Goal: Task Accomplishment & Management: Complete application form

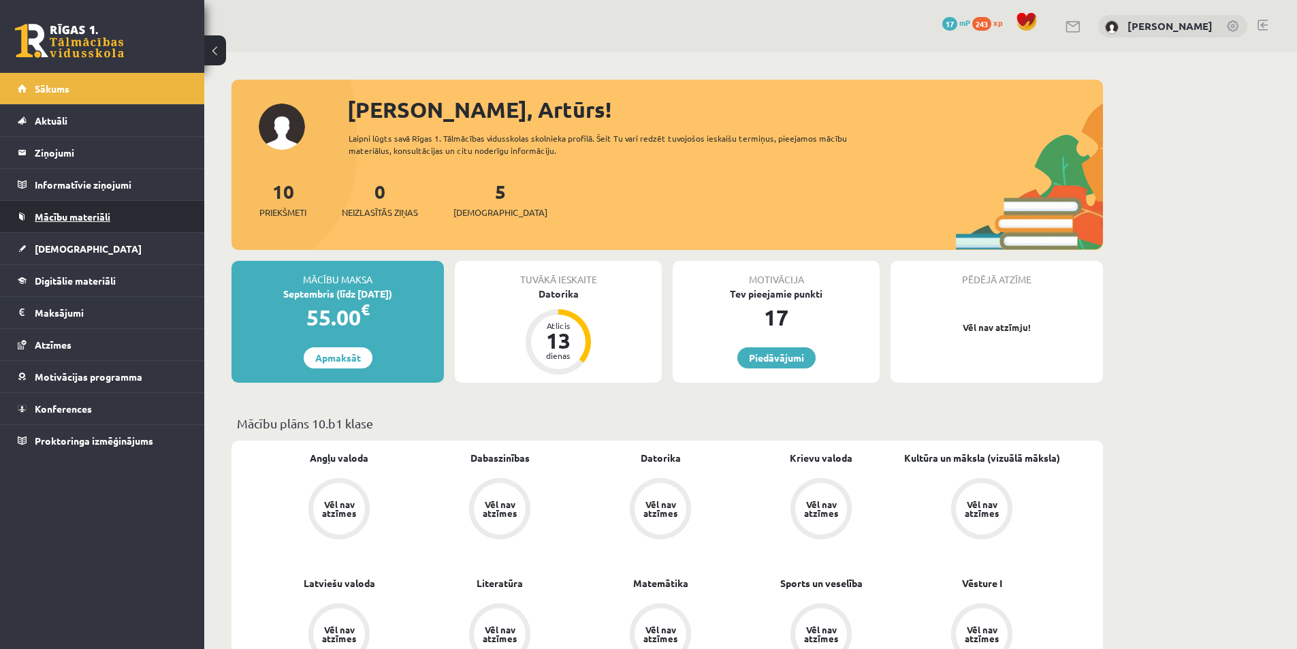
click at [59, 213] on span "Mācību materiāli" at bounding box center [73, 216] width 76 height 12
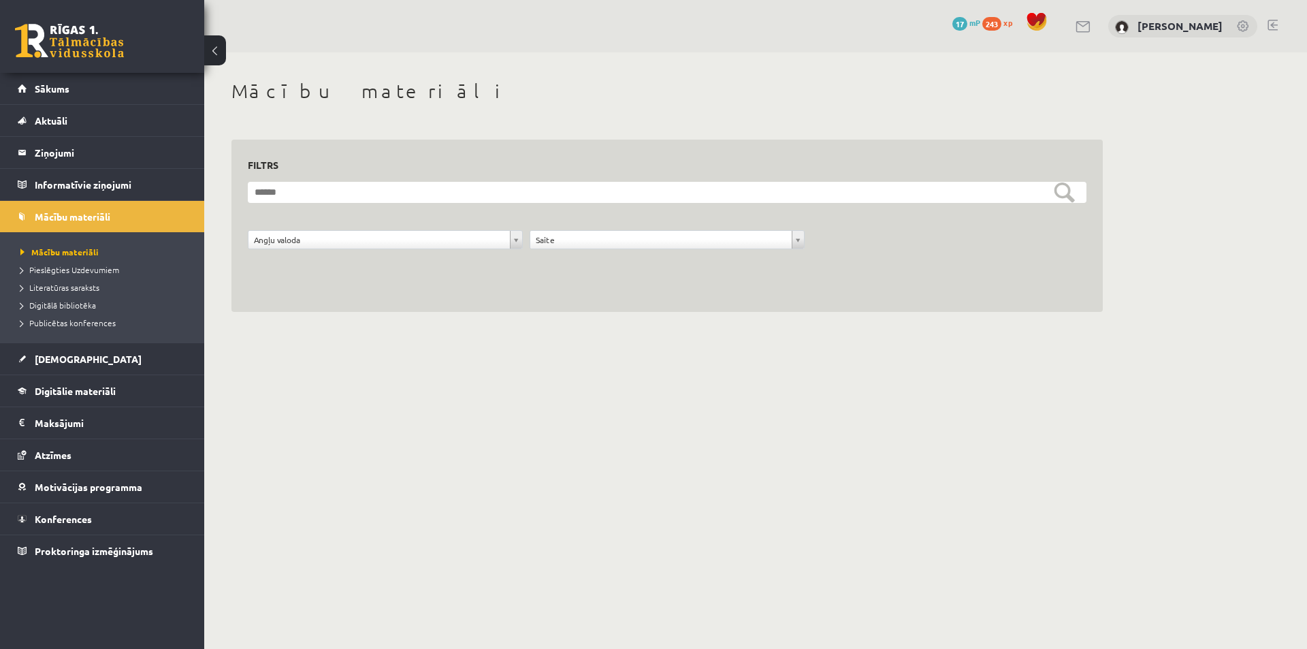
click at [585, 227] on form "**********" at bounding box center [667, 223] width 838 height 82
drag, startPoint x: 567, startPoint y: 240, endPoint x: 559, endPoint y: 261, distance: 23.3
click at [578, 250] on div "**********" at bounding box center [667, 243] width 282 height 26
click at [78, 268] on span "Pieslēgties Uzdevumiem" at bounding box center [69, 269] width 99 height 11
click at [73, 286] on span "Literatūras saraksts" at bounding box center [59, 287] width 79 height 11
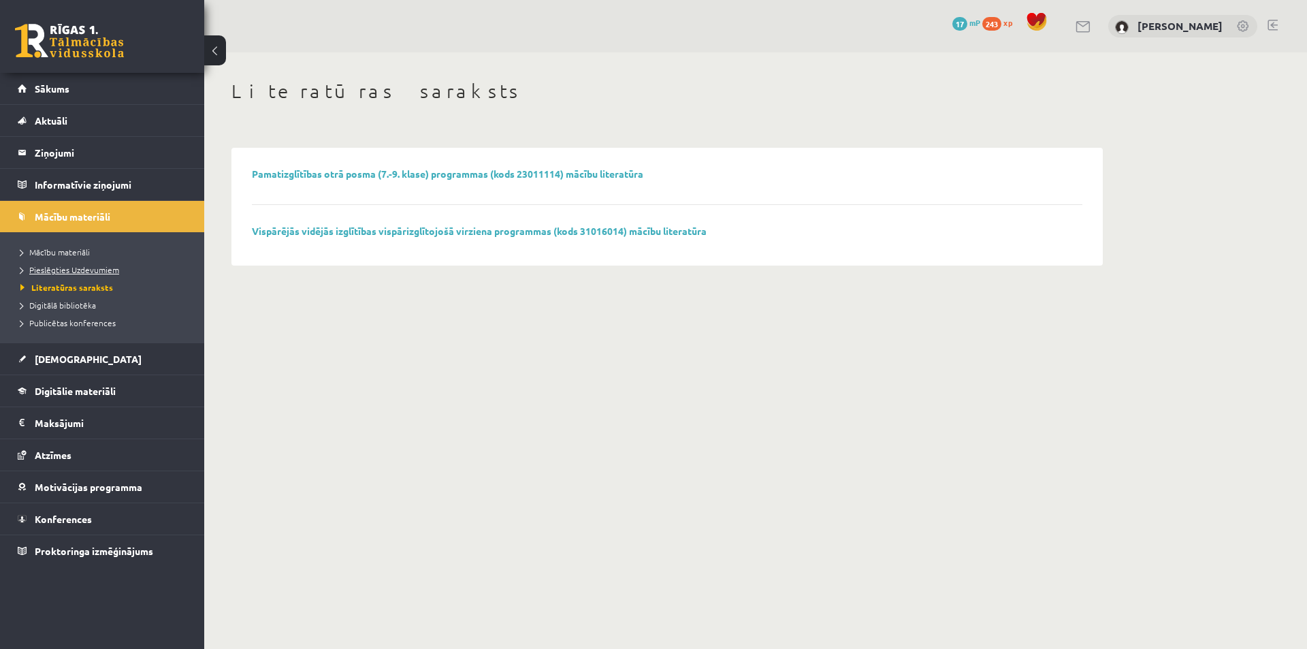
click at [63, 267] on span "Pieslēgties Uzdevumiem" at bounding box center [69, 269] width 99 height 11
click at [54, 252] on span "Mācību materiāli" at bounding box center [54, 251] width 69 height 11
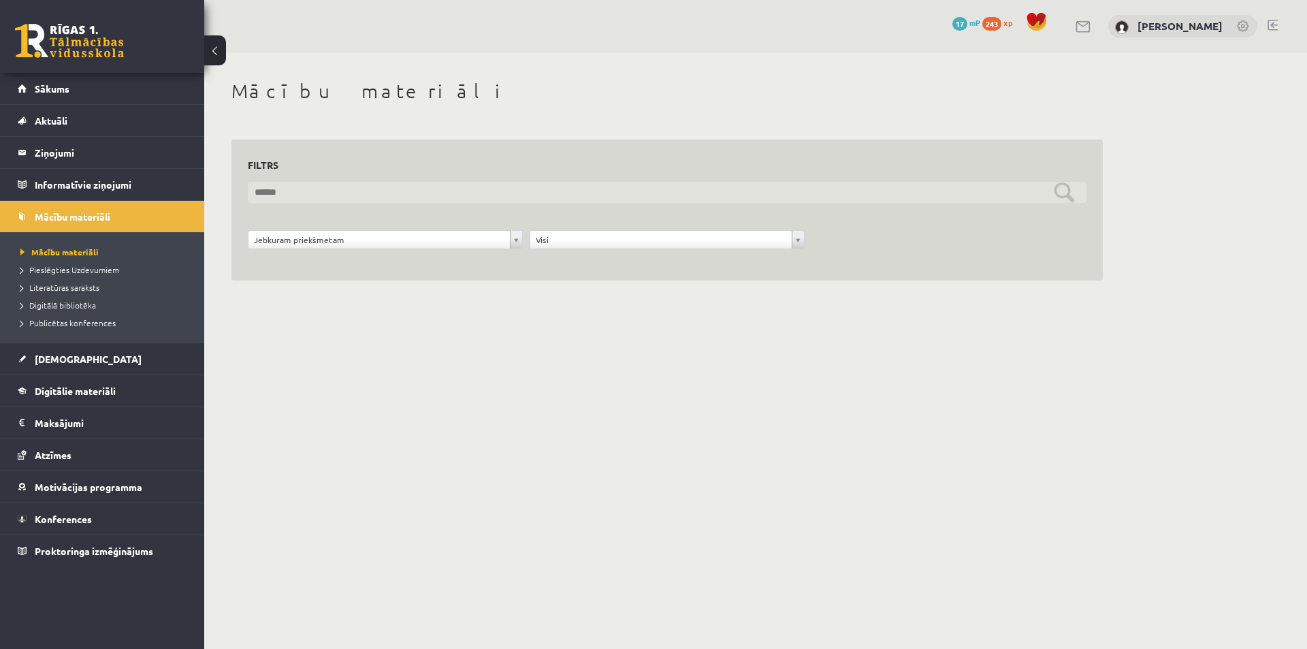
click at [557, 200] on input "text" at bounding box center [667, 192] width 838 height 21
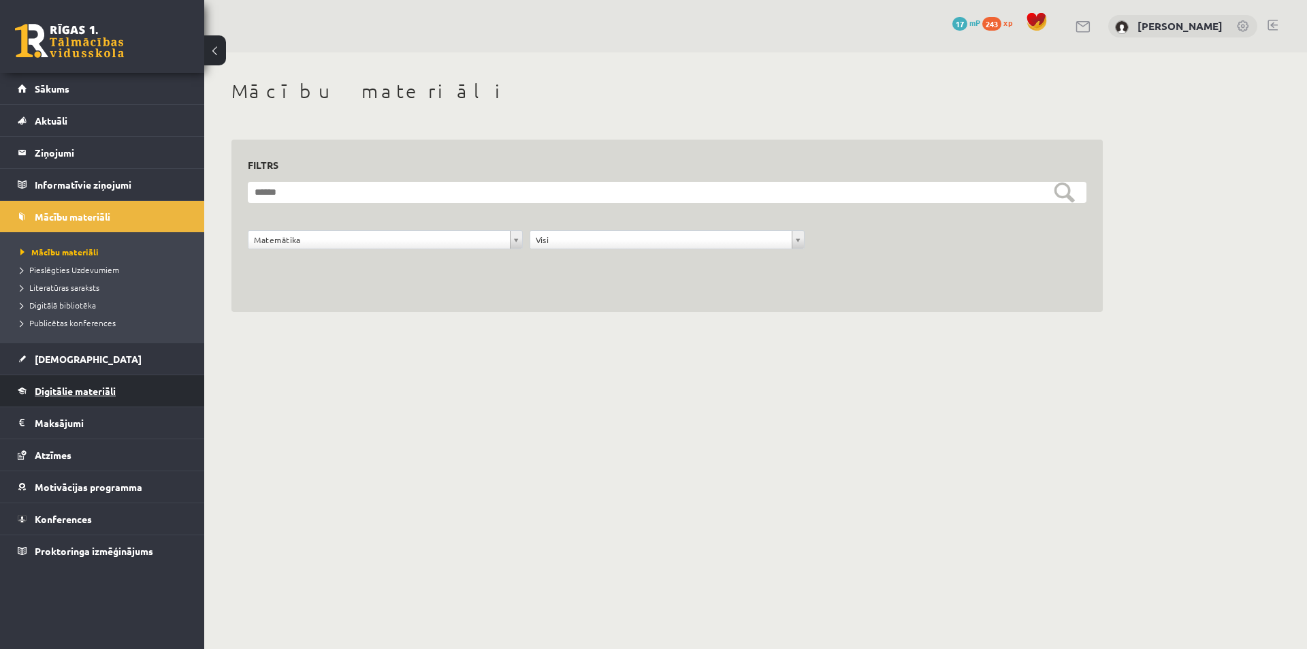
click at [77, 385] on span "Digitālie materiāli" at bounding box center [75, 391] width 81 height 12
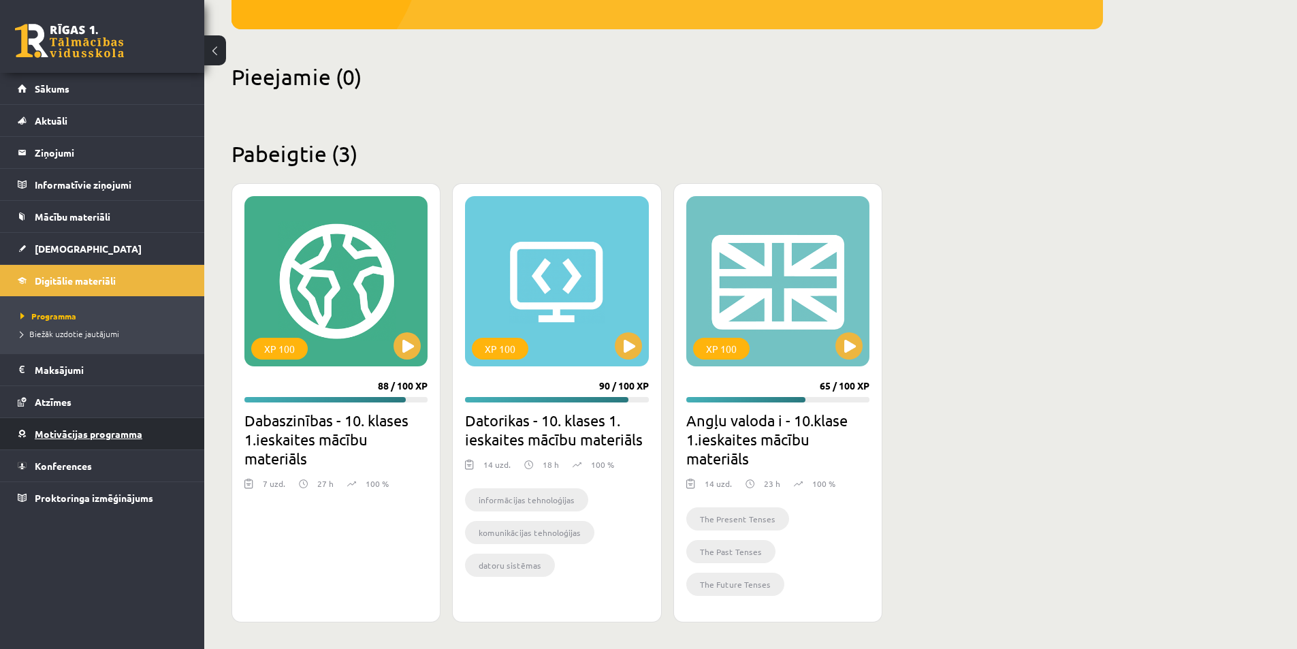
scroll to position [282, 0]
click at [93, 218] on span "Mācību materiāli" at bounding box center [73, 216] width 76 height 12
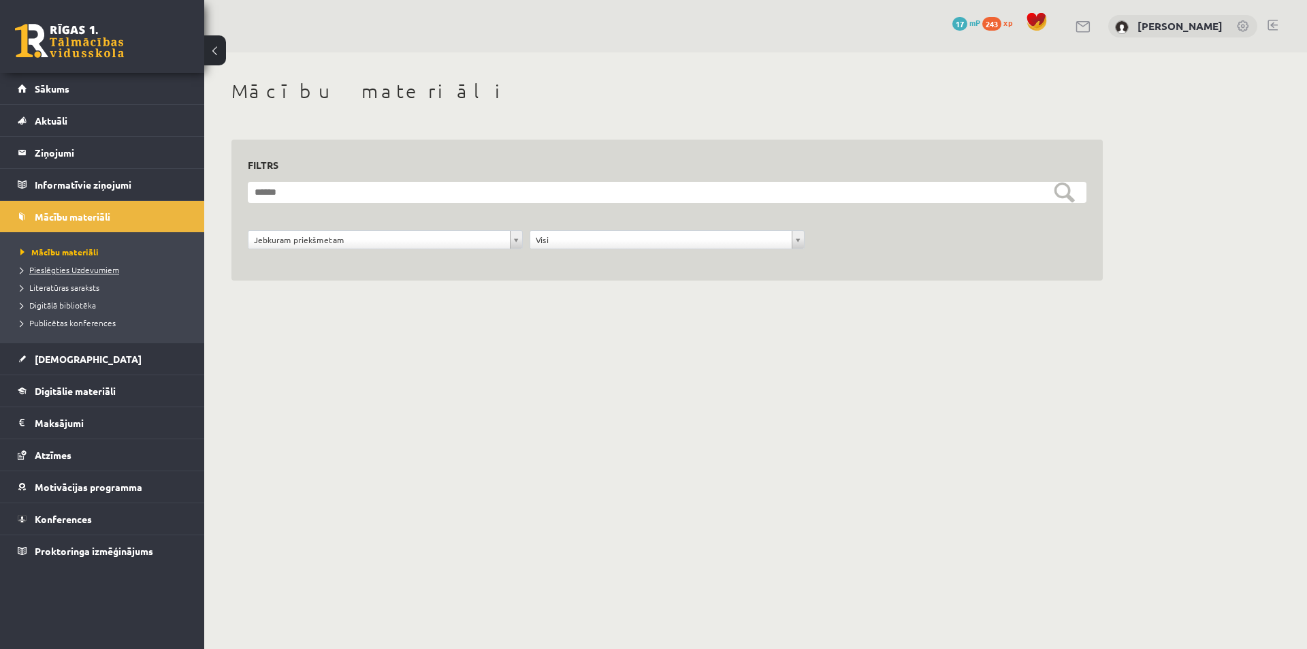
click at [65, 273] on span "Pieslēgties Uzdevumiem" at bounding box center [69, 269] width 99 height 11
click at [50, 305] on span "Digitālā bibliotēka" at bounding box center [58, 304] width 76 height 11
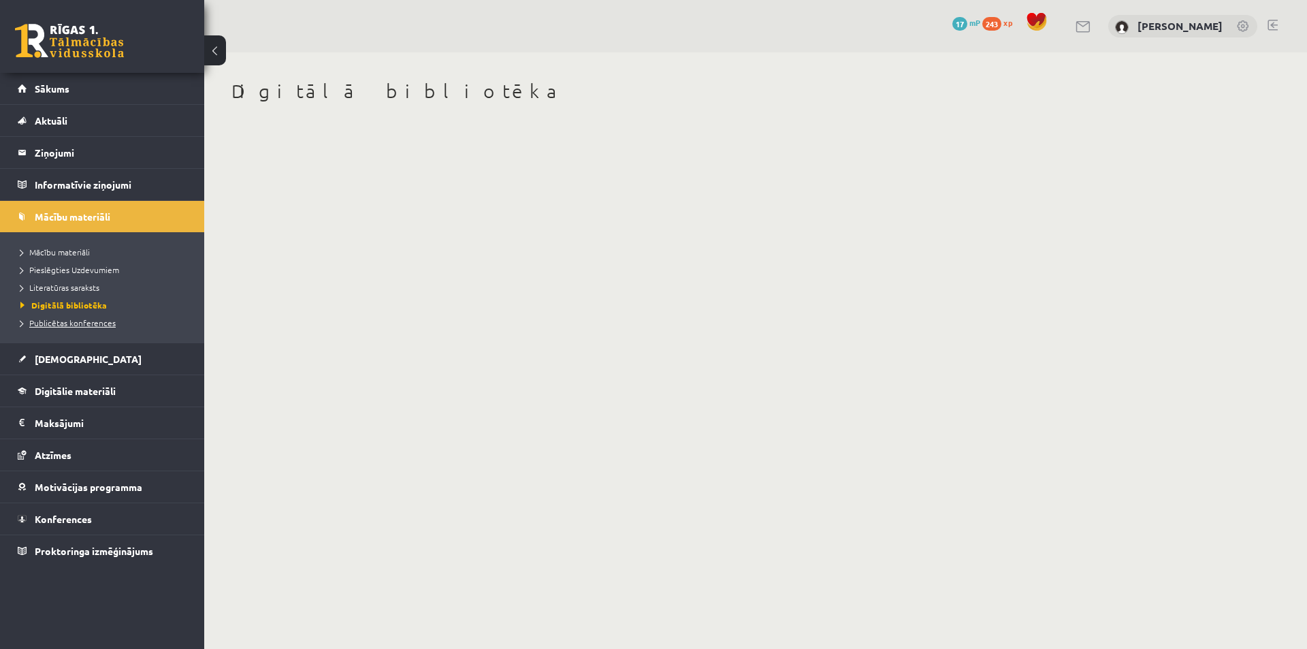
click at [53, 321] on span "Publicētas konferences" at bounding box center [67, 322] width 95 height 11
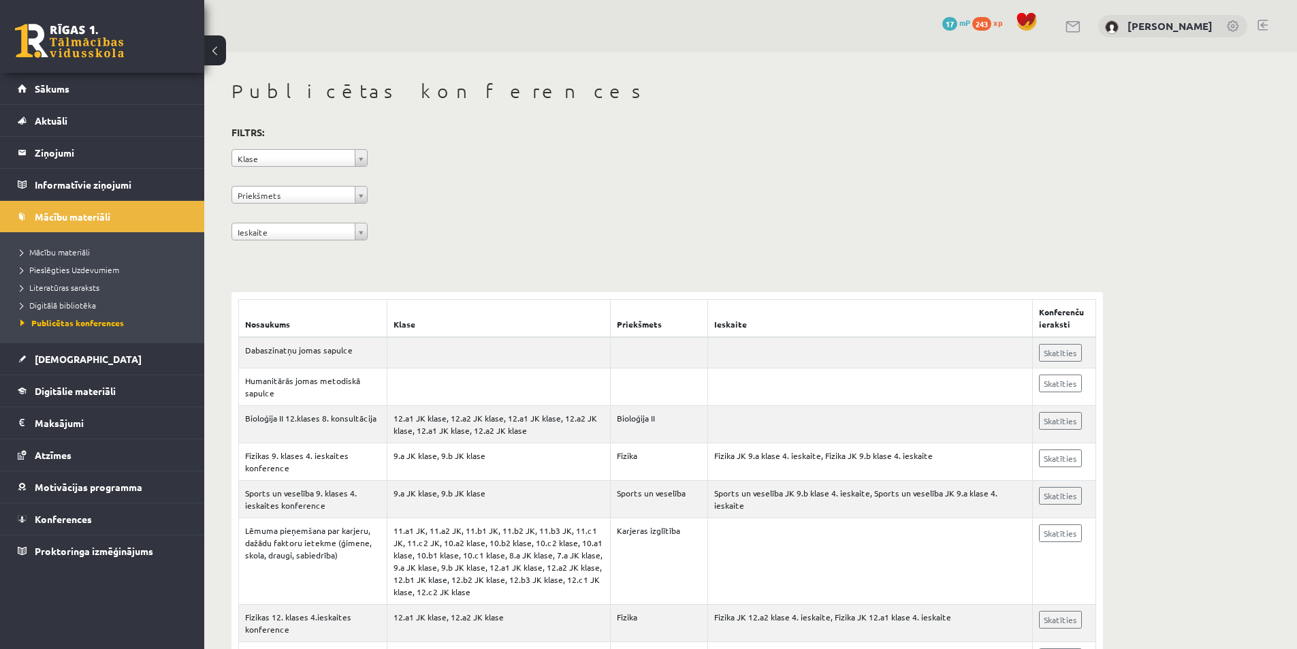
drag, startPoint x: 314, startPoint y: 357, endPoint x: 721, endPoint y: 171, distance: 447.4
click at [721, 171] on div "**********" at bounding box center [666, 185] width 871 height 125
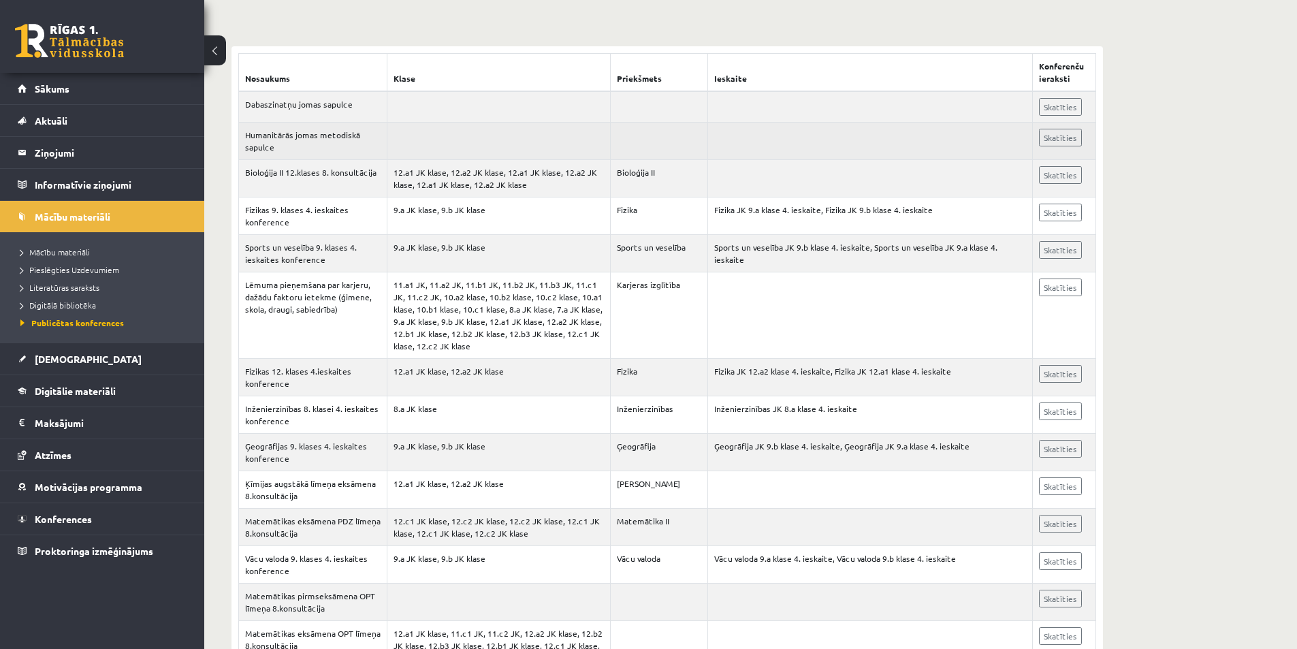
scroll to position [272, 0]
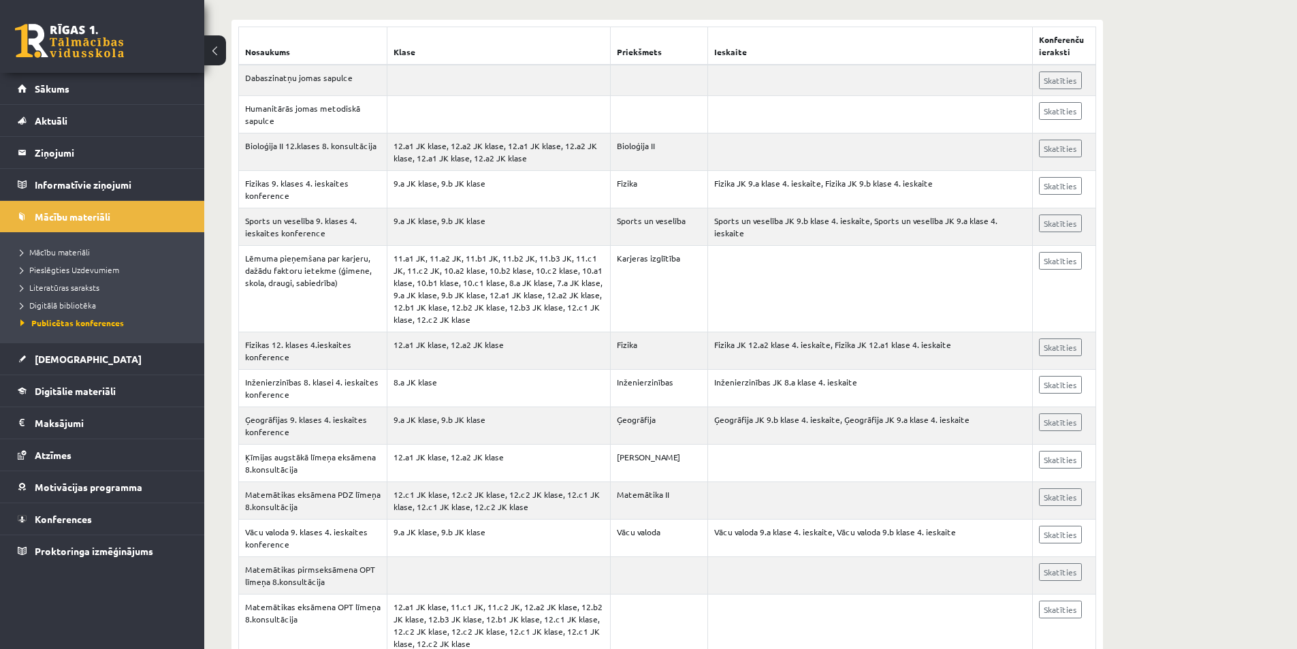
click at [52, 276] on li "Pieslēgties Uzdevumiem" at bounding box center [105, 270] width 170 height 18
click at [65, 268] on span "Pieslēgties Uzdevumiem" at bounding box center [74, 269] width 108 height 11
click at [67, 97] on link "Sākums" at bounding box center [102, 88] width 169 height 31
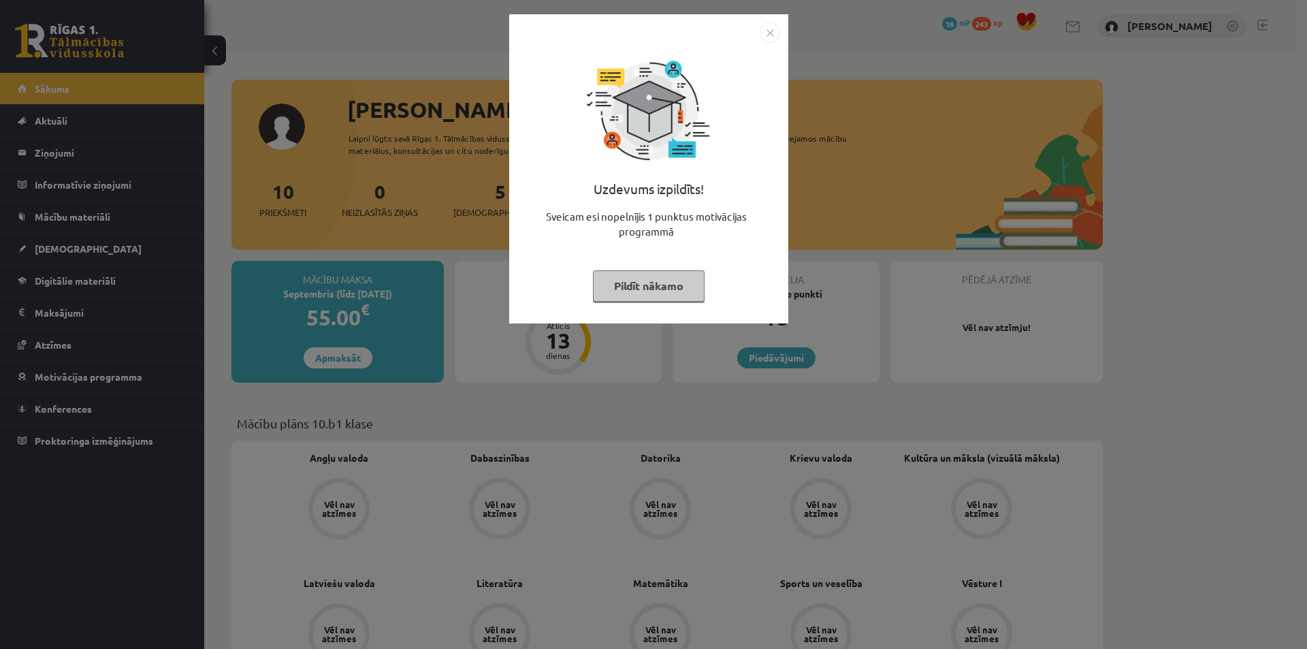
click at [624, 280] on button "Pildīt nākamo" at bounding box center [649, 285] width 112 height 31
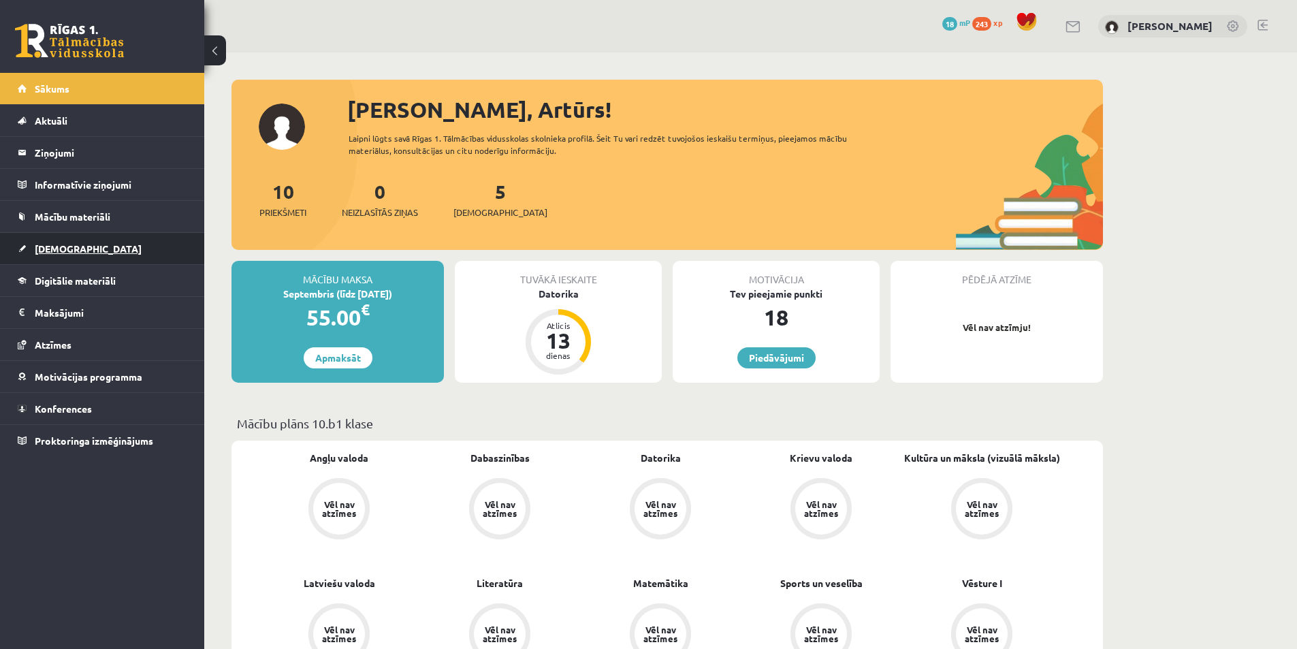
click at [69, 247] on span "[DEMOGRAPHIC_DATA]" at bounding box center [88, 248] width 107 height 12
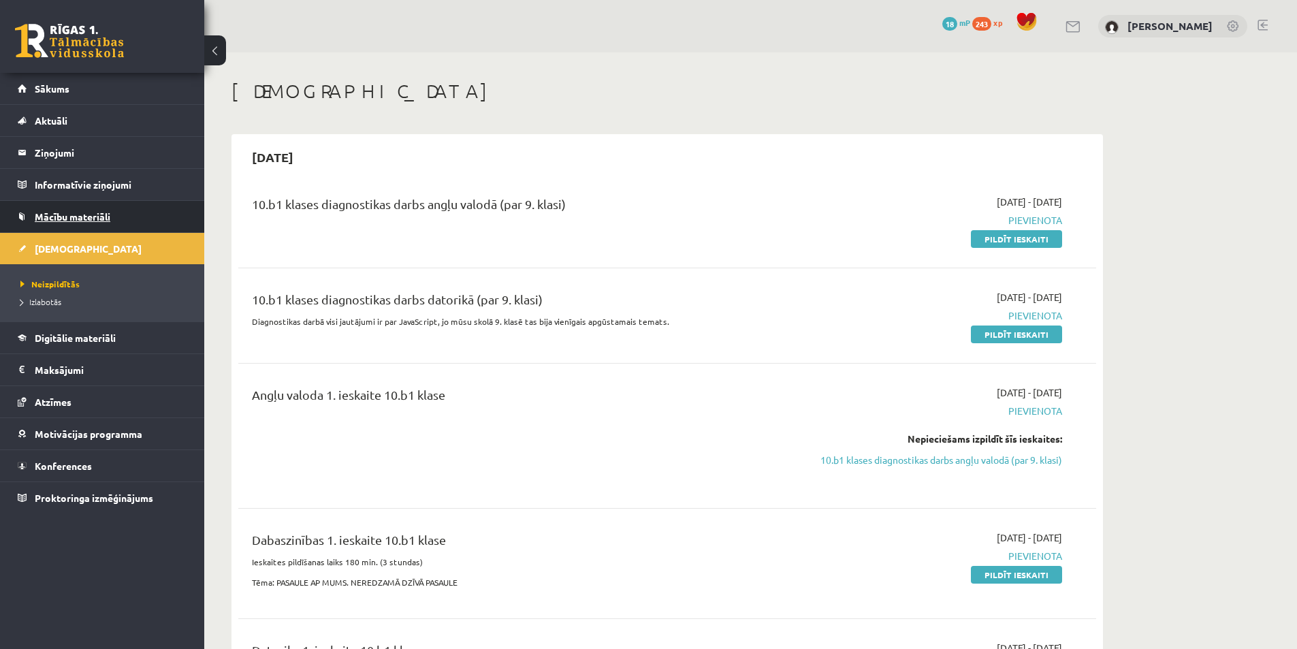
click at [89, 214] on span "Mācību materiāli" at bounding box center [73, 216] width 76 height 12
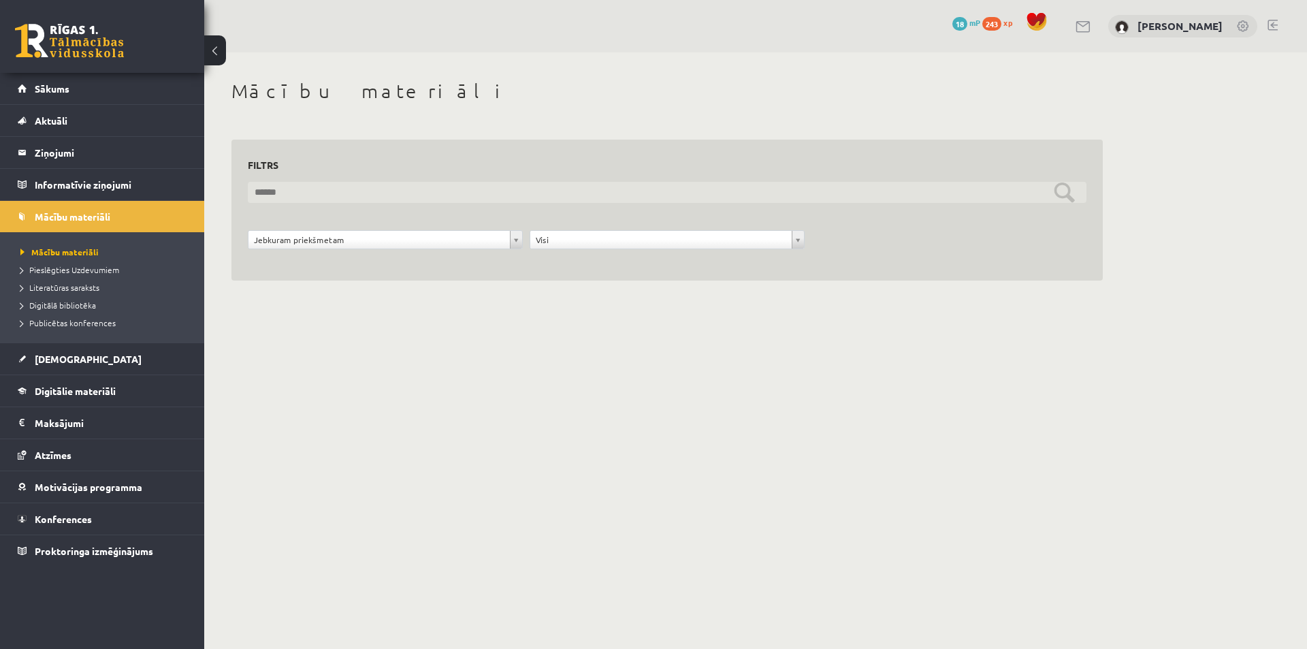
click at [353, 196] on input "text" at bounding box center [667, 192] width 838 height 21
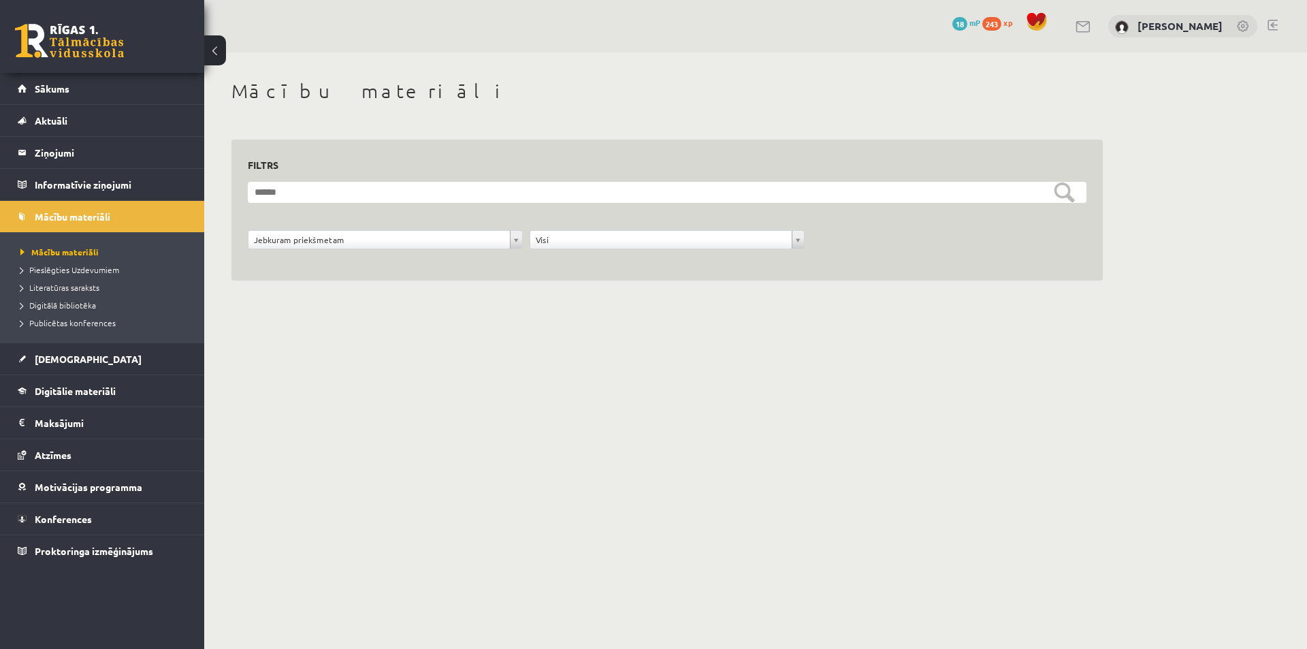
click at [383, 227] on form "**********" at bounding box center [667, 223] width 838 height 82
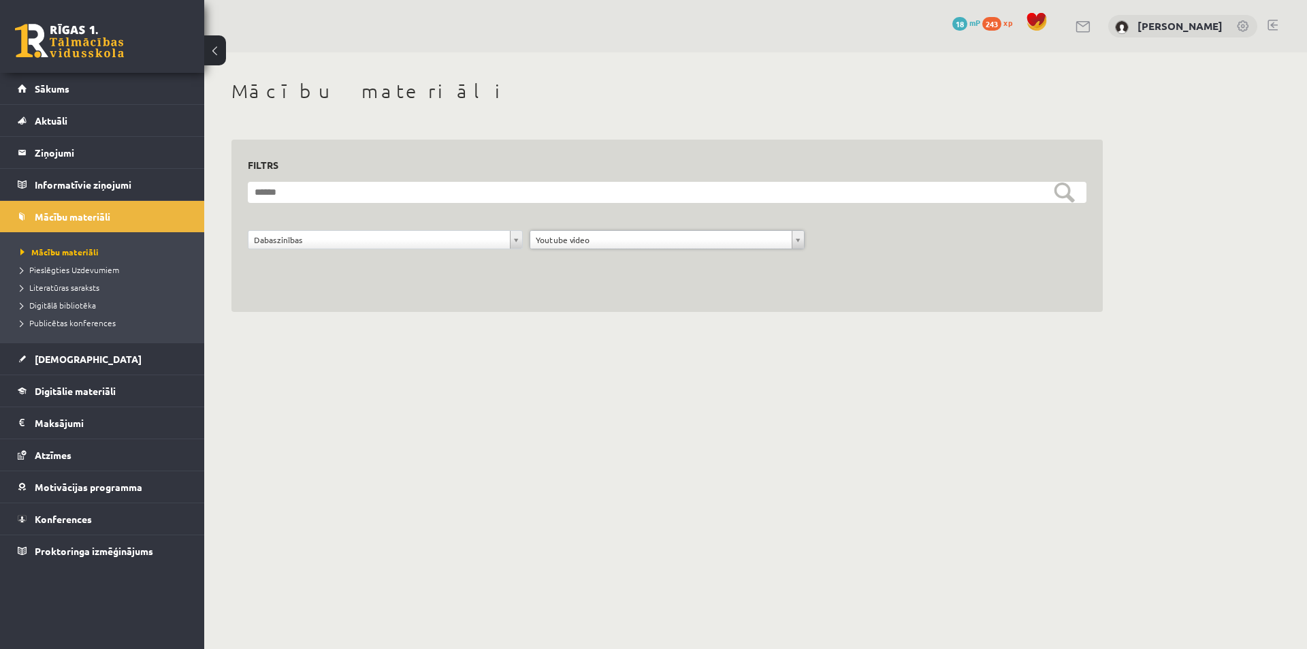
drag, startPoint x: 542, startPoint y: 239, endPoint x: 529, endPoint y: 240, distance: 12.9
click at [75, 306] on span "Digitālā bibliotēka" at bounding box center [58, 304] width 76 height 11
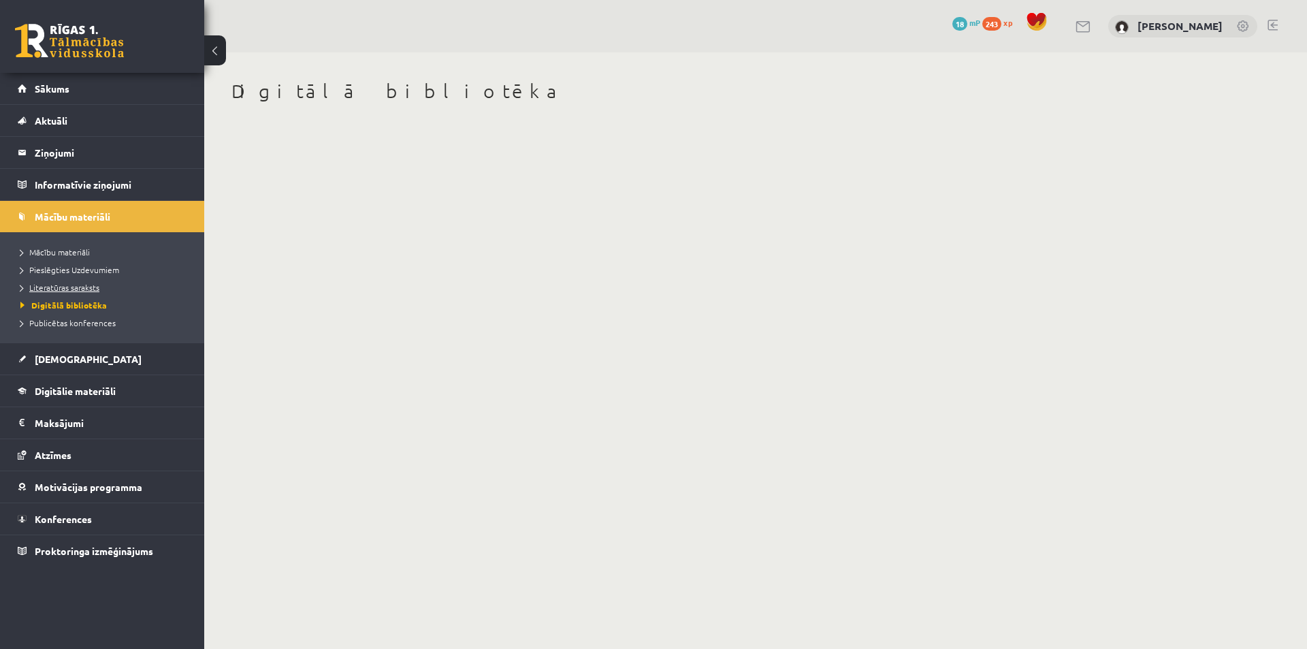
click at [66, 283] on span "Literatūras saraksts" at bounding box center [59, 287] width 79 height 11
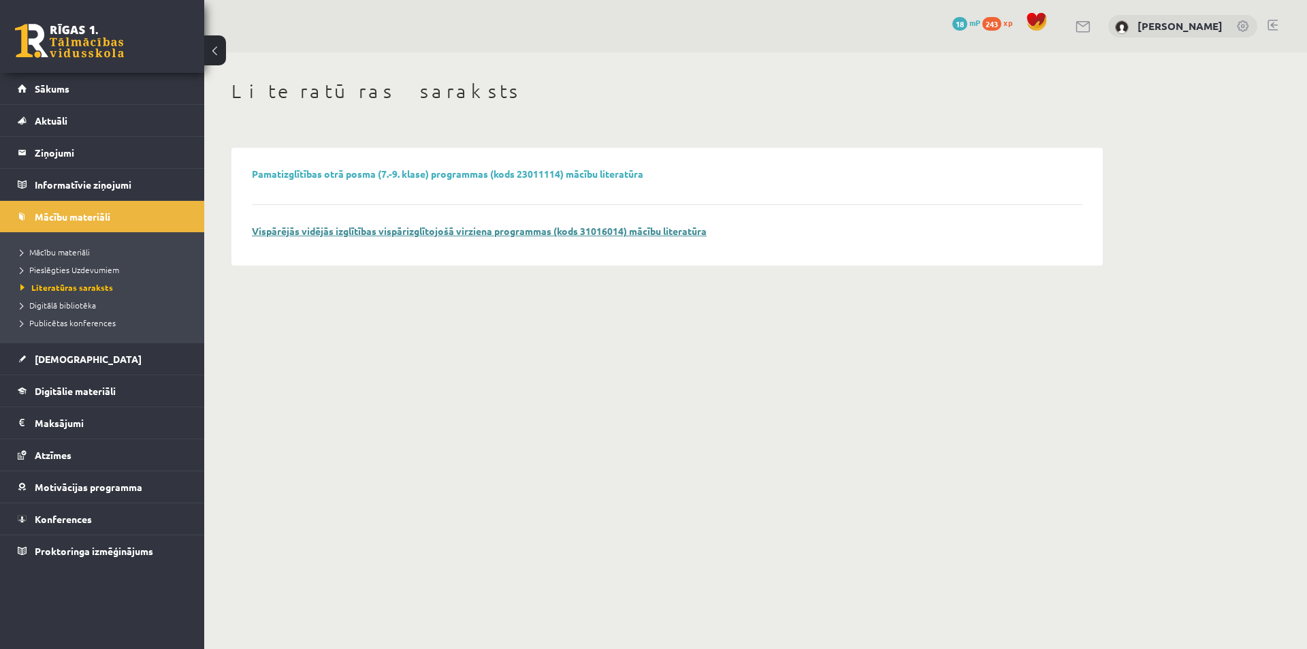
click at [299, 227] on link "Vispārējās vidējās izglītības vispārizglītojošā virziena programmas (kods 31016…" at bounding box center [479, 231] width 455 height 12
click at [63, 352] on link "[DEMOGRAPHIC_DATA]" at bounding box center [102, 358] width 169 height 31
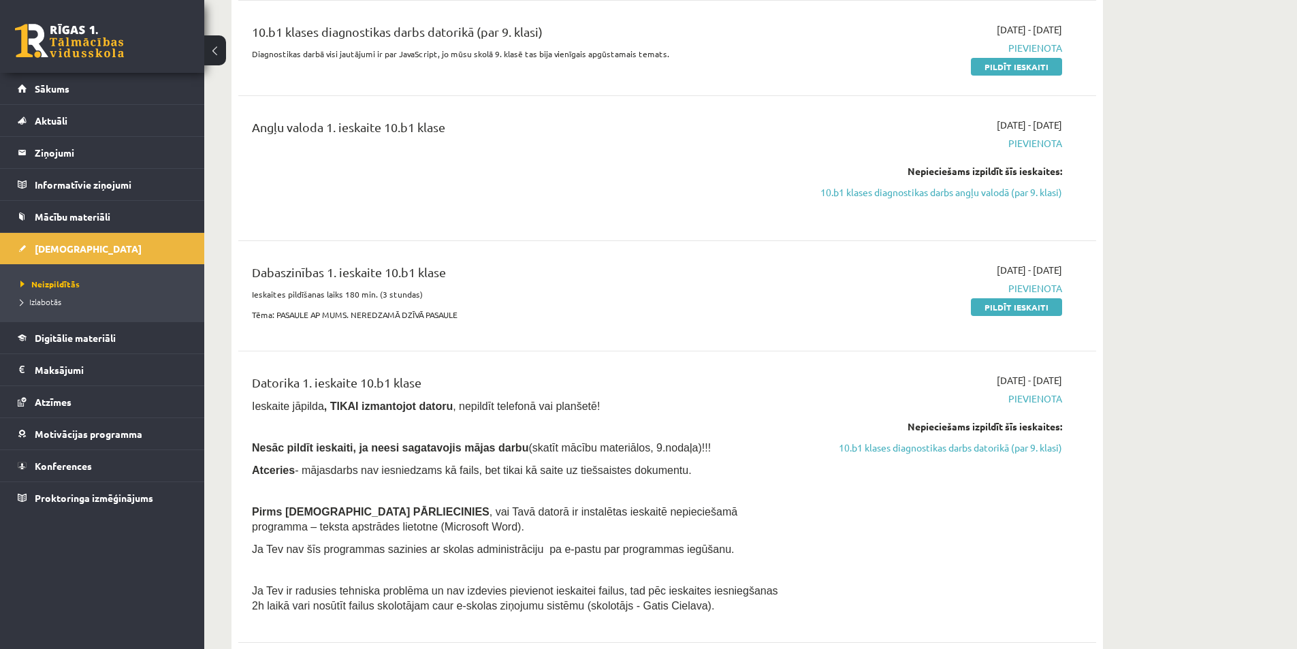
scroll to position [272, 0]
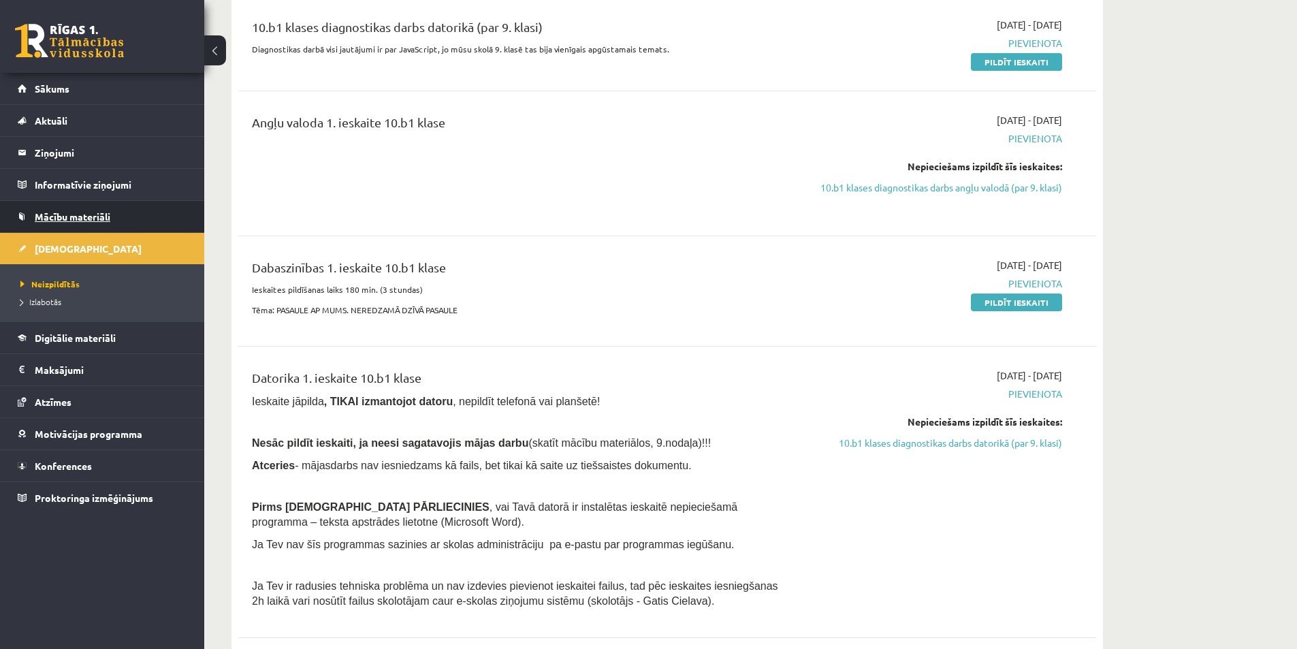
click at [99, 220] on span "Mācību materiāli" at bounding box center [73, 216] width 76 height 12
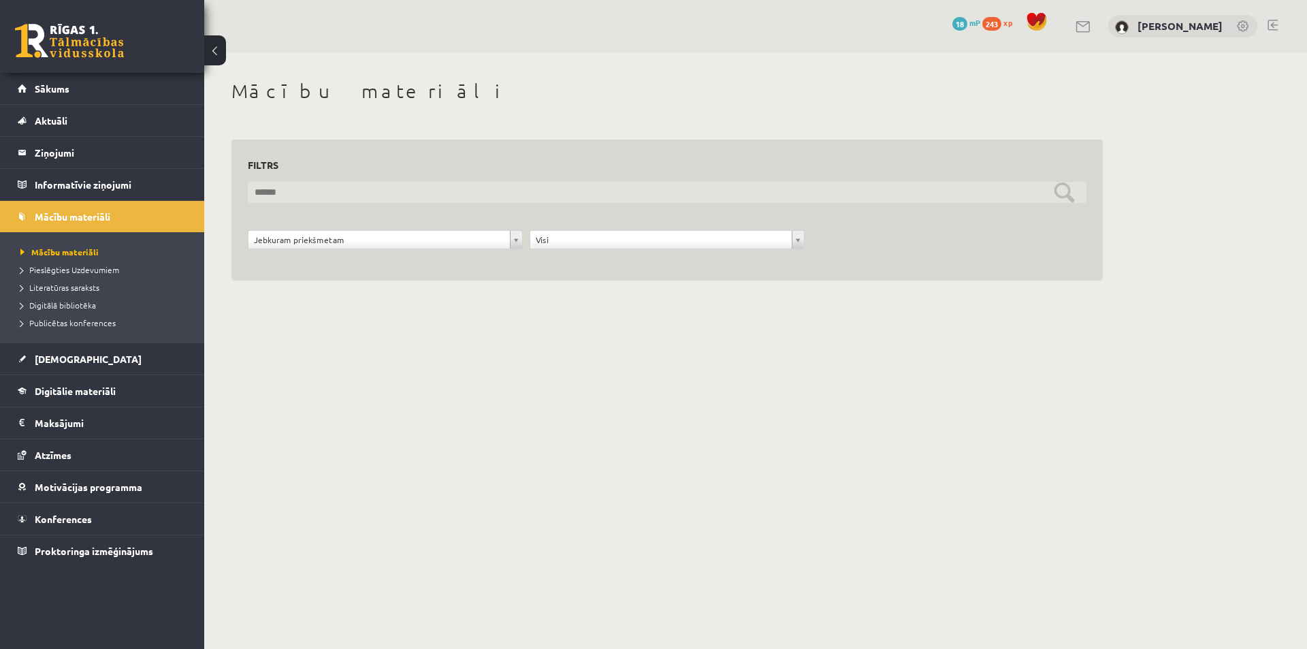
click at [327, 199] on input "text" at bounding box center [667, 192] width 838 height 21
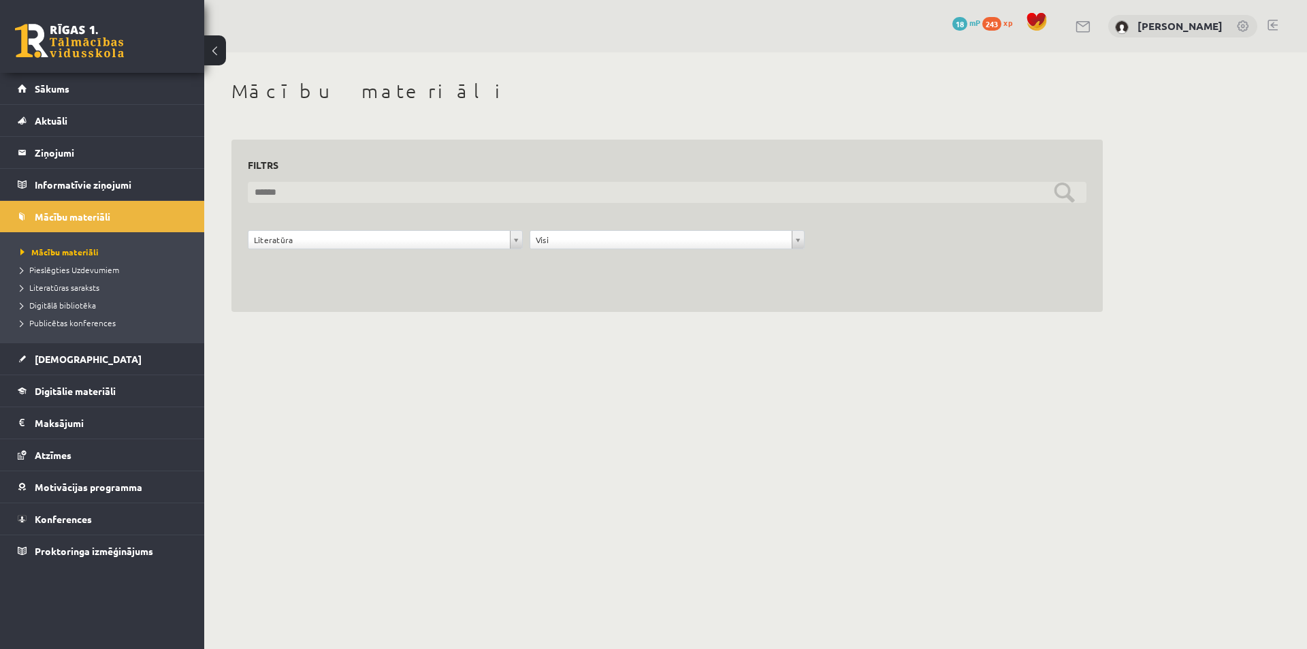
click at [357, 195] on input "text" at bounding box center [667, 192] width 838 height 21
click at [1058, 192] on input "text" at bounding box center [667, 192] width 838 height 21
click at [1058, 193] on input "text" at bounding box center [667, 192] width 838 height 21
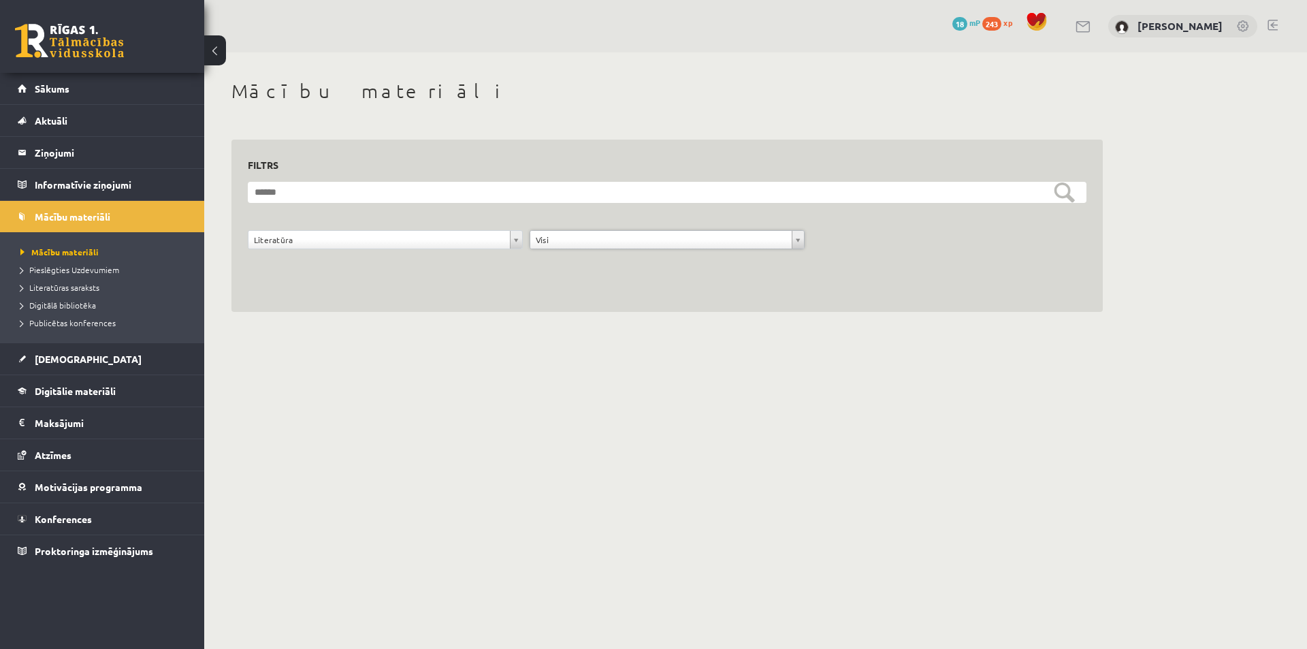
click at [378, 229] on form "**********" at bounding box center [667, 223] width 838 height 82
click at [91, 273] on span "Pieslēgties Uzdevumiem" at bounding box center [69, 269] width 99 height 11
click at [69, 78] on link "Sākums" at bounding box center [102, 88] width 169 height 31
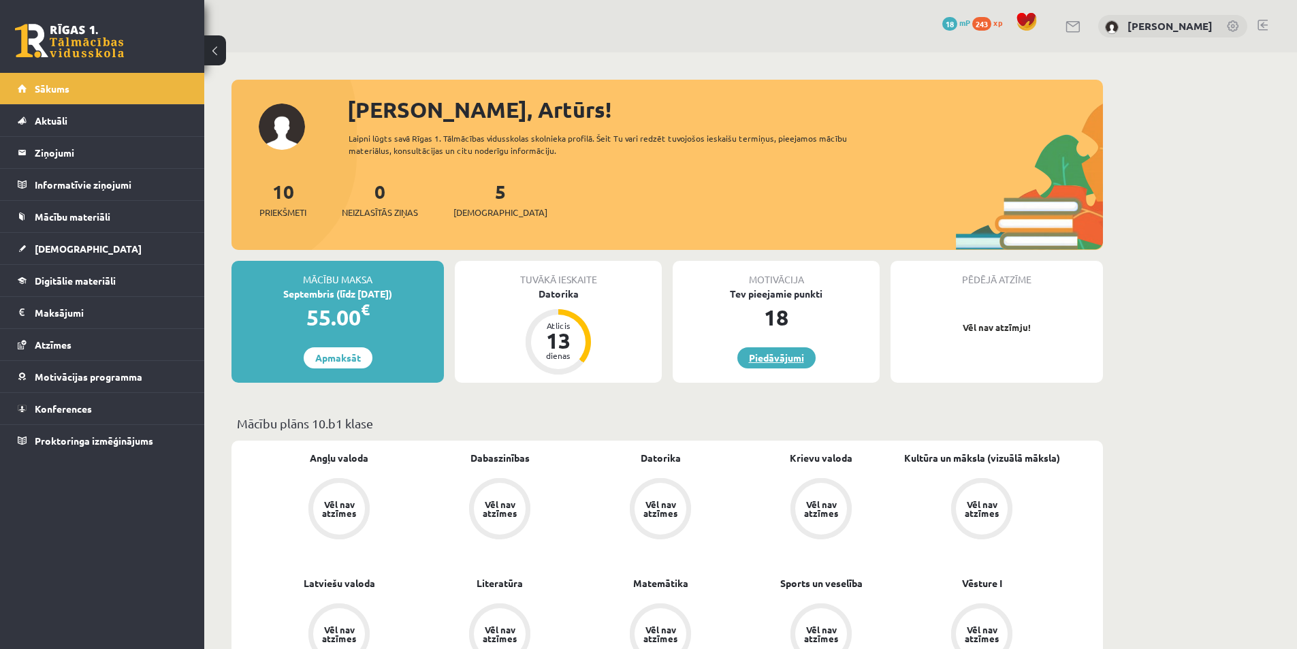
click at [741, 367] on div "Motivācija Tev pieejamie punkti 18 Piedāvājumi" at bounding box center [775, 322] width 207 height 122
click at [754, 359] on link "Piedāvājumi" at bounding box center [776, 357] width 78 height 21
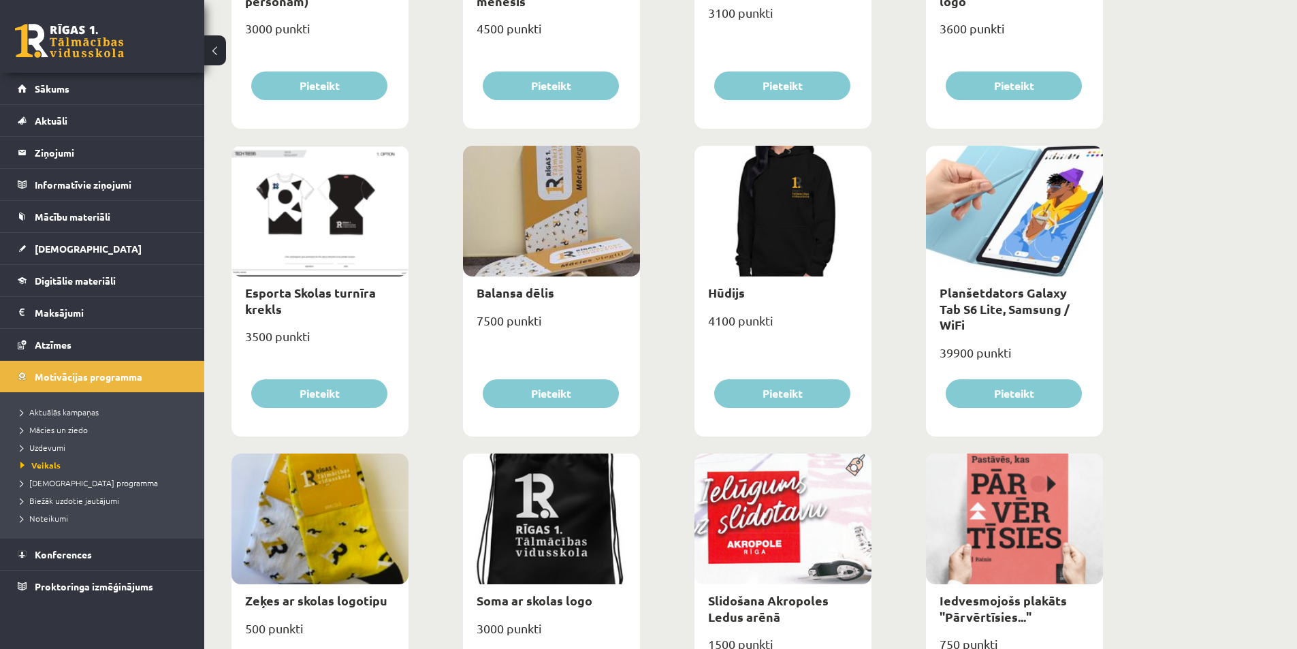
scroll to position [694, 0]
drag, startPoint x: 941, startPoint y: 333, endPoint x: 954, endPoint y: 342, distance: 15.1
click at [954, 342] on div "39900 punkti" at bounding box center [1014, 359] width 177 height 34
click at [1170, 280] on div "**********" at bounding box center [750, 378] width 1092 height 2038
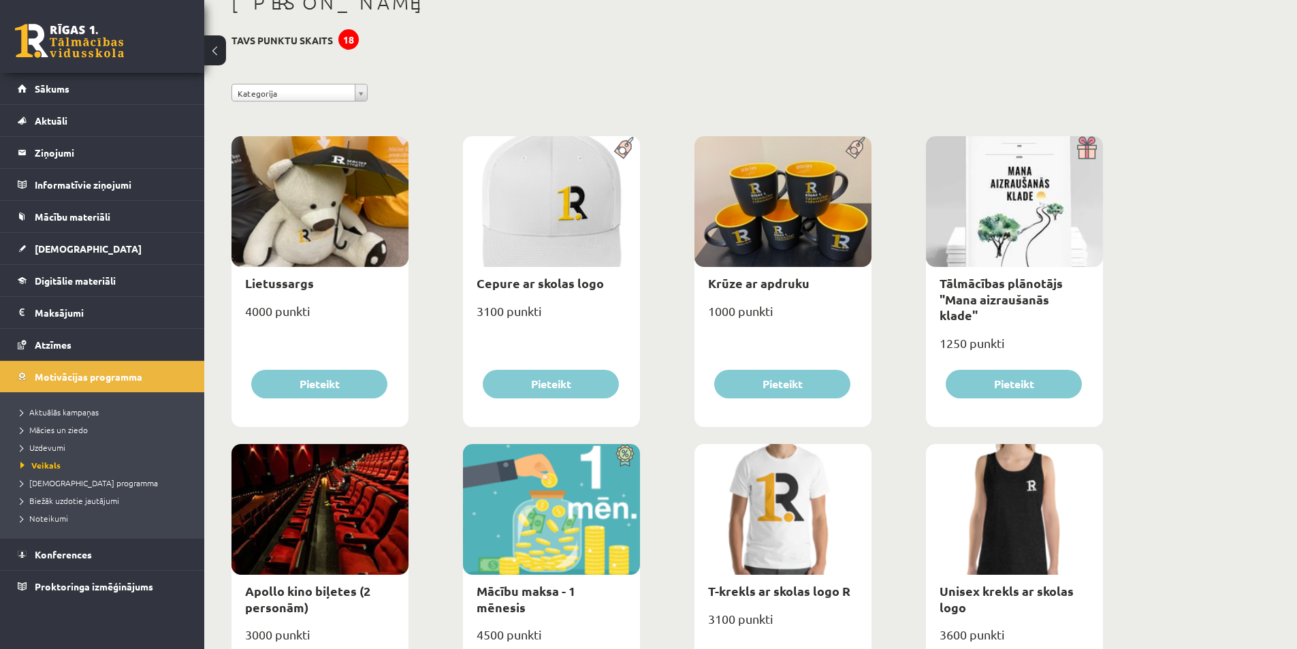
scroll to position [81, 0]
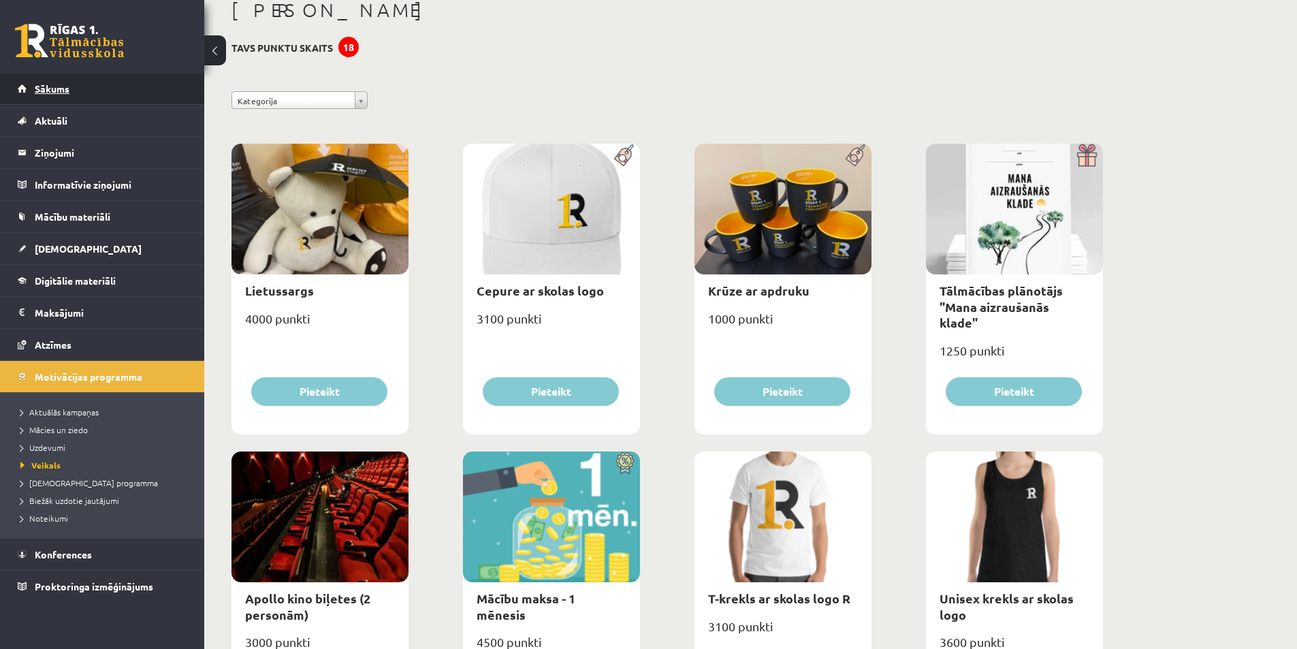
click at [82, 87] on link "Sākums" at bounding box center [102, 88] width 169 height 31
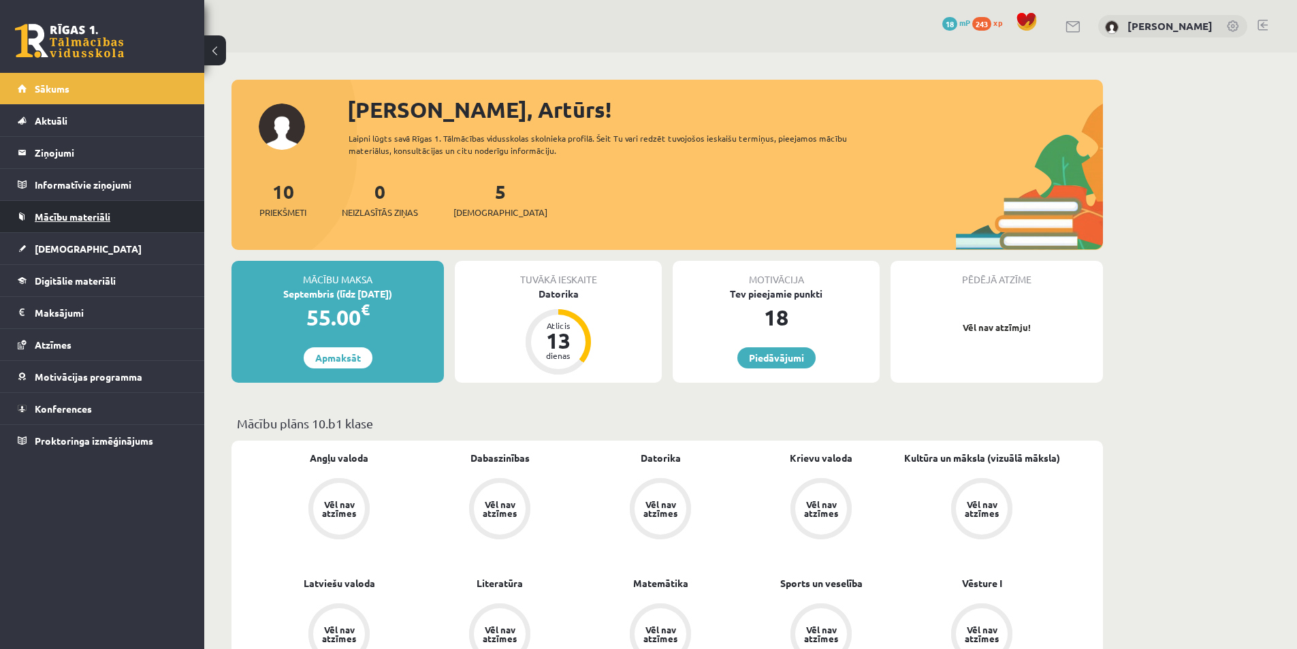
click at [65, 221] on span "Mācību materiāli" at bounding box center [73, 216] width 76 height 12
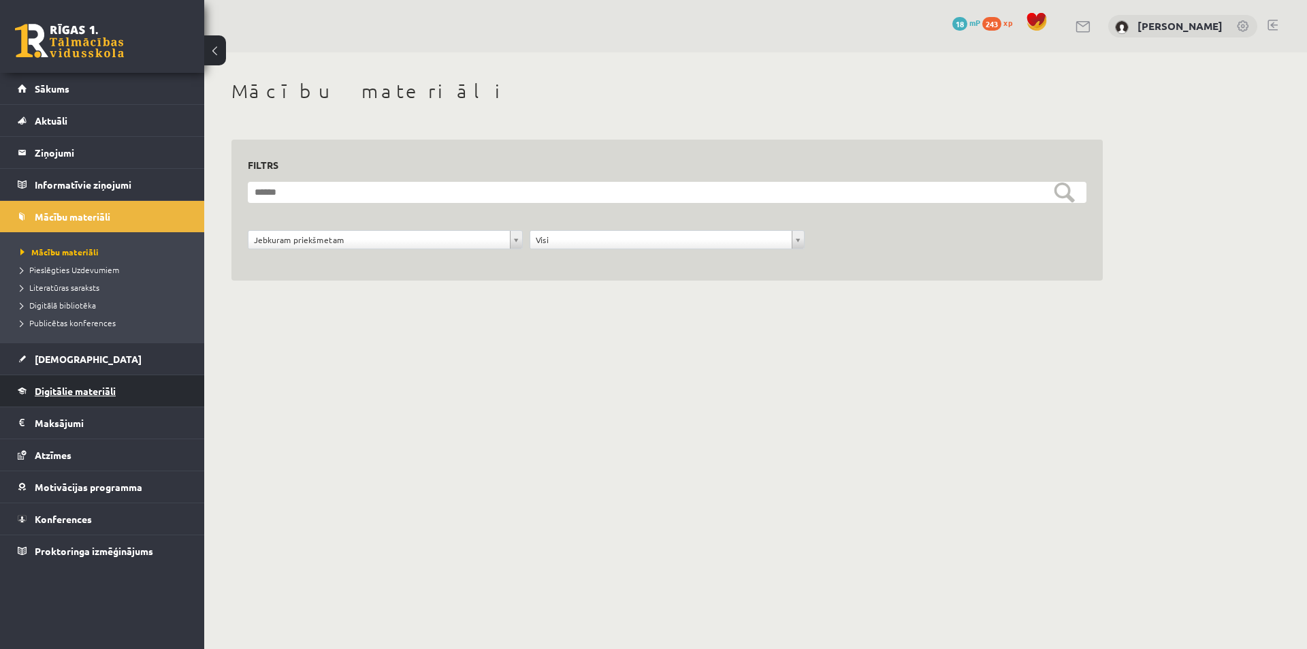
click at [65, 386] on span "Digitālie materiāli" at bounding box center [75, 391] width 81 height 12
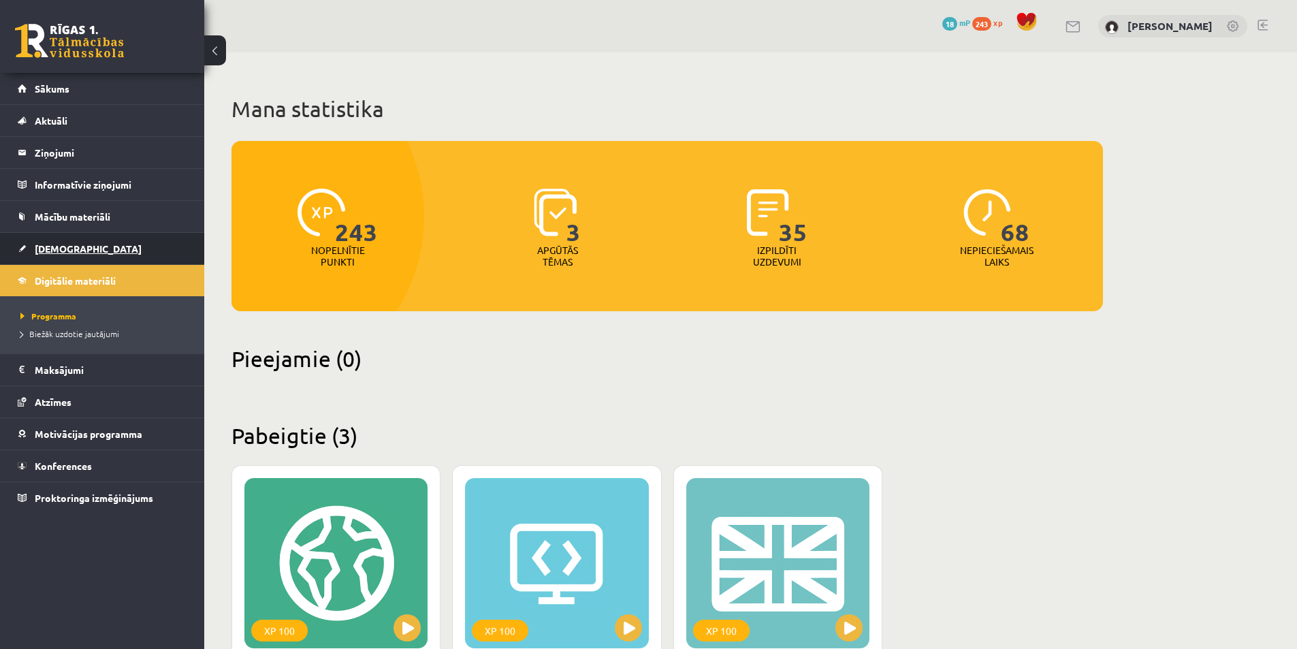
click at [57, 252] on span "[DEMOGRAPHIC_DATA]" at bounding box center [88, 248] width 107 height 12
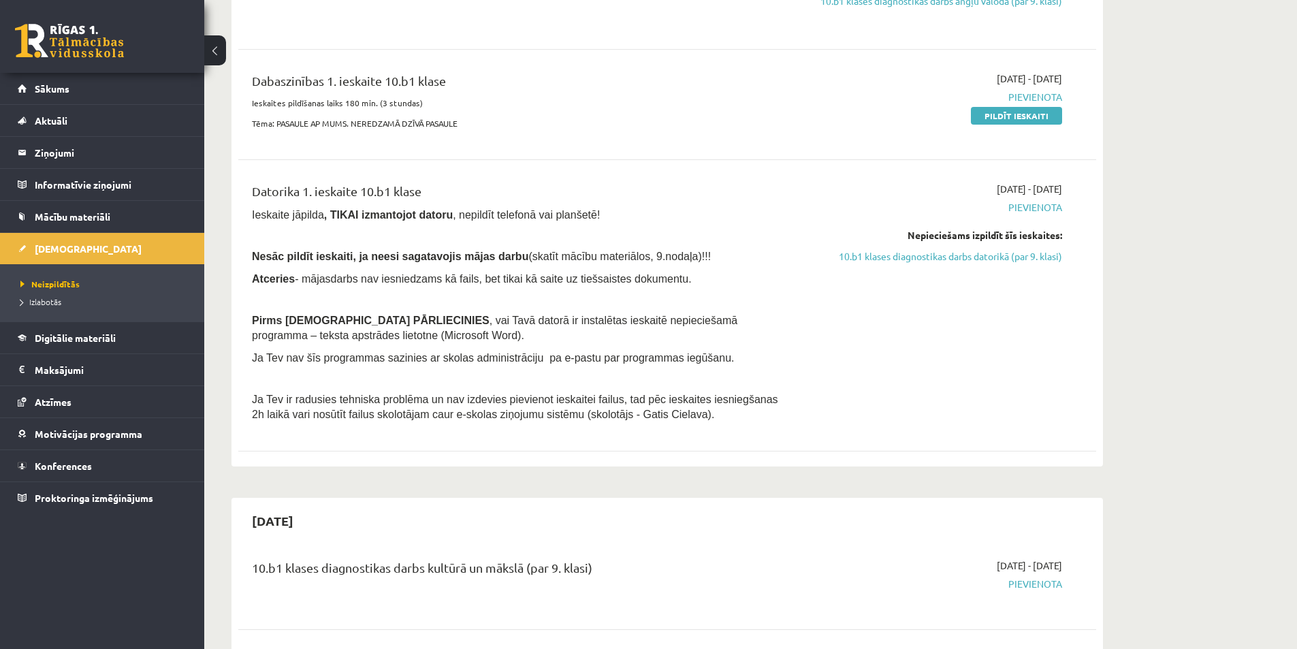
scroll to position [408, 0]
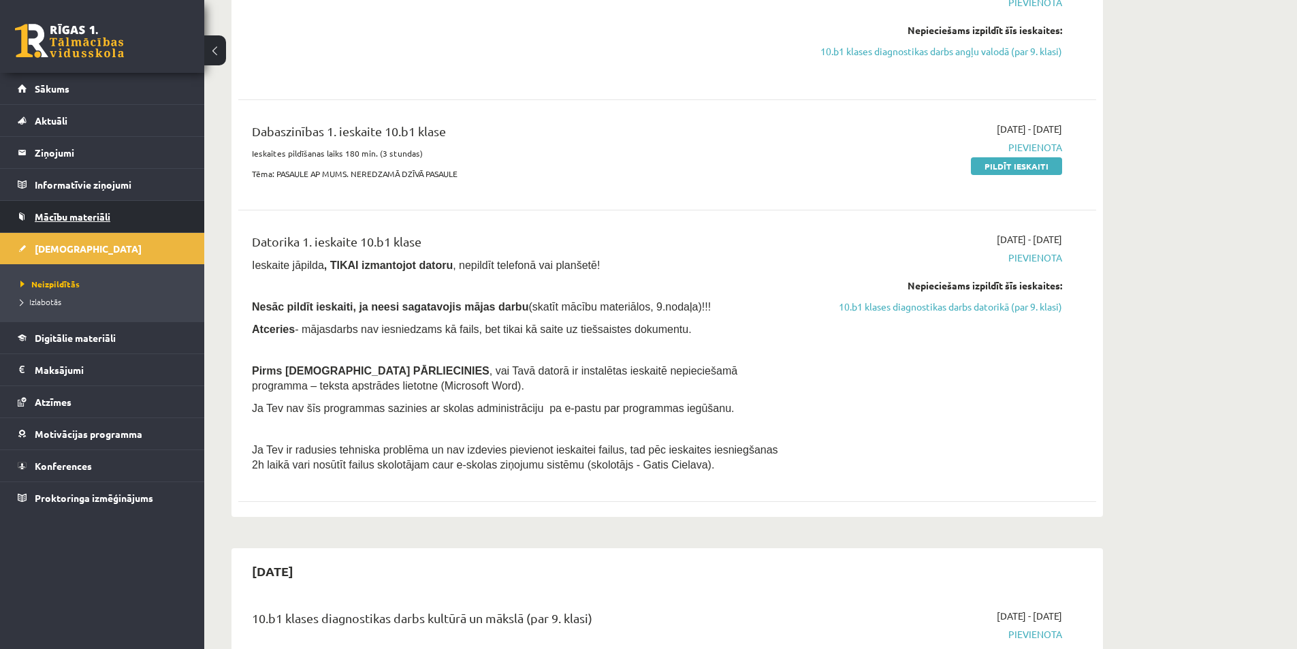
click at [93, 208] on link "Mācību materiāli" at bounding box center [102, 216] width 169 height 31
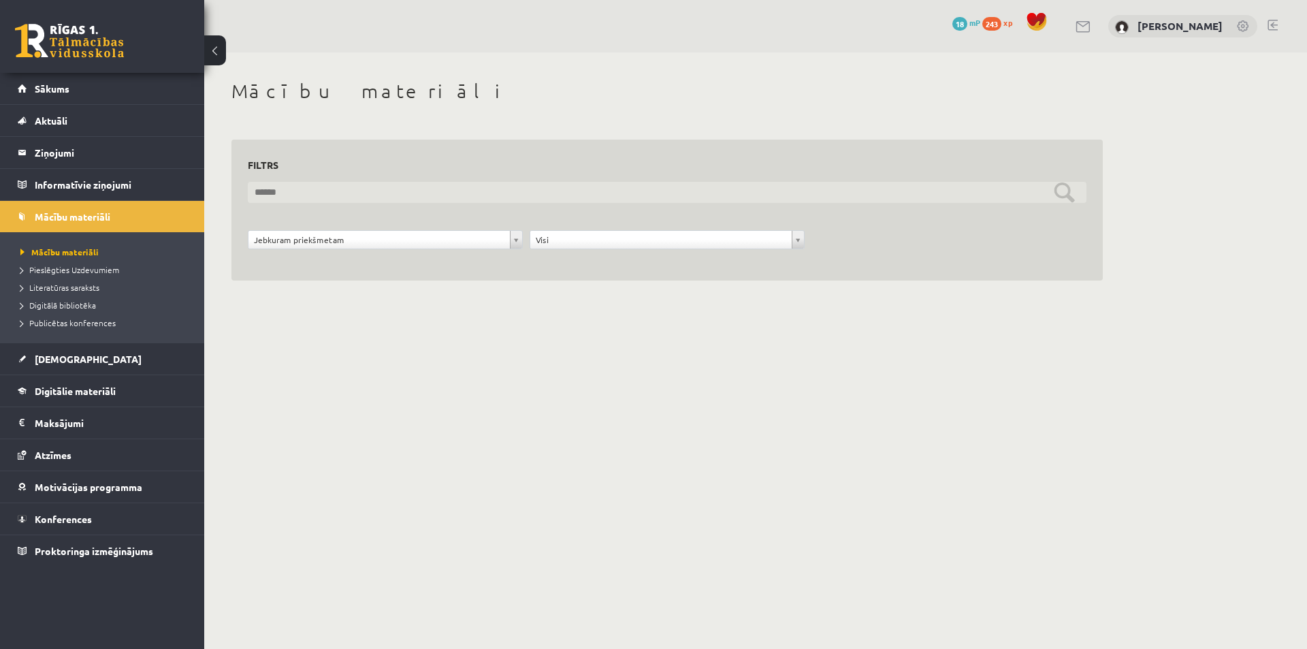
click at [342, 193] on input "text" at bounding box center [667, 192] width 838 height 21
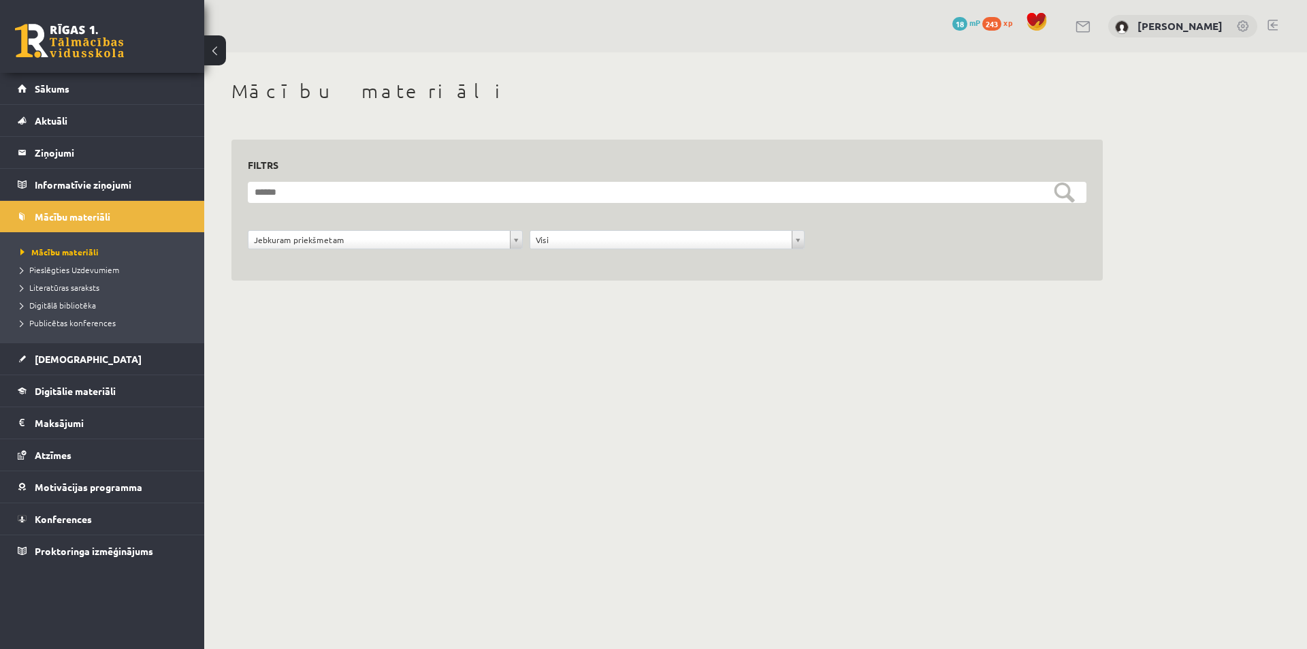
click at [343, 249] on div "Jebkuram priekšmetam" at bounding box center [385, 239] width 275 height 19
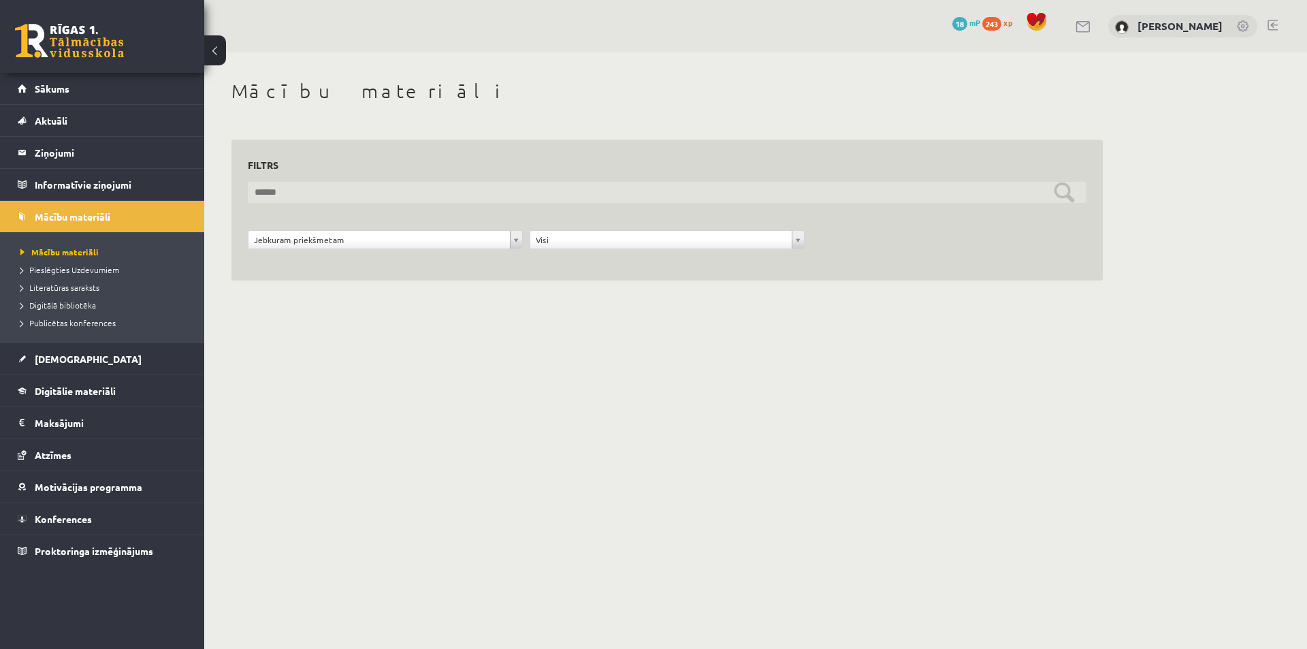
click at [351, 191] on input "text" at bounding box center [667, 192] width 838 height 21
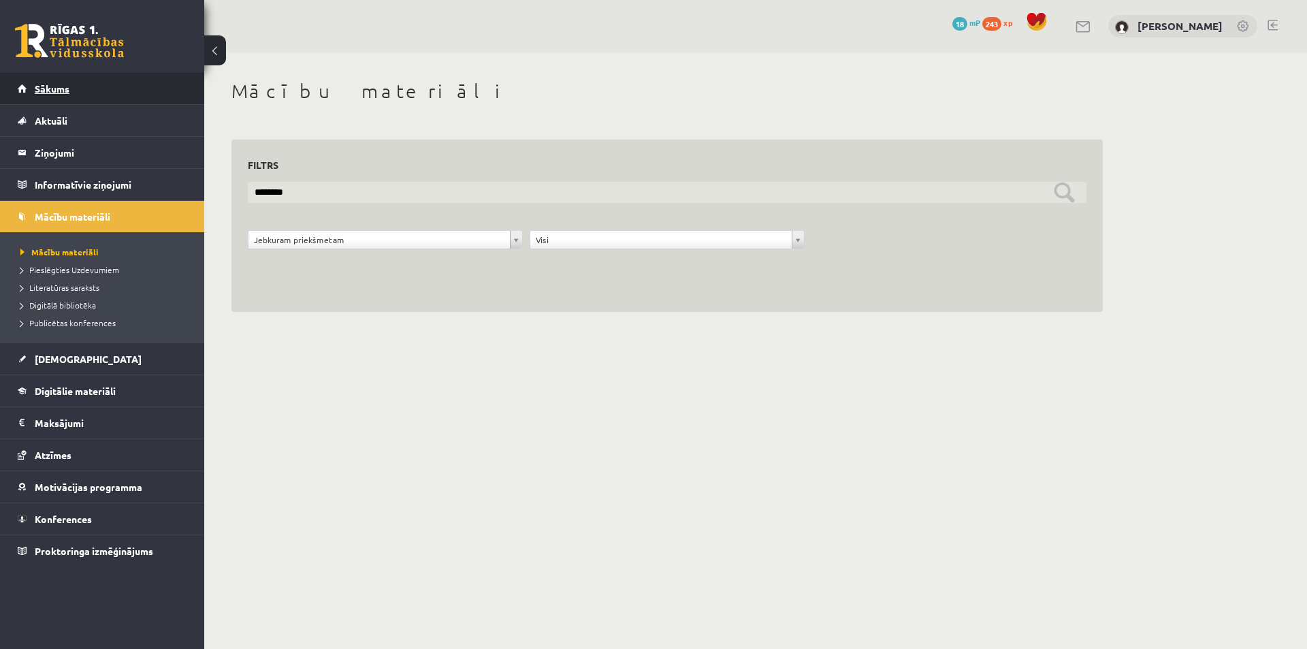
type input "********"
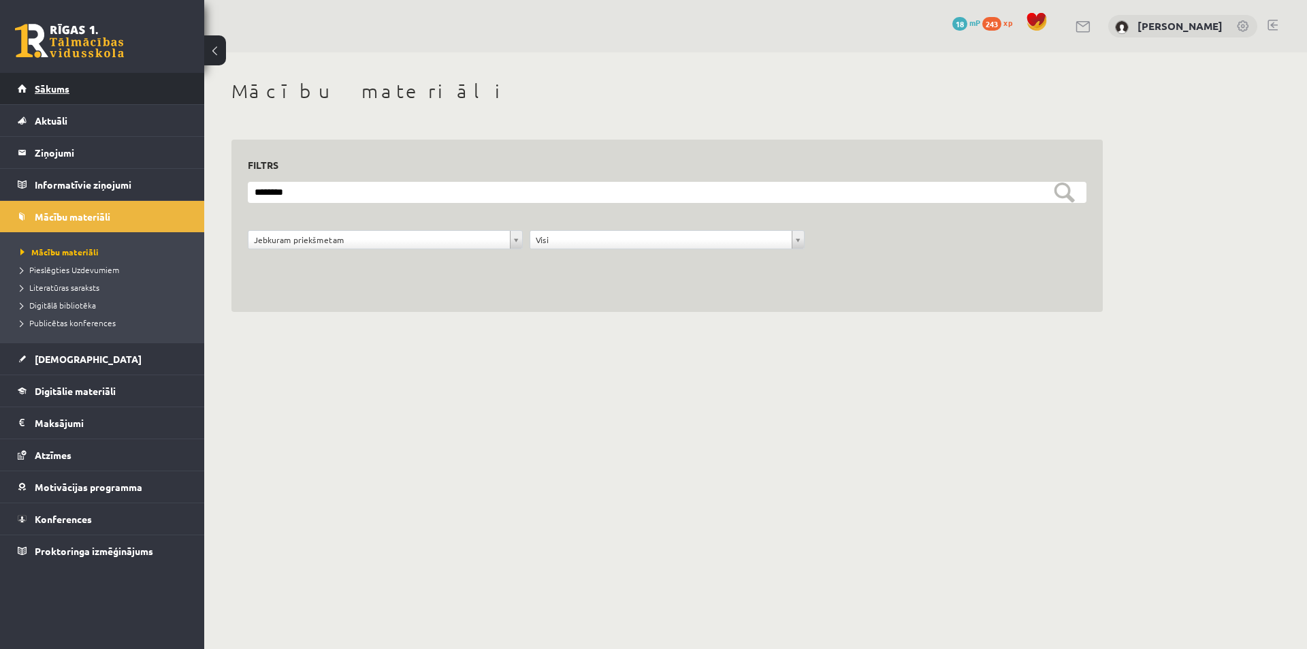
click at [51, 84] on span "Sākums" at bounding box center [52, 88] width 35 height 12
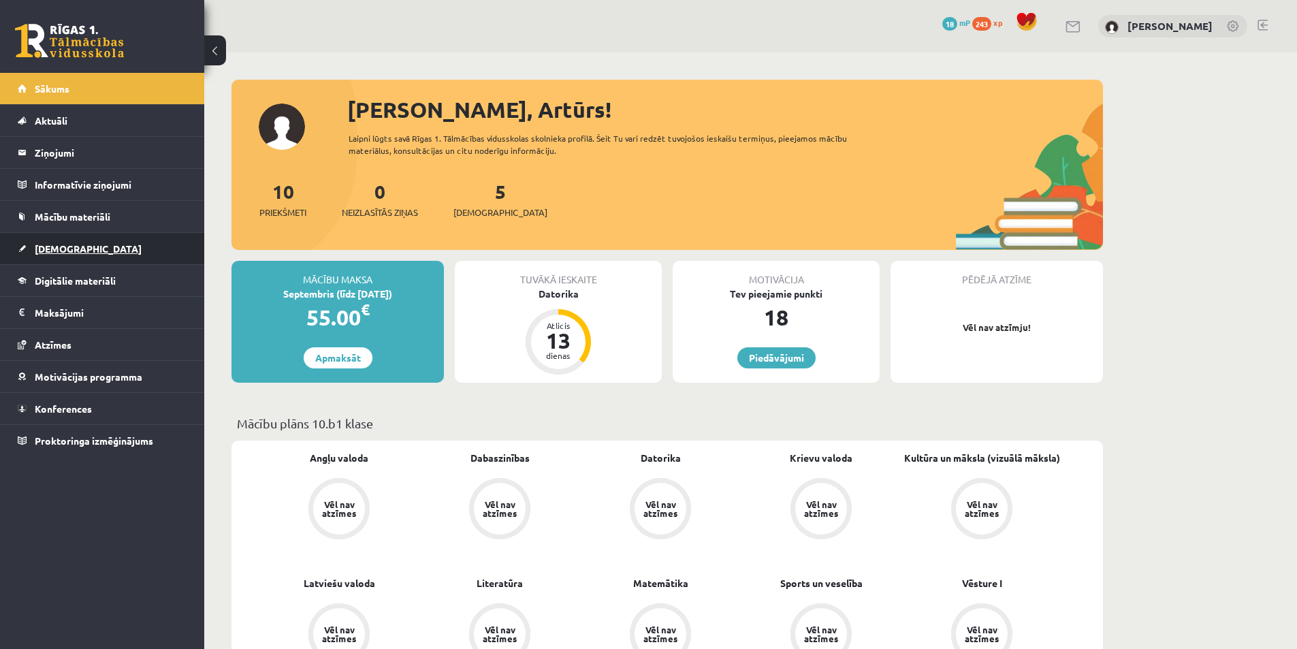
click at [60, 246] on span "[DEMOGRAPHIC_DATA]" at bounding box center [88, 248] width 107 height 12
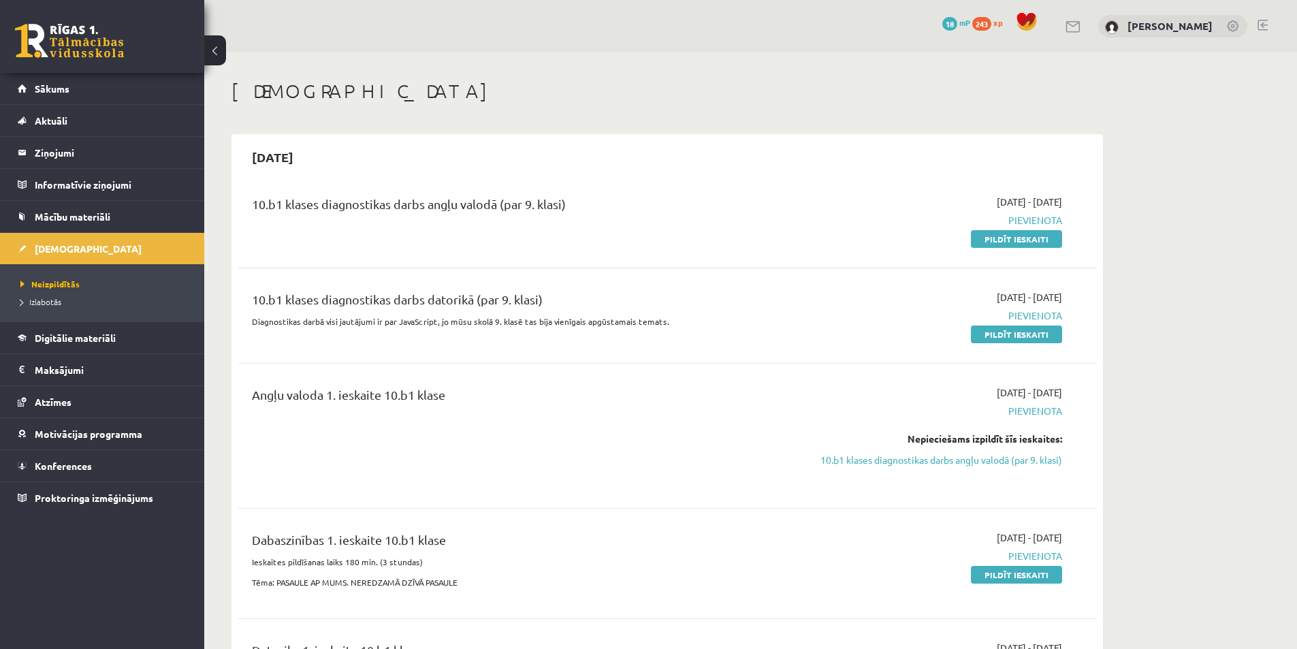
drag, startPoint x: 1034, startPoint y: 334, endPoint x: 706, endPoint y: 70, distance: 421.7
click at [1034, 334] on link "Pildīt ieskaiti" at bounding box center [1016, 334] width 91 height 18
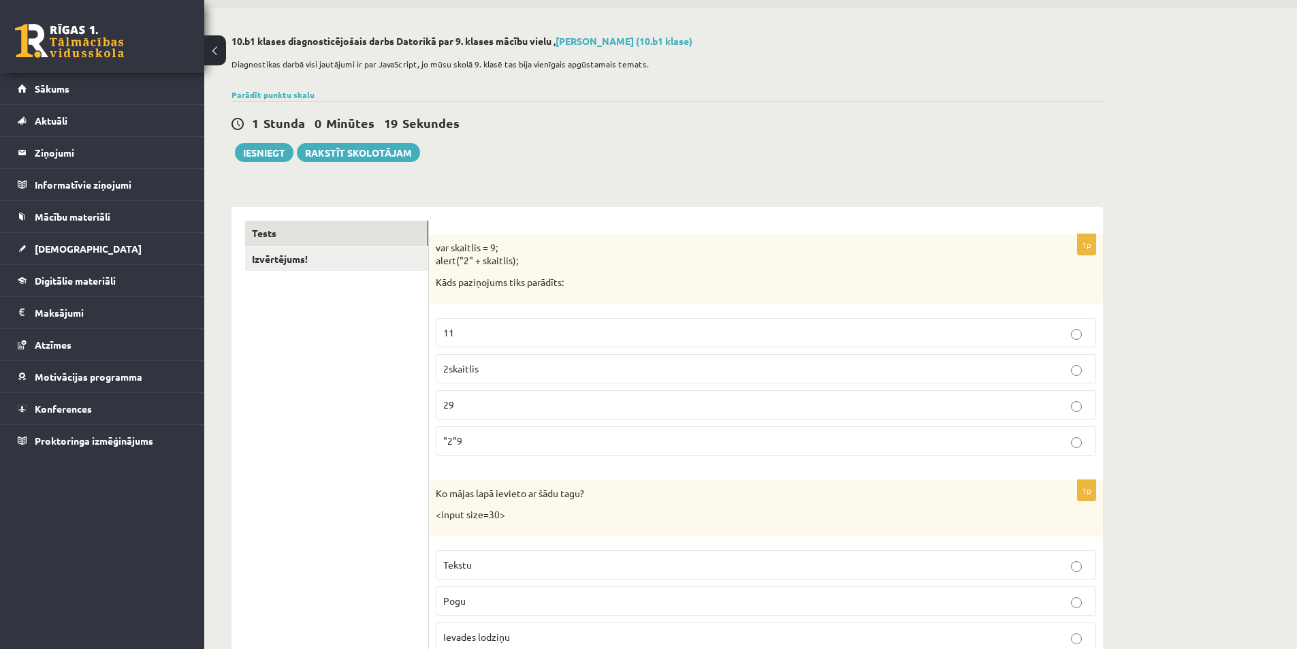
scroll to position [68, 0]
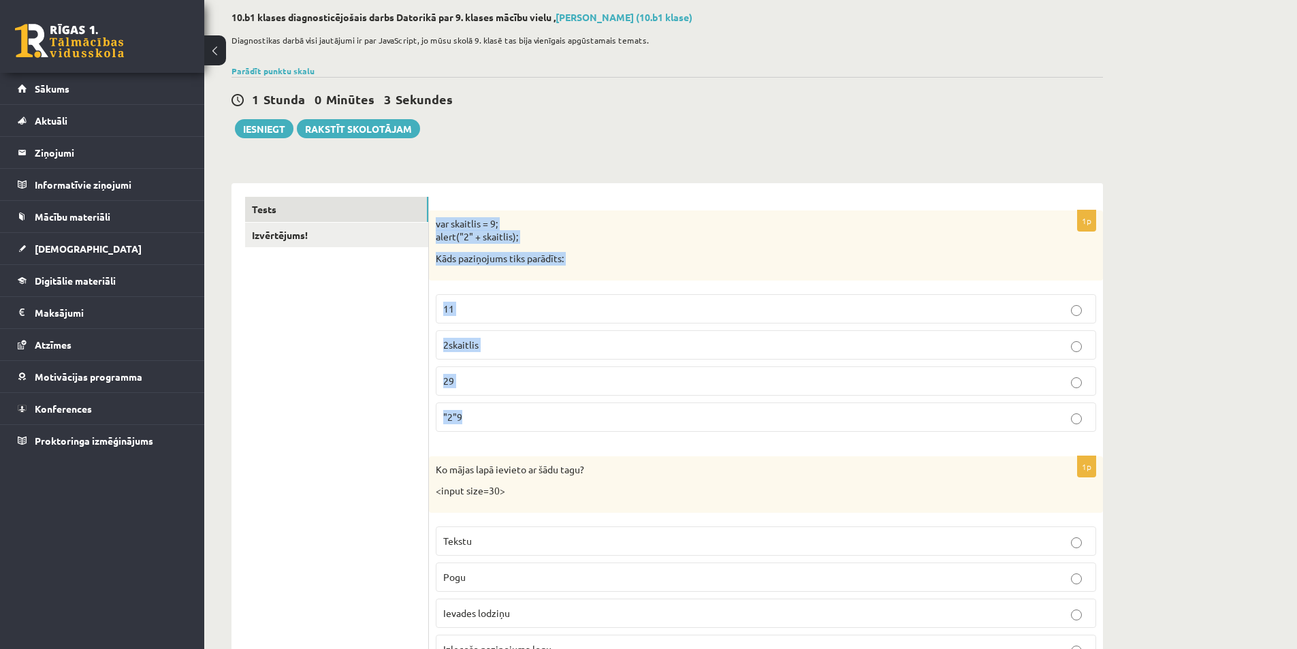
drag, startPoint x: 434, startPoint y: 225, endPoint x: 544, endPoint y: 440, distance: 242.0
click at [544, 440] on div "1p var skaitlis = 9; alert("2" + skaitlis); Kāds paziņojums tiks parādīts: 11 2…" at bounding box center [766, 326] width 674 height 232
copy div "var skaitlis = 9; alert("2" + skaitlis); Kāds paziņojums tiks parādīts: 11 2ska…"
drag, startPoint x: 844, startPoint y: 136, endPoint x: 818, endPoint y: 199, distance: 68.4
click at [844, 136] on div "0 Stundas 59 Minūtes 58 Sekundes Ieskaite saglabāta! Iesniegt Rakstīt skolotājam" at bounding box center [666, 107] width 871 height 61
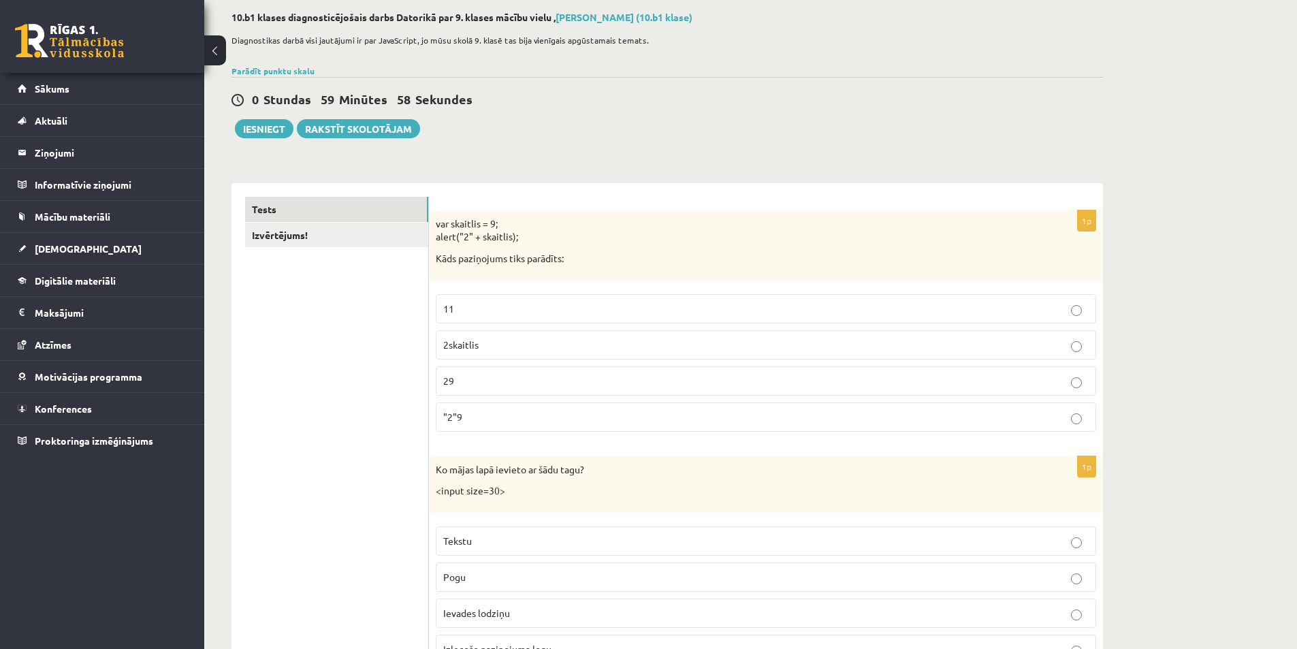
click at [564, 408] on label ""2"9" at bounding box center [766, 416] width 660 height 29
click at [481, 379] on p "29" at bounding box center [765, 381] width 645 height 14
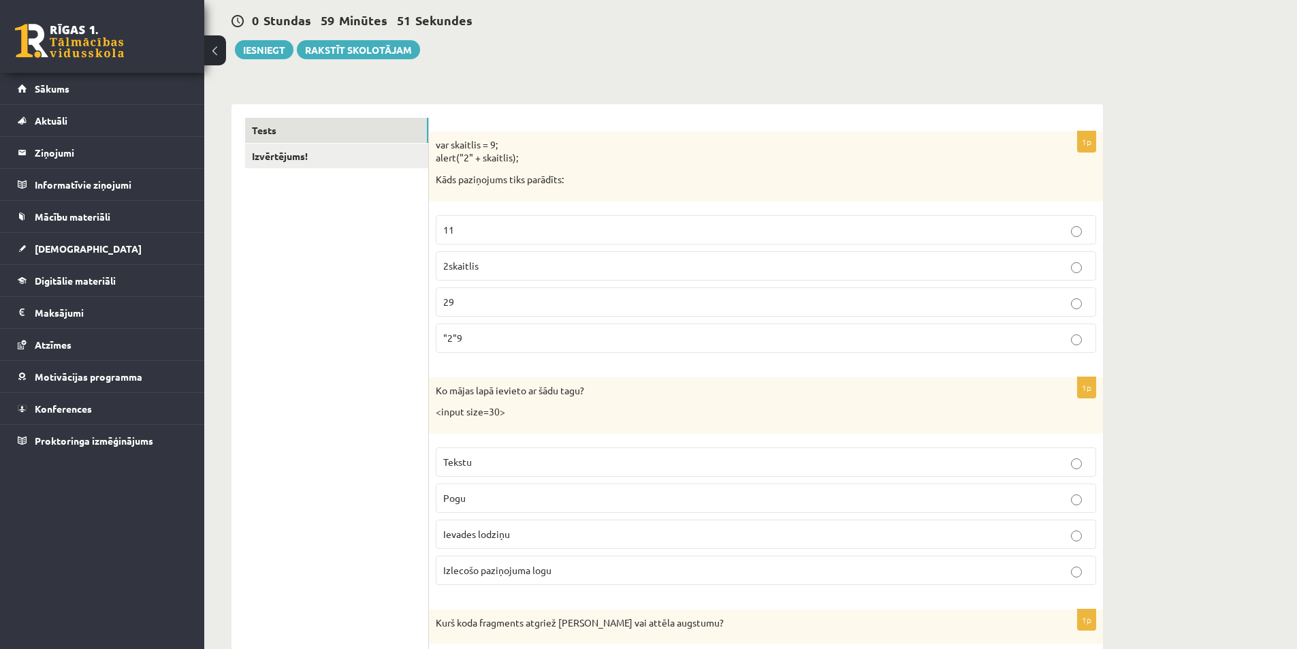
scroll to position [272, 0]
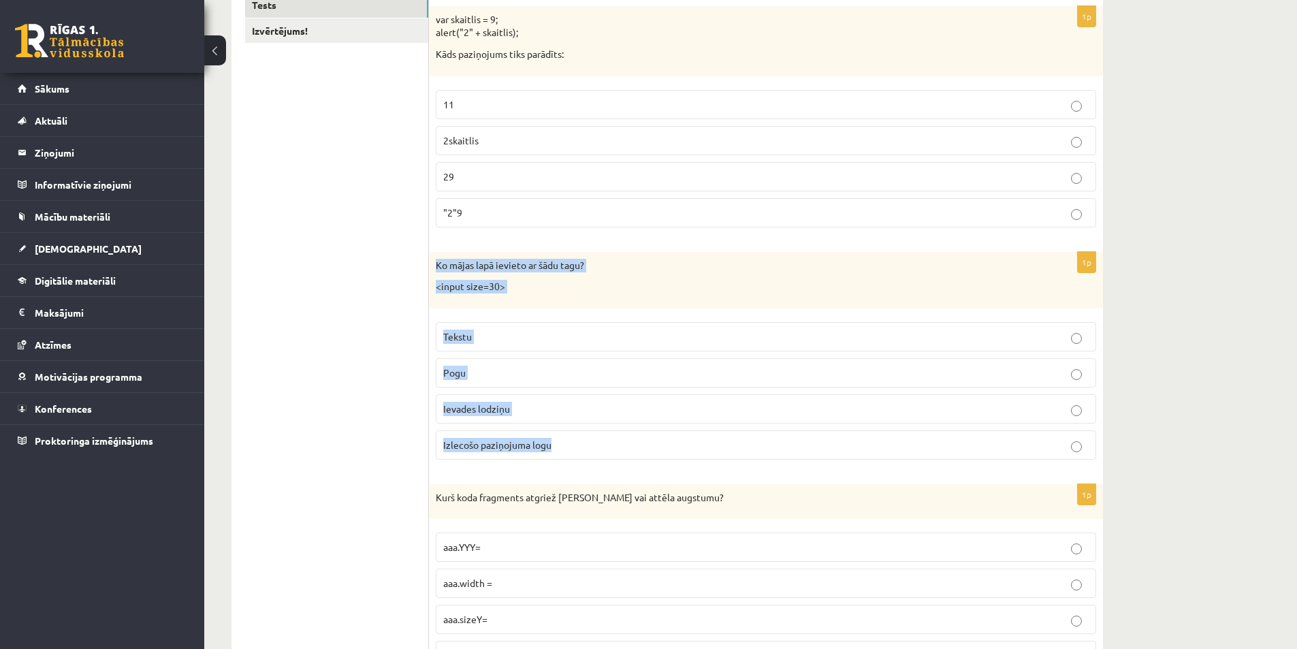
drag, startPoint x: 433, startPoint y: 259, endPoint x: 612, endPoint y: 443, distance: 257.0
click at [612, 443] on div "1p Ko mājas lapā ievieto ar šādu tagu? <input size=30> Tekstu Pogu Ievades lodz…" at bounding box center [766, 361] width 674 height 218
copy div "Ko mājas lapā ievieto ar šādu tagu? <input size=30> Tekstu Pogu Ievades lodziņu…"
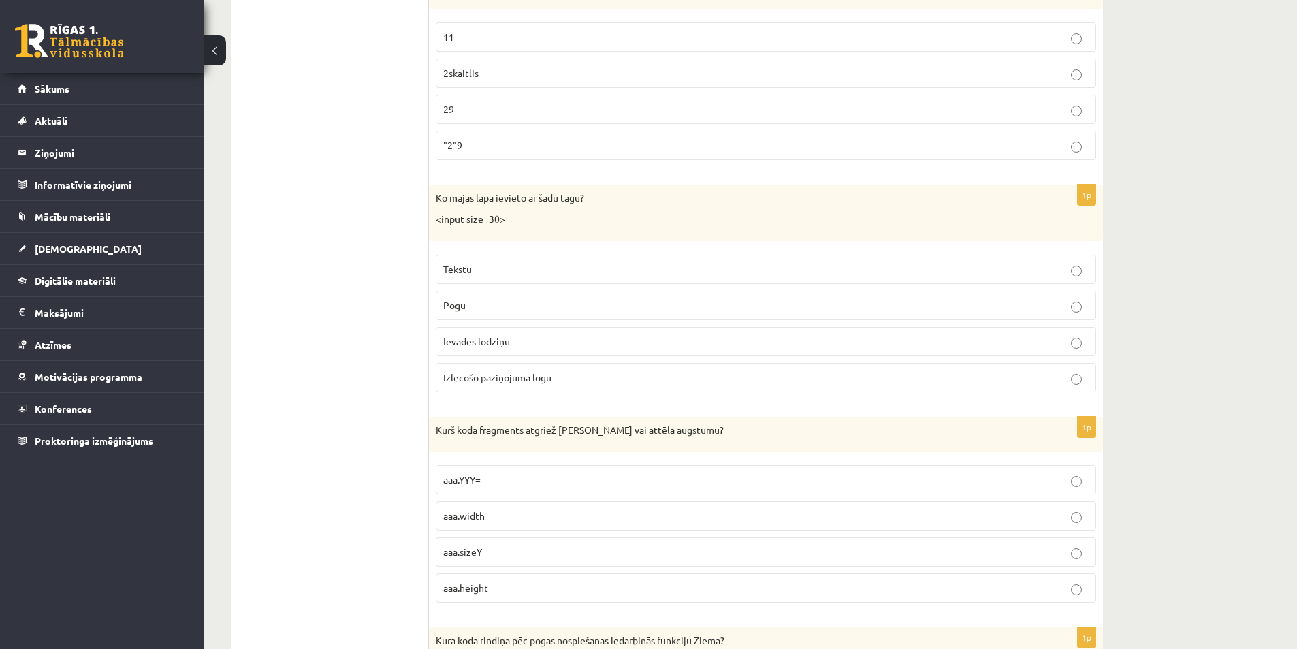
scroll to position [340, 0]
drag, startPoint x: 508, startPoint y: 337, endPoint x: 495, endPoint y: 341, distance: 13.6
click at [508, 337] on span "Ievades lodziņu" at bounding box center [476, 340] width 67 height 12
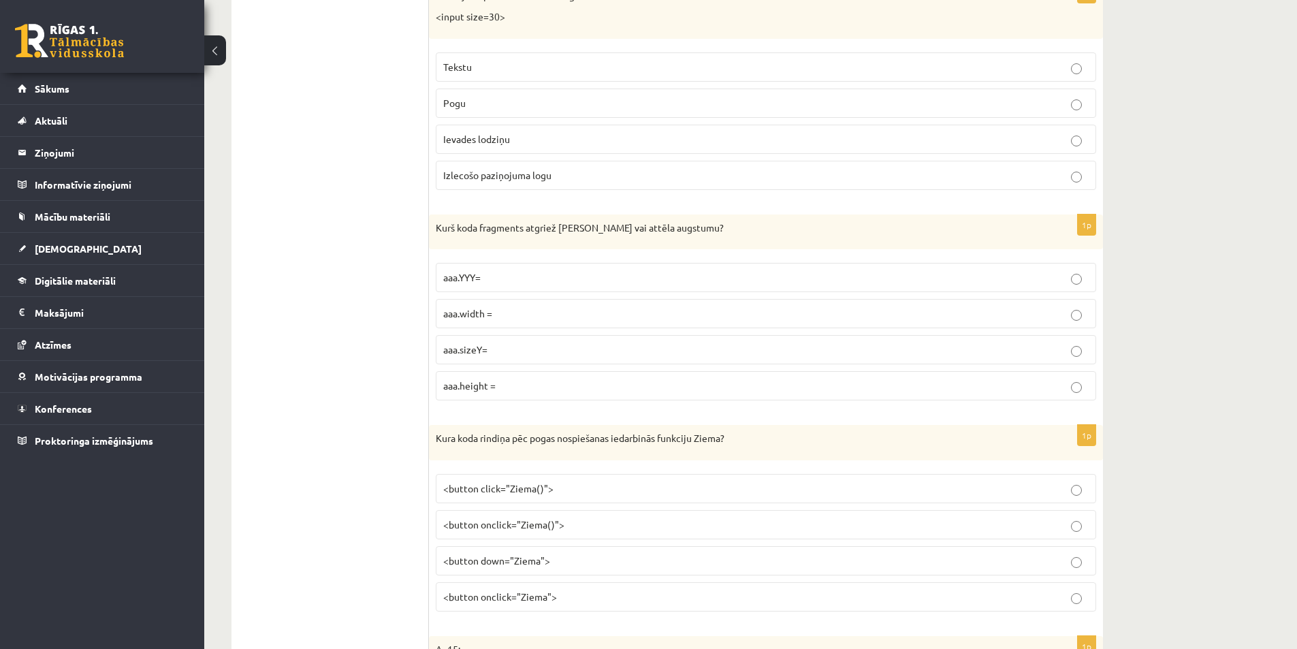
scroll to position [544, 0]
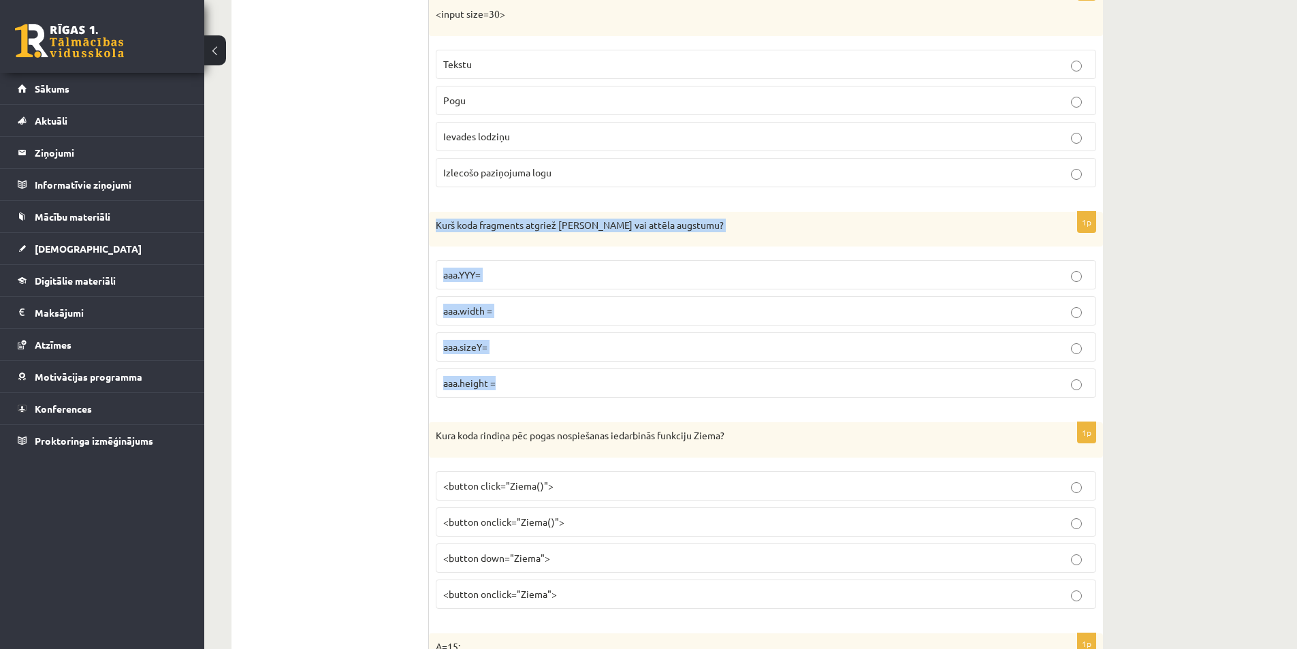
drag, startPoint x: 434, startPoint y: 221, endPoint x: 536, endPoint y: 402, distance: 207.2
click at [536, 402] on div "1p Kurš koda fragments atgriež Canvas vai attēla augstumu? aaa.YYY= aaa.width =…" at bounding box center [766, 310] width 674 height 197
copy div "Kurš koda fragments atgriež Canvas vai attēla augstumu? aaa.YYY= aaa.width = aa…"
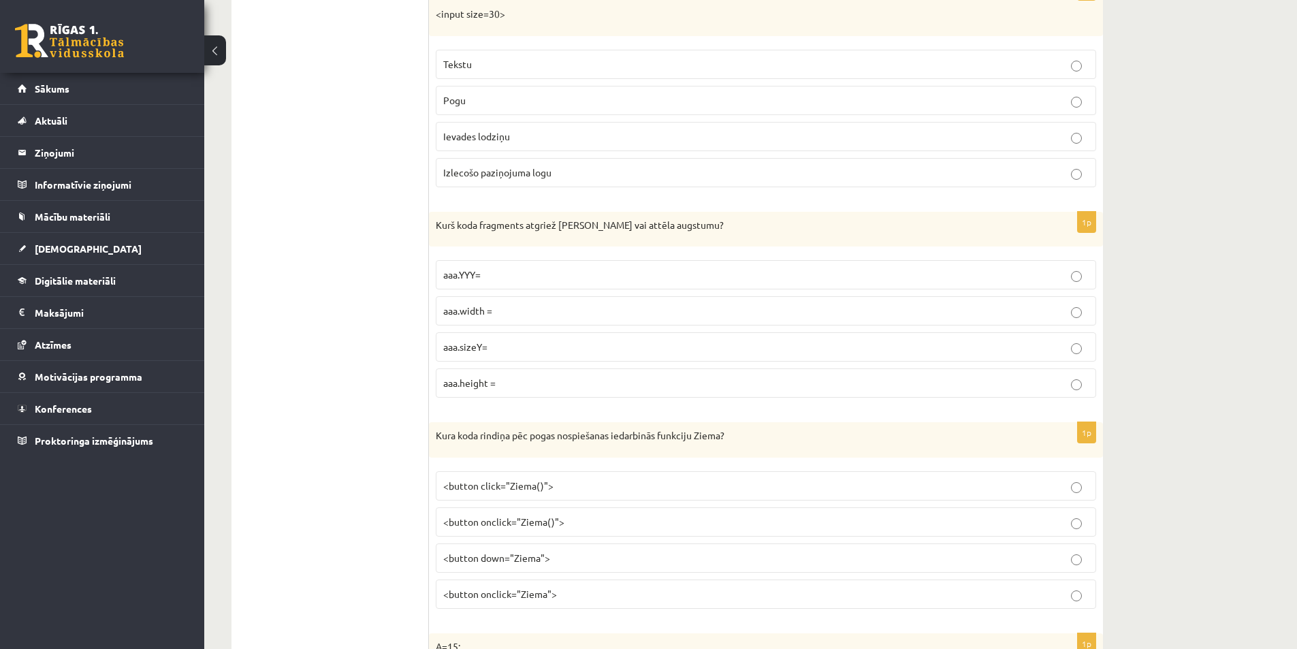
click at [495, 379] on span "aaa.height =" at bounding box center [469, 382] width 52 height 12
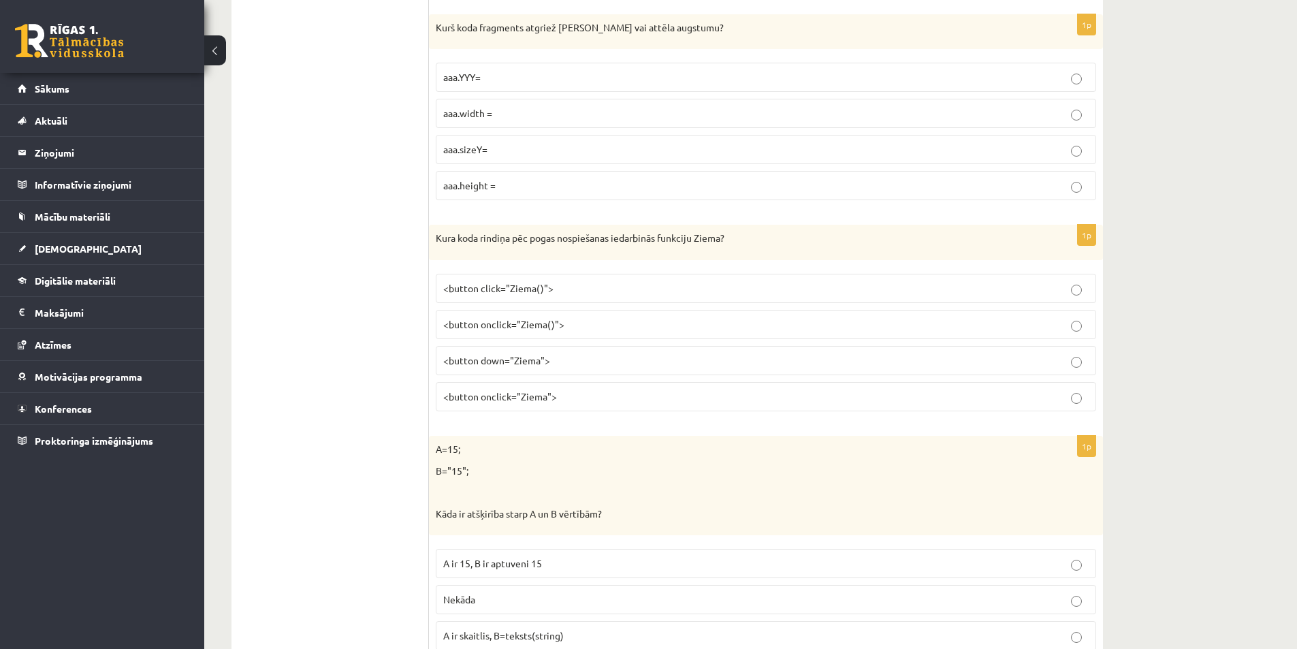
scroll to position [749, 0]
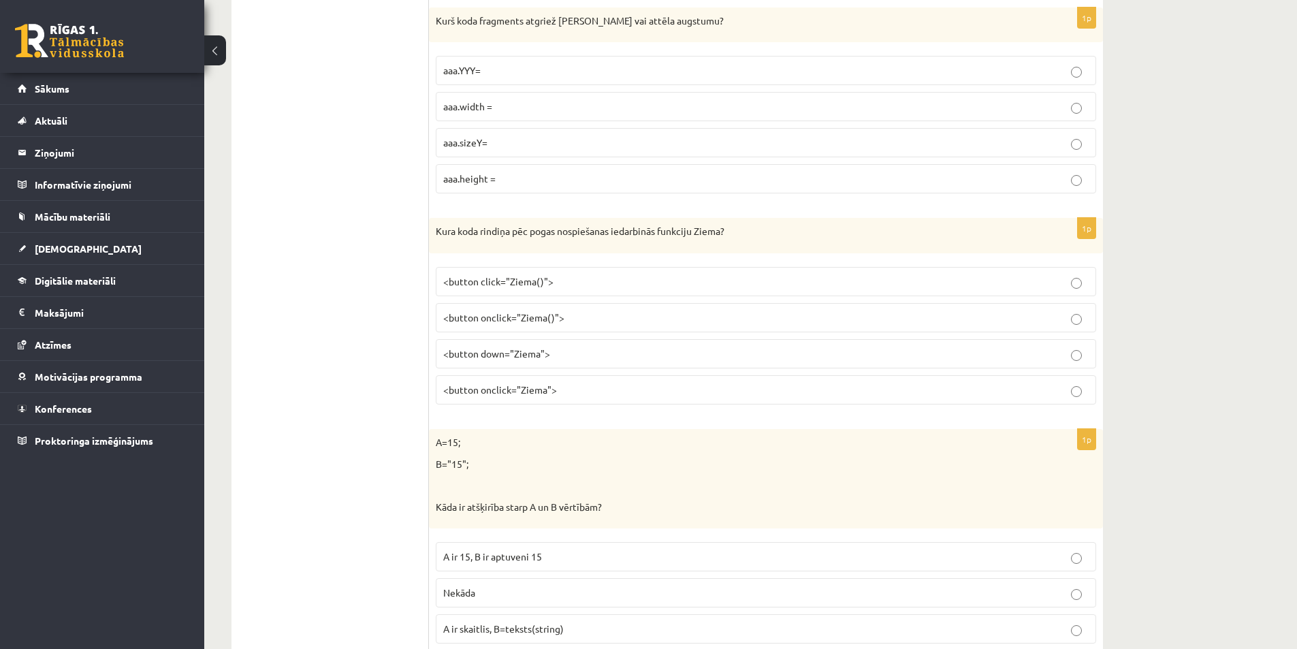
click at [488, 322] on span "<button onclick="Ziema()">" at bounding box center [503, 317] width 121 height 12
drag, startPoint x: 527, startPoint y: 346, endPoint x: 579, endPoint y: 407, distance: 80.6
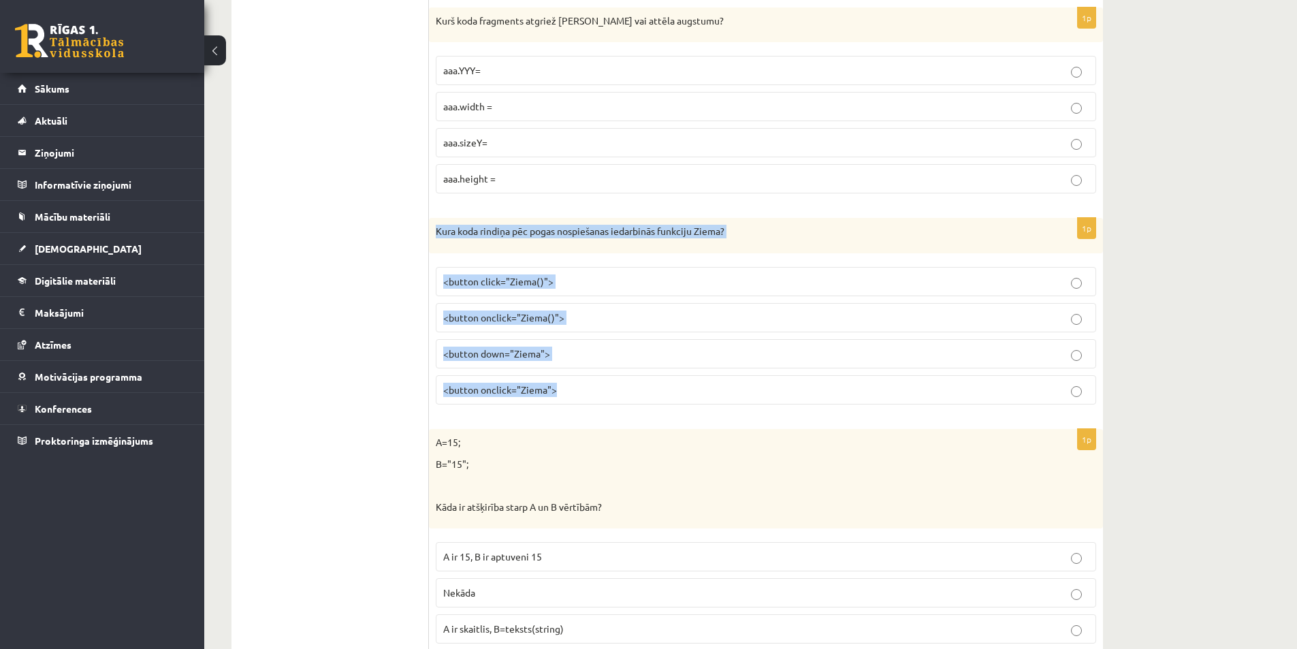
drag, startPoint x: 431, startPoint y: 232, endPoint x: 558, endPoint y: 400, distance: 209.9
click at [558, 400] on div "1p Kura koda rindiņa pēc pogas nospiešanas iedarbinās funkciju Ziema? <button c…" at bounding box center [766, 316] width 674 height 197
copy div "Kura koda rindiņa pēc pogas nospiešanas iedarbinās funkciju Ziema? <button clic…"
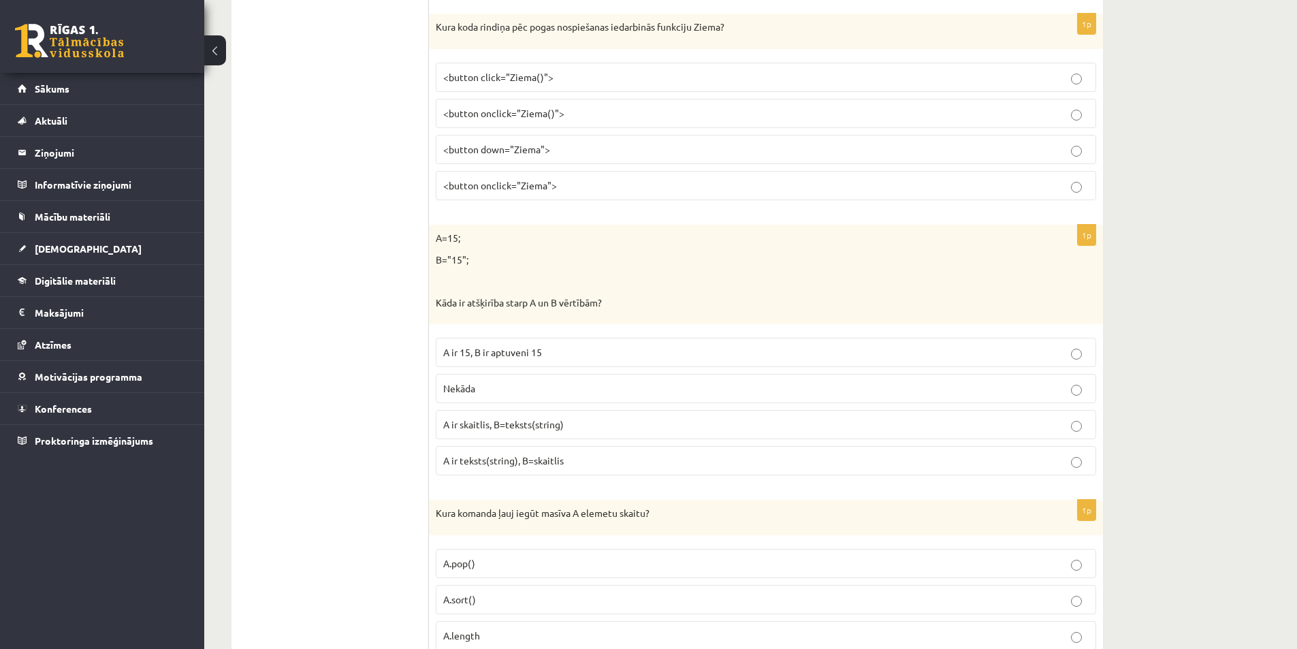
scroll to position [1021, 0]
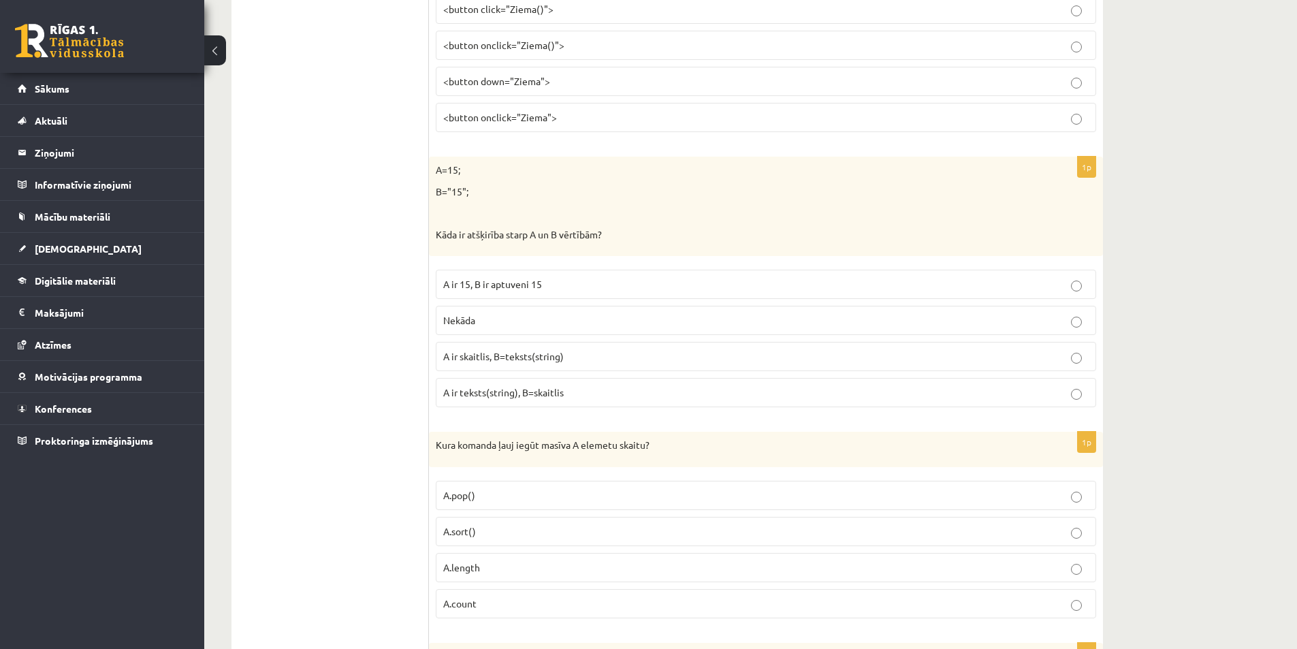
click at [506, 361] on span "A ir skaitlis, B=teksts(string)" at bounding box center [503, 356] width 120 height 12
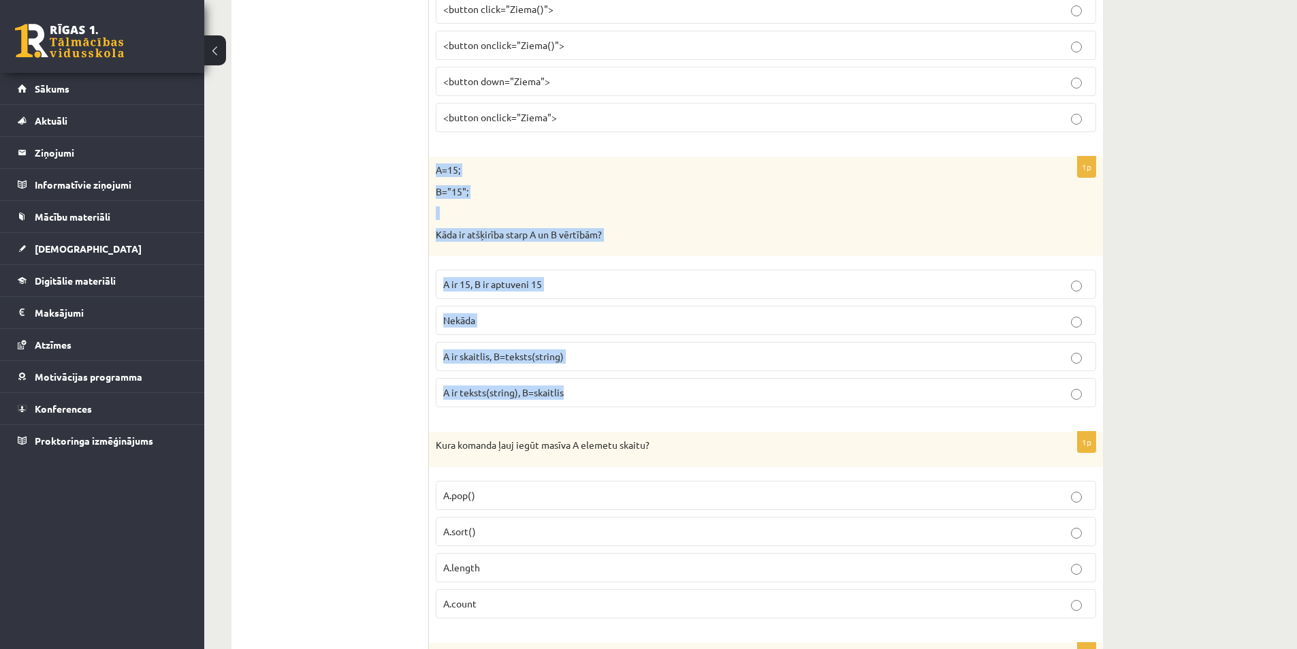
drag, startPoint x: 444, startPoint y: 175, endPoint x: 574, endPoint y: 389, distance: 250.4
click at [574, 389] on div "1p A=15; B="15"; Kāda ir atšķirība starp A un B vērtībām? A ir 15, B ir aptuven…" at bounding box center [766, 287] width 674 height 261
copy div "A=15; B="15"; Kāda ir atšķirība starp A un B vērtībām? A ir 15, B ir aptuveni 1…"
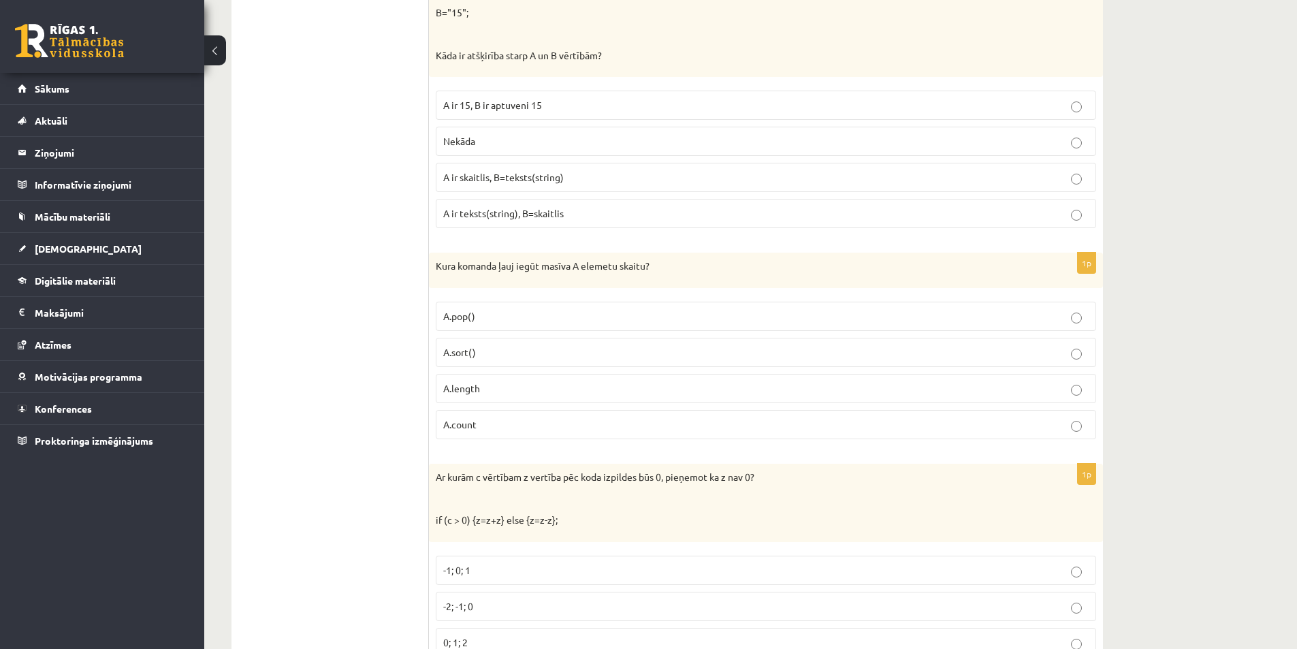
scroll to position [1225, 0]
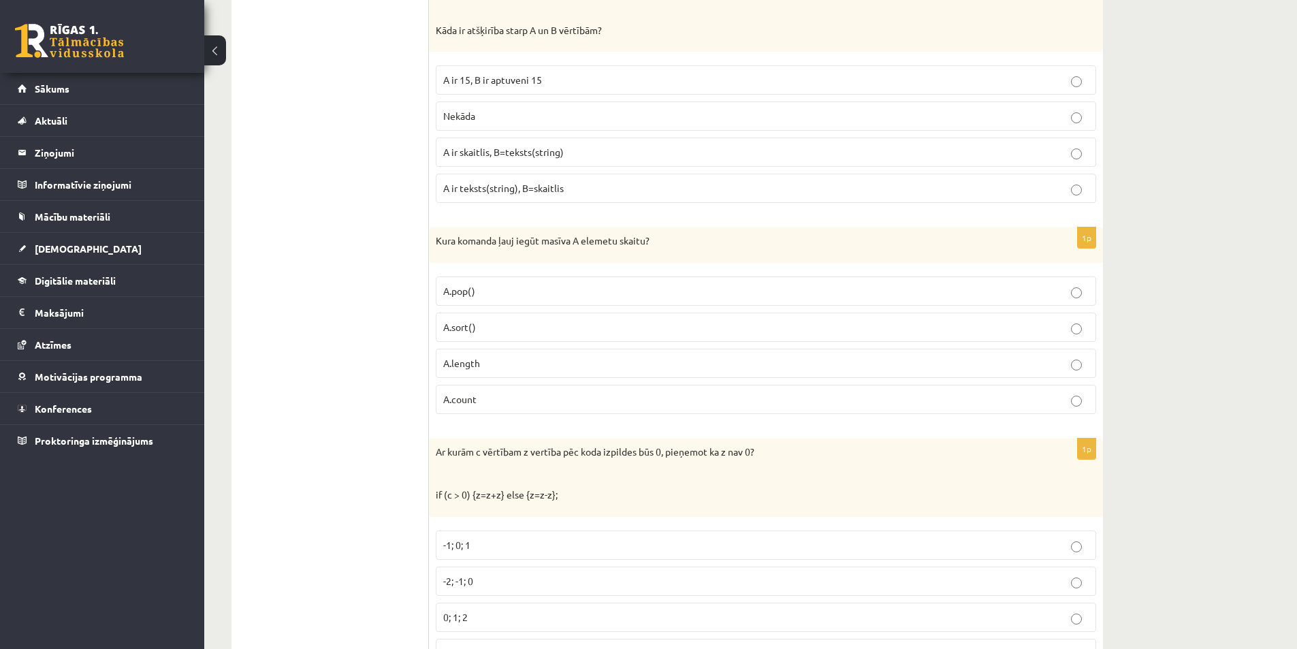
click at [485, 294] on p "A.pop()" at bounding box center [765, 291] width 645 height 14
drag, startPoint x: 500, startPoint y: 278, endPoint x: 593, endPoint y: 401, distance: 154.1
click at [593, 401] on div "1p Kura komanda ļauj iegūt masīva A elemetu skaitu? A.pop() A.sort() A.length A…" at bounding box center [766, 325] width 674 height 197
copy div "Kura komanda ļauj iegūt masīva A elemetu skaitu? A.pop() A.sort() A.length A.co…"
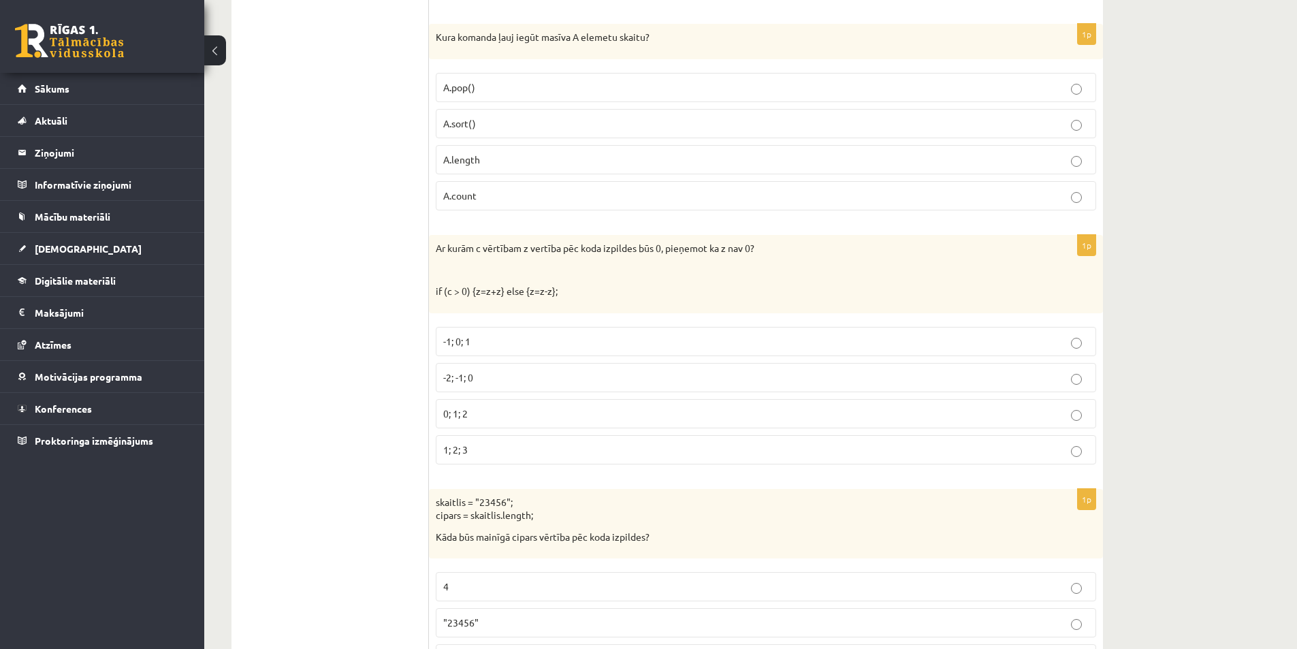
scroll to position [1446, 0]
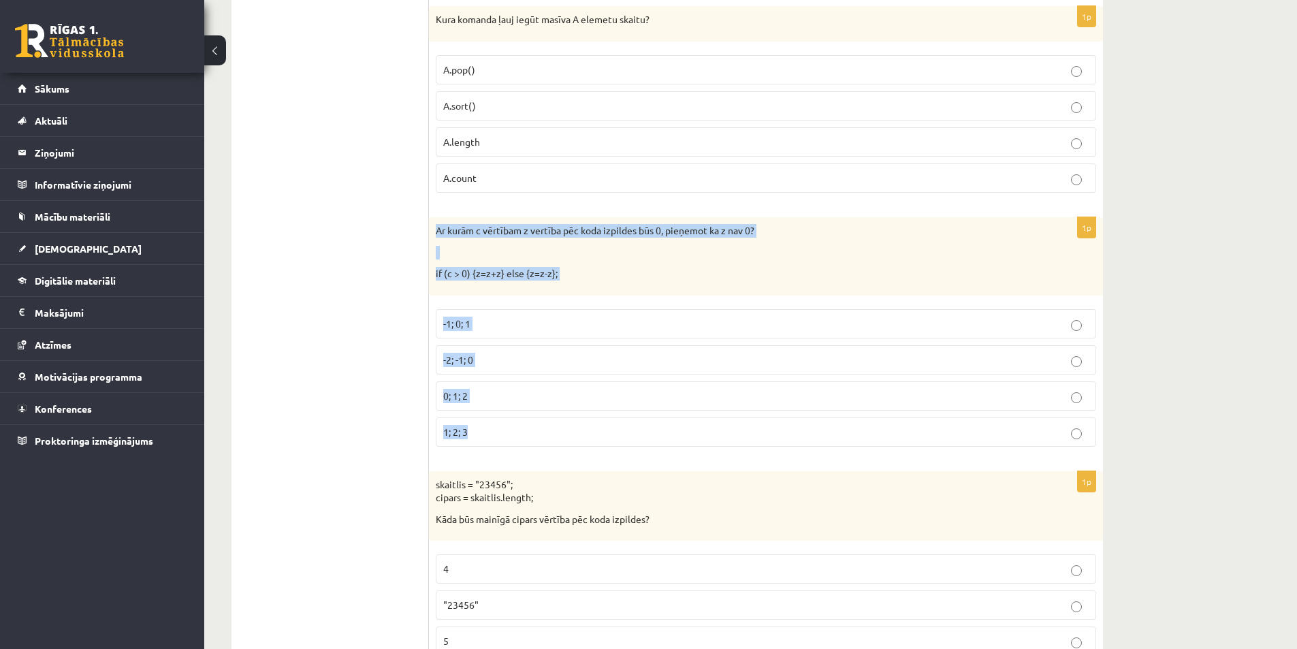
drag, startPoint x: 438, startPoint y: 225, endPoint x: 568, endPoint y: 421, distance: 235.0
click at [568, 425] on div "1p Ar kurām c vērtībam z vertība pēc koda izpildes būs 0, pieņemot ka z nav 0? …" at bounding box center [766, 337] width 674 height 240
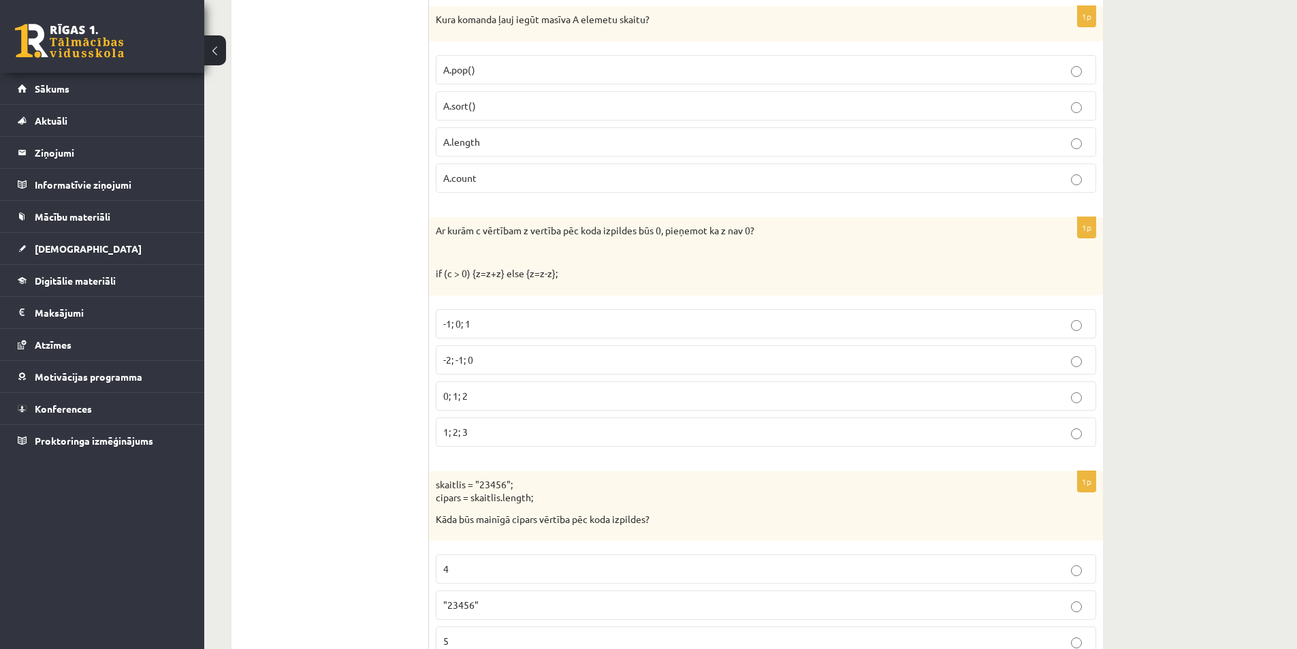
click at [491, 359] on p "-2; -1; 0" at bounding box center [765, 360] width 645 height 14
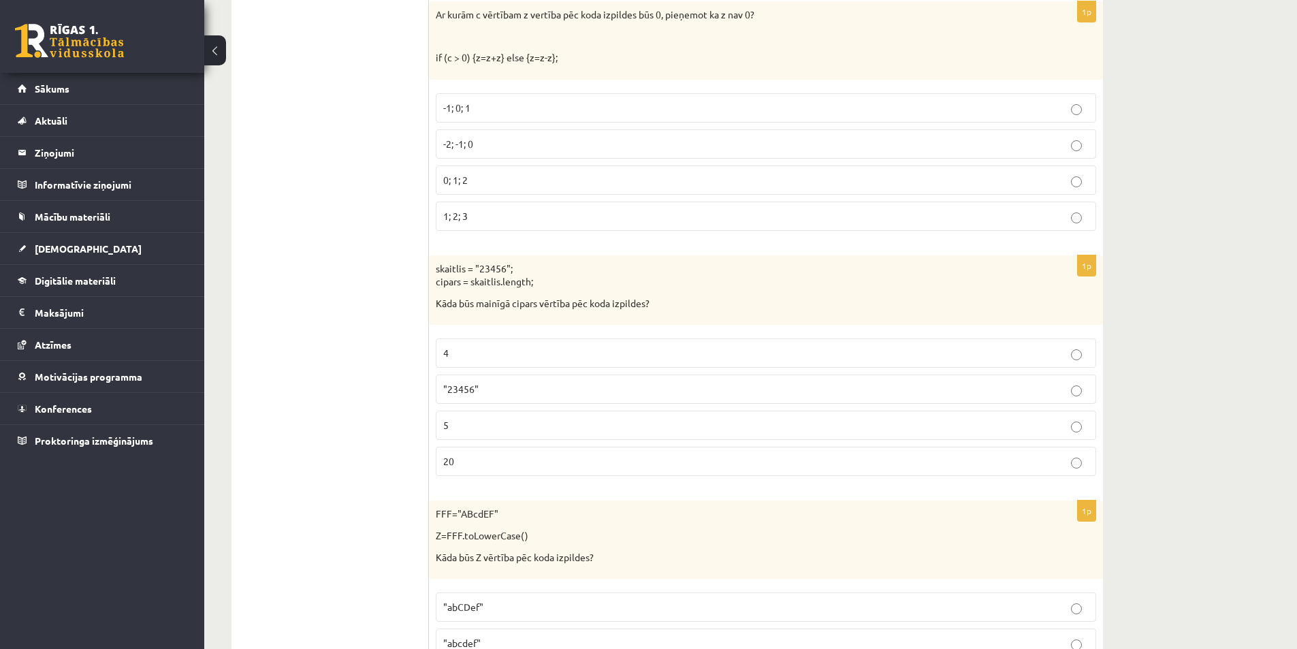
scroll to position [1718, 0]
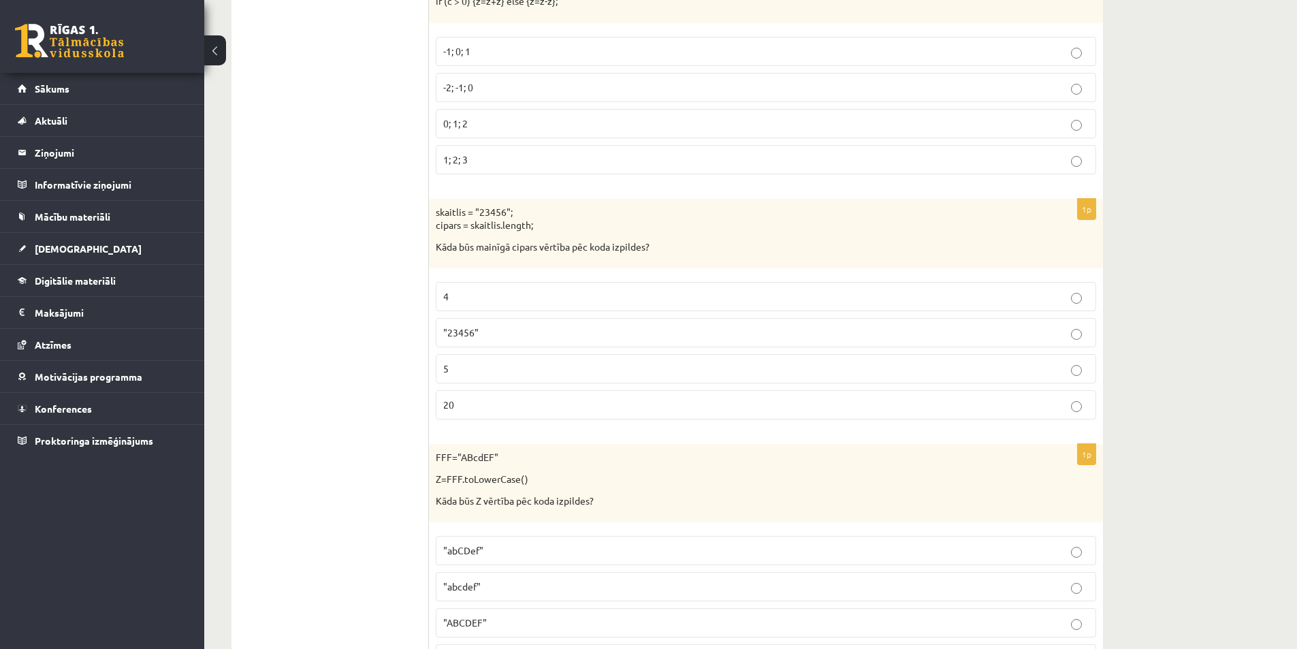
click at [466, 410] on p "20" at bounding box center [765, 404] width 645 height 14
drag, startPoint x: 438, startPoint y: 210, endPoint x: 552, endPoint y: 410, distance: 230.5
click at [552, 410] on div "1p skaitlis = "23456"; cipars = skaitlis.length; Kāda būs mainīgā cipars vērtīb…" at bounding box center [766, 315] width 674 height 232
copy div "skaitlis = "23456"; cipars = skaitlis.length; Kāda būs mainīgā cipars vērtība p…"
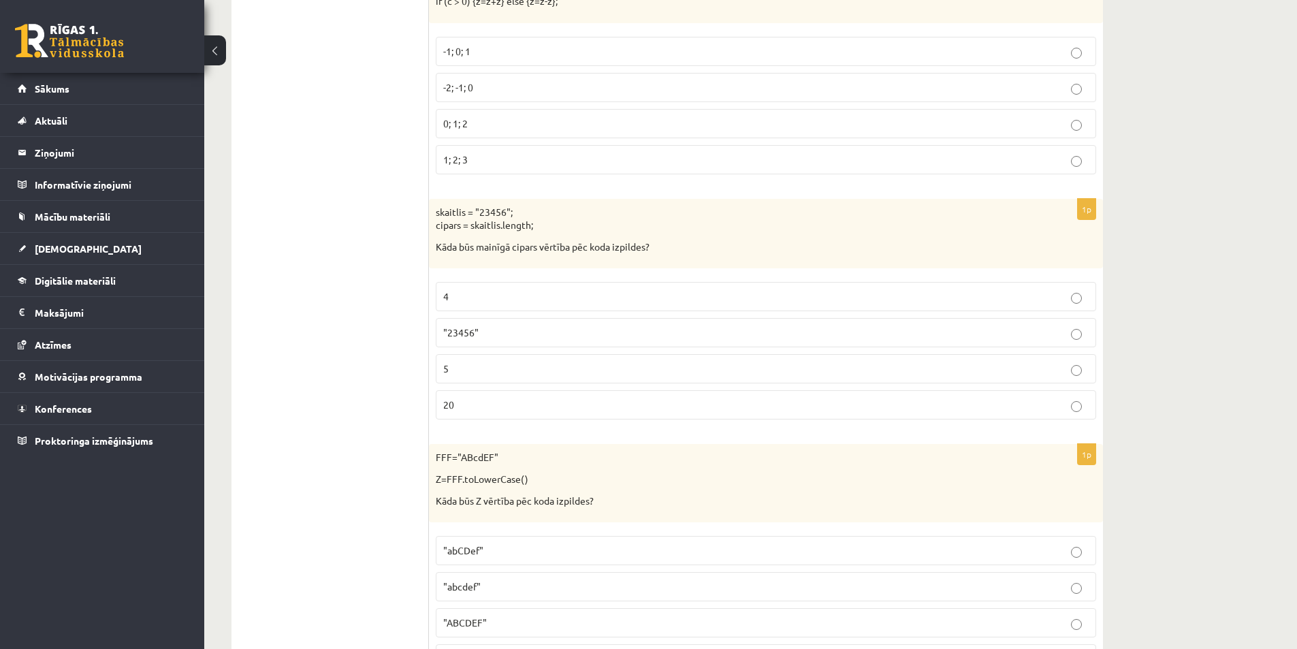
click at [593, 366] on p "5" at bounding box center [765, 368] width 645 height 14
click at [482, 412] on p "20" at bounding box center [765, 404] width 645 height 14
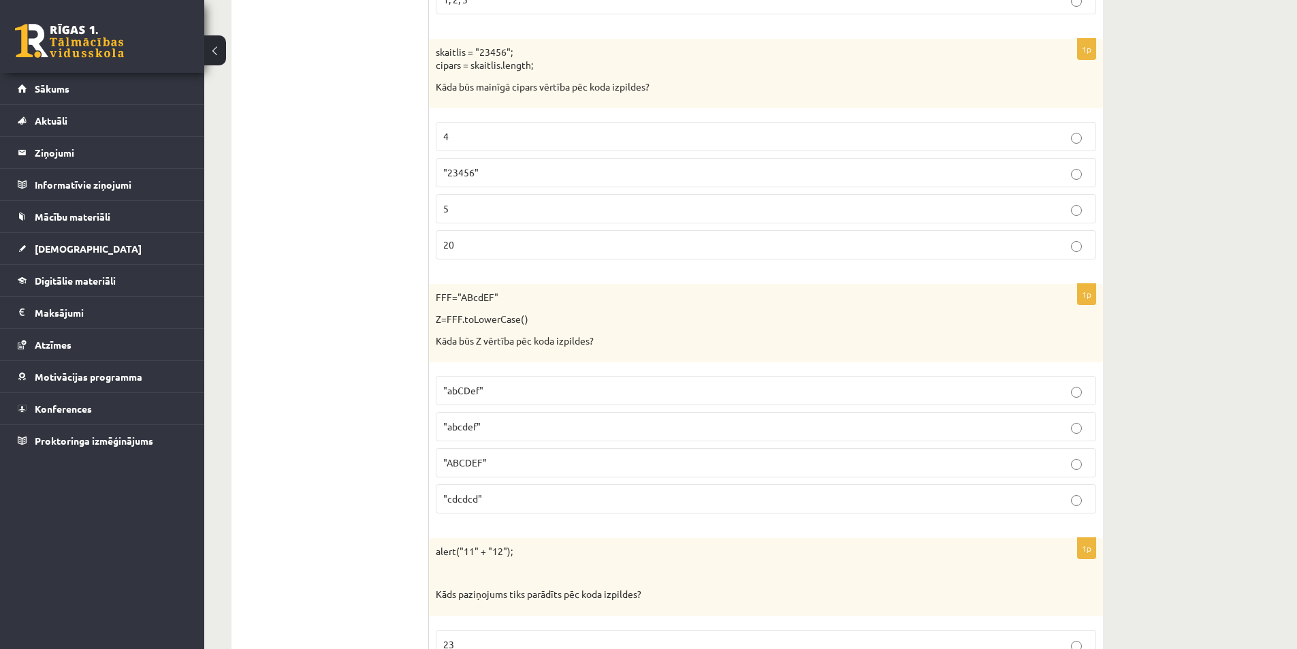
scroll to position [1923, 0]
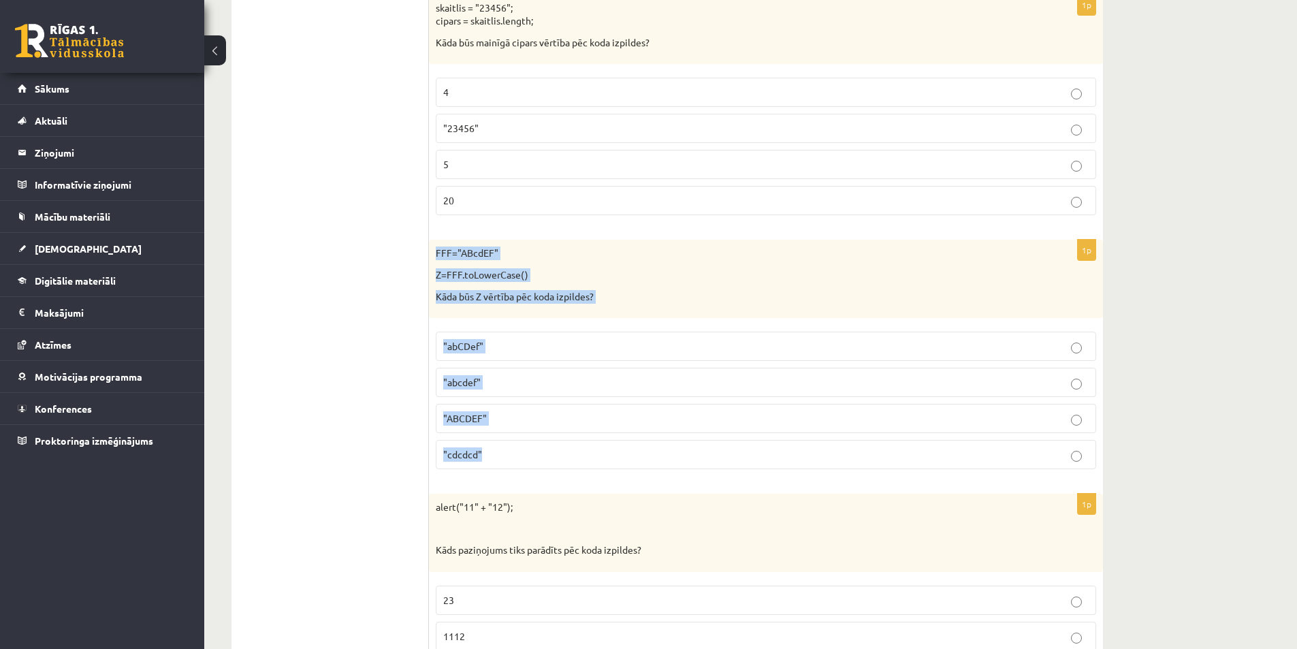
drag, startPoint x: 433, startPoint y: 252, endPoint x: 619, endPoint y: 448, distance: 269.6
click at [619, 448] on div "1p FFF="ABcdEF" Z=FFF.toLowerCase() Kāda būs Z vērtība pēc koda izpildes? "abCD…" at bounding box center [766, 360] width 674 height 240
copy div "FFF="ABcdEF" Z=FFF.toLowerCase() Kāda būs Z vērtība pēc koda izpildes? "abCDef"…"
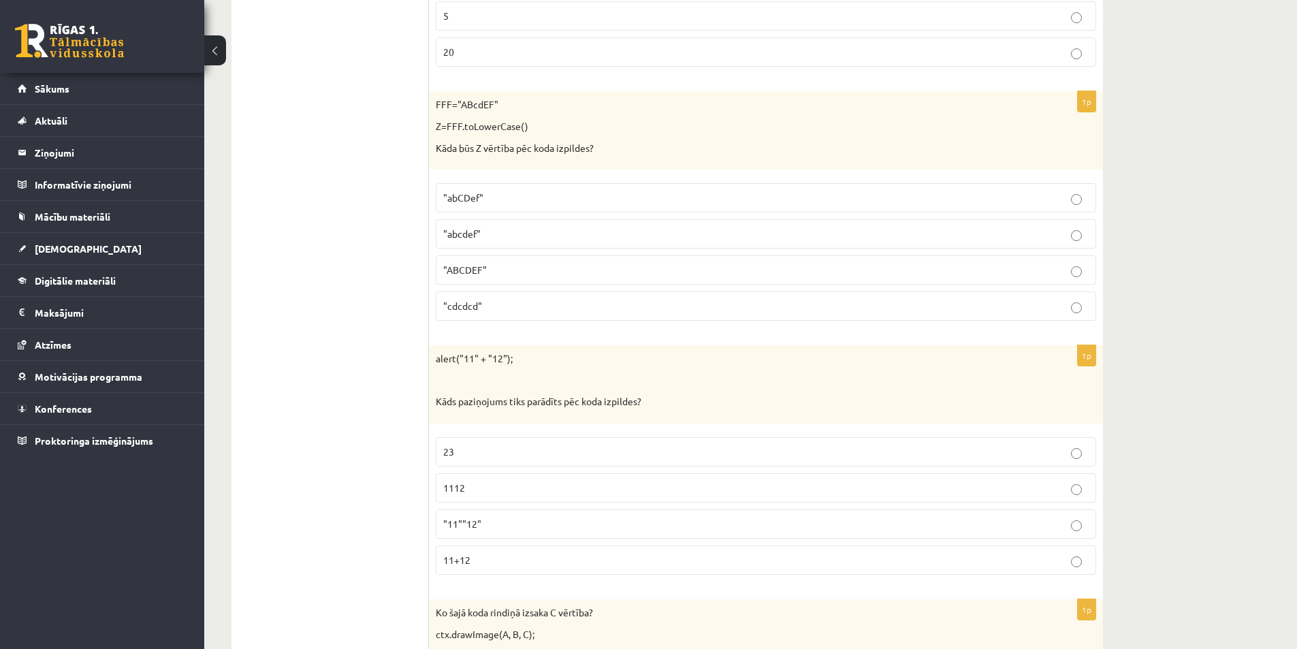
scroll to position [2087, 0]
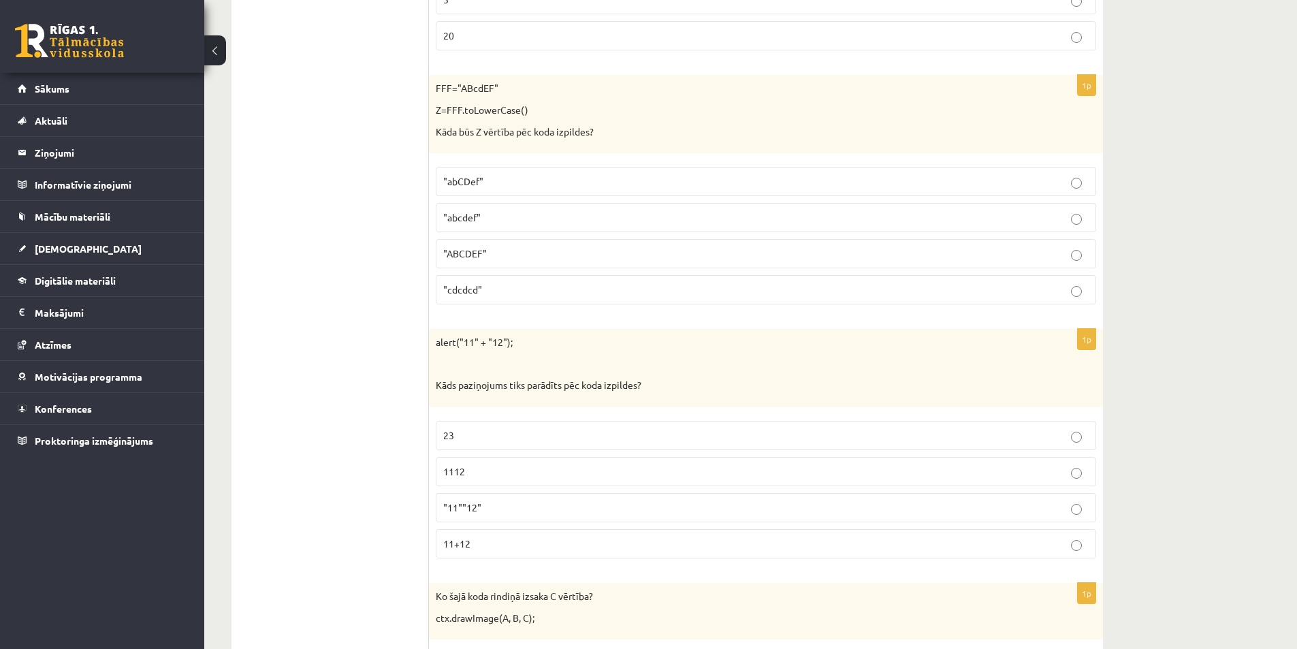
click at [506, 223] on p ""abcdef"" at bounding box center [765, 217] width 645 height 14
click at [440, 90] on p "FFF="ABcdEF"" at bounding box center [732, 89] width 592 height 14
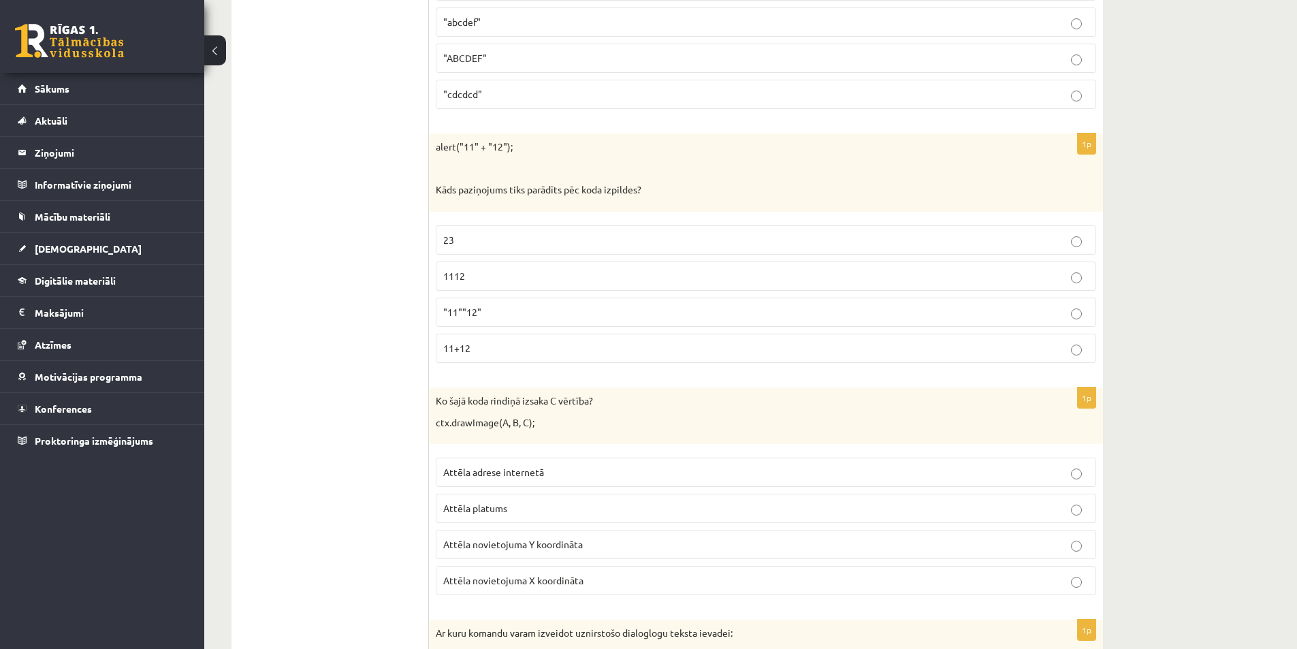
scroll to position [2292, 0]
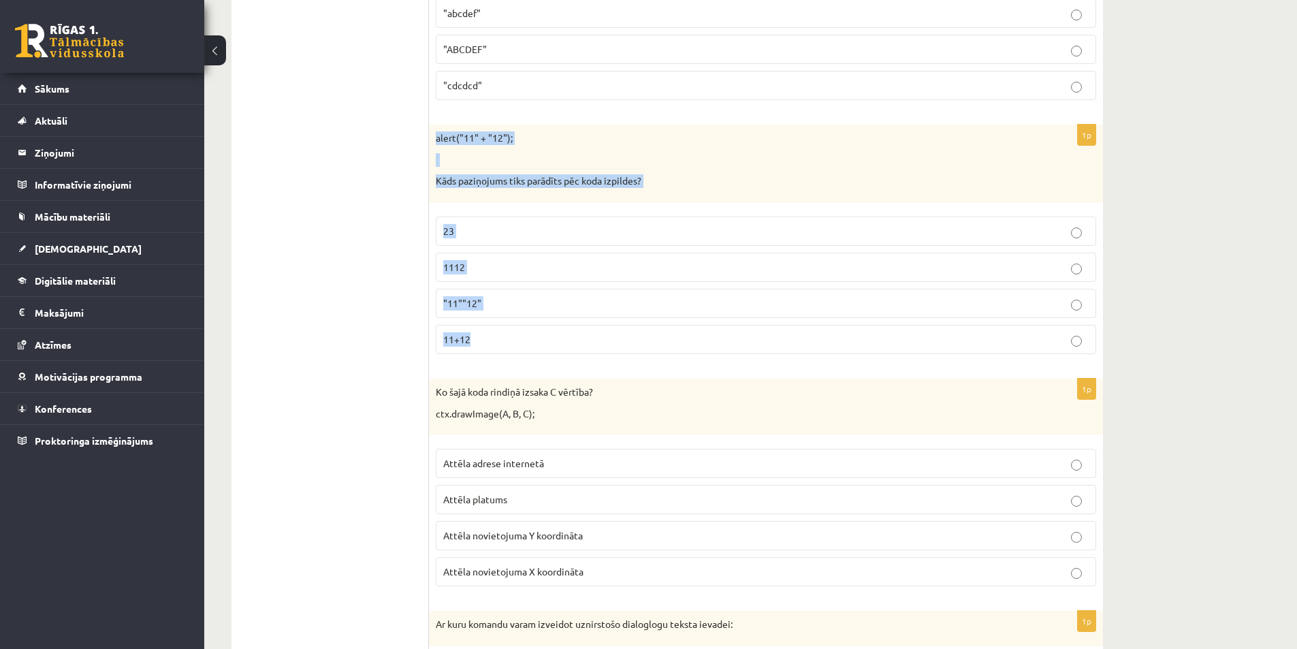
drag, startPoint x: 437, startPoint y: 140, endPoint x: 679, endPoint y: 329, distance: 307.4
click at [679, 329] on div "1p alert("11" + "12"); Kāds paziņojums tiks parādīts pēc koda izpildes? 23 1112…" at bounding box center [766, 245] width 674 height 240
copy div "alert("11" + "12"); Kāds paziņojums tiks parādīts pēc koda izpildes? 23 1112 "1…"
click at [474, 306] on span ""11""12"" at bounding box center [462, 303] width 38 height 12
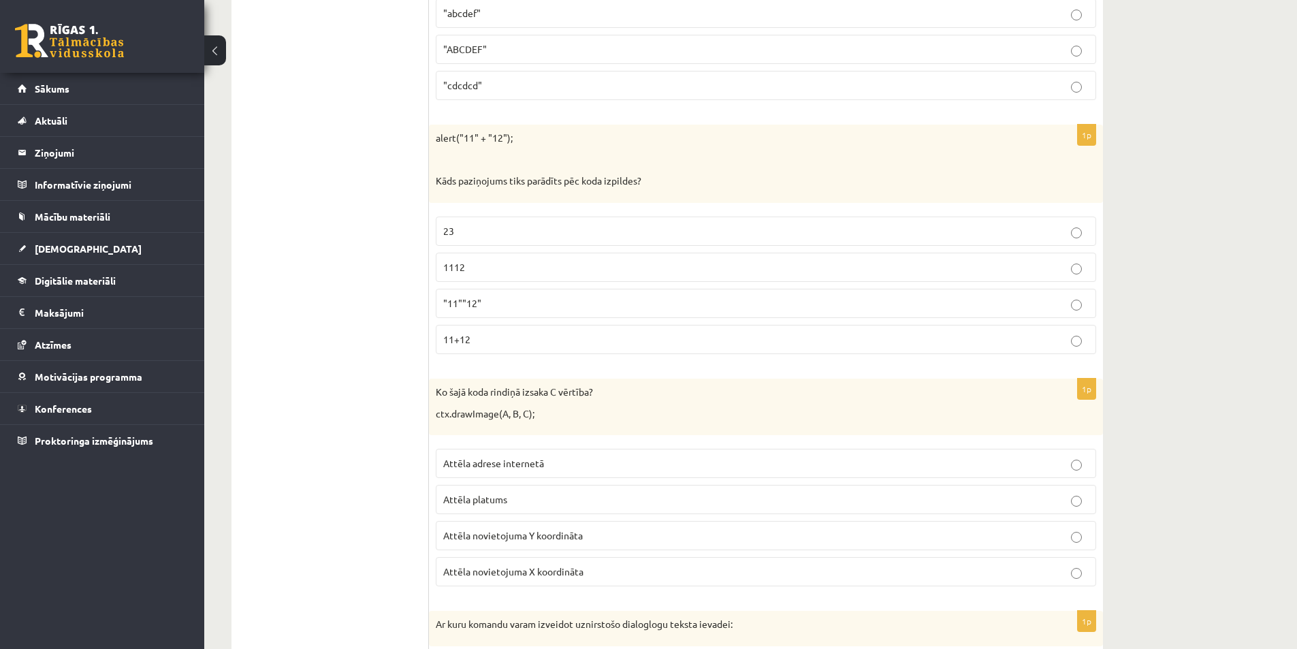
click at [460, 263] on span "1112" at bounding box center [454, 267] width 22 height 12
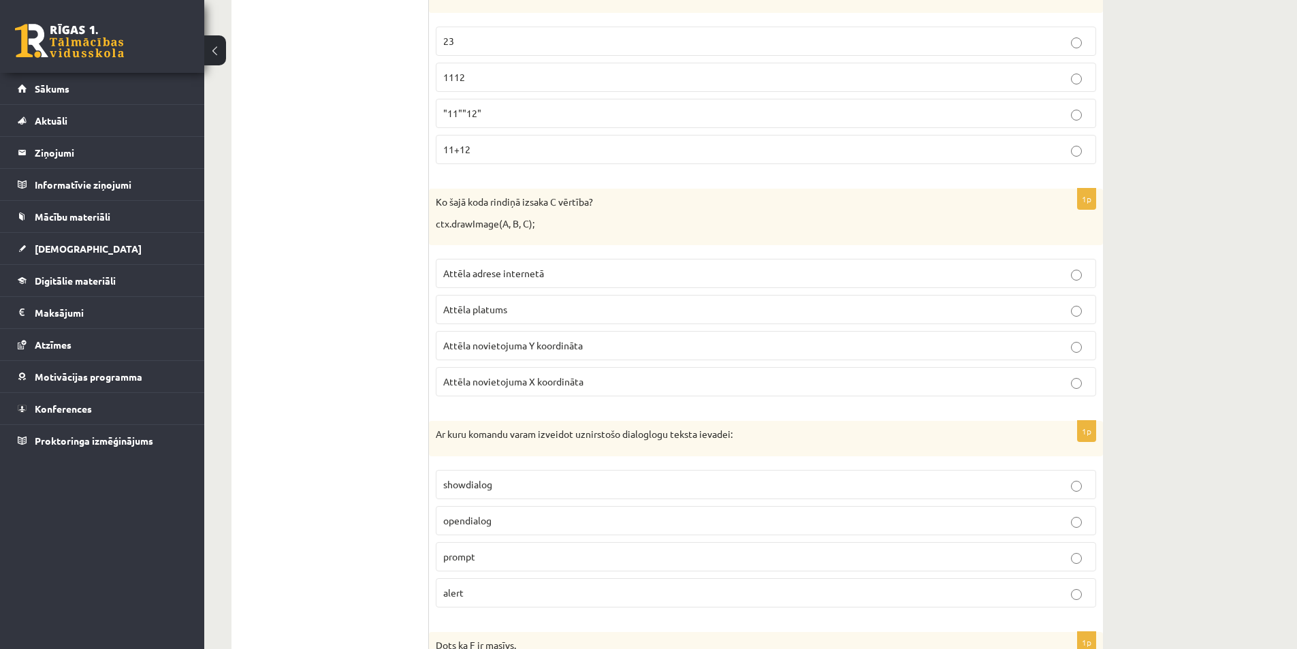
scroll to position [2496, 0]
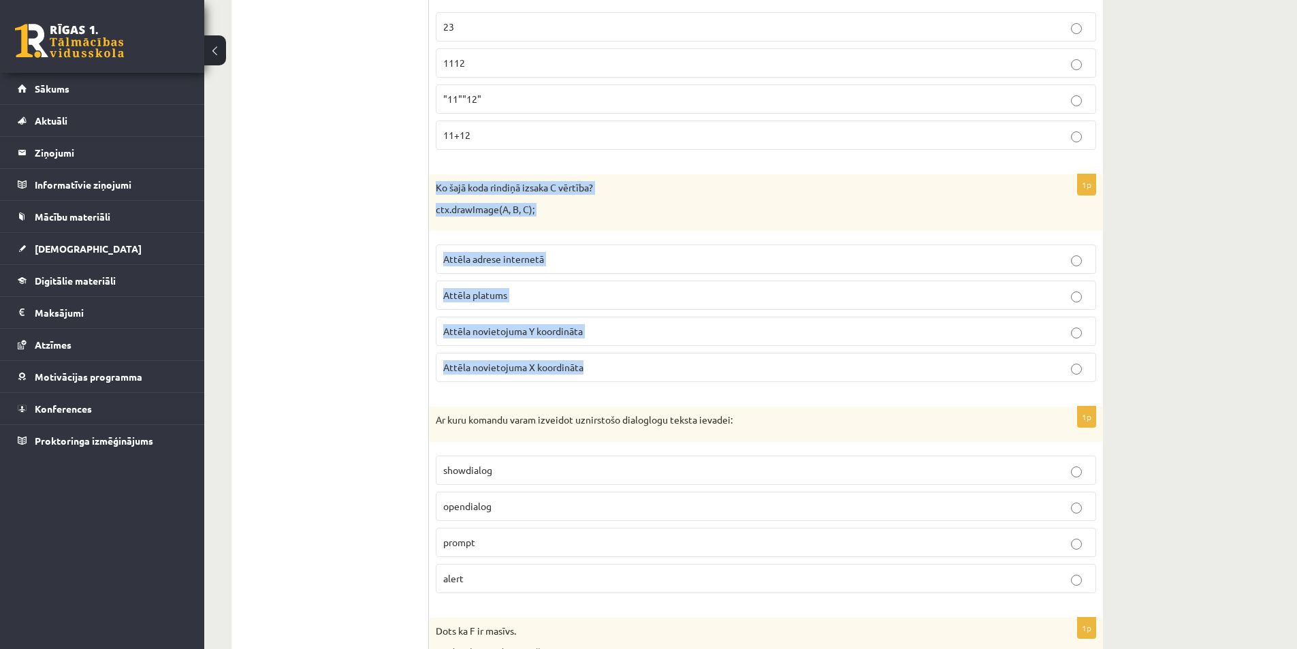
drag, startPoint x: 431, startPoint y: 184, endPoint x: 704, endPoint y: 363, distance: 326.9
click at [704, 363] on div "1p Ko šajā koda rindiņā izsaka C vērtība? ctx.drawImage(A, B, C); Attēla adrese…" at bounding box center [766, 283] width 674 height 218
copy div "Ko šajā koda rindiņā izsaka C vērtība? ctx.drawImage(A, B, C); Attēla adrese in…"
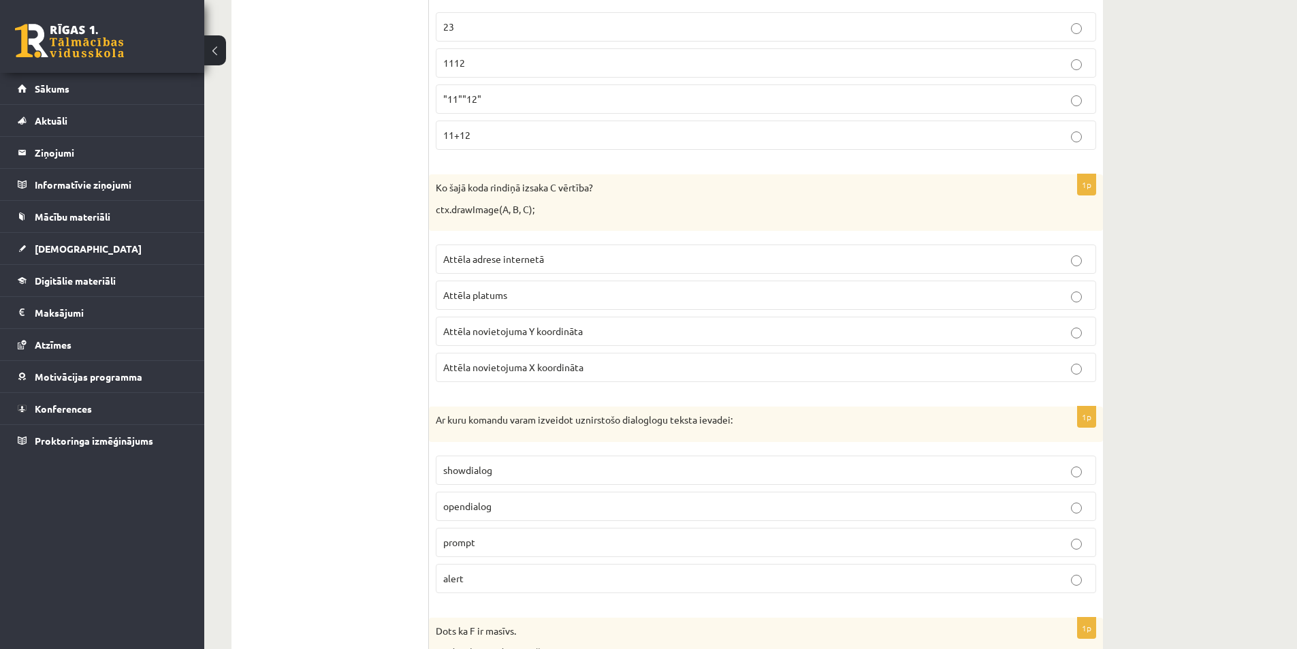
click at [506, 259] on span "Attēla adrese internetā" at bounding box center [493, 258] width 101 height 12
click at [557, 336] on span "Attēla novietojuma Y koordināta" at bounding box center [513, 331] width 140 height 12
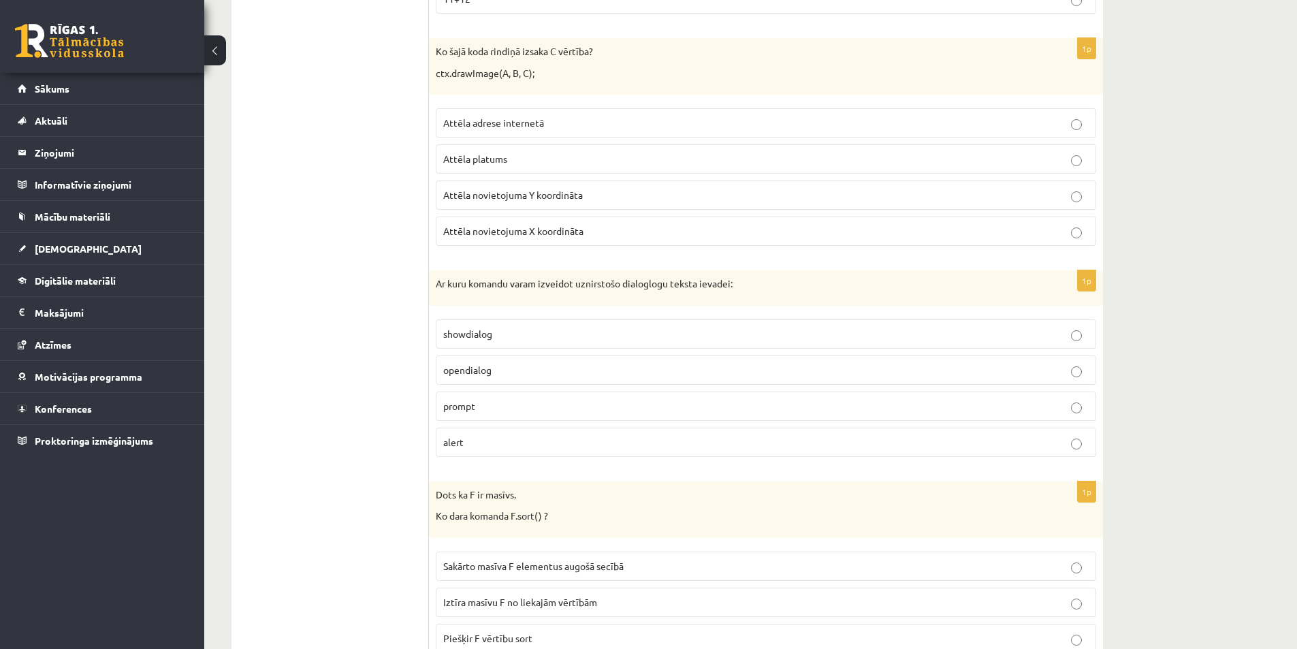
scroll to position [2700, 0]
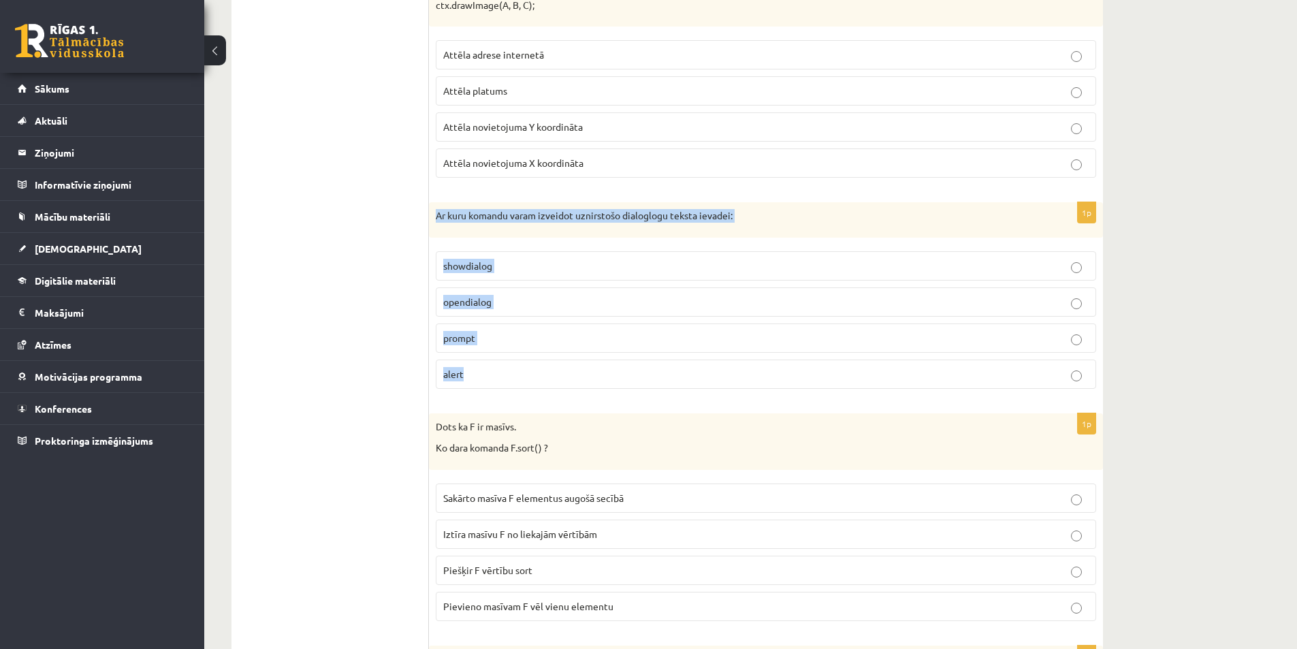
drag, startPoint x: 430, startPoint y: 218, endPoint x: 552, endPoint y: 361, distance: 187.8
click at [552, 361] on div "1p Ar kuru komandu varam izveidot uznirstošo dialoglogu teksta ievadei: showdia…" at bounding box center [766, 300] width 674 height 197
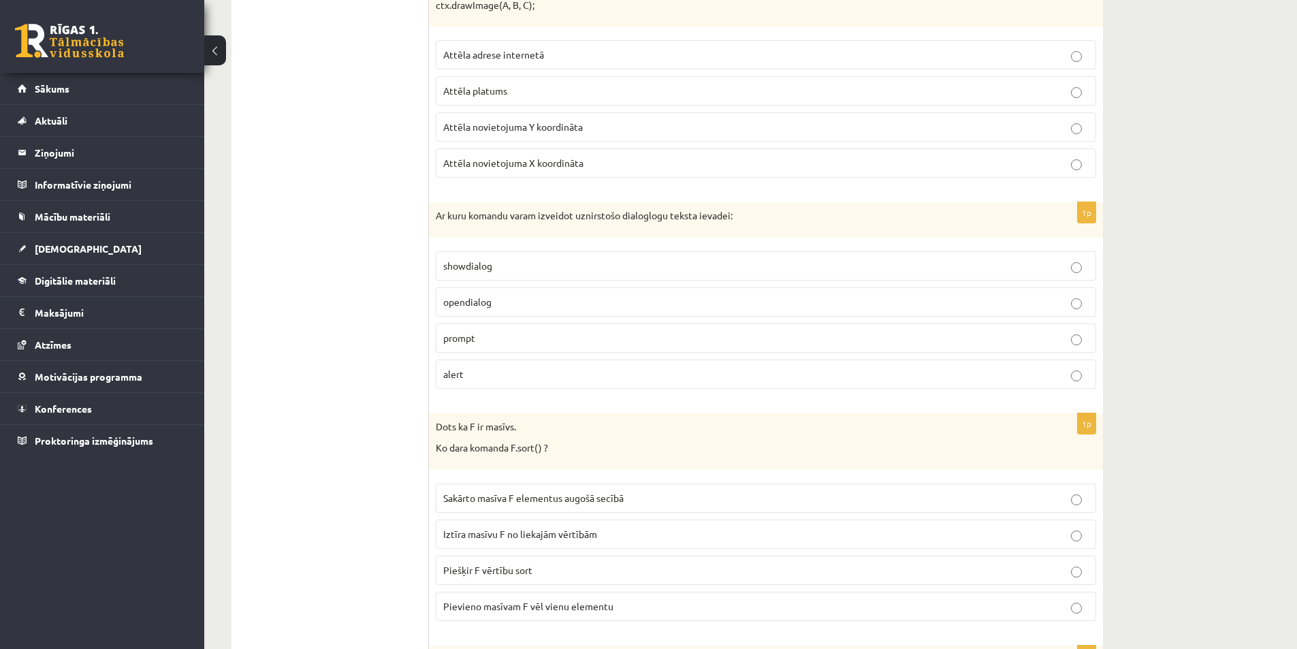
click at [479, 304] on span "opendialog" at bounding box center [467, 301] width 48 height 12
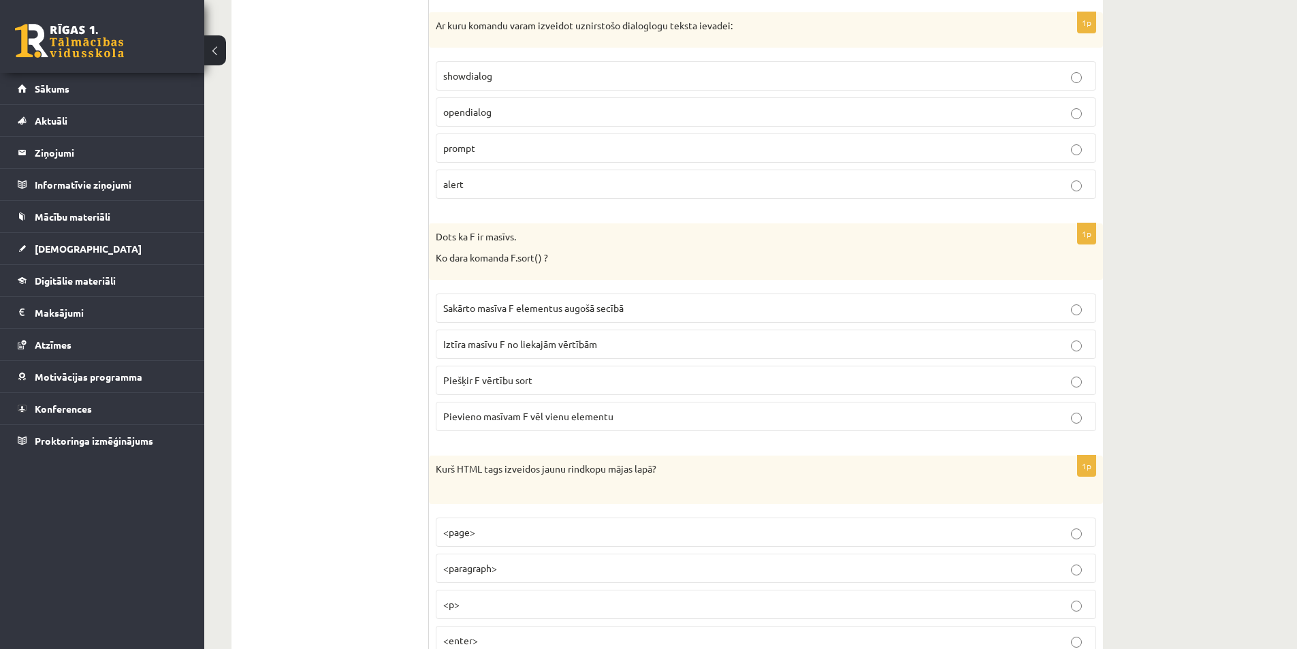
scroll to position [2904, 0]
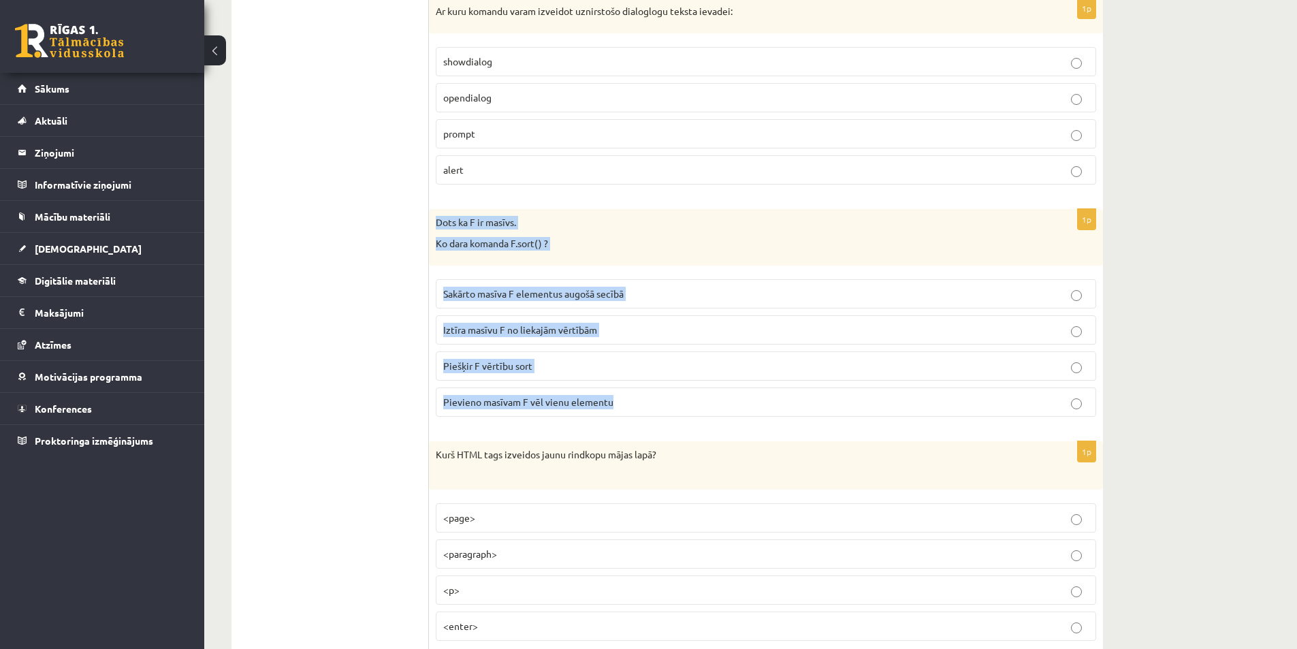
drag, startPoint x: 431, startPoint y: 220, endPoint x: 696, endPoint y: 414, distance: 328.6
click at [696, 414] on div "1p Dots ka F ir masīvs. Ko dara komanda F.sort() ? Sakārto masīva F elementus a…" at bounding box center [766, 318] width 674 height 218
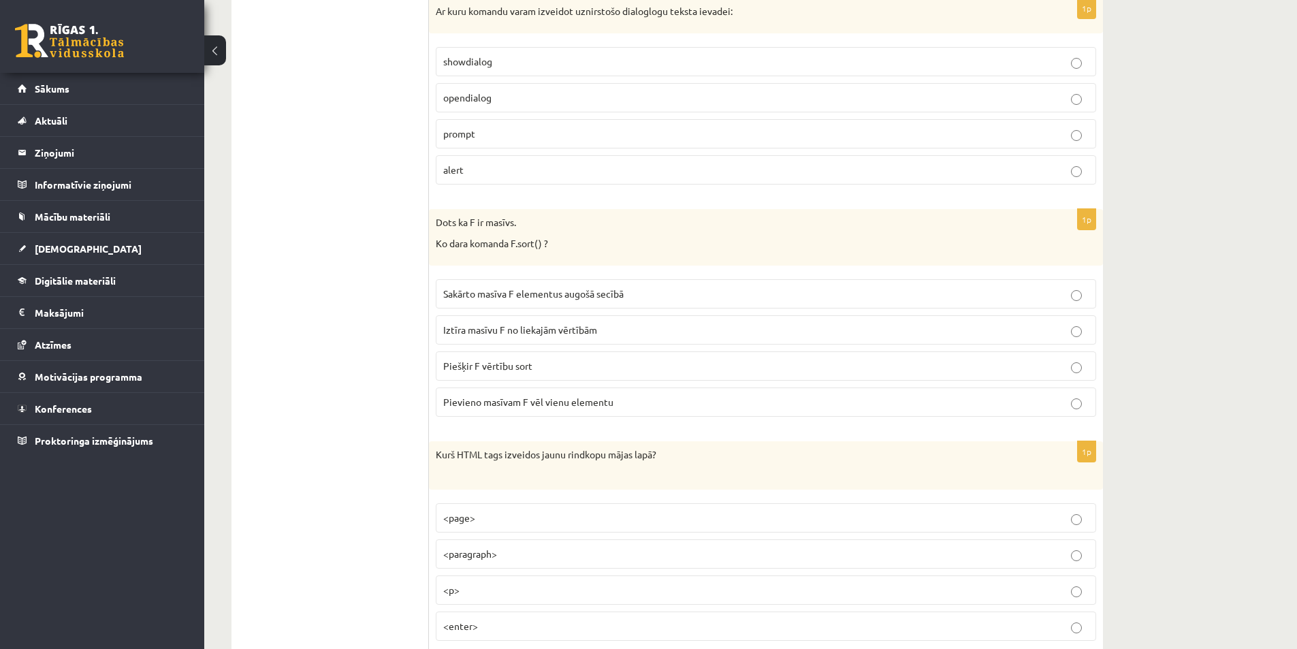
click at [496, 403] on span "Pievieno masīvam F vēl vienu elementu" at bounding box center [528, 401] width 170 height 12
click at [513, 297] on span "Sakārto masīva F elementus augošā secībā" at bounding box center [533, 293] width 180 height 12
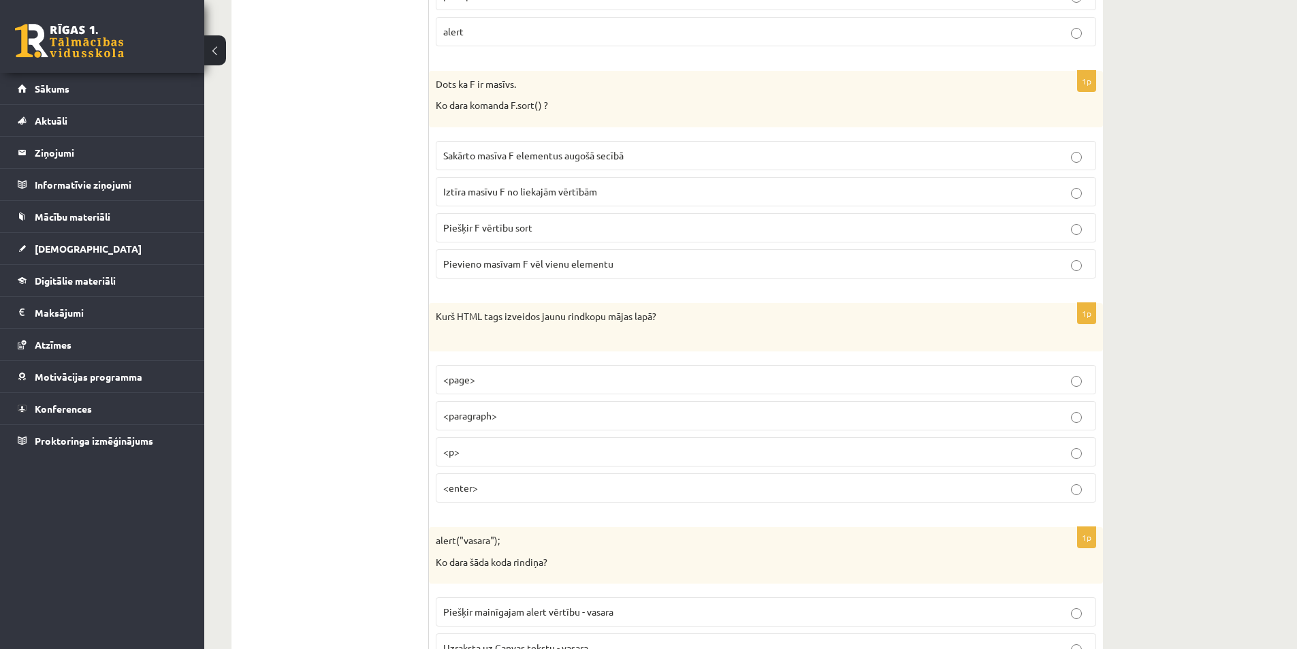
scroll to position [3108, 0]
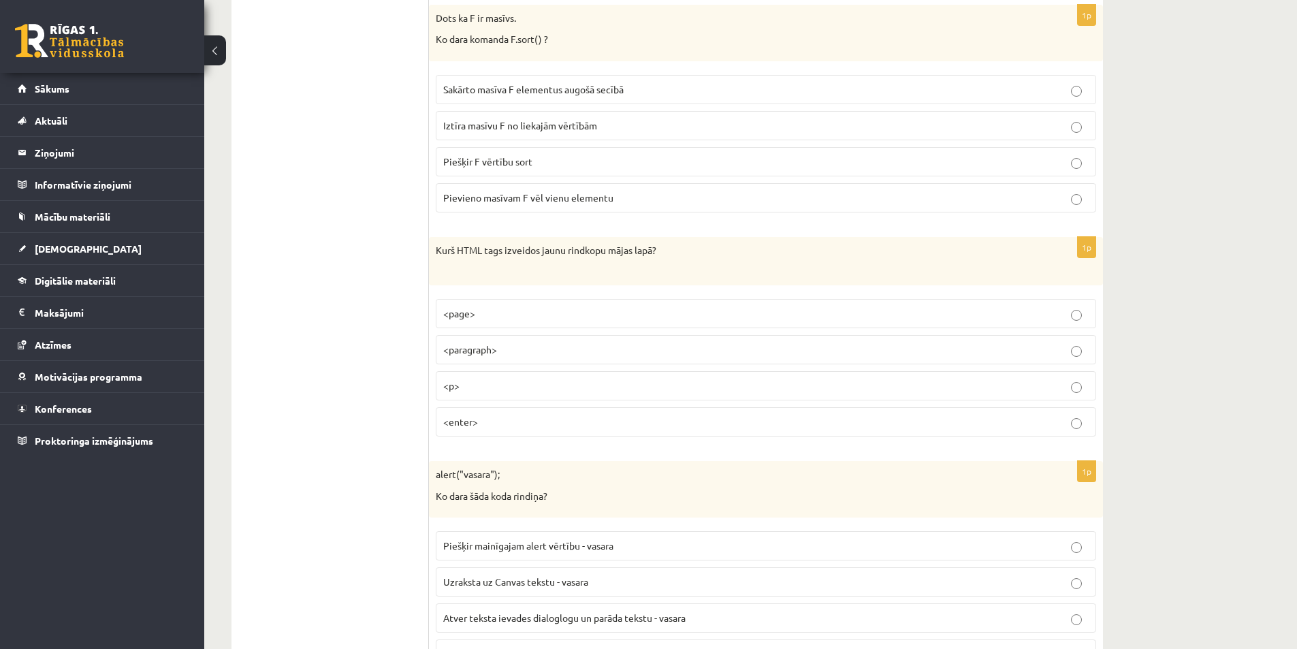
click at [480, 421] on p "<enter>" at bounding box center [765, 421] width 645 height 14
drag, startPoint x: 442, startPoint y: 245, endPoint x: 557, endPoint y: 417, distance: 206.1
click at [557, 417] on div "1p Kurš HTML tags izveidos jaunu rindkopu mājas lapā? <page> <paragraph> <p> <e…" at bounding box center [766, 342] width 674 height 210
click at [501, 385] on p "<p>" at bounding box center [765, 385] width 645 height 14
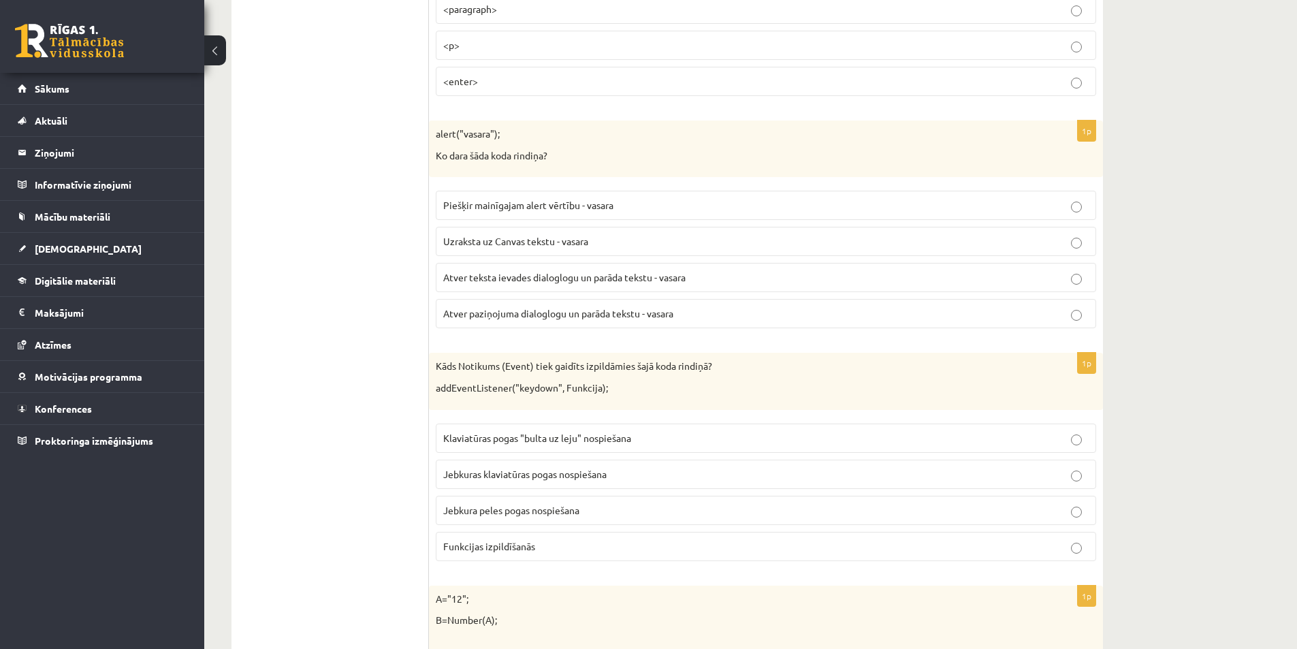
scroll to position [3380, 0]
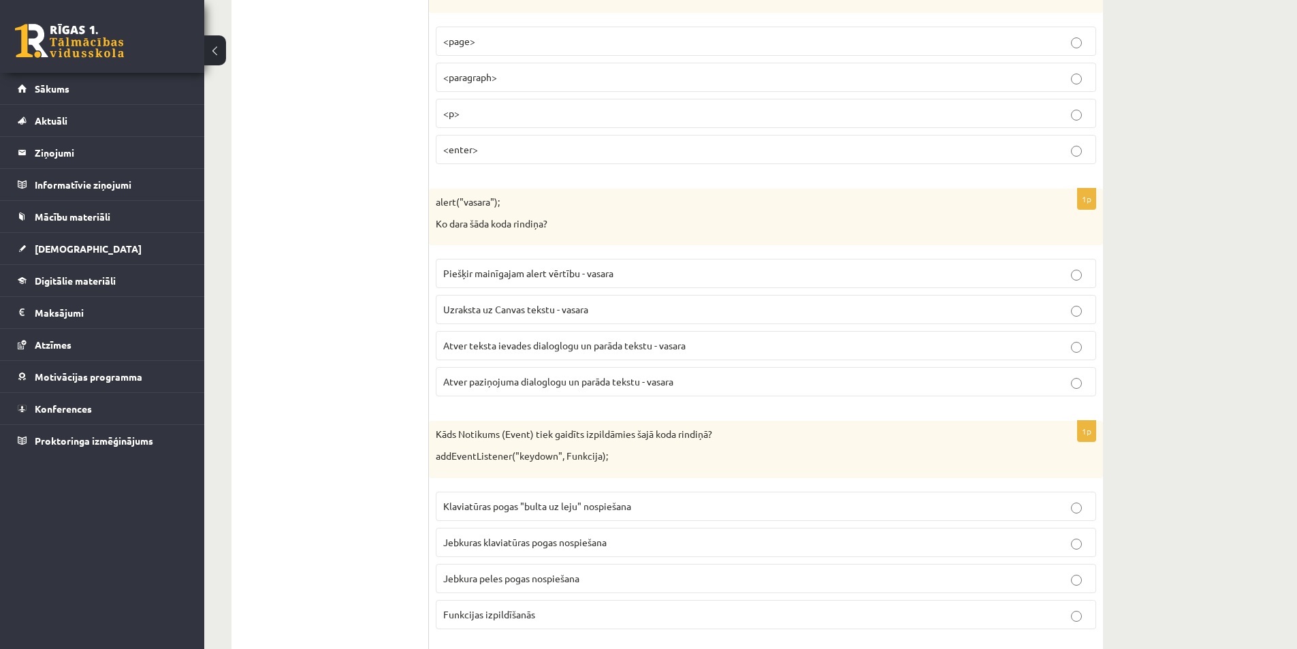
click at [492, 310] on span "Uzraksta uz Canvas tekstu - vasara" at bounding box center [515, 309] width 145 height 12
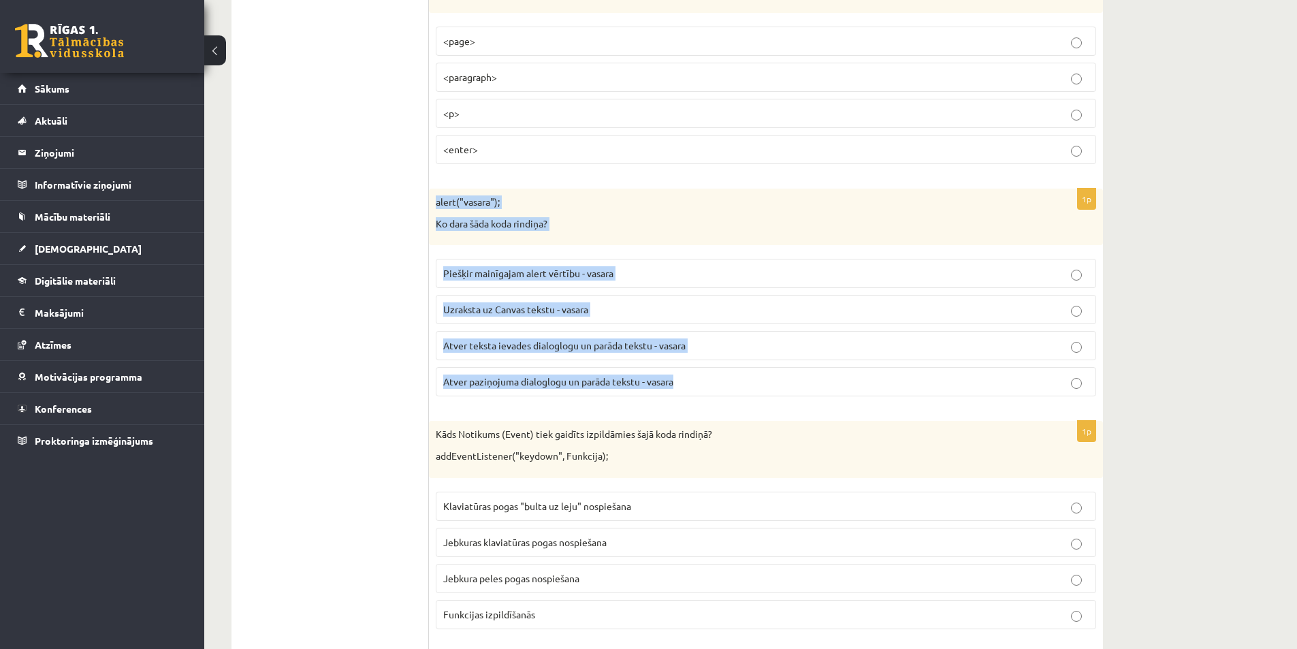
drag, startPoint x: 436, startPoint y: 197, endPoint x: 706, endPoint y: 390, distance: 332.4
click at [709, 391] on div "1p alert("vasara"); Ko dara šāda koda rindiņa? Piešķir mainīgajam alert vērtību…" at bounding box center [766, 298] width 674 height 218
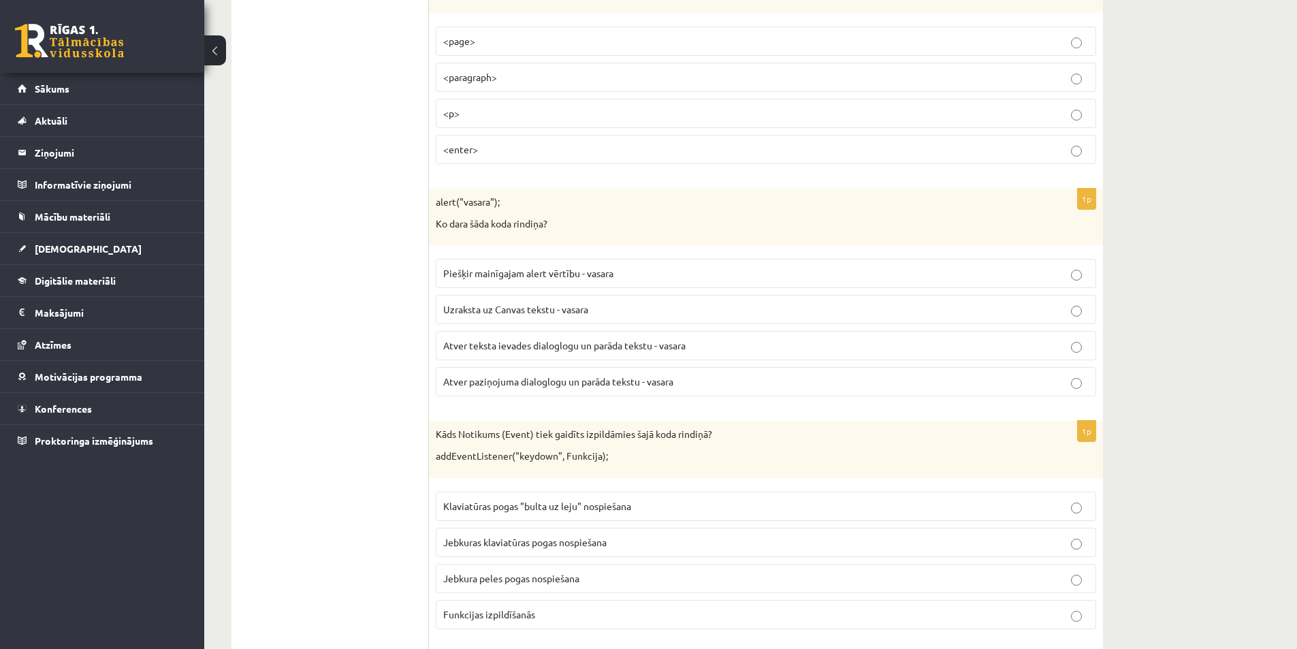
drag, startPoint x: 327, startPoint y: 341, endPoint x: 342, endPoint y: 344, distance: 14.5
click at [328, 341] on ul "Tests Izvērtējums!" at bounding box center [337, 430] width 184 height 7092
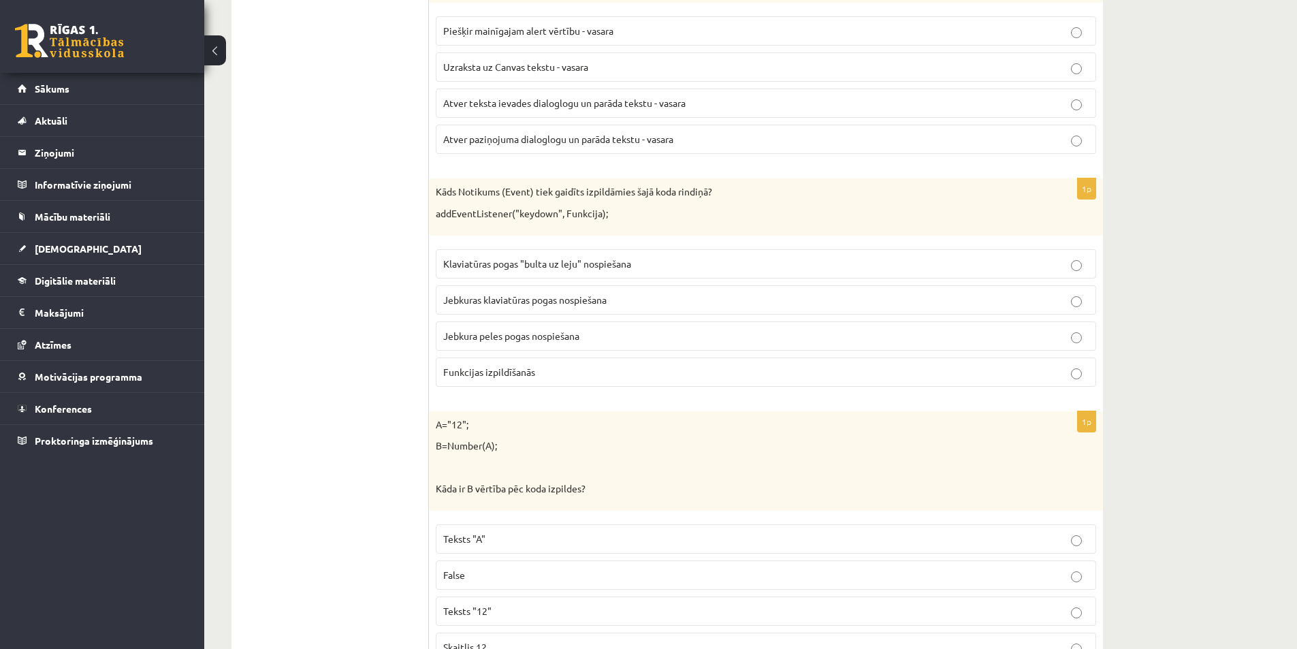
scroll to position [3653, 0]
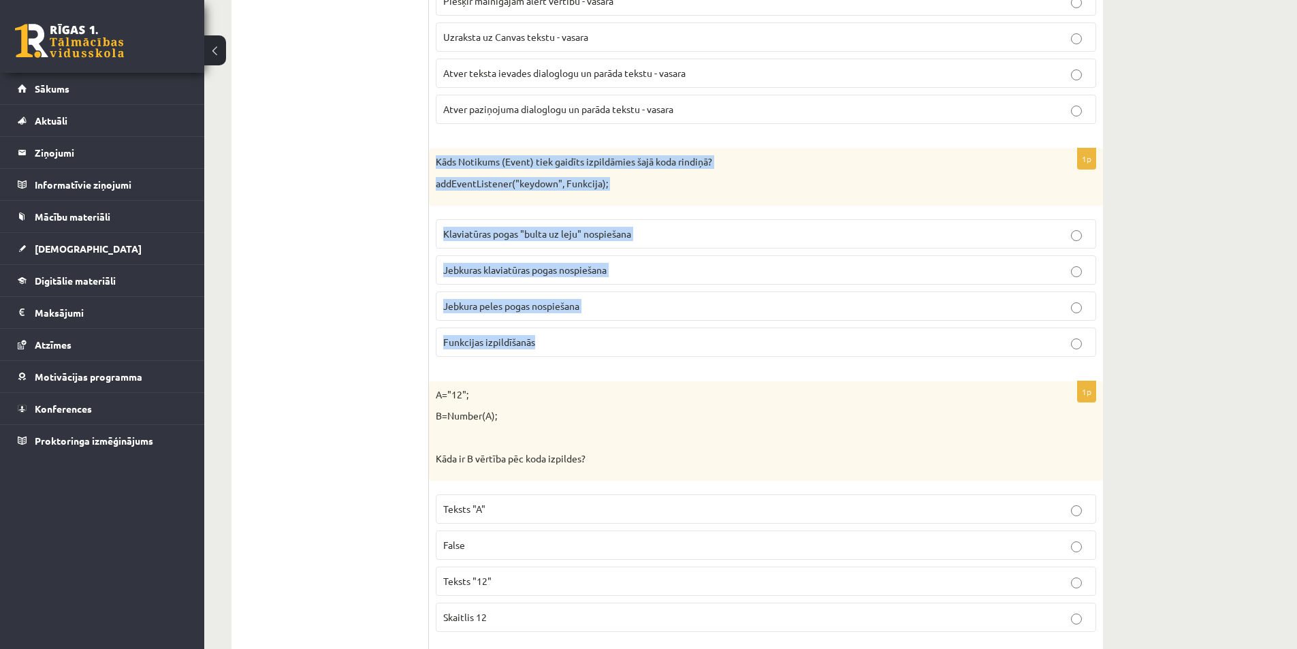
drag, startPoint x: 435, startPoint y: 157, endPoint x: 597, endPoint y: 346, distance: 249.6
click at [597, 346] on div "1p Kāds Notikums (Event) tiek gaidīts izpildāmies šajā koda rindiņā? addEventLi…" at bounding box center [766, 257] width 674 height 218
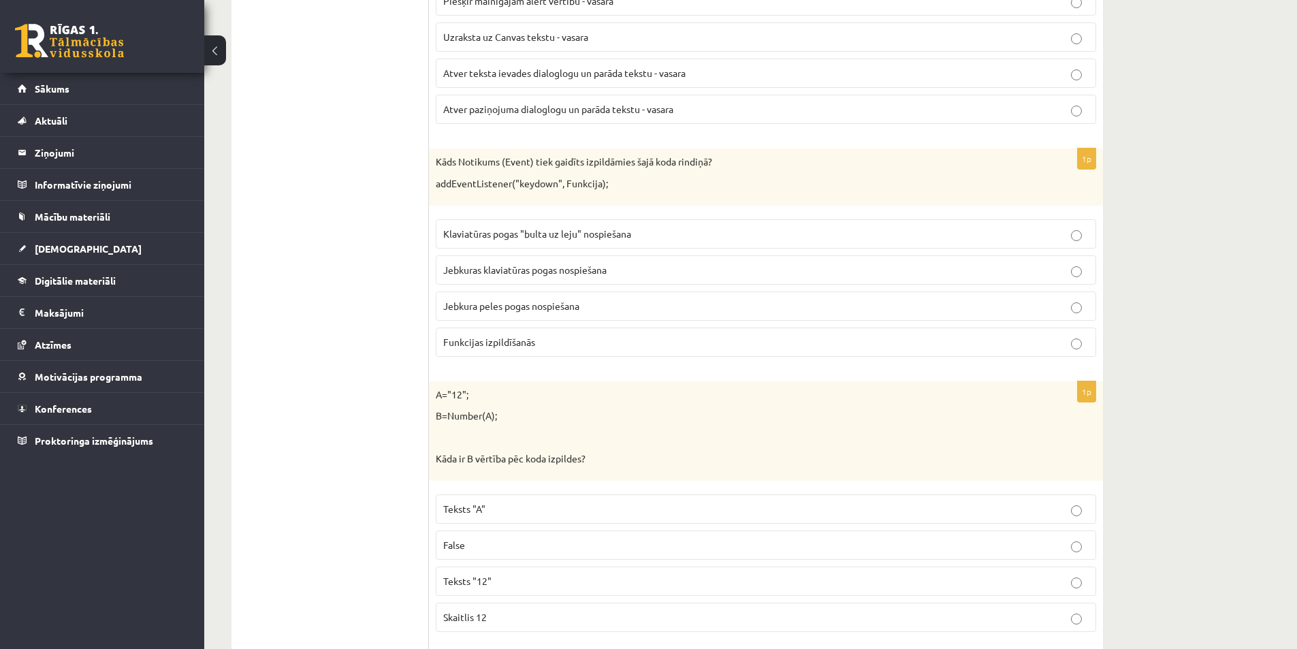
click at [348, 293] on ul "Tests Izvērtējums!" at bounding box center [337, 158] width 184 height 7092
click at [582, 235] on span "Klaviatūras pogas "bulta uz leju" nospiešana" at bounding box center [537, 233] width 188 height 12
click at [486, 309] on span "Jebkura peles pogas nospiešana" at bounding box center [511, 305] width 136 height 12
click at [568, 268] on span "Jebkuras klaviatūras pogas nospiešana" at bounding box center [524, 269] width 163 height 12
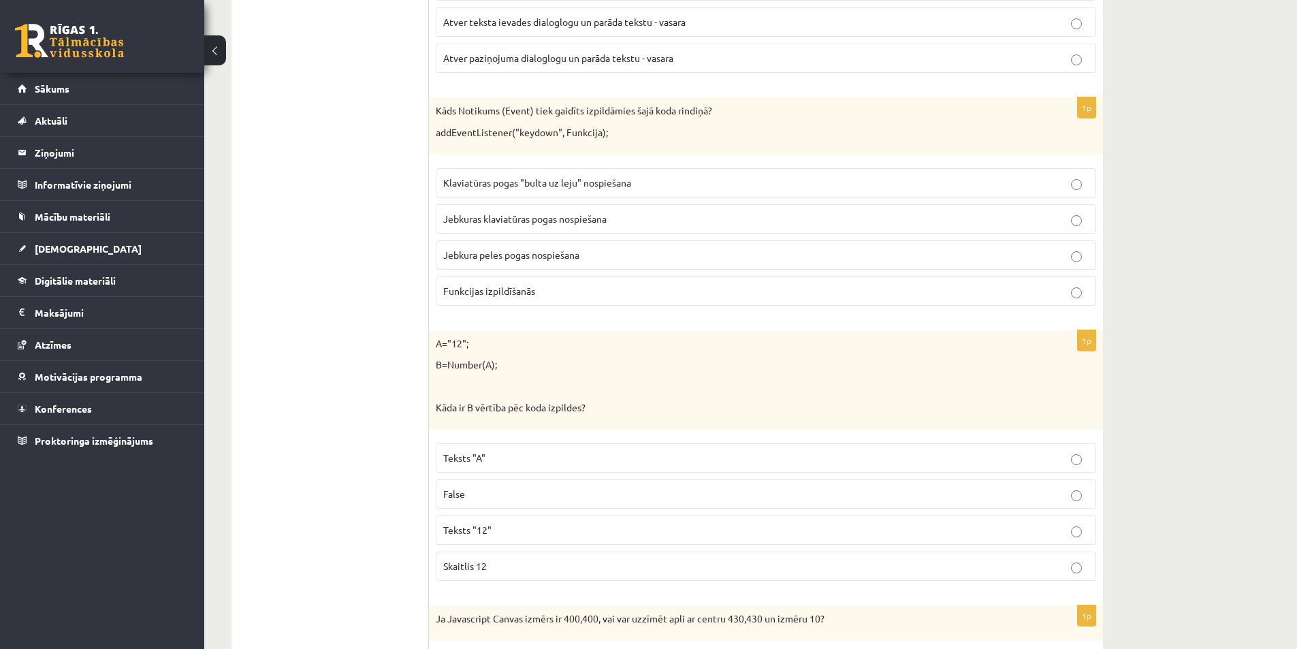
scroll to position [3789, 0]
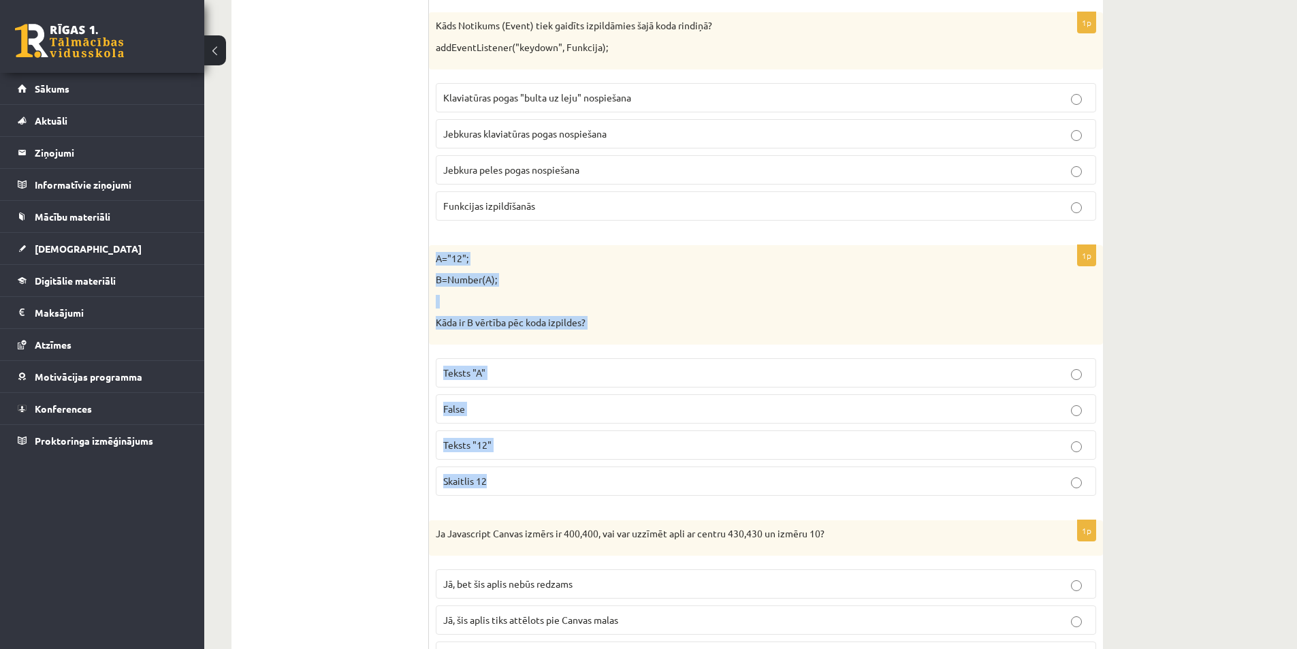
drag, startPoint x: 434, startPoint y: 259, endPoint x: 523, endPoint y: 483, distance: 240.4
click at [523, 483] on div "1p A="12"; B=Number(A); Kāda ir B vērtība pēc koda izpildes? Teksts "A" False T…" at bounding box center [766, 375] width 674 height 261
drag, startPoint x: 461, startPoint y: 438, endPoint x: 491, endPoint y: 450, distance: 32.1
click at [489, 442] on span "Teksts "12"" at bounding box center [467, 444] width 48 height 12
drag, startPoint x: 431, startPoint y: 257, endPoint x: 519, endPoint y: 498, distance: 256.0
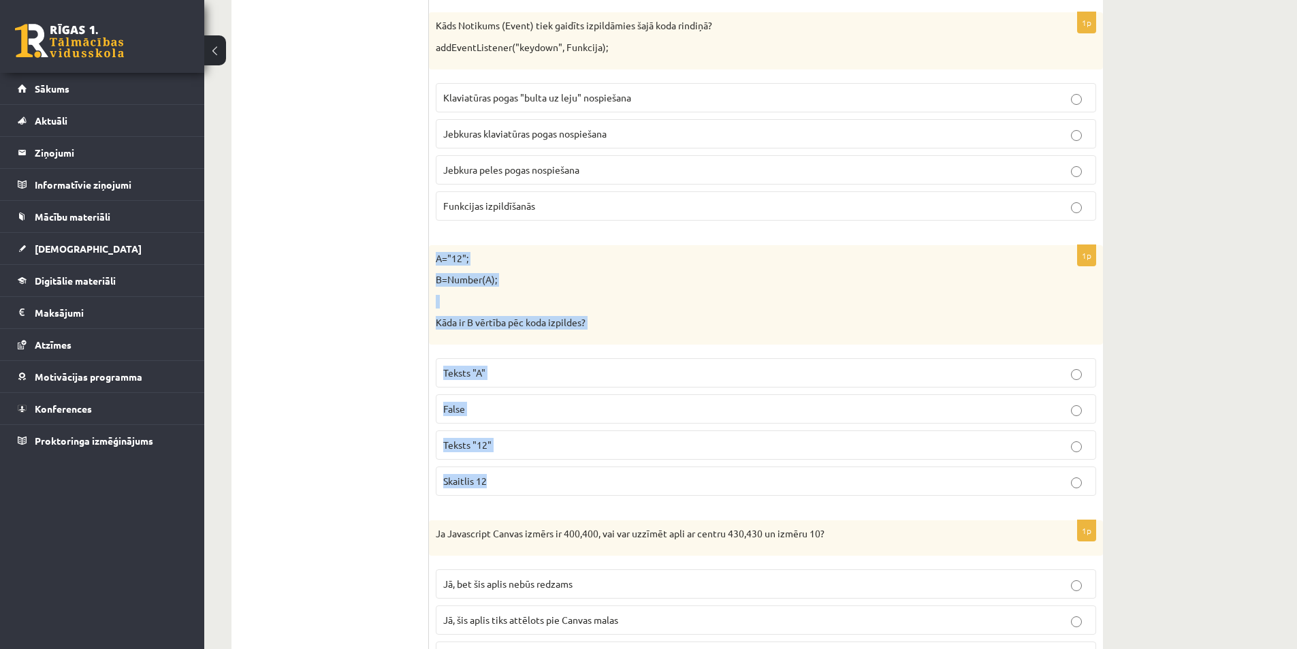
click at [519, 498] on div "1p A="12"; B=Number(A); Kāda ir B vērtība pēc koda izpildes? Teksts "A" False T…" at bounding box center [766, 375] width 674 height 261
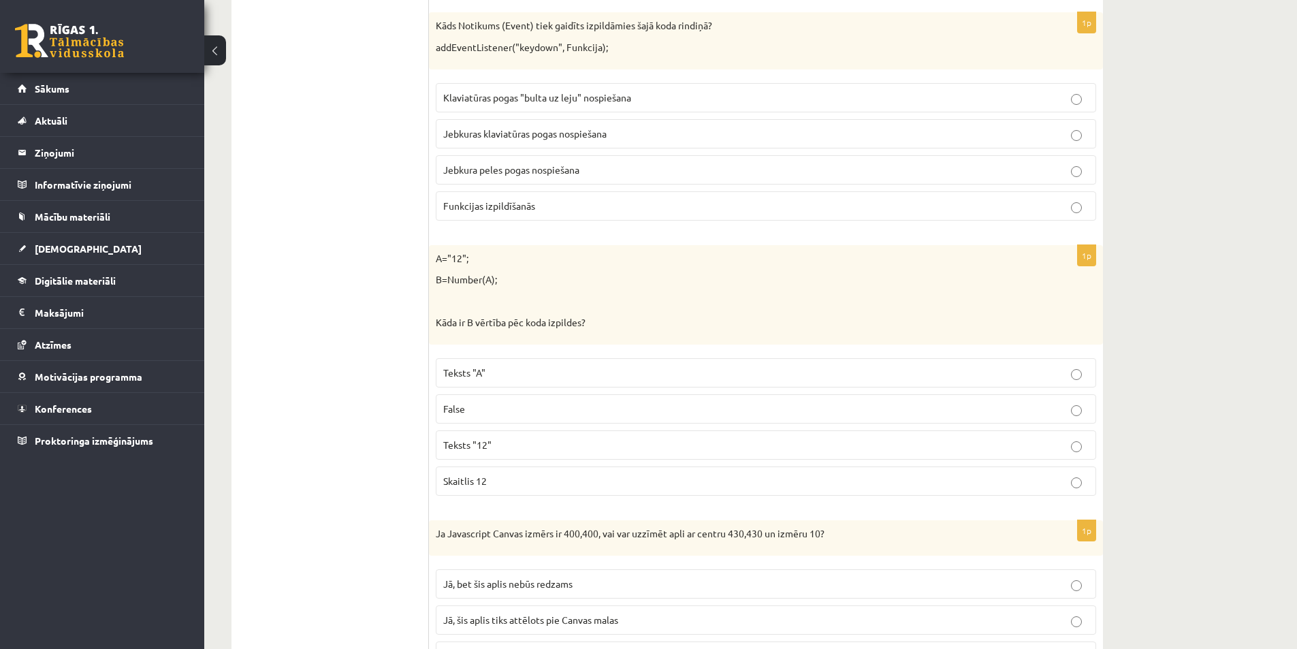
click at [344, 393] on ul "Tests Izvērtējums!" at bounding box center [337, 22] width 184 height 7092
drag, startPoint x: 480, startPoint y: 479, endPoint x: 437, endPoint y: 480, distance: 42.9
click at [480, 479] on span "Skaitlis 12" at bounding box center [465, 480] width 44 height 12
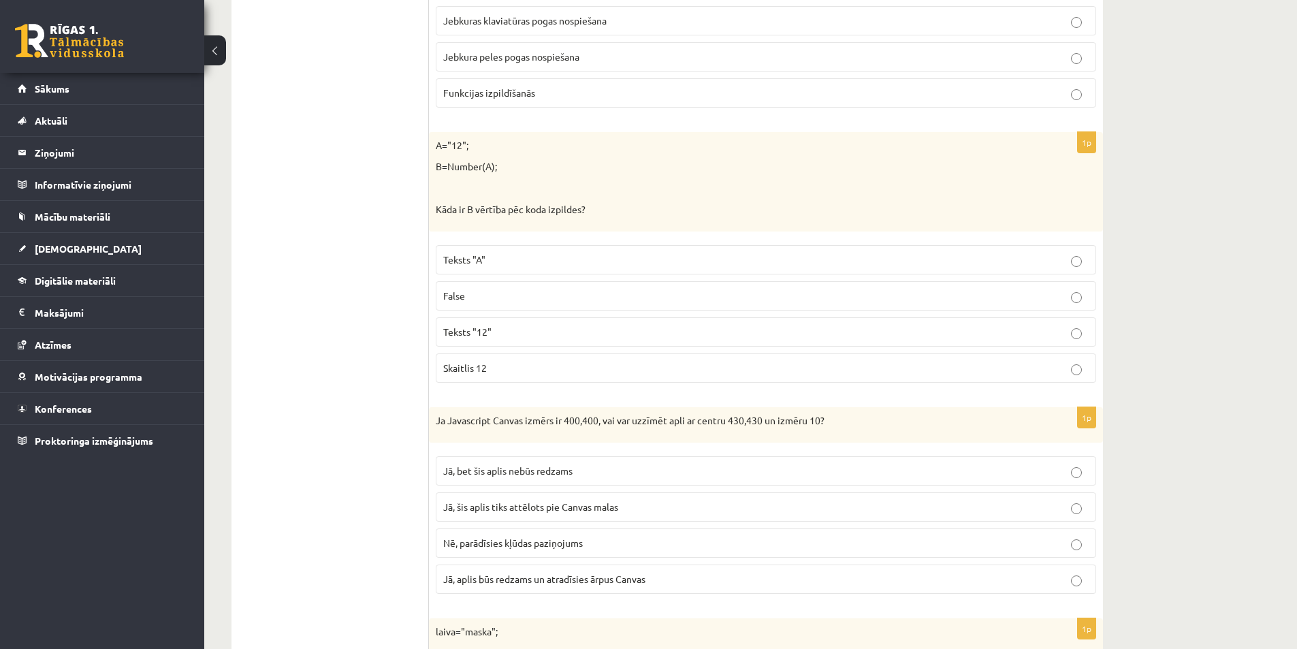
scroll to position [4129, 0]
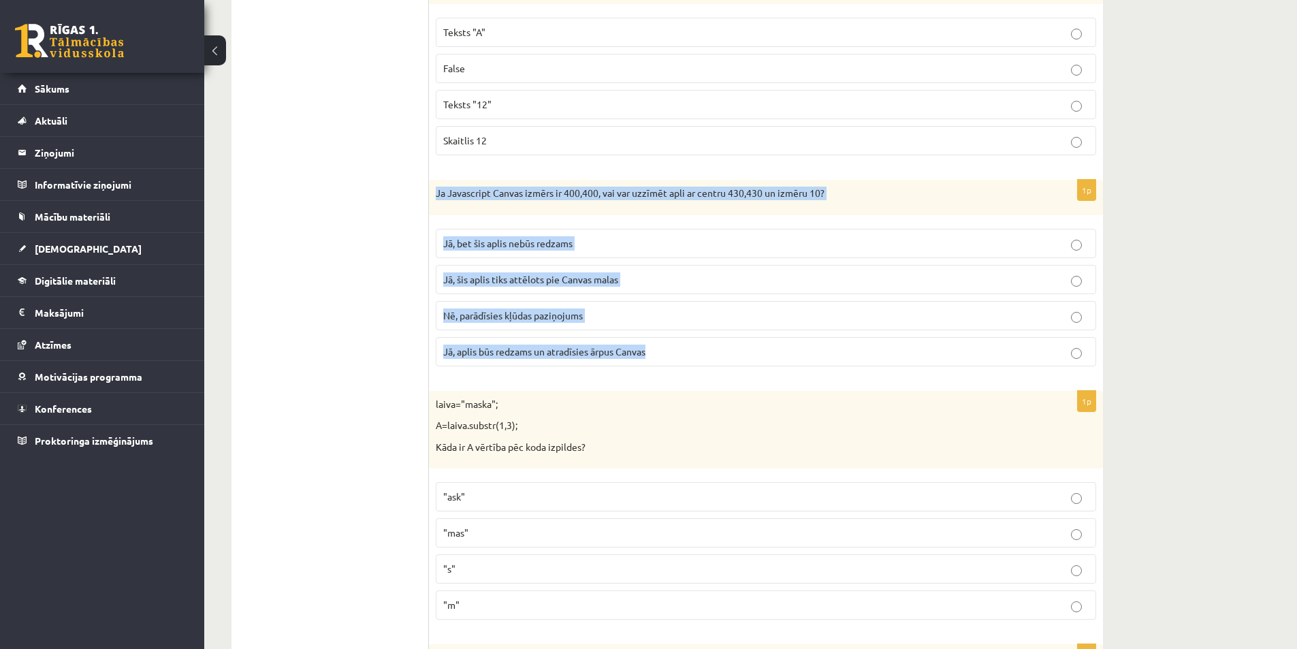
drag, startPoint x: 435, startPoint y: 190, endPoint x: 635, endPoint y: 346, distance: 253.6
click at [664, 359] on div "1p Ja Javascript Canvas izmērs ir 400,400, vai var uzzīmēt apli ar centru 430,4…" at bounding box center [766, 278] width 674 height 197
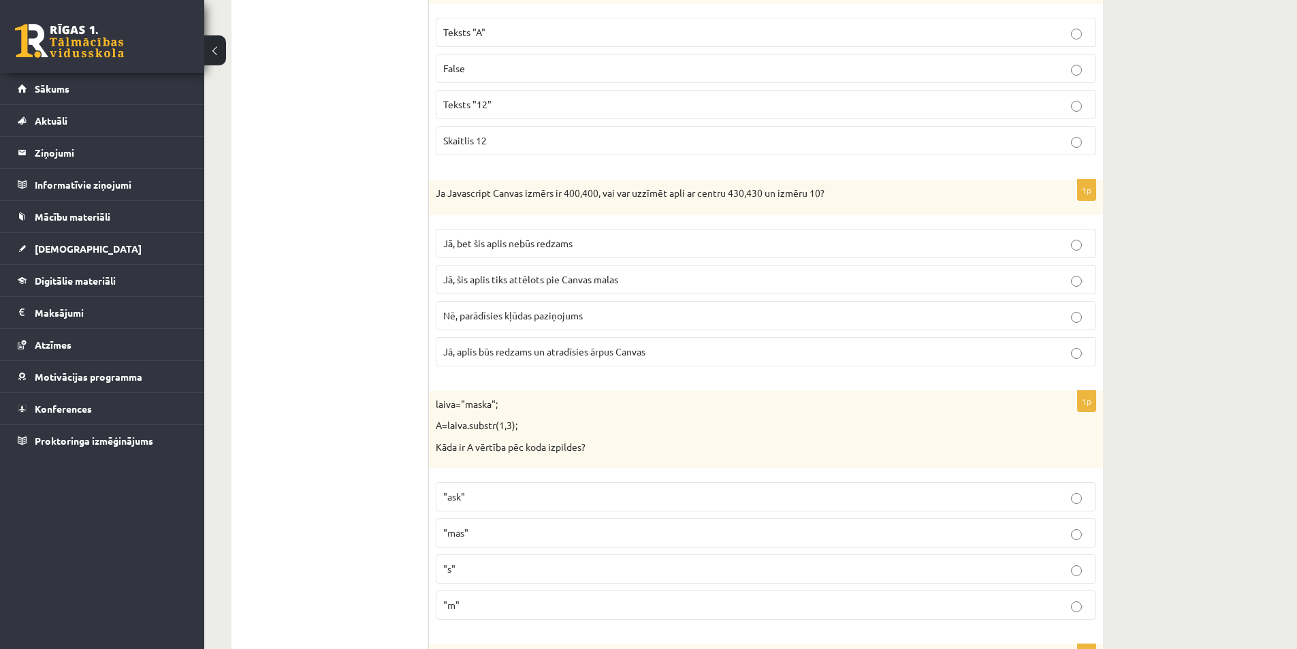
click at [520, 312] on span "Nē, parādīsies kļūdas paziņojums" at bounding box center [513, 315] width 140 height 12
click at [544, 247] on span "Jā, bet šis aplis nebūs redzams" at bounding box center [507, 243] width 129 height 12
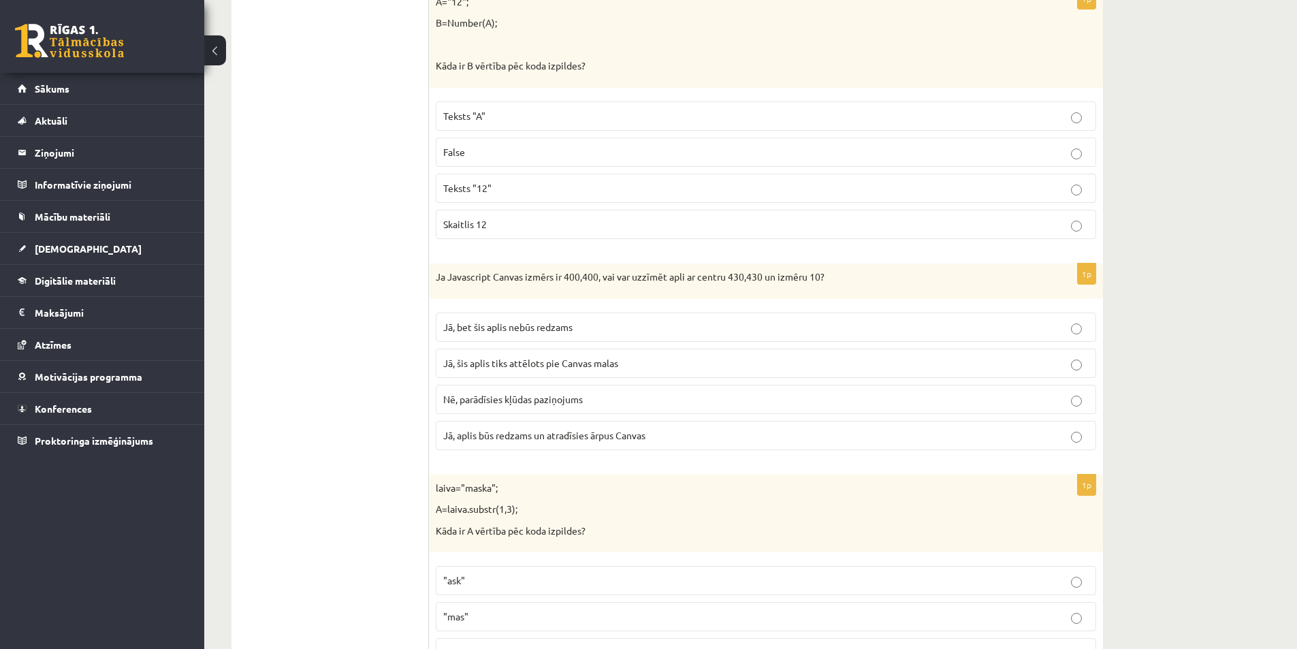
scroll to position [4300, 0]
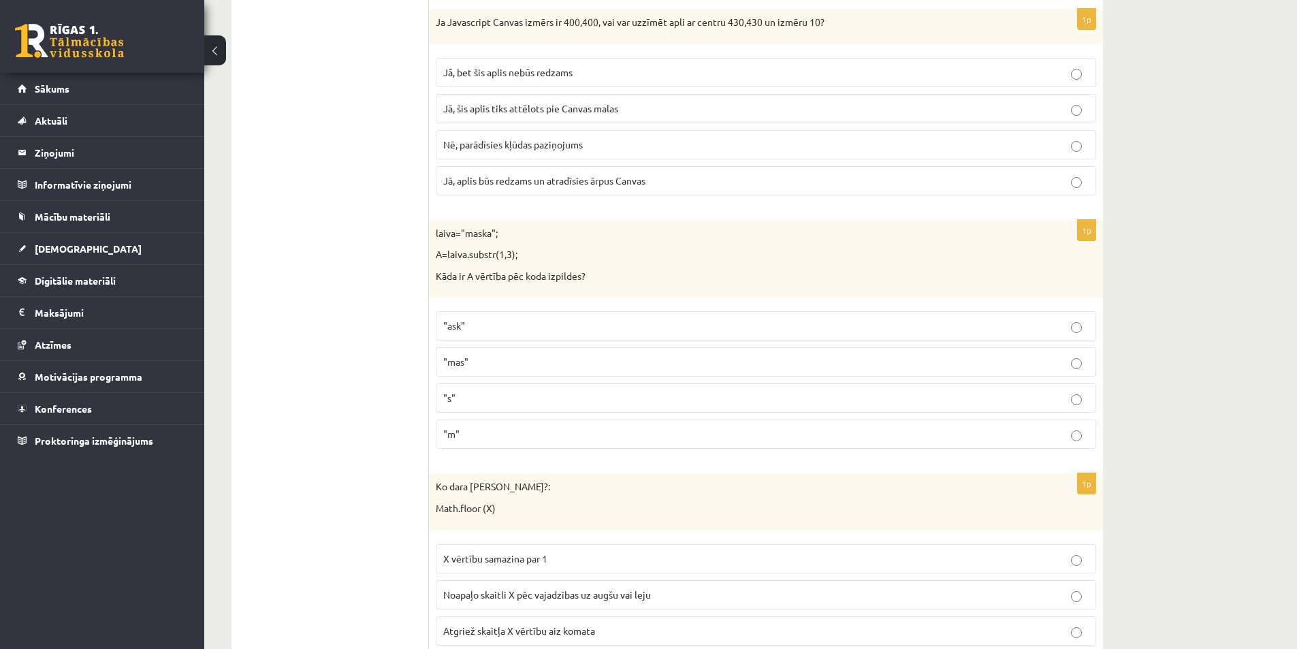
click at [468, 365] on span ""mas"" at bounding box center [455, 361] width 25 height 12
drag, startPoint x: 438, startPoint y: 231, endPoint x: 541, endPoint y: 451, distance: 242.3
click at [541, 451] on div "1p laiva="maska"; A=laiva.substr(1,3); Kāda ir A vērtība pēc koda izpildes? "as…" at bounding box center [766, 340] width 674 height 240
drag, startPoint x: 425, startPoint y: 232, endPoint x: 521, endPoint y: 440, distance: 229.0
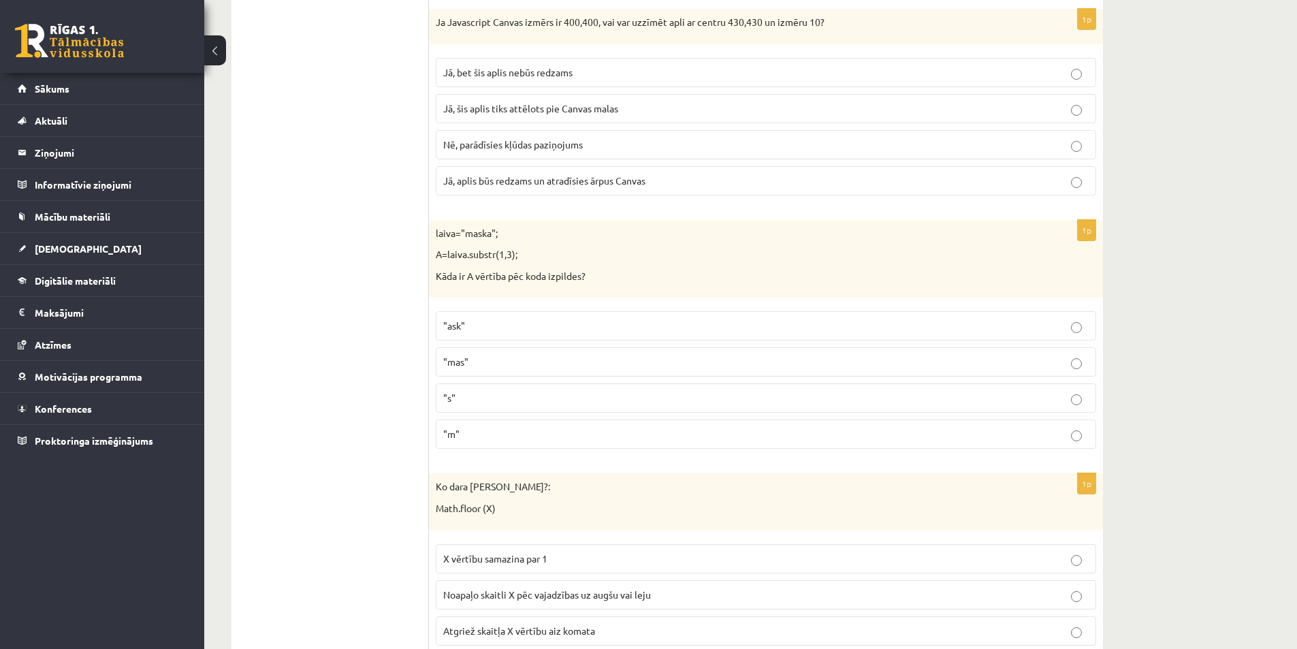
drag, startPoint x: 433, startPoint y: 234, endPoint x: 501, endPoint y: 359, distance: 141.9
click at [495, 444] on div "1p laiva="maska"; A=laiva.substr(1,3); Kāda ir A vērtība pēc koda izpildes? "as…" at bounding box center [766, 340] width 674 height 240
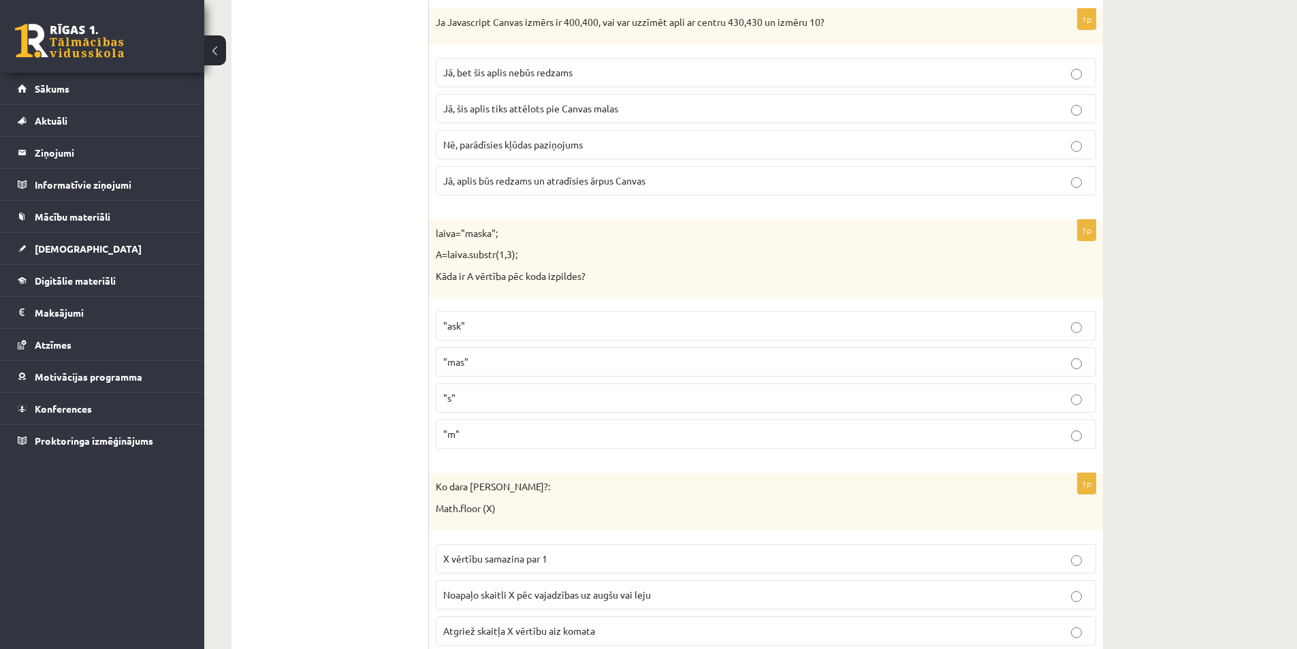
click at [589, 333] on p ""ask"" at bounding box center [765, 326] width 645 height 14
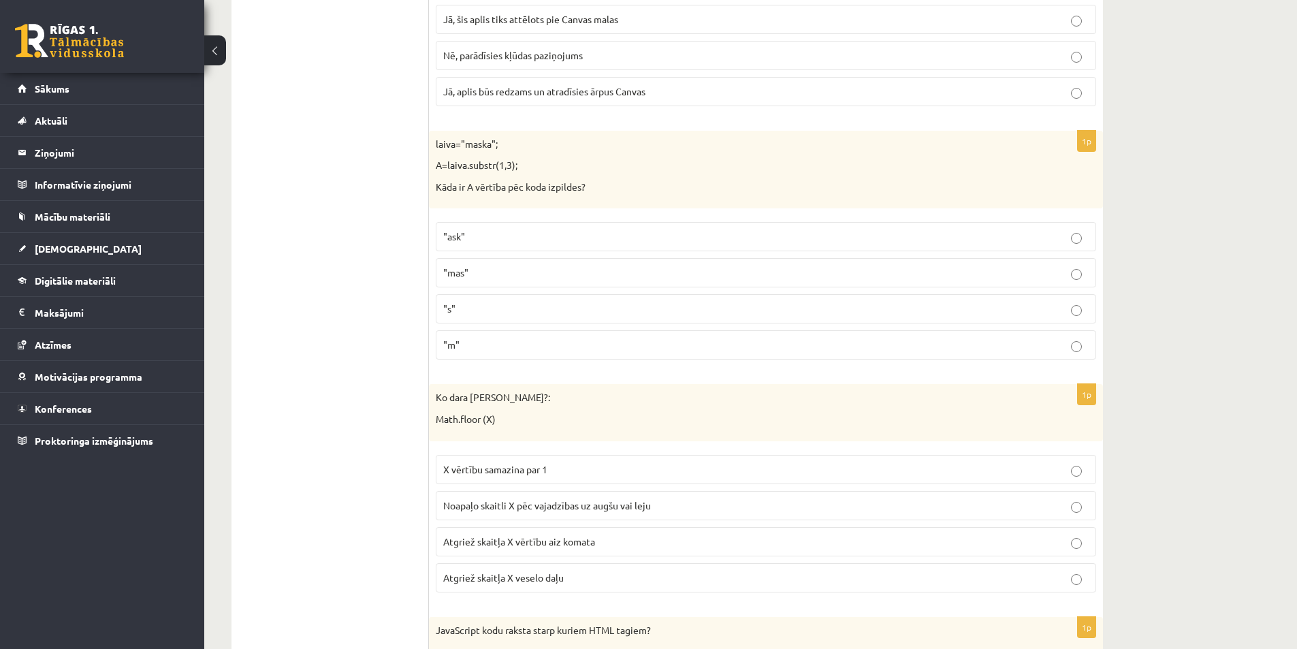
scroll to position [4572, 0]
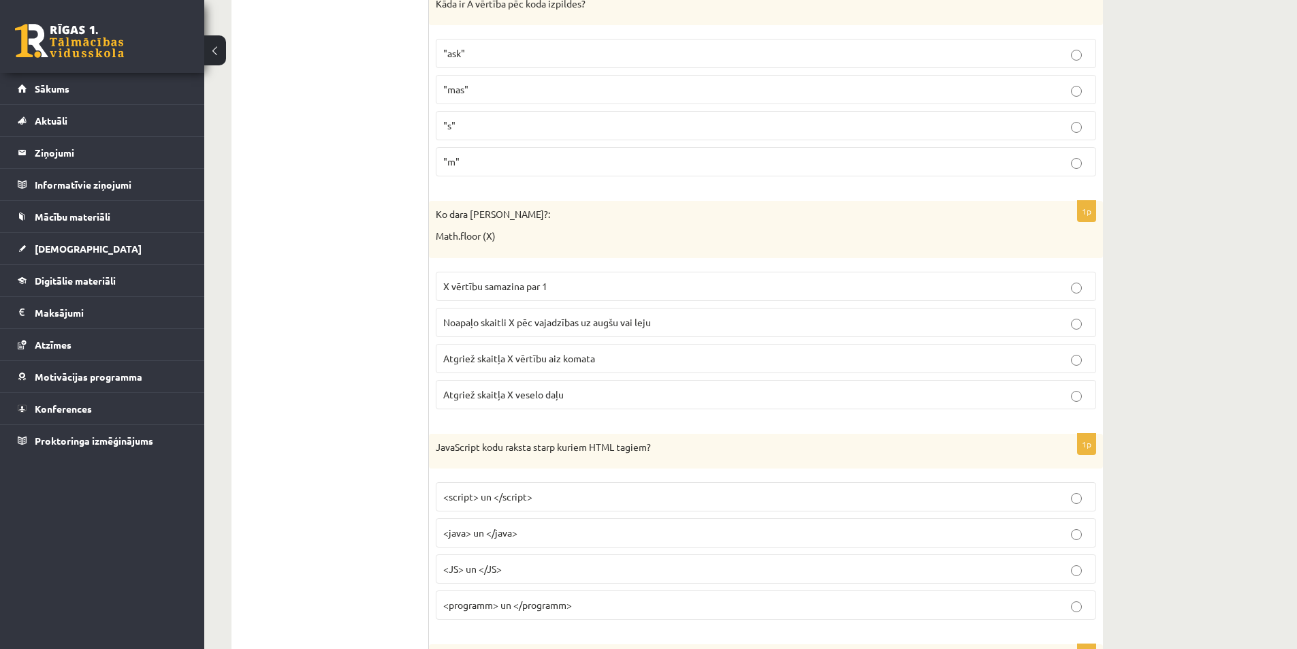
click at [496, 359] on span "Atgriež skaitļa X vērtību aiz komata" at bounding box center [519, 358] width 152 height 12
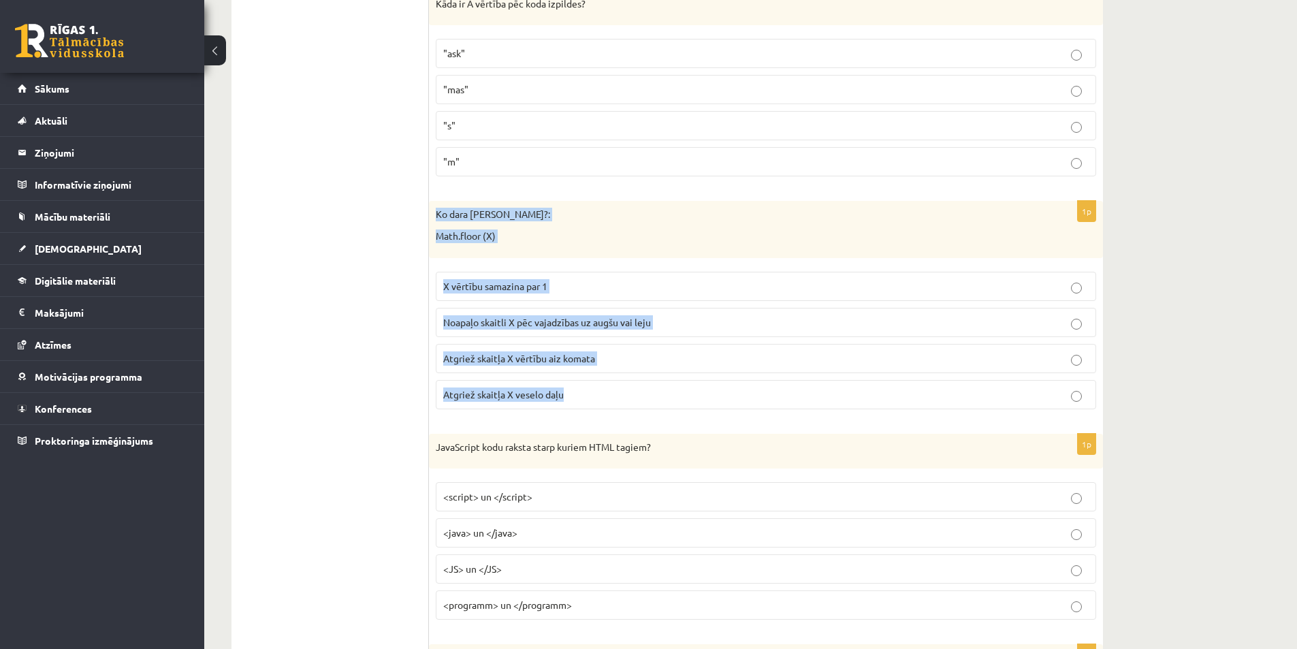
drag, startPoint x: 434, startPoint y: 216, endPoint x: 616, endPoint y: 395, distance: 256.0
click at [625, 398] on div "1p Ko dara koda rindiņa?: Math.floor (X) X vērtību samazina par 1 Noapaļo skait…" at bounding box center [766, 310] width 674 height 218
click at [615, 400] on p "Atgriež skaitļa X veselo daļu" at bounding box center [765, 394] width 645 height 14
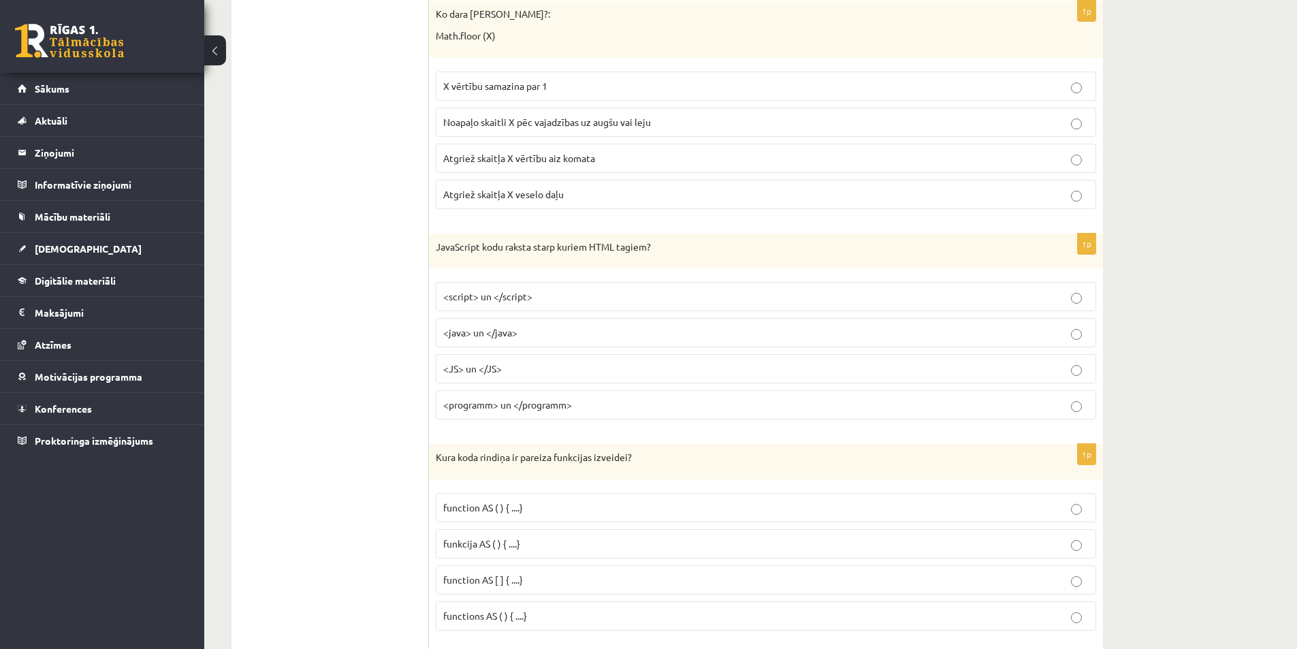
scroll to position [4776, 0]
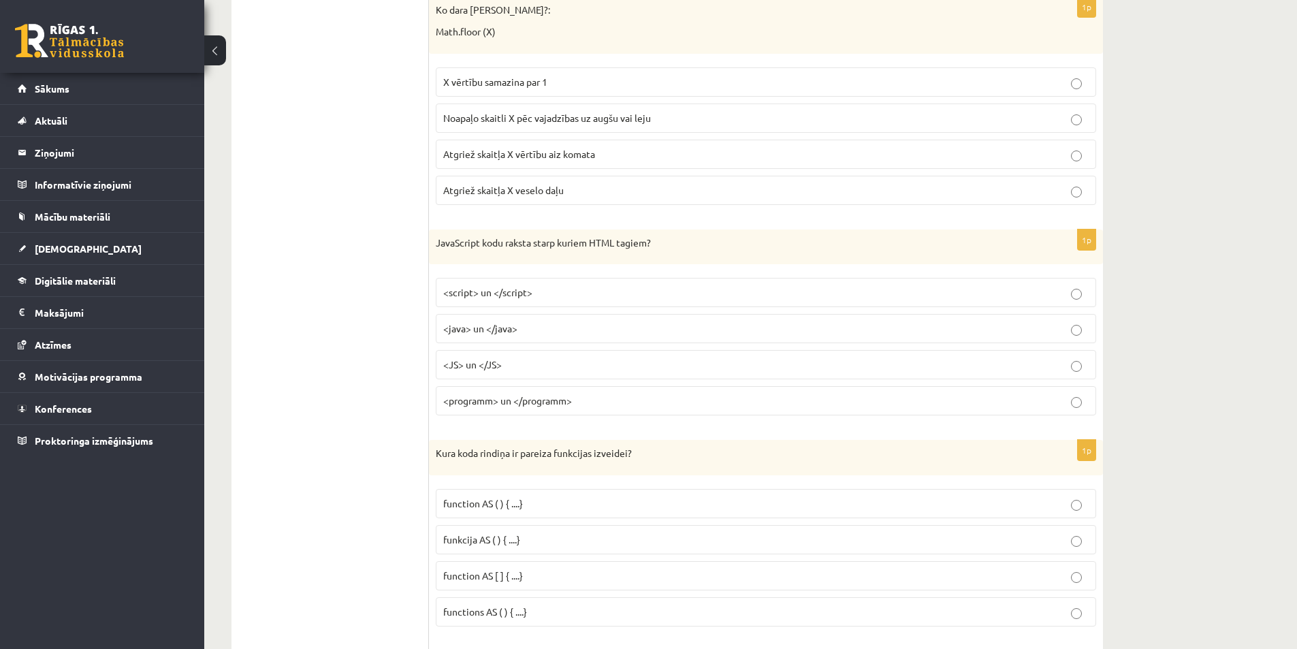
click at [474, 290] on span "<script> un </script>" at bounding box center [487, 292] width 89 height 12
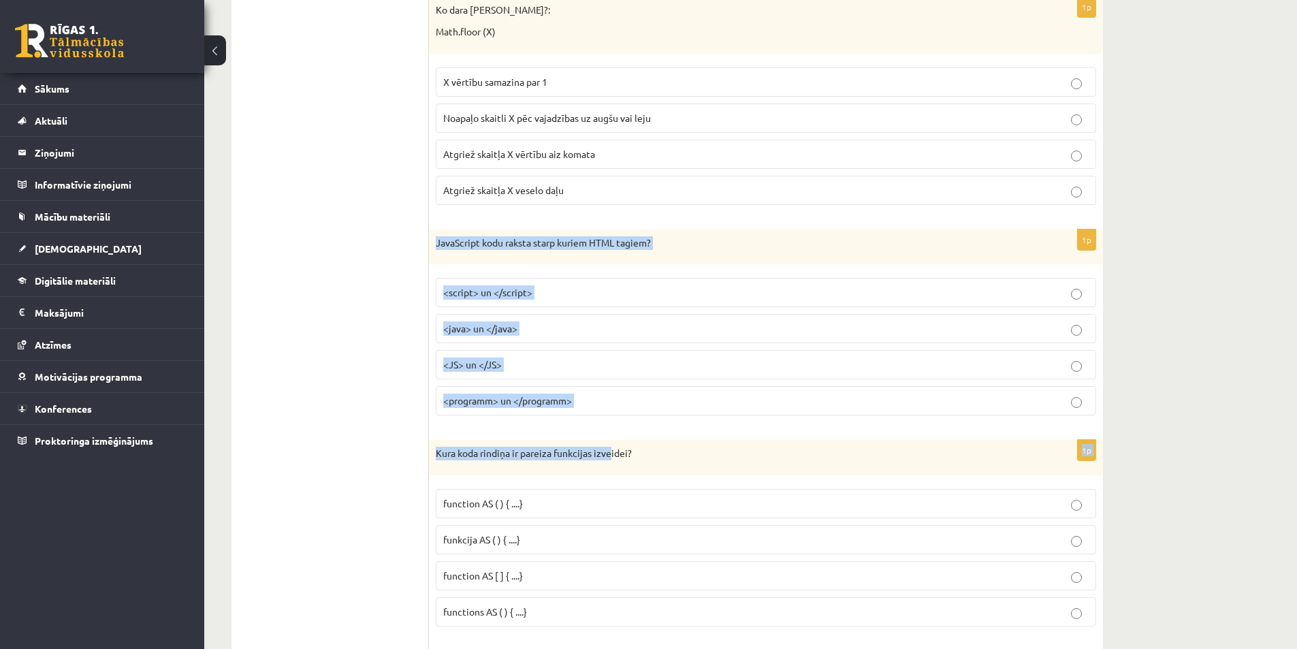
drag, startPoint x: 430, startPoint y: 238, endPoint x: 610, endPoint y: 431, distance: 264.4
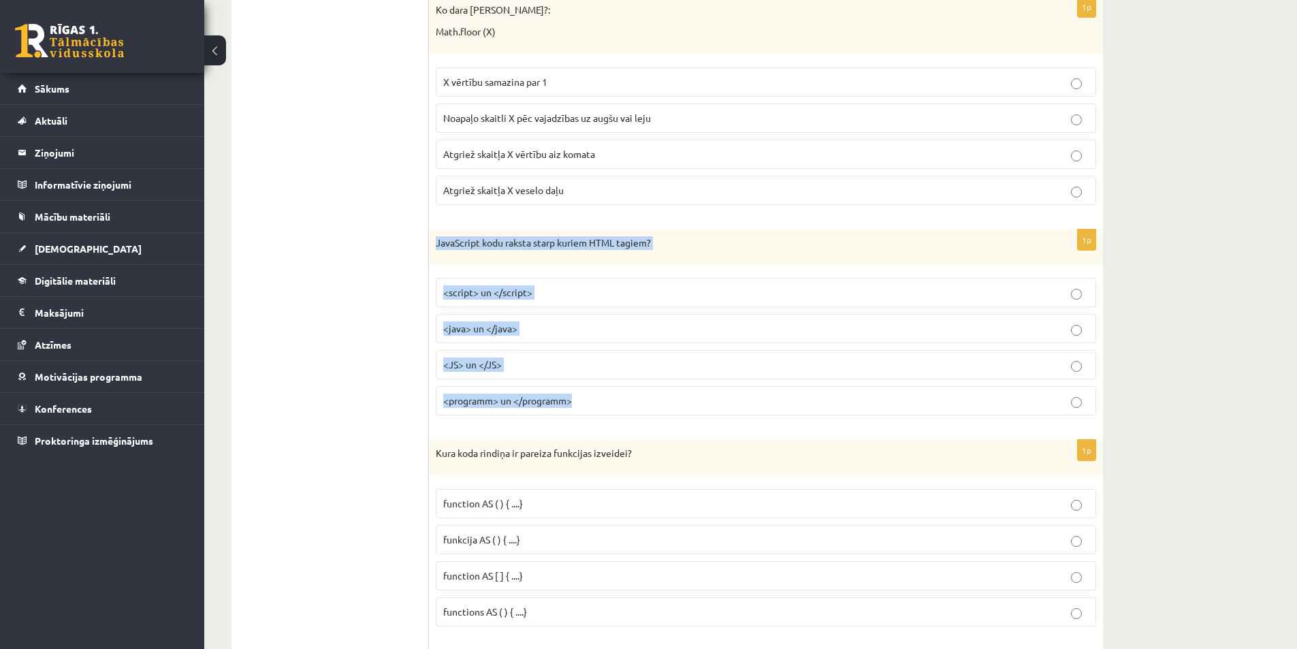
drag, startPoint x: 430, startPoint y: 244, endPoint x: 602, endPoint y: 402, distance: 233.1
click at [602, 402] on div "1p JavaScript kodu raksta starp kuriem HTML tagiem? <script> un </script> <java…" at bounding box center [766, 327] width 674 height 197
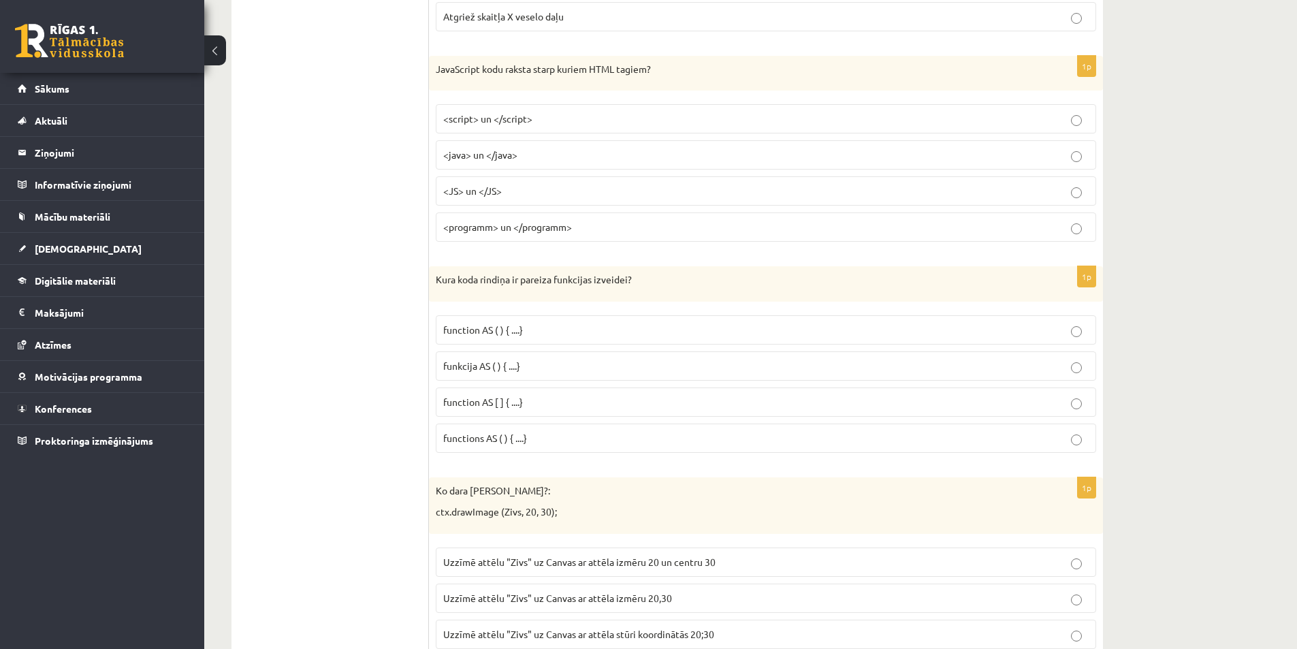
scroll to position [4981, 0]
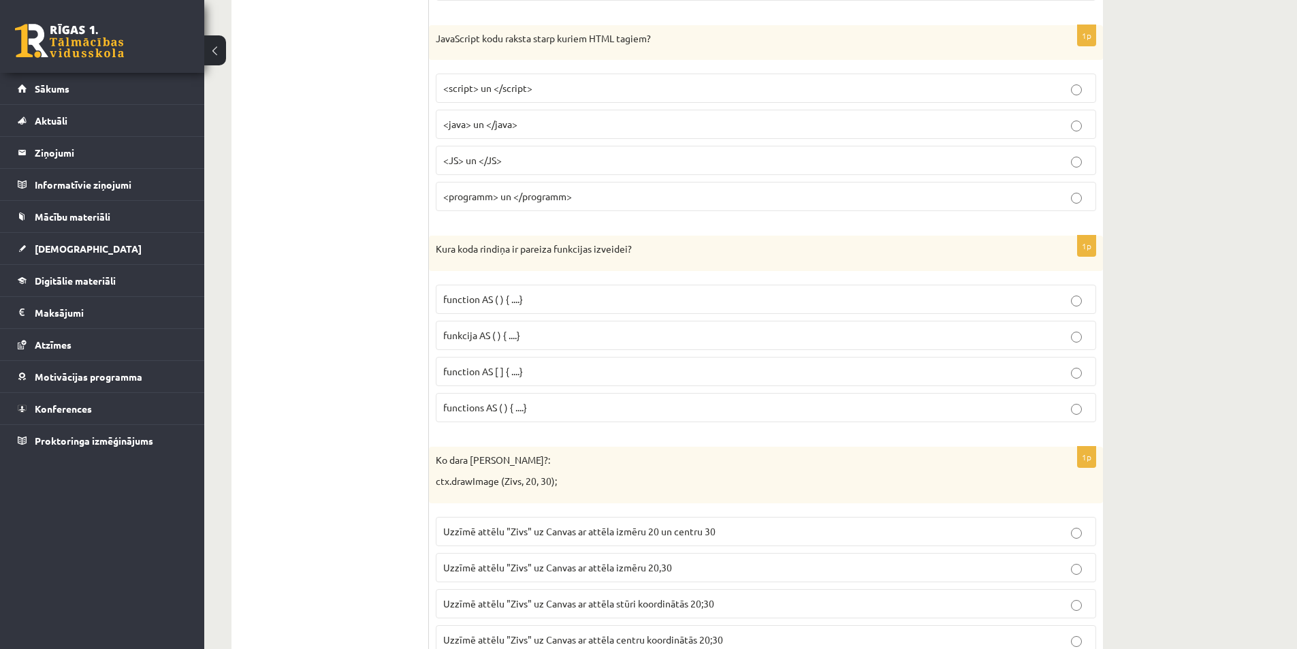
click at [468, 410] on span "functions AS ( ) { ....}" at bounding box center [485, 407] width 84 height 12
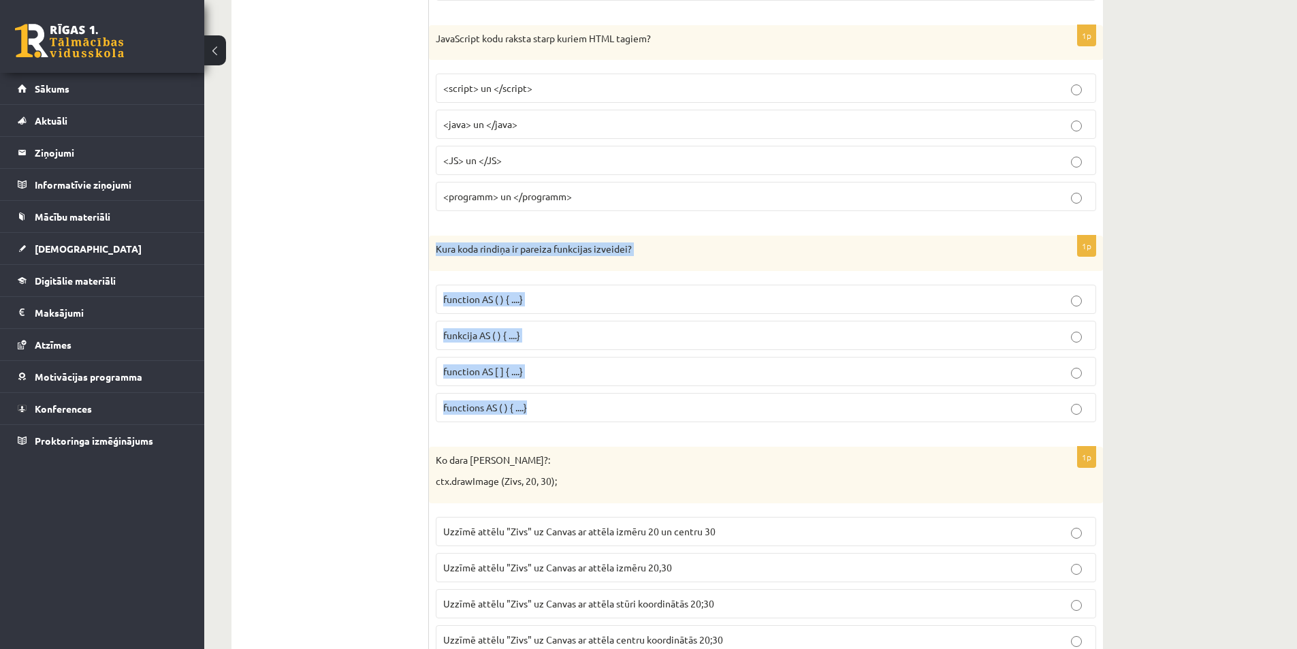
drag, startPoint x: 431, startPoint y: 244, endPoint x: 594, endPoint y: 412, distance: 234.4
click at [594, 412] on div "1p Kura koda rindiņa ir pareiza funkcijas izveidei? function AS ( ) { ....} fun…" at bounding box center [766, 333] width 674 height 197
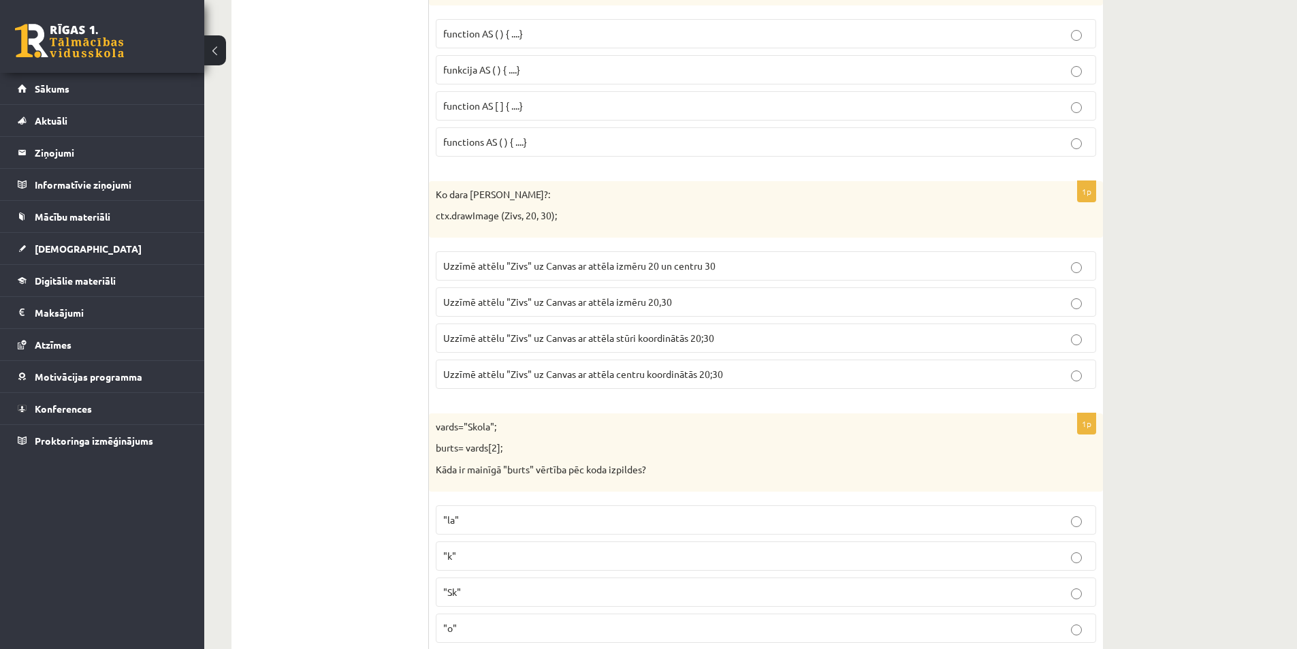
scroll to position [5253, 0]
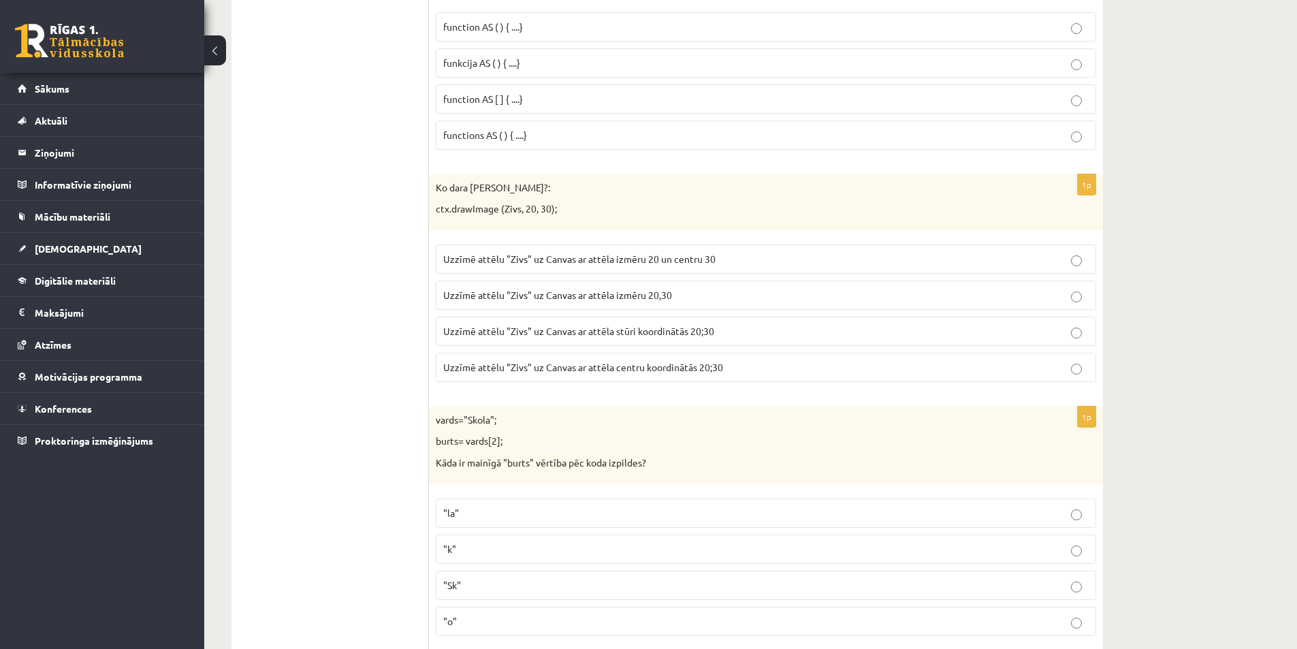
drag, startPoint x: 651, startPoint y: 327, endPoint x: 644, endPoint y: 324, distance: 8.2
click at [651, 327] on span "Uzzīmē attēlu "Zivs" uz Canvas ar attēla stūri koordinātās 20;30" at bounding box center [578, 331] width 271 height 12
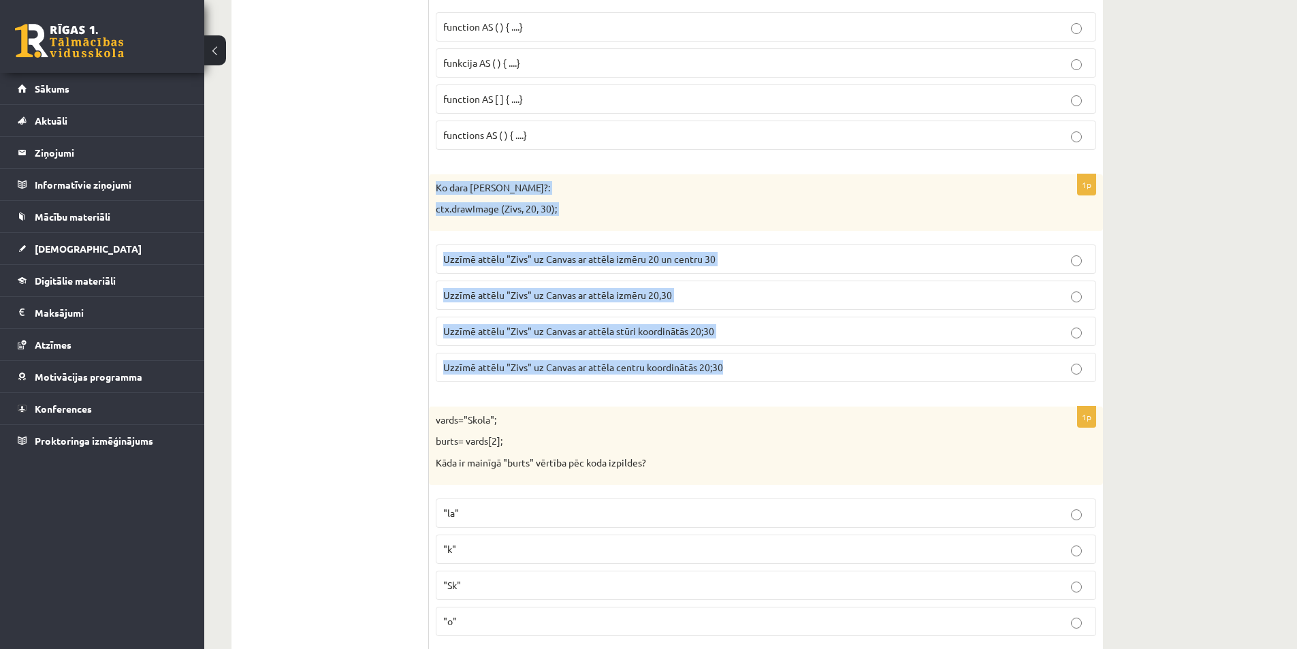
drag, startPoint x: 488, startPoint y: 205, endPoint x: 759, endPoint y: 374, distance: 319.2
click at [759, 374] on div "1p Ko dara koda rindiņa?: ctx.drawImage (Zivs, 20, 30); Uzzīmē attēlu "Zivs" uz…" at bounding box center [766, 283] width 674 height 218
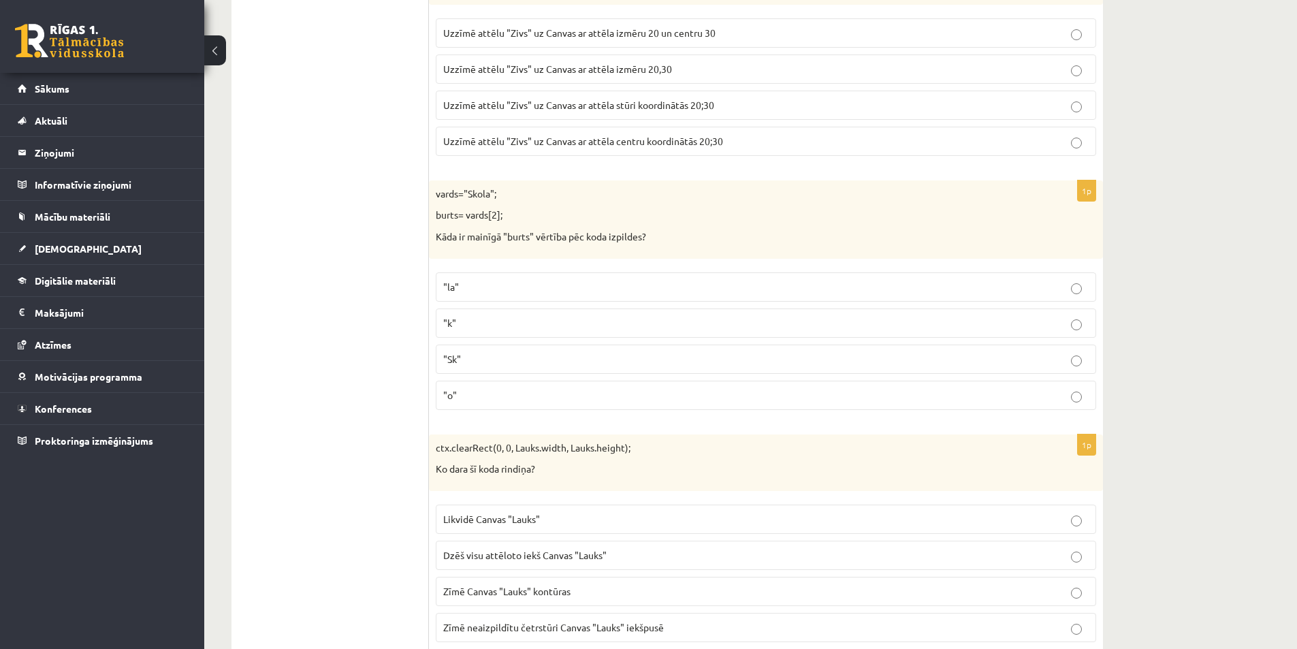
scroll to position [5457, 0]
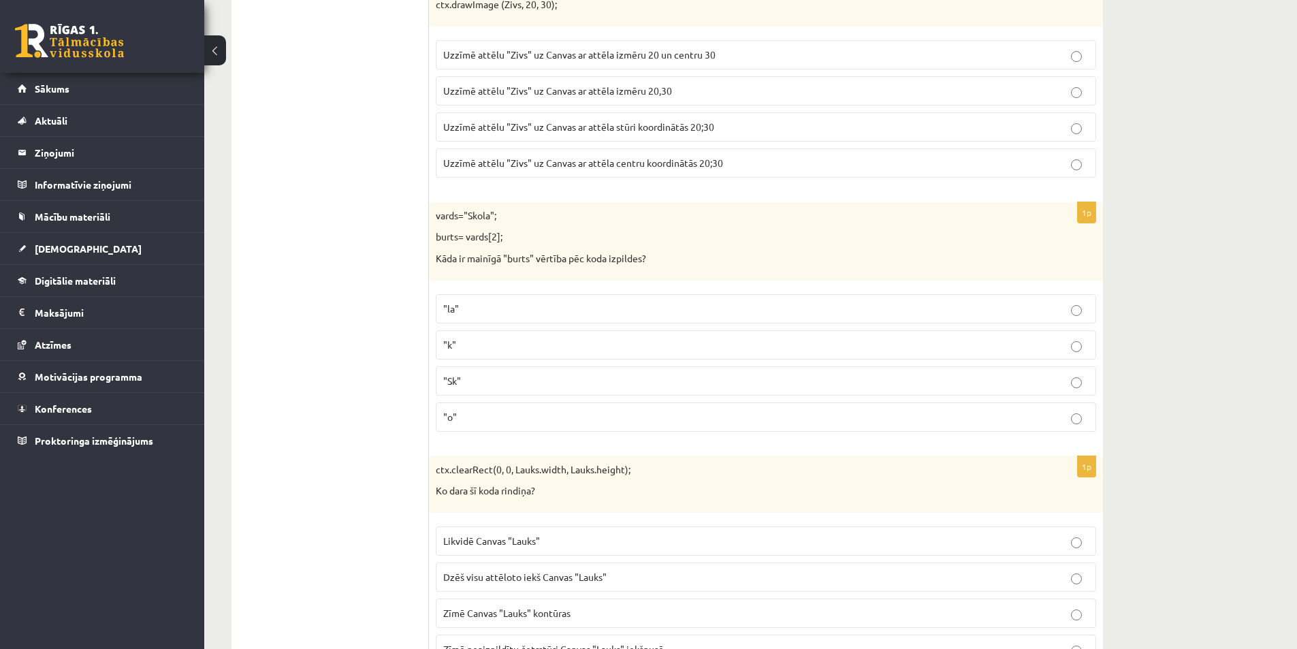
click at [460, 380] on span ""Sk"" at bounding box center [452, 380] width 18 height 12
drag, startPoint x: 434, startPoint y: 214, endPoint x: 551, endPoint y: 414, distance: 231.8
click at [551, 414] on div "1p vards="Skola"; burts= vards[2]; Kāda ir mainīgā "burts" vērtība pēc koda izp…" at bounding box center [766, 322] width 674 height 240
click at [469, 348] on p ""k"" at bounding box center [765, 345] width 645 height 14
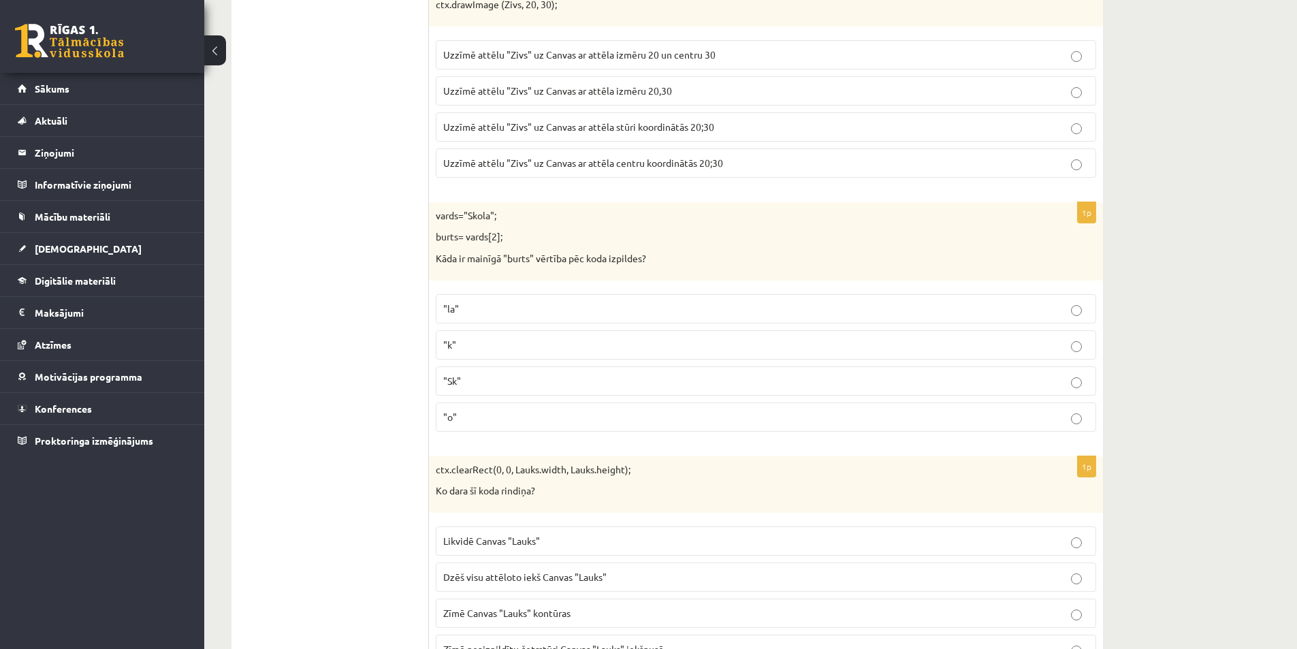
click at [468, 411] on p ""o"" at bounding box center [765, 417] width 645 height 14
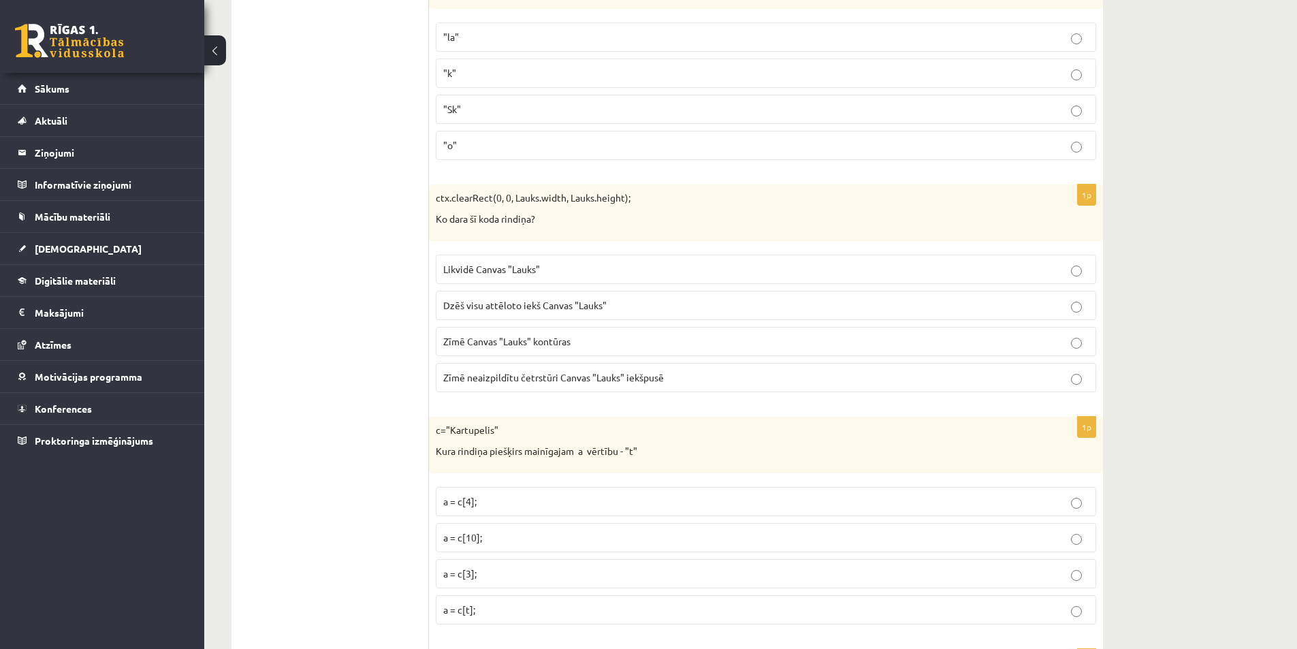
scroll to position [5729, 0]
click at [523, 267] on span "Likvidē Canvas "Lauks"" at bounding box center [491, 268] width 97 height 12
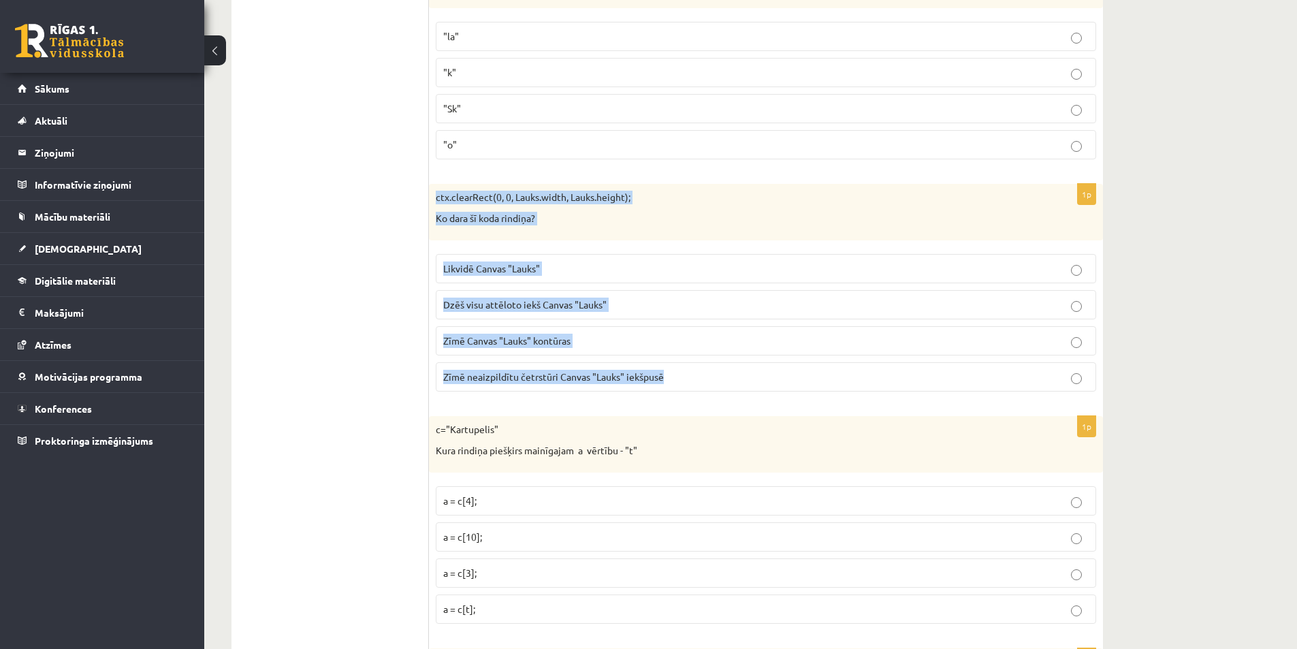
drag, startPoint x: 430, startPoint y: 194, endPoint x: 691, endPoint y: 380, distance: 320.7
click at [694, 380] on div "1p ctx.clearRect(0, 0, Lauks.width, Lauks.height); Ko dara šī koda rindiņa? Lik…" at bounding box center [766, 293] width 674 height 218
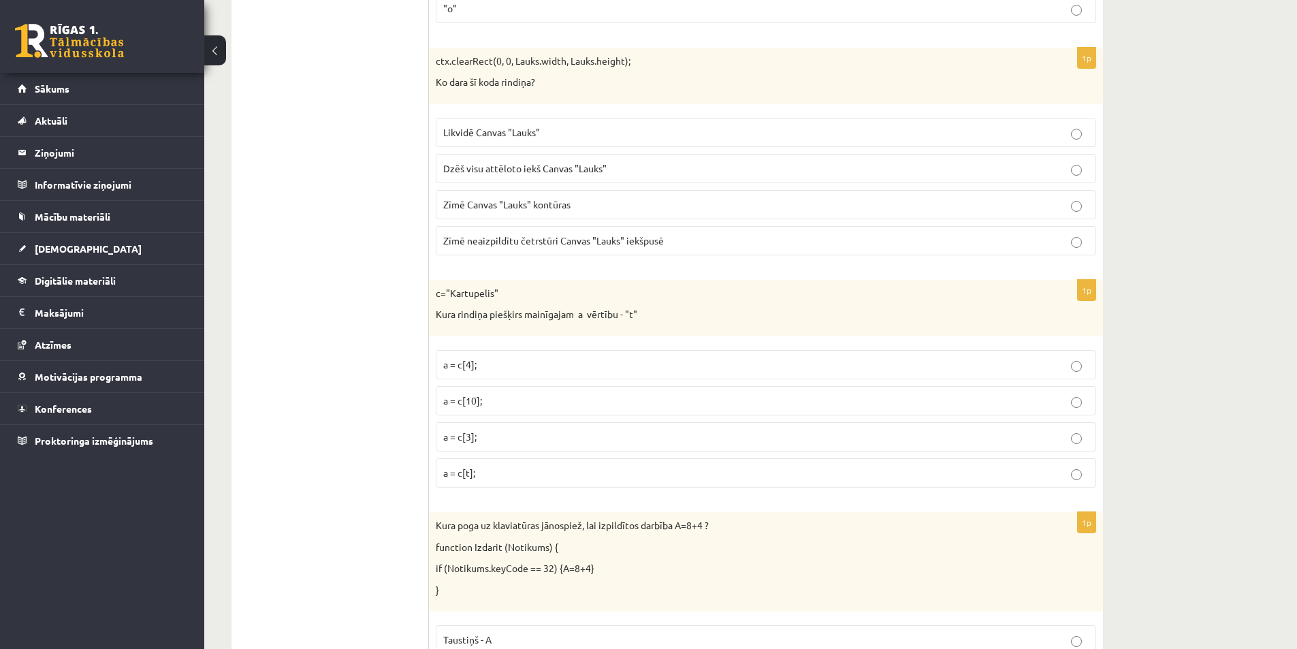
scroll to position [5797, 0]
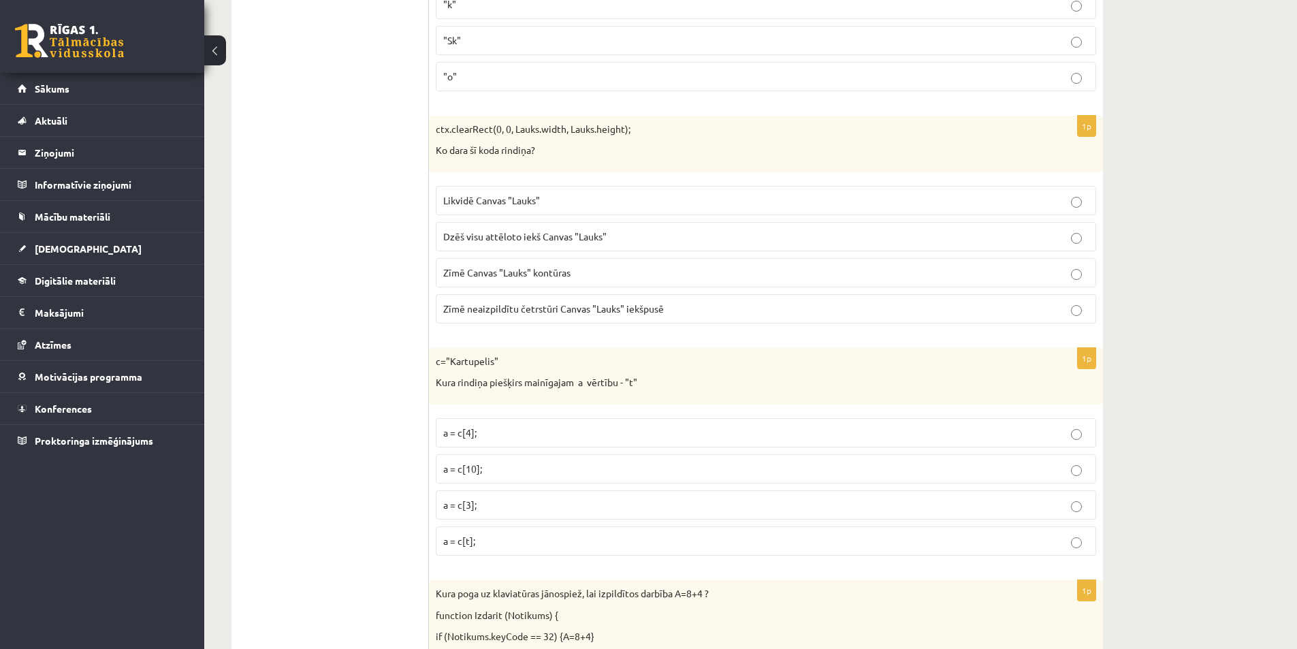
click at [481, 240] on span "Dzēš visu attēloto iekš Canvas "Lauks"" at bounding box center [524, 236] width 163 height 12
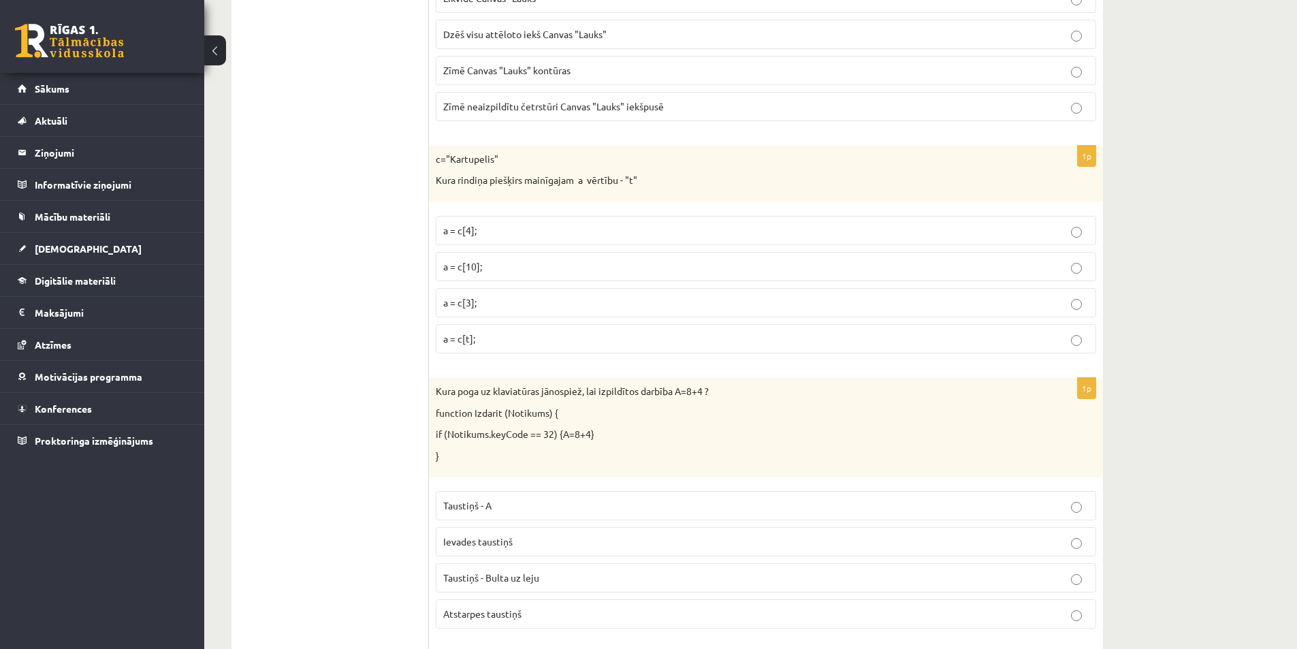
scroll to position [5979, 0]
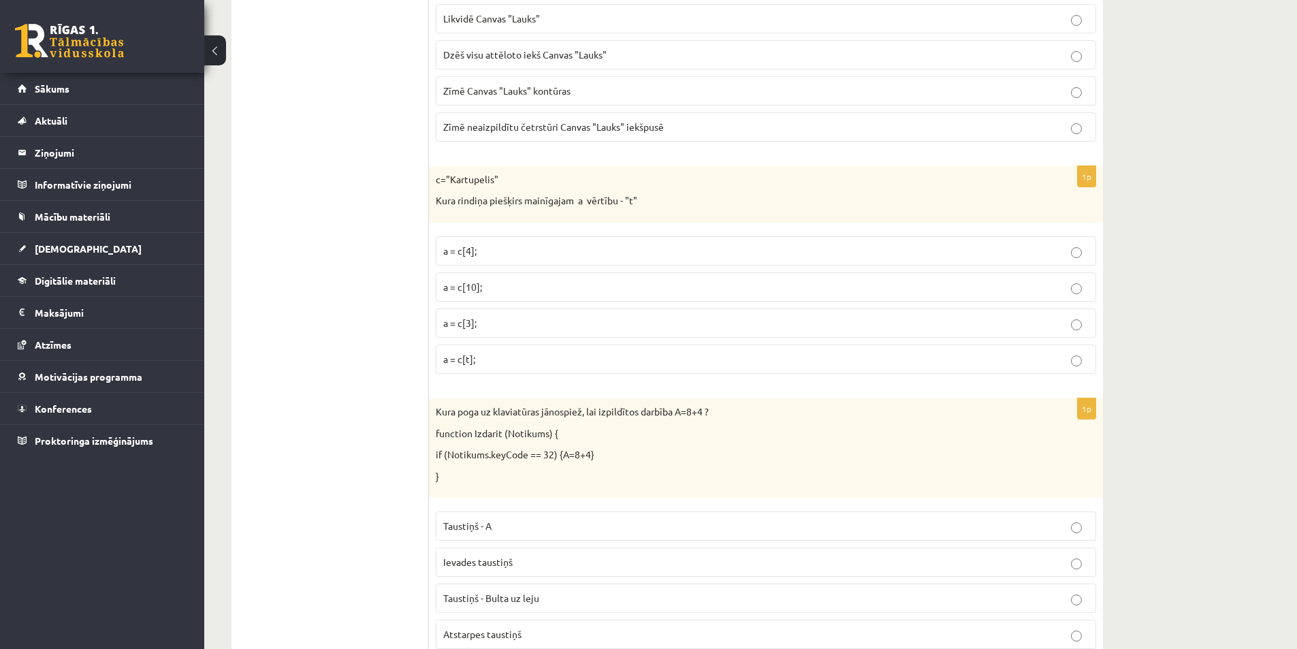
click at [502, 259] on label "a = c[4];" at bounding box center [766, 250] width 660 height 29
drag, startPoint x: 434, startPoint y: 175, endPoint x: 581, endPoint y: 375, distance: 248.7
click at [581, 375] on div "1p c="Kartupelis" Kura rindiņa piešķirs mainīgajam a vērtību - "t" a = c[4]; a …" at bounding box center [766, 275] width 674 height 218
click at [518, 327] on p "a = c[3];" at bounding box center [765, 323] width 645 height 14
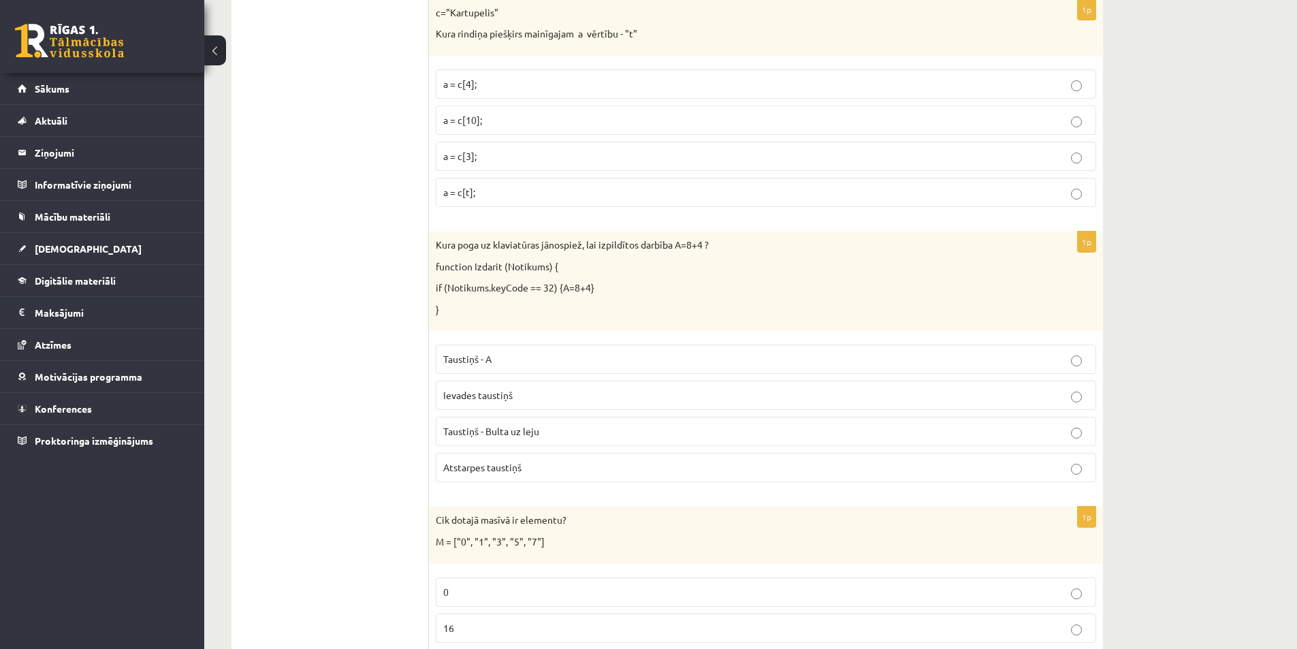
scroll to position [6183, 0]
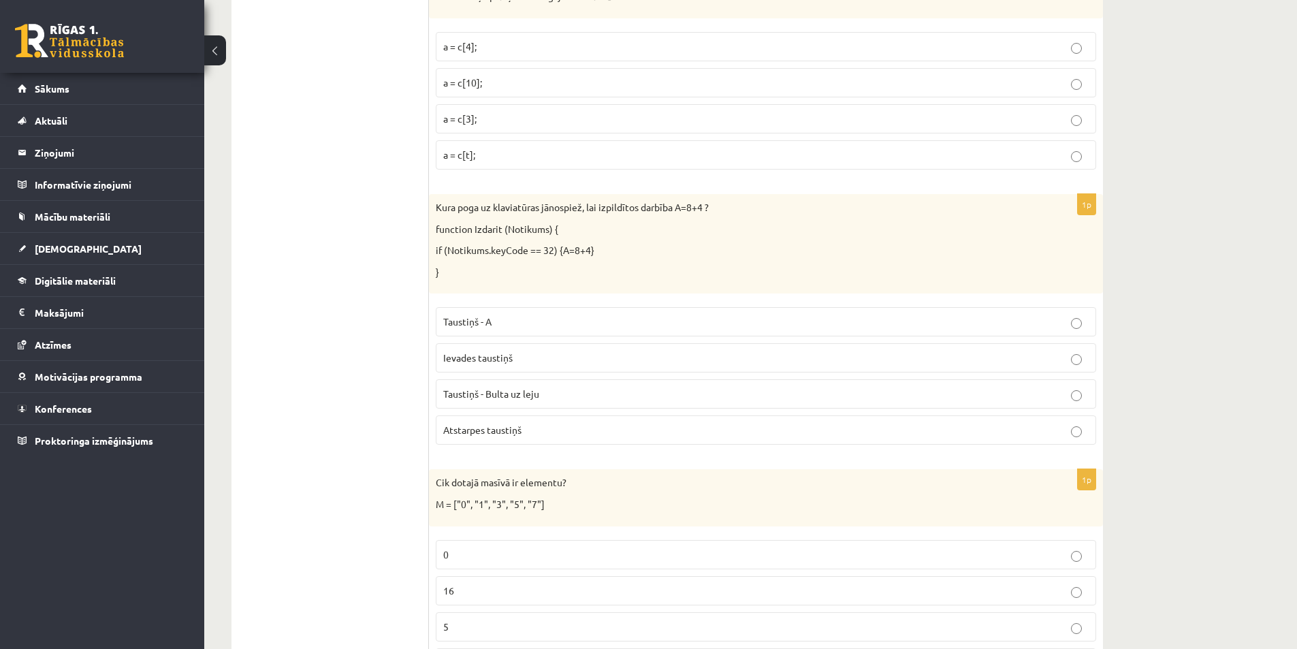
click at [511, 319] on p "Taustiņš - A" at bounding box center [765, 321] width 645 height 14
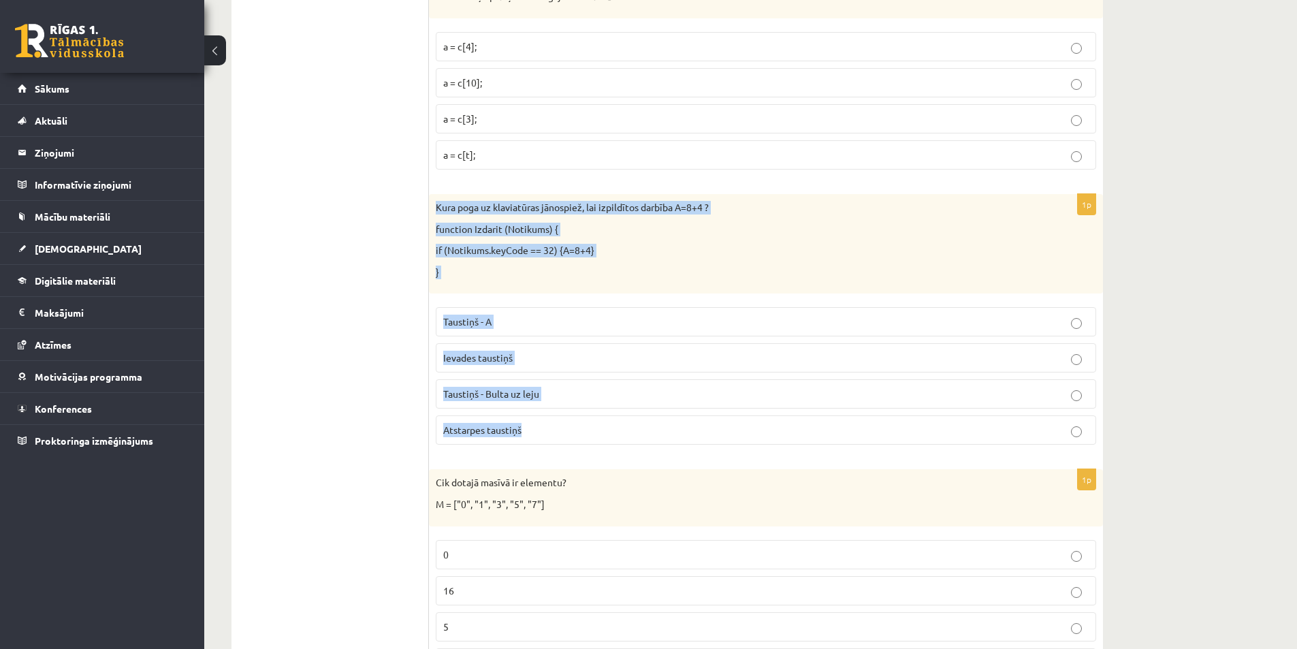
drag, startPoint x: 431, startPoint y: 204, endPoint x: 588, endPoint y: 426, distance: 271.5
click at [588, 426] on div "1p Kura poga uz klaviatūras jānospiež, lai izpildītos darbība A=8+4 ? function …" at bounding box center [766, 324] width 674 height 261
click at [570, 422] on label "Atstarpes taustiņš" at bounding box center [766, 429] width 660 height 29
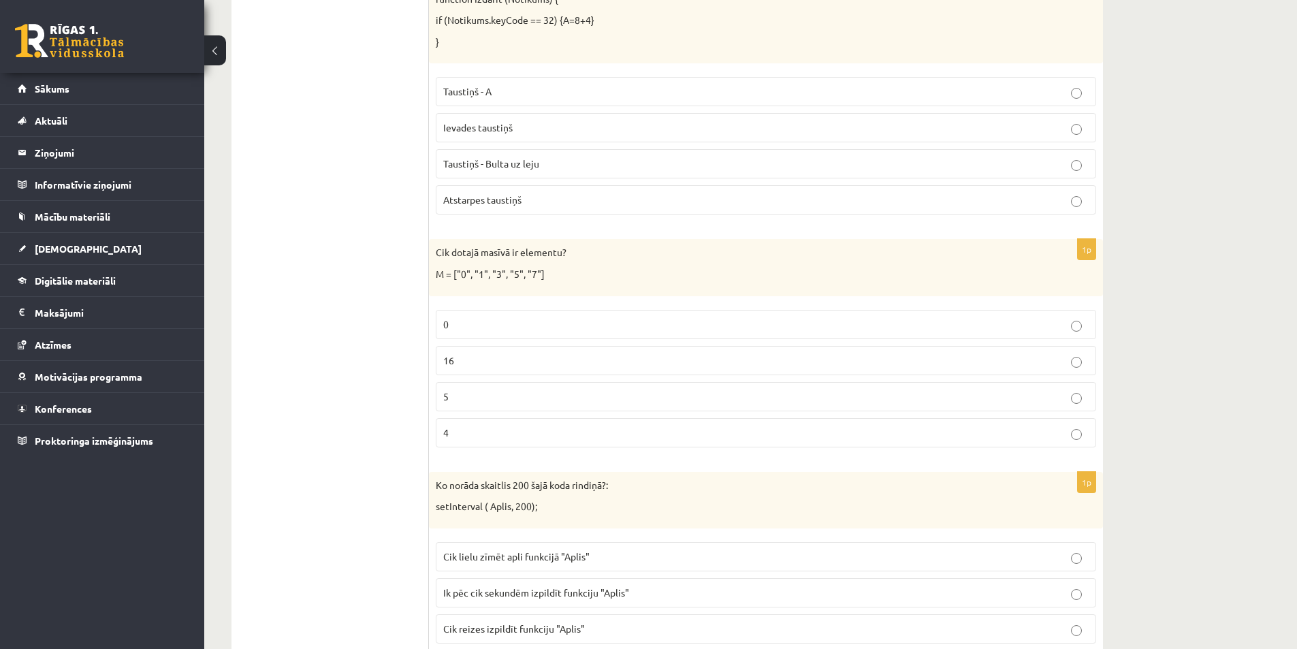
scroll to position [6455, 0]
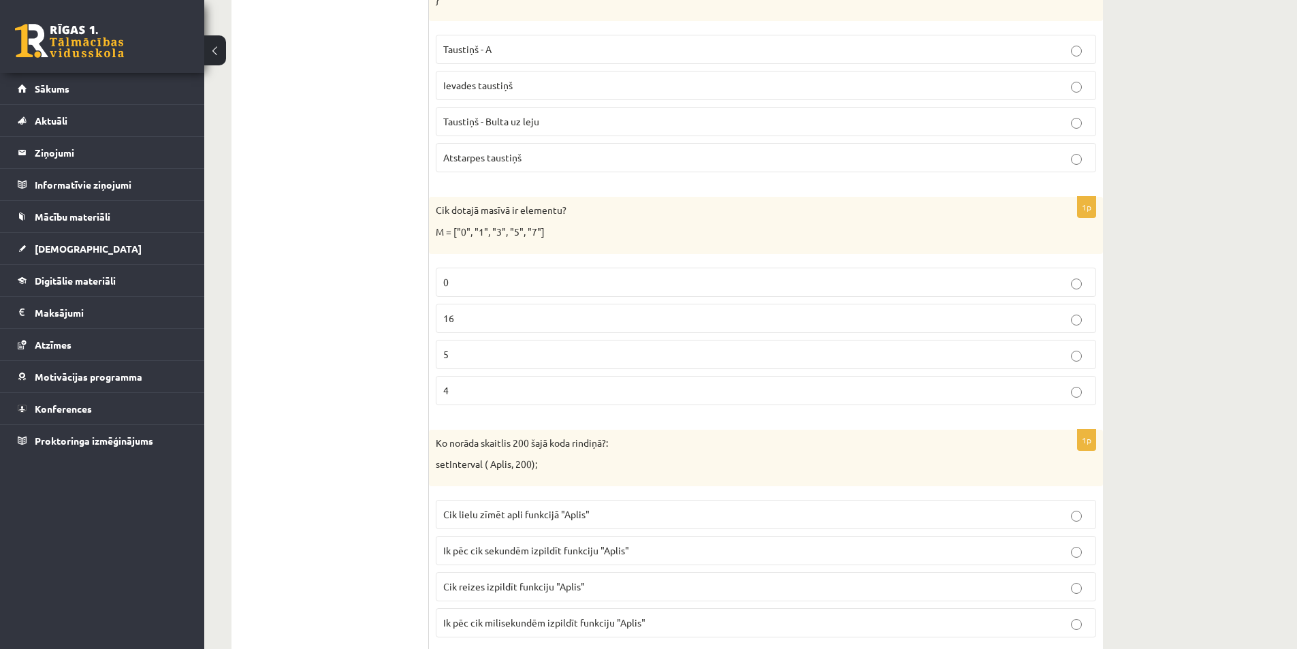
click at [502, 360] on p "5" at bounding box center [765, 354] width 645 height 14
drag, startPoint x: 436, startPoint y: 206, endPoint x: 536, endPoint y: 385, distance: 205.4
click at [536, 385] on div "1p Cik dotajā masīvā ir elementu? M = ["0", "1", "3", "5", "7"] 0 16 5 4" at bounding box center [766, 306] width 674 height 218
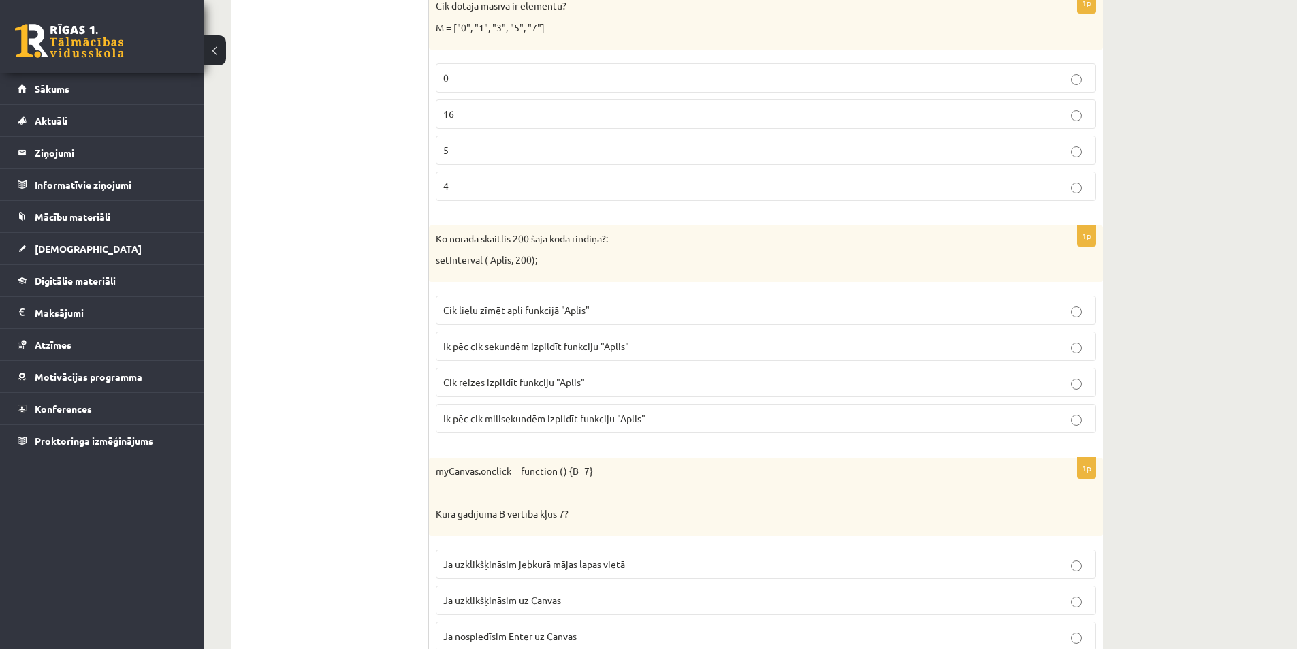
click at [512, 316] on p "Cik lielu zīmēt apli funkcijā "Aplis"" at bounding box center [765, 310] width 645 height 14
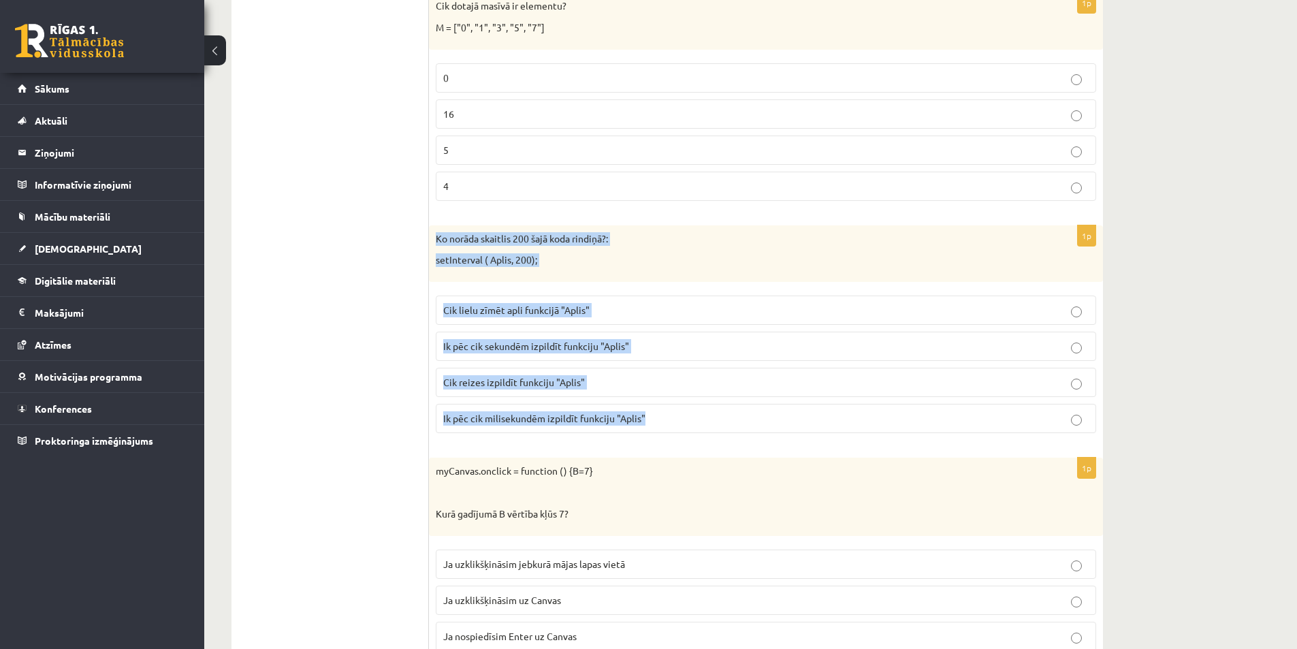
drag, startPoint x: 431, startPoint y: 242, endPoint x: 632, endPoint y: 419, distance: 267.6
click at [661, 425] on div "1p Ko norāda skaitlis 200 šajā koda rindiņā?: setInterval ( Aplis, 200); Cik li…" at bounding box center [766, 334] width 674 height 218
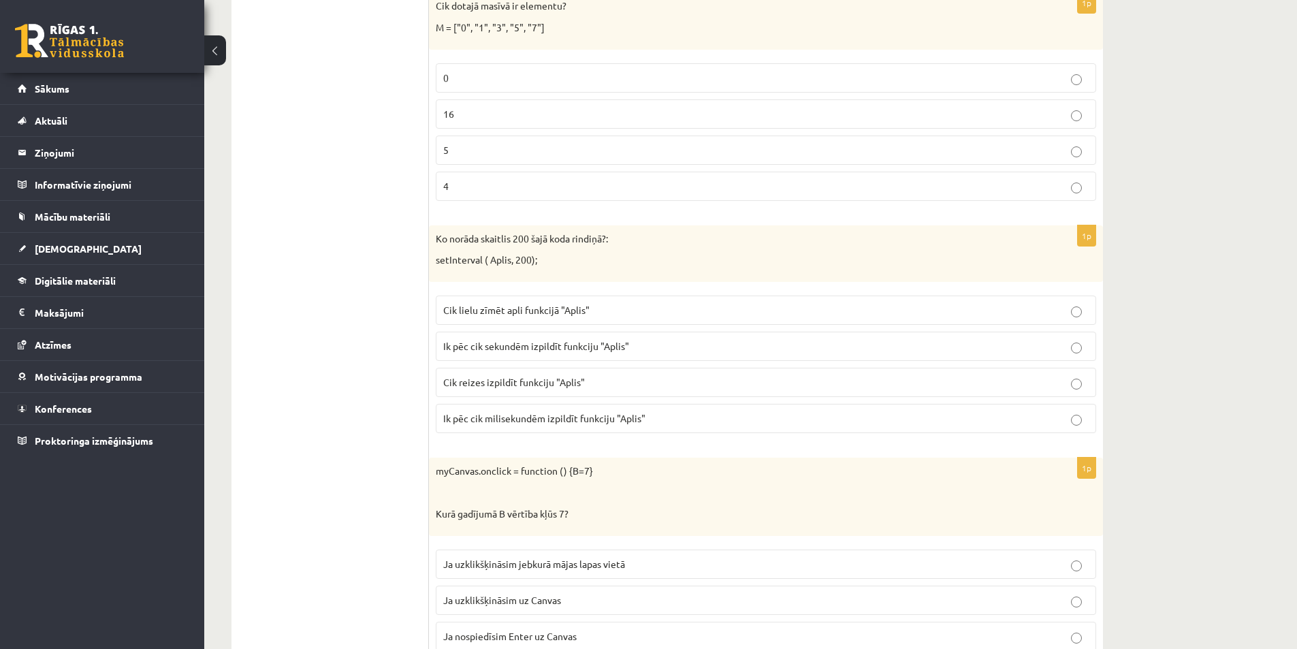
click at [547, 422] on span "Ik pēc cik milisekundēm izpildīt funkciju "Aplis"" at bounding box center [544, 418] width 202 height 12
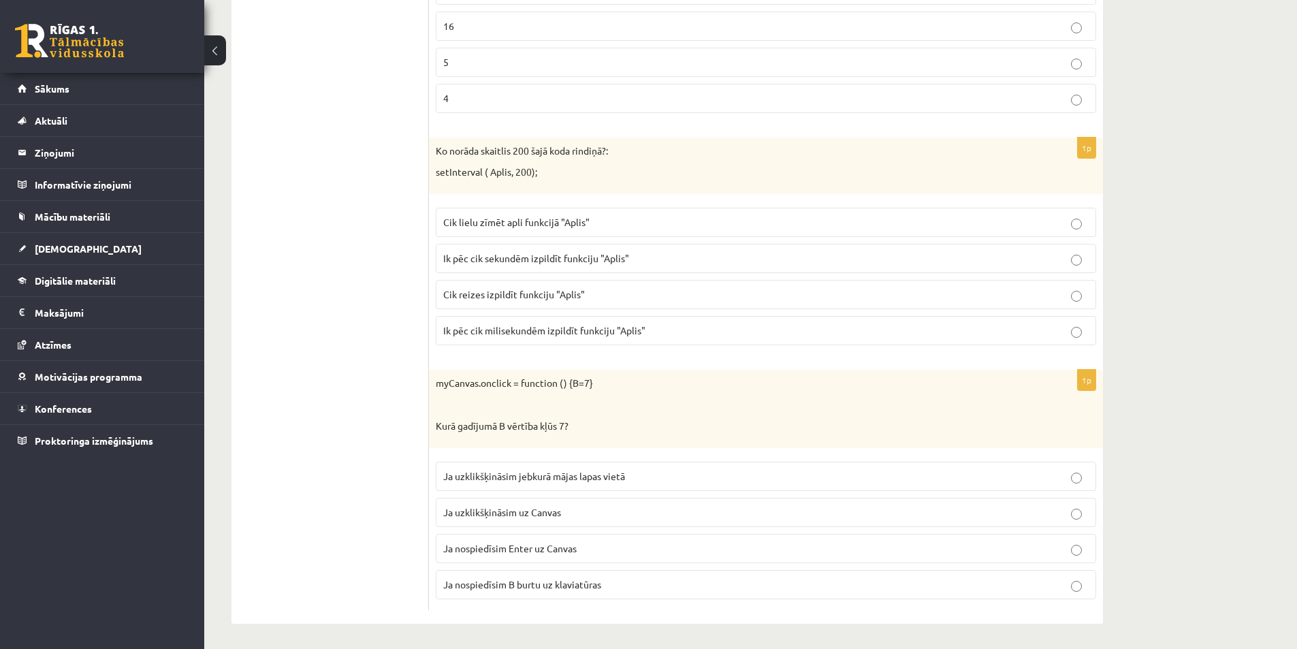
scroll to position [6750, 0]
click at [542, 515] on span "Ja uzklikšķināsim uz Canvas" at bounding box center [502, 510] width 118 height 12
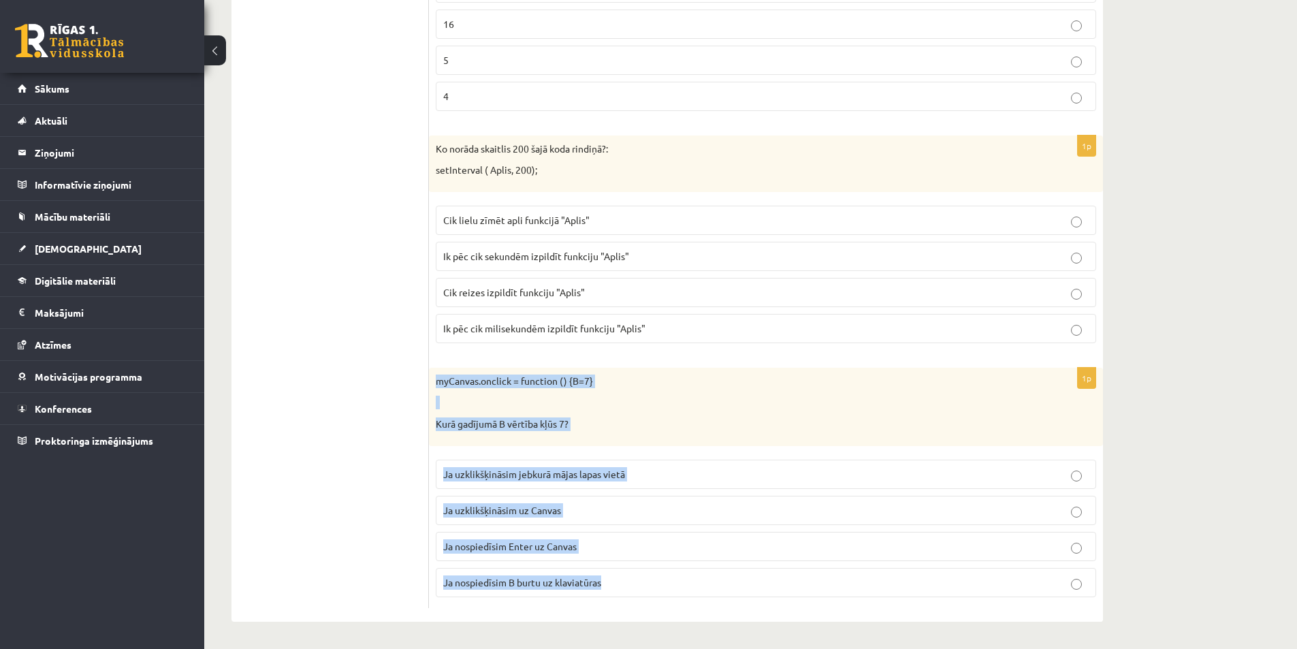
drag, startPoint x: 440, startPoint y: 378, endPoint x: 645, endPoint y: 587, distance: 292.6
click at [646, 587] on div "1p myCanvas.onclick = function () {B=7} Kurā gadījumā B vērtība kļūs 7? Ja uzkl…" at bounding box center [766, 488] width 674 height 240
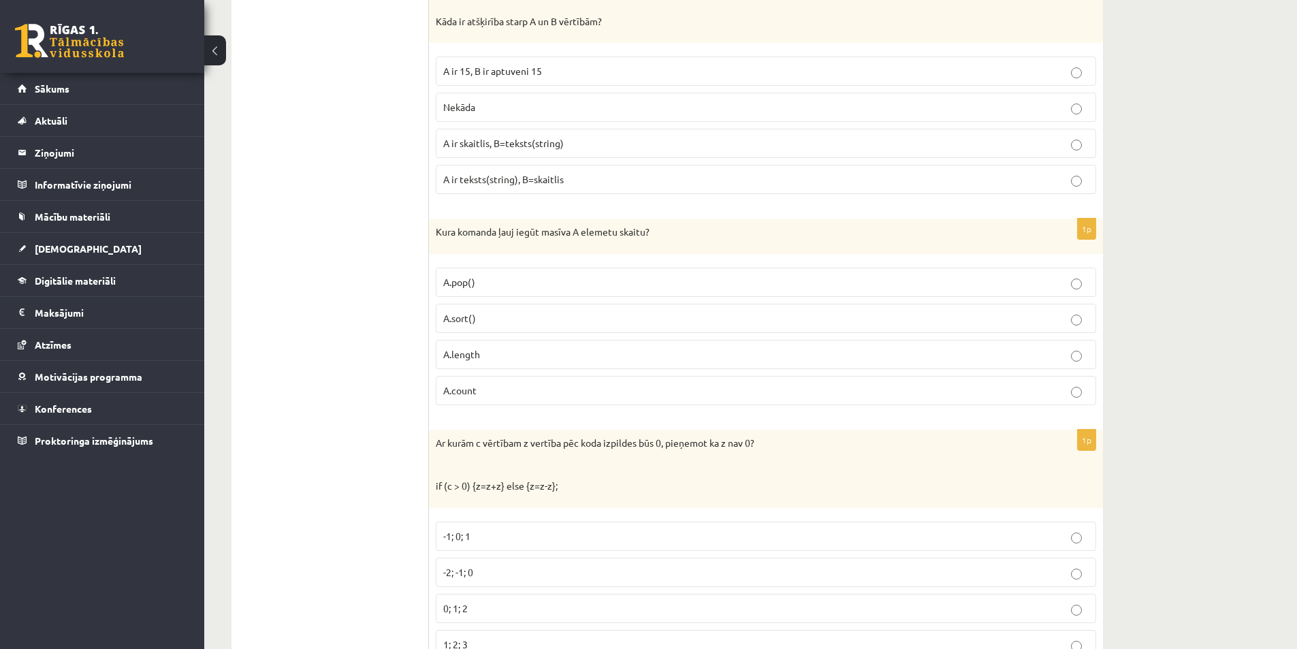
scroll to position [0, 0]
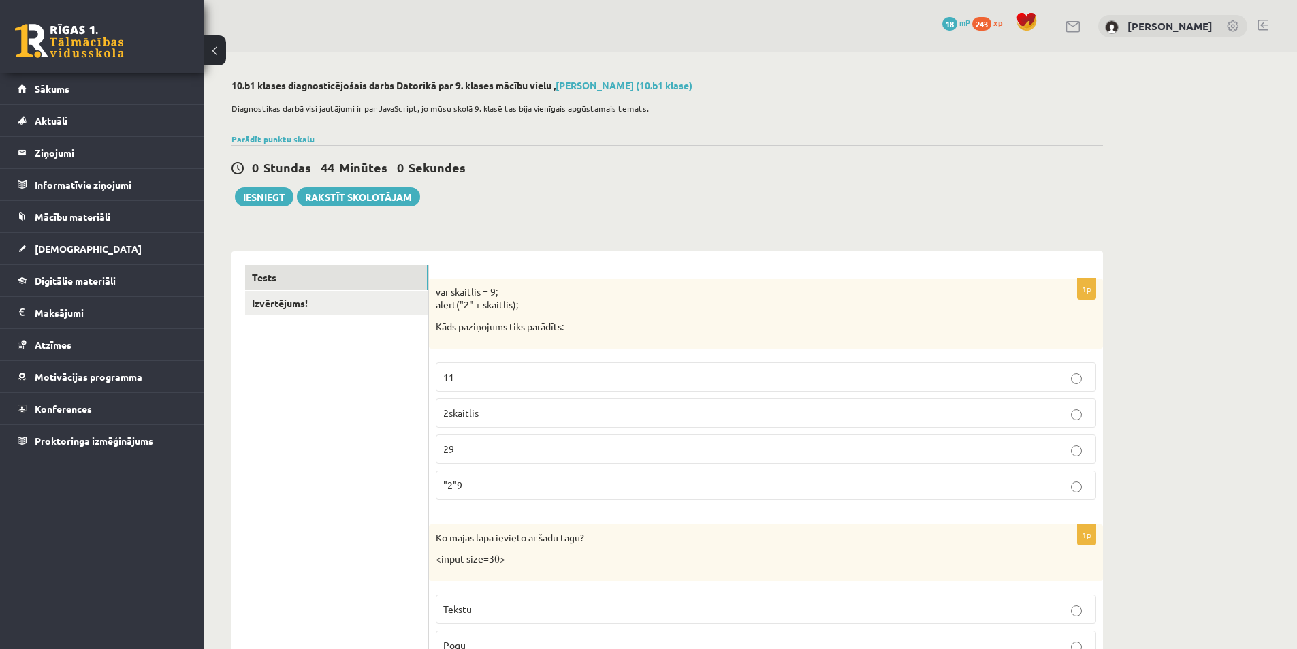
click at [274, 199] on button "Iesniegt" at bounding box center [264, 196] width 59 height 19
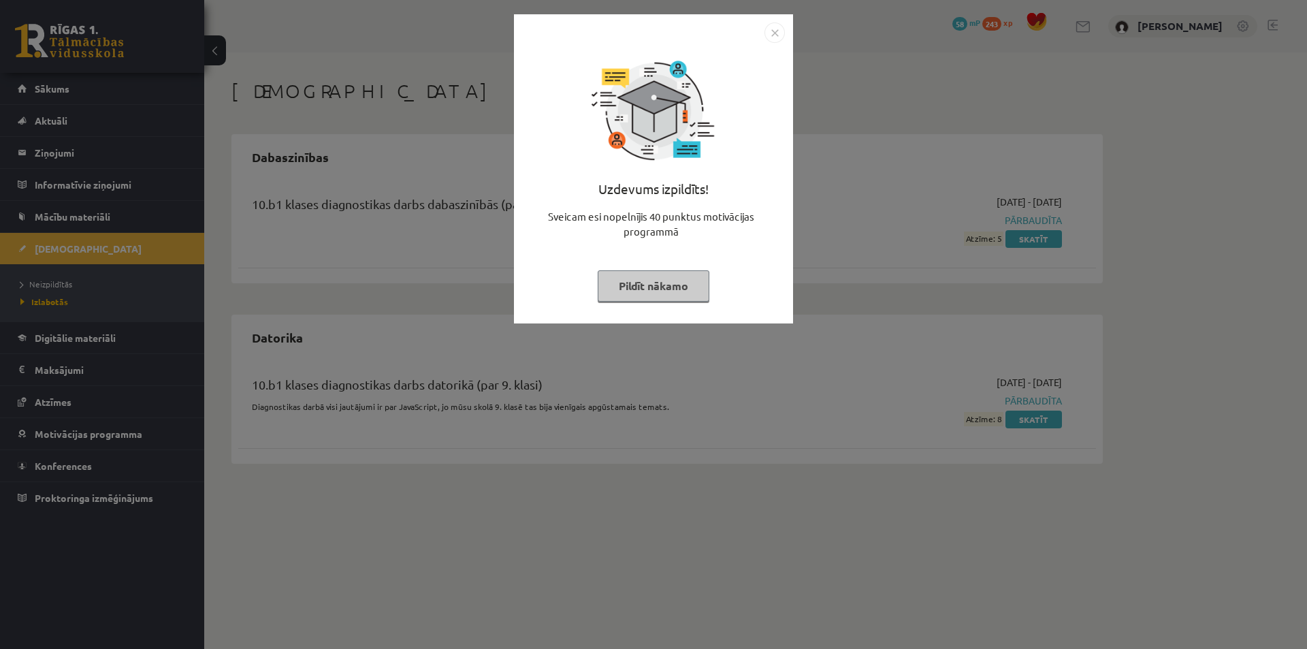
click at [664, 299] on button "Pildīt nākamo" at bounding box center [654, 285] width 112 height 31
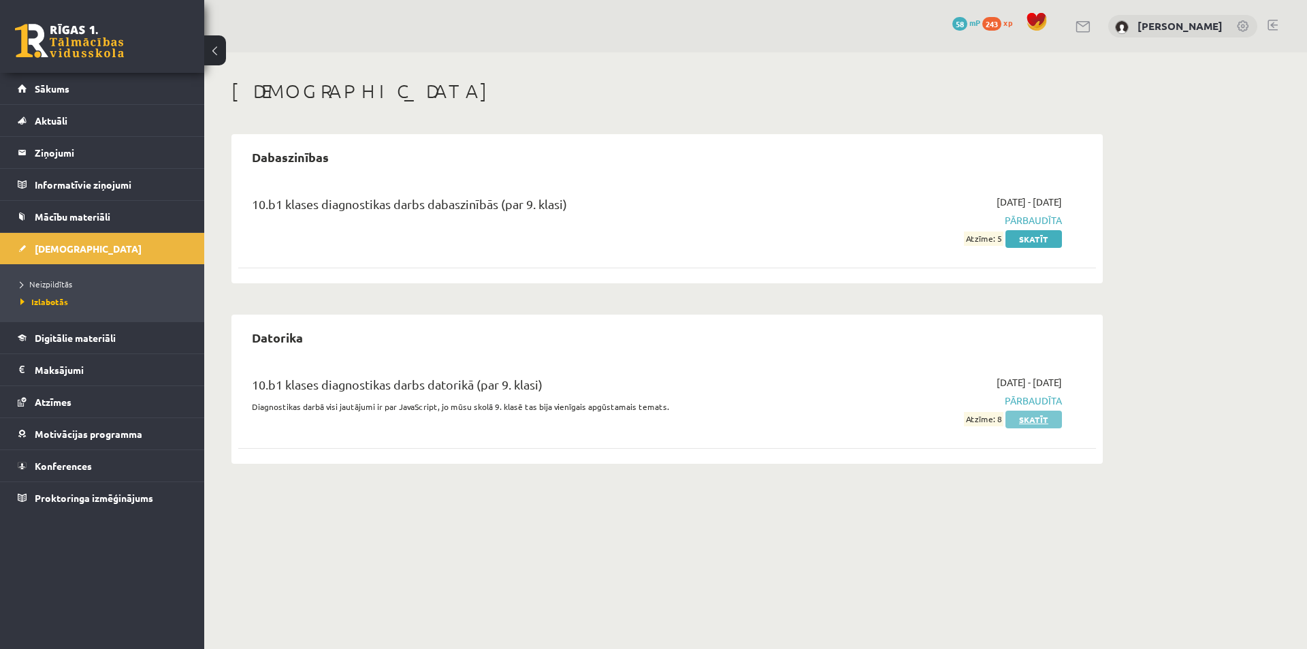
click at [1026, 418] on link "Skatīt" at bounding box center [1033, 419] width 56 height 18
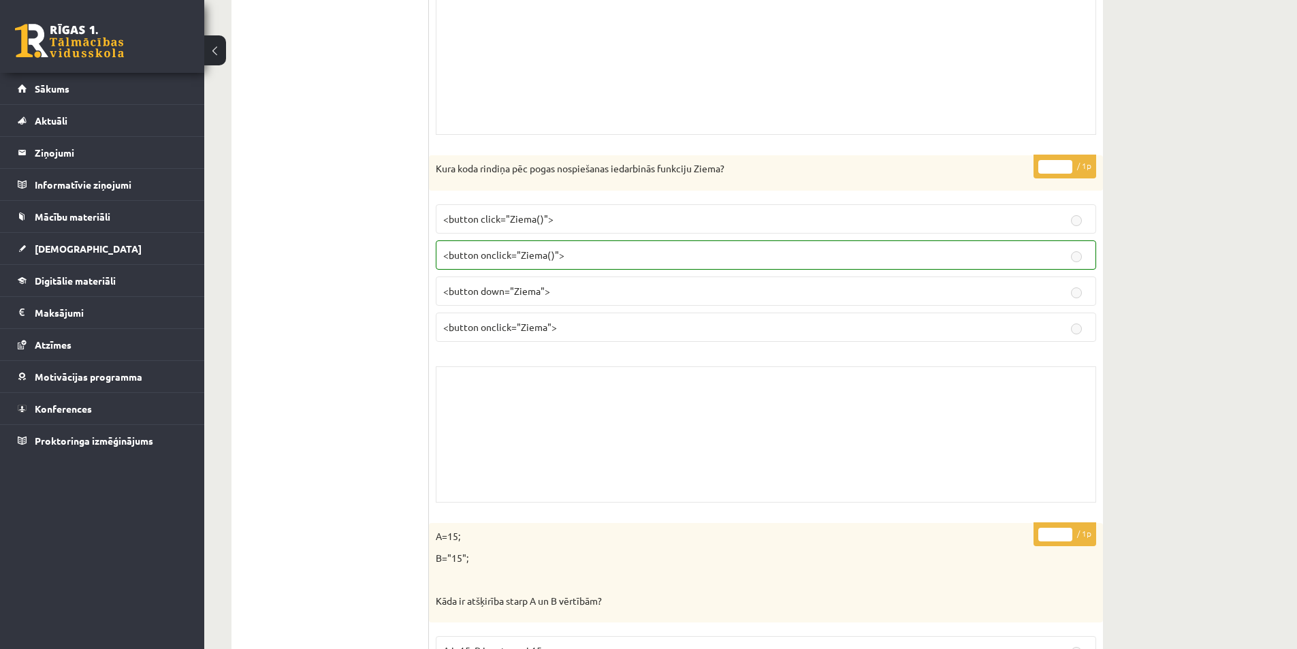
scroll to position [1293, 0]
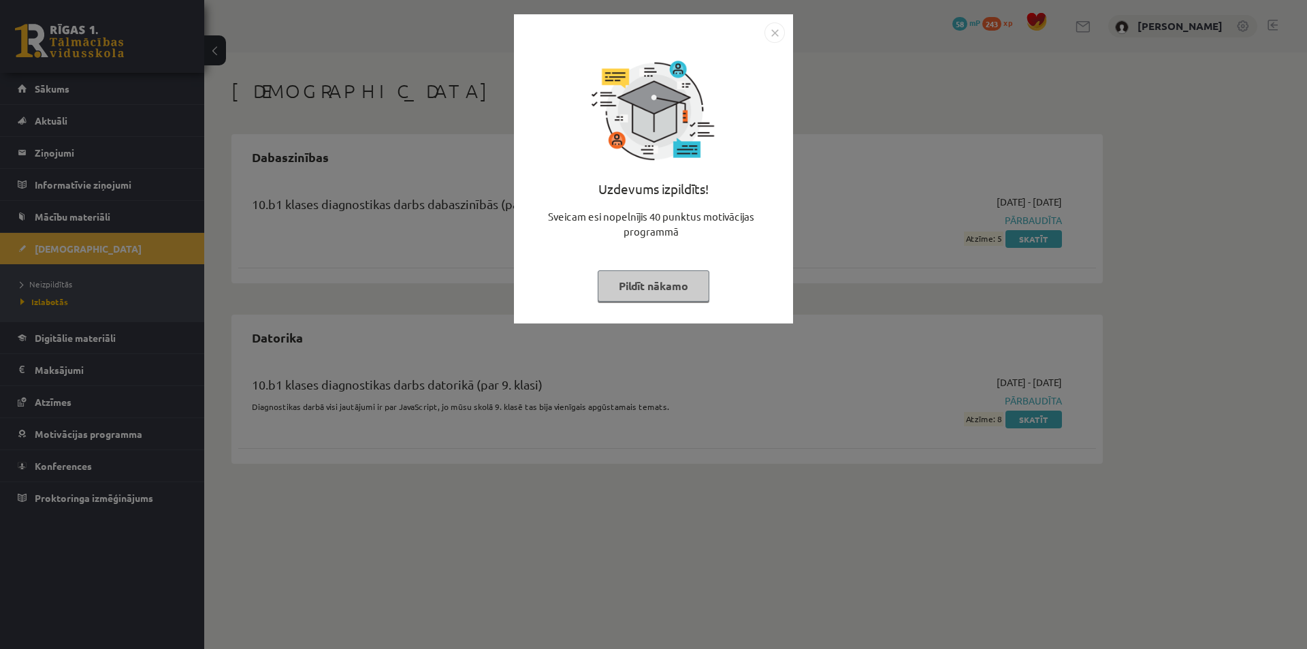
click at [657, 291] on button "Pildīt nākamo" at bounding box center [654, 285] width 112 height 31
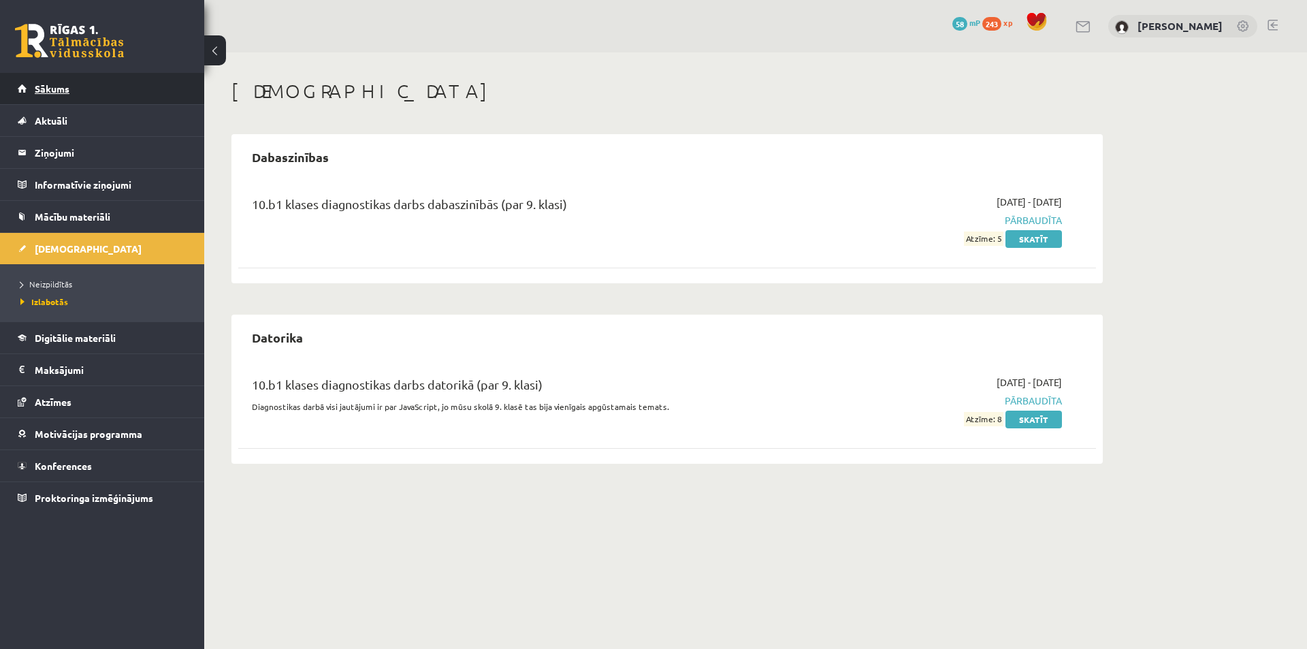
click at [81, 90] on link "Sākums" at bounding box center [102, 88] width 169 height 31
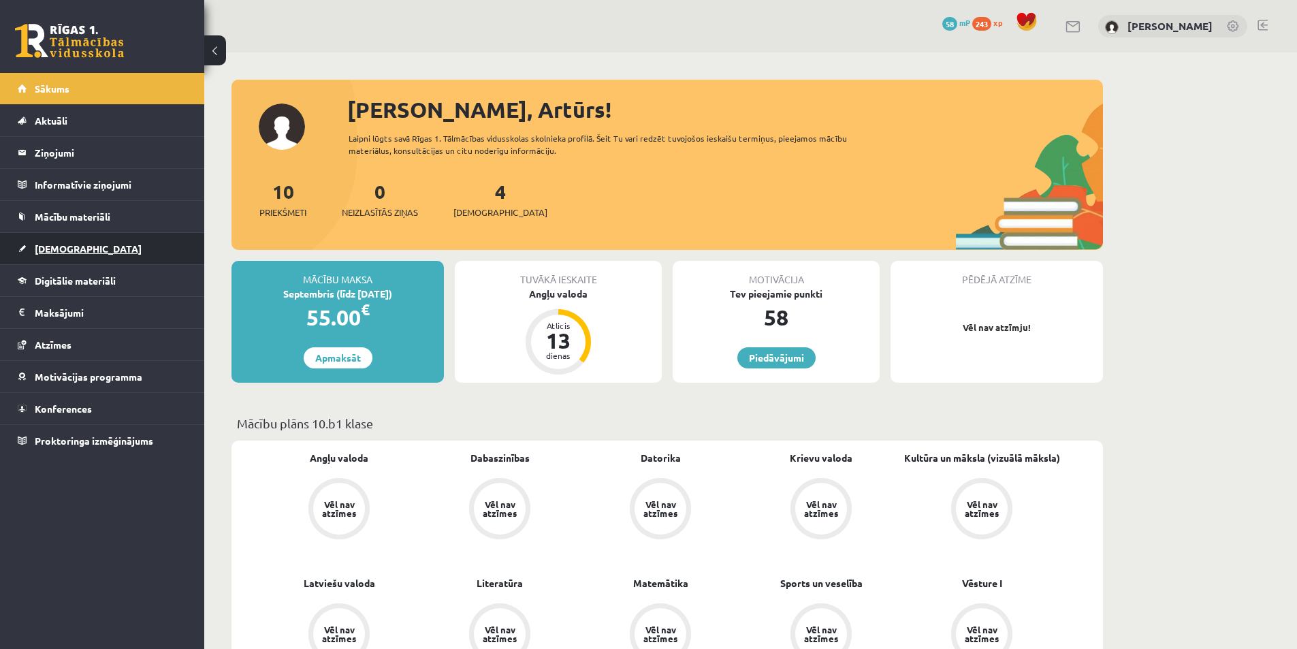
click at [63, 249] on span "[DEMOGRAPHIC_DATA]" at bounding box center [88, 248] width 107 height 12
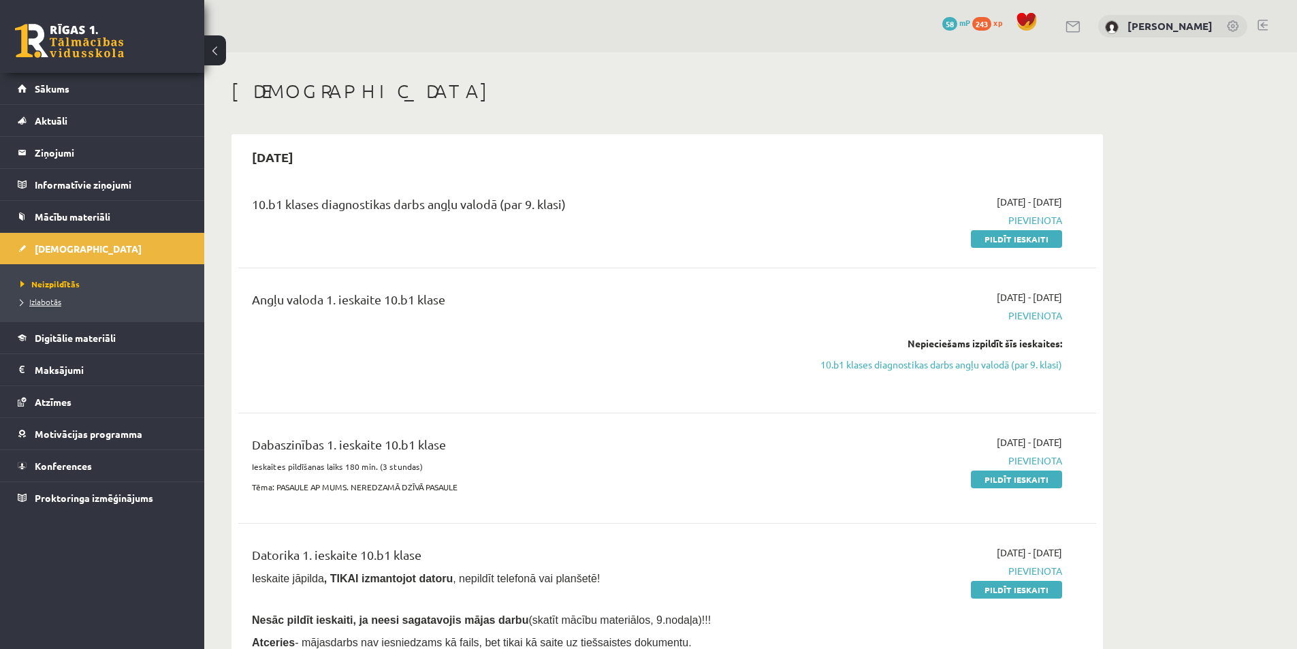
click at [46, 302] on span "Izlabotās" at bounding box center [40, 301] width 41 height 11
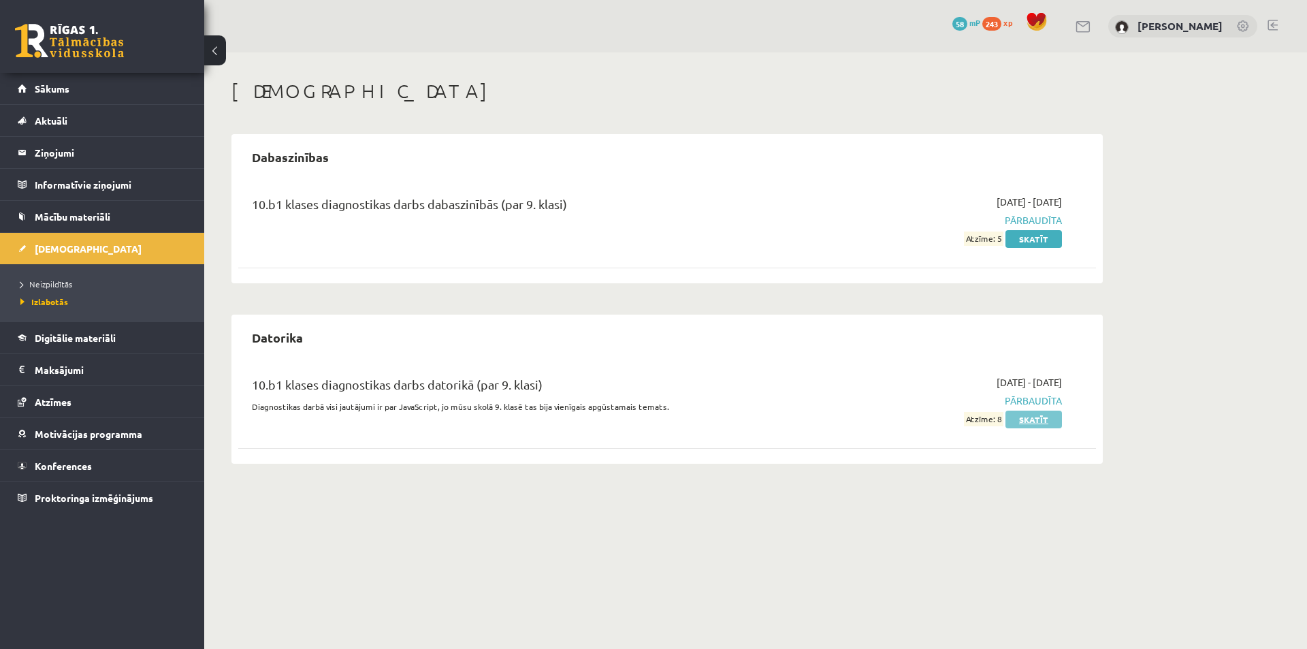
click at [1040, 416] on link "Skatīt" at bounding box center [1033, 419] width 56 height 18
click at [48, 89] on span "Sākums" at bounding box center [52, 88] width 35 height 12
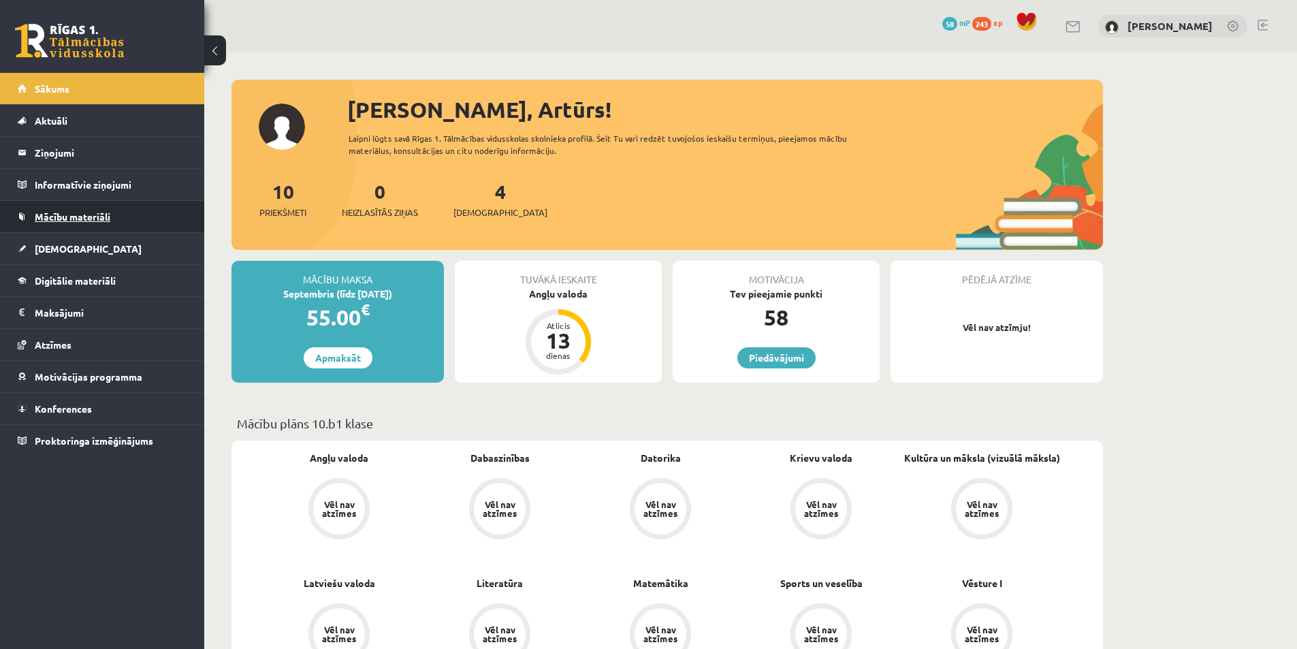
click at [63, 221] on span "Mācību materiāli" at bounding box center [73, 216] width 76 height 12
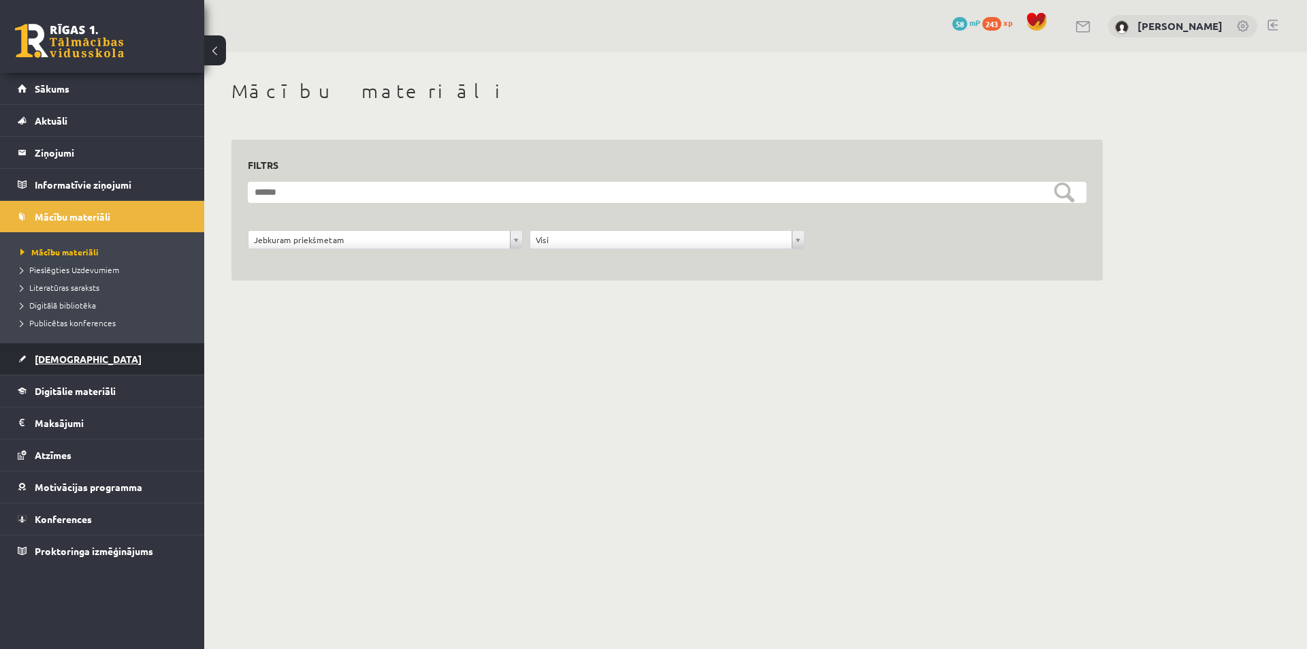
click at [63, 355] on span "[DEMOGRAPHIC_DATA]" at bounding box center [88, 359] width 107 height 12
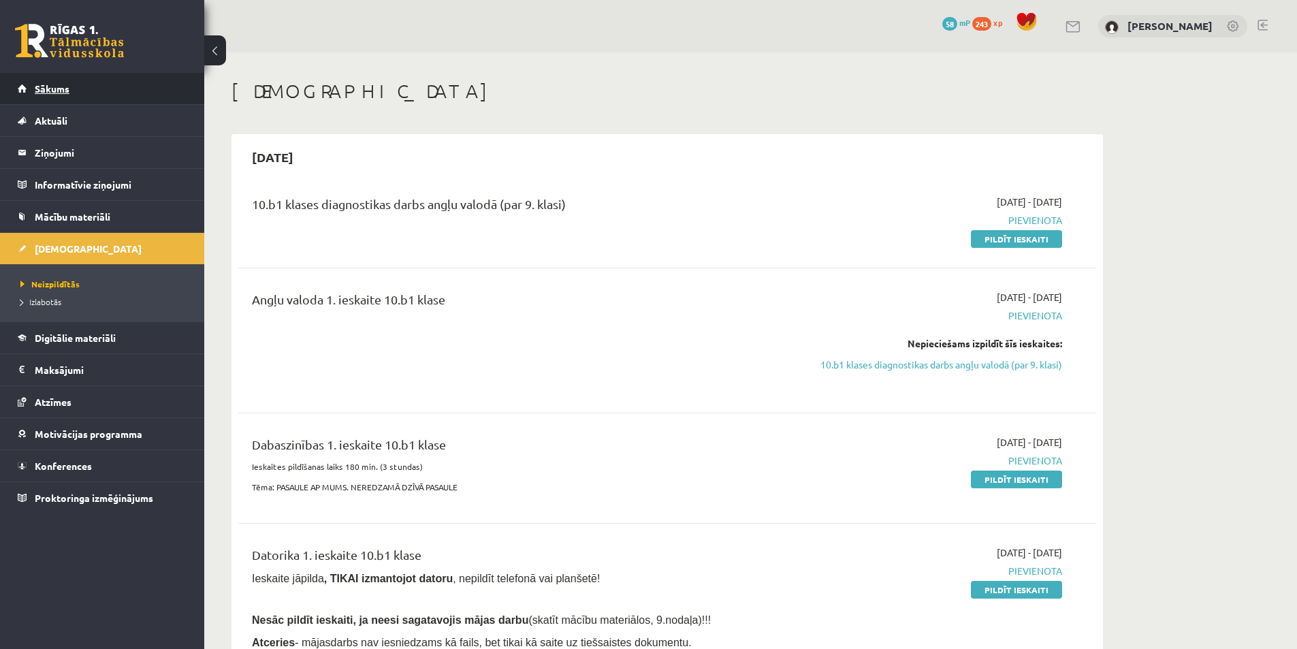
click at [60, 83] on span "Sākums" at bounding box center [52, 88] width 35 height 12
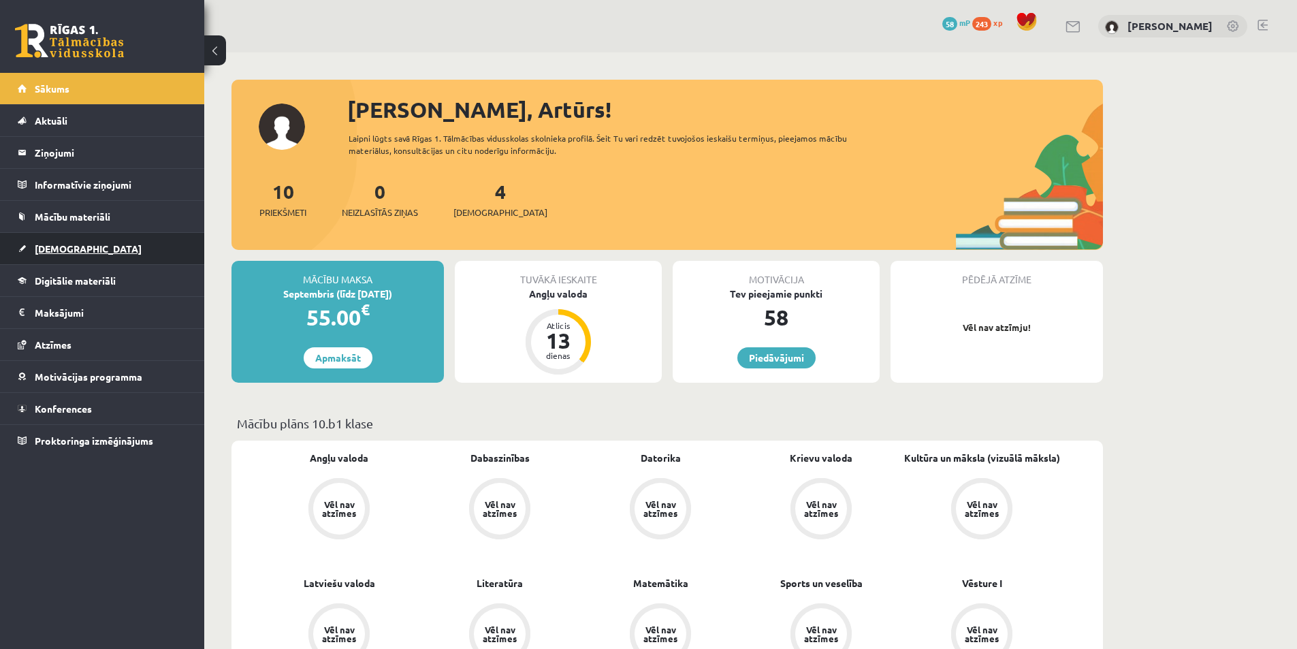
click at [61, 250] on span "[DEMOGRAPHIC_DATA]" at bounding box center [88, 248] width 107 height 12
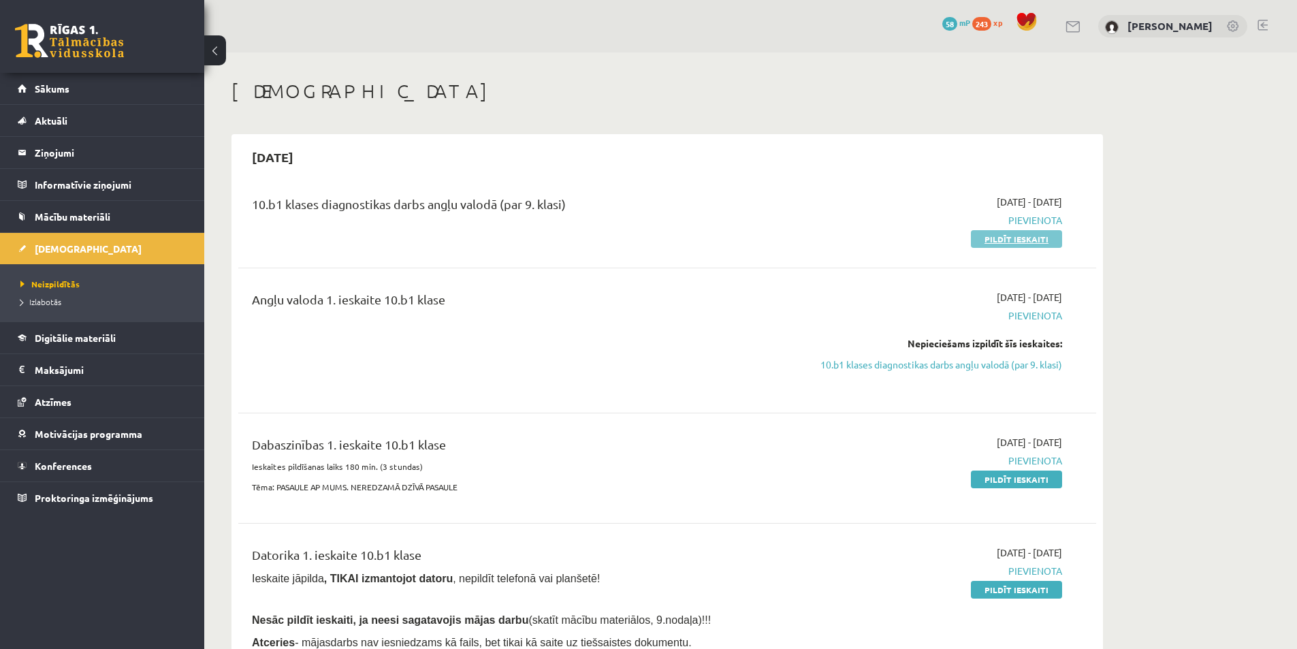
click at [1027, 235] on link "Pildīt ieskaiti" at bounding box center [1016, 239] width 91 height 18
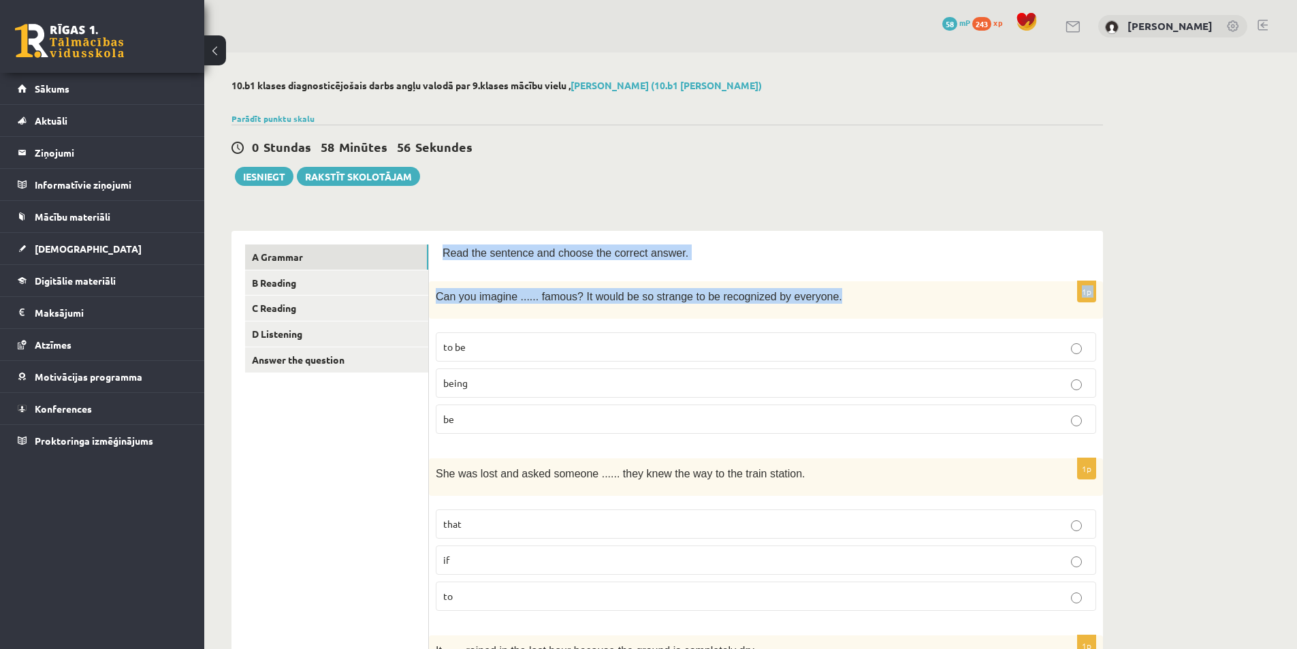
drag, startPoint x: 440, startPoint y: 255, endPoint x: 822, endPoint y: 281, distance: 383.4
copy form "Read the sentence and choose the correct answer. 1p Can you imagine ...... famo…"
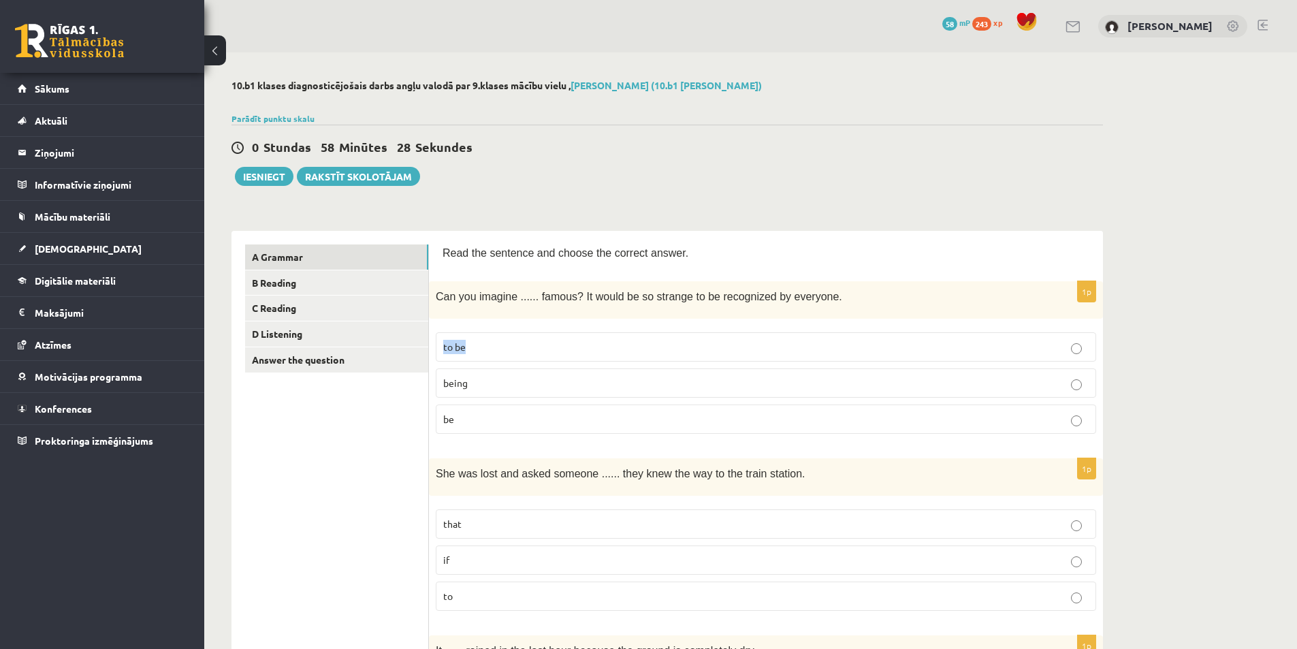
drag, startPoint x: 485, startPoint y: 346, endPoint x: 440, endPoint y: 346, distance: 45.6
click at [440, 346] on label "to be" at bounding box center [766, 346] width 660 height 29
copy span "to be"
drag, startPoint x: 504, startPoint y: 384, endPoint x: 444, endPoint y: 382, distance: 59.9
click at [431, 385] on div "1p Can you imagine ...... famous? It would be so strange to be recognized by ev…" at bounding box center [766, 362] width 674 height 163
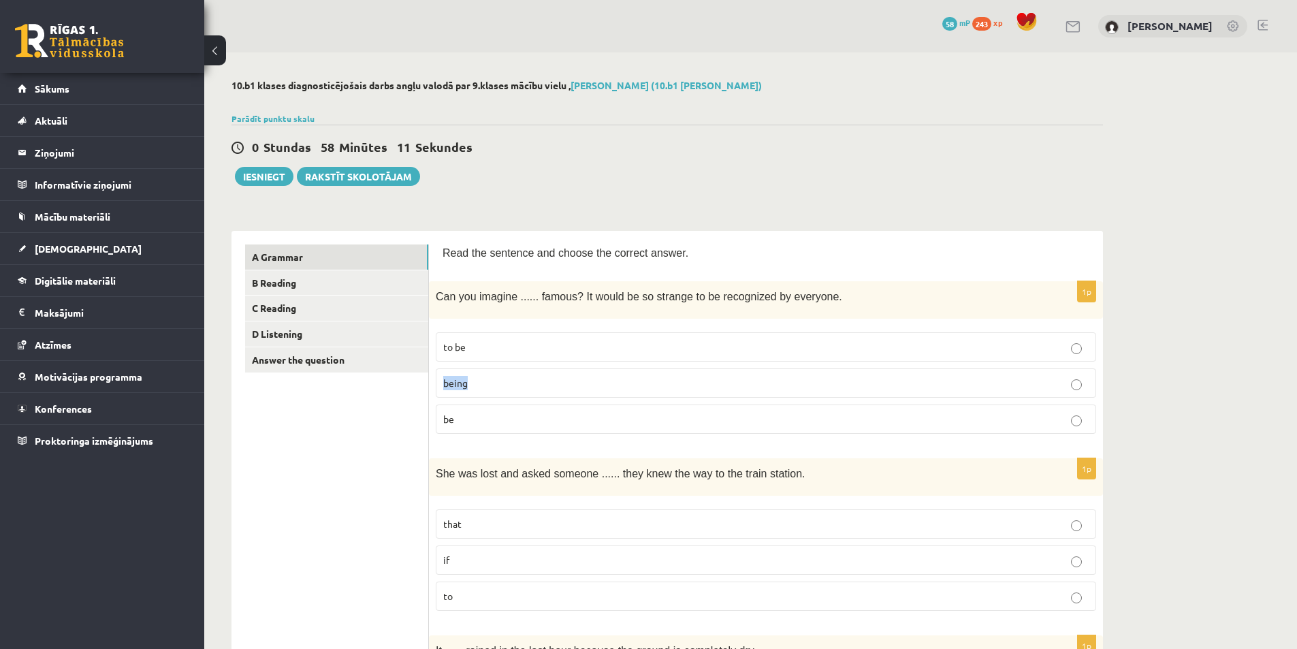
copy span "being"
drag, startPoint x: 471, startPoint y: 421, endPoint x: 437, endPoint y: 420, distance: 34.0
click at [437, 420] on label "be" at bounding box center [766, 418] width 660 height 29
copy span "be"
click at [798, 176] on div "0 Stundas 57 Minūtes 59 Sekundes Ieskaite saglabāta! Iesniegt Rakstīt skolotājam" at bounding box center [666, 155] width 871 height 61
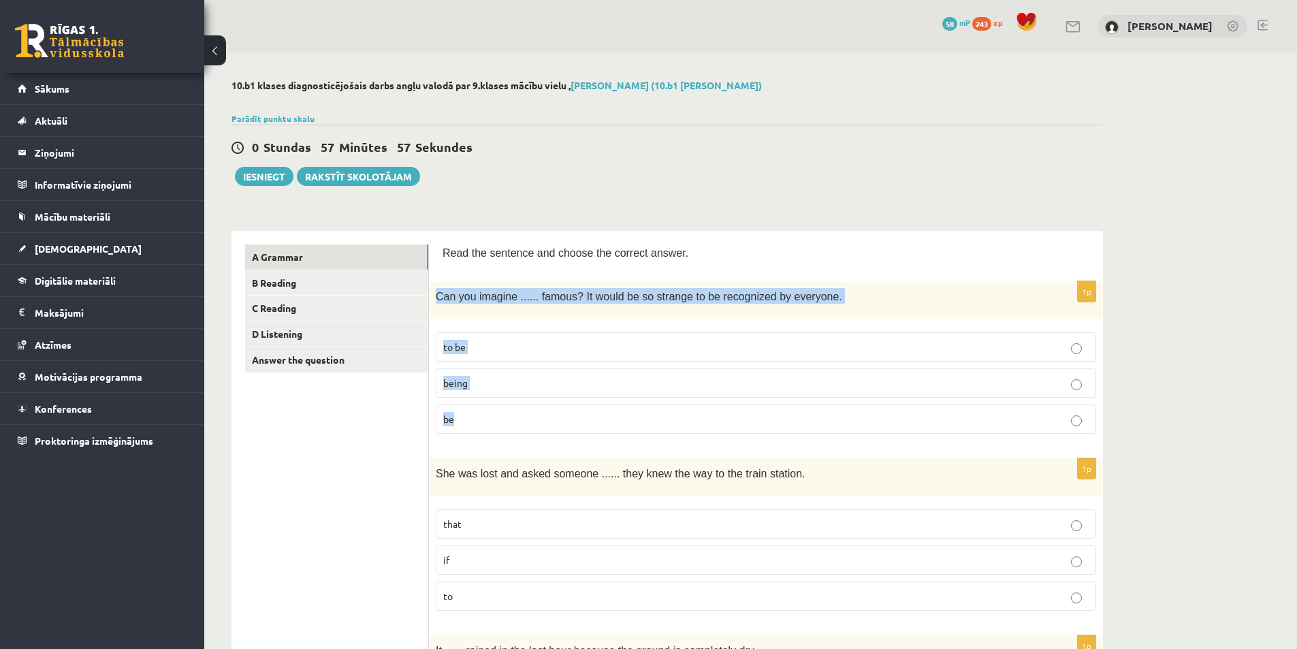
drag, startPoint x: 437, startPoint y: 297, endPoint x: 499, endPoint y: 412, distance: 130.6
click at [499, 412] on div "1p Can you imagine ...... famous? It would be so strange to be recognized by ev…" at bounding box center [766, 362] width 674 height 163
copy div "Can you imagine ...... famous? It would be so strange to be recognized by every…"
drag, startPoint x: 443, startPoint y: 251, endPoint x: 537, endPoint y: 400, distance: 176.2
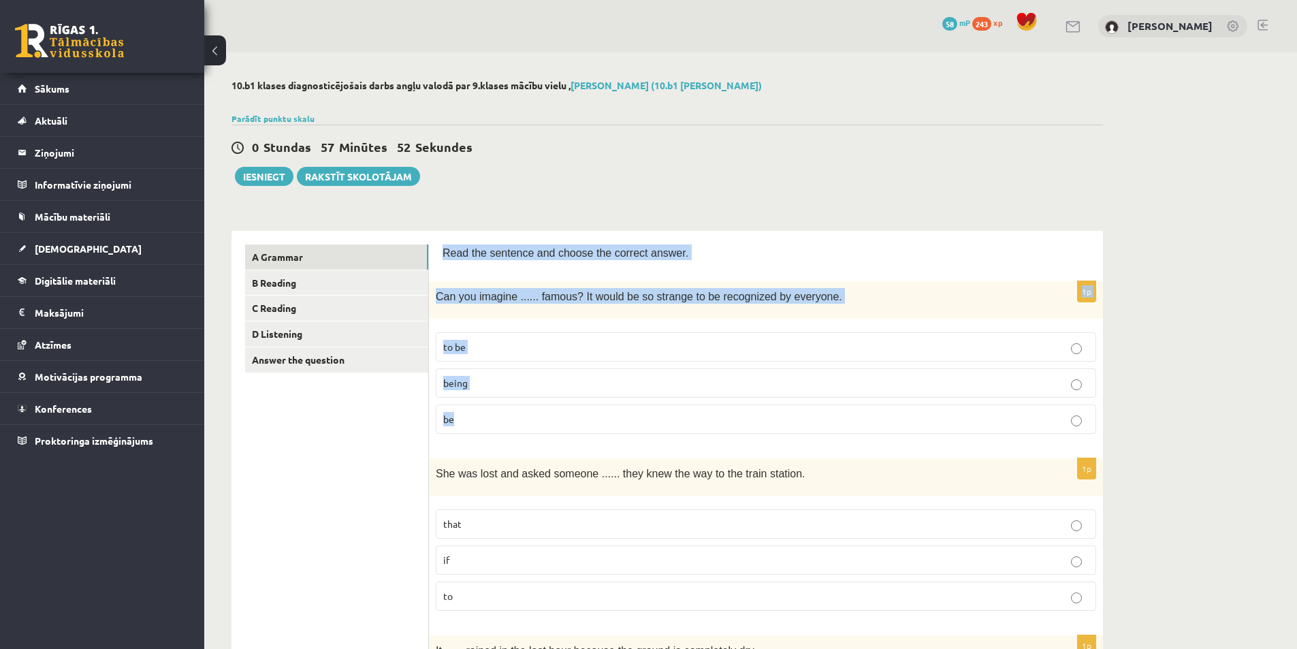
copy form "Read the sentence and choose the correct answer. 1p Can you imagine ...... famo…"
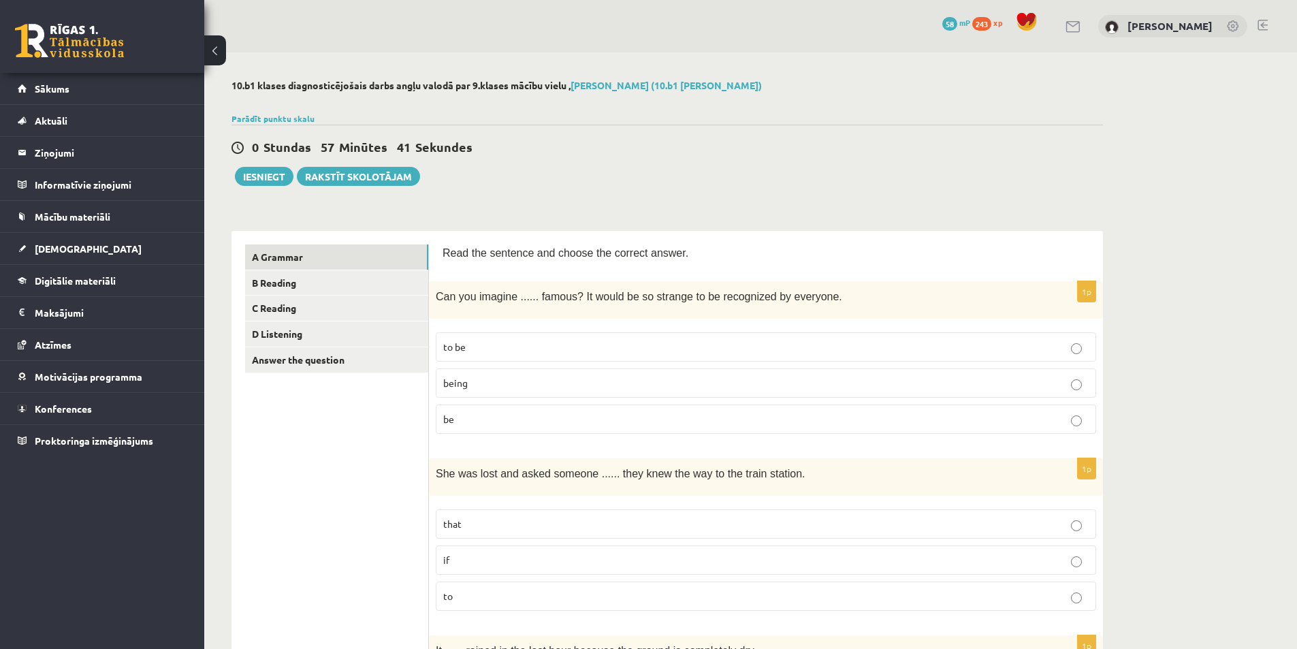
click at [470, 423] on p "be" at bounding box center [765, 419] width 645 height 14
click at [1060, 336] on label "to be" at bounding box center [766, 346] width 660 height 29
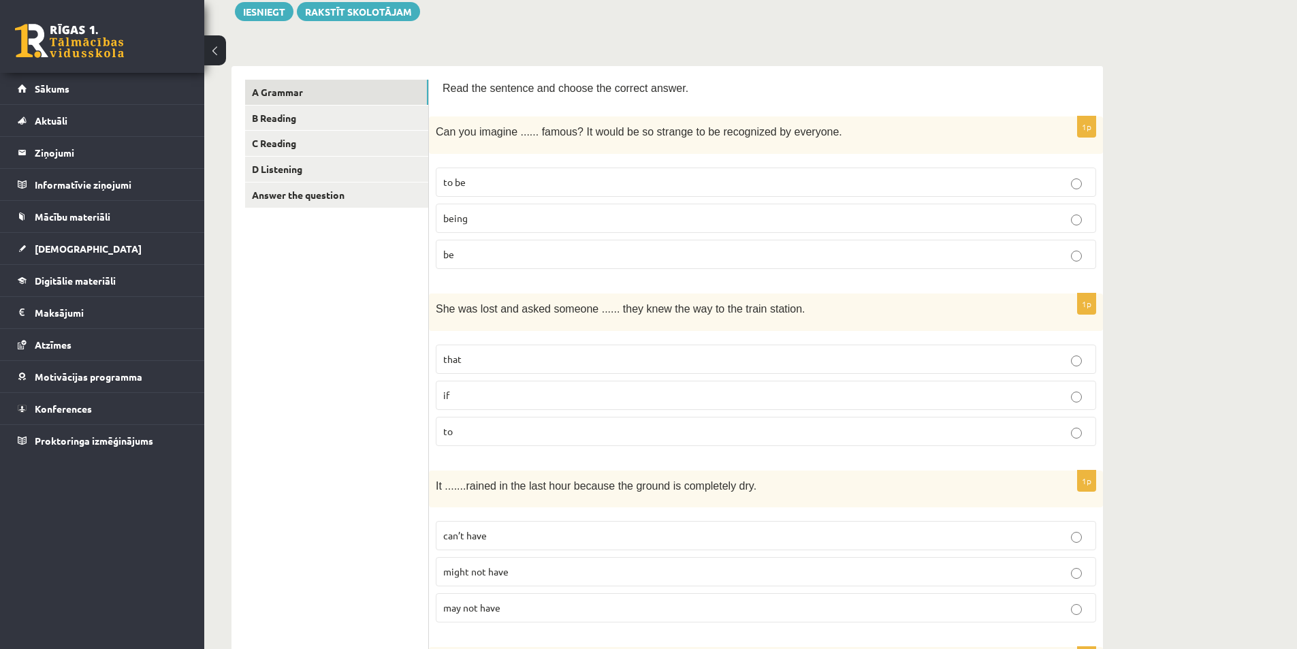
scroll to position [204, 0]
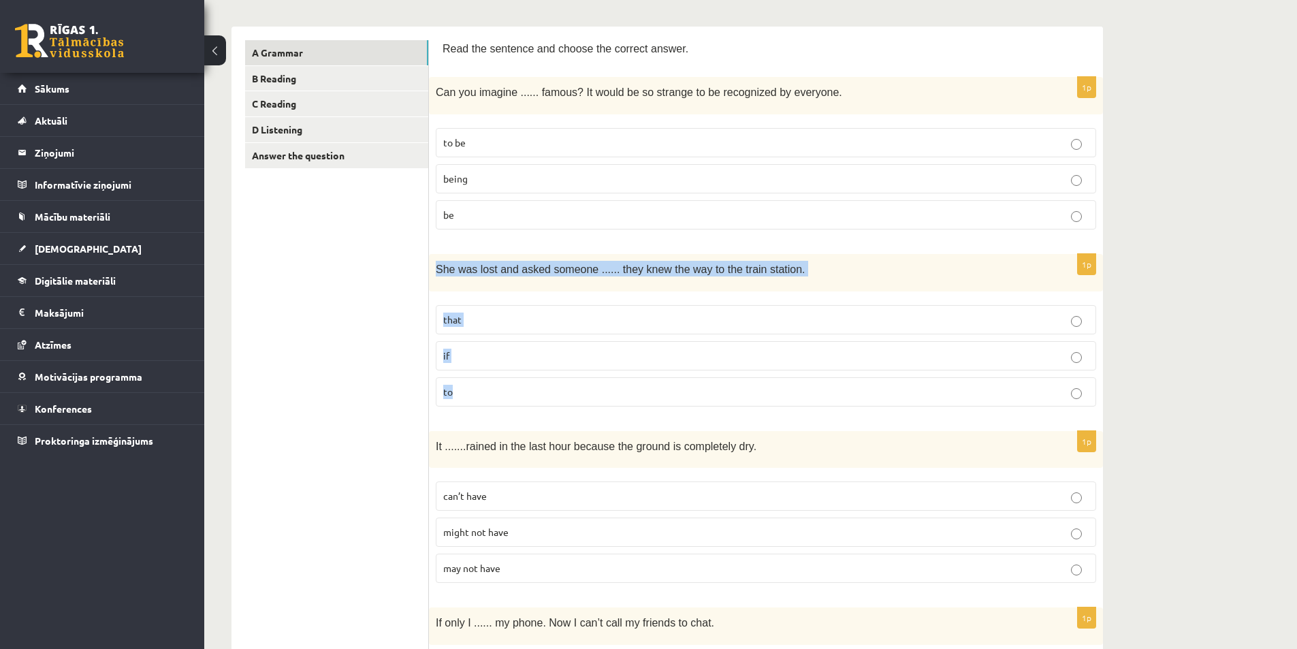
drag, startPoint x: 433, startPoint y: 265, endPoint x: 643, endPoint y: 378, distance: 238.4
click at [643, 378] on div "1p She was lost and asked someone ...... they knew the way to the train station…" at bounding box center [766, 335] width 674 height 163
copy div "She was lost and asked someone ...... they knew the way to the train station. t…"
drag, startPoint x: 1158, startPoint y: 325, endPoint x: 1147, endPoint y: 324, distance: 11.0
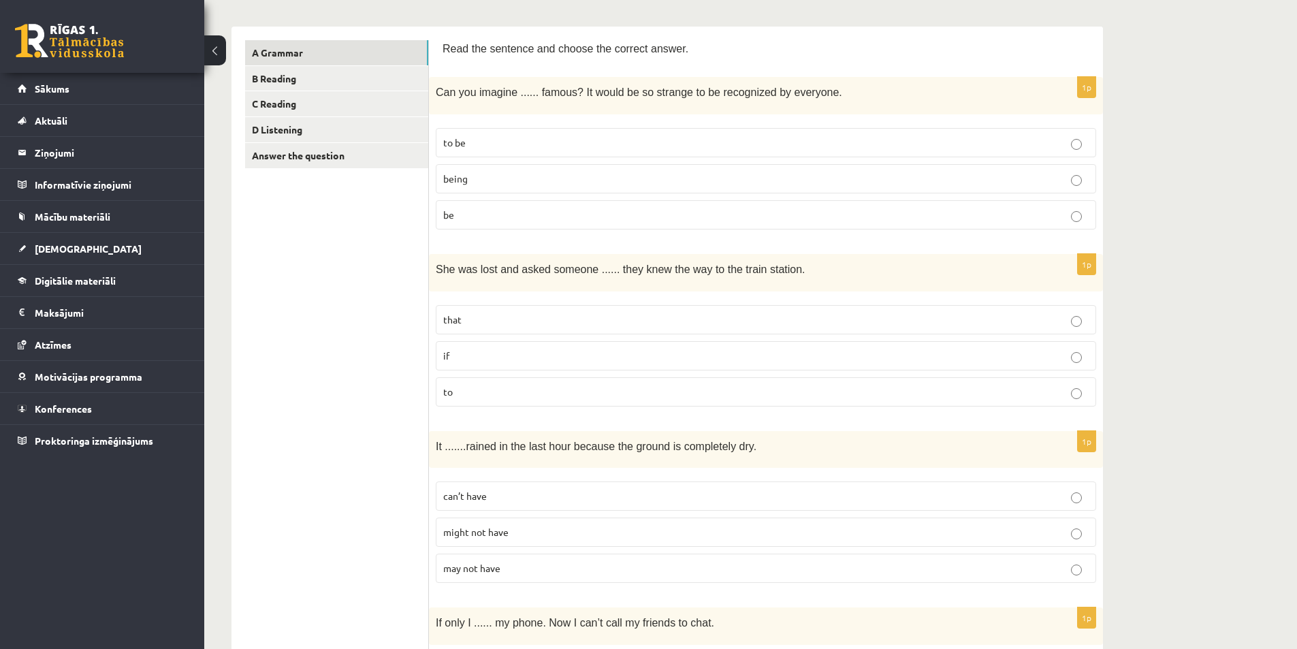
click at [1085, 322] on p "that" at bounding box center [765, 319] width 645 height 14
drag, startPoint x: 436, startPoint y: 268, endPoint x: 706, endPoint y: 414, distance: 307.3
click at [706, 414] on div "1p She was lost and asked someone ...... they knew the way to the train station…" at bounding box center [766, 335] width 674 height 163
copy div "She was lost and asked someone ...... they knew the way to the train station. t…"
click at [602, 356] on p "if" at bounding box center [765, 355] width 645 height 14
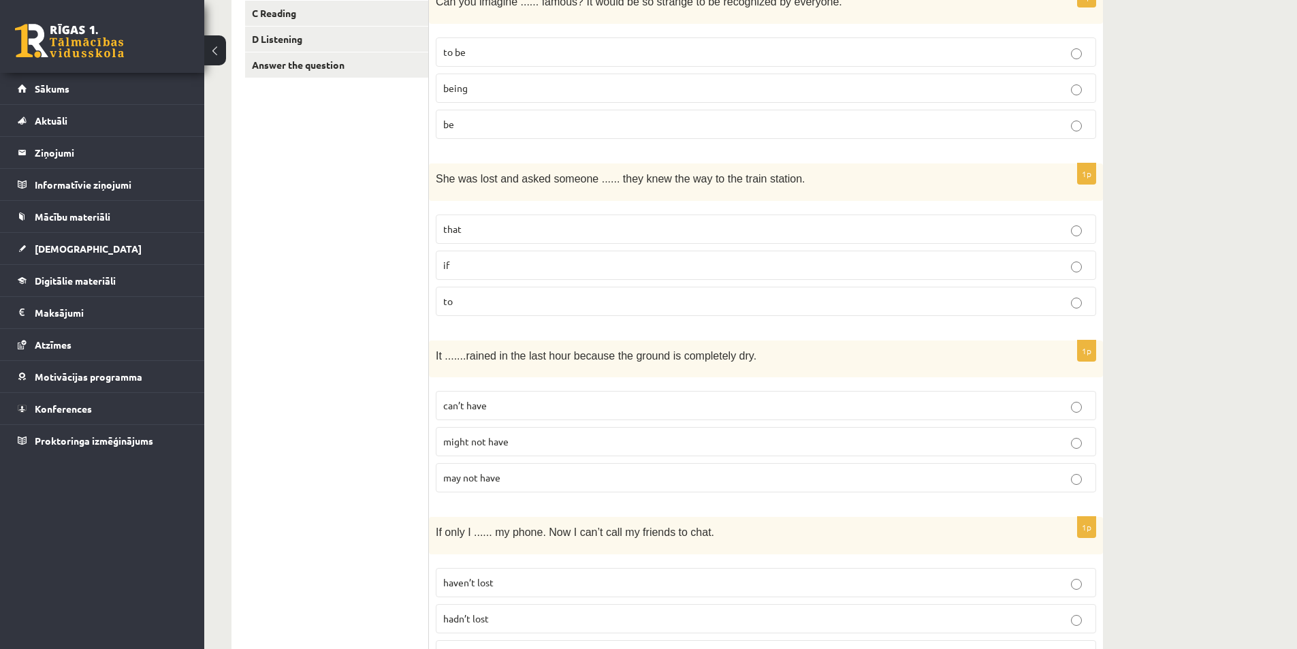
scroll to position [340, 0]
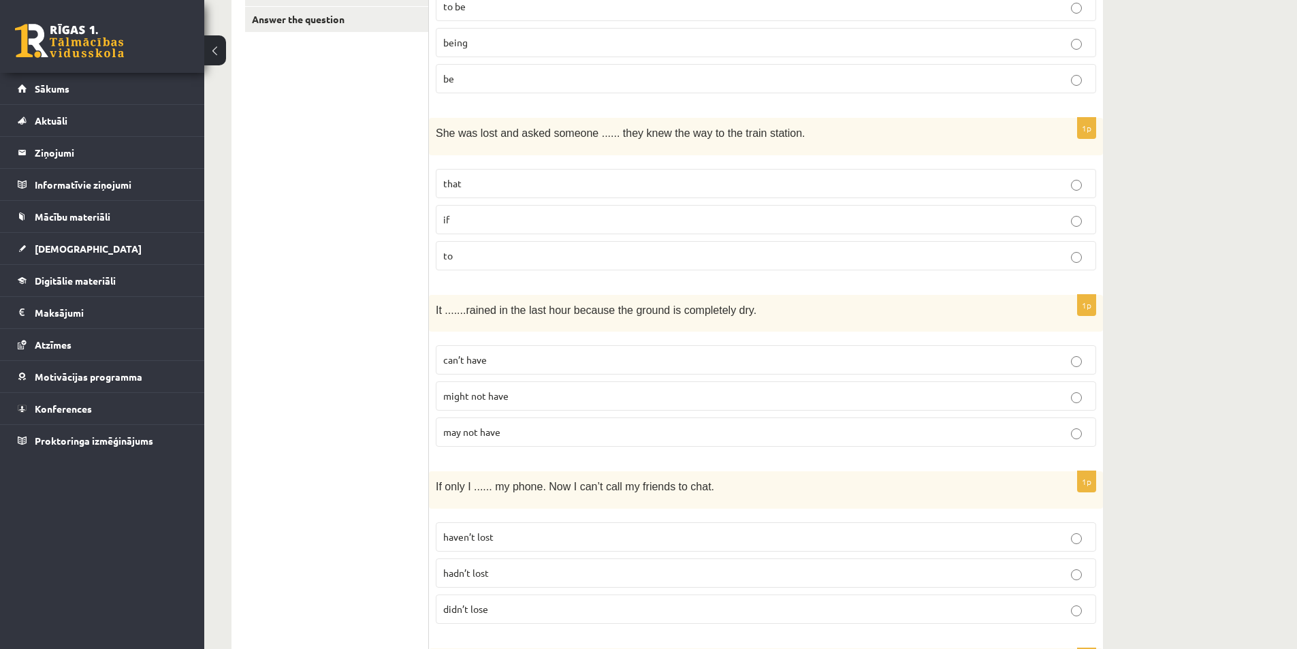
drag, startPoint x: 447, startPoint y: 316, endPoint x: 548, endPoint y: 394, distance: 127.6
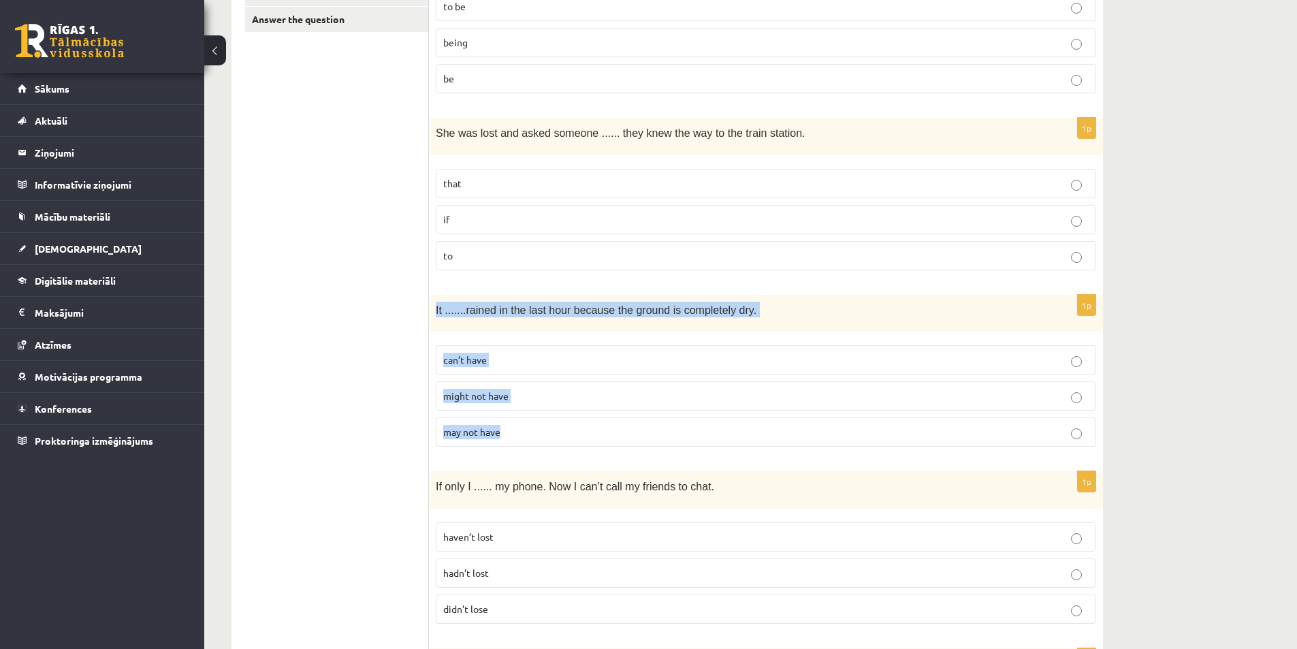
drag, startPoint x: 434, startPoint y: 310, endPoint x: 519, endPoint y: 434, distance: 149.7
click at [519, 434] on div "1p It ....... rained in the last hour because the ground is completely dry. can…" at bounding box center [766, 376] width 674 height 163
copy div "It ....... rained in the last hour because the ground is completely dry. can’t …"
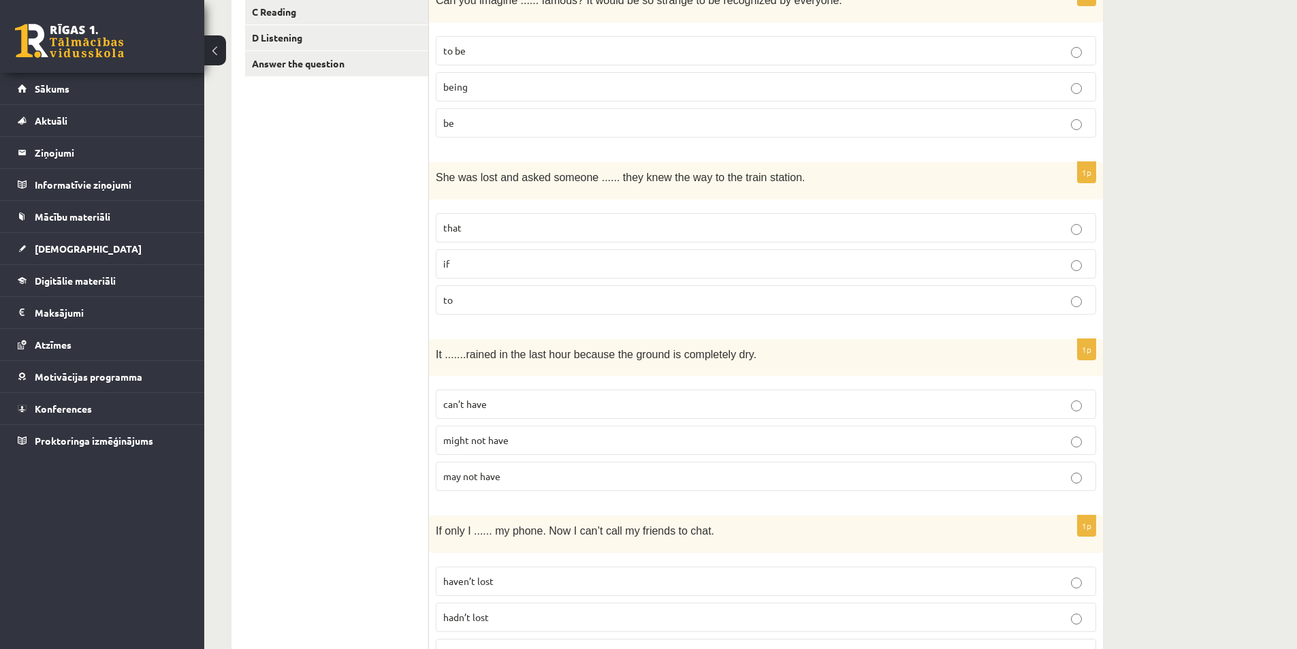
scroll to position [272, 0]
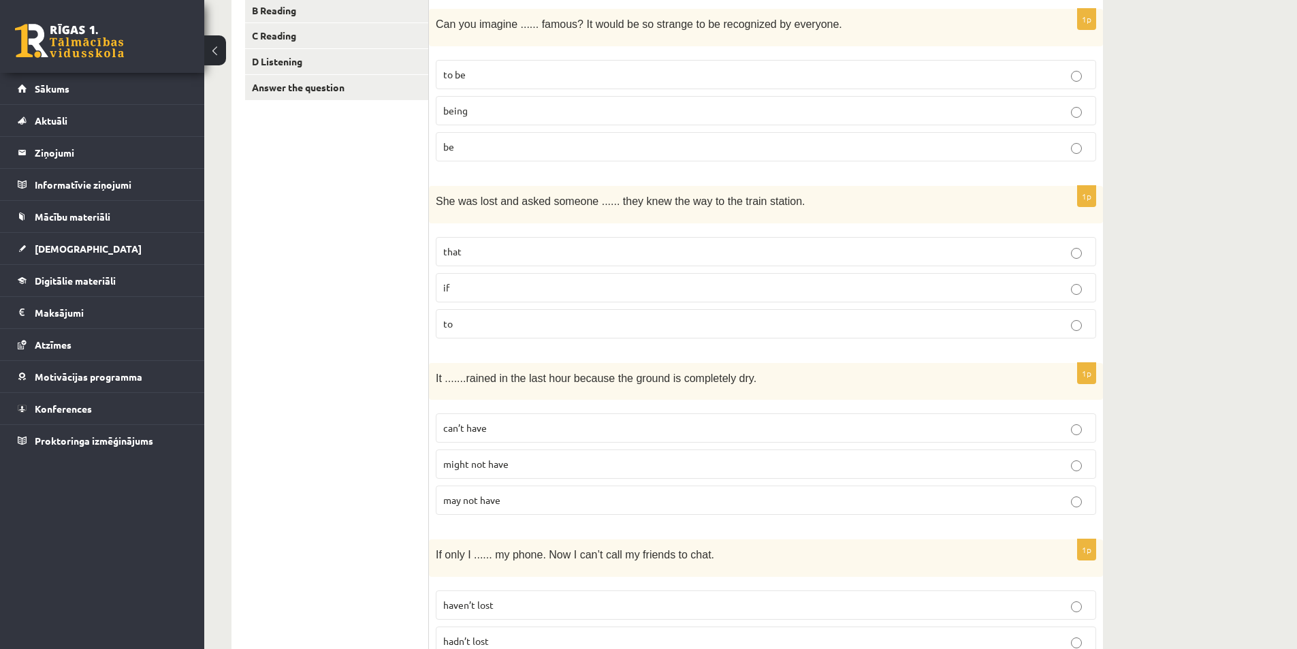
click at [531, 432] on p "can’t have" at bounding box center [765, 428] width 645 height 14
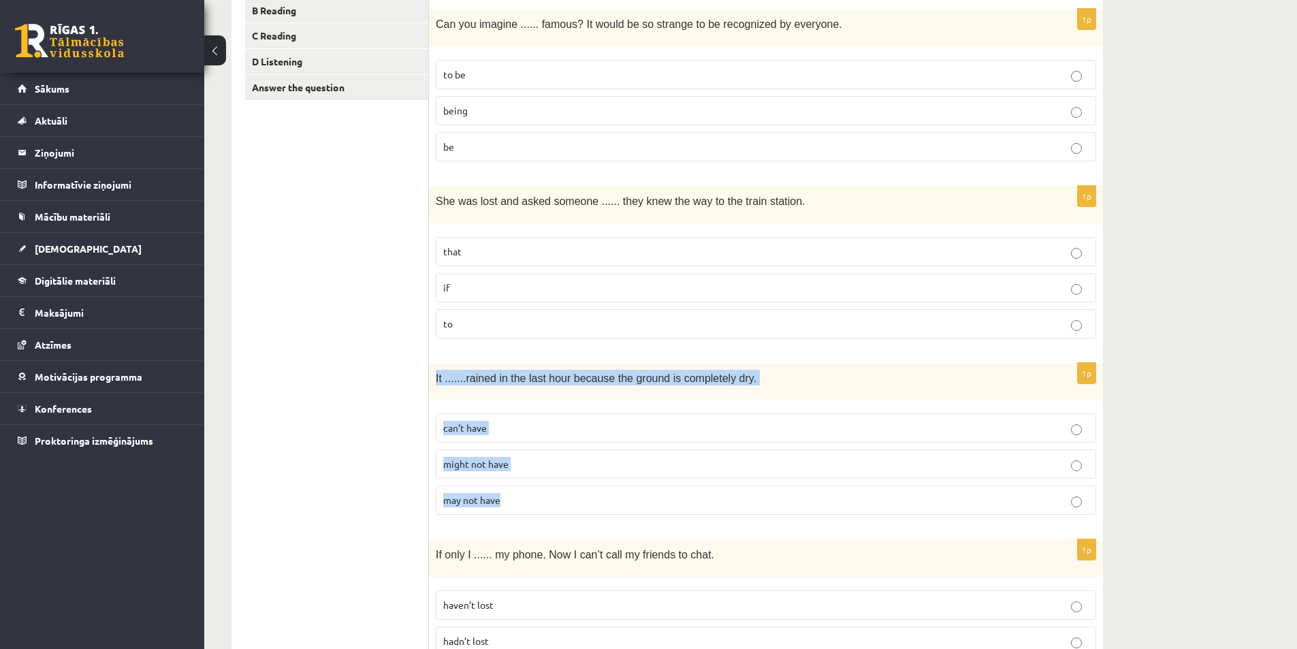
drag, startPoint x: 431, startPoint y: 372, endPoint x: 533, endPoint y: 504, distance: 167.4
click at [533, 504] on div "1p It ....... rained in the last hour because the ground is completely dry. can…" at bounding box center [766, 444] width 674 height 163
copy div "It ....... rained in the last hour because the ground is completely dry. can’t …"
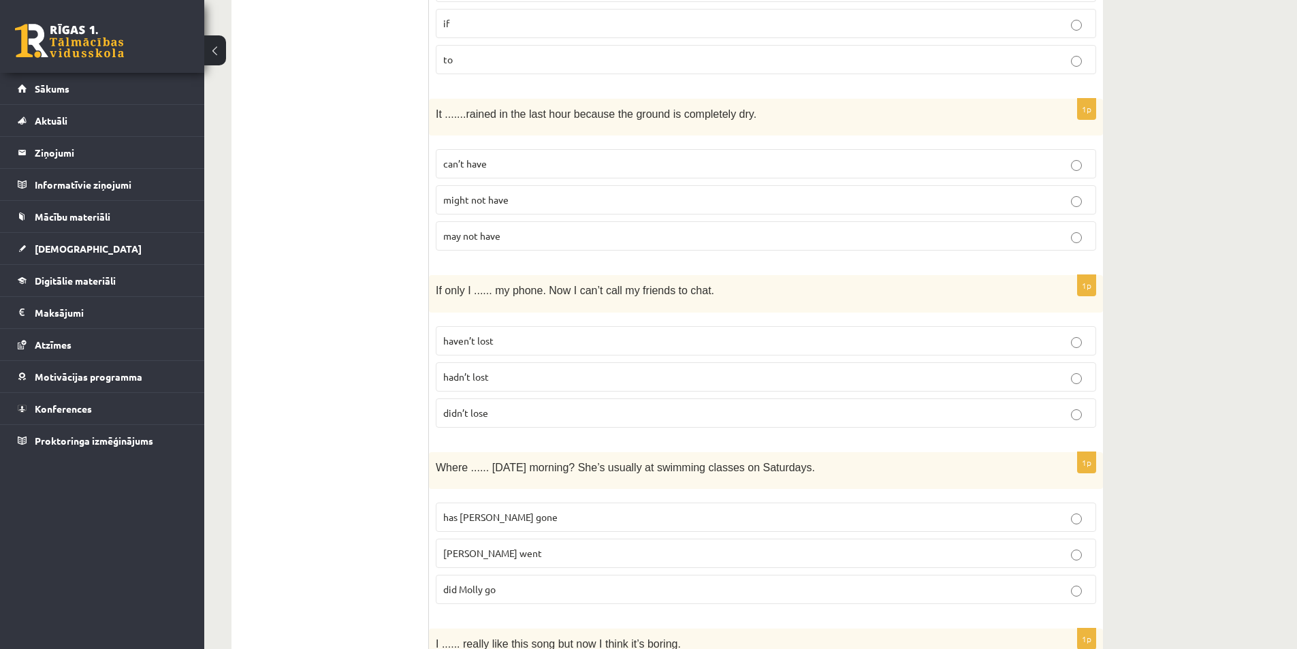
scroll to position [544, 0]
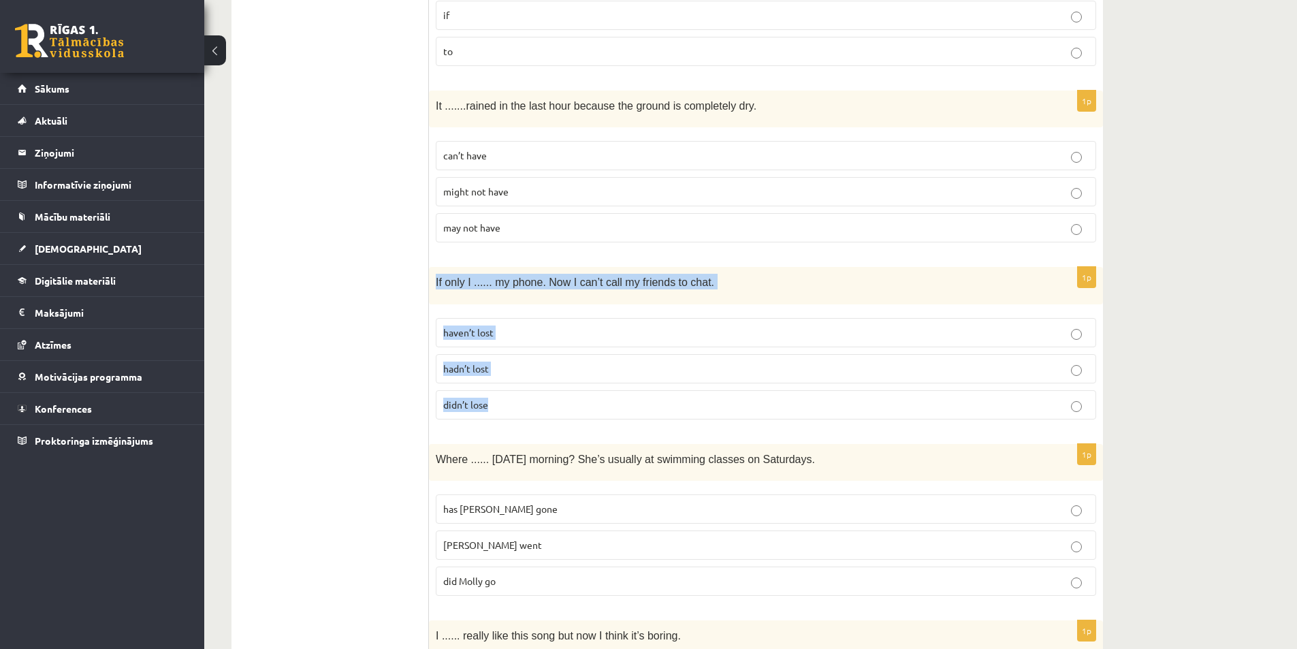
drag, startPoint x: 434, startPoint y: 281, endPoint x: 541, endPoint y: 395, distance: 156.5
click at [541, 395] on div "1p If only I ...... my phone. Now I can’t call my friends to chat. haven’t lost…" at bounding box center [766, 348] width 674 height 163
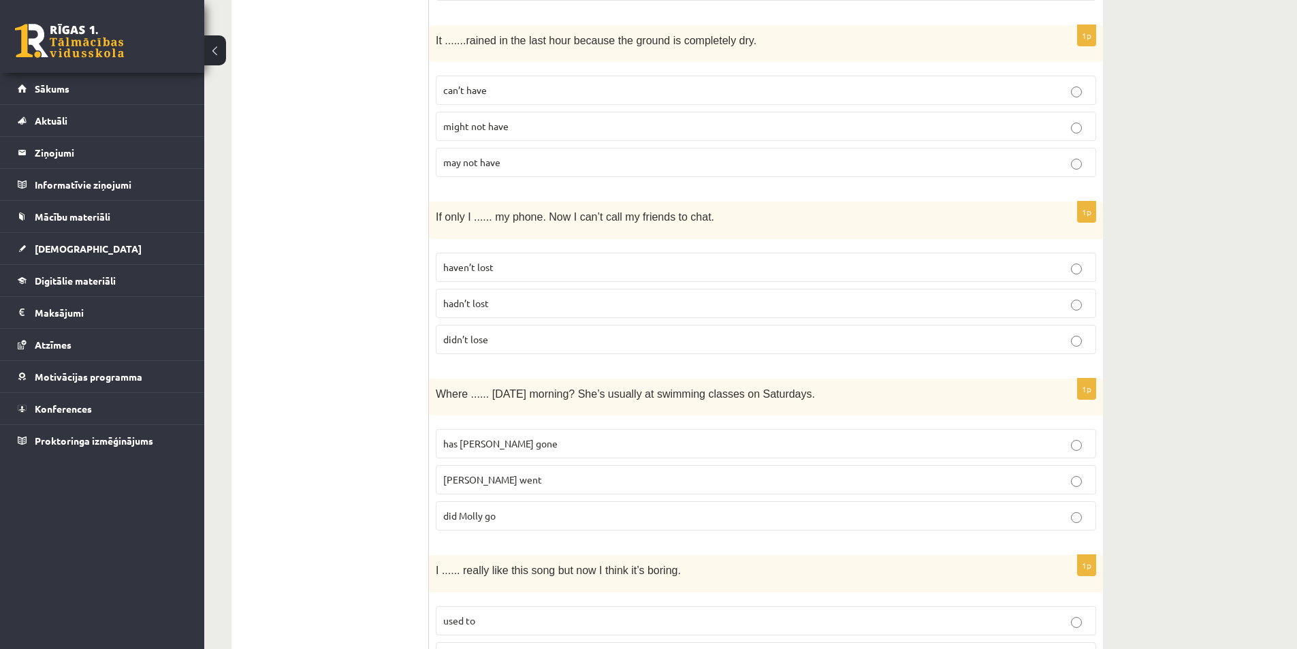
scroll to position [613, 0]
drag, startPoint x: 564, startPoint y: 294, endPoint x: 553, endPoint y: 291, distance: 11.4
click at [564, 294] on p "hadn’t lost" at bounding box center [765, 300] width 645 height 14
drag, startPoint x: 442, startPoint y: 212, endPoint x: 567, endPoint y: 337, distance: 176.6
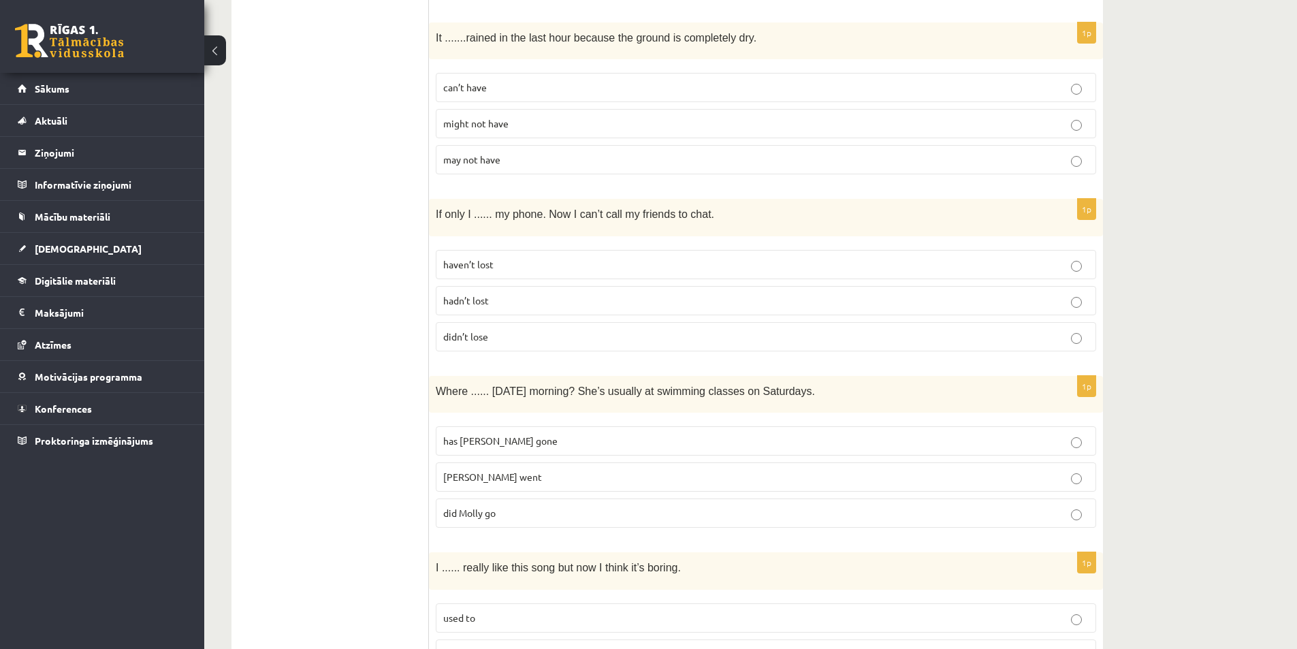
drag, startPoint x: 431, startPoint y: 214, endPoint x: 527, endPoint y: 339, distance: 158.2
click at [527, 339] on div "1p If only I ...... my phone. Now I can’t call my friends to chat. haven’t lost…" at bounding box center [766, 280] width 674 height 163
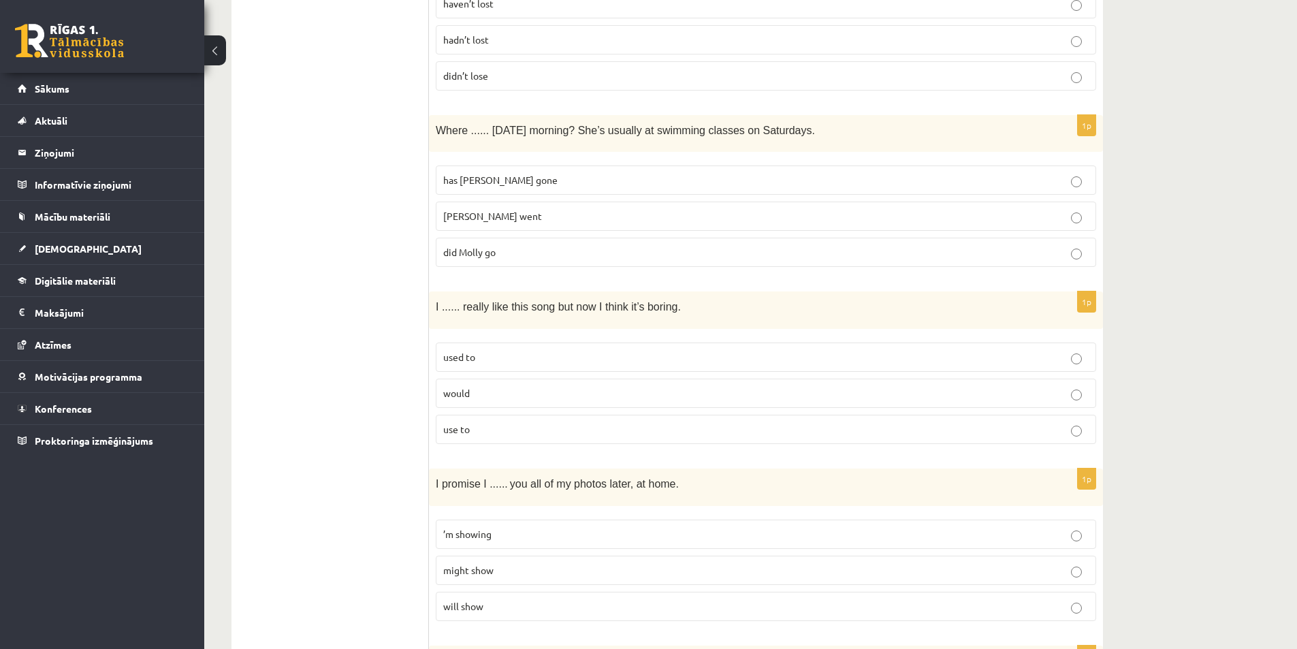
scroll to position [885, 0]
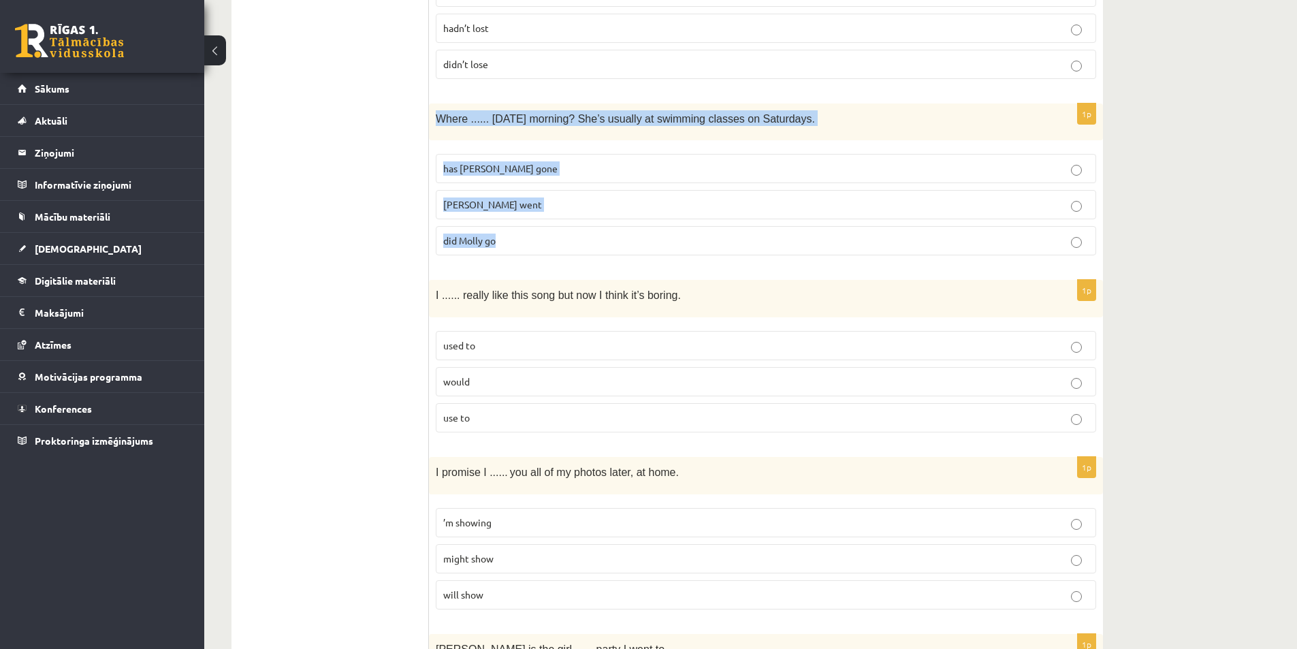
drag, startPoint x: 431, startPoint y: 114, endPoint x: 530, endPoint y: 236, distance: 157.3
click at [530, 236] on div "1p Where ...... yesterday morning? She’s usually at swimming classes on Saturda…" at bounding box center [766, 184] width 674 height 163
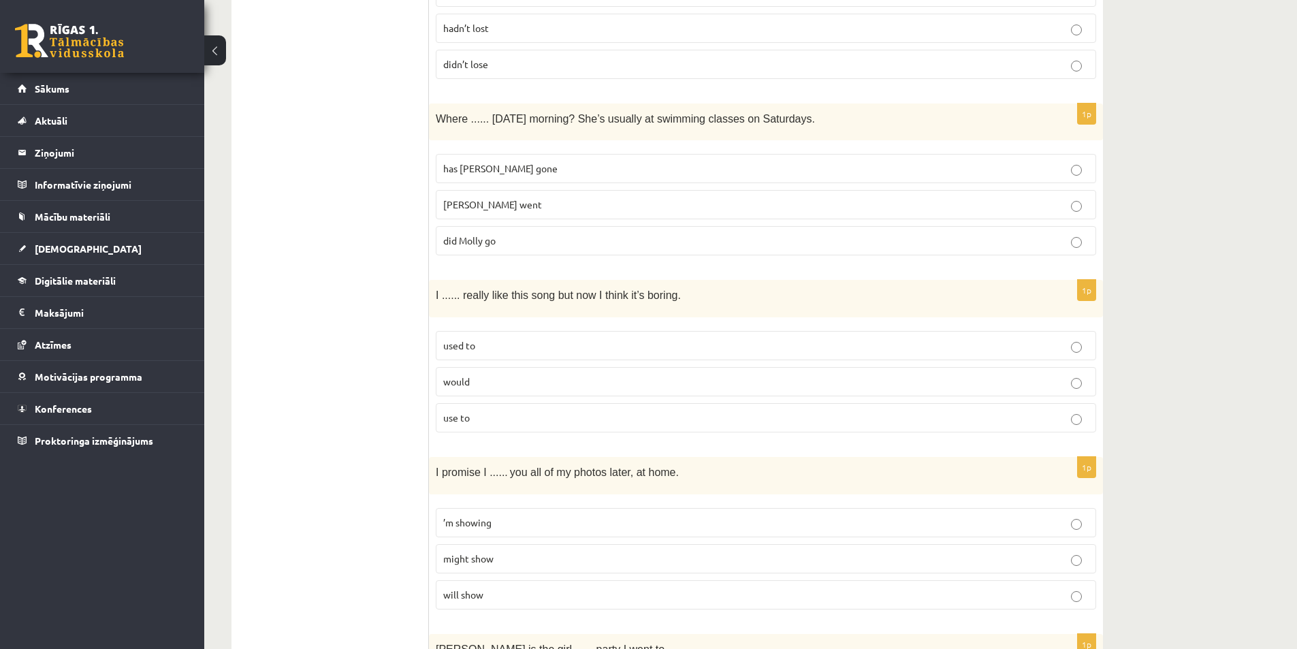
click at [504, 417] on p "use to" at bounding box center [765, 417] width 645 height 14
drag, startPoint x: 434, startPoint y: 291, endPoint x: 548, endPoint y: 429, distance: 178.9
click at [548, 429] on div "1p I ...... really like this song but now I think it’s boring. used to would us…" at bounding box center [766, 361] width 674 height 163
drag, startPoint x: 1250, startPoint y: 483, endPoint x: 1230, endPoint y: 482, distance: 20.5
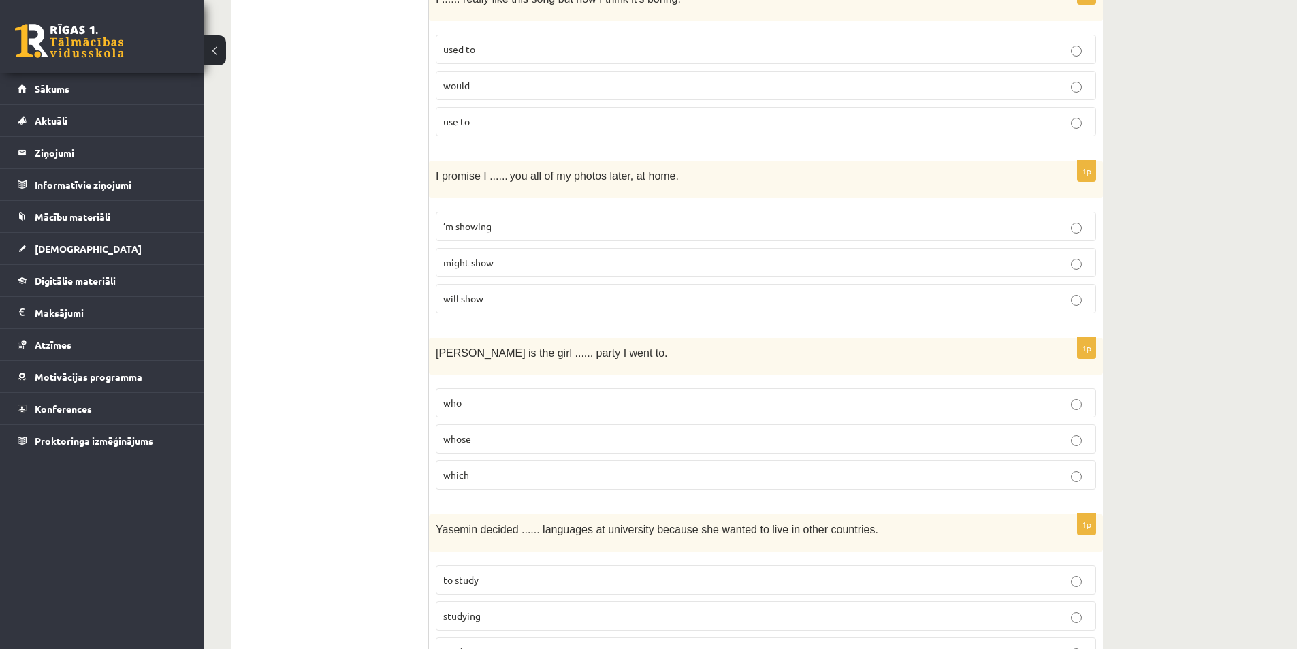
scroll to position [1157, 0]
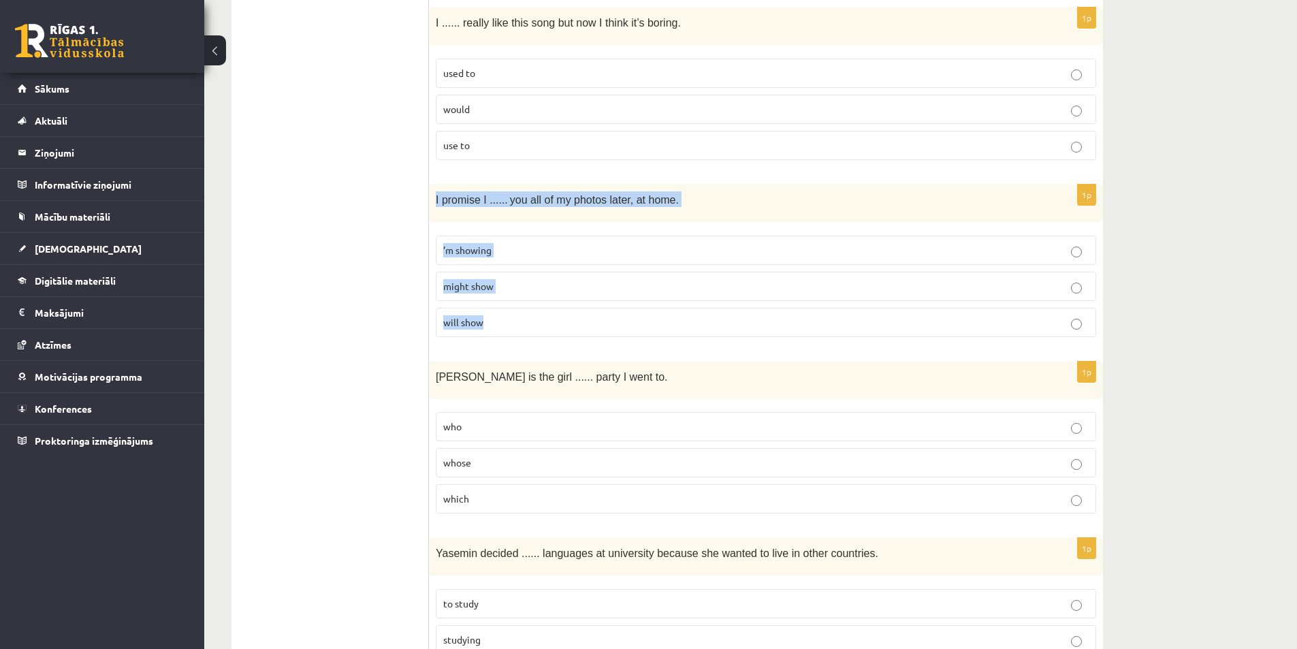
drag, startPoint x: 438, startPoint y: 203, endPoint x: 509, endPoint y: 318, distance: 135.4
click at [509, 321] on div "1p I promise I ...... you all of my photos later, at home. ’m showing might sho…" at bounding box center [766, 265] width 674 height 163
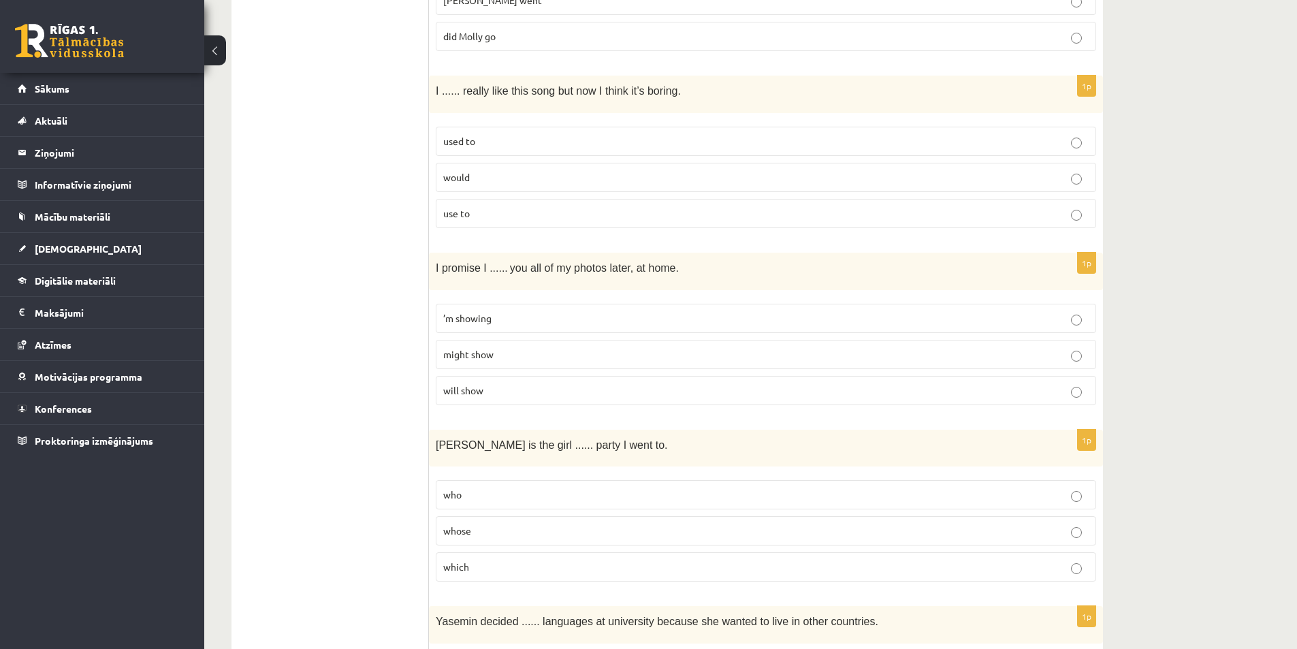
click at [471, 319] on span "’m showing" at bounding box center [467, 318] width 48 height 12
drag, startPoint x: 431, startPoint y: 264, endPoint x: 508, endPoint y: 408, distance: 163.5
click at [508, 408] on div "1p I promise I ...... you all of my photos later, at home. ’m showing might sho…" at bounding box center [766, 333] width 674 height 163
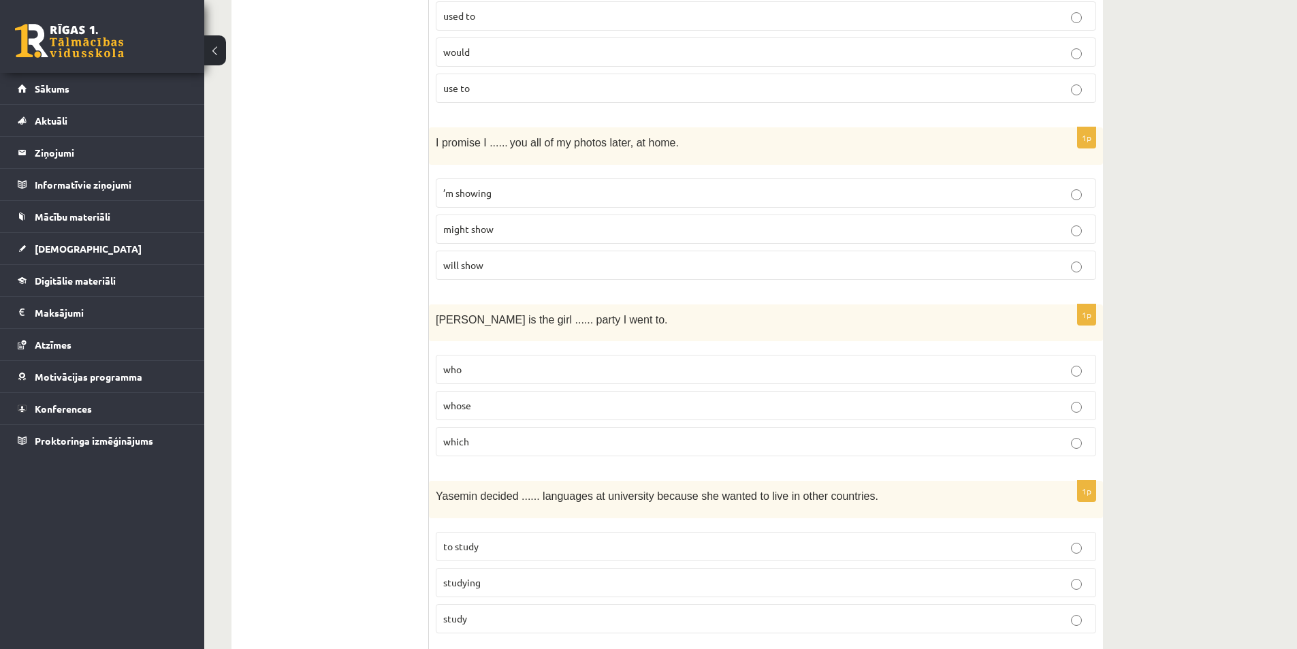
scroll to position [1225, 0]
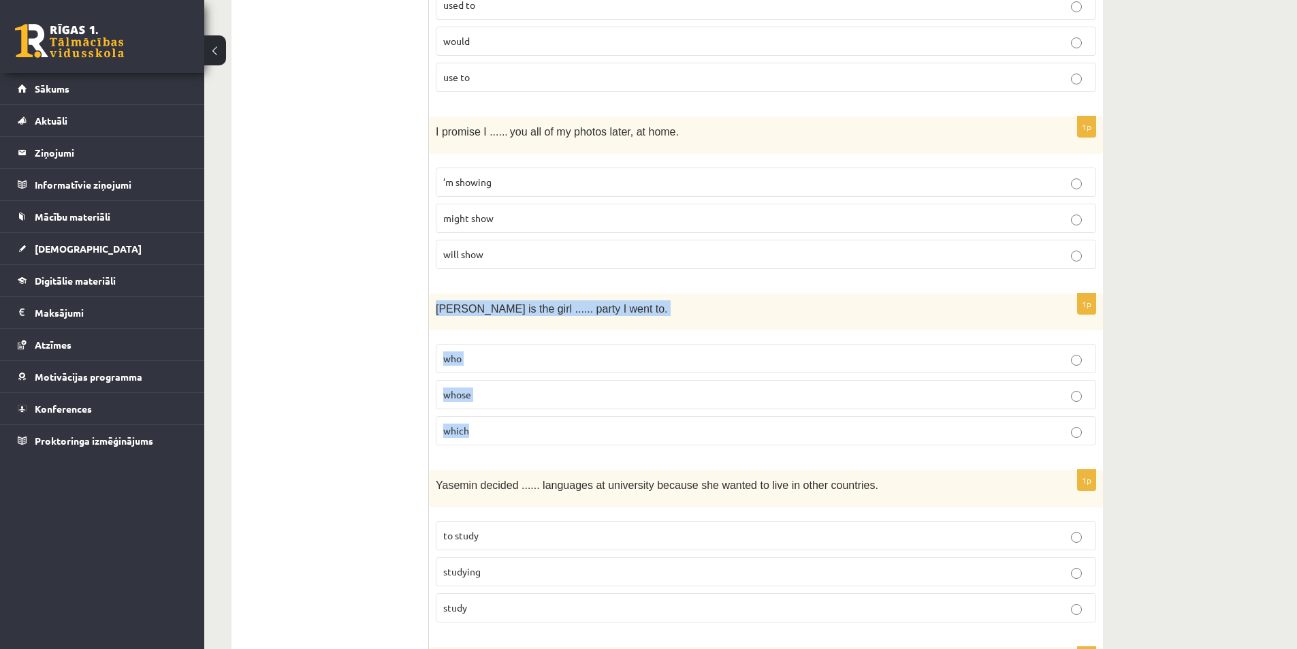
drag, startPoint x: 440, startPoint y: 308, endPoint x: 522, endPoint y: 425, distance: 143.1
click at [522, 425] on div "1p Jenny is the girl ...... party I went to. who whose which" at bounding box center [766, 374] width 674 height 163
click at [623, 363] on p "who" at bounding box center [765, 358] width 645 height 14
drag, startPoint x: 435, startPoint y: 310, endPoint x: 512, endPoint y: 404, distance: 121.4
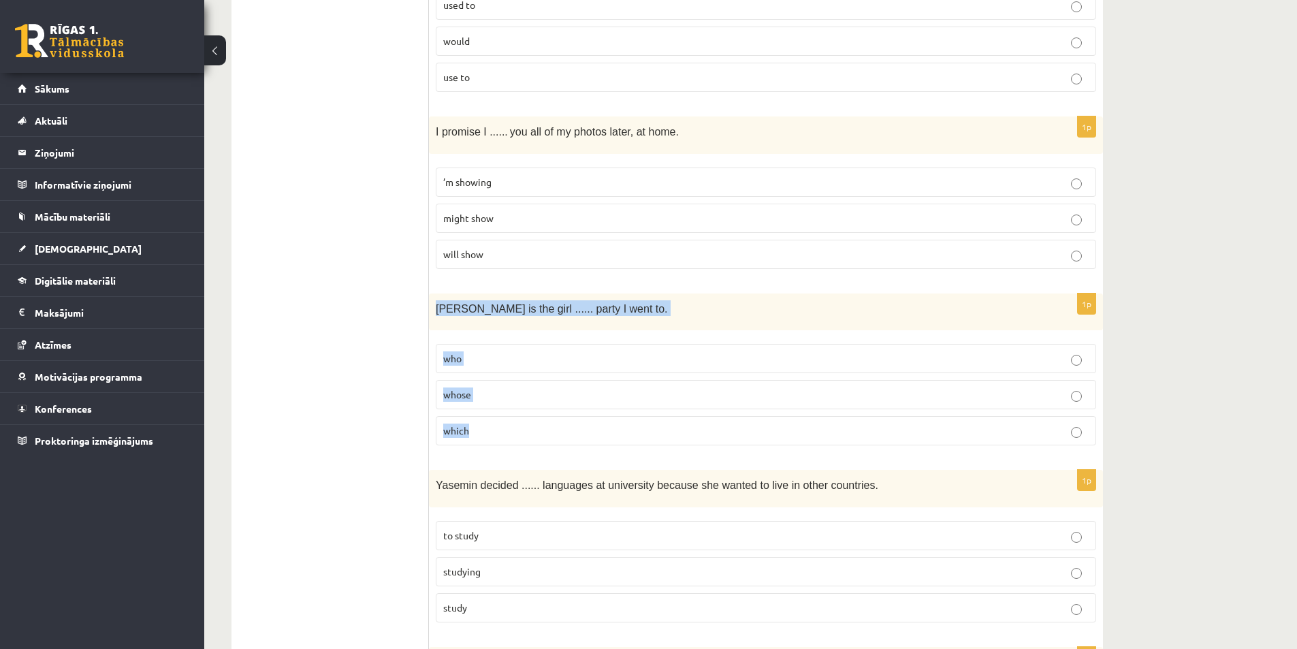
click at [511, 408] on div "1p Jenny is the girl ...... party I went to. who whose which" at bounding box center [766, 374] width 674 height 163
click at [431, 320] on div "Jenny is the girl ...... party I went to." at bounding box center [766, 311] width 674 height 37
drag, startPoint x: 431, startPoint y: 303, endPoint x: 484, endPoint y: 436, distance: 142.7
click at [484, 436] on div "1p Jenny is the girl ...... party I went to. who whose which" at bounding box center [766, 374] width 674 height 163
click at [677, 382] on label "whose" at bounding box center [766, 394] width 660 height 29
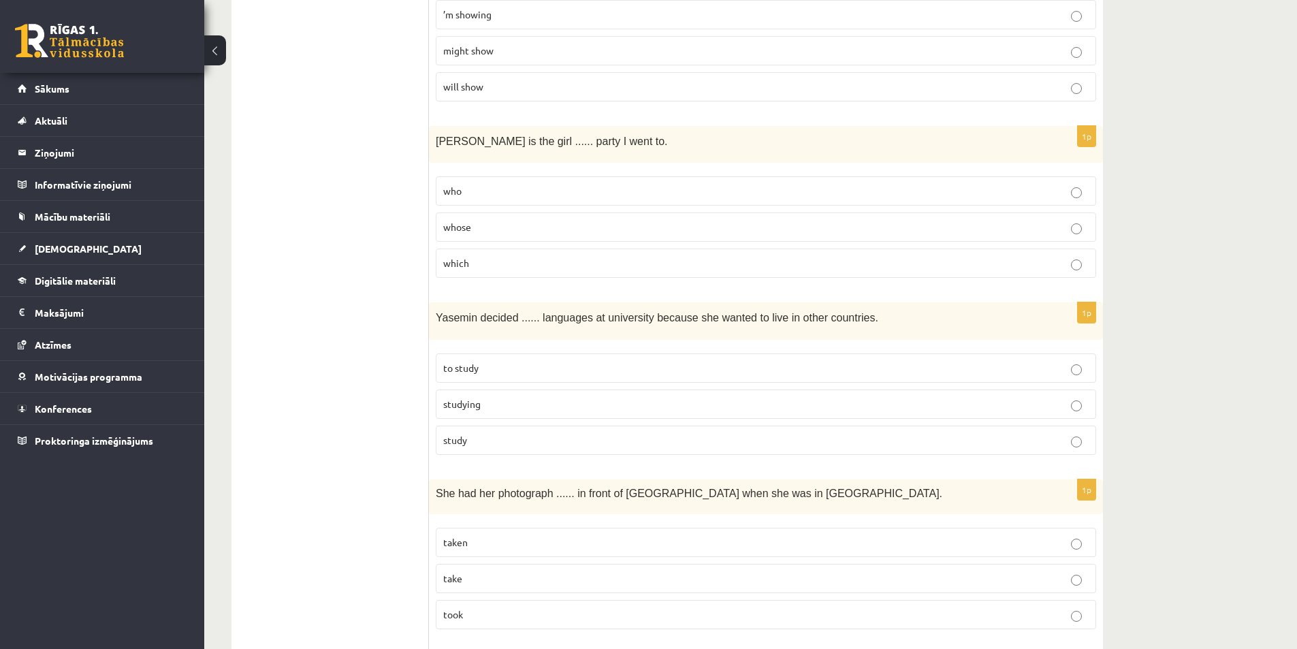
scroll to position [1429, 0]
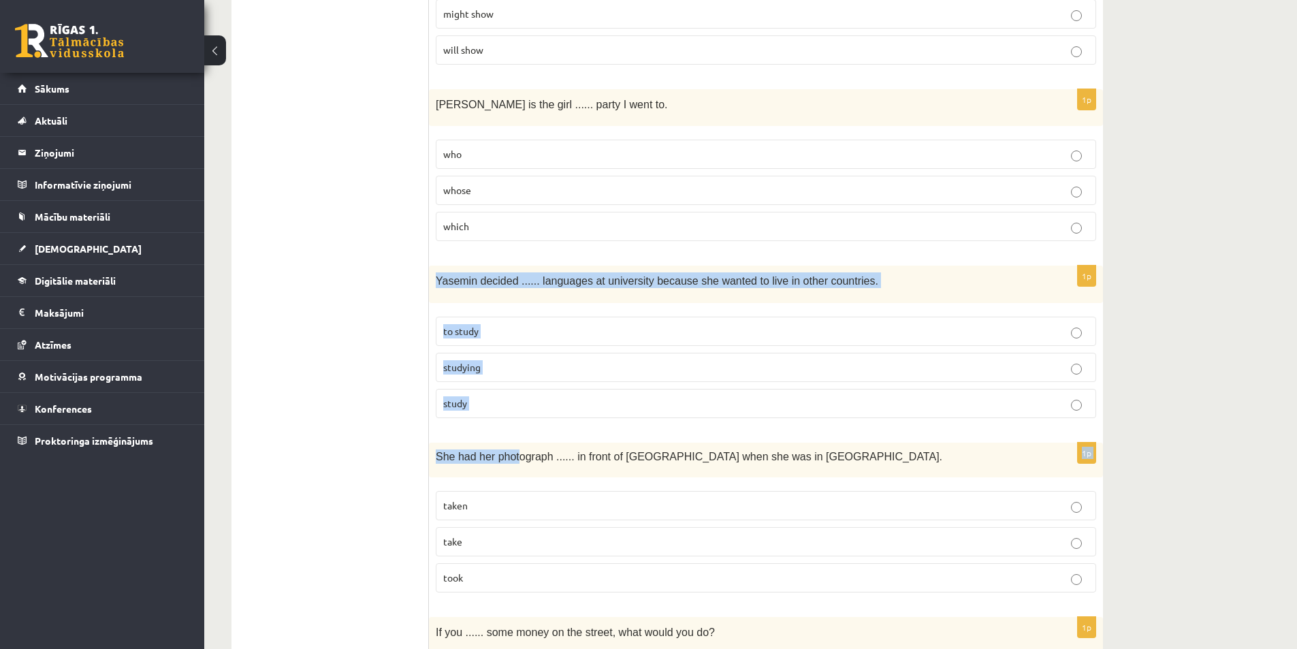
drag, startPoint x: 433, startPoint y: 279, endPoint x: 512, endPoint y: 435, distance: 174.7
click at [512, 435] on form "Read the sentence and choose the correct answer. 1p Can you imagine ...... famo…" at bounding box center [765, 590] width 647 height 3551
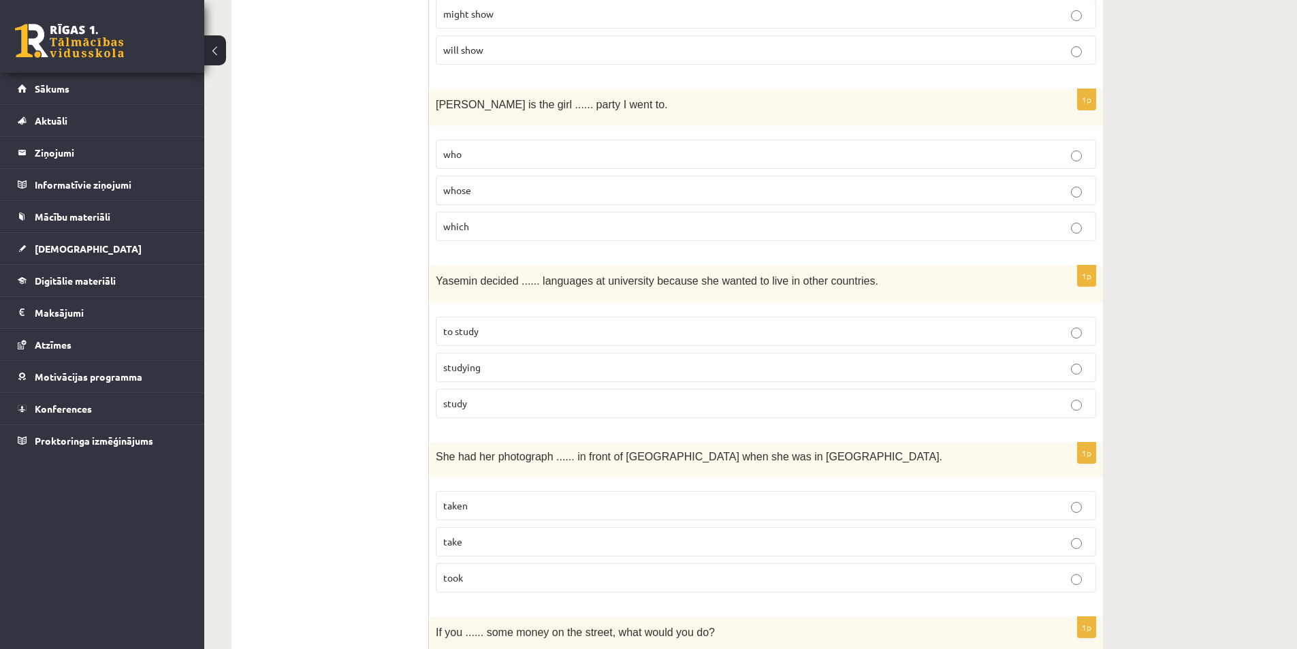
drag, startPoint x: 382, startPoint y: 327, endPoint x: 412, endPoint y: 308, distance: 35.9
click at [382, 327] on ul "A Grammar B Reading C Reading D Listening Answer the question" at bounding box center [337, 590] width 184 height 3551
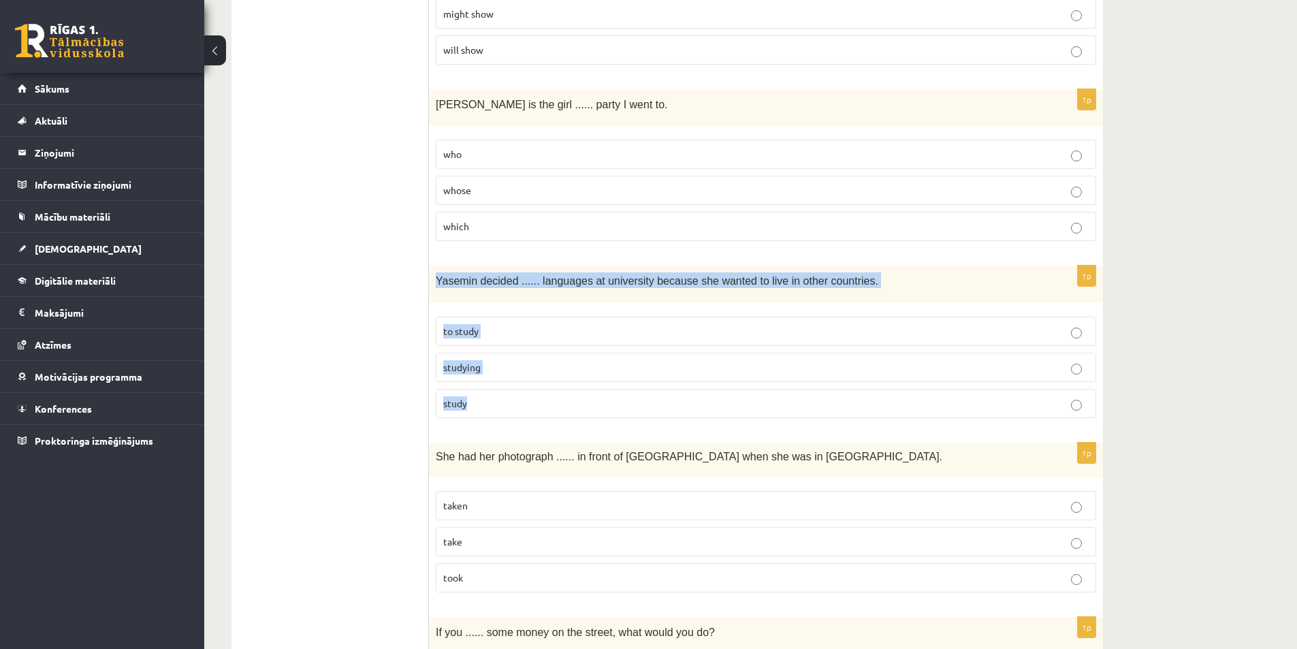
drag, startPoint x: 431, startPoint y: 273, endPoint x: 514, endPoint y: 363, distance: 122.8
click at [500, 399] on div "1p Yasemin decided ...... languages at university because she wanted to live in…" at bounding box center [766, 346] width 674 height 163
drag, startPoint x: 582, startPoint y: 344, endPoint x: 449, endPoint y: 368, distance: 135.5
click at [581, 344] on label "to study" at bounding box center [766, 330] width 660 height 29
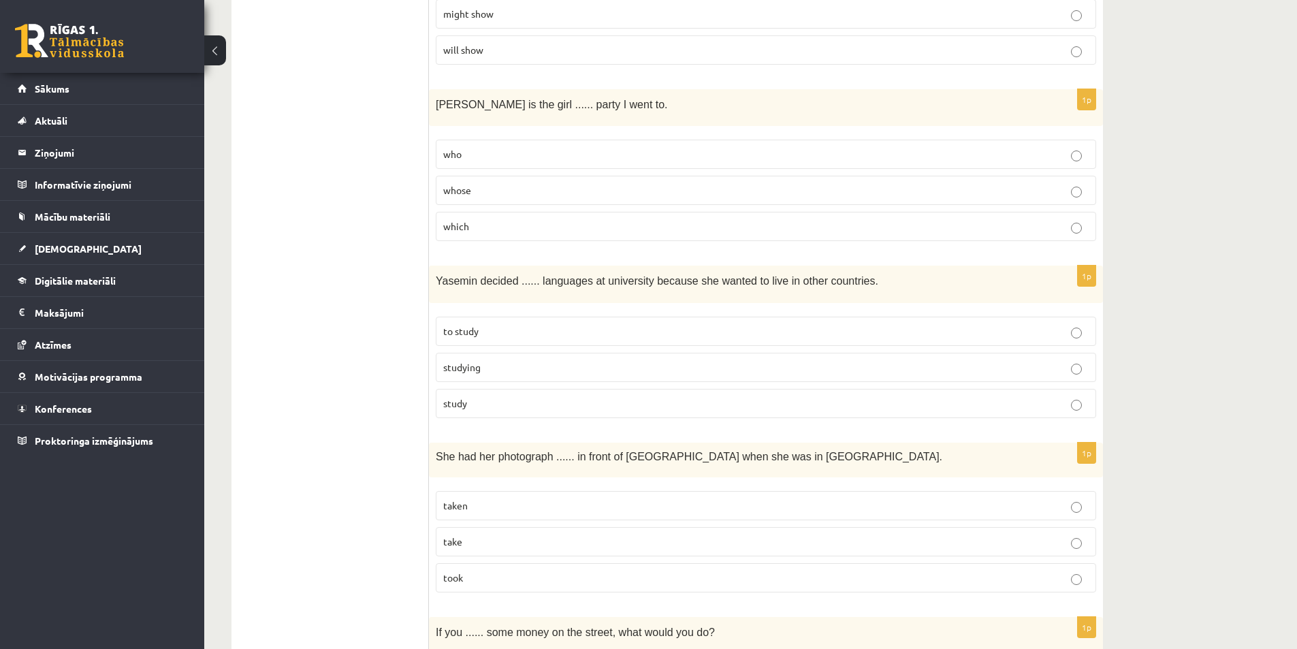
click at [362, 398] on ul "A Grammar B Reading C Reading D Listening Answer the question" at bounding box center [337, 590] width 184 height 3551
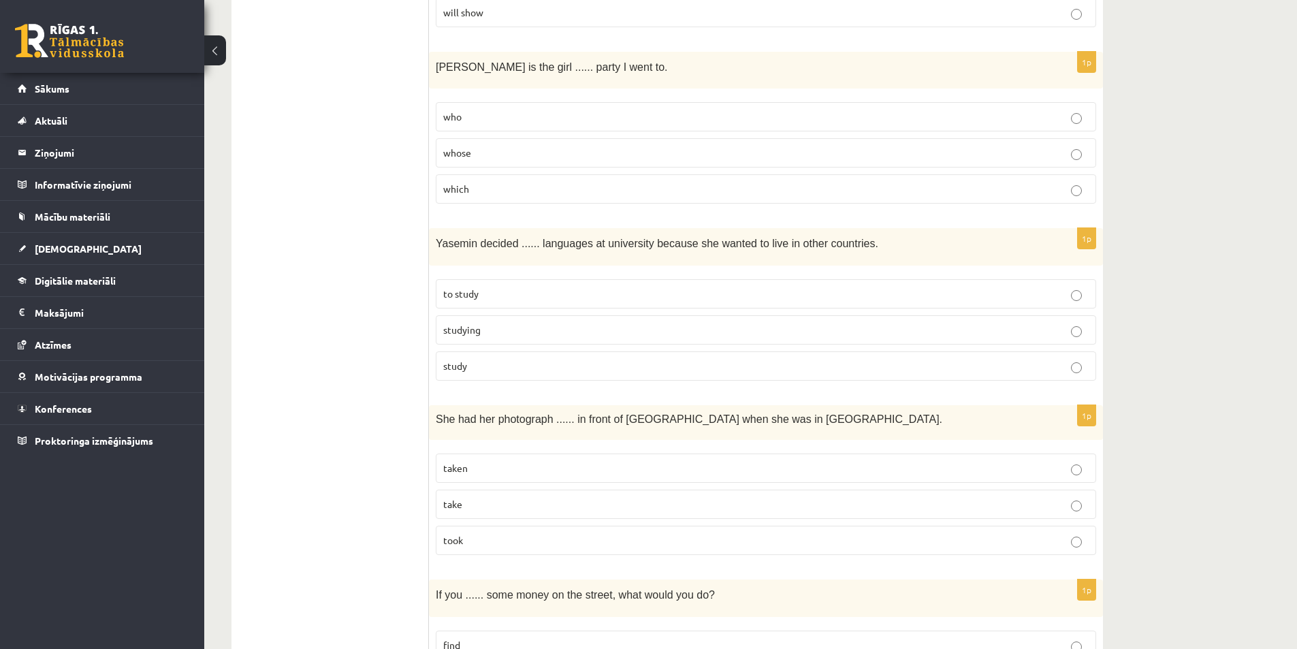
scroll to position [1565, 0]
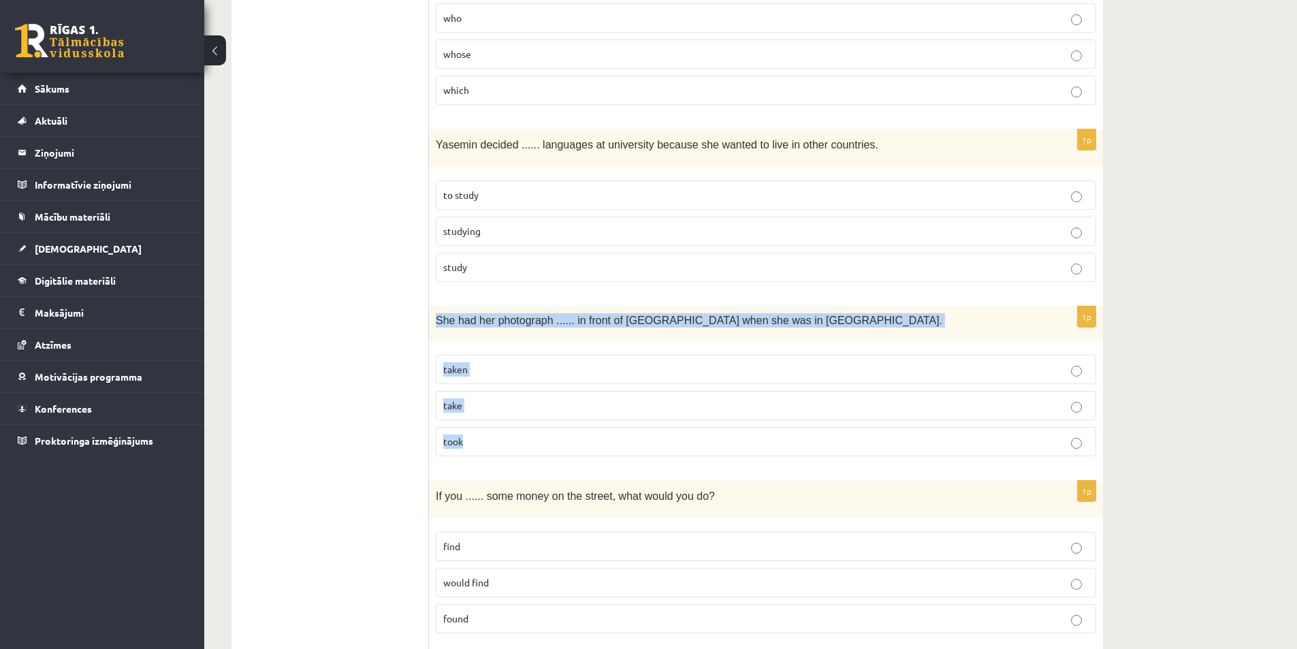
drag, startPoint x: 436, startPoint y: 325, endPoint x: 508, endPoint y: 441, distance: 136.9
click at [501, 460] on div "1p She had her photograph ...... in front of Notre Dame when she was in Paris. …" at bounding box center [766, 386] width 674 height 161
click at [575, 412] on p "take" at bounding box center [765, 405] width 645 height 14
drag, startPoint x: 434, startPoint y: 319, endPoint x: 582, endPoint y: 436, distance: 188.0
click at [582, 436] on div "1p She had her photograph ...... in front of Notre Dame when she was in Paris. …" at bounding box center [766, 386] width 674 height 161
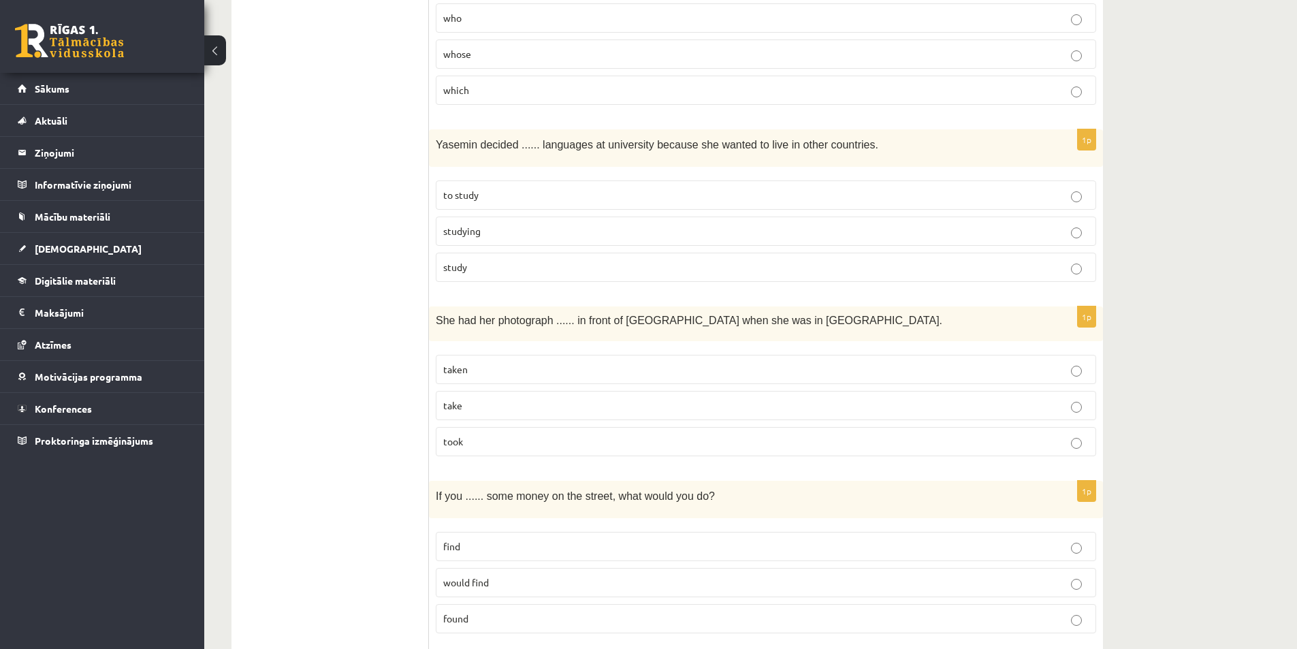
click at [381, 396] on ul "A Grammar B Reading C Reading D Listening Answer the question" at bounding box center [337, 454] width 184 height 3551
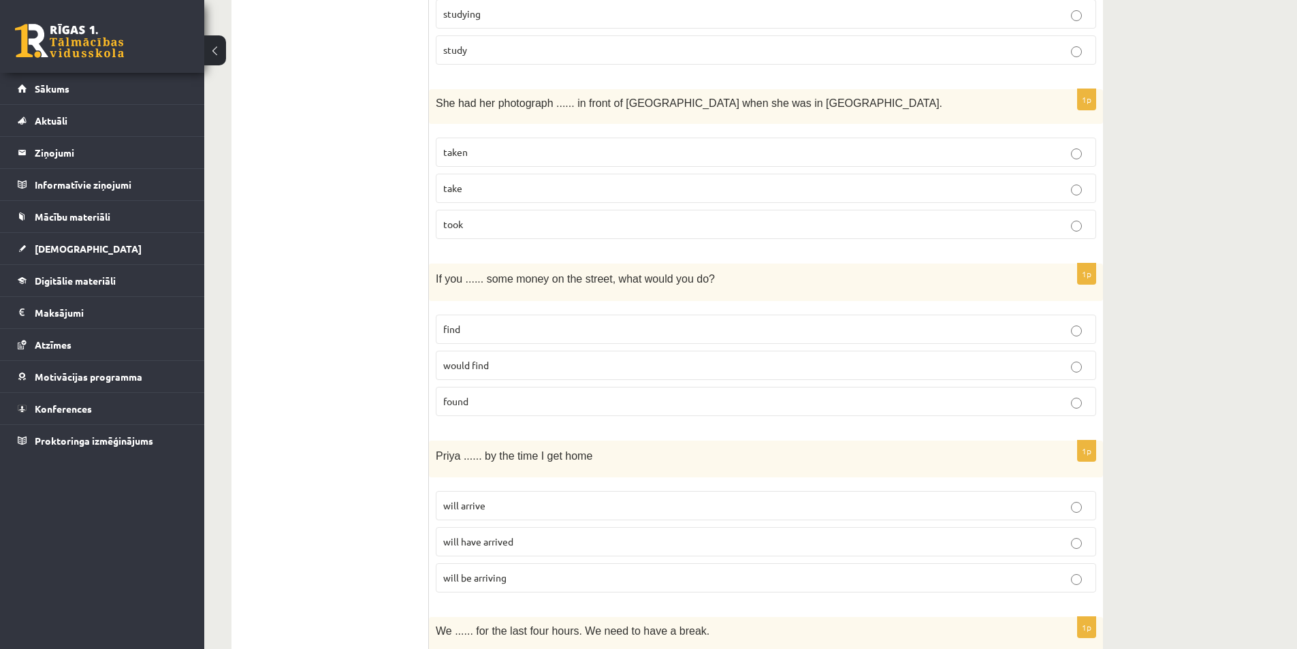
scroll to position [1838, 0]
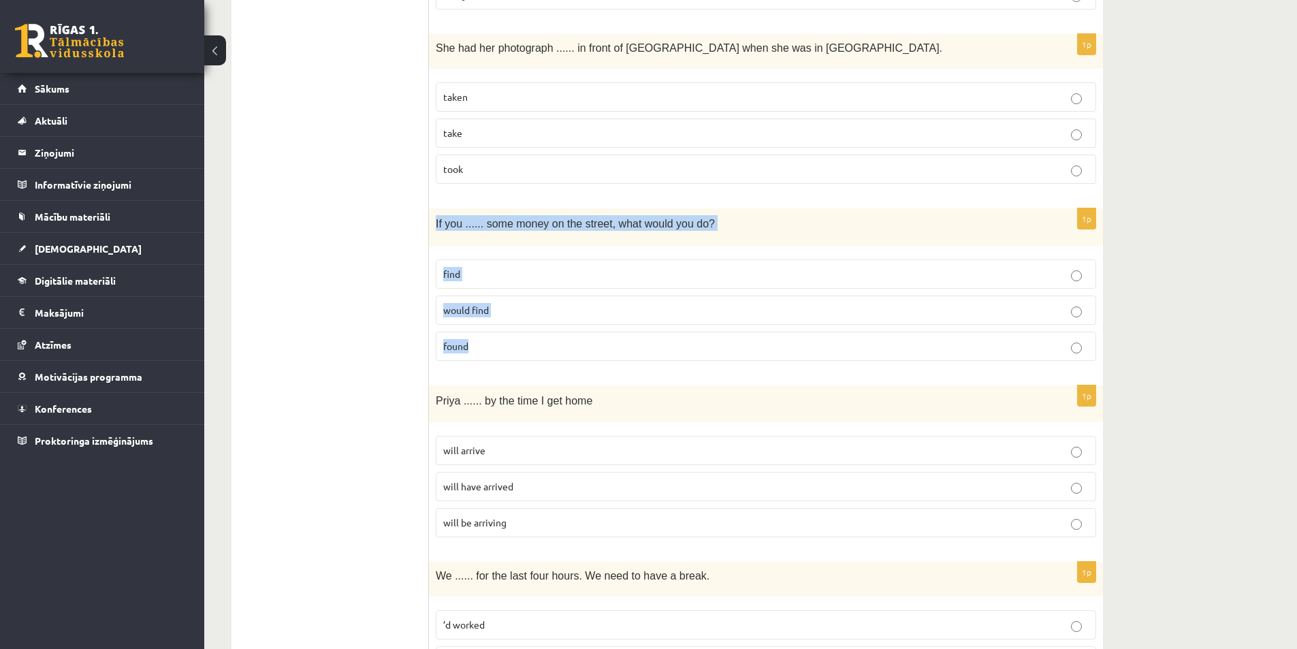
drag, startPoint x: 434, startPoint y: 223, endPoint x: 517, endPoint y: 348, distance: 150.3
click at [517, 348] on div "1p If you ...... some money on the street, what would you do? find would find f…" at bounding box center [766, 289] width 674 height 163
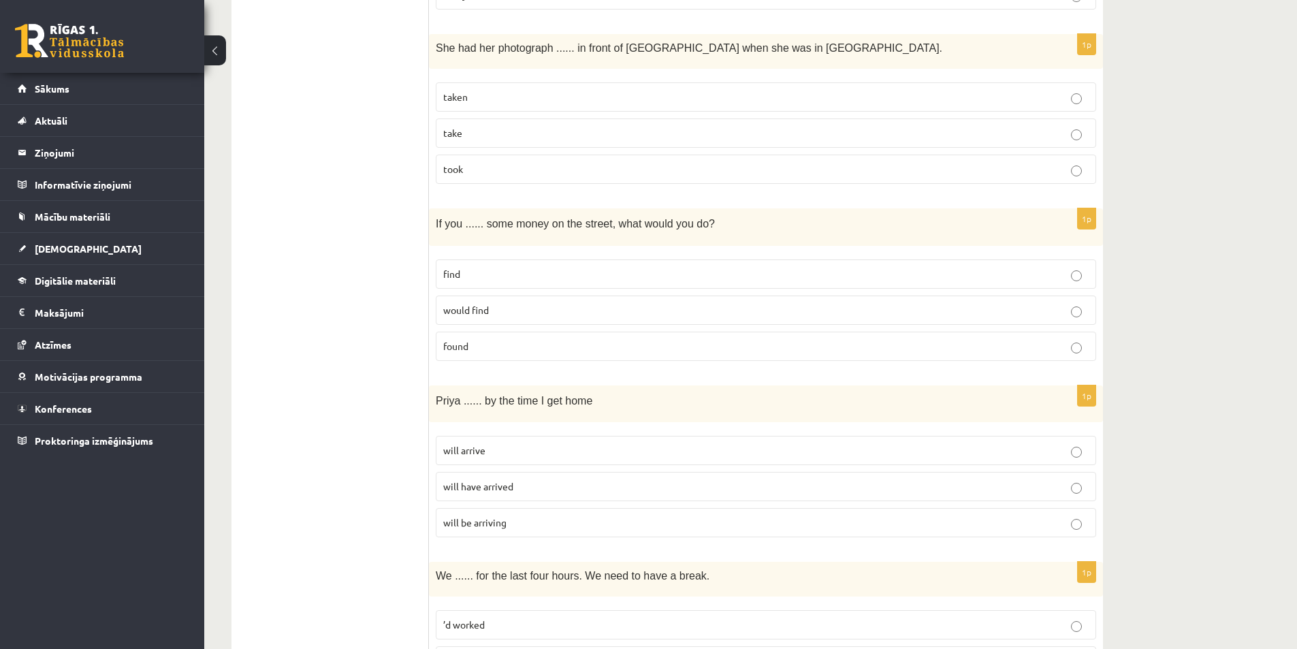
click at [404, 298] on ul "A Grammar B Reading C Reading D Listening Answer the question" at bounding box center [337, 182] width 184 height 3551
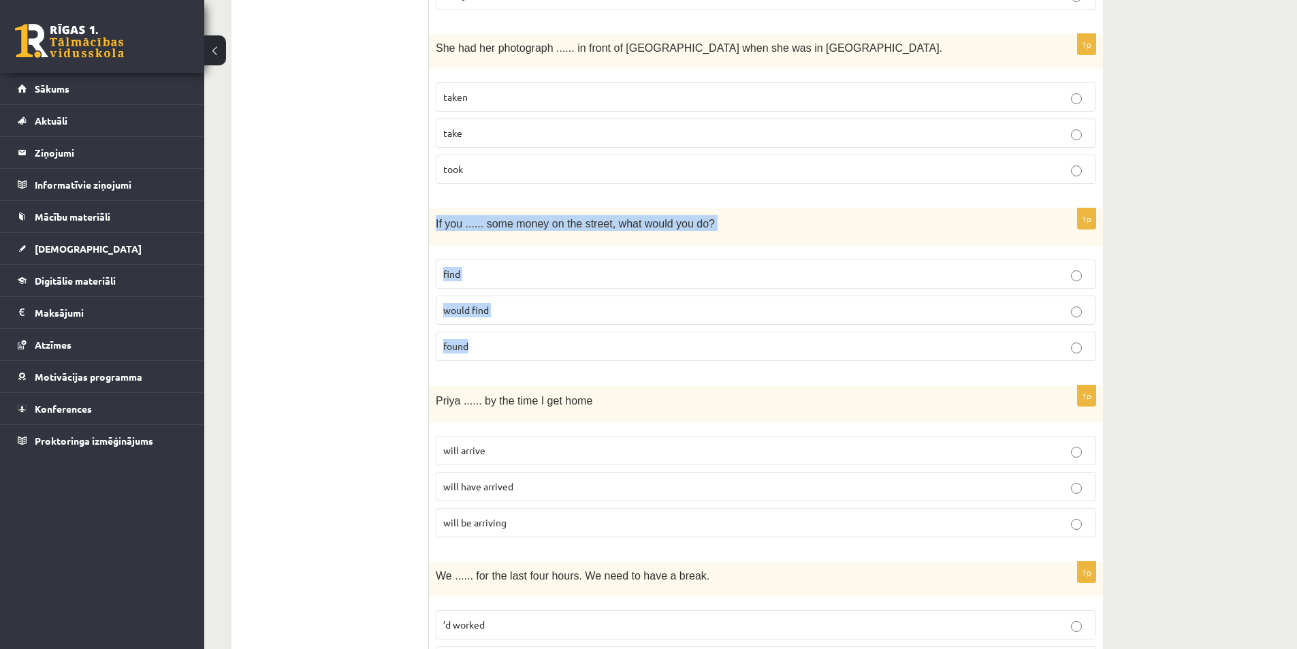
drag, startPoint x: 457, startPoint y: 240, endPoint x: 532, endPoint y: 352, distance: 135.3
click at [532, 352] on div "1p If you ...... some money on the street, what would you do? find would find f…" at bounding box center [766, 289] width 674 height 163
click at [570, 312] on p "would find" at bounding box center [765, 310] width 645 height 14
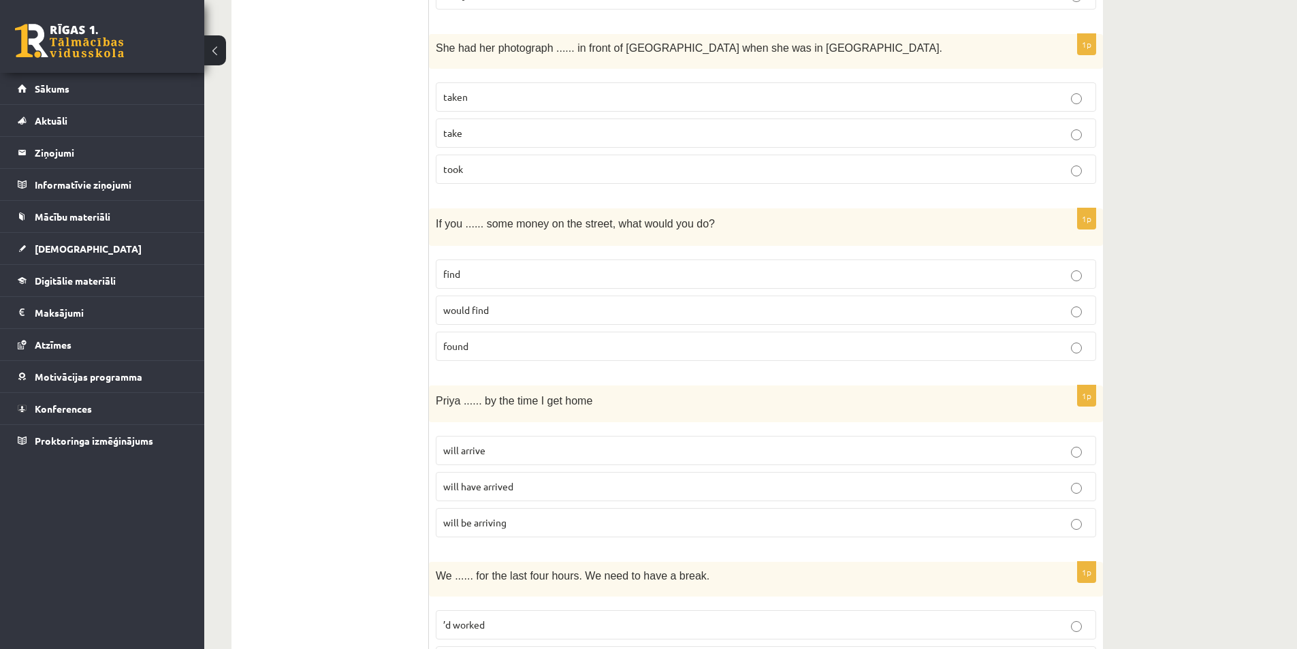
click at [582, 331] on fieldset "find would find found" at bounding box center [766, 308] width 660 height 112
click at [566, 348] on p "found" at bounding box center [765, 346] width 645 height 14
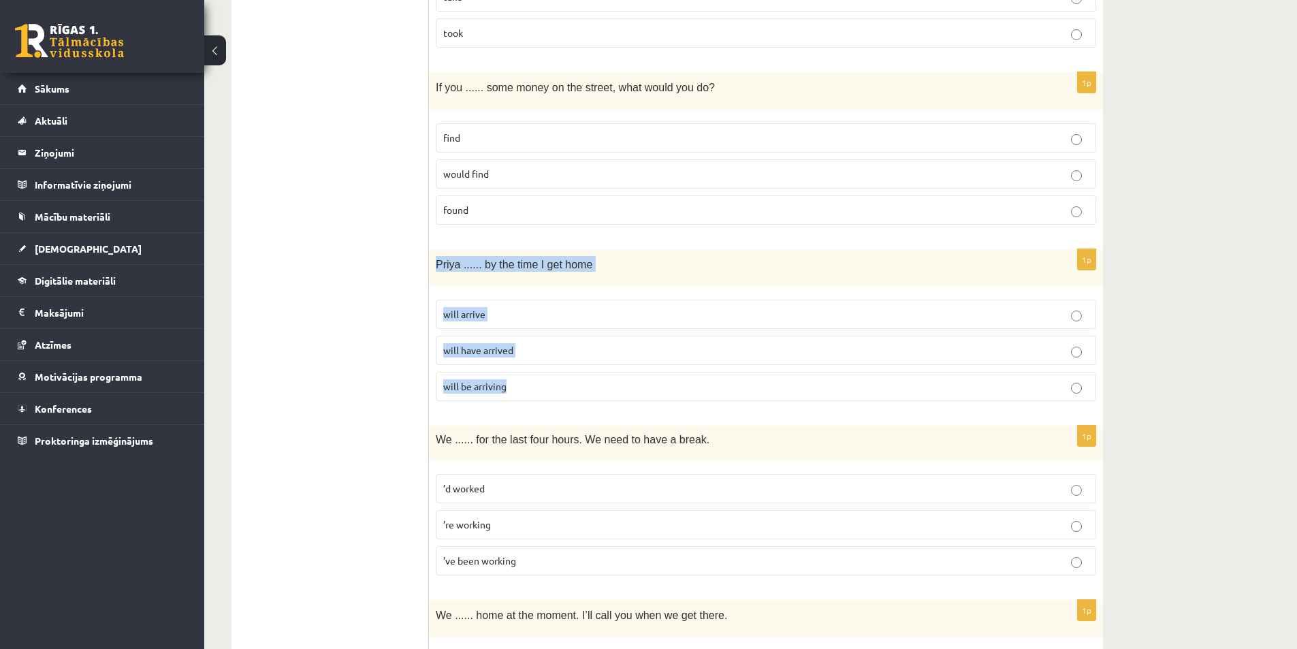
drag, startPoint x: 434, startPoint y: 265, endPoint x: 536, endPoint y: 393, distance: 163.7
click at [536, 393] on div "1p Priya ...... by the time I get home will arrive will have arrived will be ar…" at bounding box center [766, 330] width 674 height 163
click at [361, 436] on ul "A Grammar B Reading C Reading D Listening Answer the question" at bounding box center [337, 46] width 184 height 3551
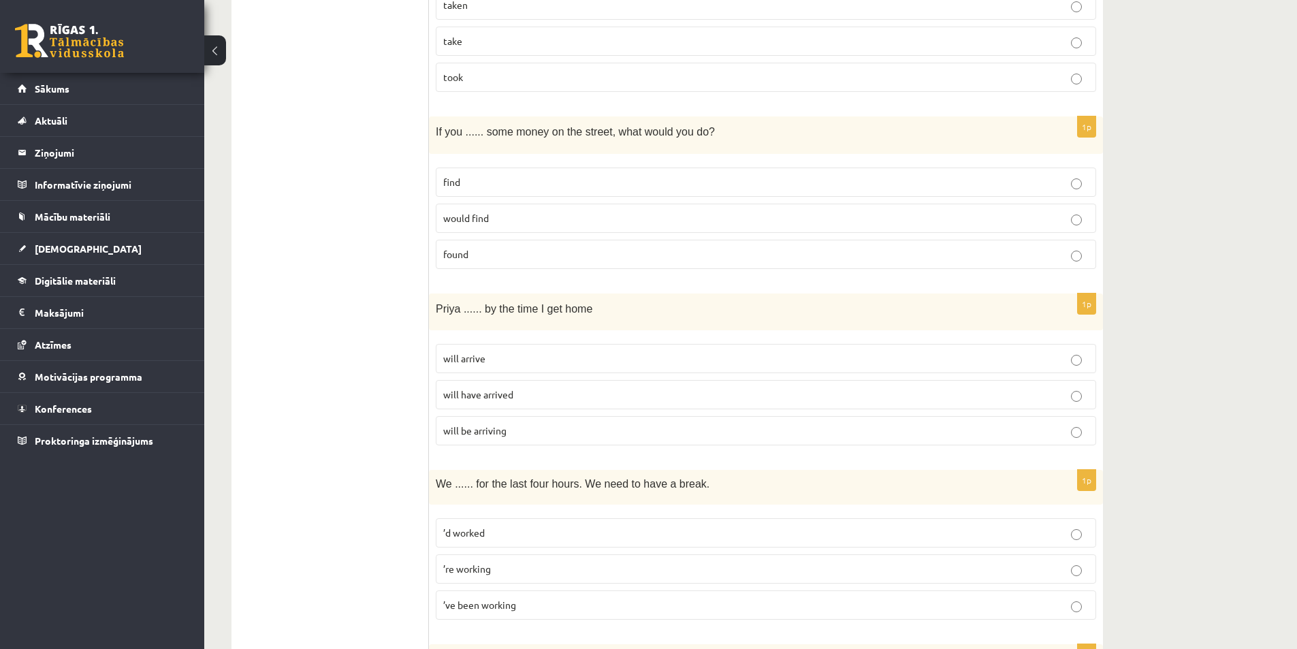
scroll to position [1906, 0]
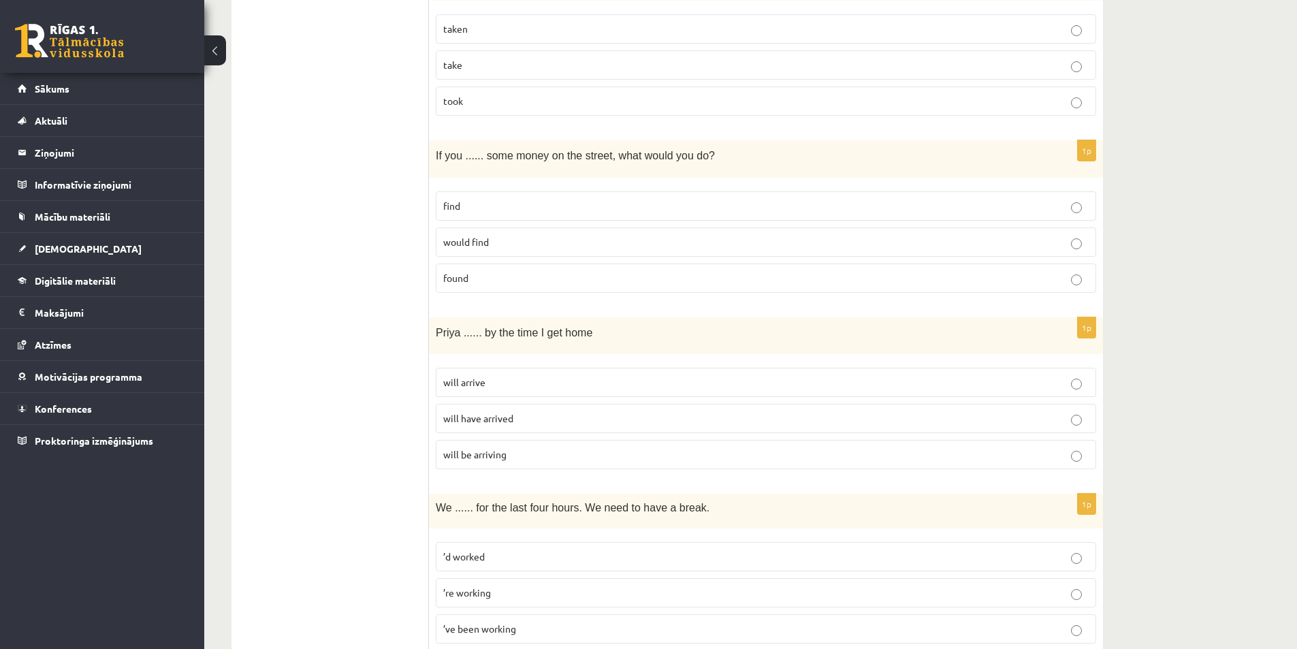
click at [487, 377] on p "will arrive" at bounding box center [765, 382] width 645 height 14
drag, startPoint x: 440, startPoint y: 331, endPoint x: 535, endPoint y: 447, distance: 149.5
click at [535, 447] on div "1p Priya ...... by the time I get home will arrive will have arrived will be ar…" at bounding box center [766, 398] width 674 height 163
click at [1169, 431] on div "10.b1 klases diagnosticējošais darbs angļu valodā par 9.klases mācību vielu , A…" at bounding box center [750, 39] width 1092 height 3784
click at [482, 422] on span "will have arrived" at bounding box center [478, 418] width 70 height 12
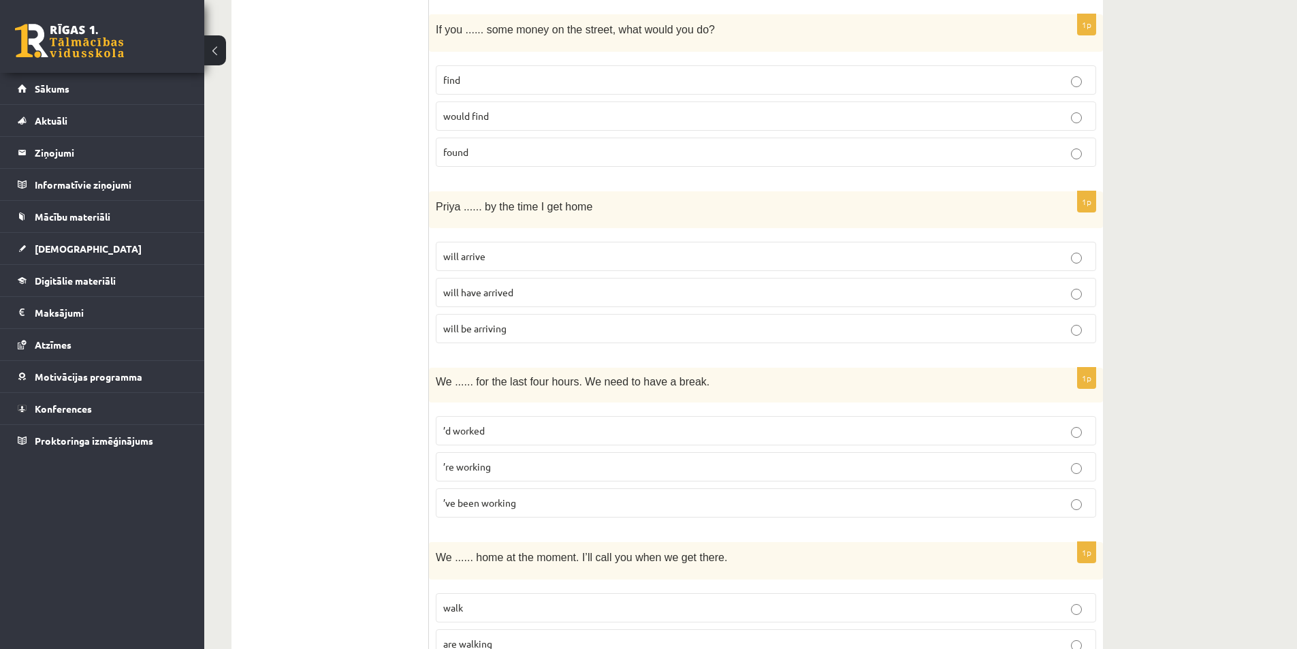
scroll to position [1964, 0]
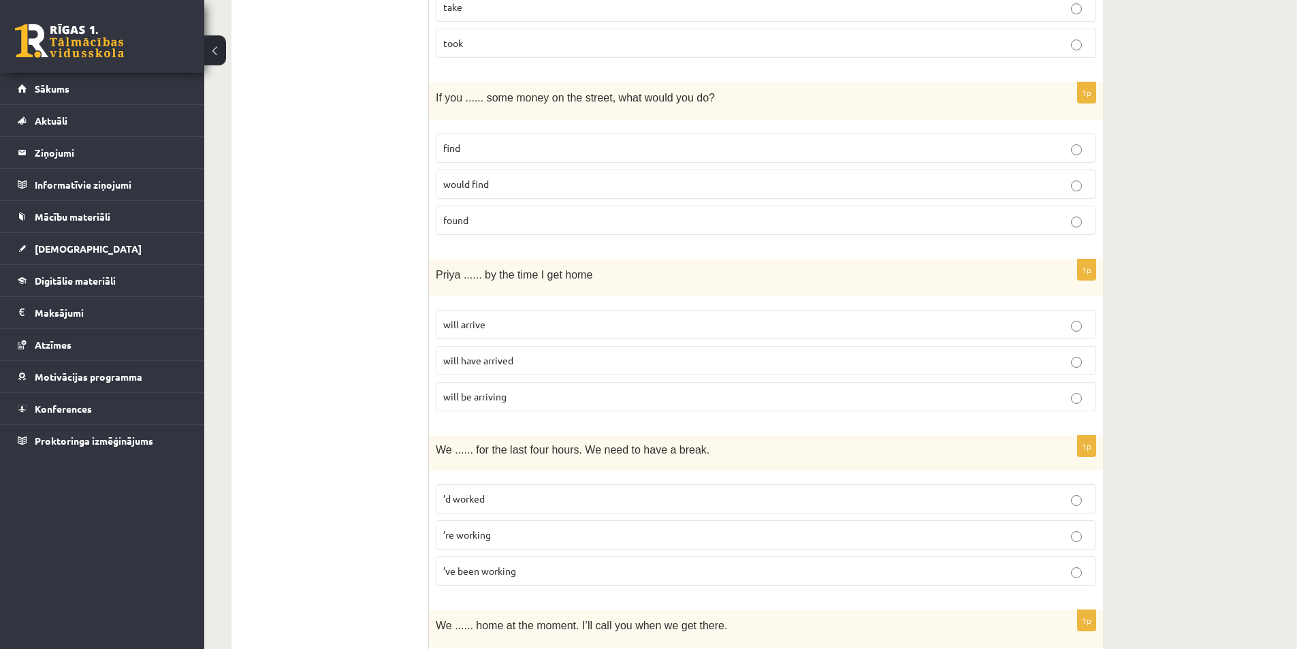
click at [489, 327] on p "will arrive" at bounding box center [765, 324] width 645 height 14
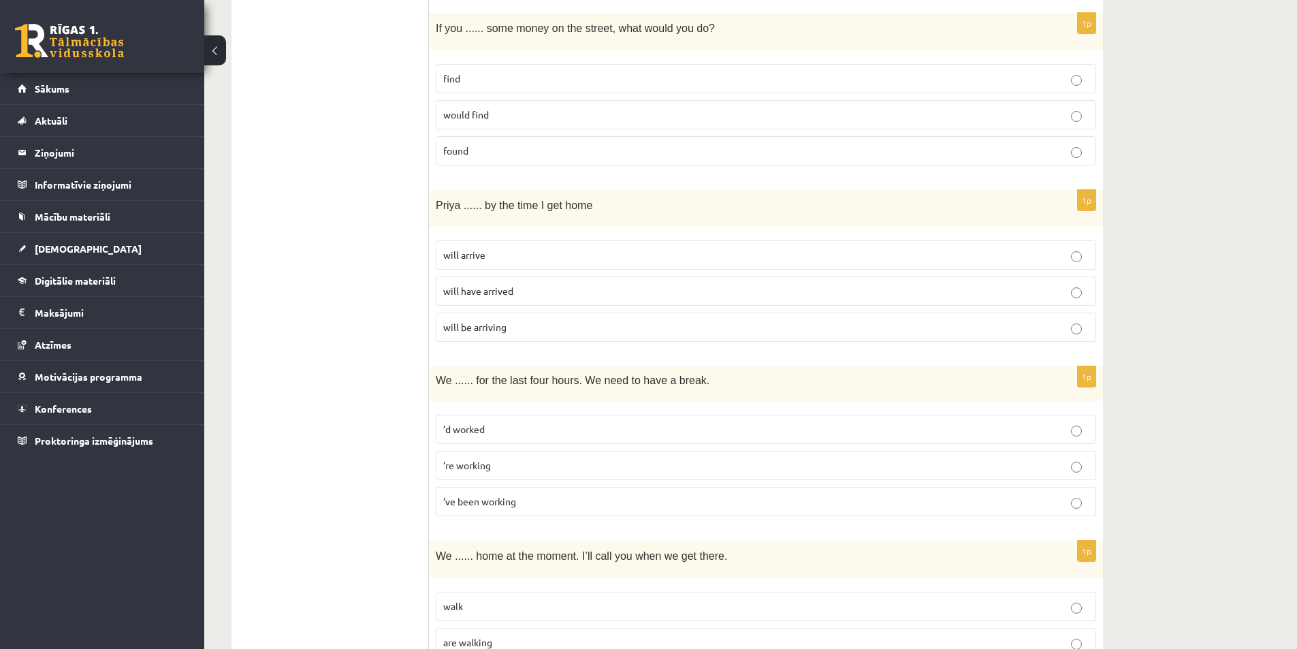
scroll to position [2100, 0]
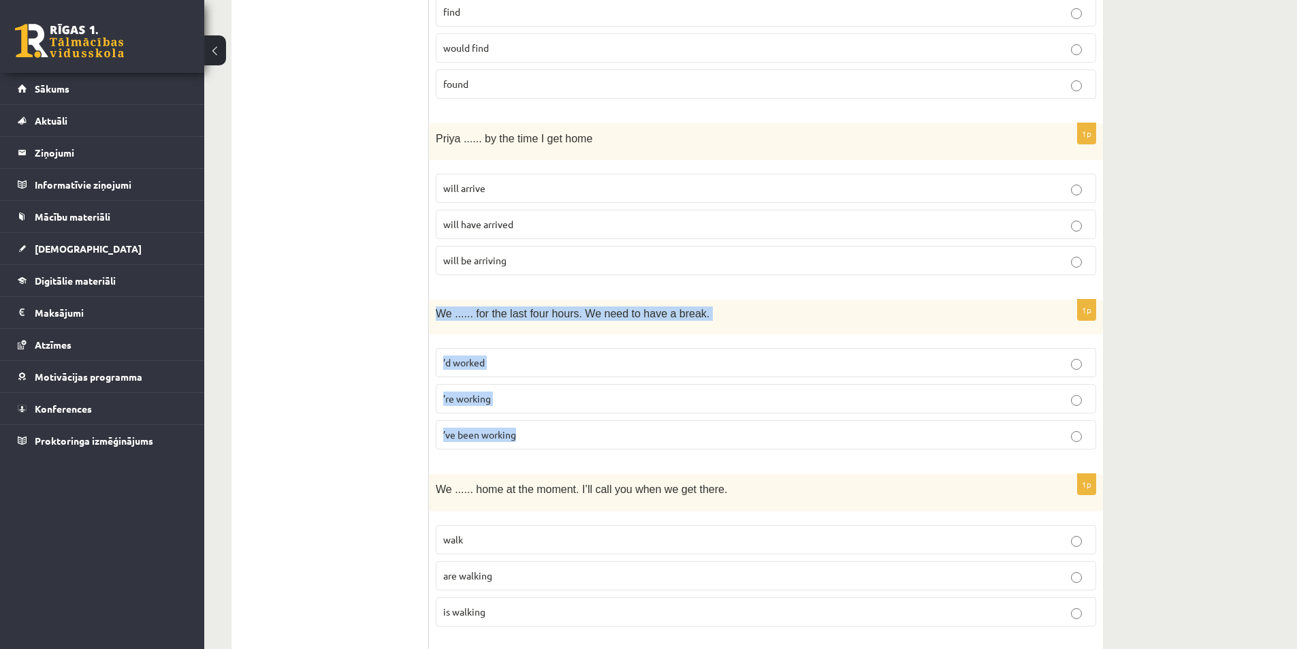
drag, startPoint x: 437, startPoint y: 314, endPoint x: 547, endPoint y: 431, distance: 160.8
click at [547, 431] on div "1p We ...... for the last four hours. We need to have a break. ’d worked ’re wo…" at bounding box center [766, 379] width 674 height 161
click at [549, 431] on p "’ve been working" at bounding box center [765, 434] width 645 height 14
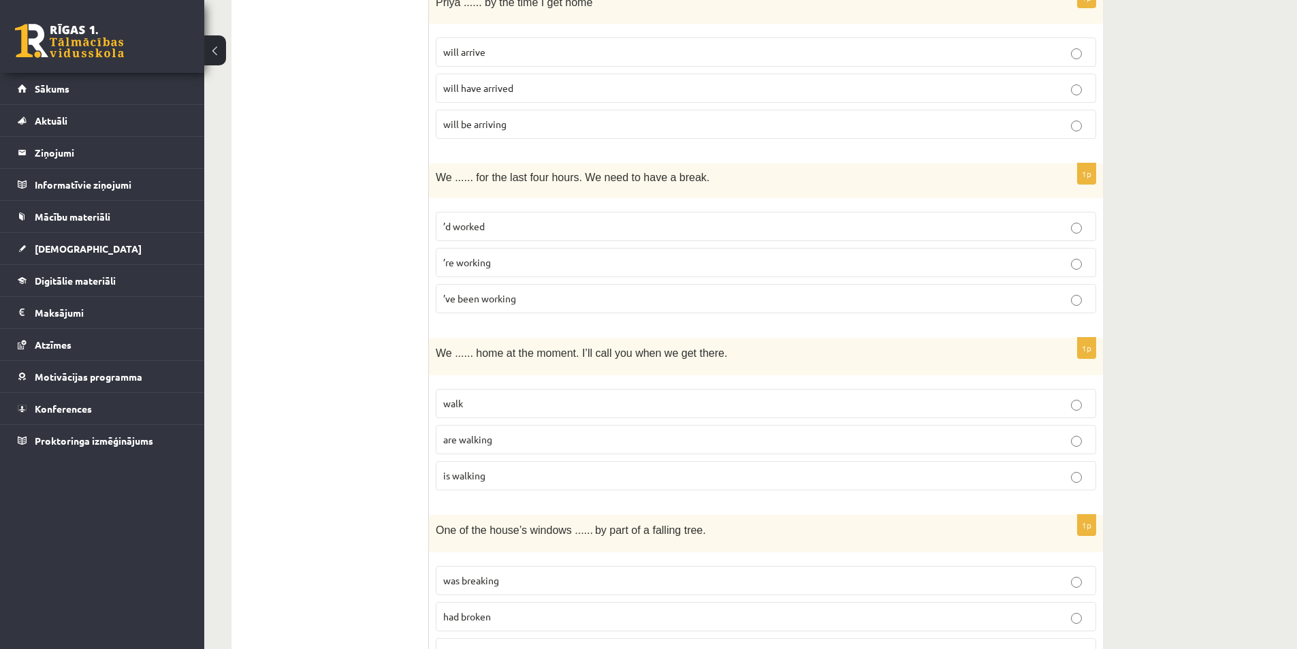
scroll to position [2304, 0]
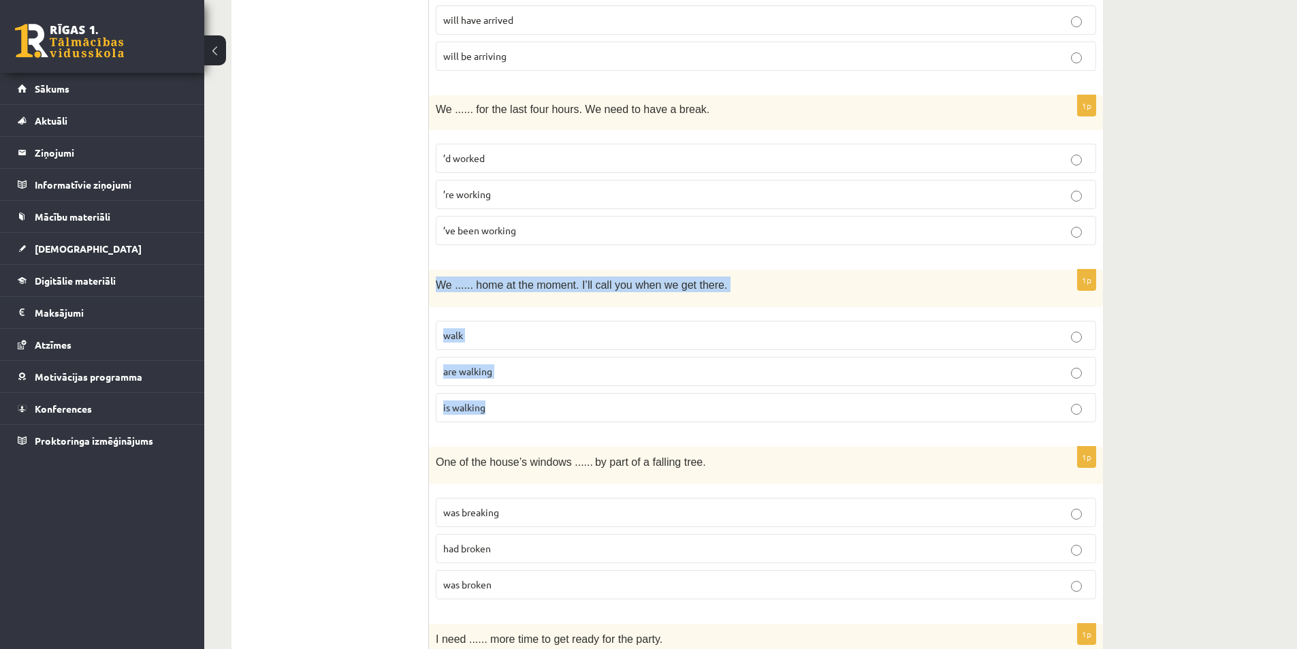
drag, startPoint x: 438, startPoint y: 285, endPoint x: 507, endPoint y: 395, distance: 130.3
click at [507, 395] on div "1p We ...... home at the moment. I’ll call you when we get there. walk are walk…" at bounding box center [766, 351] width 674 height 163
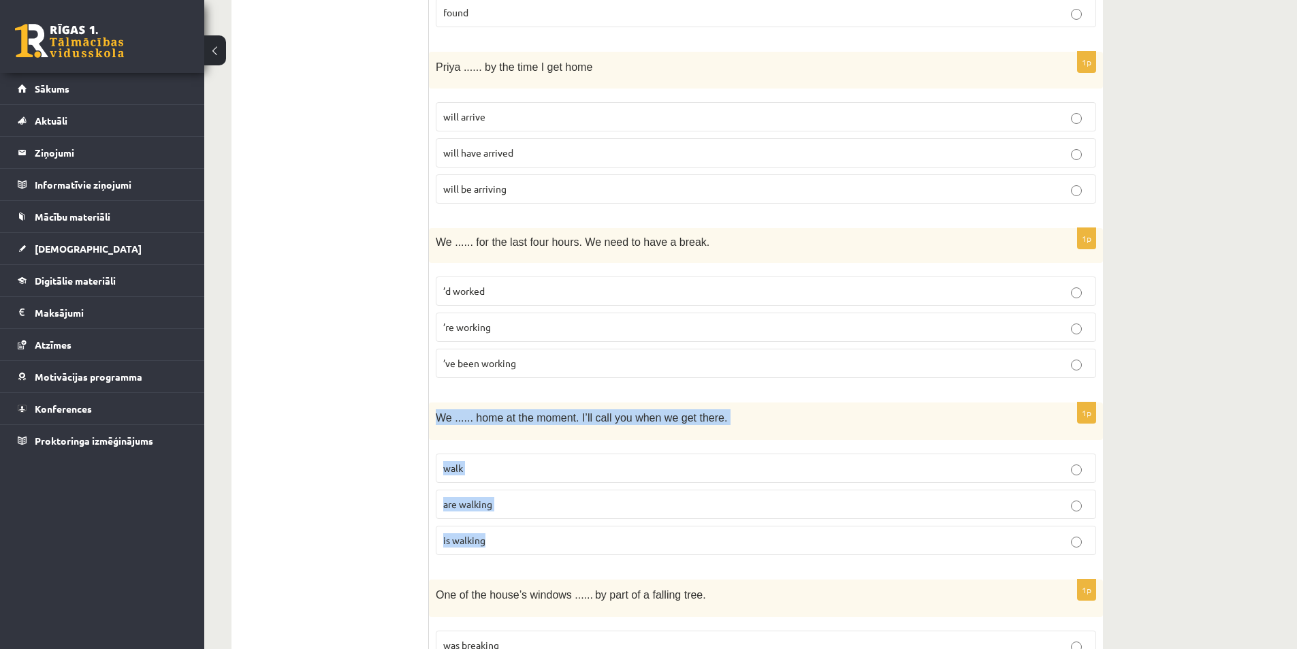
scroll to position [2168, 0]
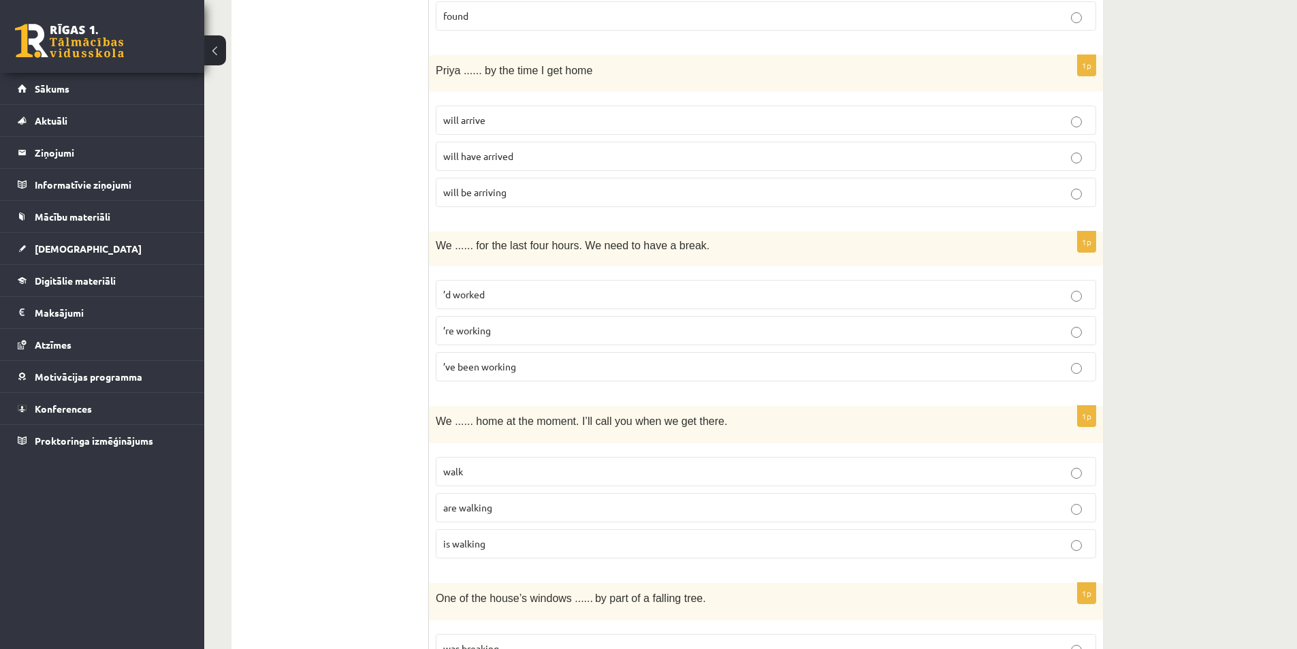
drag, startPoint x: 570, startPoint y: 471, endPoint x: 589, endPoint y: 470, distance: 19.1
click at [570, 471] on p "walk" at bounding box center [765, 471] width 645 height 14
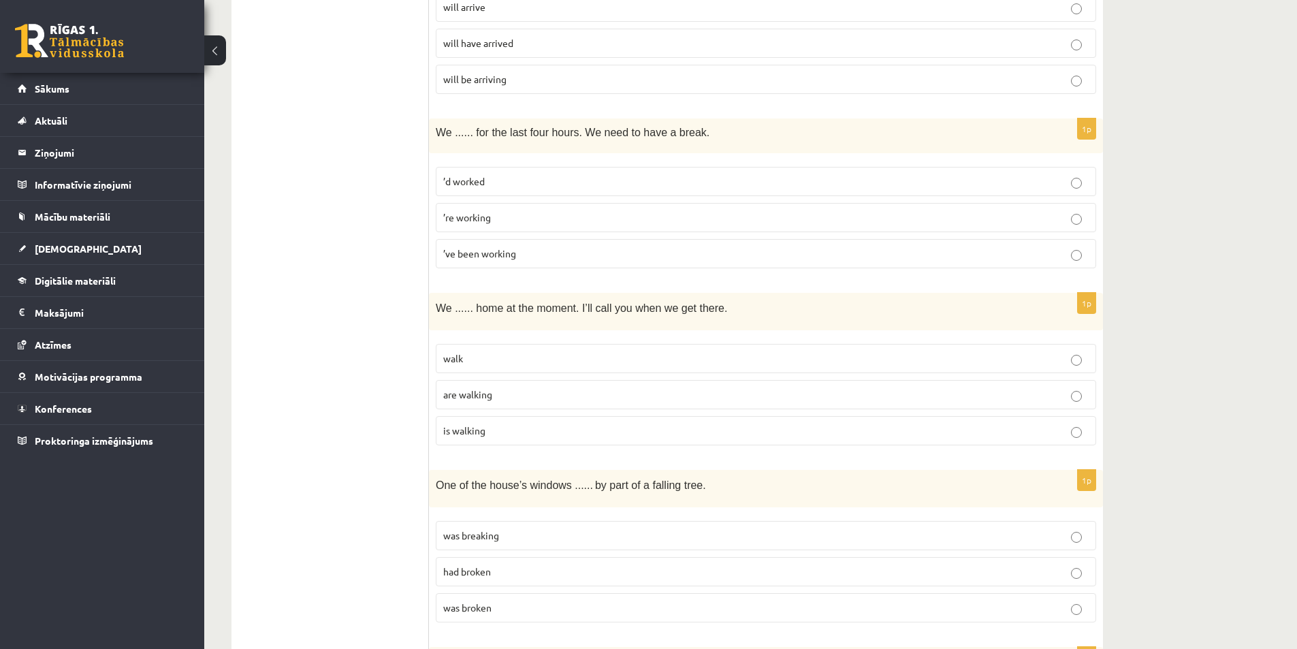
scroll to position [2304, 0]
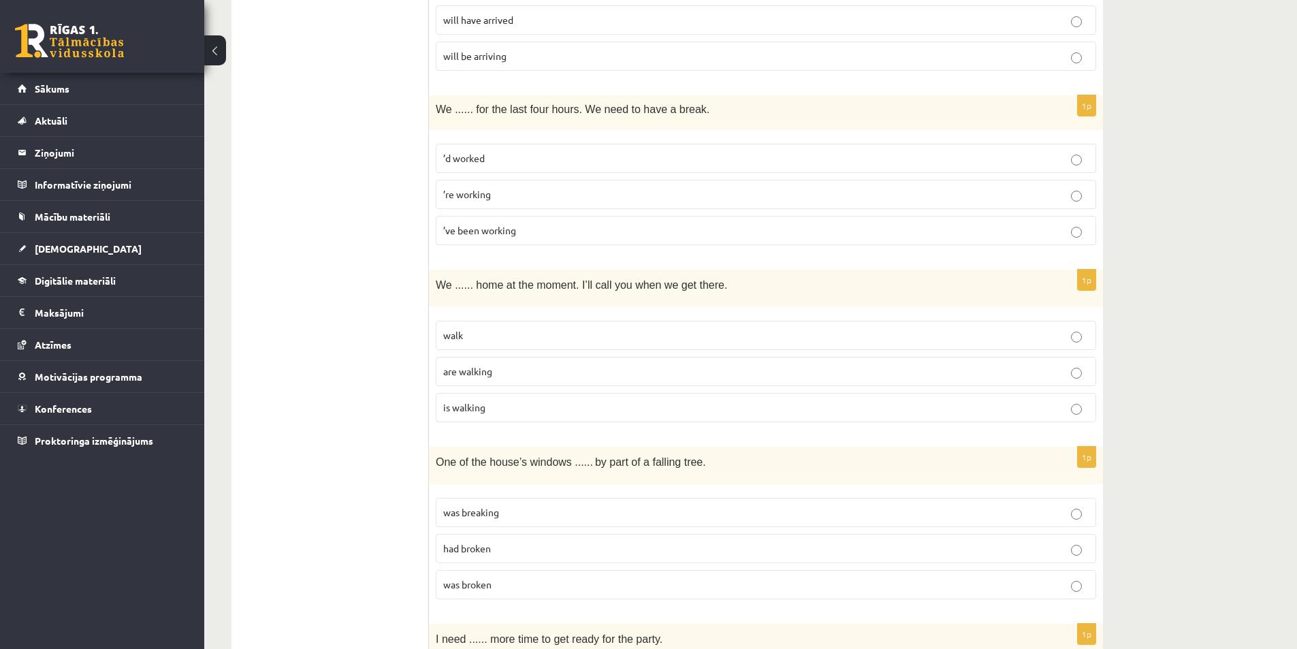
click at [491, 372] on span "are walking" at bounding box center [467, 371] width 49 height 12
click at [508, 341] on p "walk" at bounding box center [765, 335] width 645 height 14
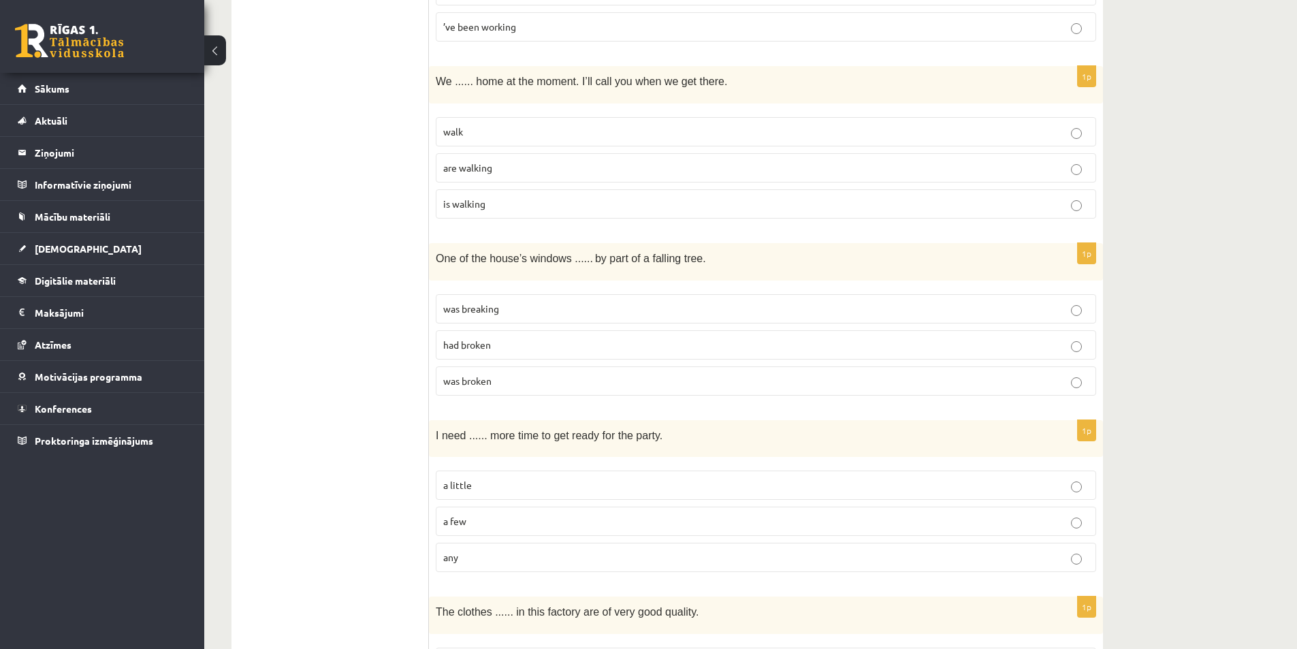
scroll to position [2508, 0]
click at [519, 158] on label "are walking" at bounding box center [766, 166] width 660 height 29
click at [487, 308] on span "was breaking" at bounding box center [471, 308] width 56 height 12
drag, startPoint x: 436, startPoint y: 255, endPoint x: 519, endPoint y: 381, distance: 151.2
click at [519, 384] on div "1p One of the house’s windows ...... by part of a falling tree. was breaking ha…" at bounding box center [766, 323] width 674 height 163
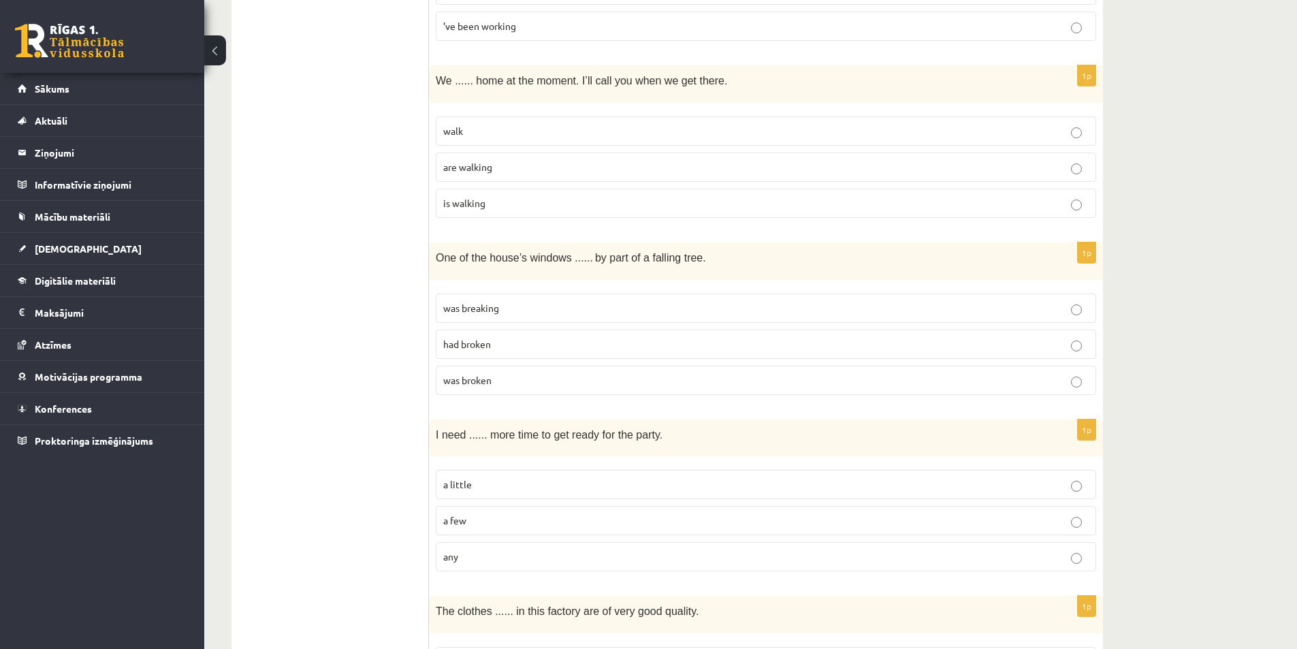
click at [450, 387] on p "was broken" at bounding box center [765, 380] width 645 height 14
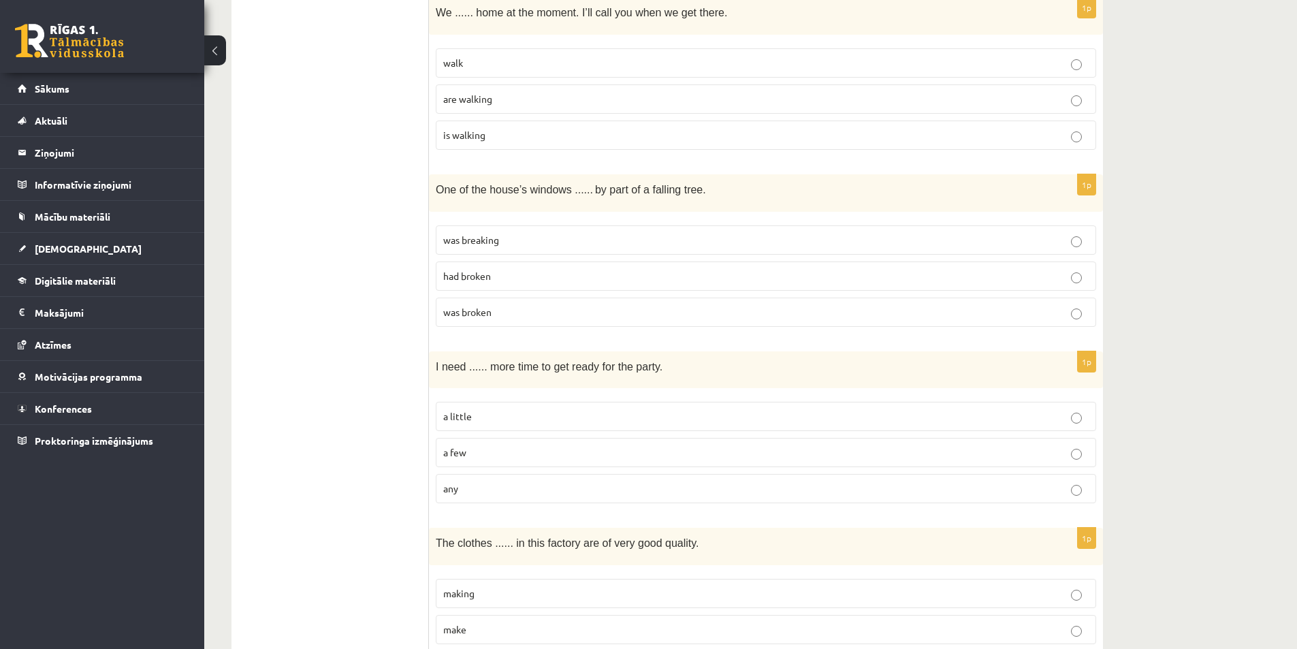
click at [498, 243] on span "was breaking" at bounding box center [471, 239] width 56 height 12
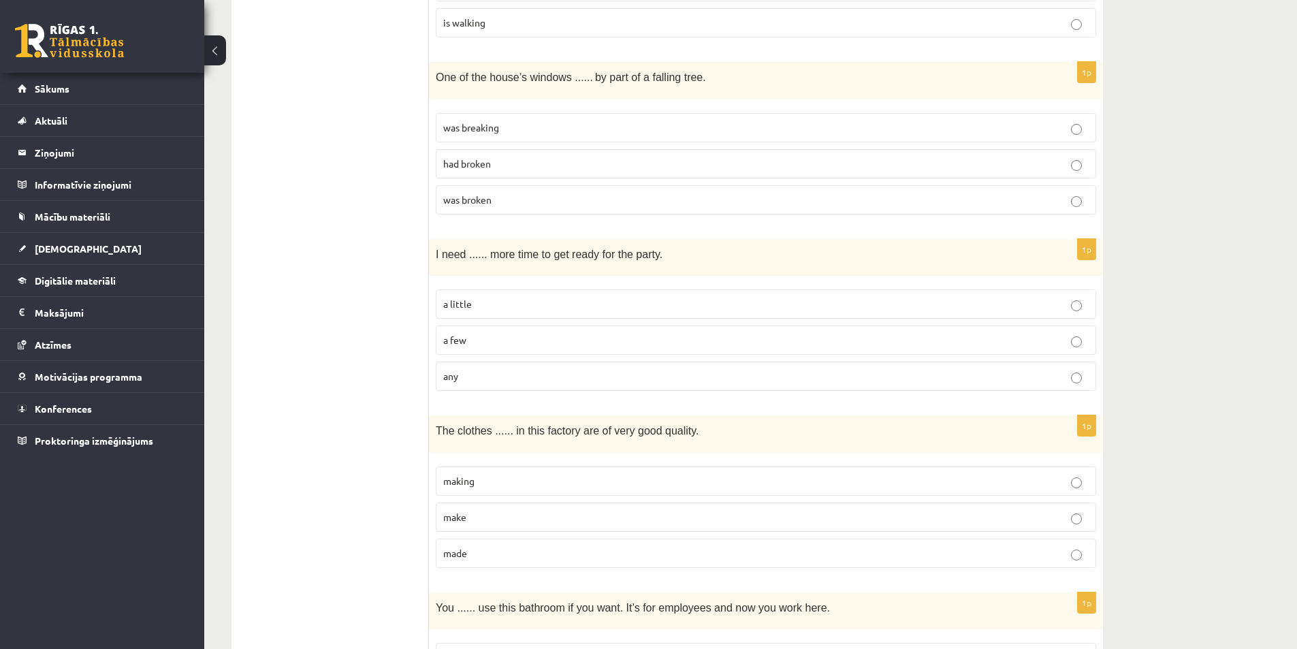
scroll to position [2712, 0]
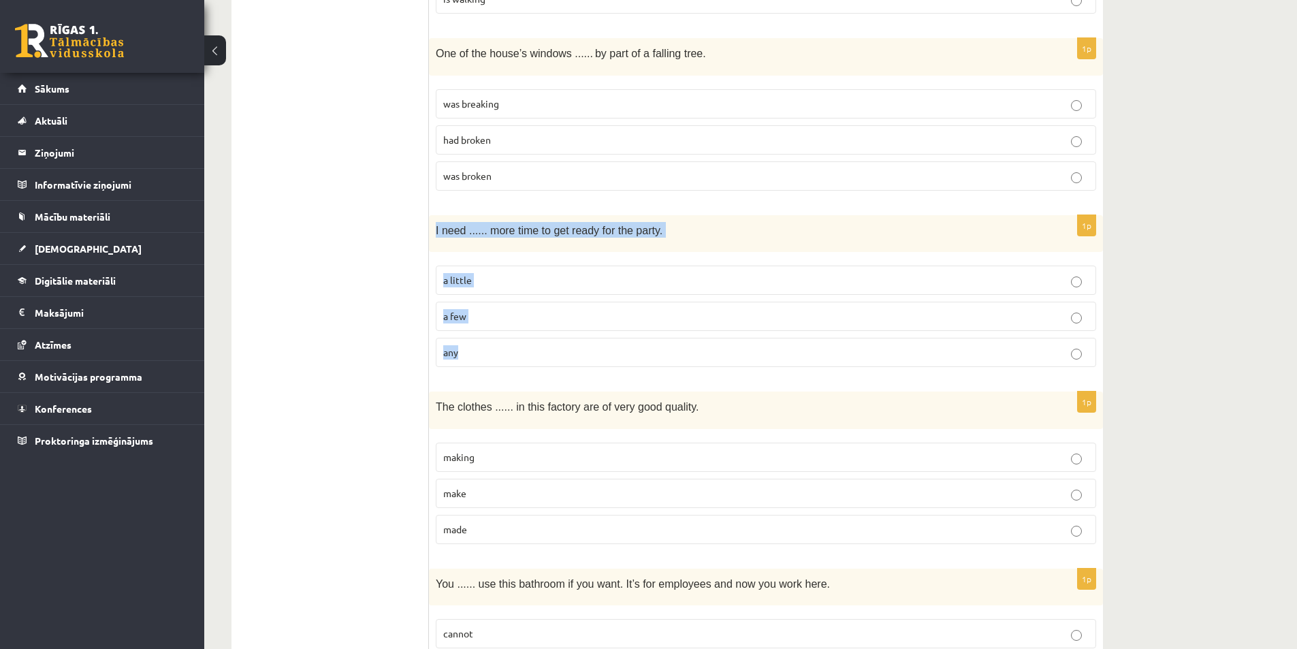
drag, startPoint x: 434, startPoint y: 231, endPoint x: 503, endPoint y: 368, distance: 153.1
click at [503, 368] on div "1p I need ...... more time to get ready for the party. a little a few any" at bounding box center [766, 296] width 674 height 163
drag, startPoint x: 348, startPoint y: 314, endPoint x: 355, endPoint y: 312, distance: 7.3
click at [494, 283] on p "a little" at bounding box center [765, 280] width 645 height 14
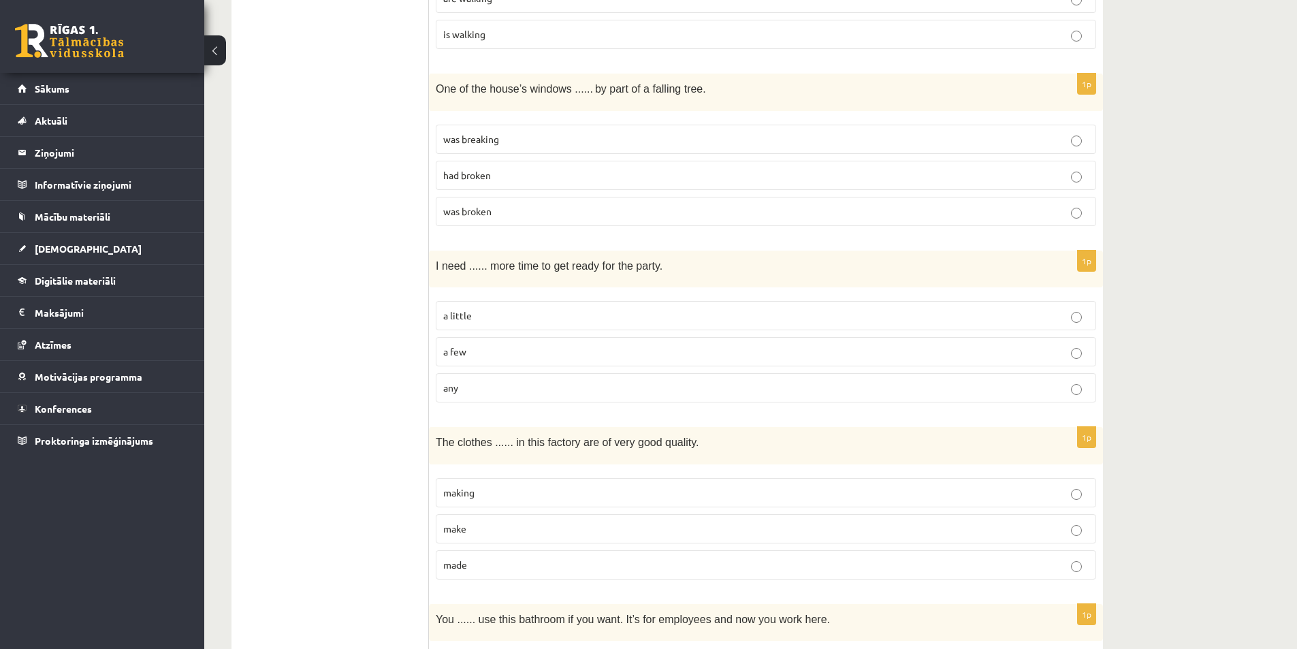
scroll to position [2644, 0]
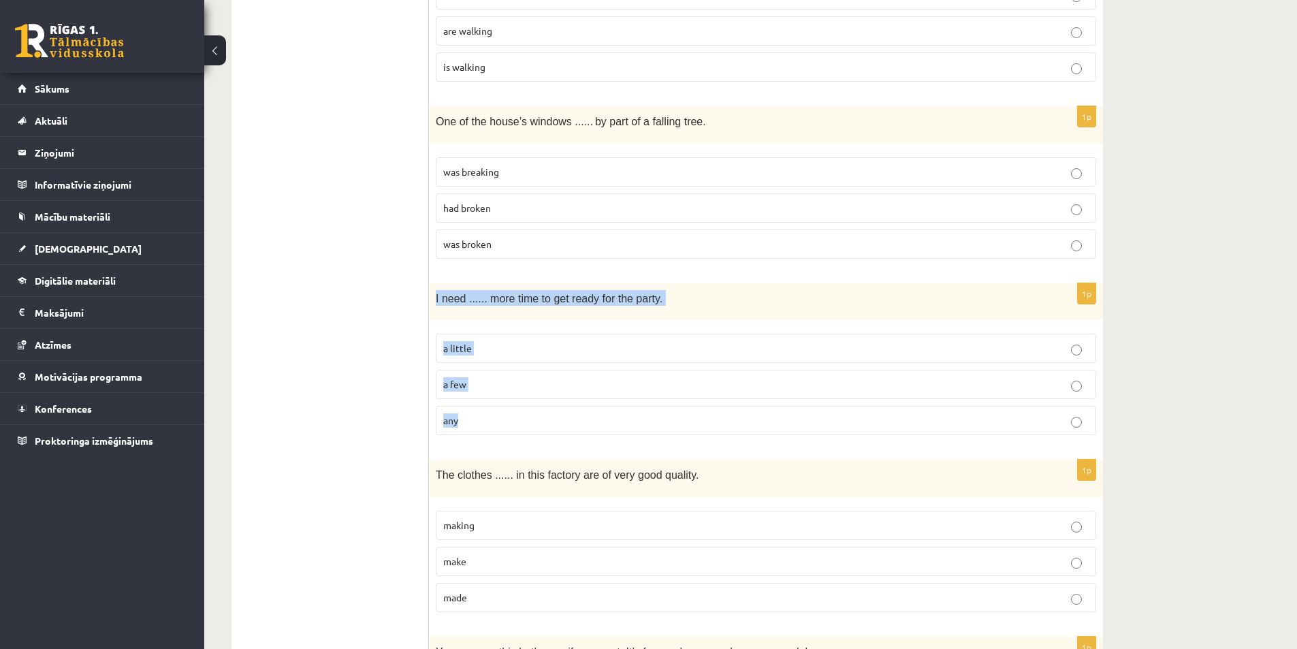
drag, startPoint x: 434, startPoint y: 297, endPoint x: 497, endPoint y: 404, distance: 124.8
click at [497, 404] on div "1p I need ...... more time to get ready for the party. a little a few any" at bounding box center [766, 364] width 674 height 163
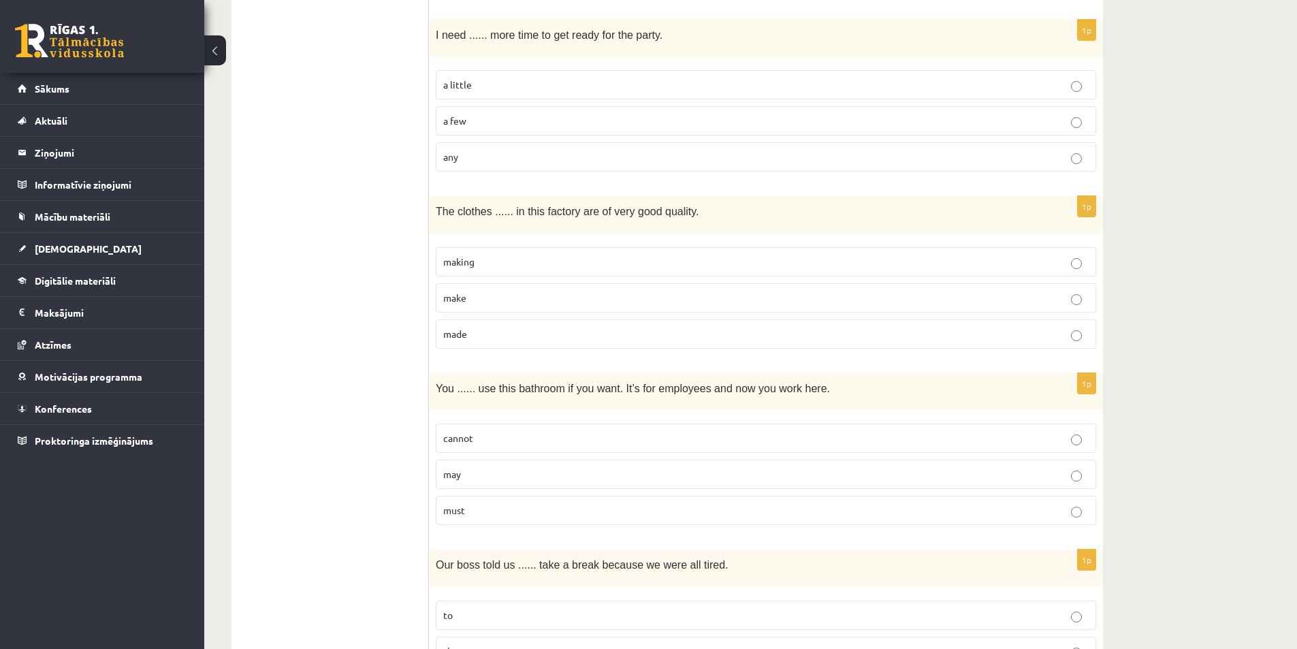
scroll to position [2848, 0]
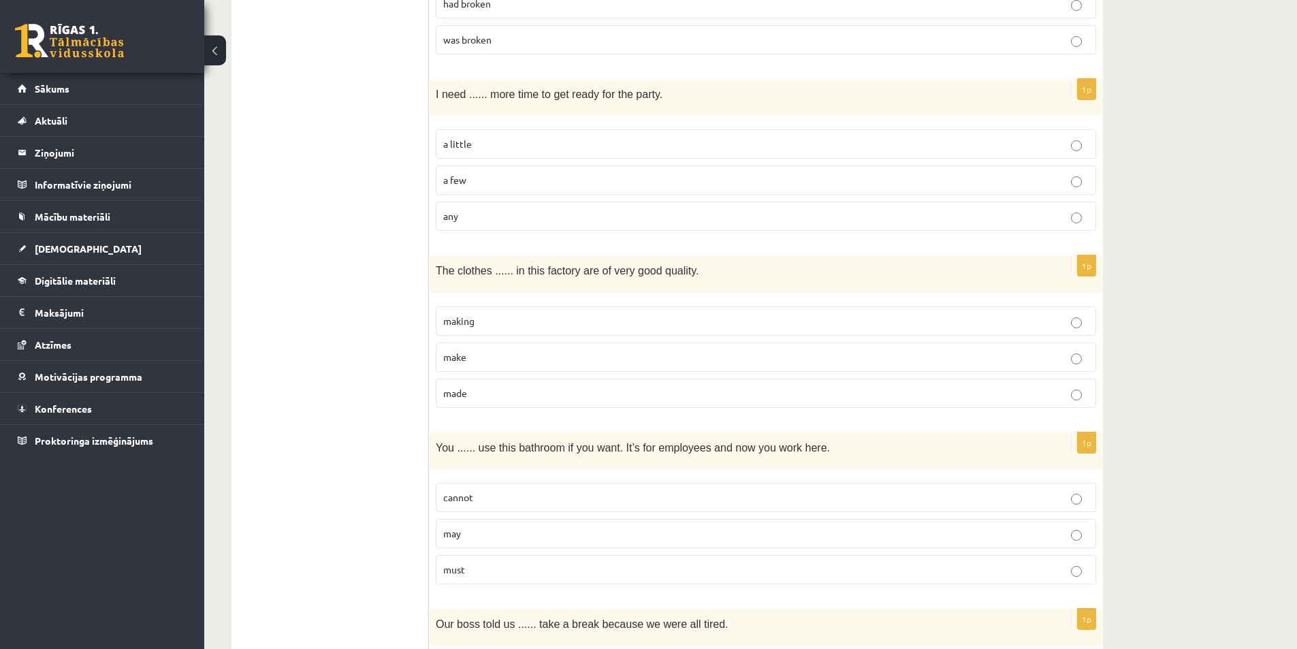
click at [478, 361] on p "make" at bounding box center [765, 357] width 645 height 14
drag, startPoint x: 440, startPoint y: 272, endPoint x: 514, endPoint y: 414, distance: 160.7
click at [514, 414] on div "1p The clothes ...... in this factory are of very good quality. making make made" at bounding box center [766, 336] width 674 height 163
click at [523, 356] on p "make" at bounding box center [765, 357] width 645 height 14
drag, startPoint x: 798, startPoint y: 376, endPoint x: 826, endPoint y: 386, distance: 30.4
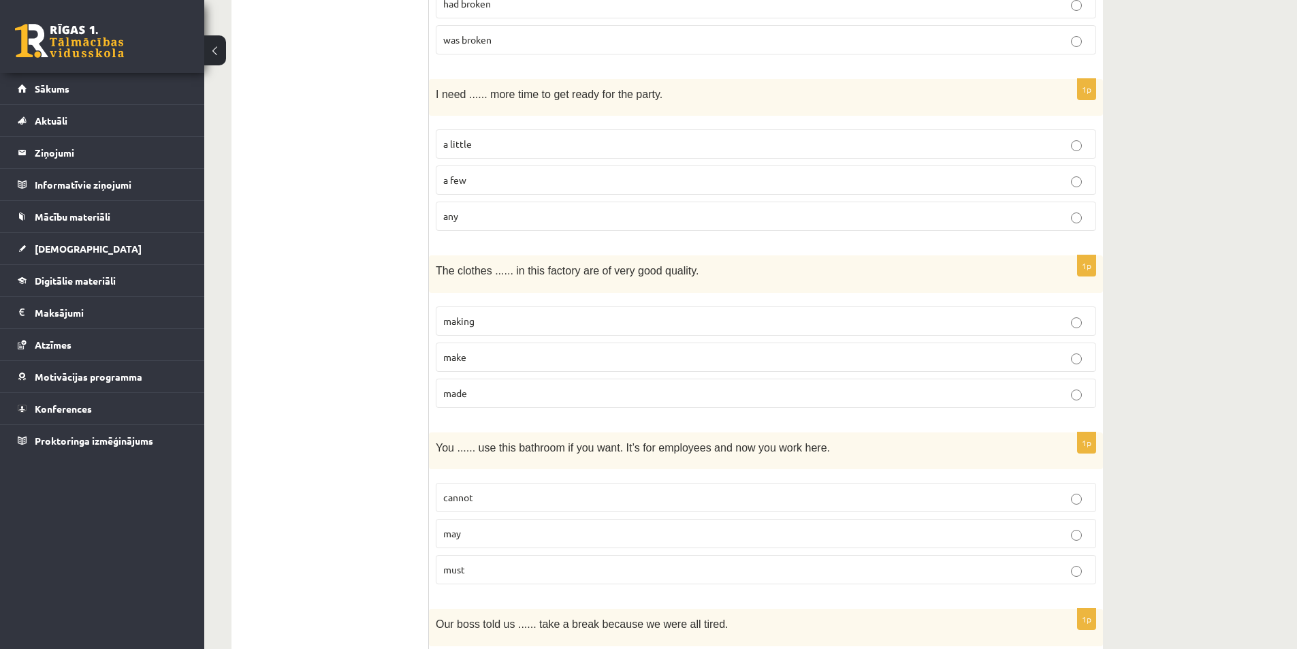
click at [798, 376] on fieldset "making make made" at bounding box center [766, 355] width 660 height 112
click at [1043, 392] on p "made" at bounding box center [765, 393] width 645 height 14
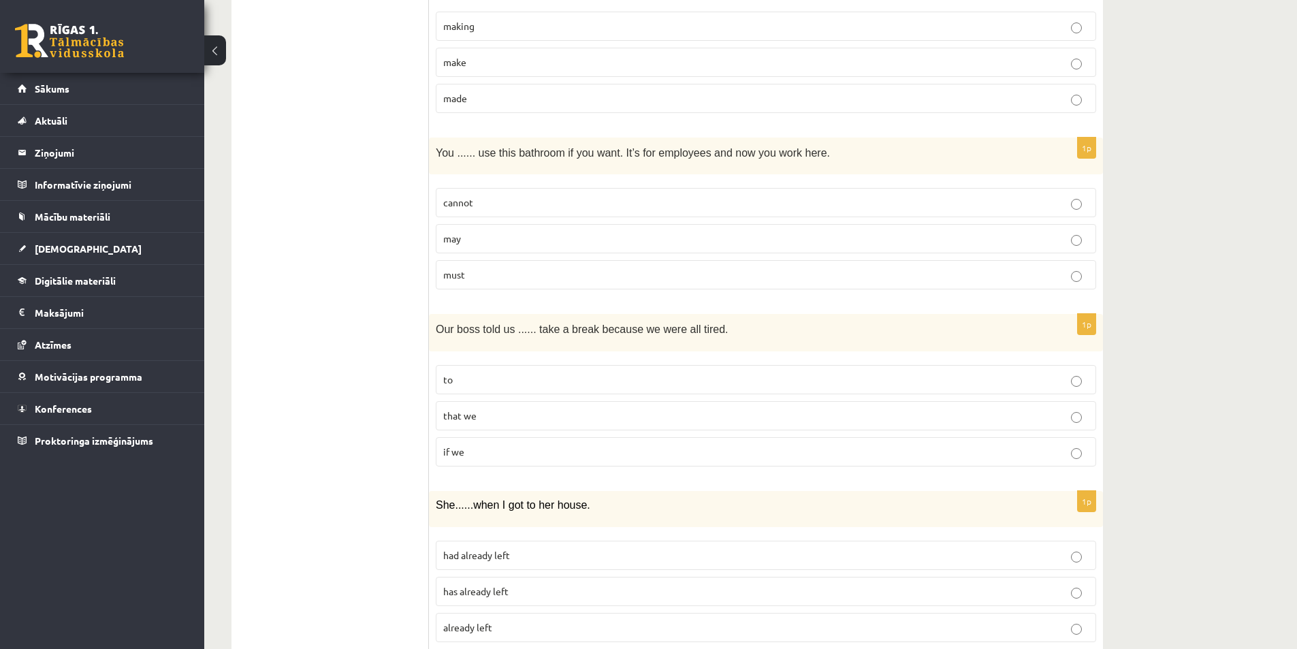
scroll to position [3121, 0]
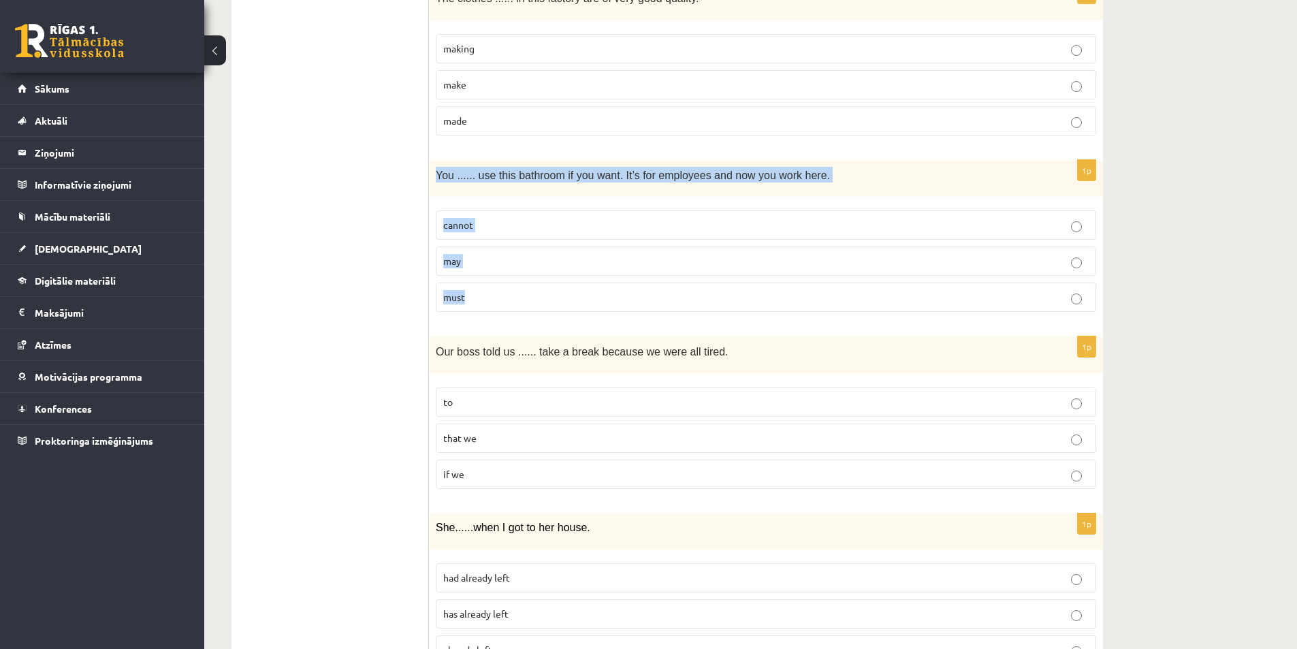
drag, startPoint x: 436, startPoint y: 171, endPoint x: 501, endPoint y: 289, distance: 134.9
click at [501, 289] on div "1p You ...... use this bathroom if you want. It’s for employees and now you wor…" at bounding box center [766, 241] width 674 height 163
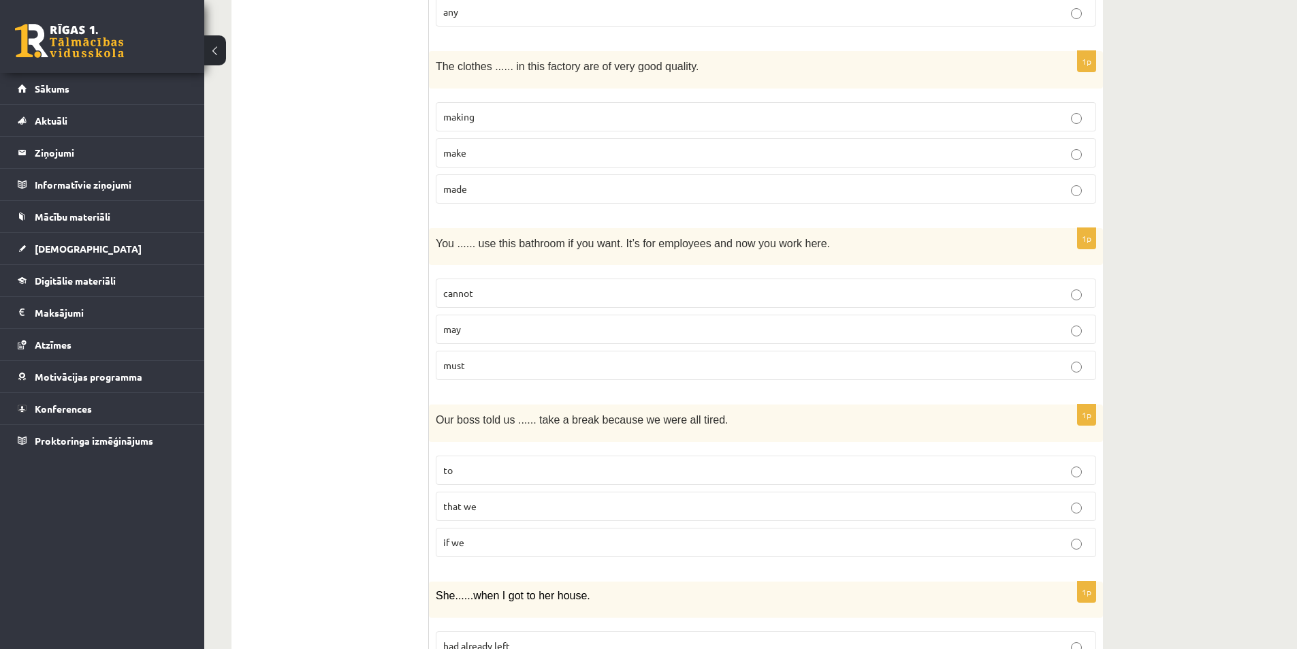
click at [461, 320] on label "may" at bounding box center [766, 328] width 660 height 29
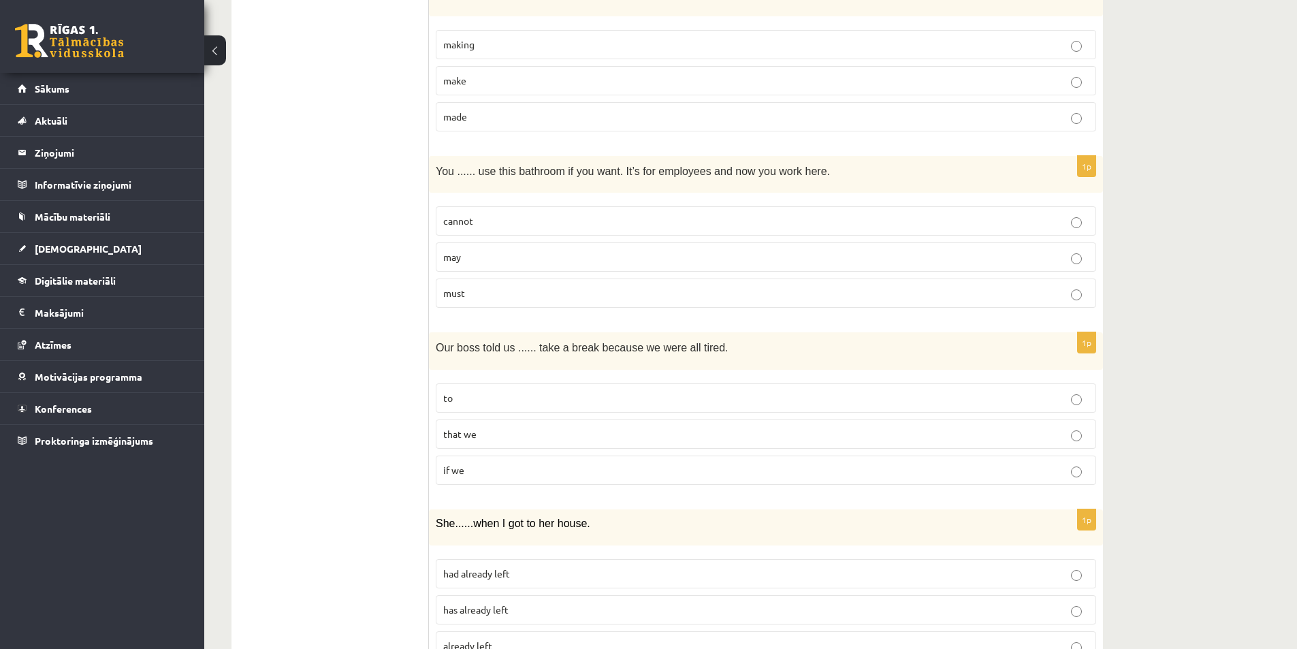
scroll to position [3189, 0]
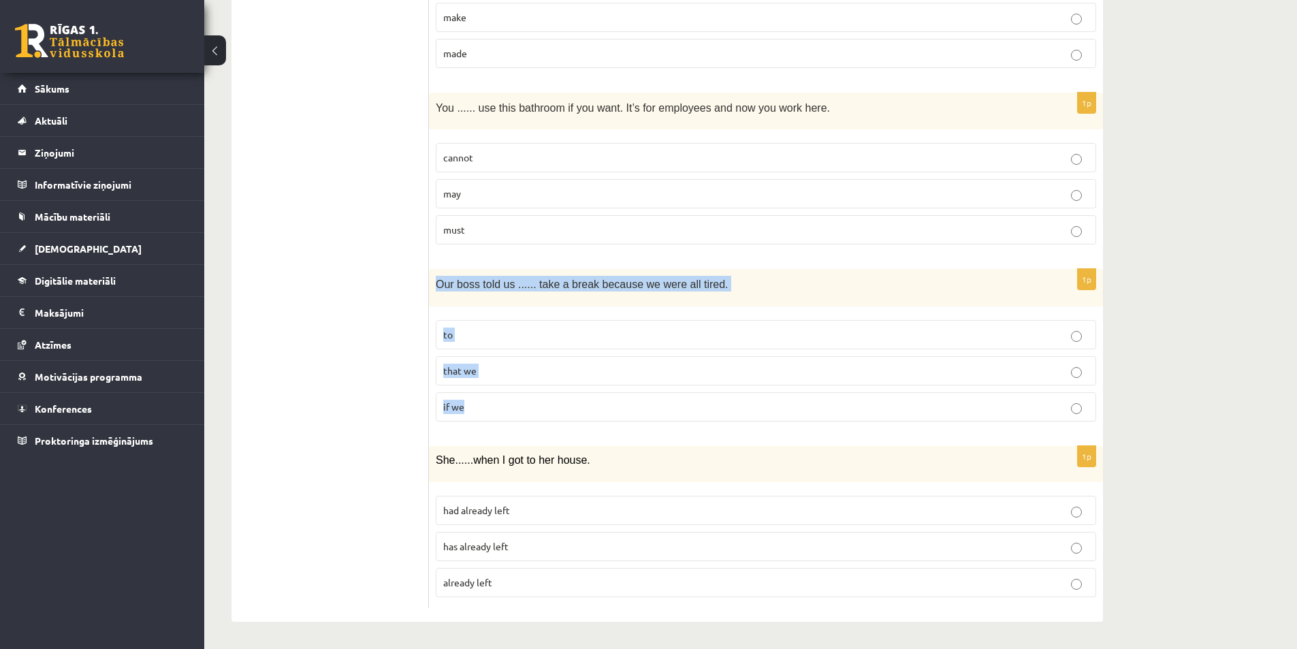
drag, startPoint x: 445, startPoint y: 286, endPoint x: 547, endPoint y: 414, distance: 163.8
click at [547, 414] on div "1p Our boss told us ...... take a break because we were all tired. to that we i…" at bounding box center [766, 350] width 674 height 163
click at [871, 320] on label "to" at bounding box center [766, 334] width 660 height 29
drag, startPoint x: 440, startPoint y: 286, endPoint x: 555, endPoint y: 402, distance: 163.1
click at [555, 402] on div "1p Our boss told us ...... take a break because we were all tired. to that we i…" at bounding box center [766, 350] width 674 height 163
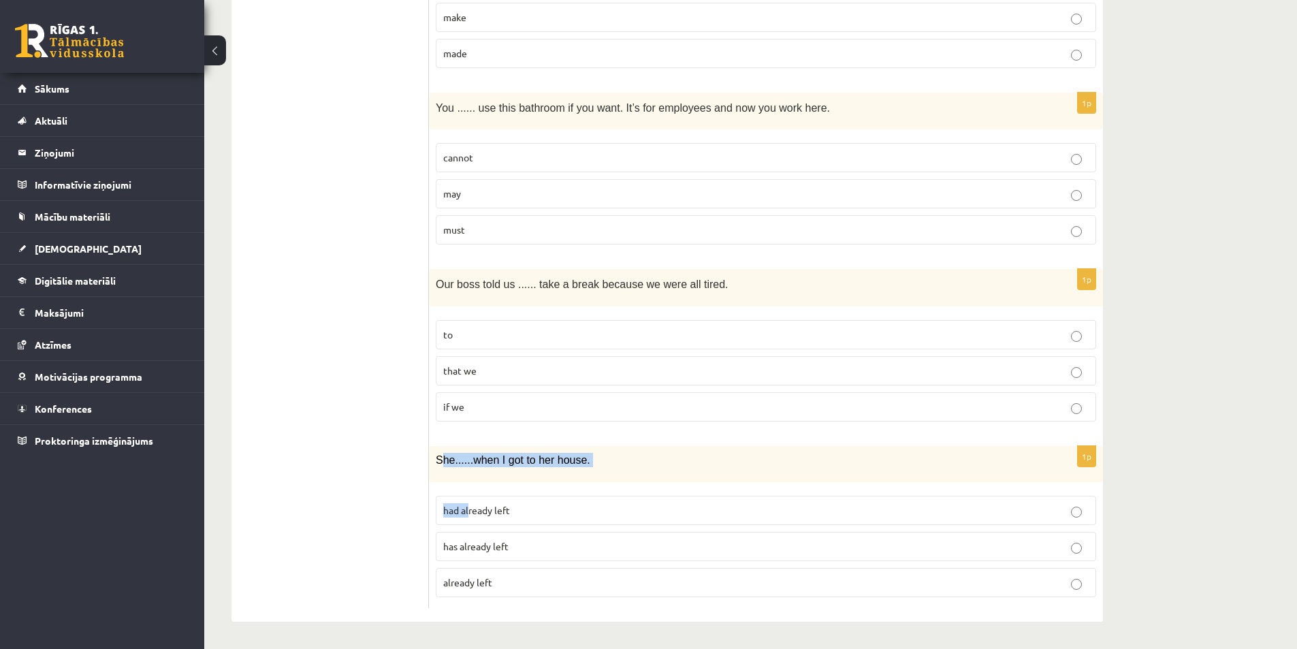
drag, startPoint x: 438, startPoint y: 459, endPoint x: 469, endPoint y: 493, distance: 45.3
click at [469, 493] on div "1p She ...... when I got to her house. had already left has already left alread…" at bounding box center [766, 527] width 674 height 162
drag, startPoint x: 434, startPoint y: 458, endPoint x: 529, endPoint y: 568, distance: 145.3
click at [529, 568] on div "1p She ...... when I got to her house. had already left has already left alread…" at bounding box center [766, 527] width 674 height 162
drag, startPoint x: 285, startPoint y: 472, endPoint x: 292, endPoint y: 468, distance: 8.3
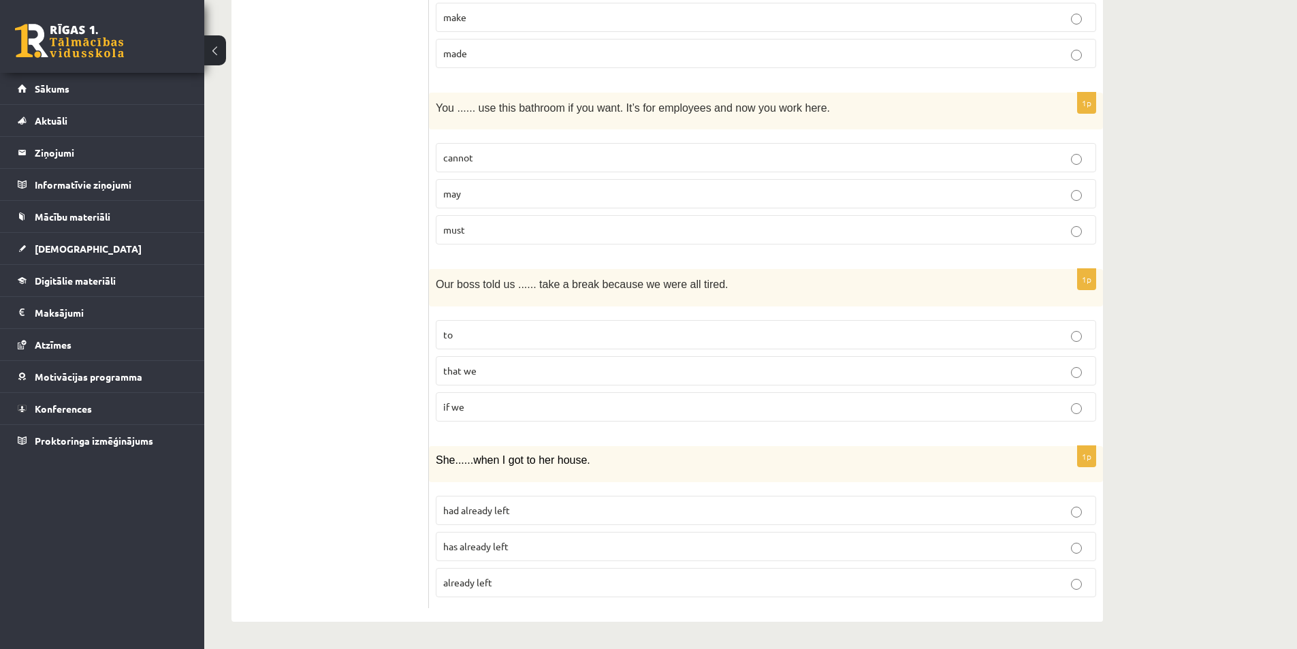
click at [556, 543] on p "has already left" at bounding box center [765, 546] width 645 height 14
drag, startPoint x: 425, startPoint y: 457, endPoint x: 519, endPoint y: 589, distance: 162.2
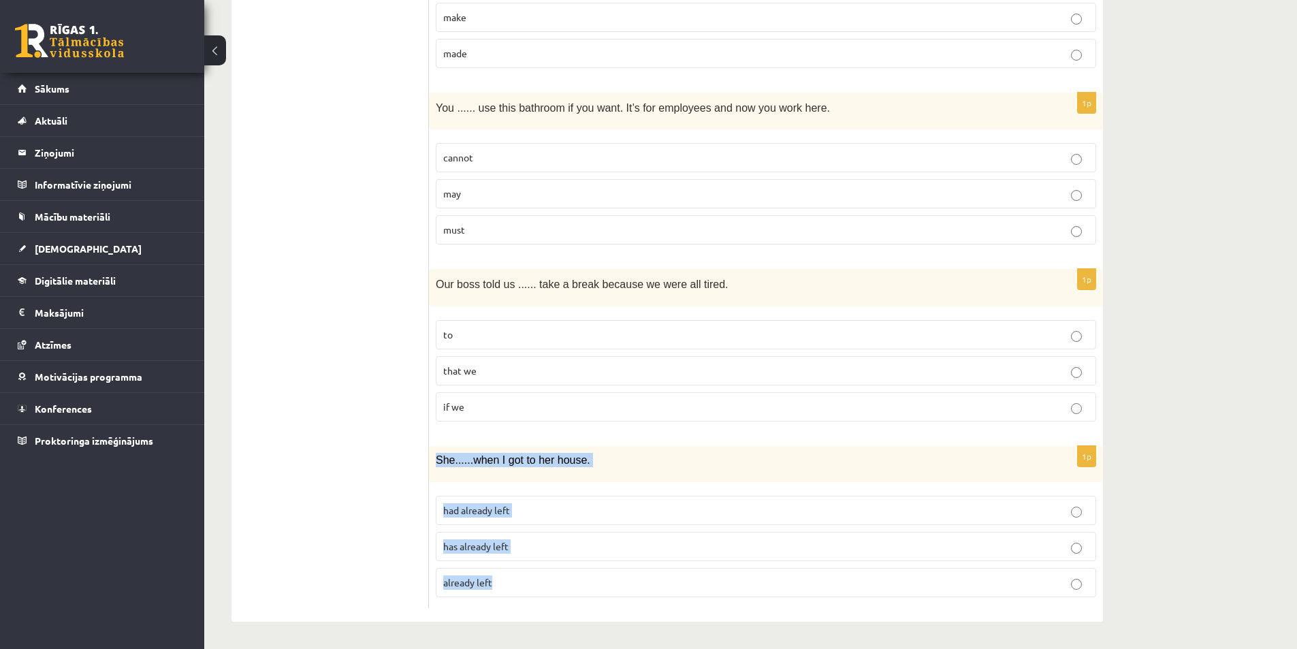
drag, startPoint x: 435, startPoint y: 456, endPoint x: 519, endPoint y: 591, distance: 158.6
click at [519, 591] on div "1p She ...... when I got to her house. had already left has already left alread…" at bounding box center [766, 527] width 674 height 162
click at [463, 585] on span "already left" at bounding box center [467, 582] width 49 height 12
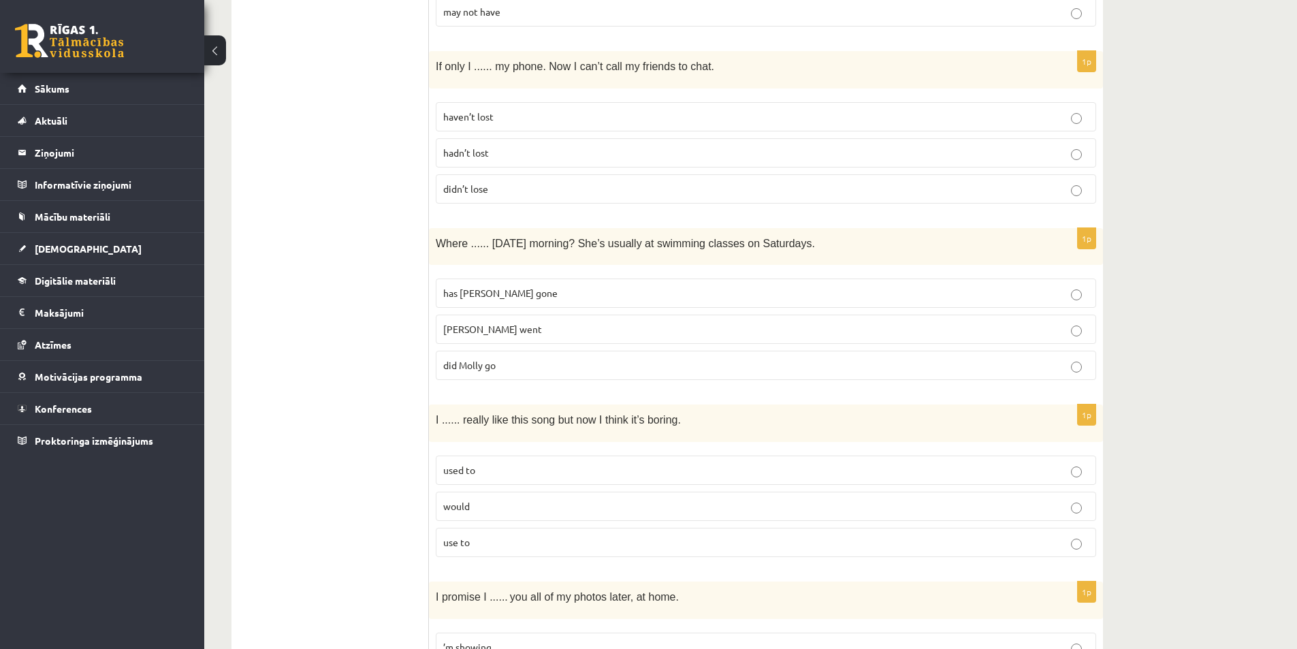
scroll to position [692, 0]
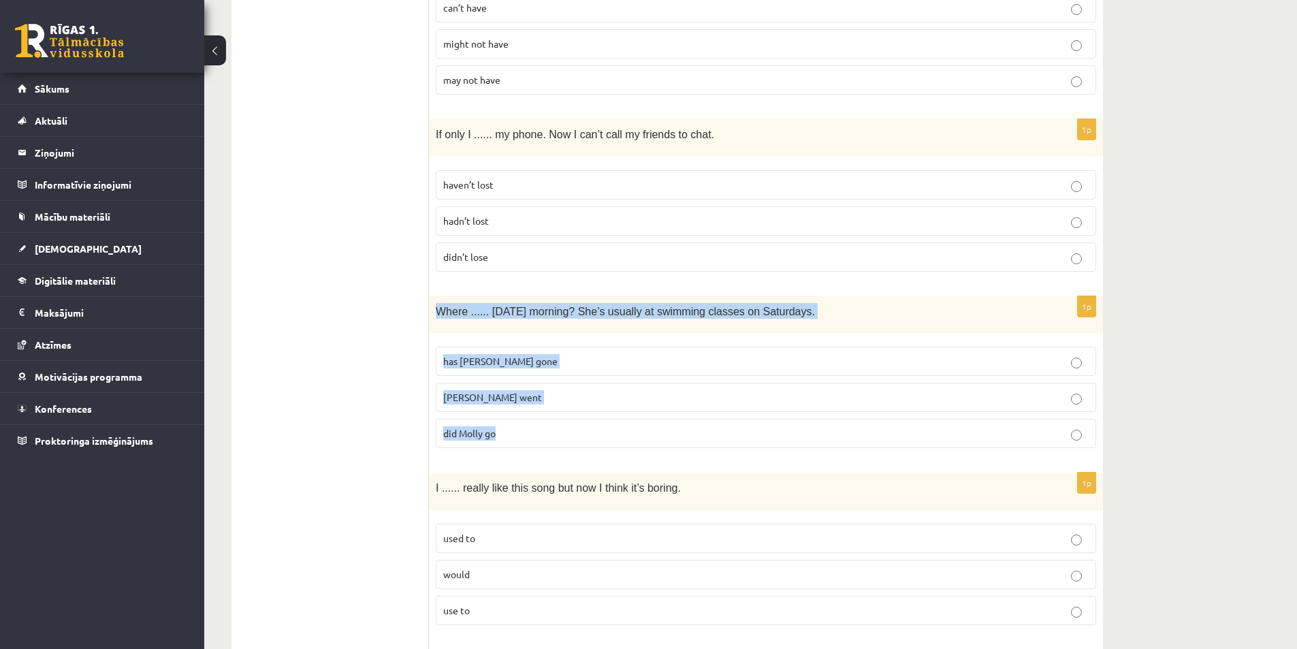
drag, startPoint x: 438, startPoint y: 316, endPoint x: 539, endPoint y: 427, distance: 150.3
click at [539, 427] on div "1p Where ...... yesterday morning? She’s usually at swimming classes on Saturda…" at bounding box center [766, 377] width 674 height 163
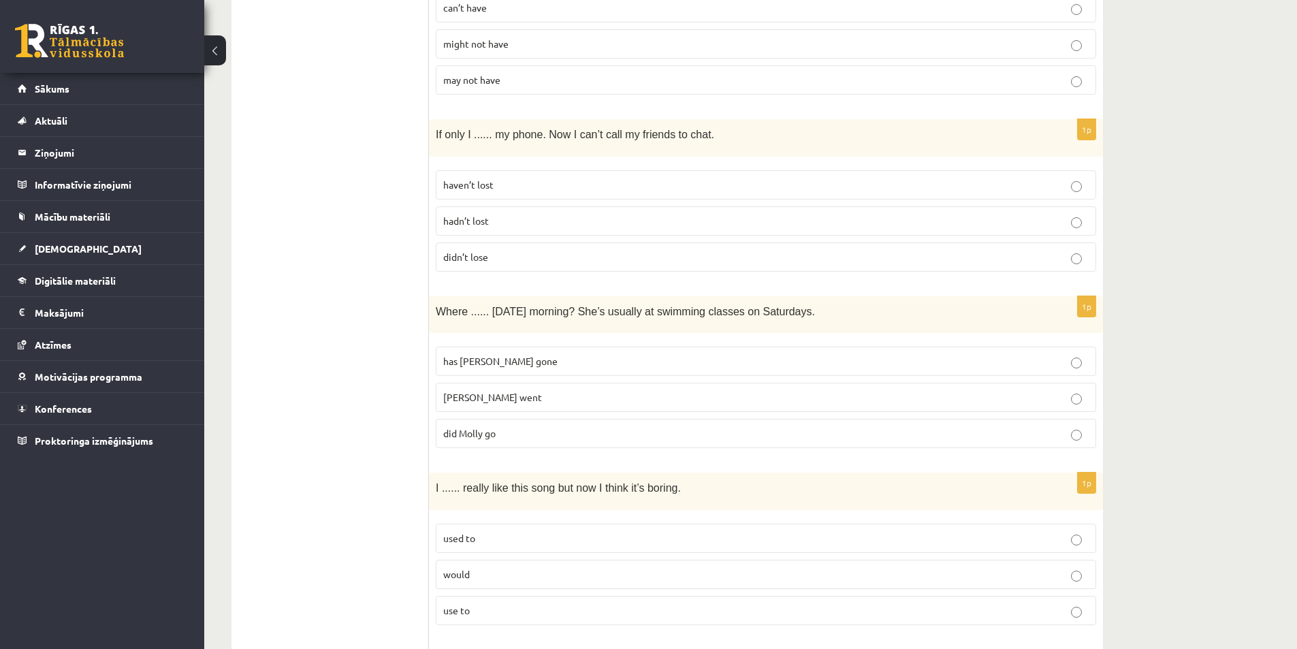
click at [521, 362] on p "has Molly gone" at bounding box center [765, 361] width 645 height 14
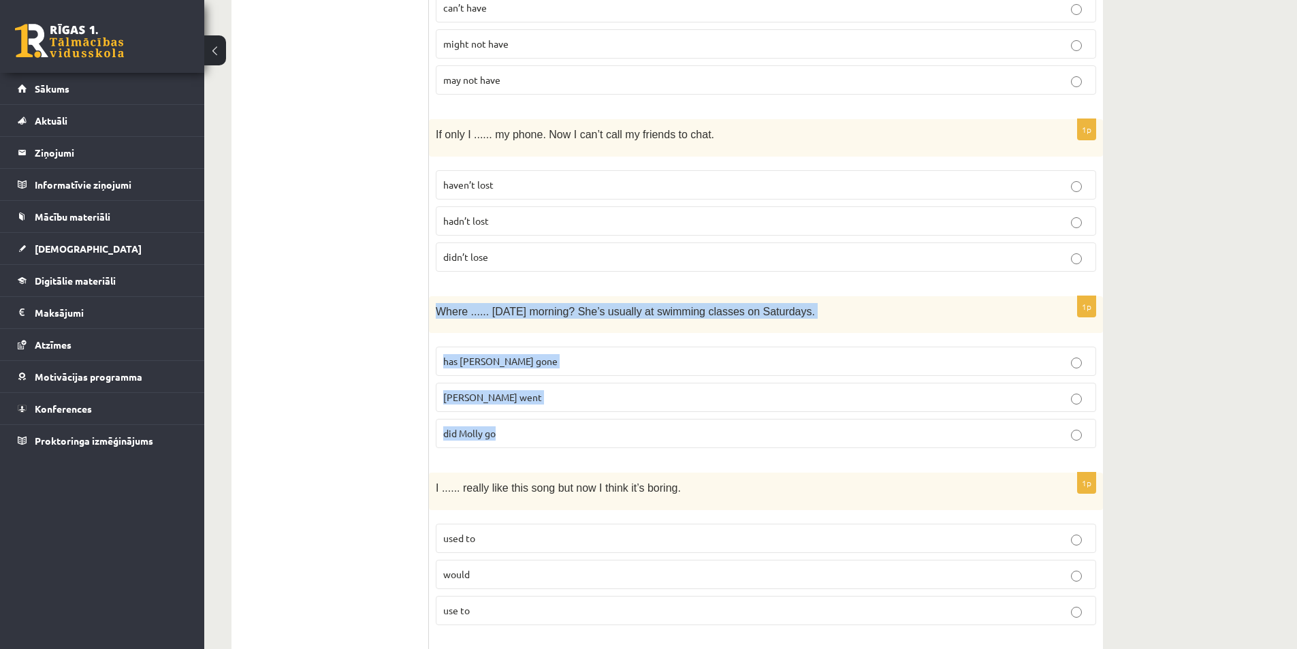
drag, startPoint x: 435, startPoint y: 311, endPoint x: 525, endPoint y: 437, distance: 155.1
click at [525, 437] on div "1p Where ...... yesterday morning? She’s usually at swimming classes on Saturda…" at bounding box center [766, 377] width 674 height 163
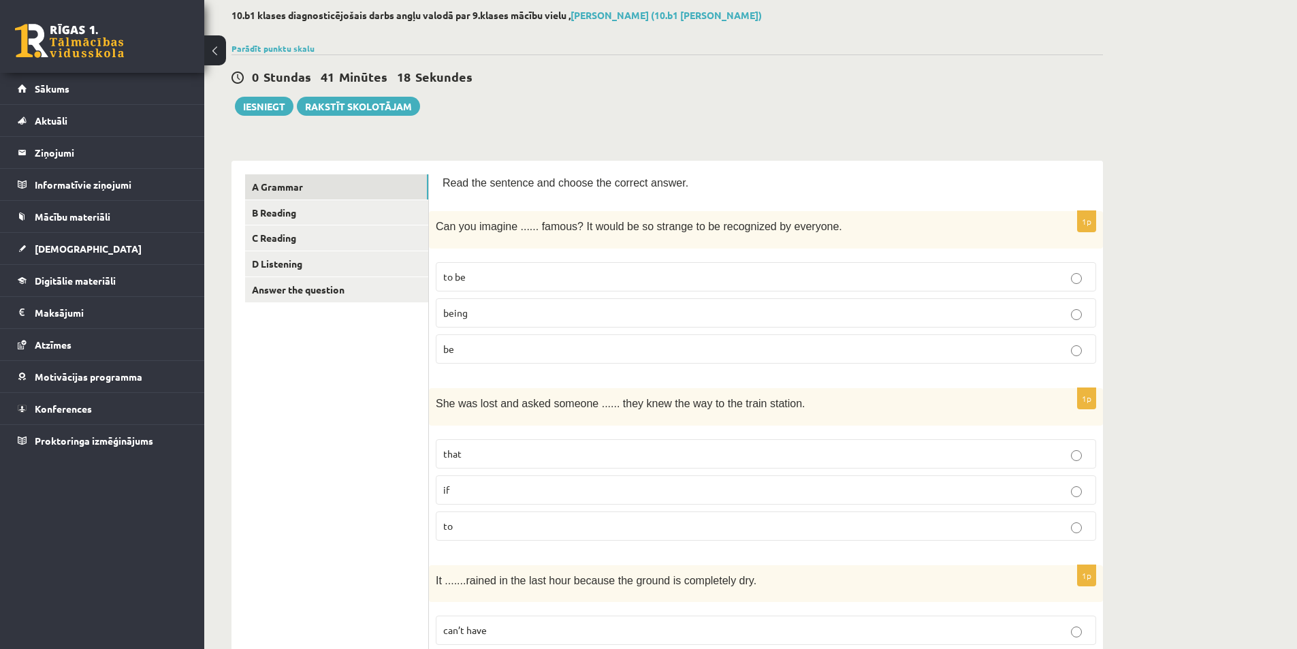
scroll to position [0, 0]
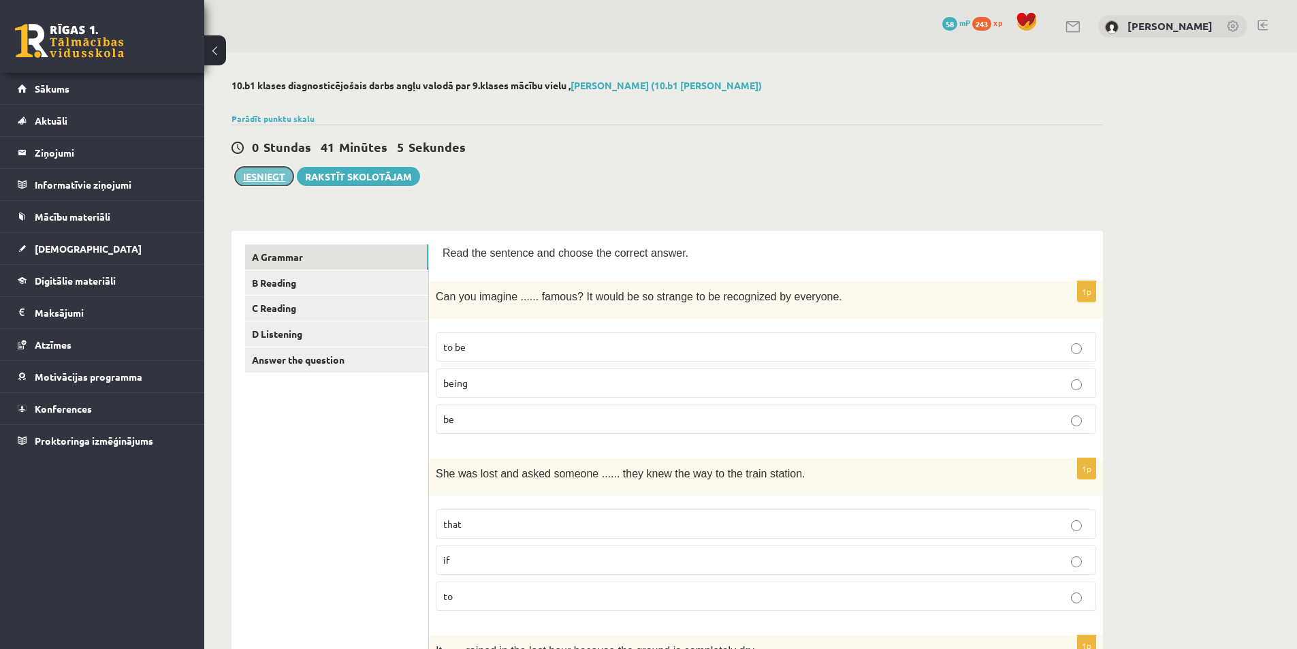
click at [274, 176] on button "Iesniegt" at bounding box center [264, 176] width 59 height 19
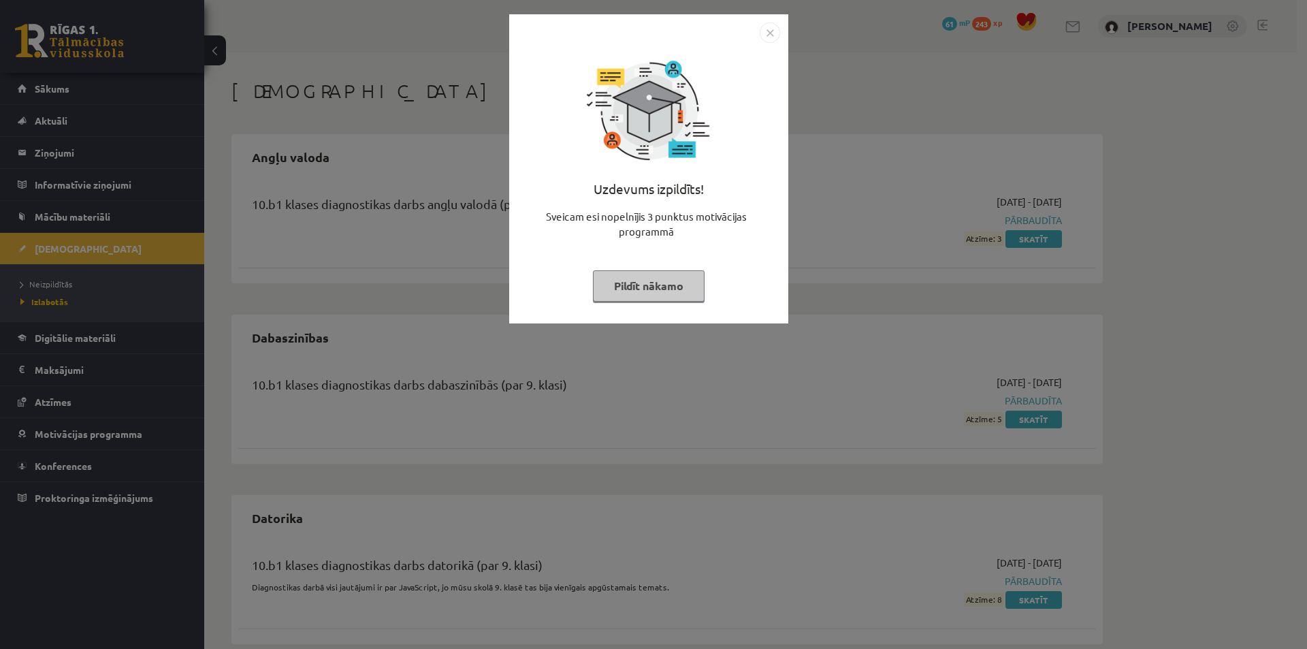
click at [674, 289] on button "Pildīt nākamo" at bounding box center [649, 285] width 112 height 31
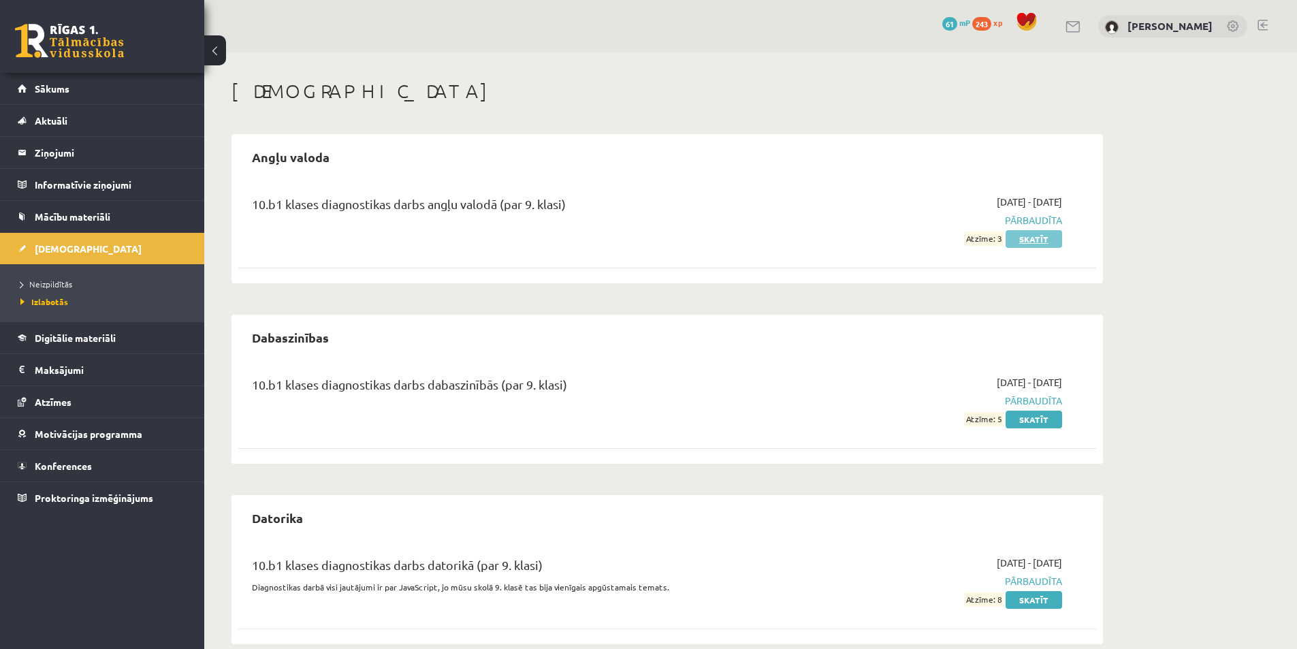
click at [1036, 236] on link "Skatīt" at bounding box center [1033, 239] width 56 height 18
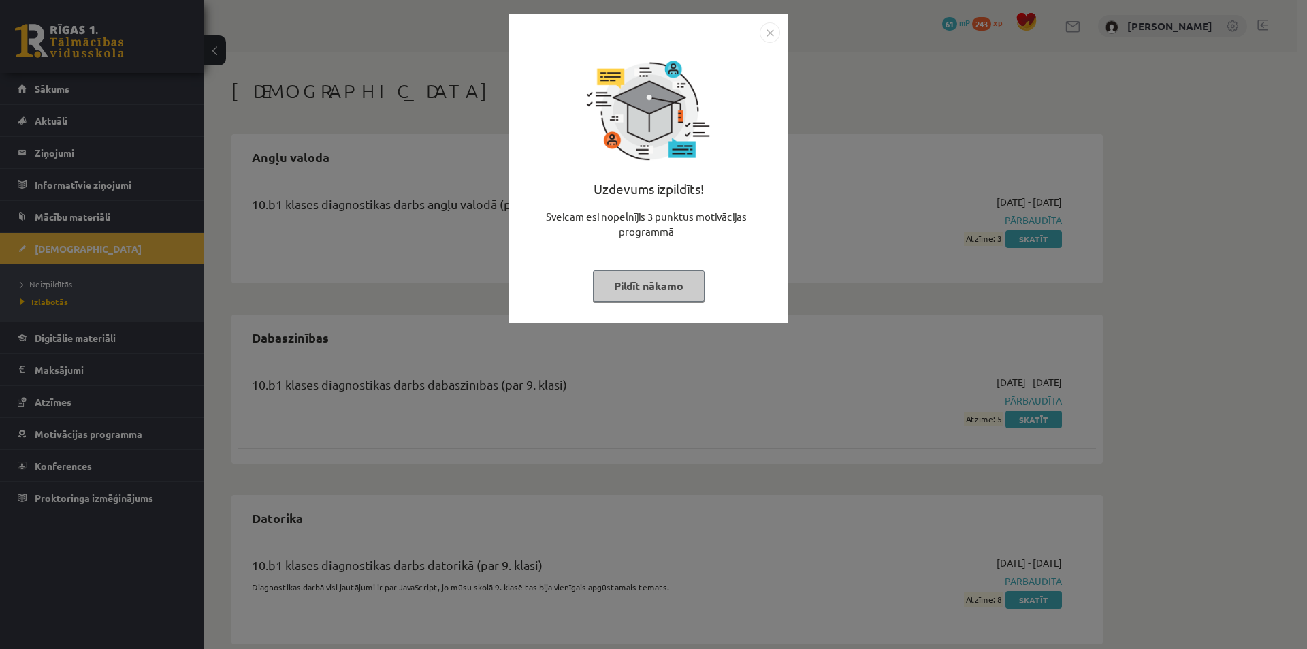
click at [672, 276] on button "Pildīt nākamo" at bounding box center [649, 285] width 112 height 31
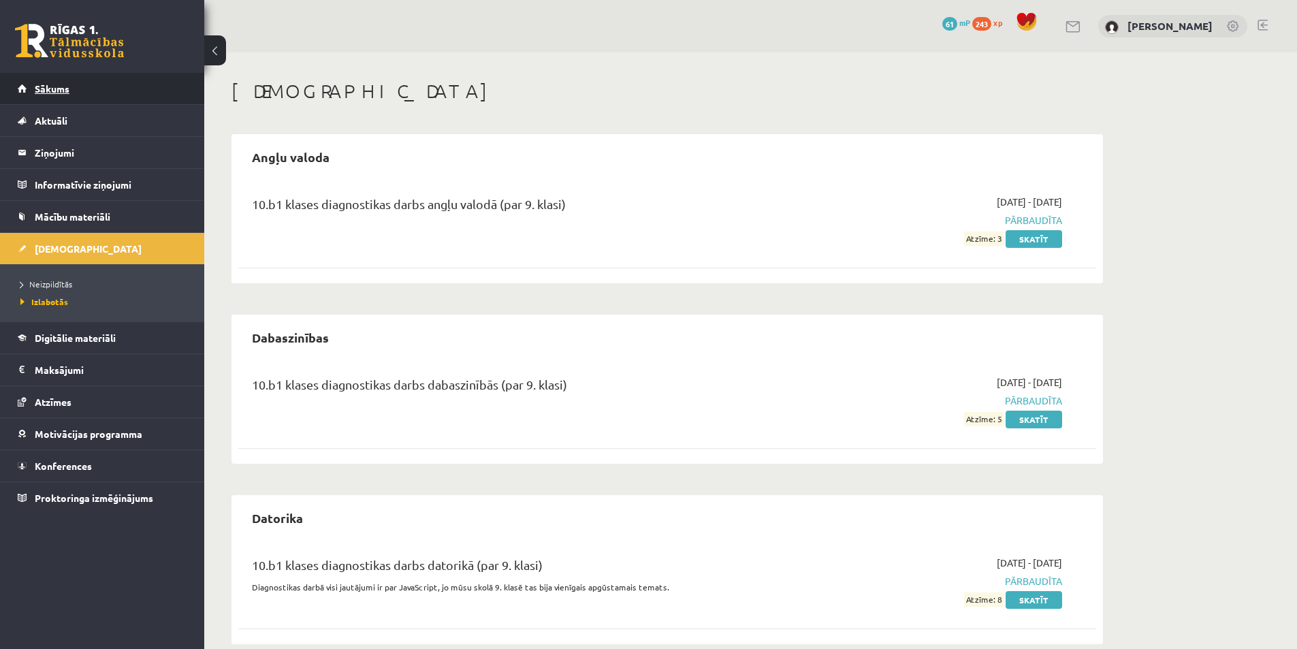
click at [59, 81] on link "Sākums" at bounding box center [102, 88] width 169 height 31
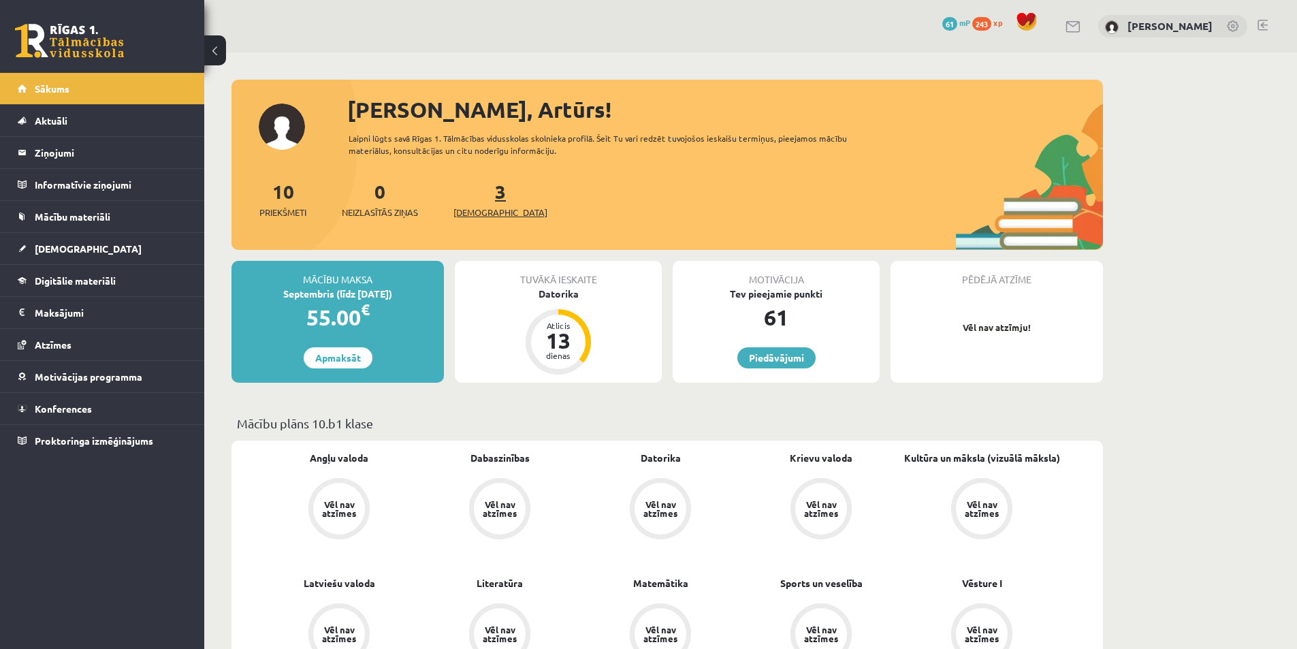
click at [468, 210] on span "[DEMOGRAPHIC_DATA]" at bounding box center [500, 213] width 94 height 14
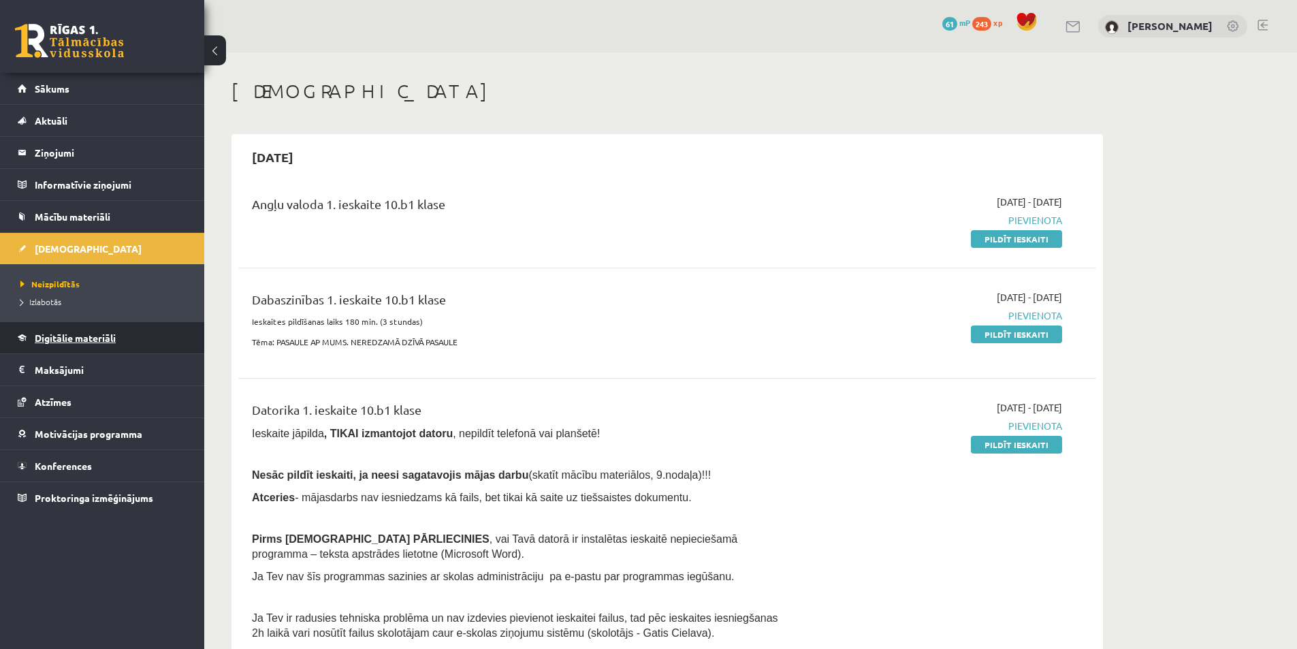
click at [80, 347] on link "Digitālie materiāli" at bounding box center [102, 337] width 169 height 31
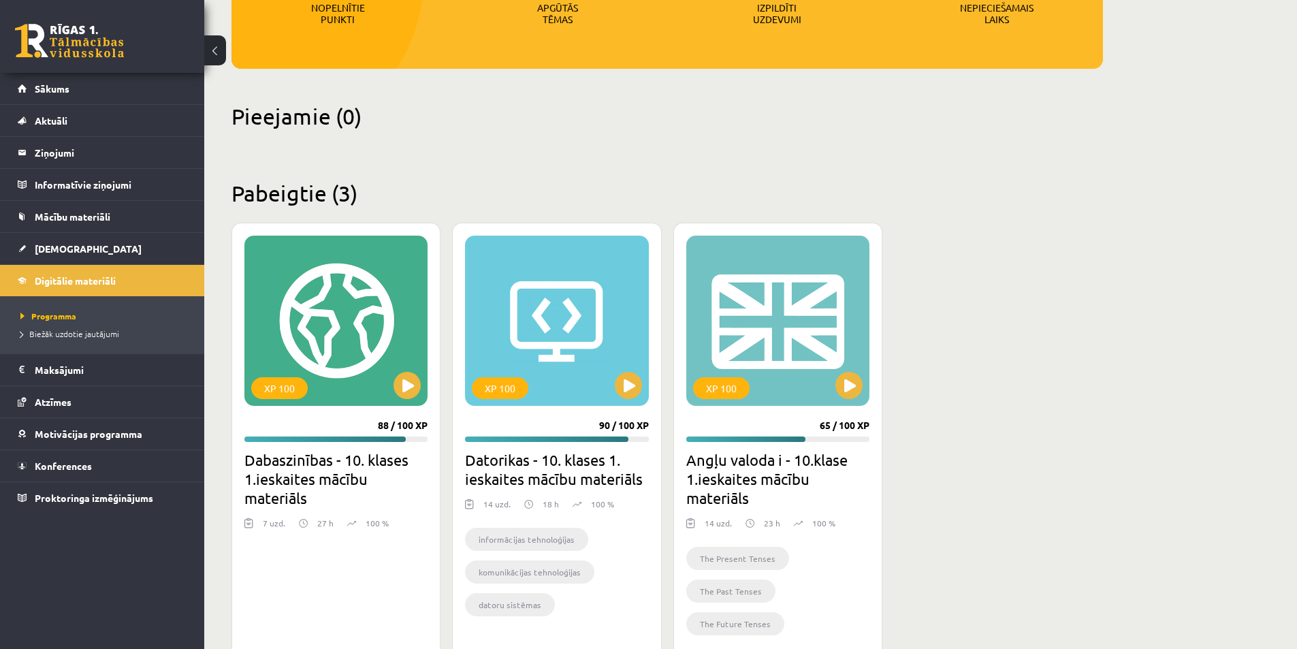
scroll to position [282, 0]
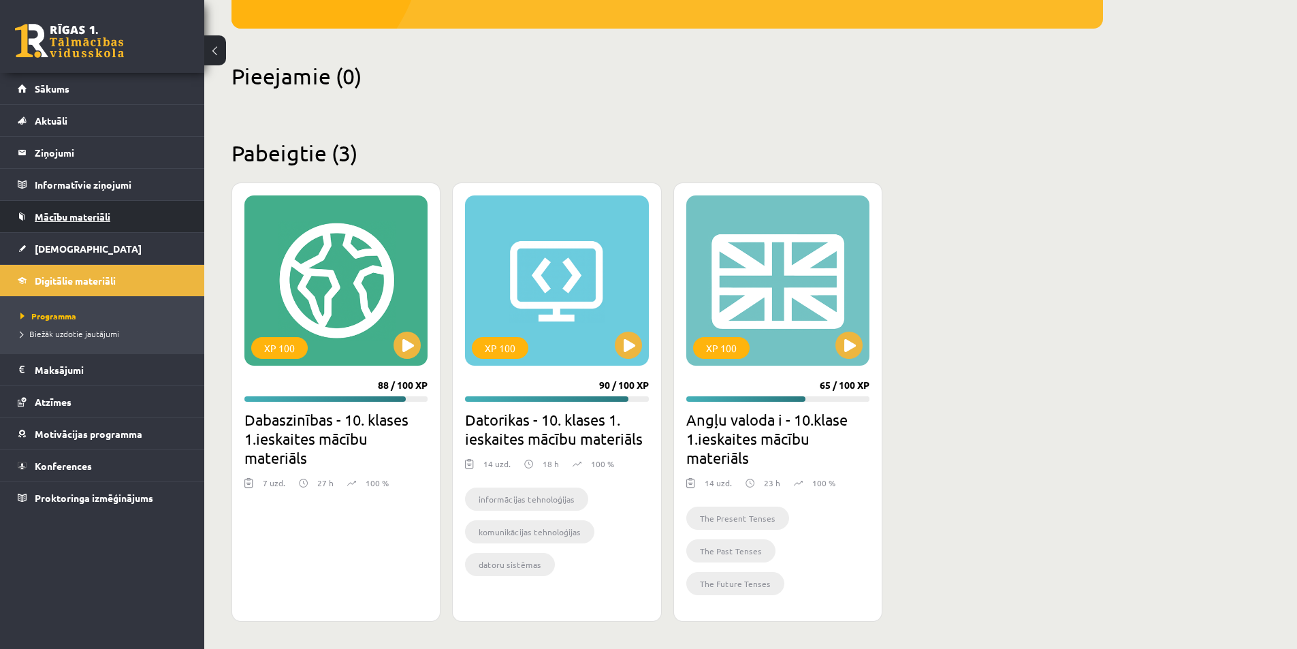
click at [82, 220] on span "Mācību materiāli" at bounding box center [73, 216] width 76 height 12
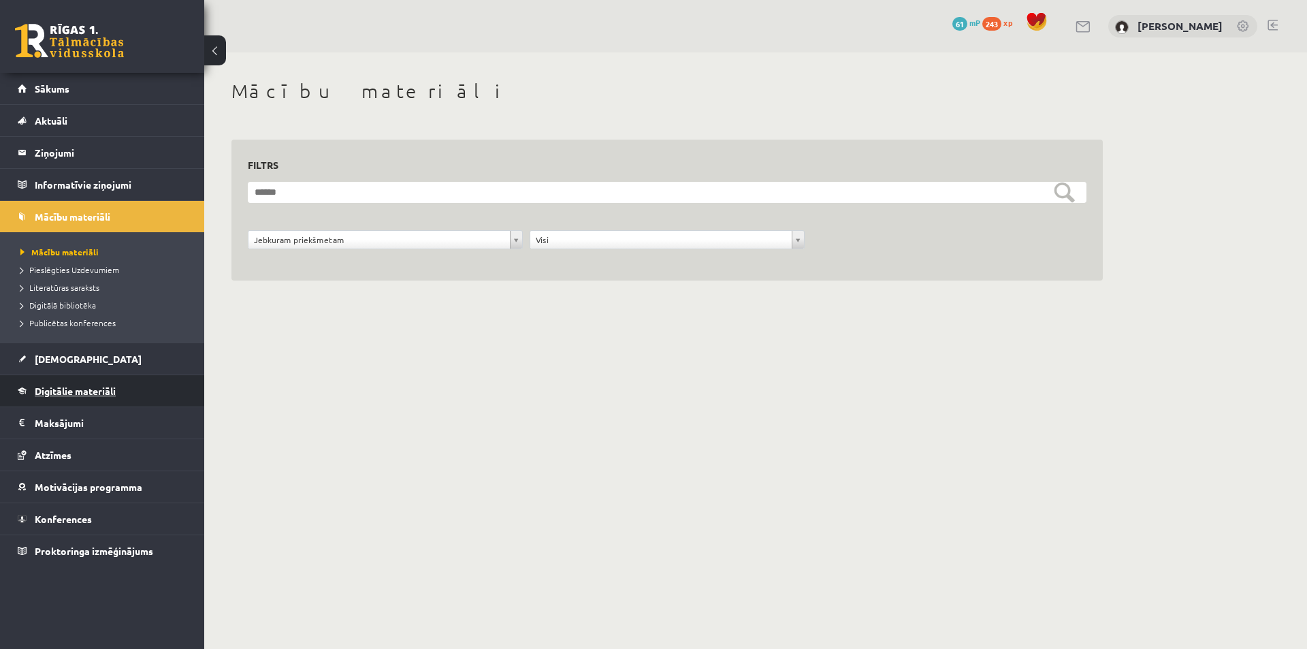
click at [67, 389] on span "Digitālie materiāli" at bounding box center [75, 391] width 81 height 12
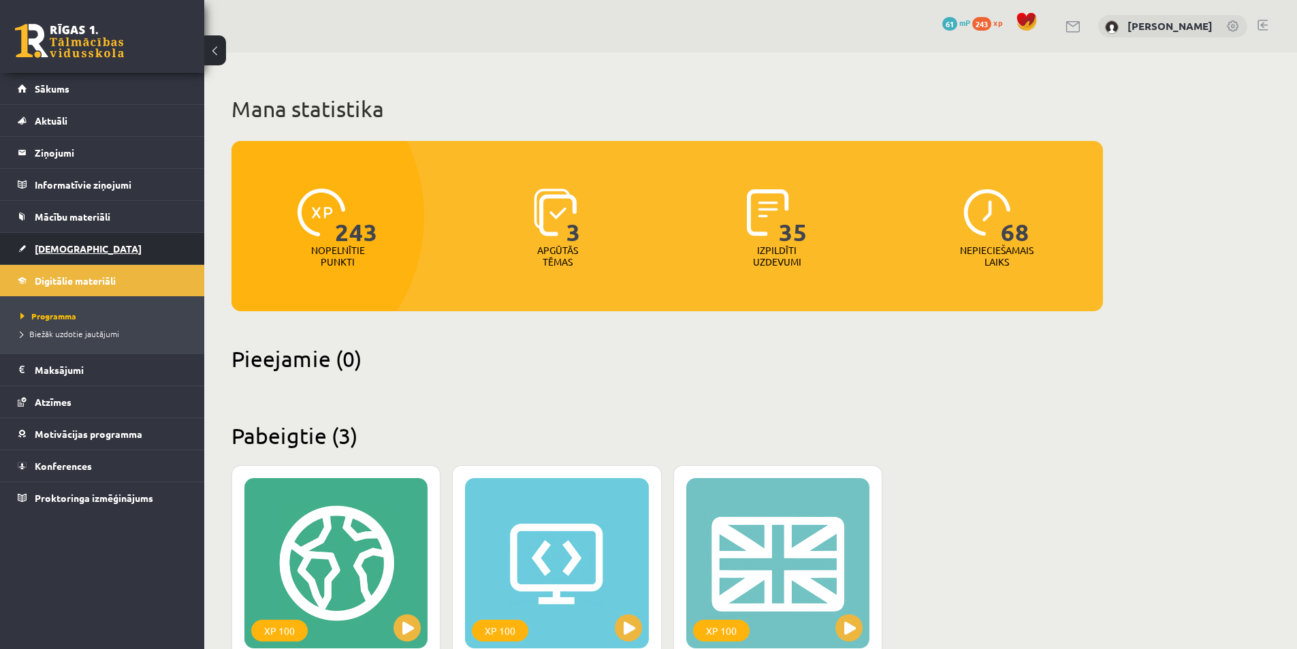
click at [53, 254] on link "[DEMOGRAPHIC_DATA]" at bounding box center [102, 248] width 169 height 31
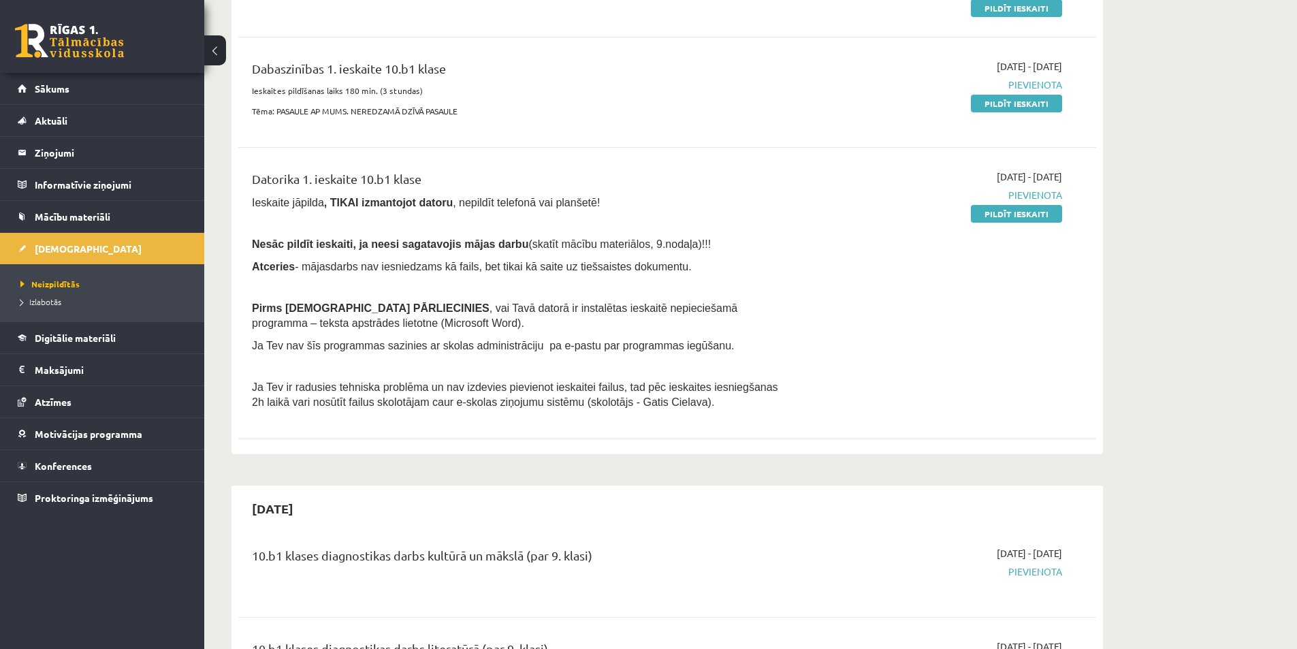
scroll to position [68, 0]
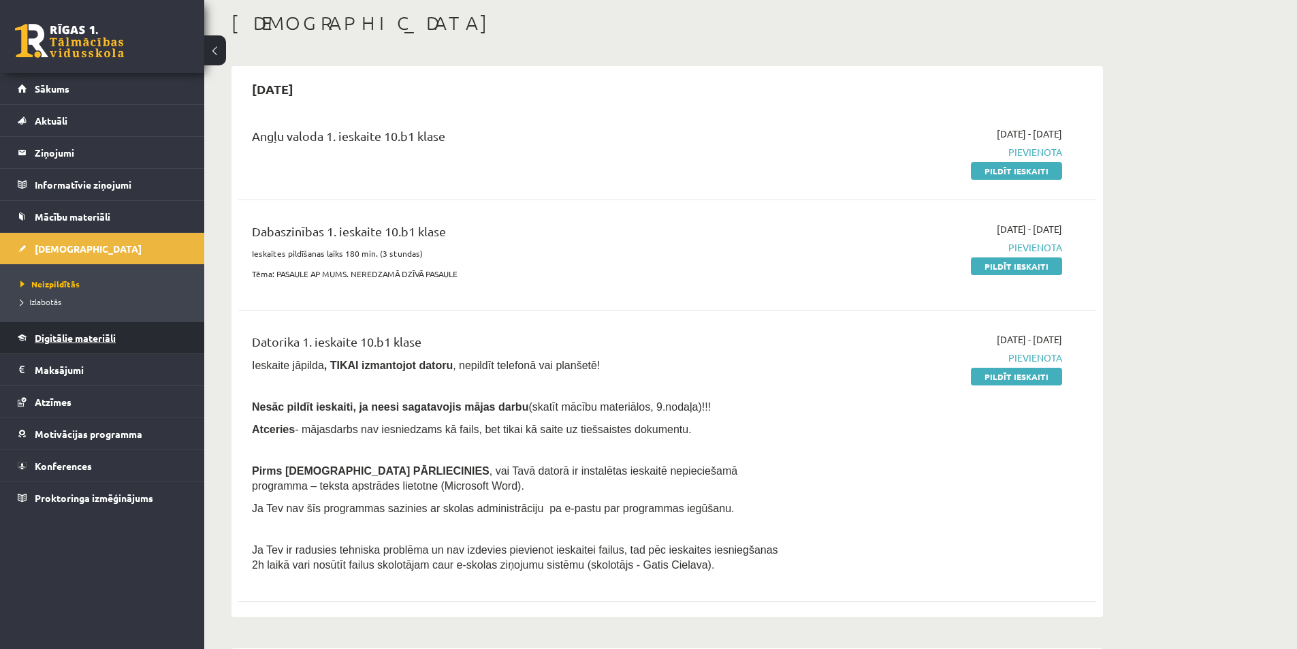
click at [74, 336] on span "Digitālie materiāli" at bounding box center [75, 337] width 81 height 12
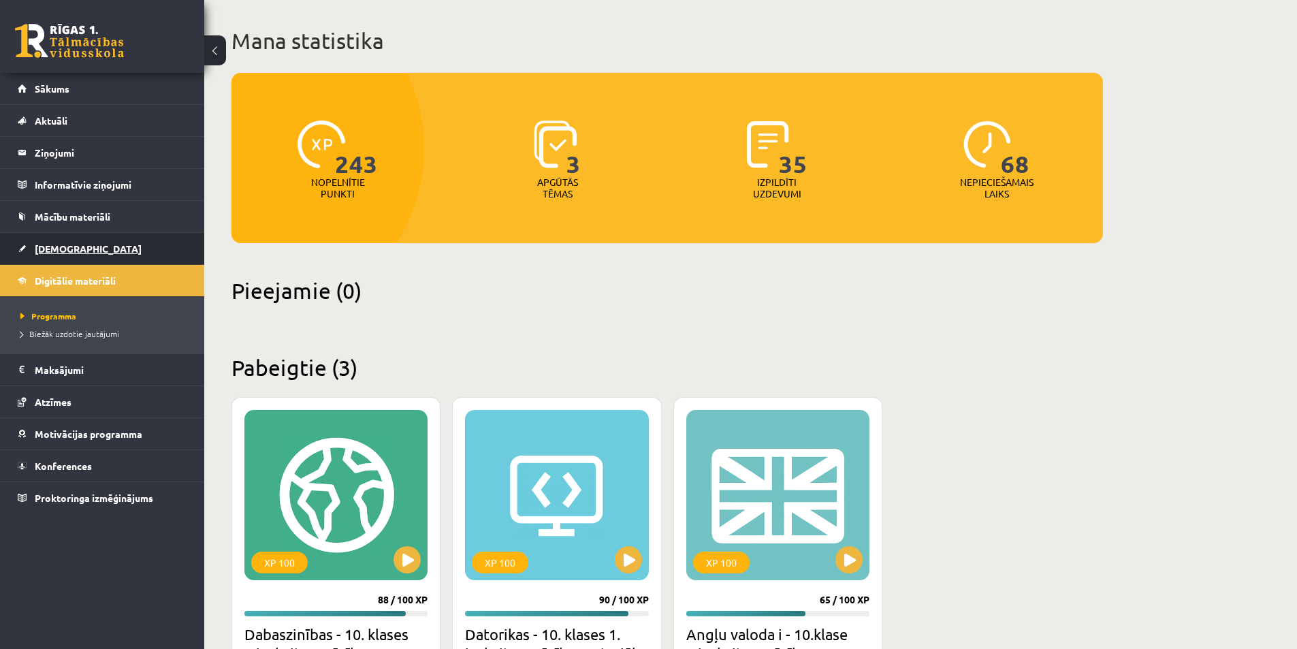
click at [59, 244] on span "[DEMOGRAPHIC_DATA]" at bounding box center [88, 248] width 107 height 12
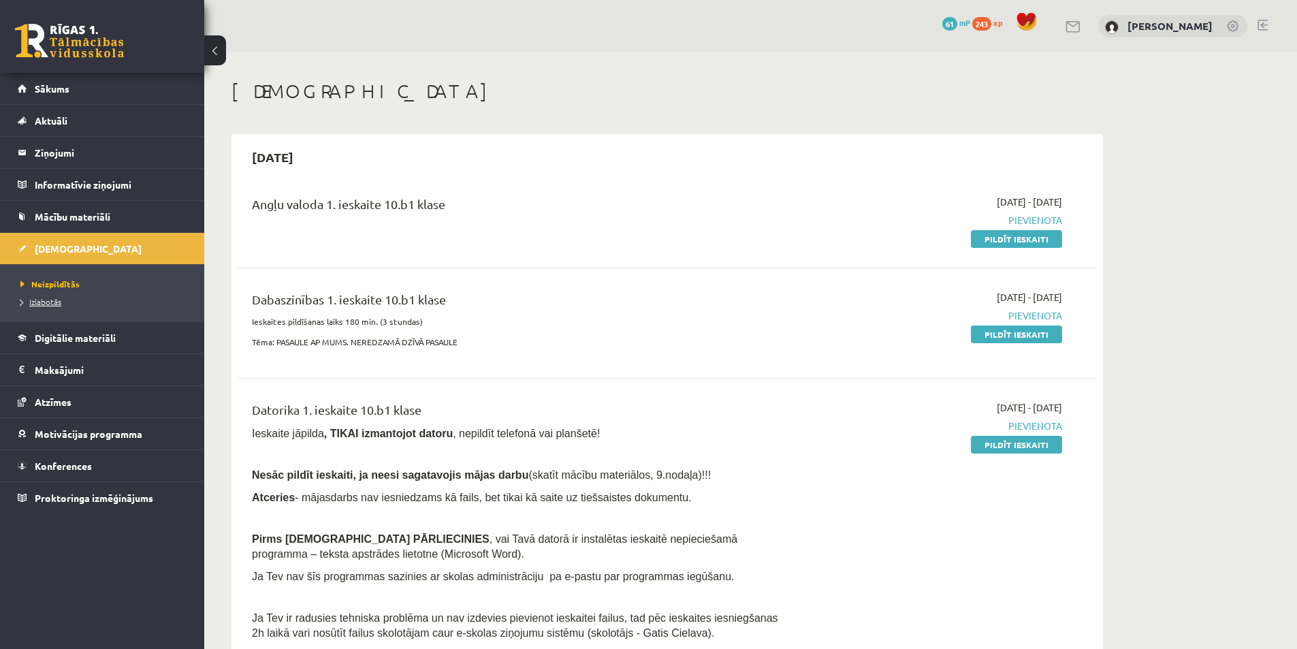
click at [48, 300] on span "Izlabotās" at bounding box center [40, 301] width 41 height 11
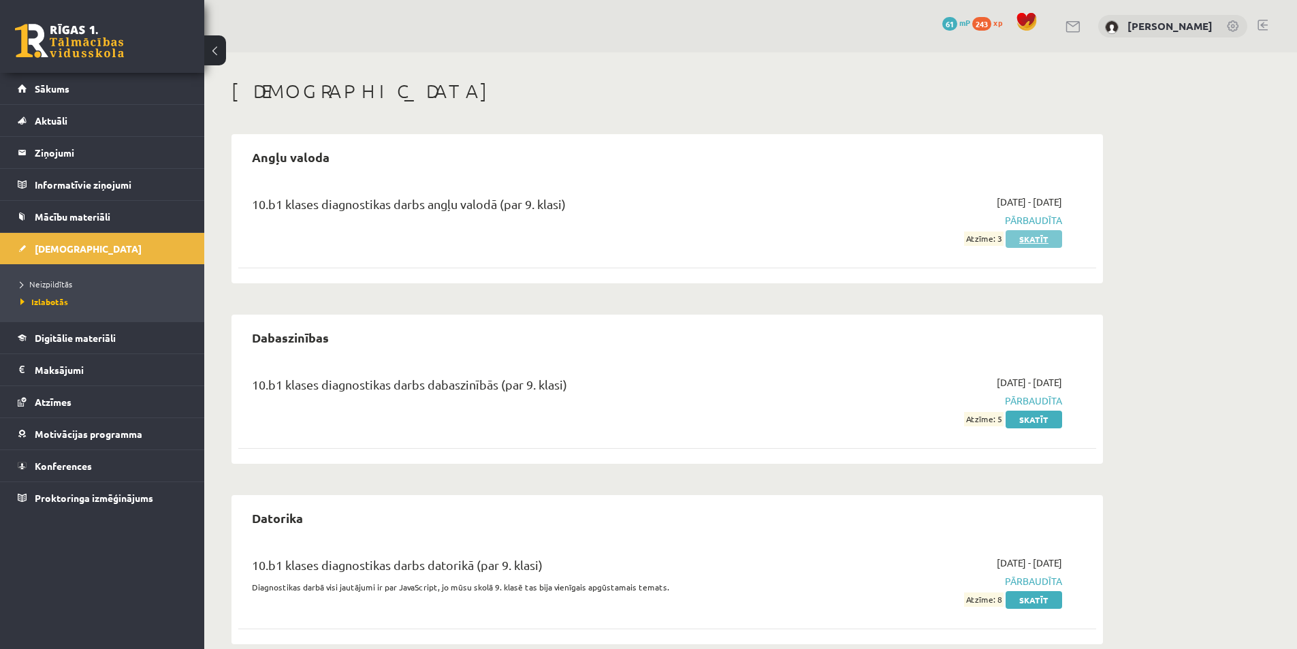
click at [1032, 242] on link "Skatīt" at bounding box center [1033, 239] width 56 height 18
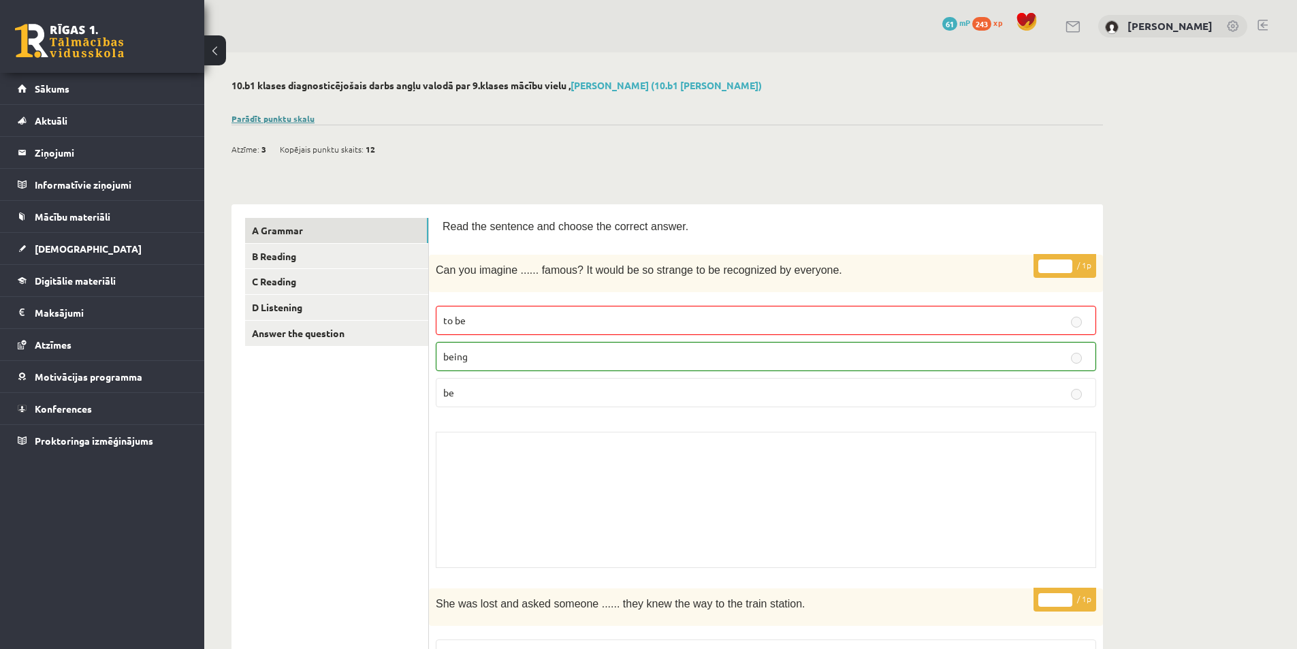
click at [293, 119] on link "Parādīt punktu skalu" at bounding box center [272, 118] width 83 height 11
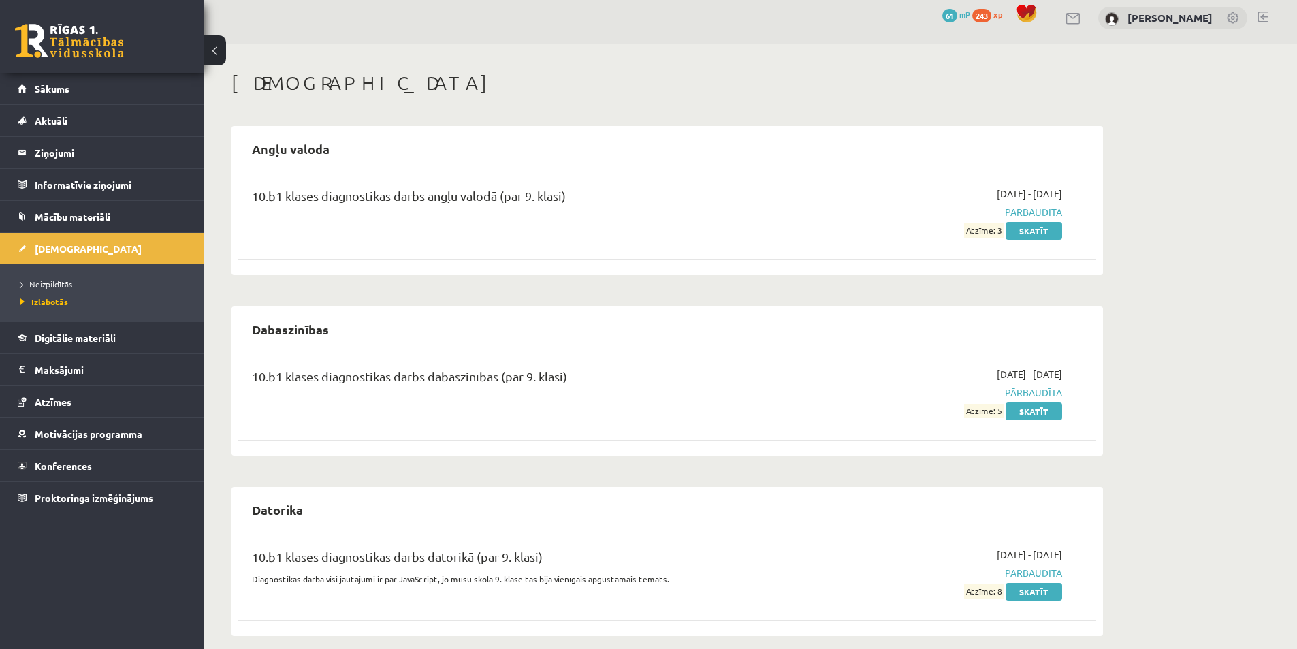
scroll to position [22, 0]
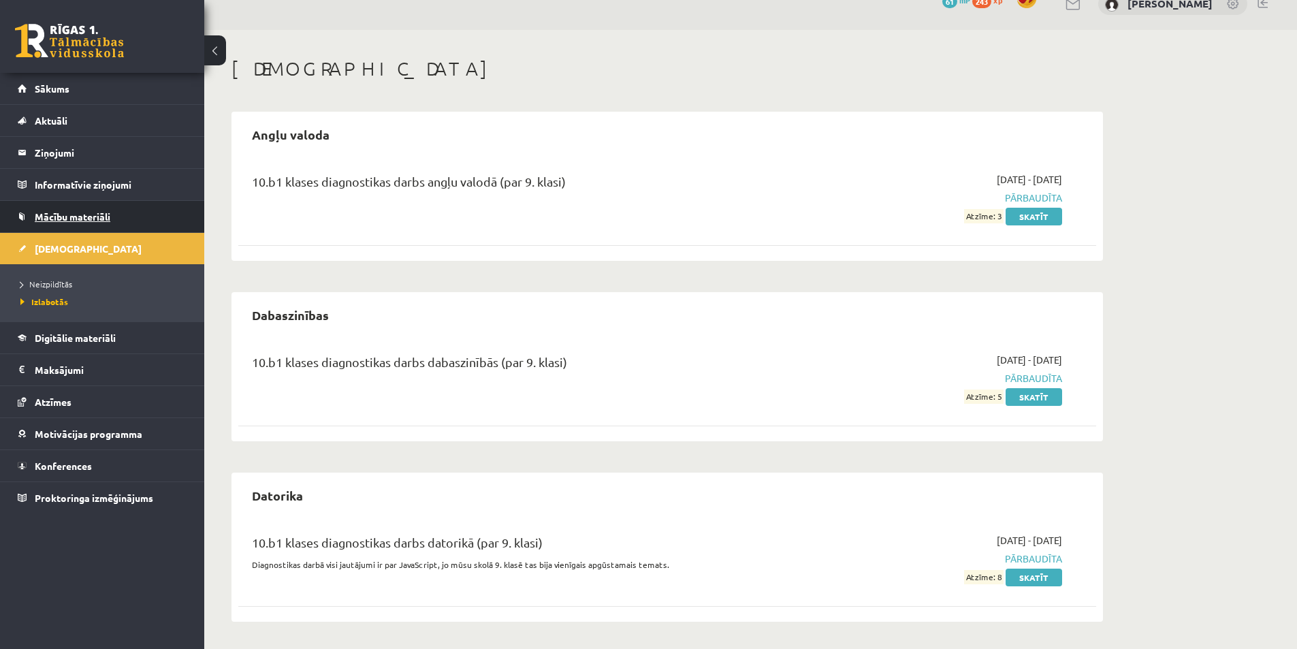
click at [76, 229] on link "Mācību materiāli" at bounding box center [102, 216] width 169 height 31
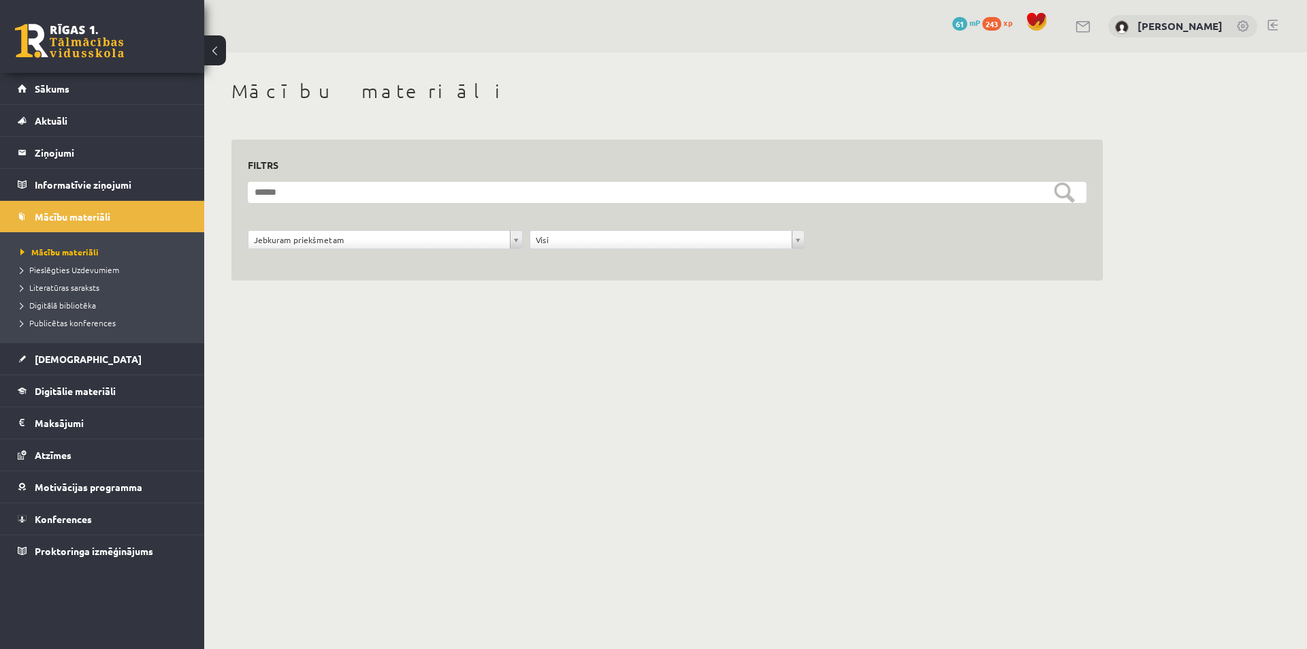
click at [387, 205] on form "**********" at bounding box center [667, 223] width 838 height 82
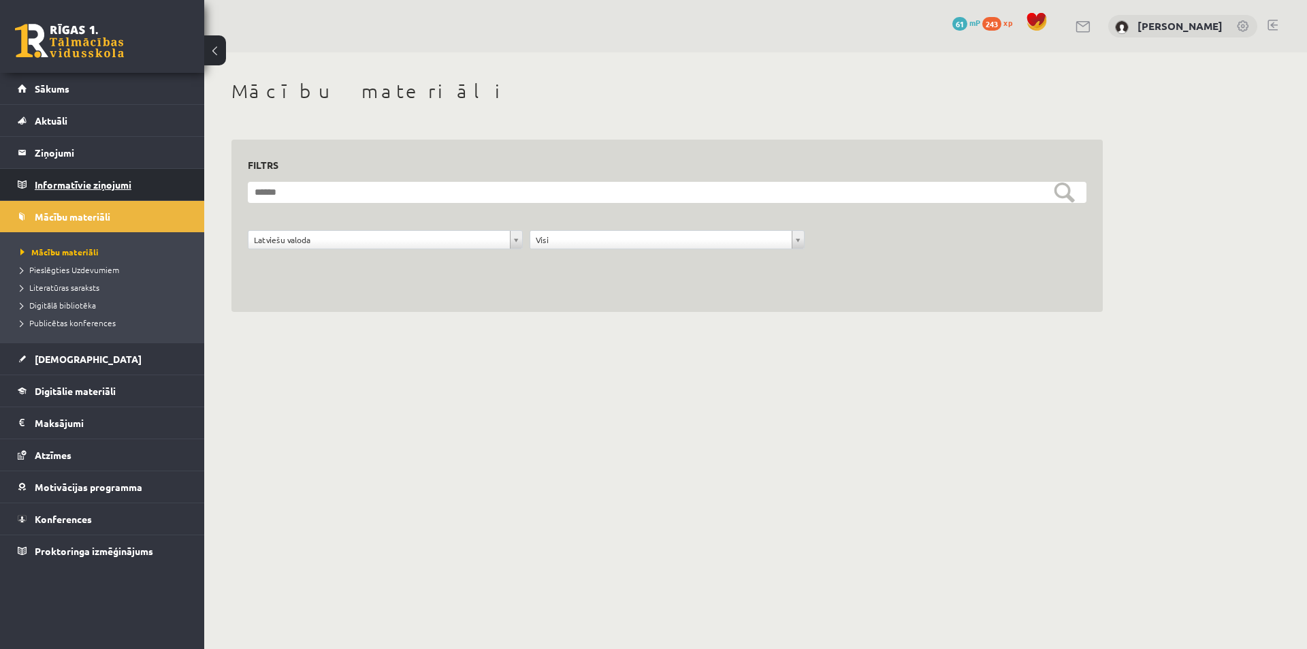
click at [76, 178] on legend "Informatīvie ziņojumi 0" at bounding box center [111, 184] width 152 height 31
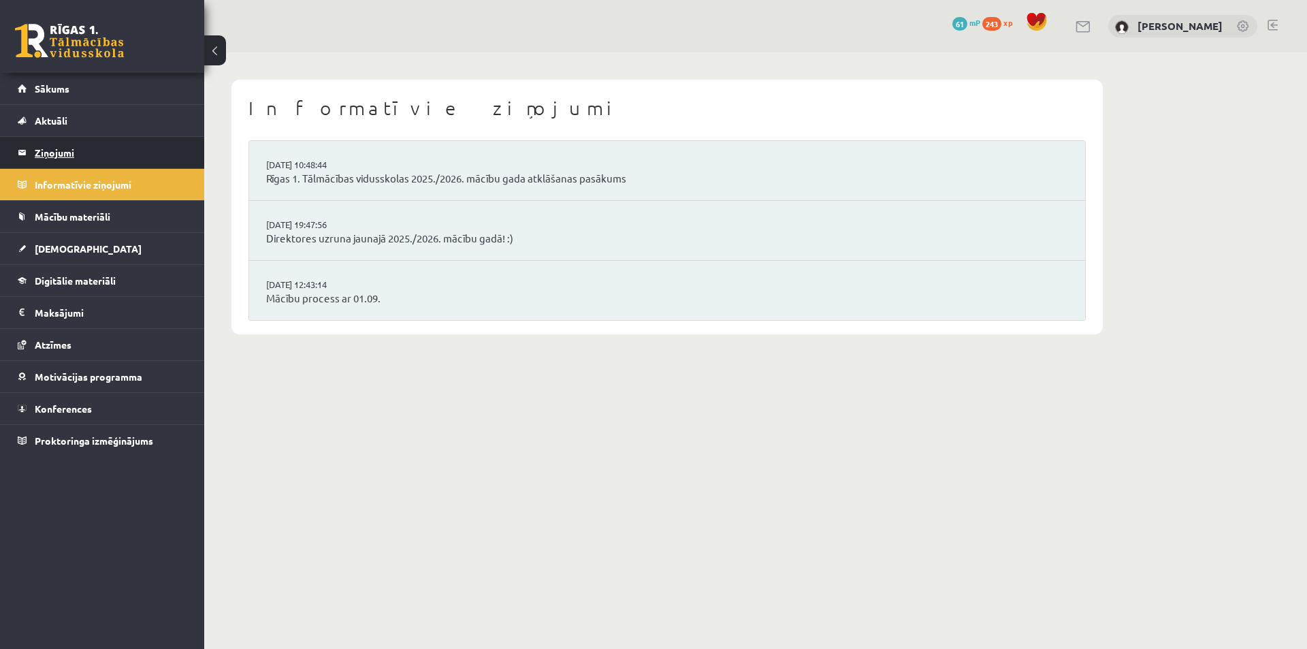
click at [46, 152] on legend "Ziņojumi 0" at bounding box center [111, 152] width 152 height 31
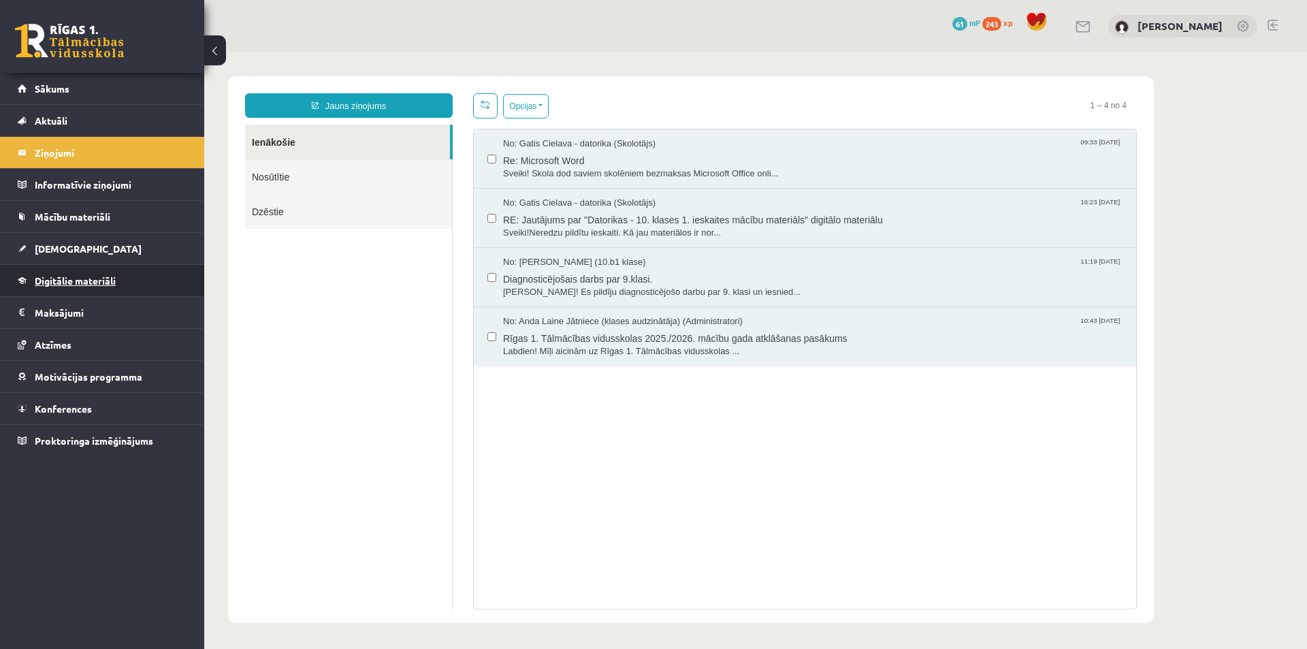
click at [69, 272] on link "Digitālie materiāli" at bounding box center [102, 280] width 169 height 31
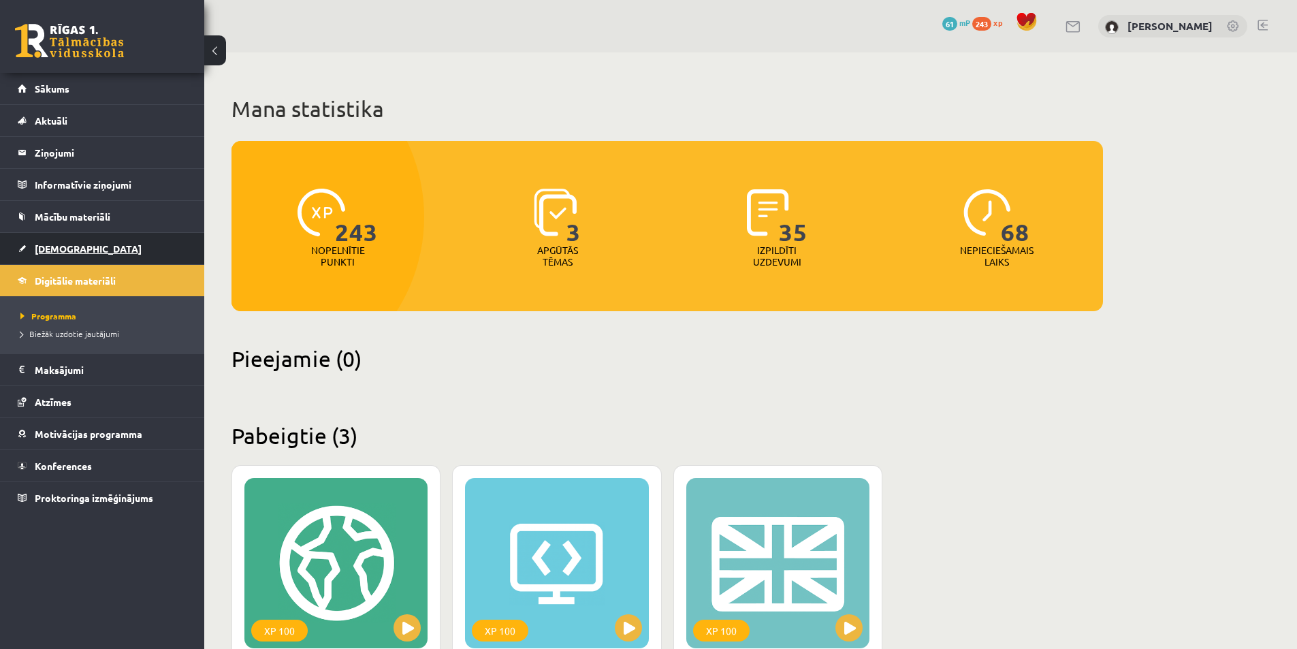
click at [64, 244] on span "[DEMOGRAPHIC_DATA]" at bounding box center [88, 248] width 107 height 12
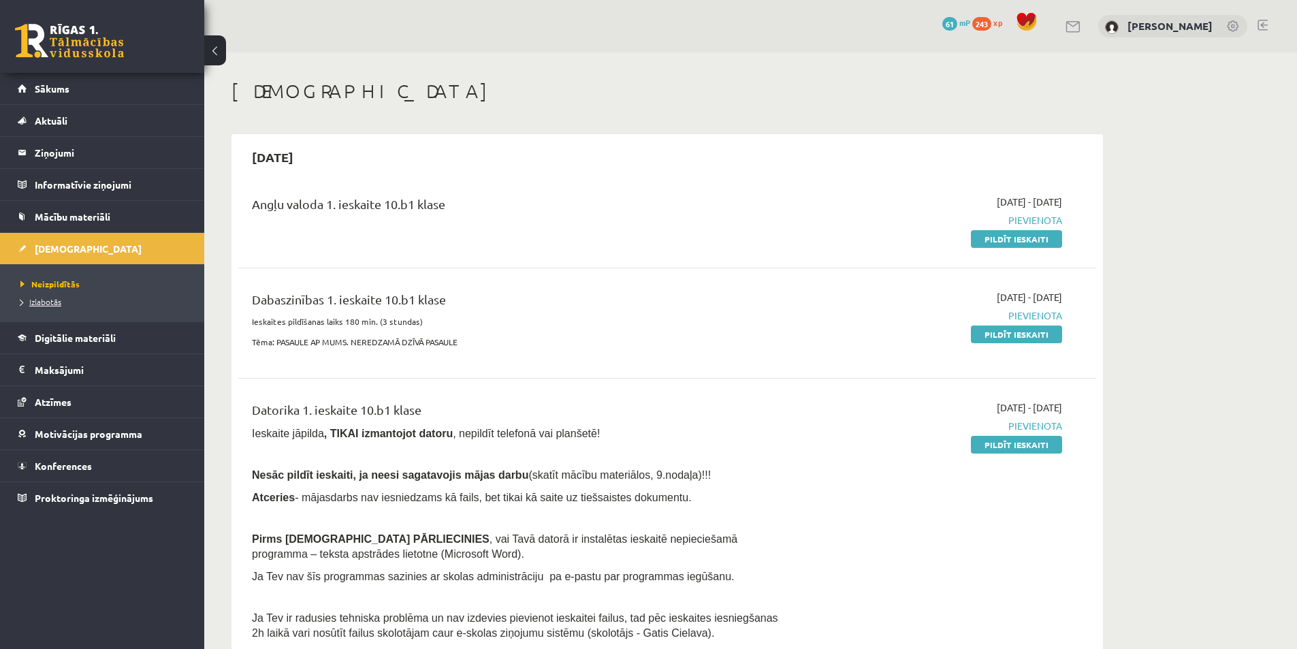
click at [46, 302] on span "Izlabotās" at bounding box center [40, 301] width 41 height 11
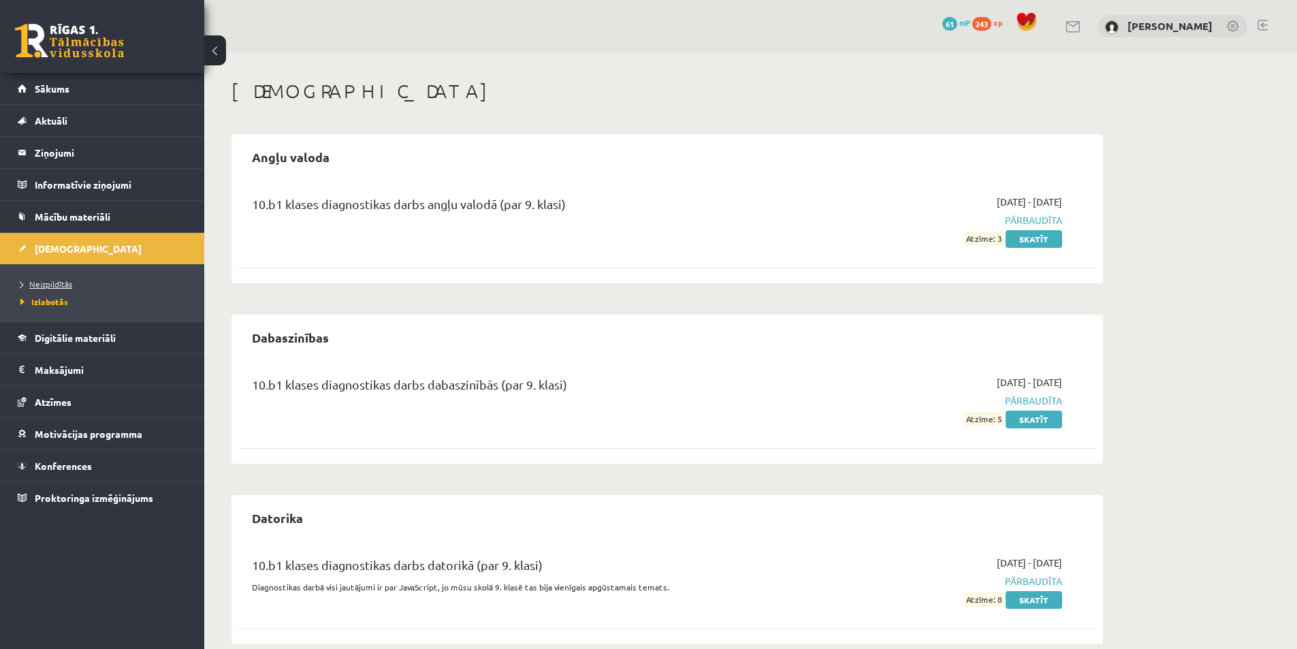
click at [54, 286] on span "Neizpildītās" at bounding box center [46, 283] width 52 height 11
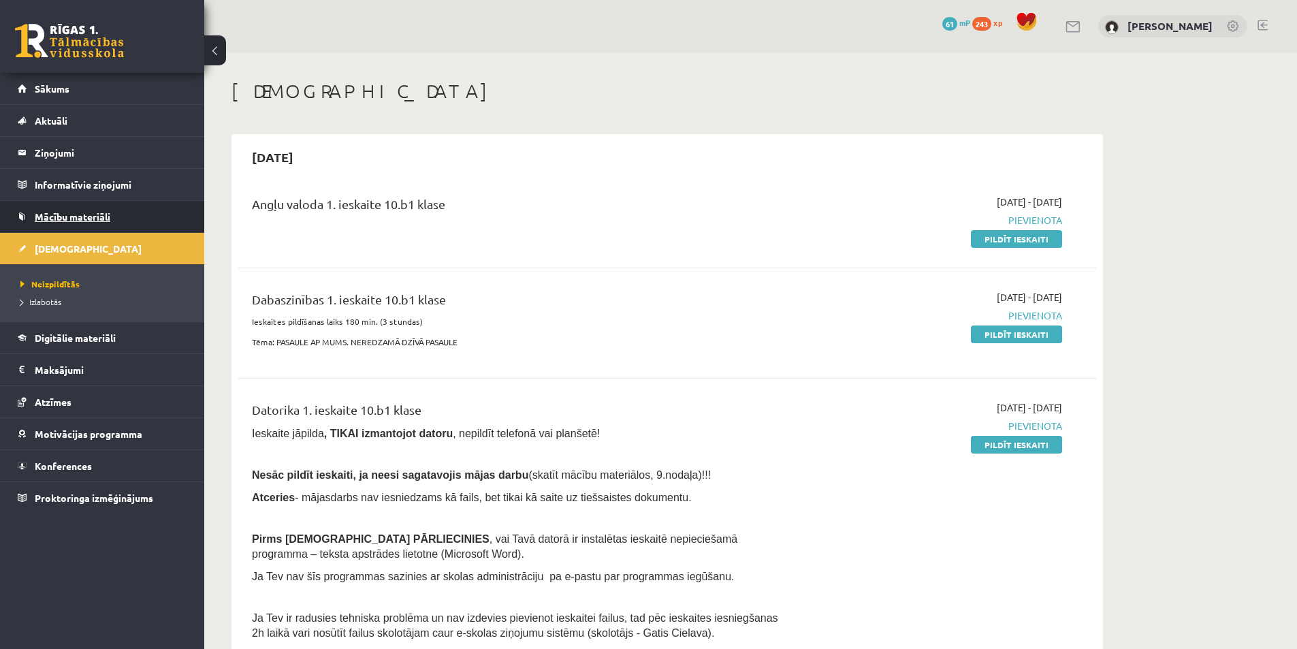
click at [61, 214] on span "Mācību materiāli" at bounding box center [73, 216] width 76 height 12
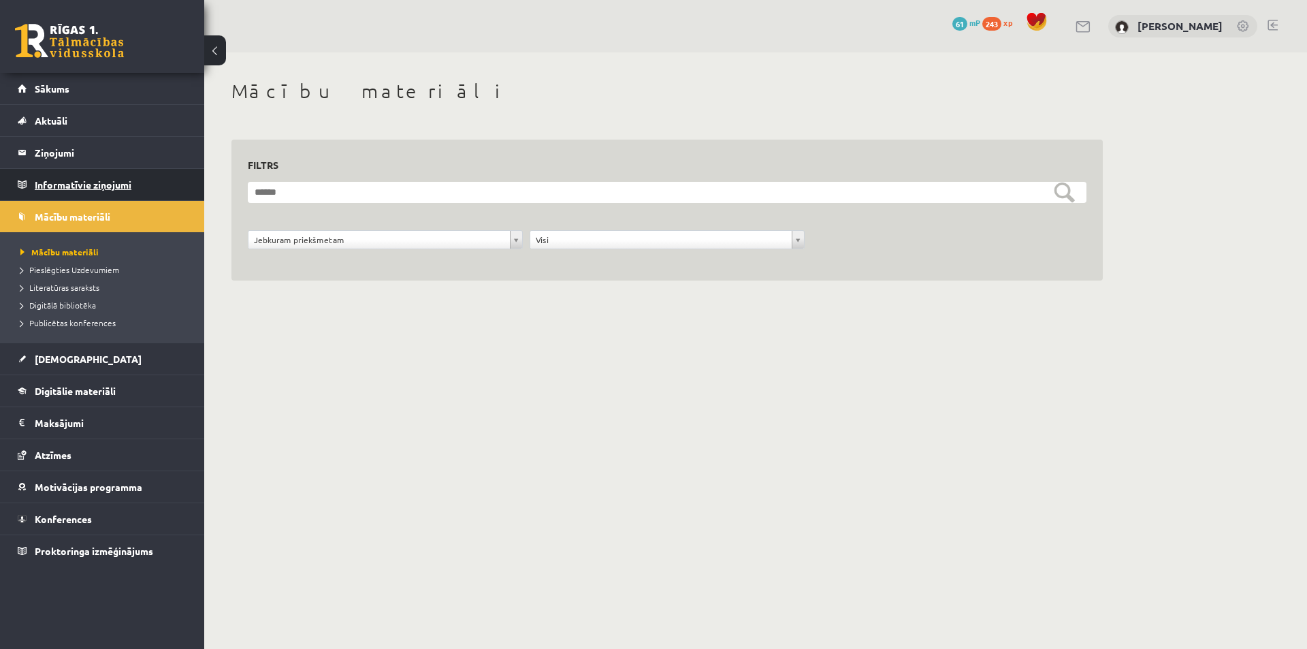
click at [102, 186] on legend "Informatīvie ziņojumi 0" at bounding box center [111, 184] width 152 height 31
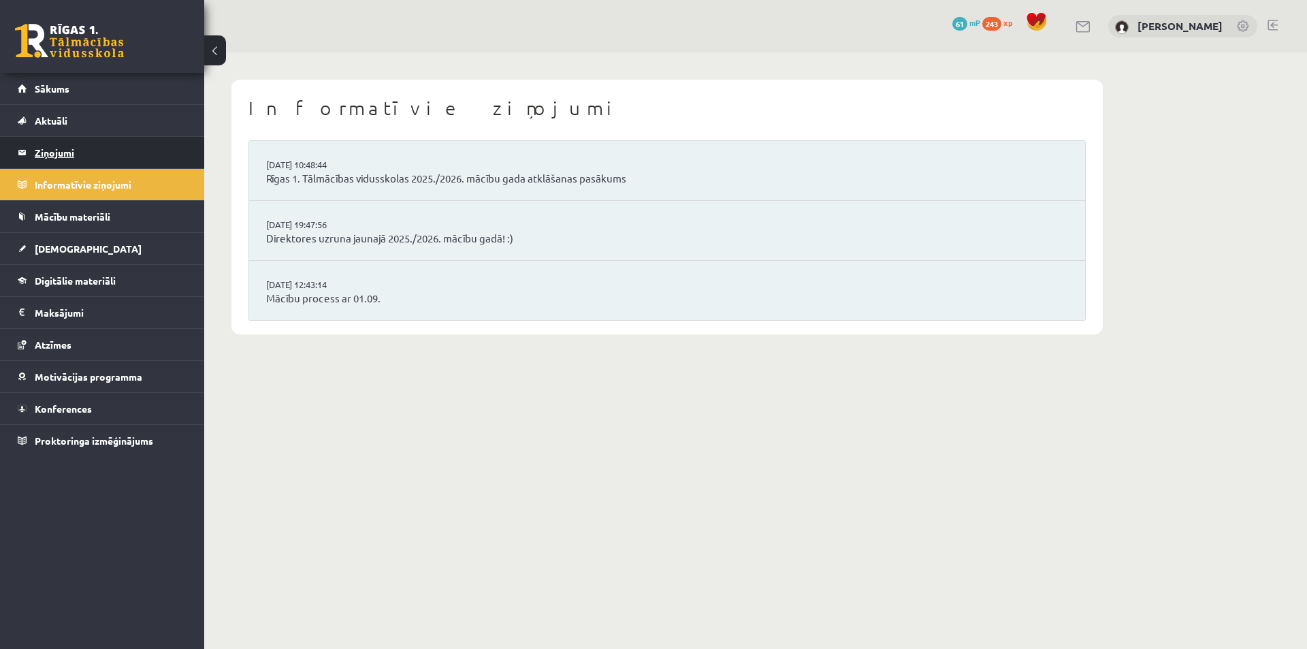
click at [67, 150] on legend "Ziņojumi 0" at bounding box center [111, 152] width 152 height 31
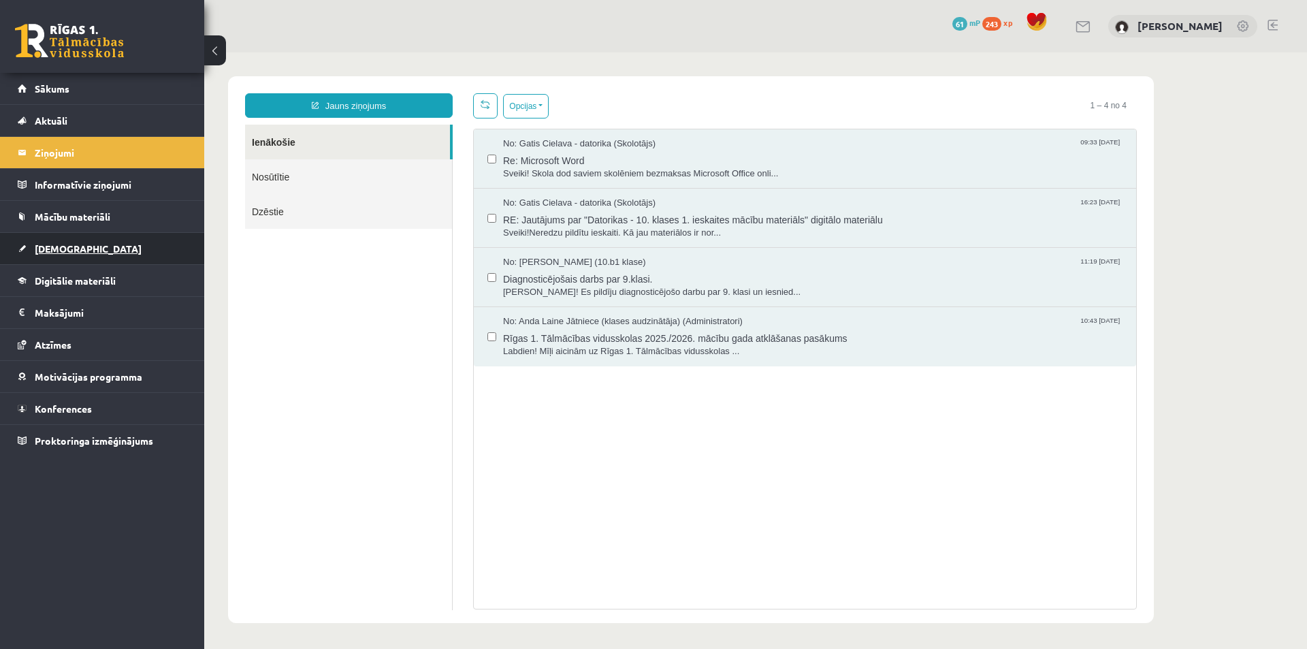
click at [46, 241] on link "[DEMOGRAPHIC_DATA]" at bounding box center [102, 248] width 169 height 31
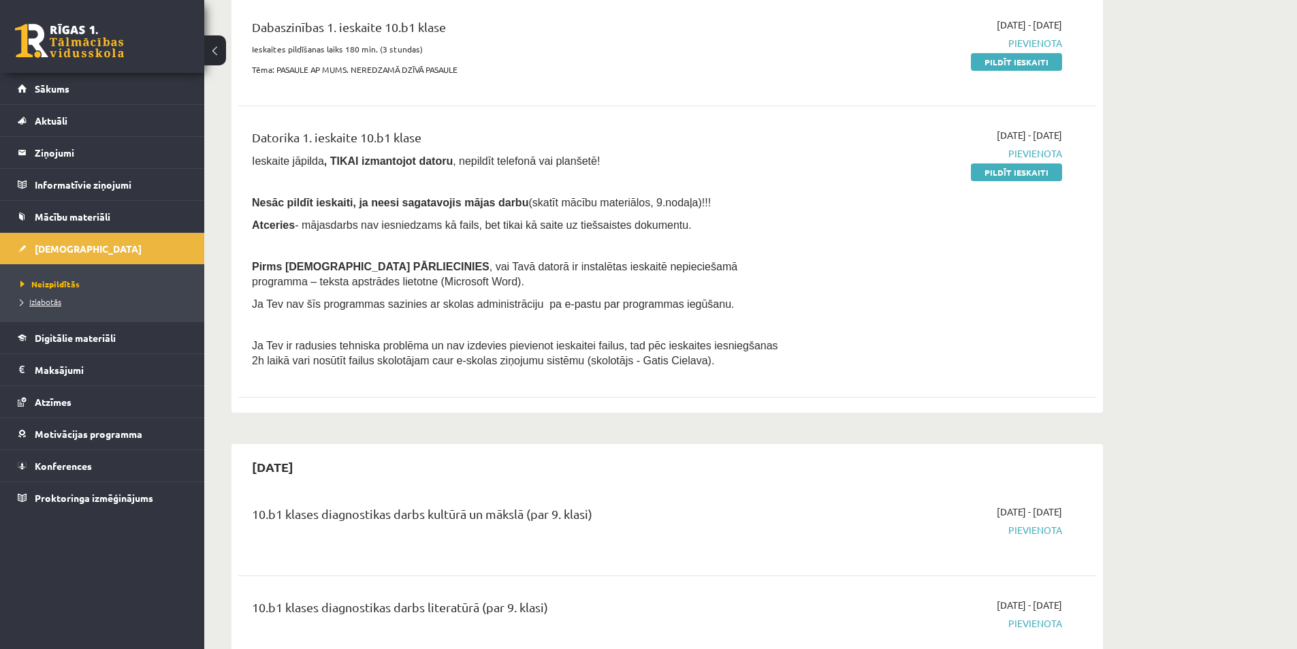
click at [55, 305] on span "Izlabotās" at bounding box center [40, 301] width 41 height 11
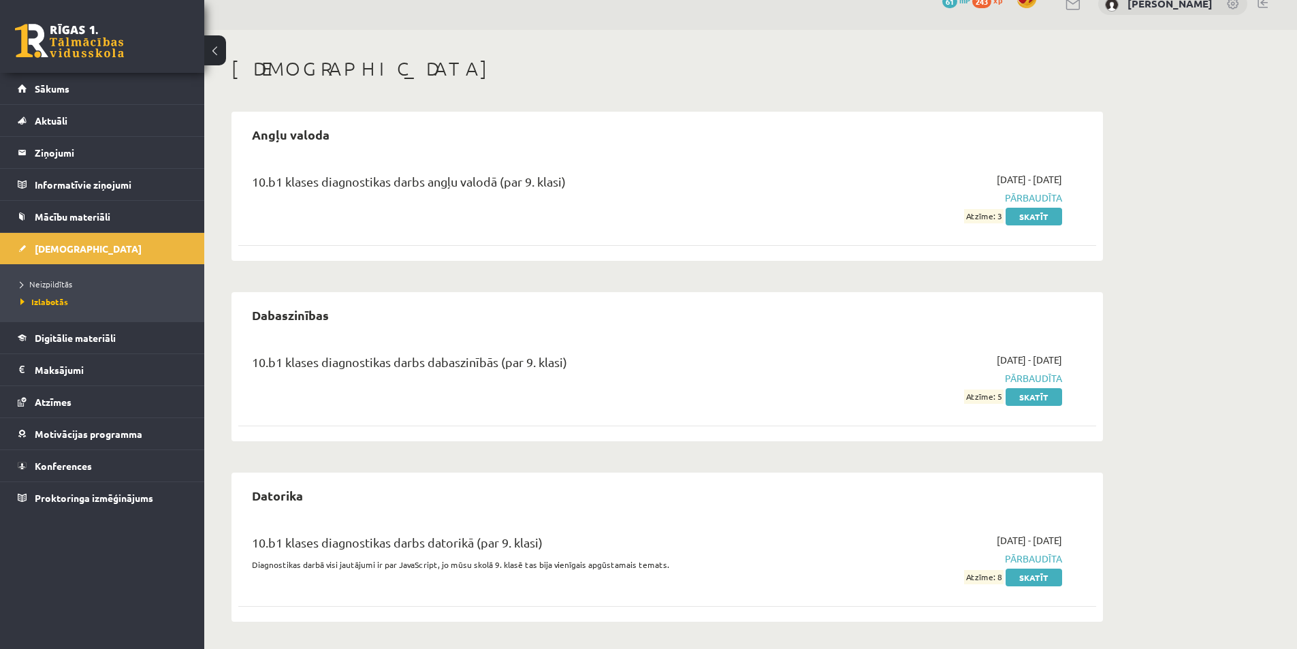
scroll to position [22, 0]
click at [1042, 398] on link "Skatīt" at bounding box center [1033, 397] width 56 height 18
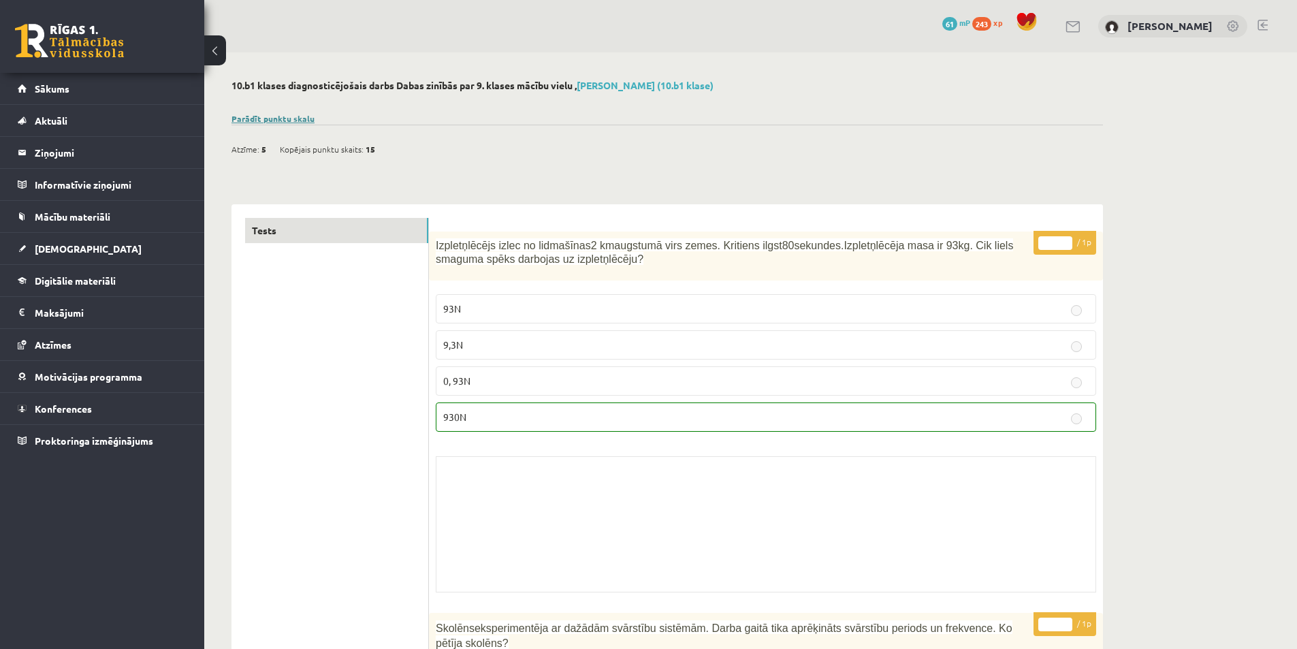
click at [280, 117] on link "Parādīt punktu skalu" at bounding box center [272, 118] width 83 height 11
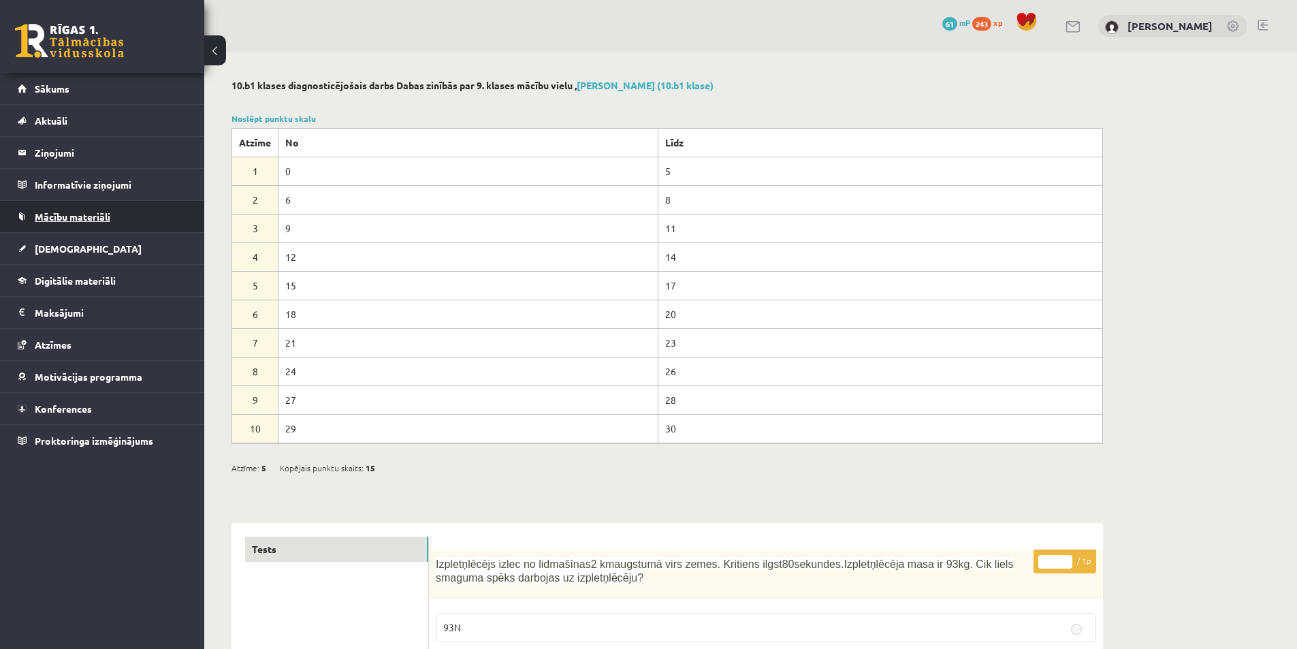
click at [78, 215] on span "Mācību materiāli" at bounding box center [73, 216] width 76 height 12
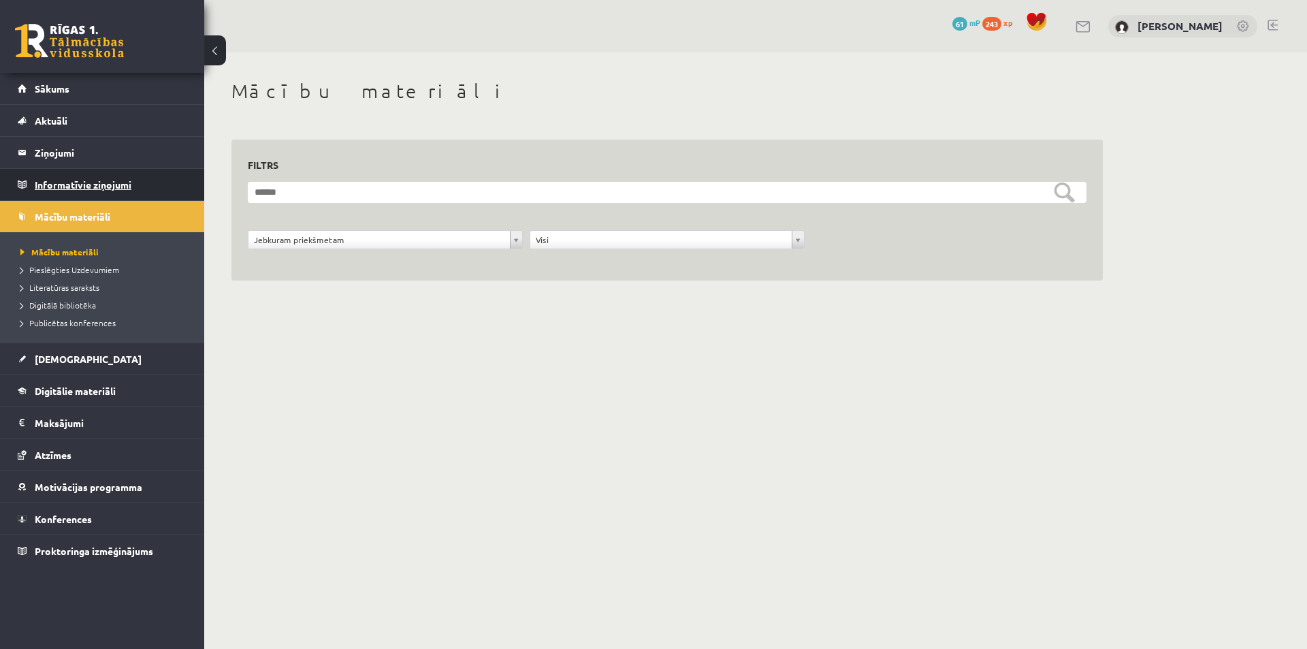
click at [80, 188] on legend "Informatīvie ziņojumi 0" at bounding box center [111, 184] width 152 height 31
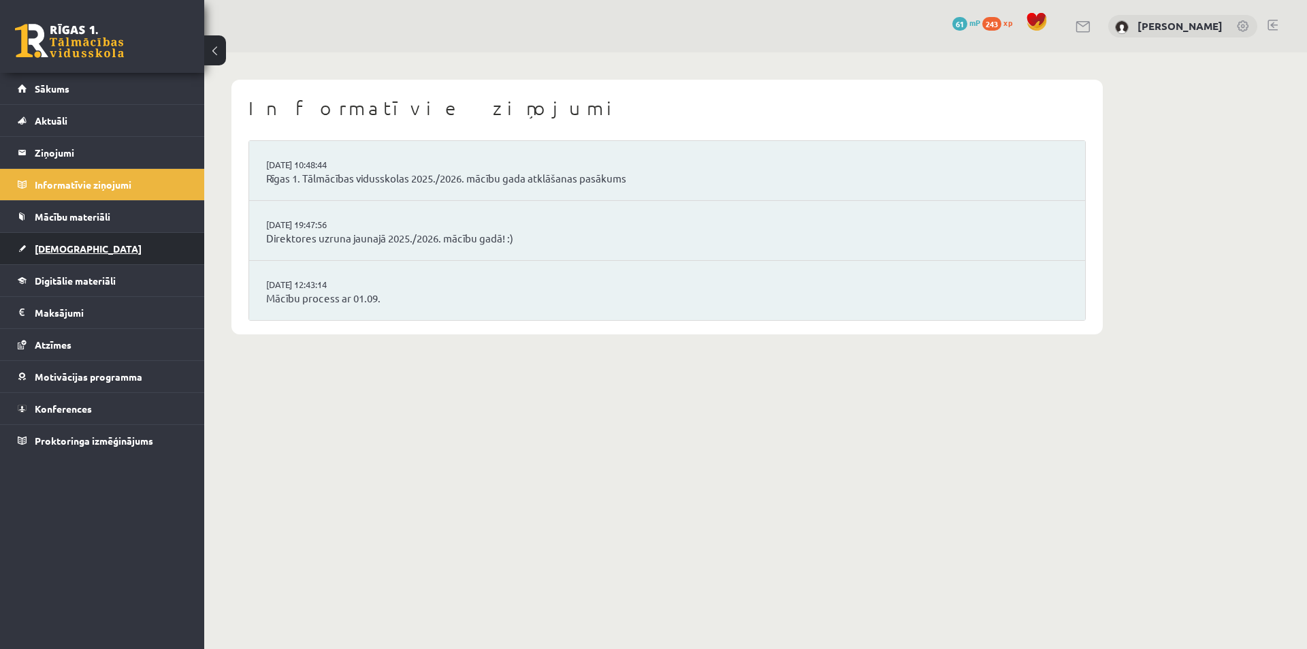
click at [65, 251] on span "[DEMOGRAPHIC_DATA]" at bounding box center [88, 248] width 107 height 12
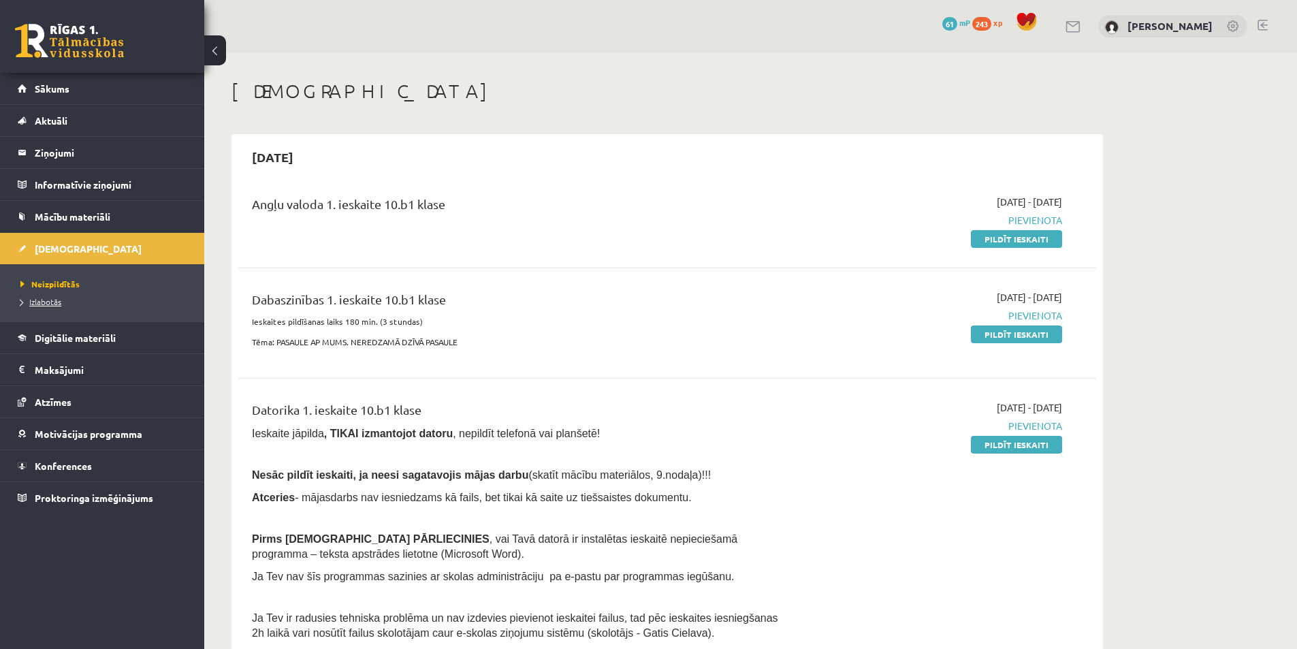
click at [50, 301] on span "Izlabotās" at bounding box center [40, 301] width 41 height 11
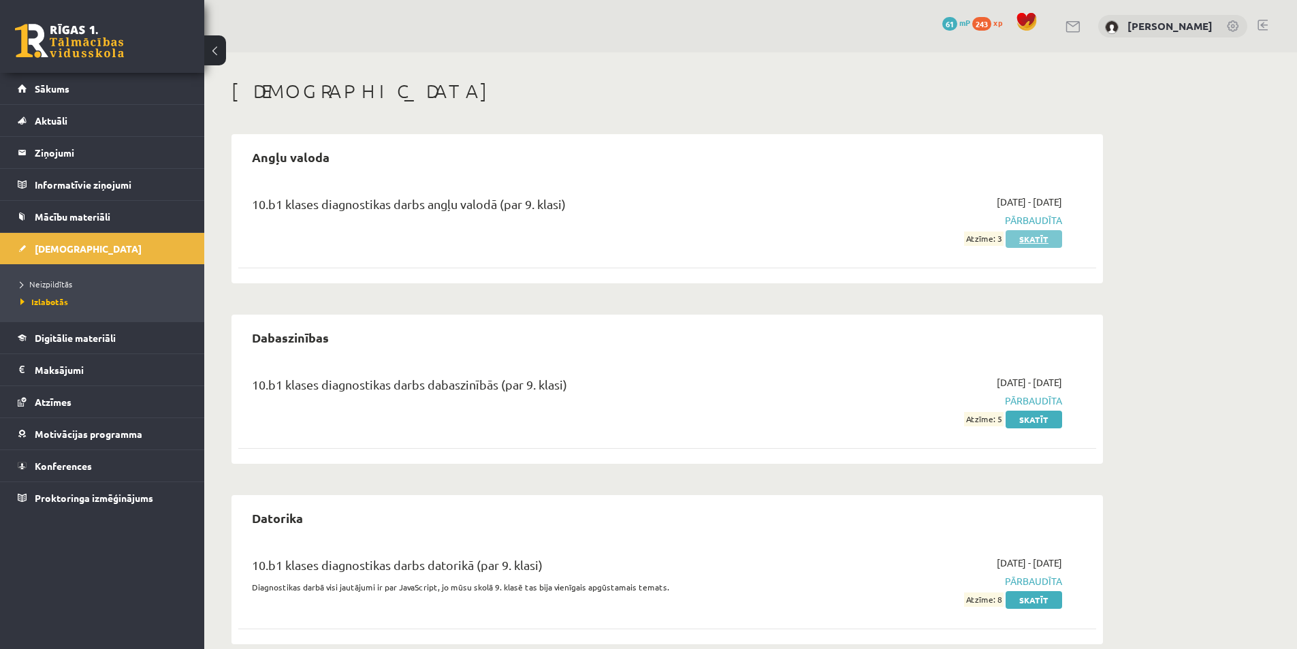
click at [1041, 243] on link "Skatīt" at bounding box center [1033, 239] width 56 height 18
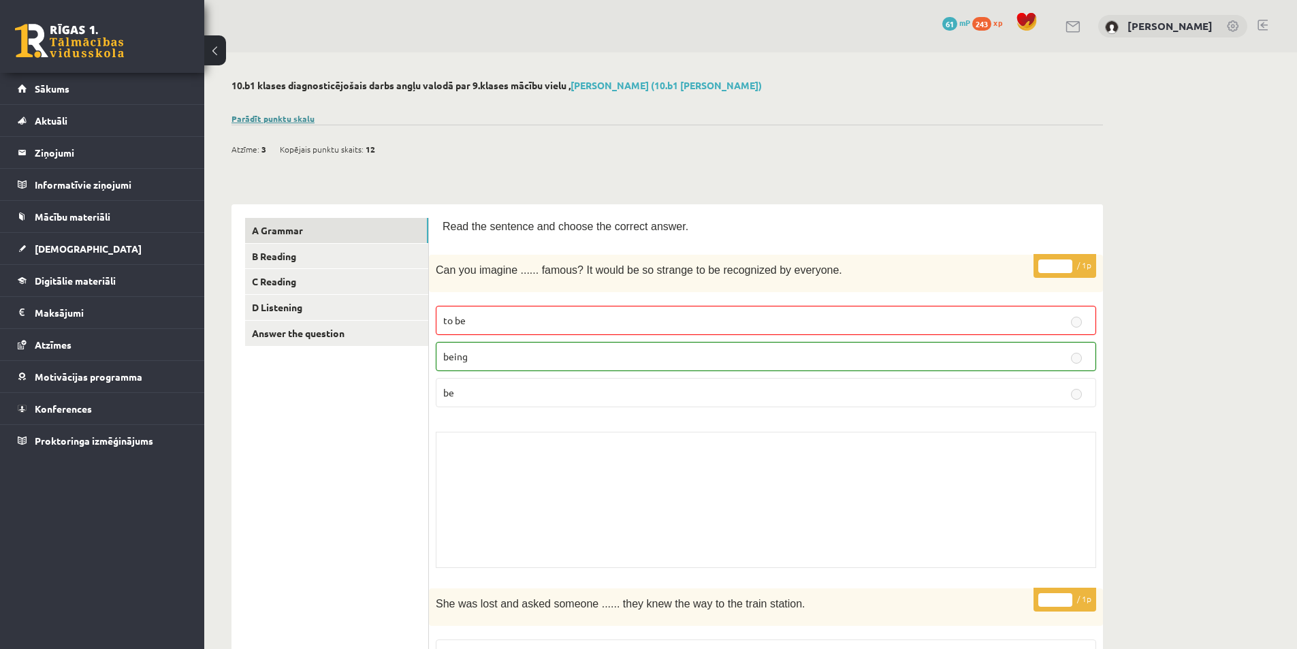
click at [276, 116] on link "Parādīt punktu skalu" at bounding box center [272, 118] width 83 height 11
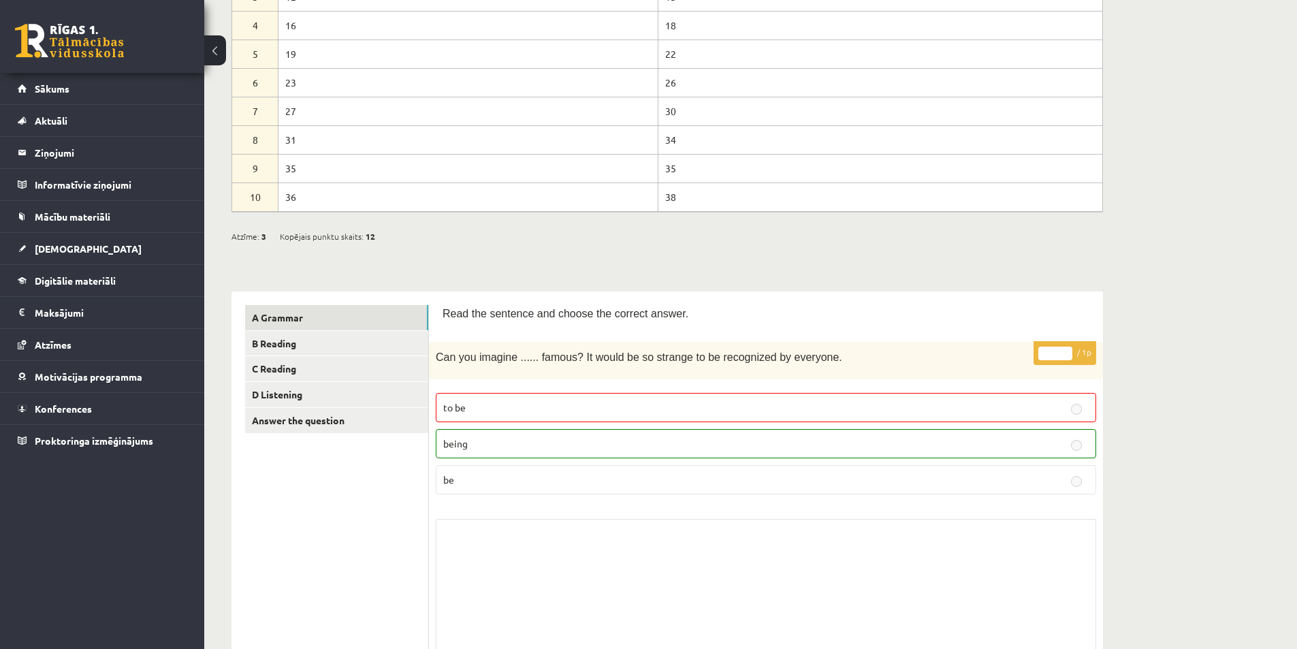
scroll to position [340, 0]
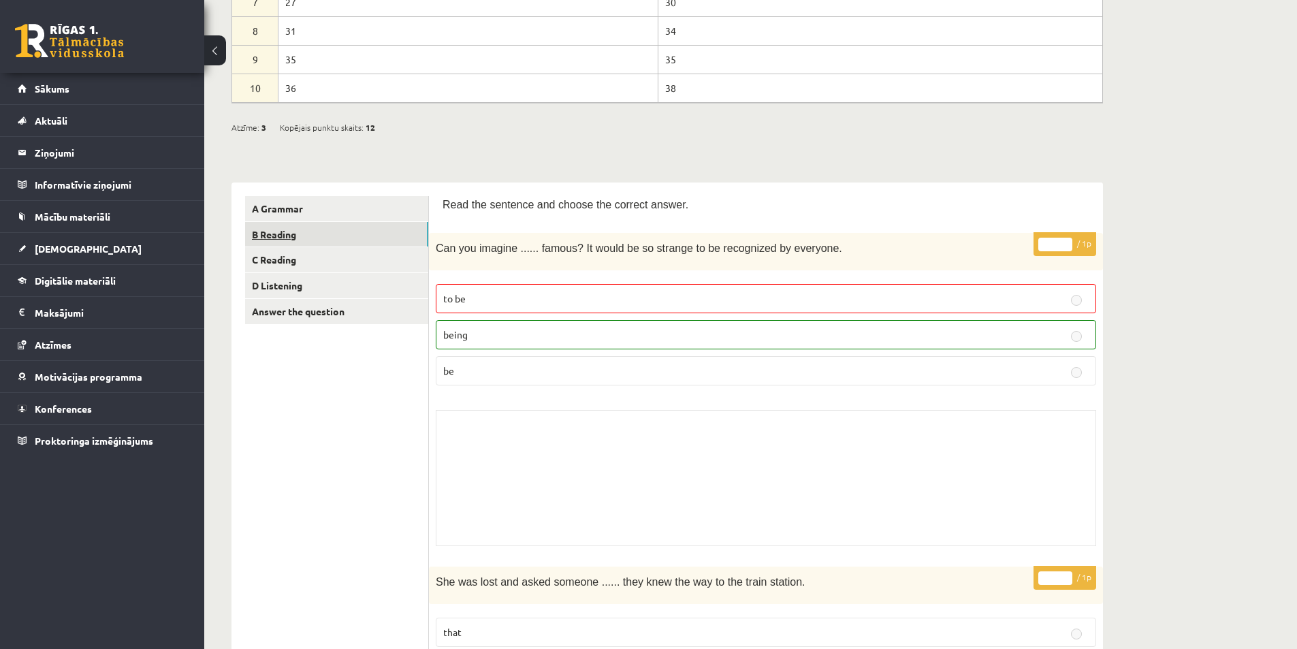
click at [291, 226] on link "B Reading" at bounding box center [336, 234] width 183 height 25
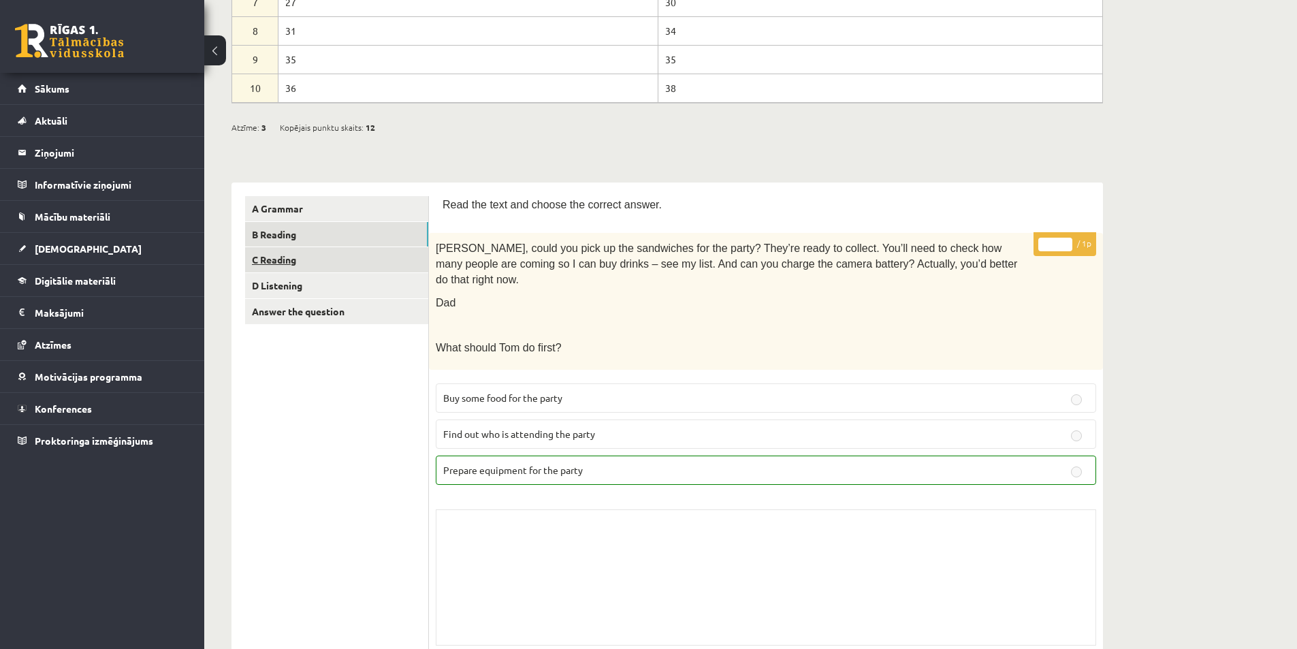
click at [288, 248] on link "C Reading" at bounding box center [336, 259] width 183 height 25
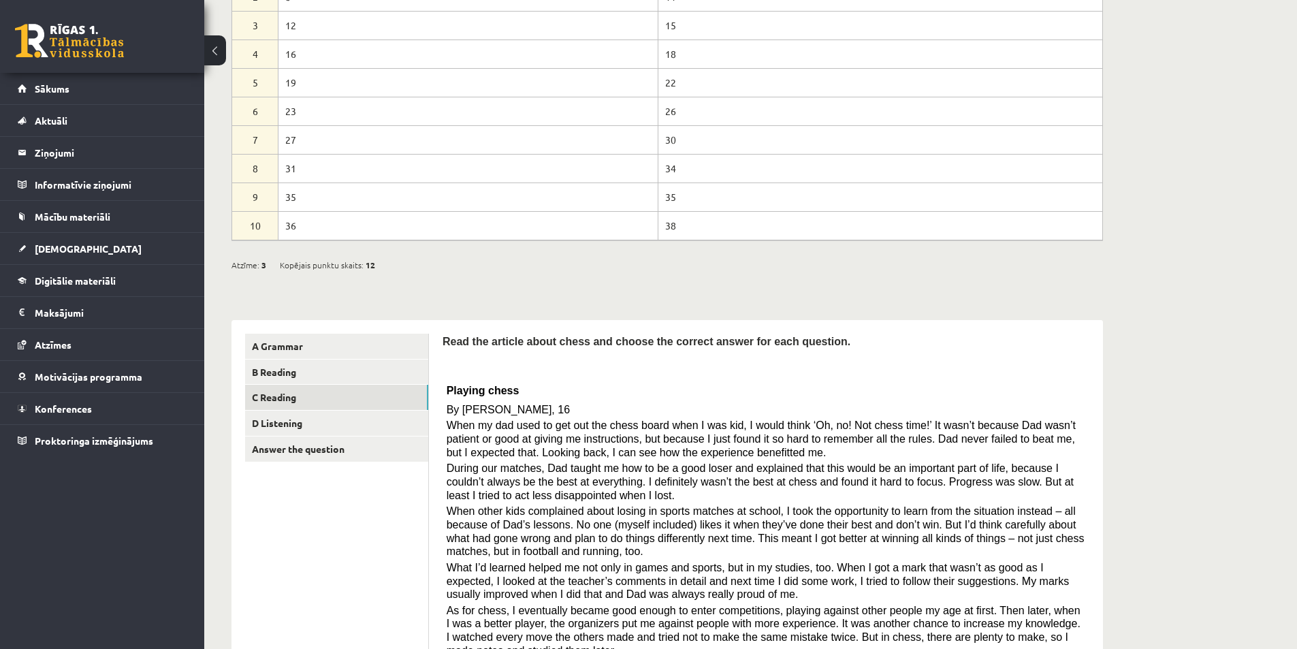
scroll to position [68, 0]
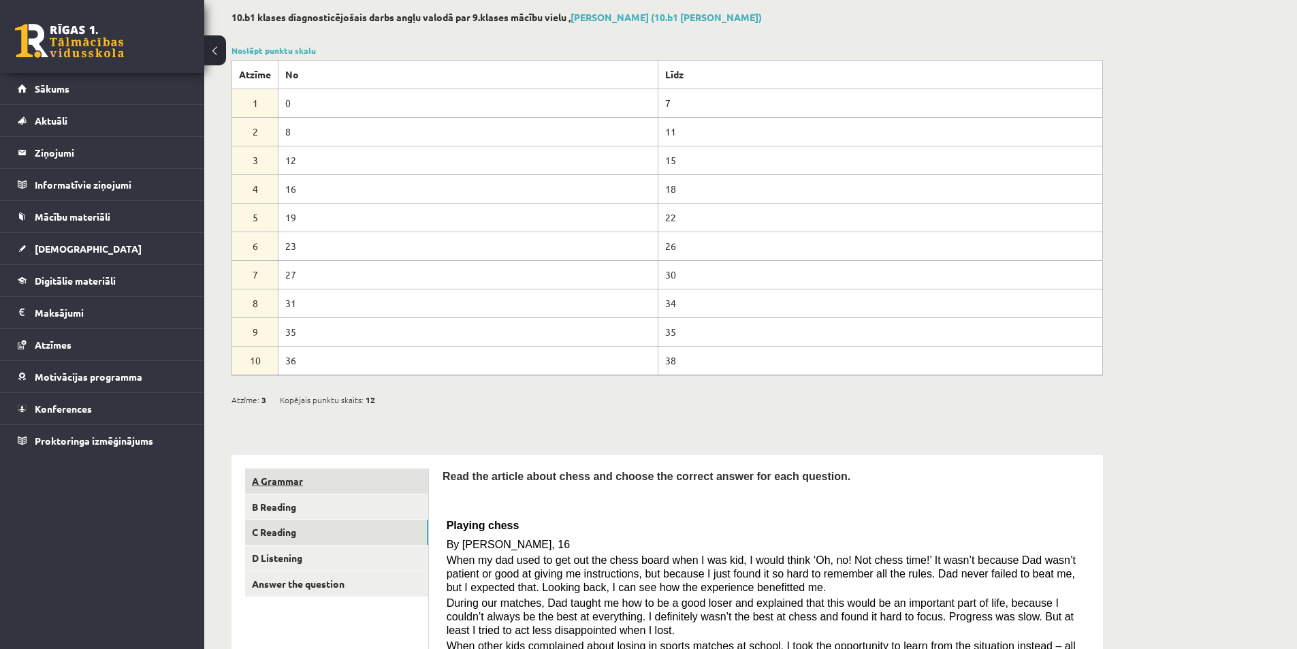
click at [284, 470] on link "A Grammar" at bounding box center [336, 480] width 183 height 25
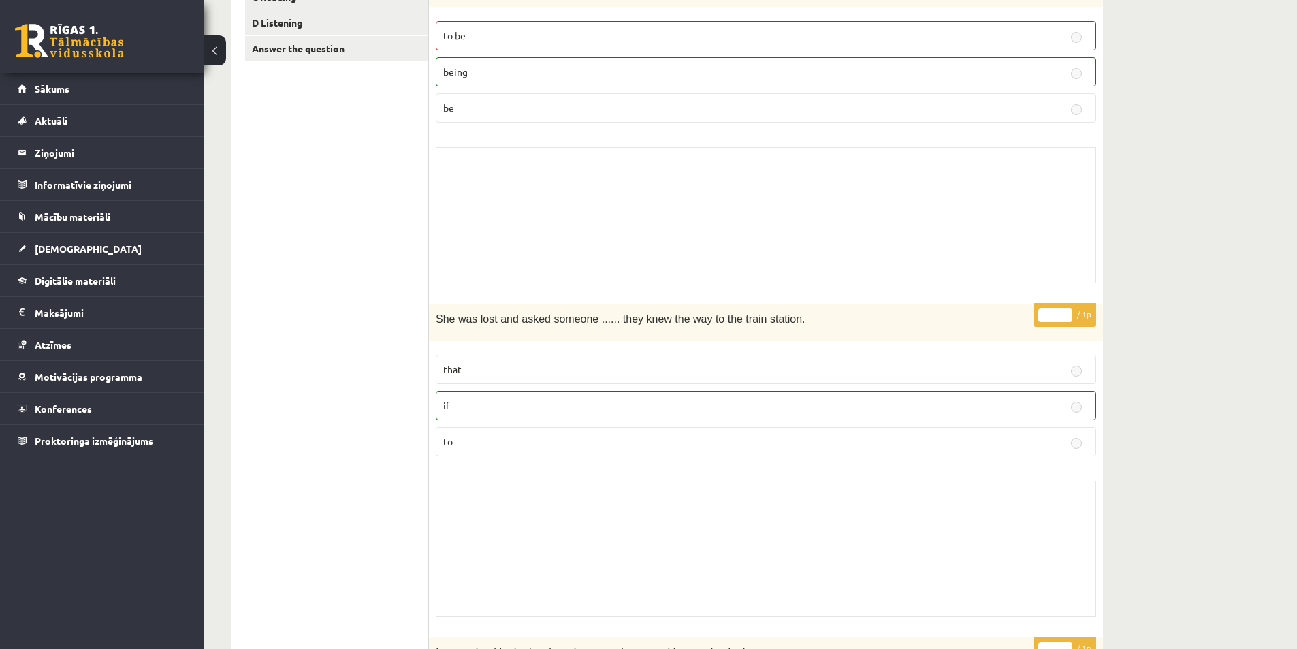
scroll to position [476, 0]
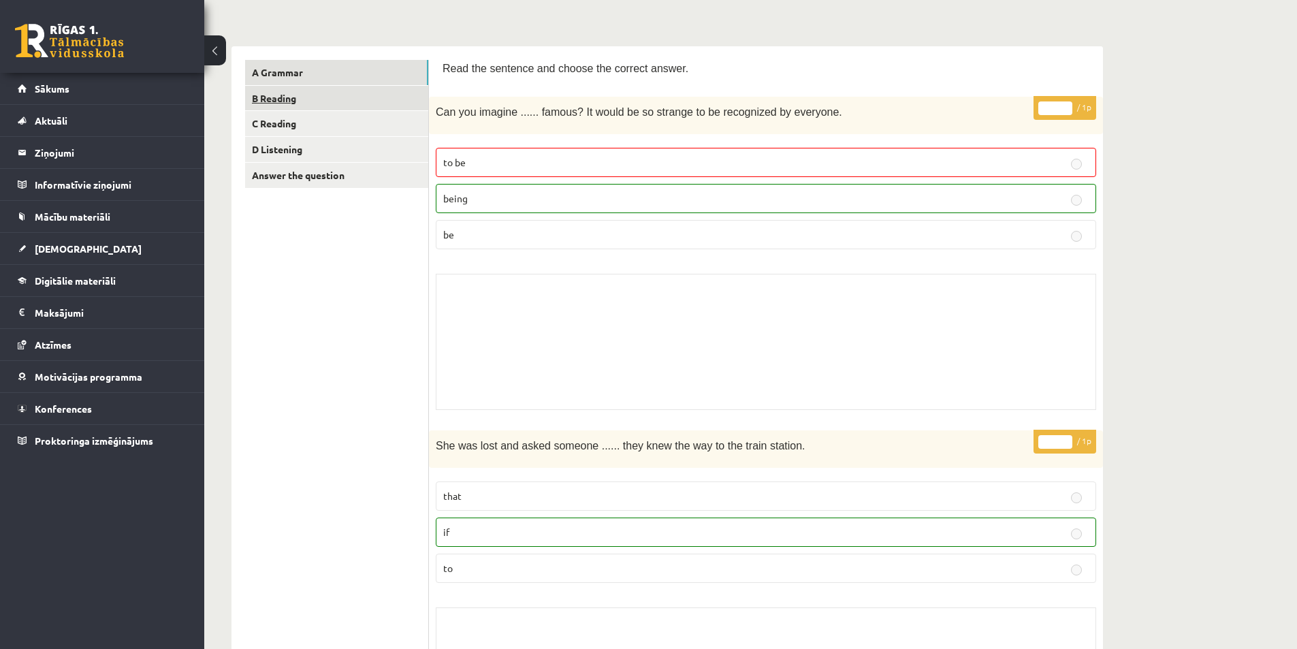
click at [289, 101] on link "B Reading" at bounding box center [336, 98] width 183 height 25
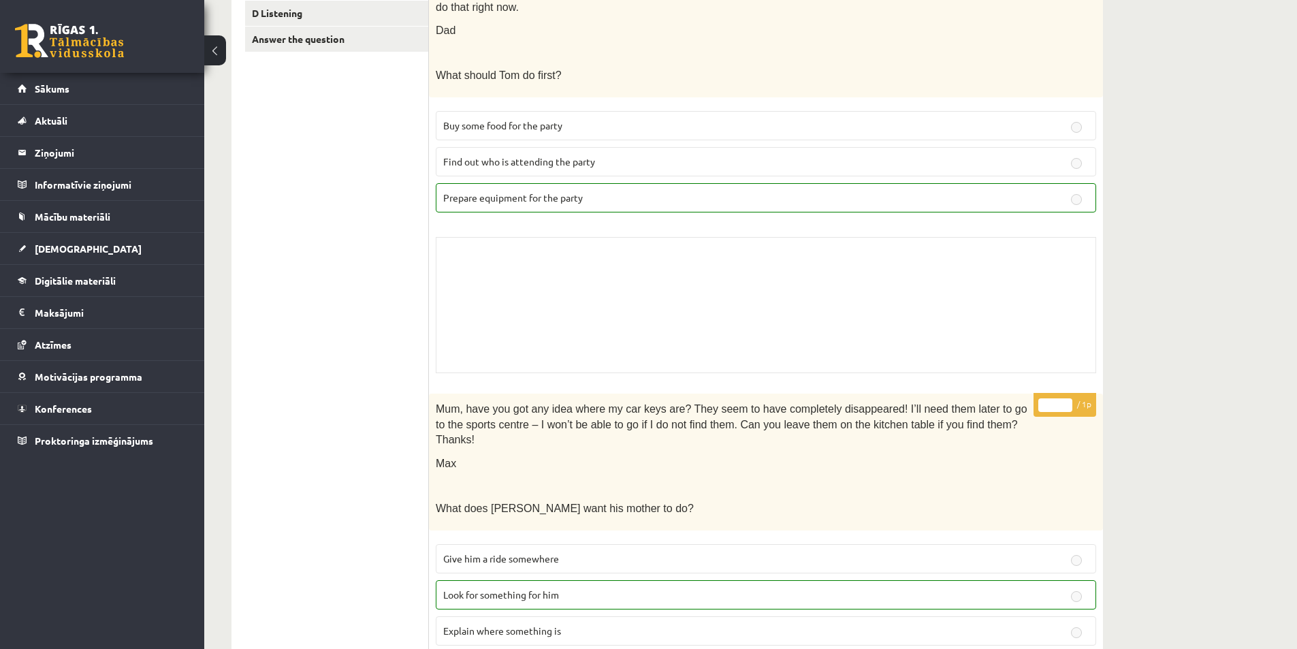
scroll to position [204, 0]
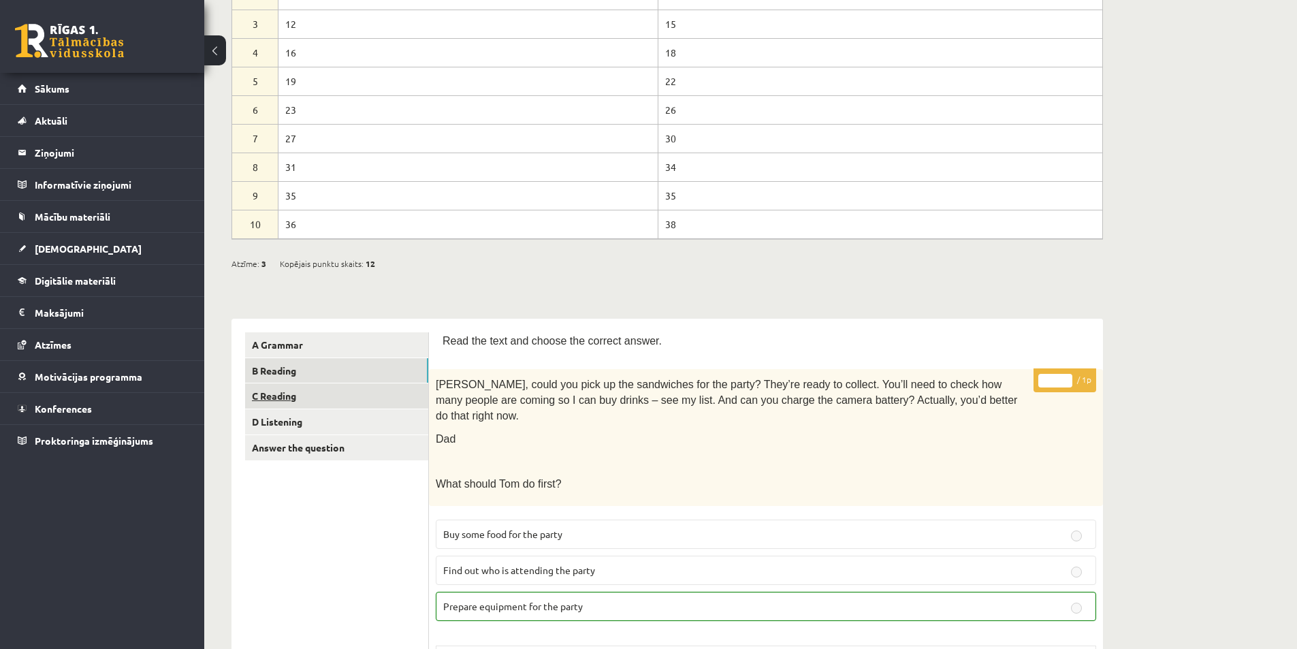
click at [297, 402] on link "C Reading" at bounding box center [336, 395] width 183 height 25
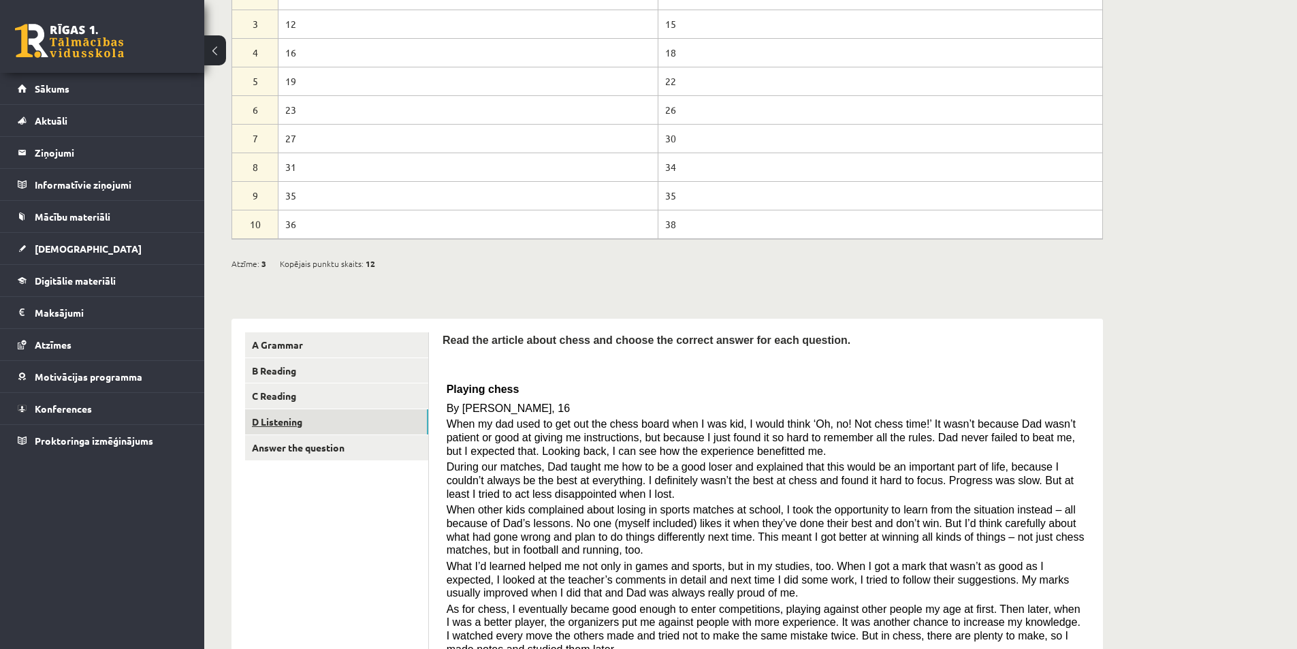
click at [309, 413] on link "D Listening" at bounding box center [336, 421] width 183 height 25
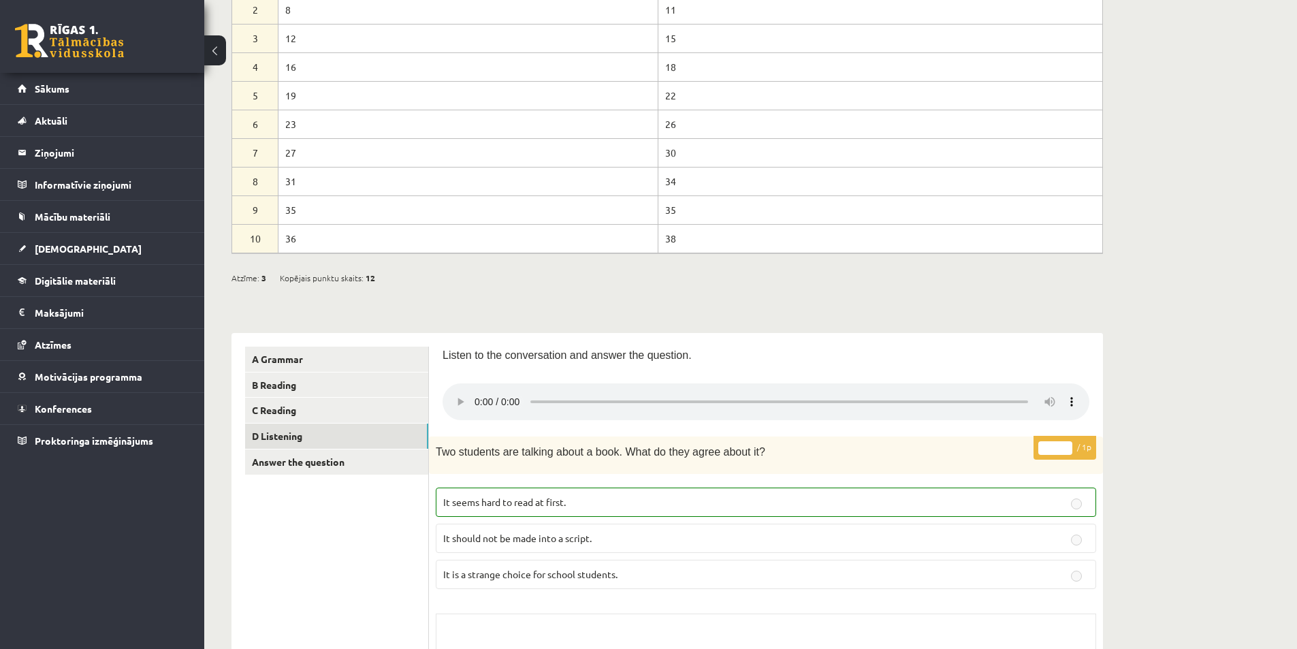
scroll to position [136, 0]
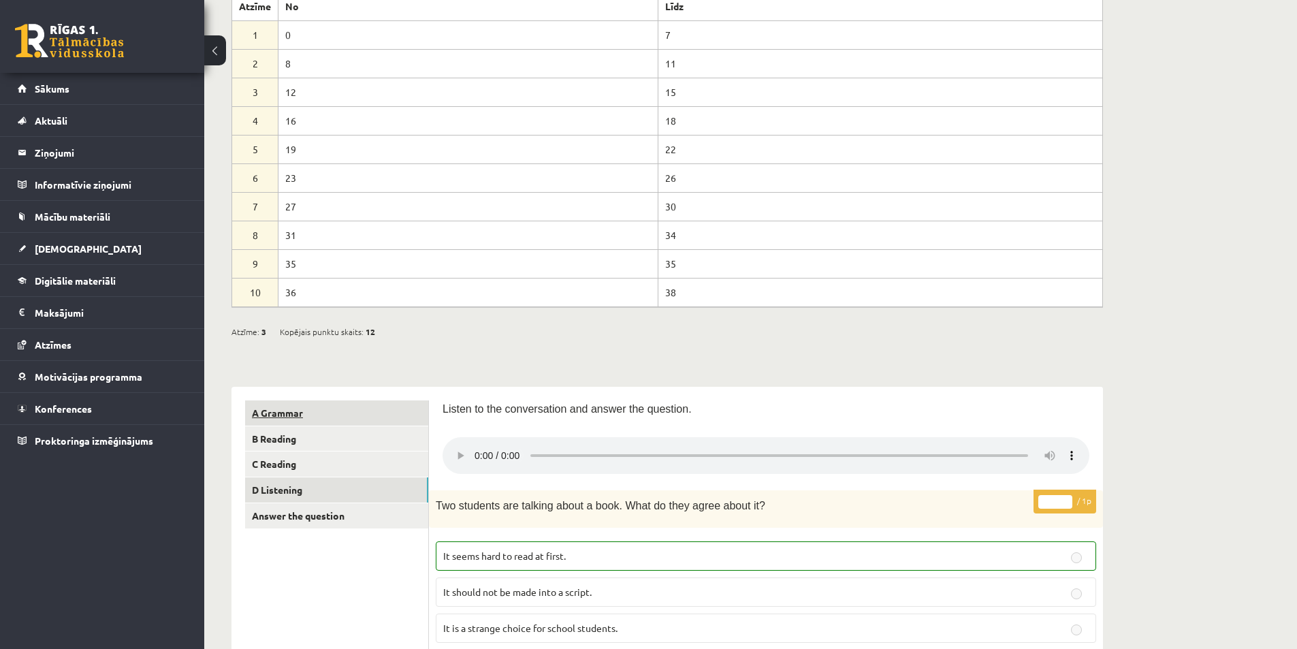
click at [312, 404] on link "A Grammar" at bounding box center [336, 412] width 183 height 25
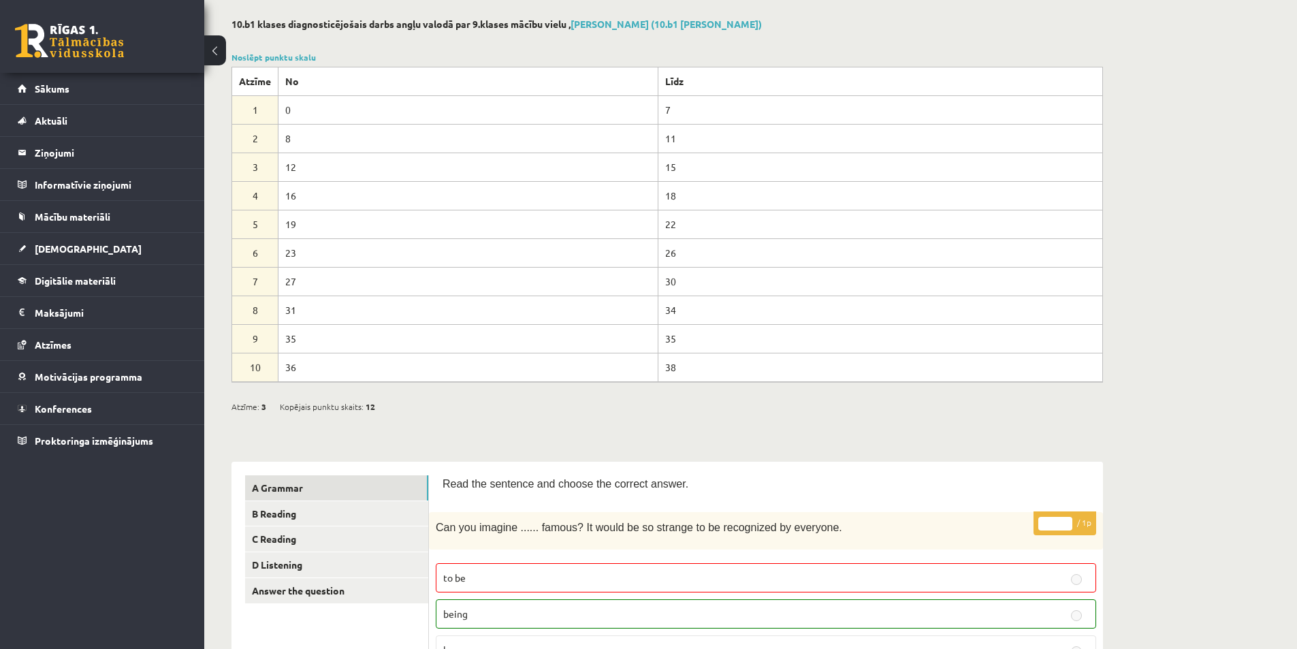
scroll to position [0, 0]
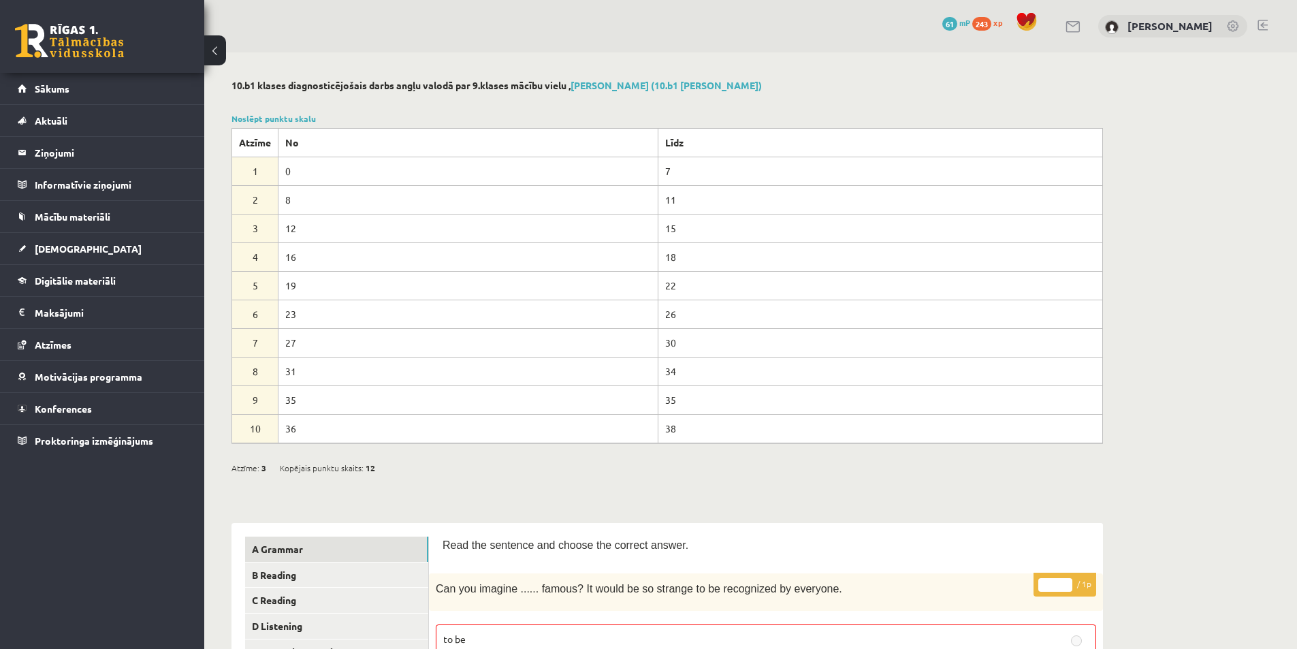
click at [224, 51] on button at bounding box center [215, 50] width 22 height 30
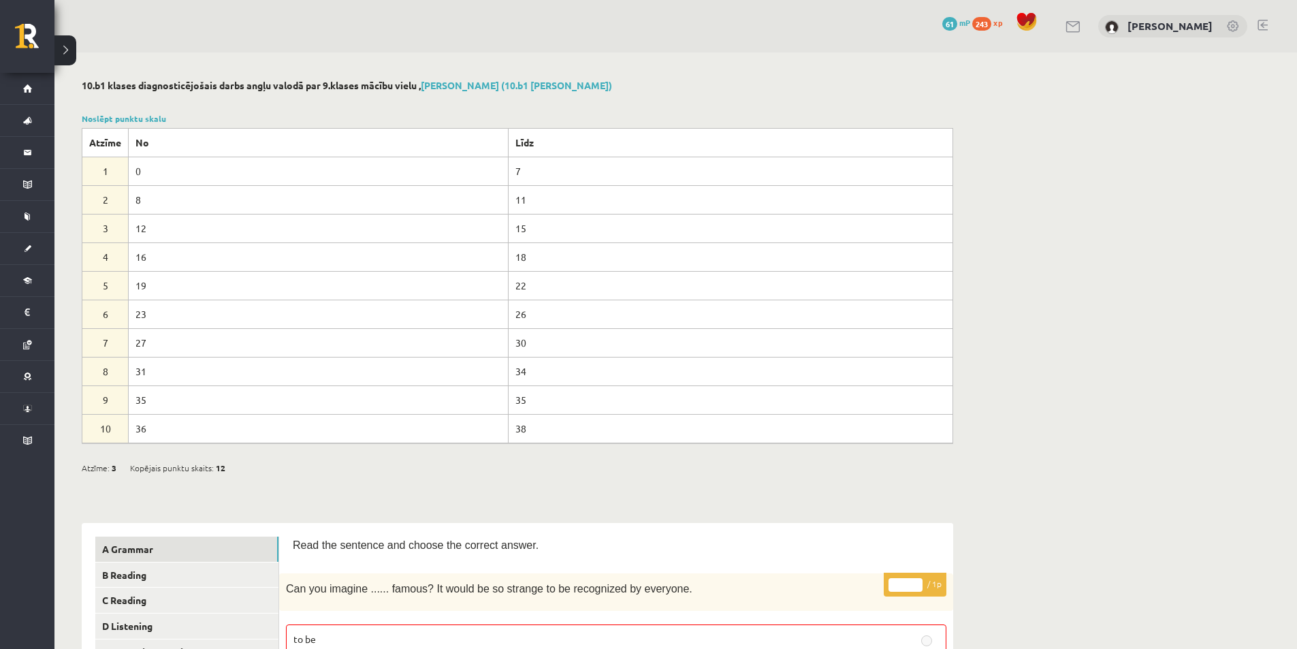
click at [74, 52] on button at bounding box center [65, 50] width 22 height 30
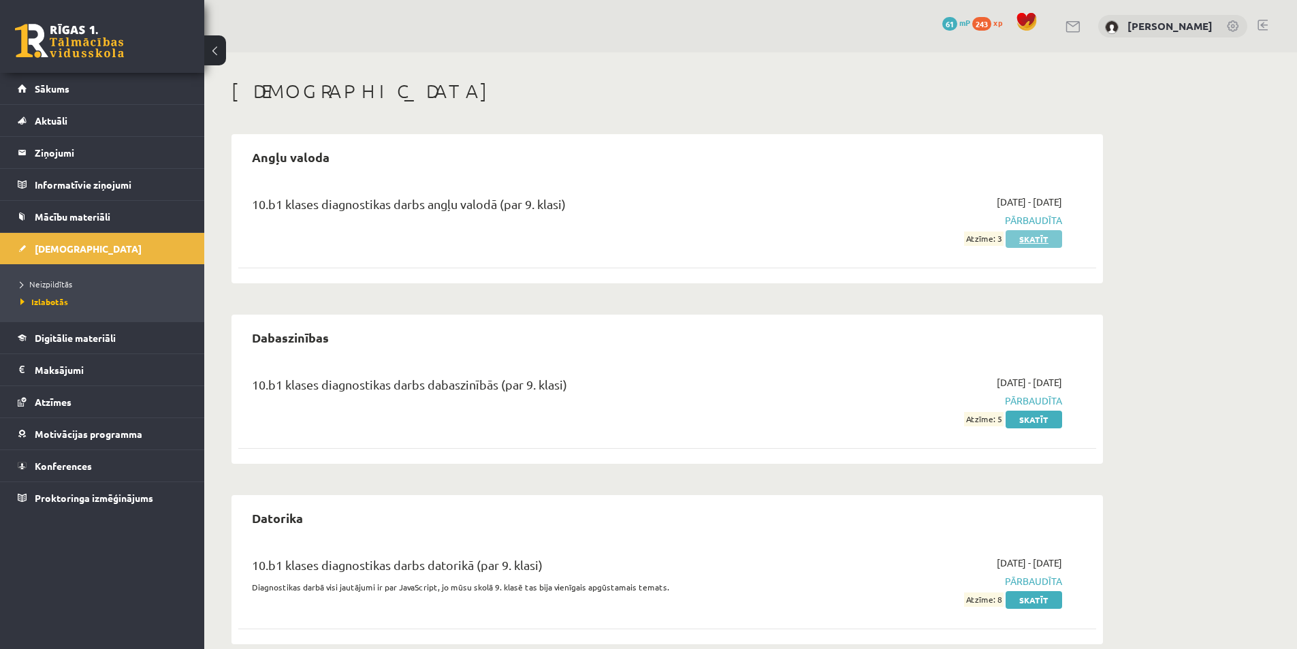
click at [1022, 240] on link "Skatīt" at bounding box center [1033, 239] width 56 height 18
click at [1026, 217] on span "Pārbaudīta" at bounding box center [933, 220] width 257 height 14
click at [1039, 244] on link "Skatīt" at bounding box center [1033, 239] width 56 height 18
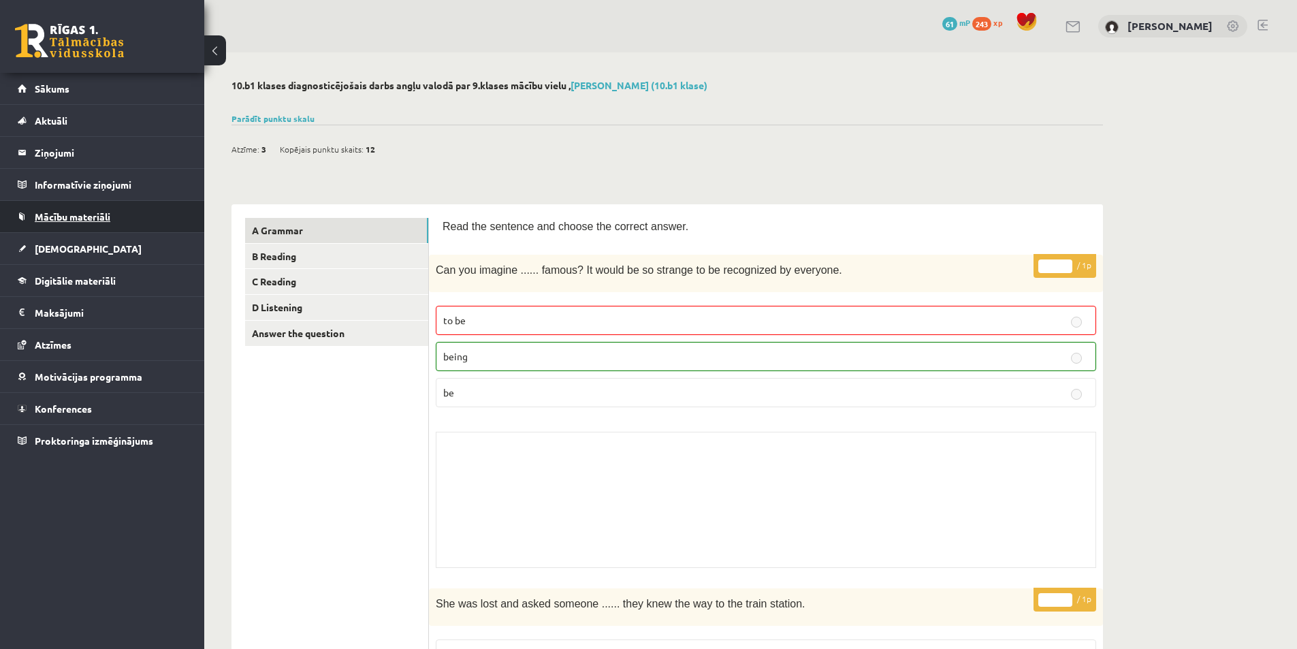
click at [80, 218] on span "Mācību materiāli" at bounding box center [73, 216] width 76 height 12
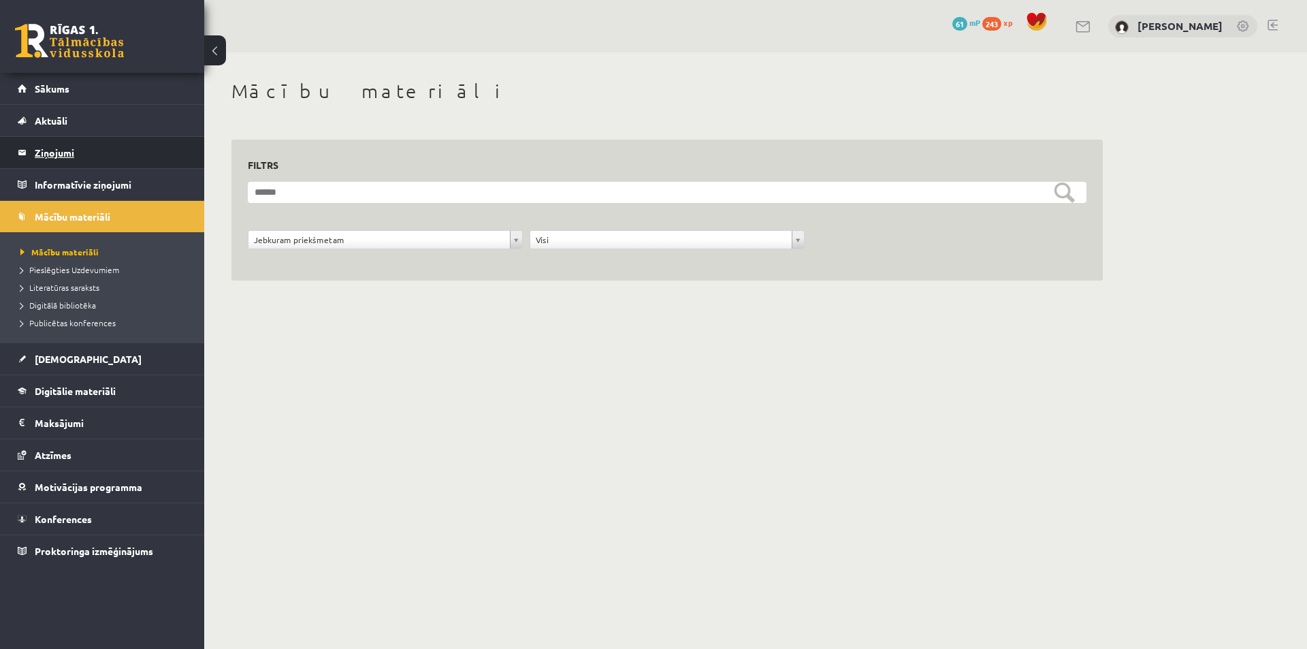
click at [67, 154] on legend "Ziņojumi 0" at bounding box center [111, 152] width 152 height 31
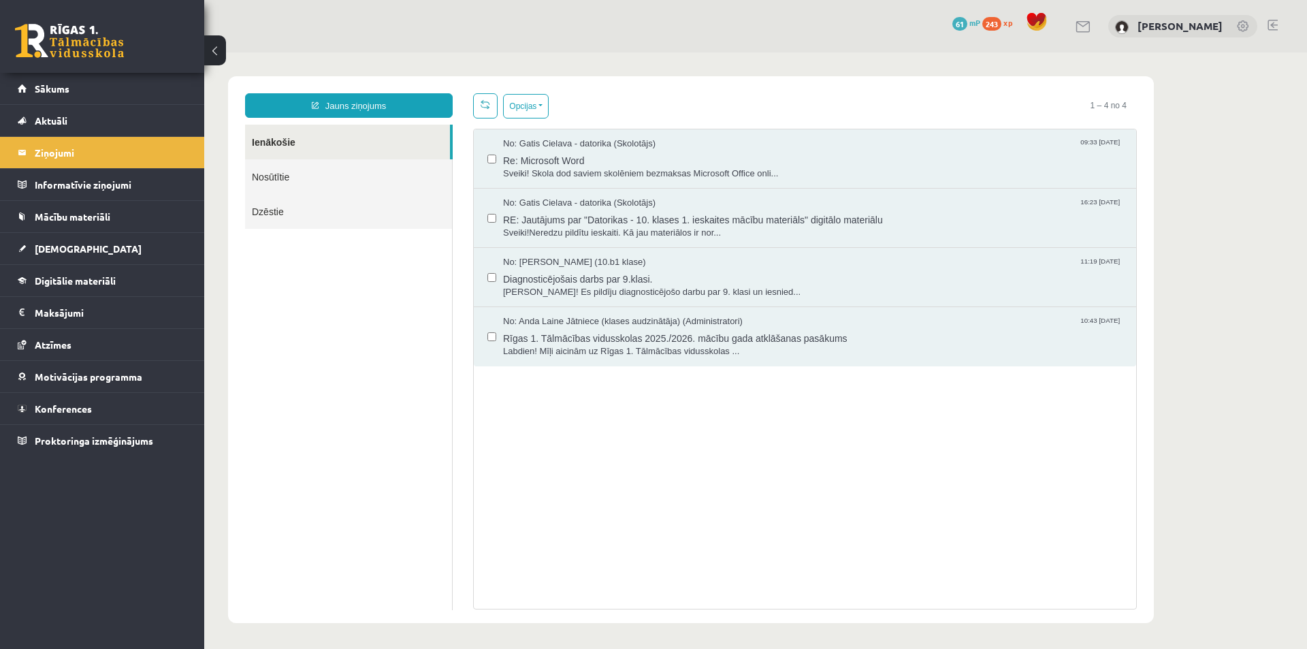
click at [291, 178] on link "Nosūtītie" at bounding box center [348, 176] width 207 height 35
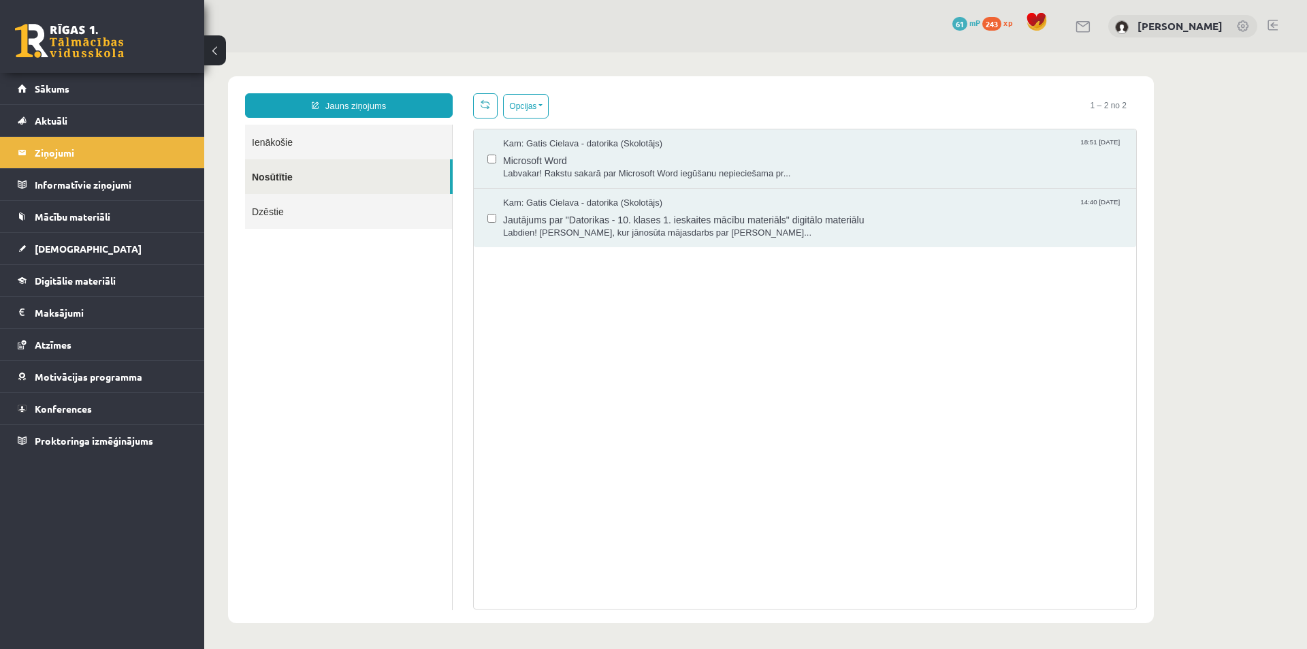
click at [286, 139] on link "Ienākošie" at bounding box center [348, 142] width 207 height 35
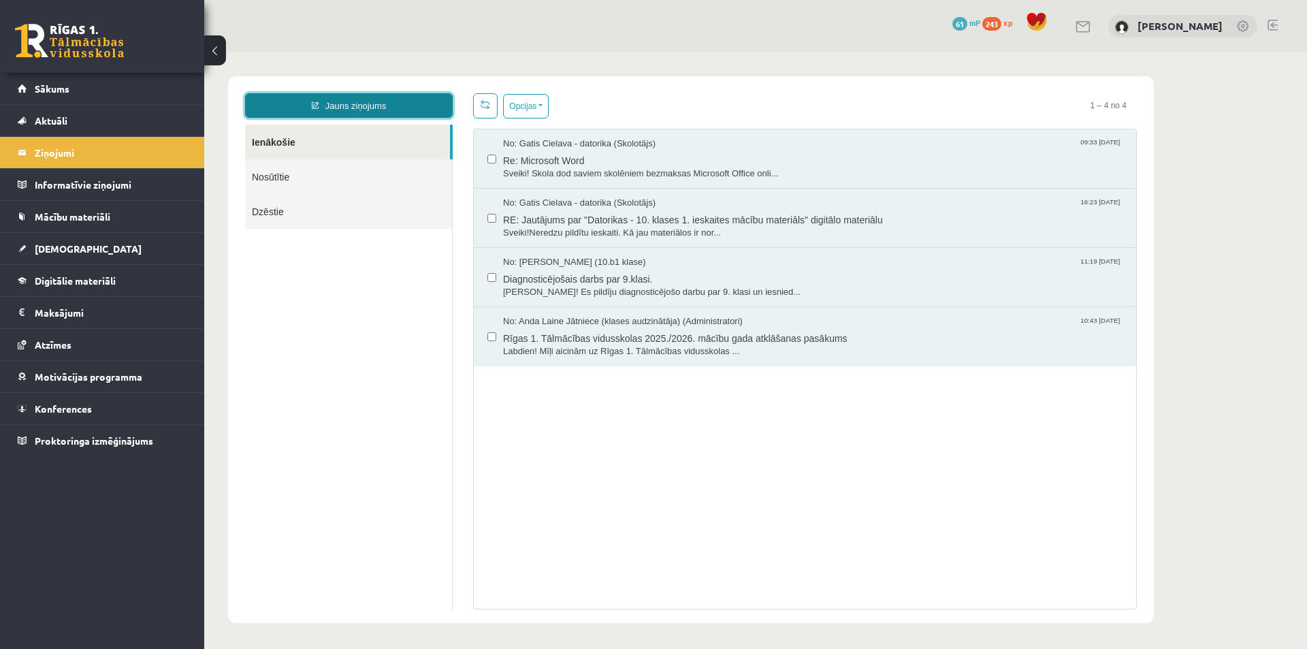
click at [333, 106] on link "Jauns ziņojums" at bounding box center [349, 105] width 208 height 25
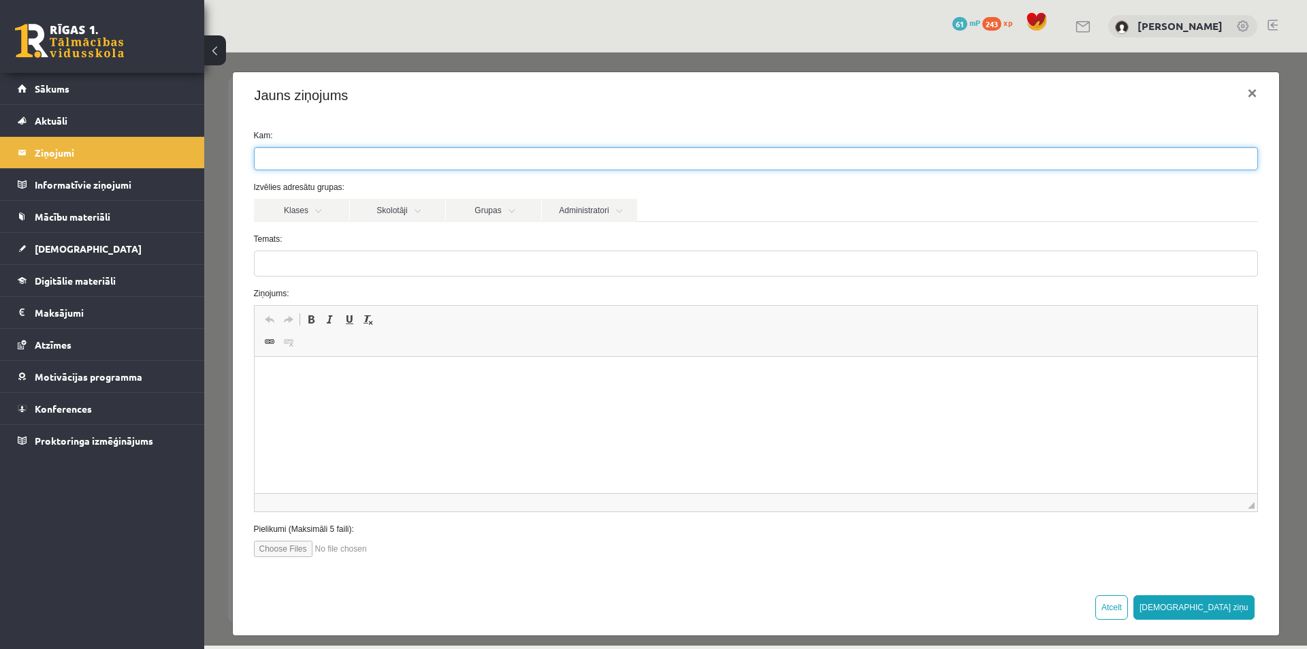
click at [295, 154] on input "search" at bounding box center [279, 159] width 48 height 22
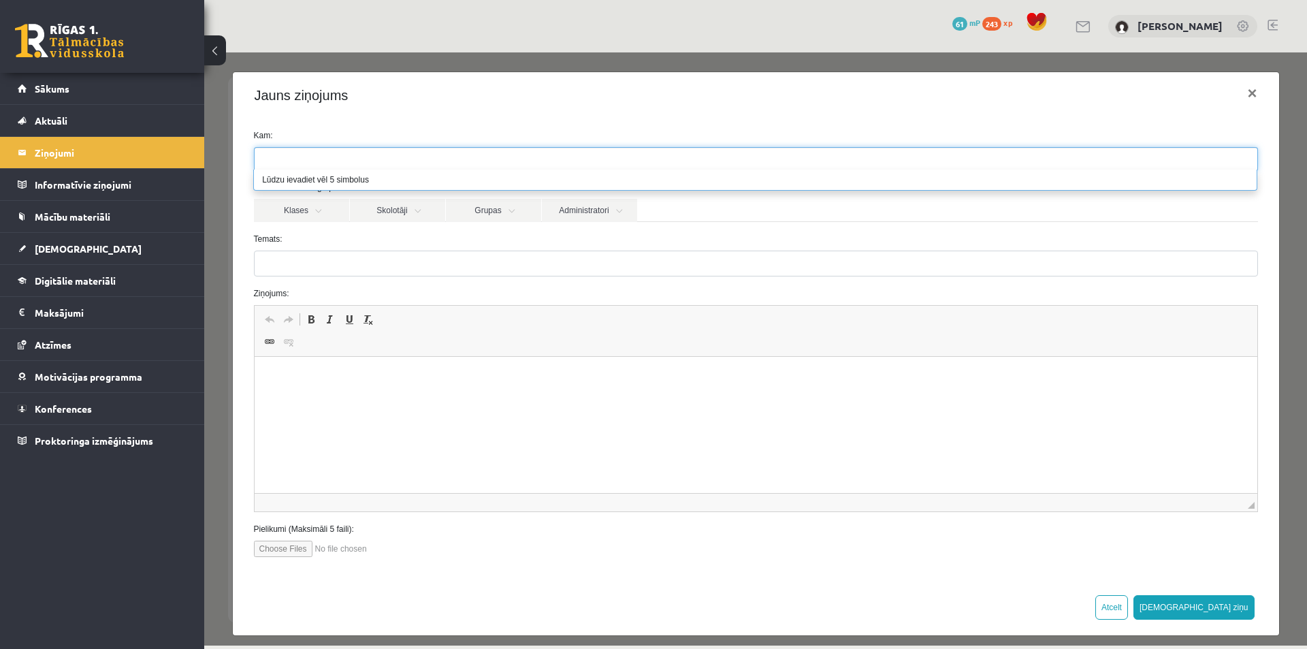
click at [295, 154] on input "search" at bounding box center [279, 159] width 48 height 22
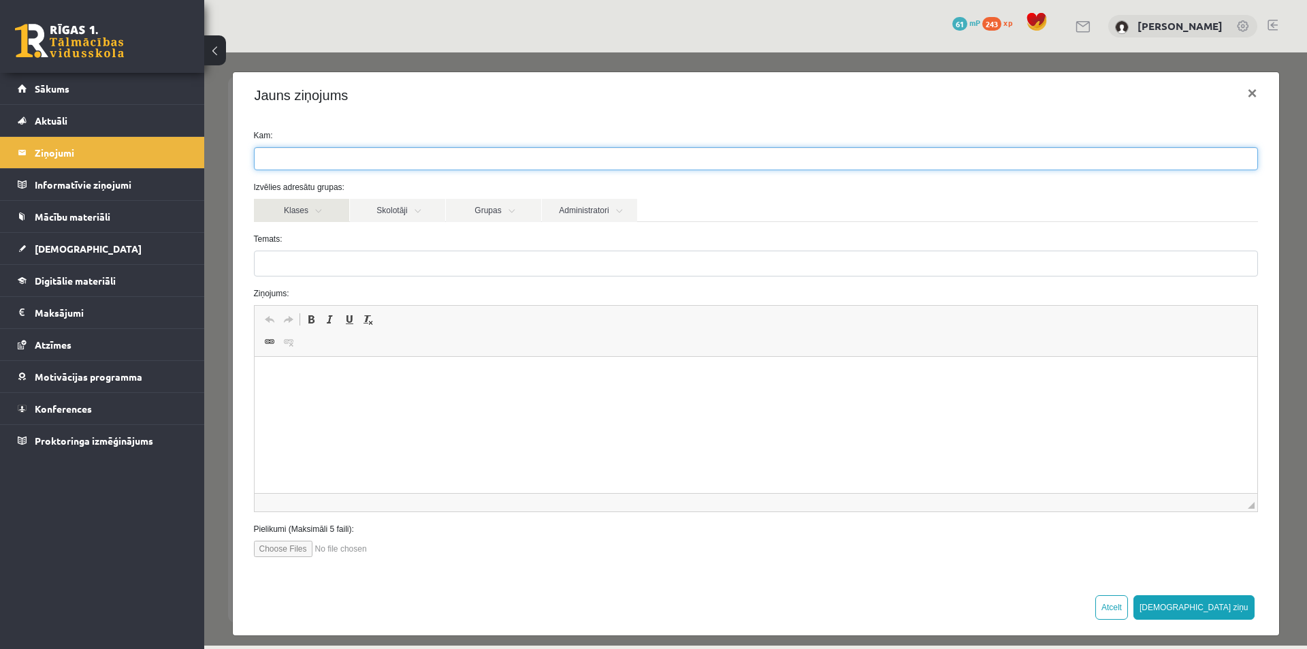
click at [304, 205] on link "Klases" at bounding box center [301, 210] width 95 height 23
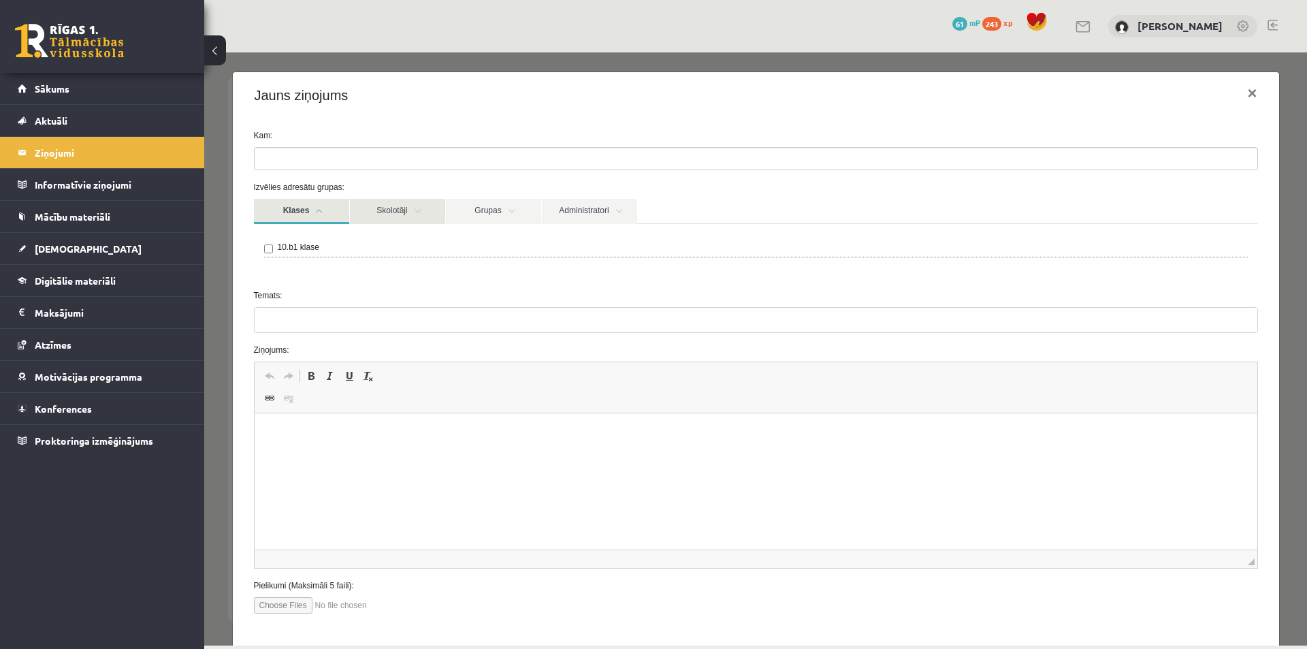
click at [383, 211] on link "Skolotāji" at bounding box center [397, 211] width 95 height 25
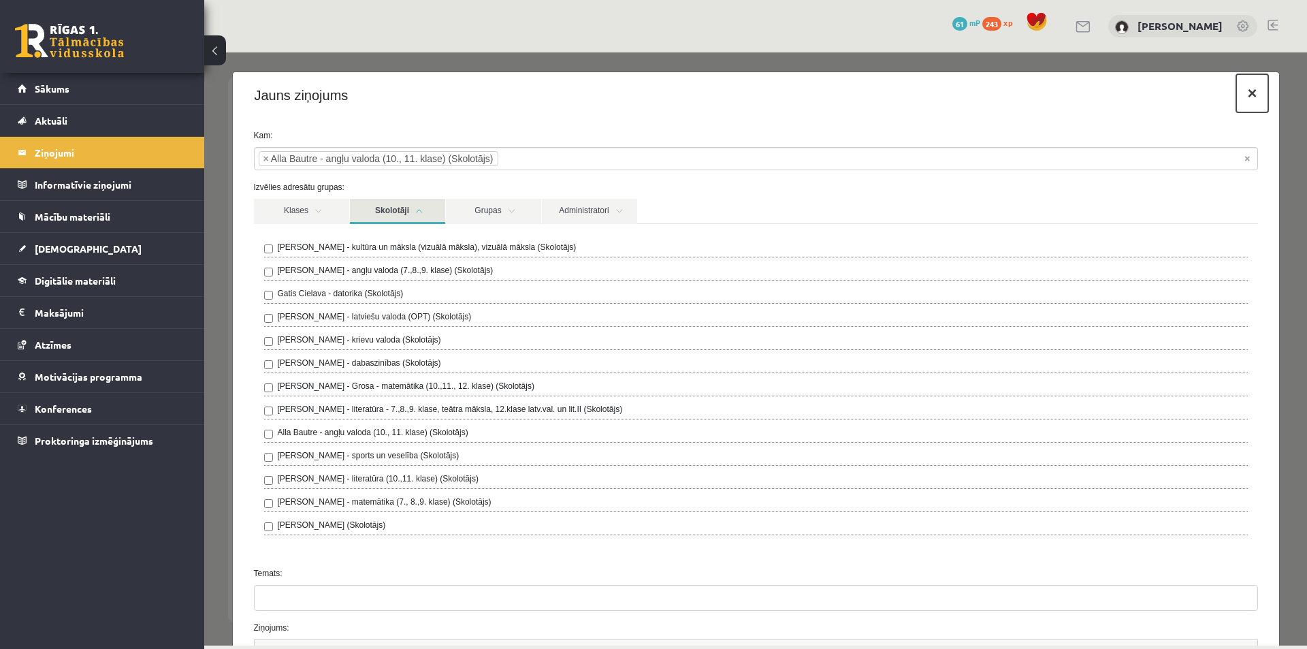
click at [1245, 94] on button "×" at bounding box center [1251, 93] width 31 height 38
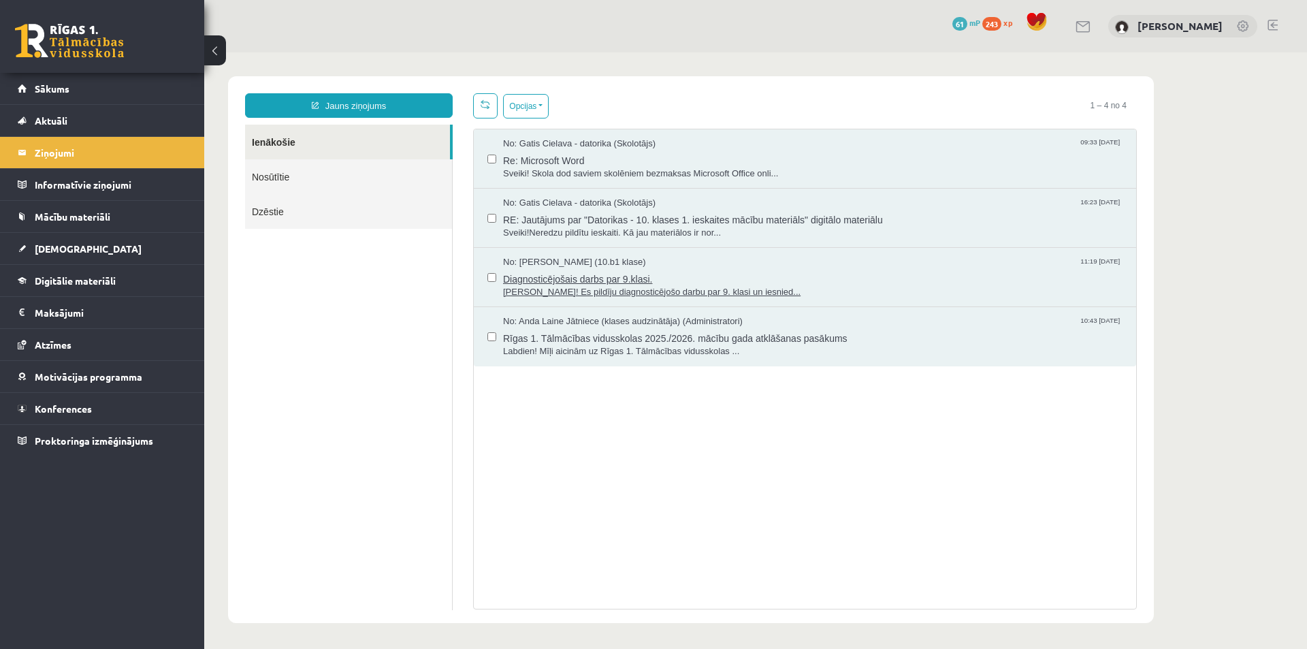
click at [544, 279] on span "Diagnosticējošais darbs par 9.klasi." at bounding box center [812, 277] width 619 height 17
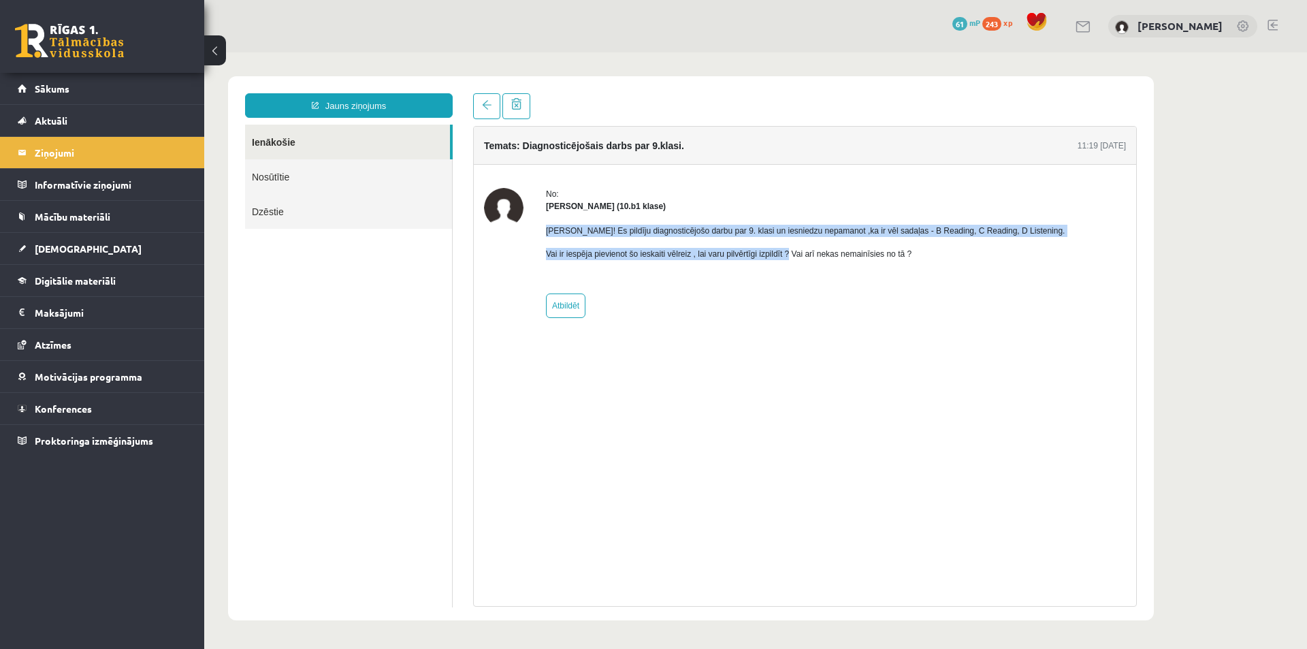
drag, startPoint x: 547, startPoint y: 231, endPoint x: 787, endPoint y: 257, distance: 241.6
click at [787, 257] on div "Sveika! Es pildīju diagnosticējošo darbu par 9. klasi un iesniedzu nepamanot ,k…" at bounding box center [805, 247] width 519 height 71
drag, startPoint x: 778, startPoint y: 228, endPoint x: 804, endPoint y: 234, distance: 26.6
click at [804, 234] on p "Sveika! Es pildīju diagnosticējošo darbu par 9. klasi un iesniedzu nepamanot ,k…" at bounding box center [805, 231] width 519 height 12
drag, startPoint x: 652, startPoint y: 248, endPoint x: 789, endPoint y: 255, distance: 137.0
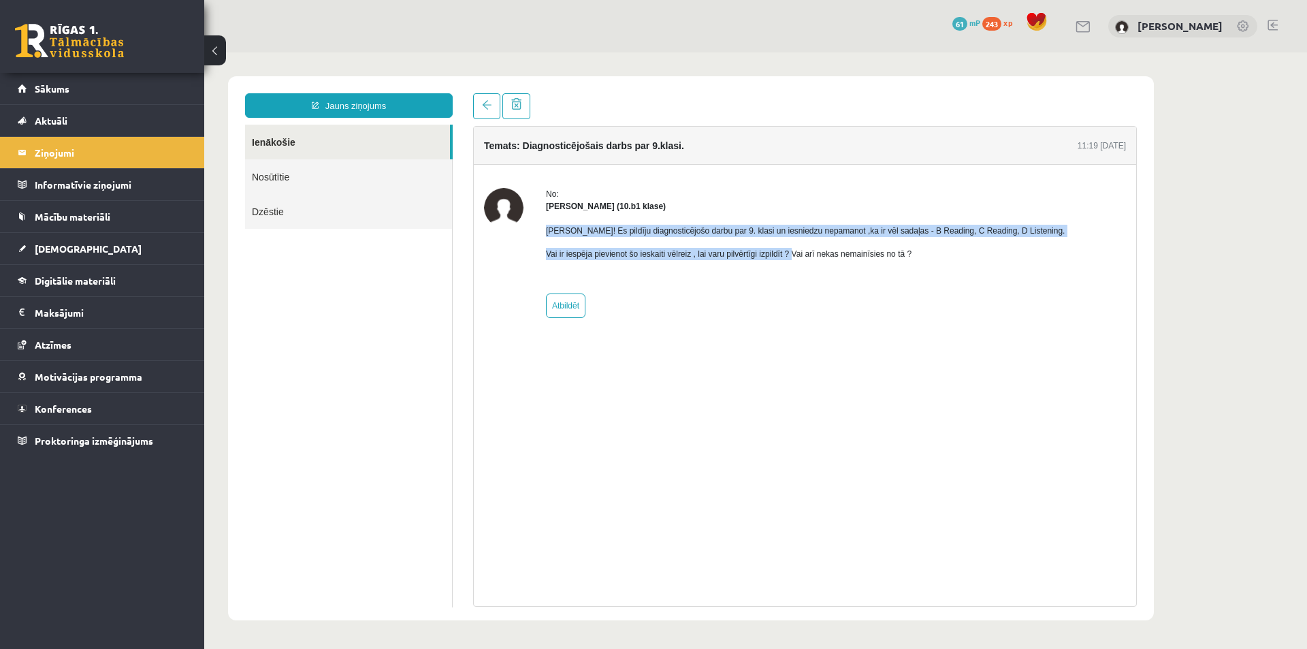
click at [789, 255] on div "No: Līva Grosa (10.b1 klase) Sveika! Es pildīju diagnosticējošo darbu par 9. kl…" at bounding box center [805, 253] width 642 height 130
copy div "Sveika! Es pildīju diagnosticējošo darbu par 9. klasi un iesniedzu nepamanot ,k…"
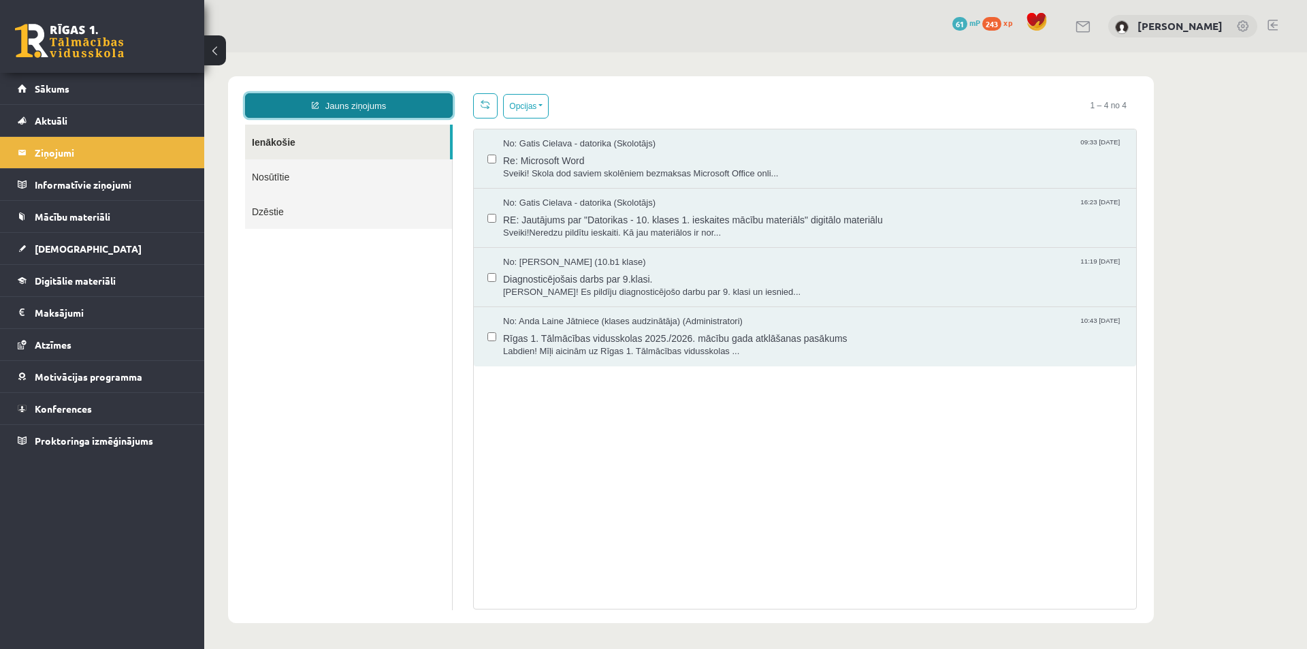
click at [416, 104] on link "Jauns ziņojums" at bounding box center [349, 105] width 208 height 25
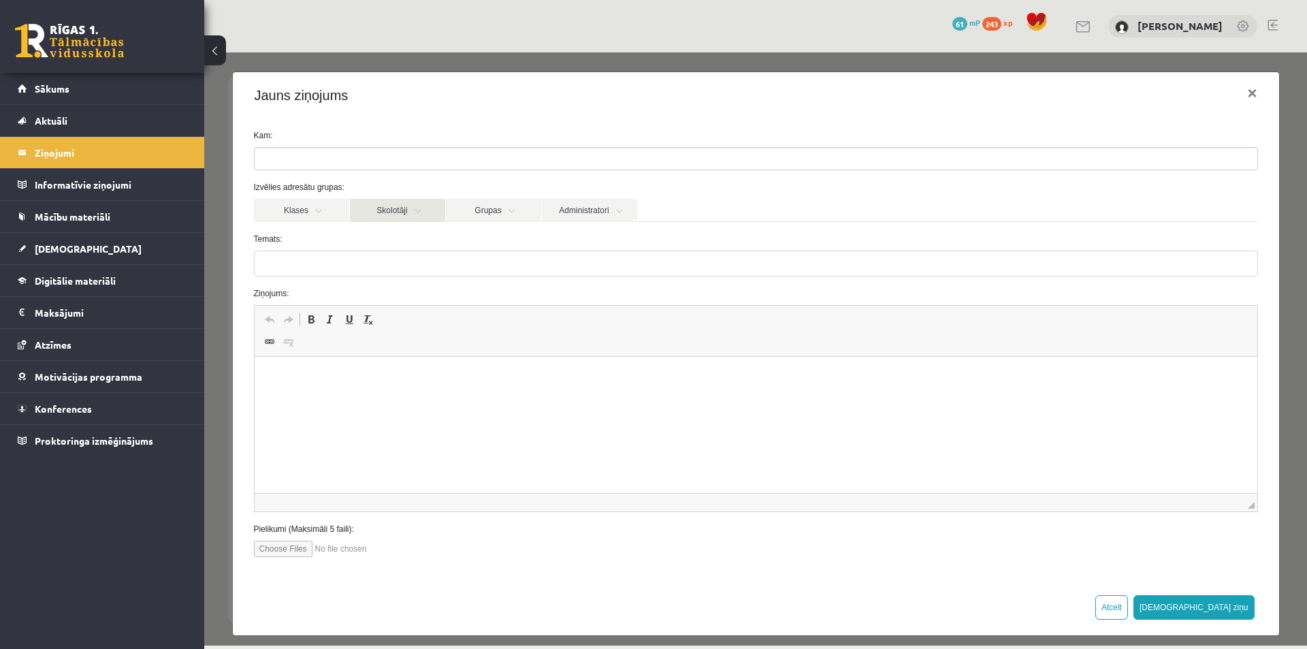
click at [397, 204] on link "Skolotāji" at bounding box center [397, 210] width 95 height 23
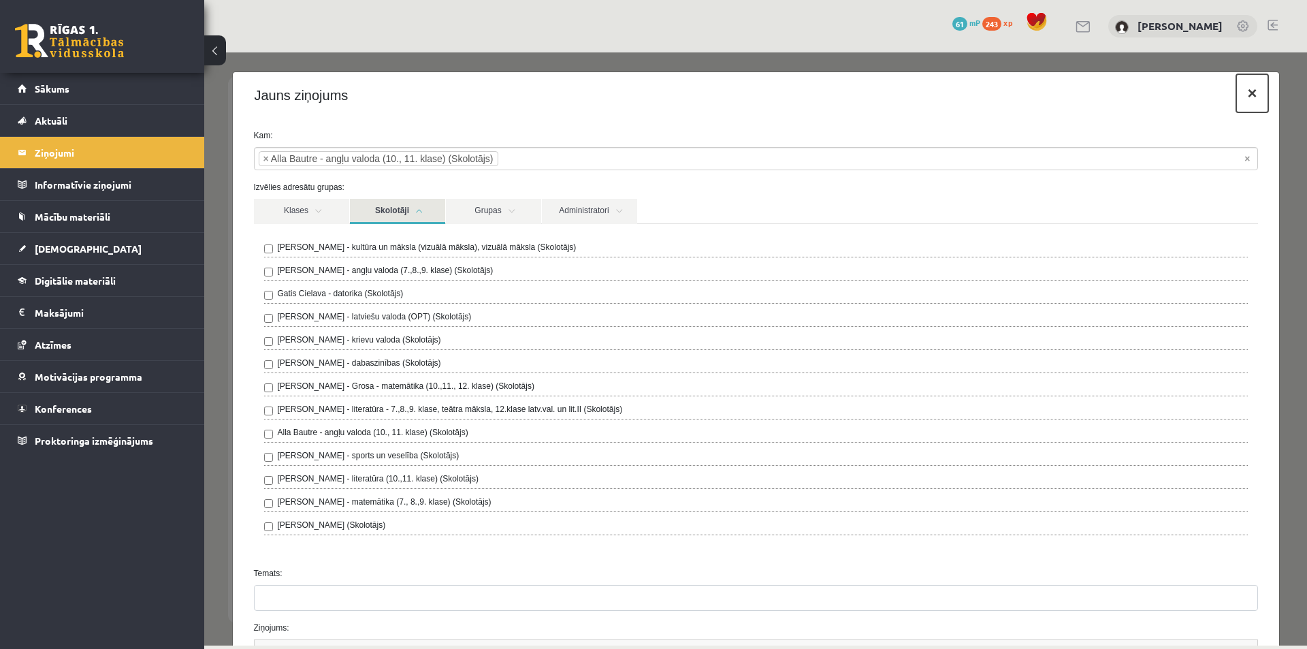
click at [1243, 95] on button "×" at bounding box center [1251, 93] width 31 height 38
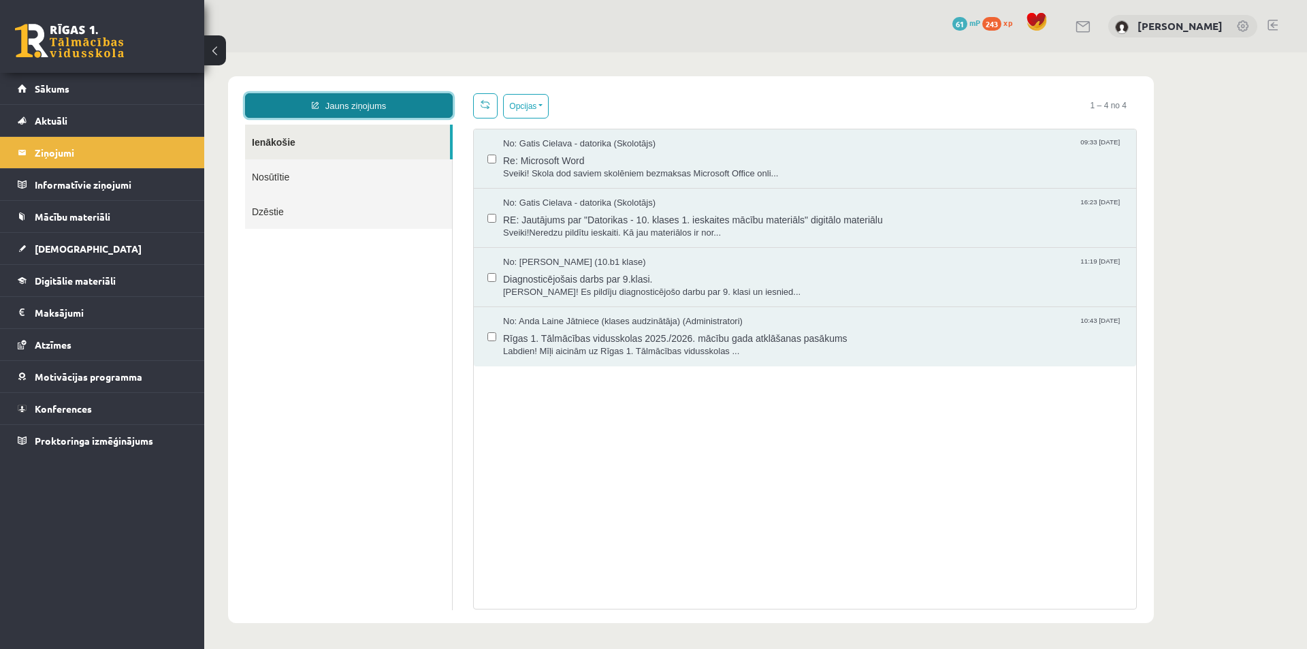
click at [376, 105] on link "Jauns ziņojums" at bounding box center [349, 105] width 208 height 25
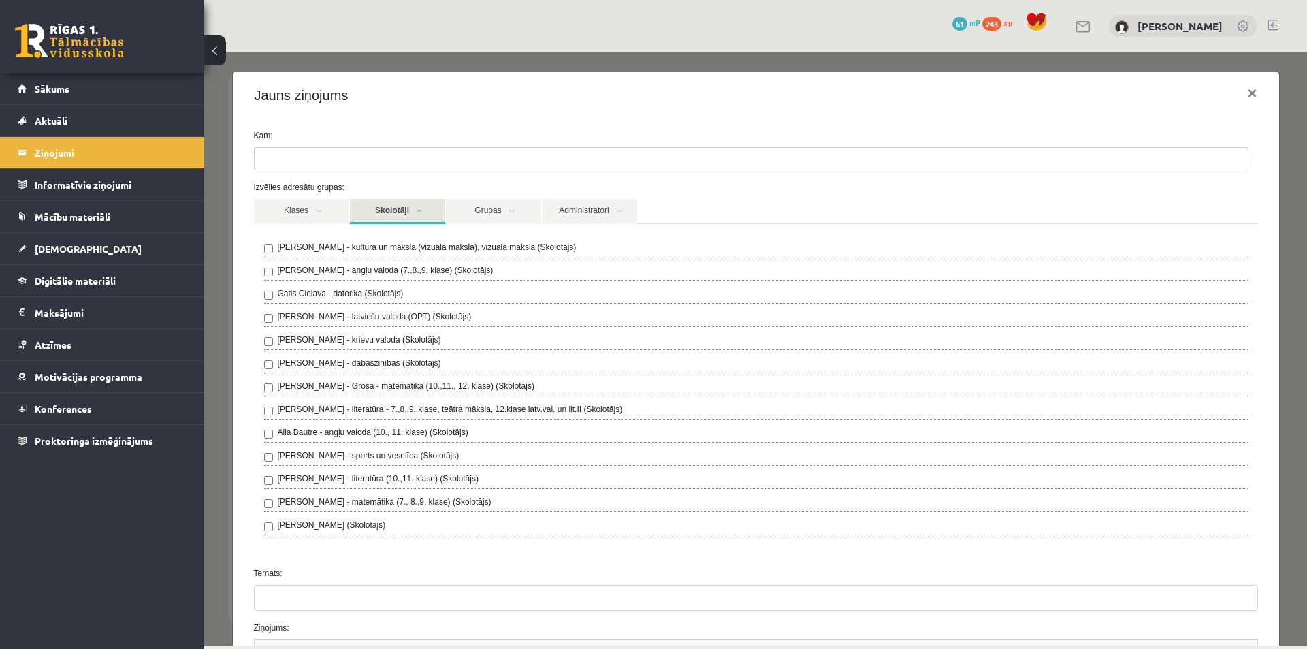
click at [410, 212] on link "Skolotāji" at bounding box center [397, 211] width 95 height 25
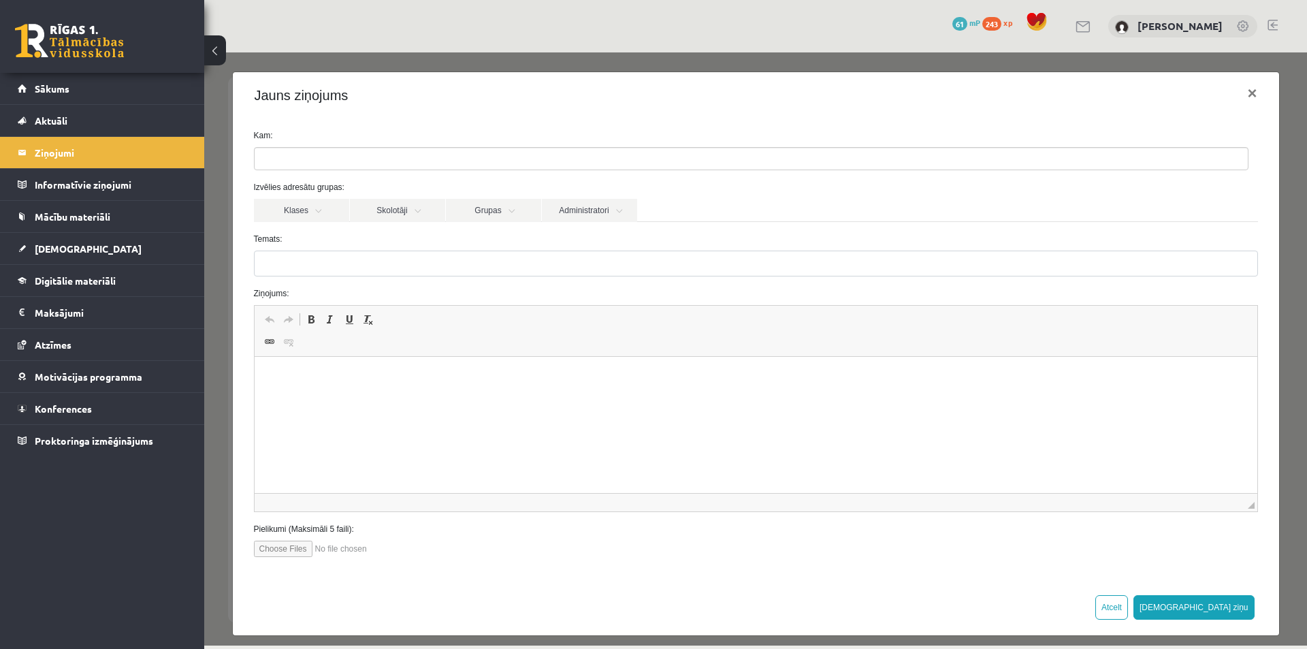
click at [305, 155] on ul at bounding box center [751, 159] width 993 height 22
click at [368, 232] on form "**********" at bounding box center [756, 342] width 1024 height 427
click at [379, 210] on link "Skolotāji" at bounding box center [397, 210] width 95 height 23
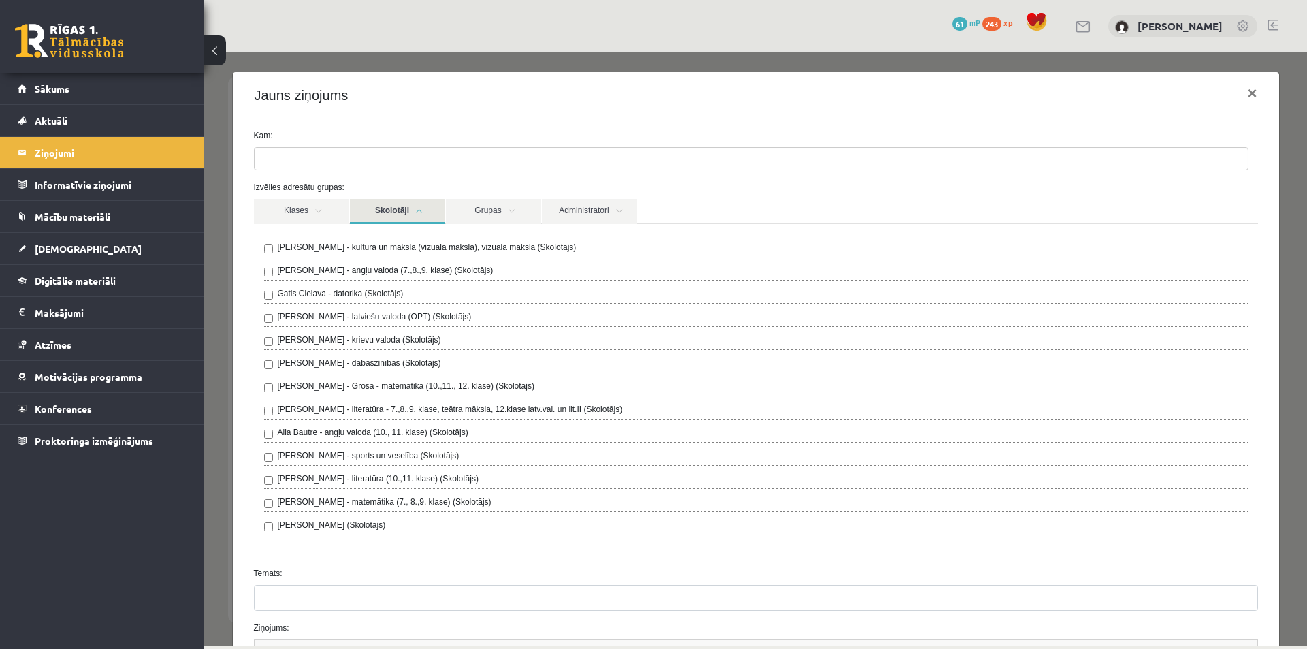
click at [413, 211] on link "Skolotāji" at bounding box center [397, 211] width 95 height 25
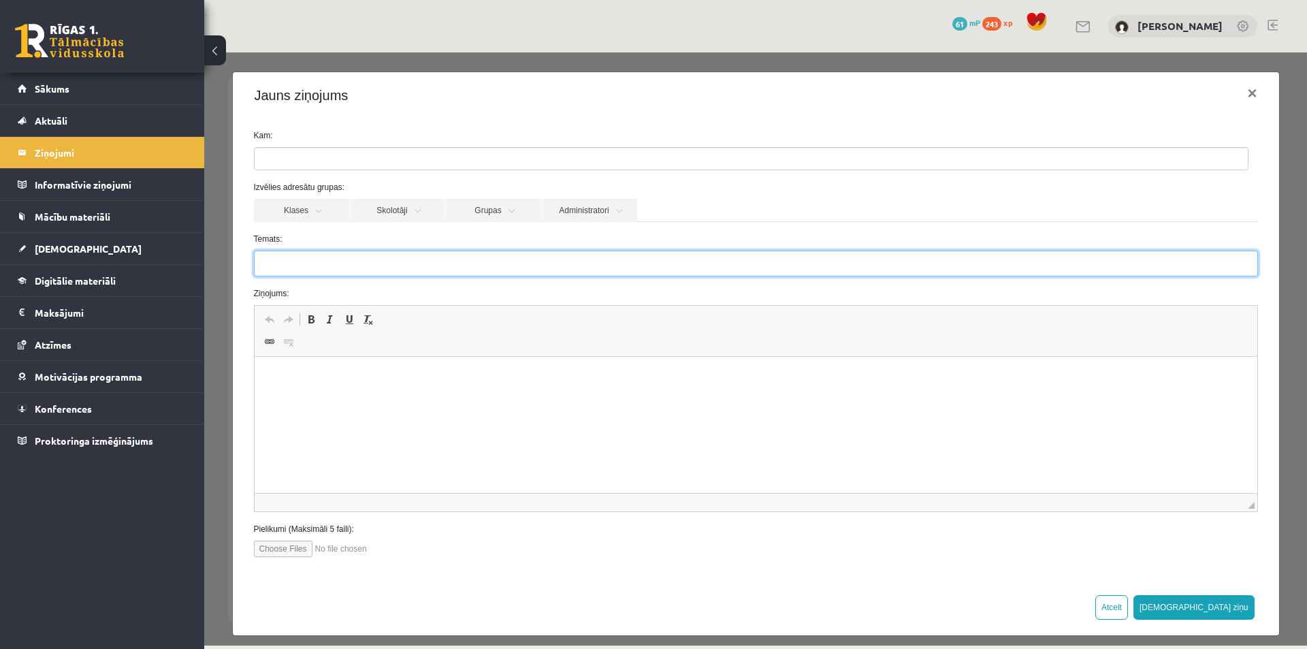
click at [292, 266] on input "Temats:" at bounding box center [756, 263] width 1004 height 26
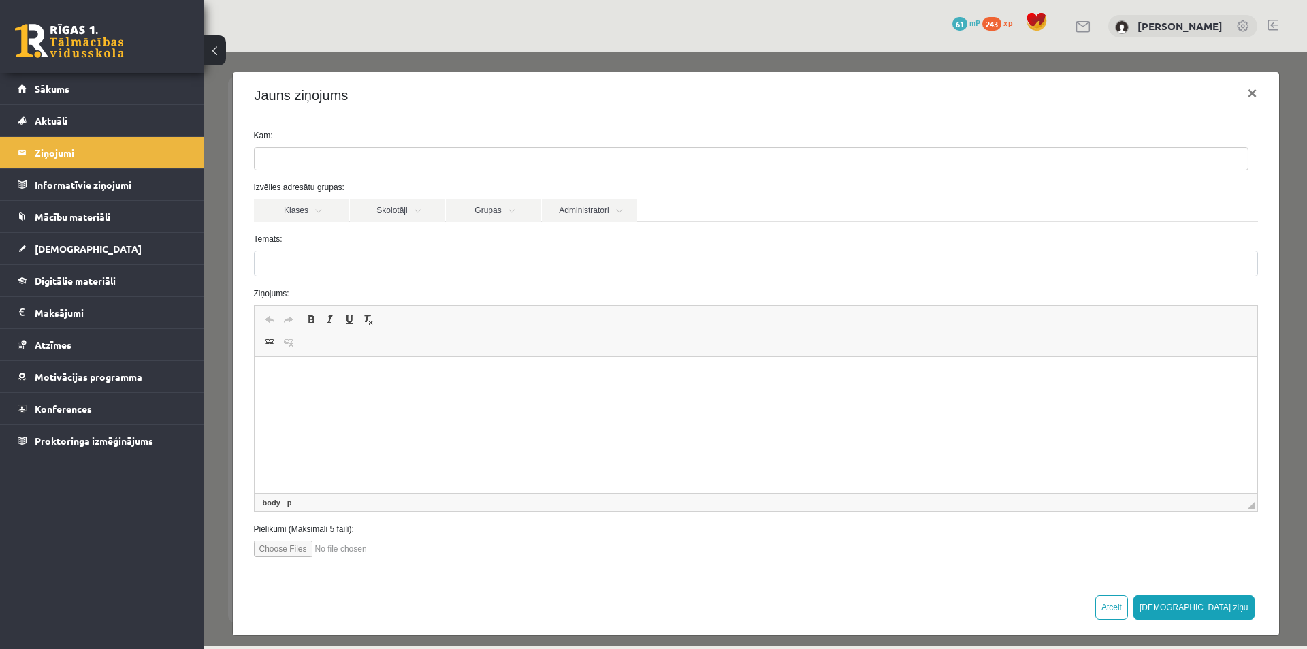
drag, startPoint x: 285, startPoint y: 387, endPoint x: 266, endPoint y: 391, distance: 19.5
click at [266, 391] on html at bounding box center [755, 378] width 1003 height 42
click at [302, 388] on span "Вставить" at bounding box center [318, 388] width 48 height 20
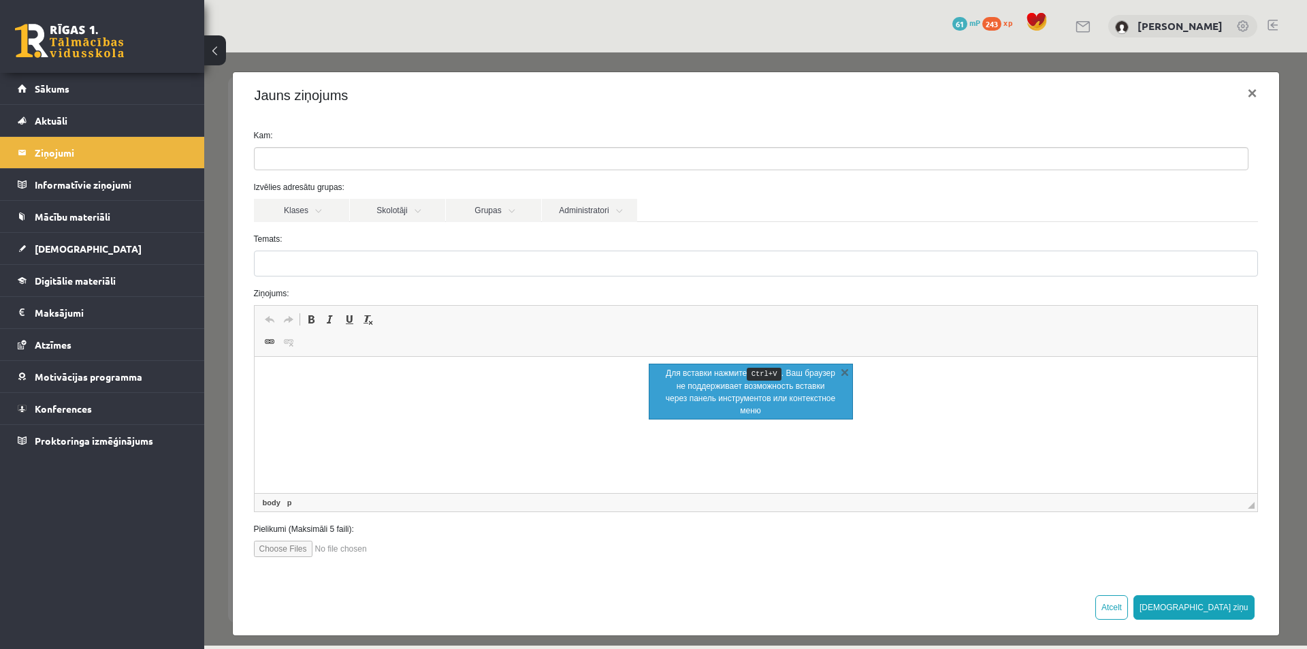
click at [439, 385] on html at bounding box center [755, 378] width 1003 height 42
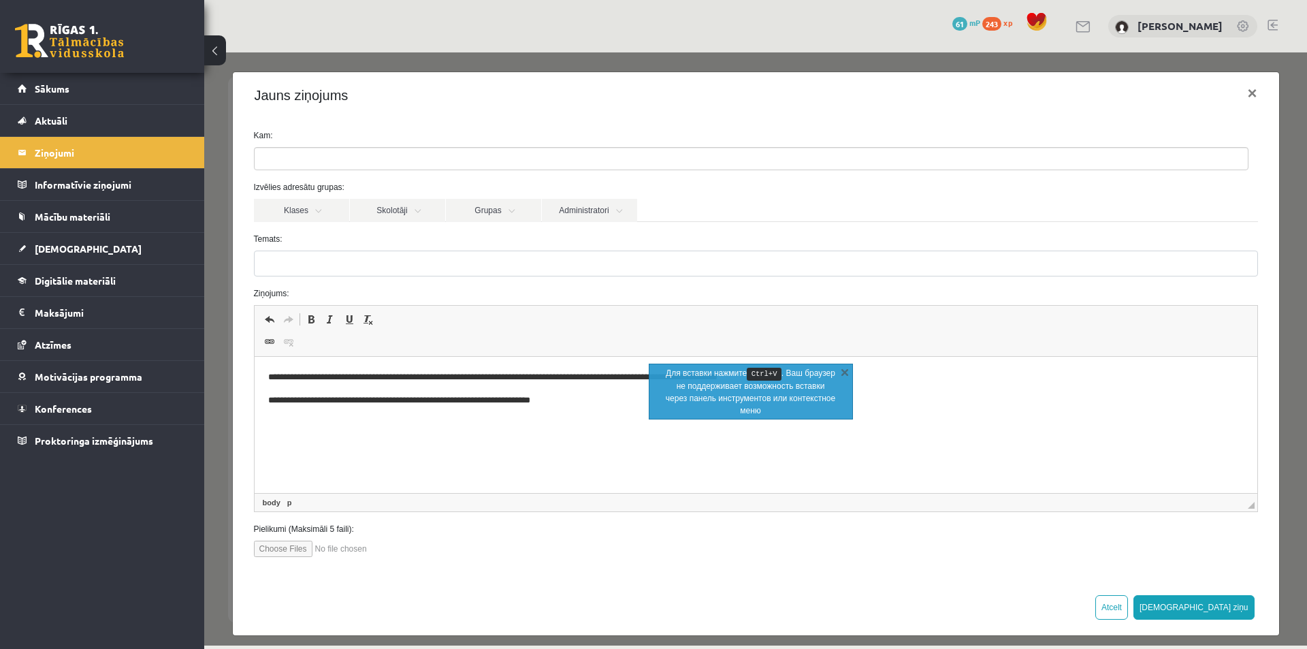
click at [451, 421] on html "**********" at bounding box center [755, 389] width 1003 height 65
drag, startPoint x: 293, startPoint y: 374, endPoint x: 220, endPoint y: 374, distance: 72.8
click at [254, 374] on html "**********" at bounding box center [755, 389] width 1003 height 65
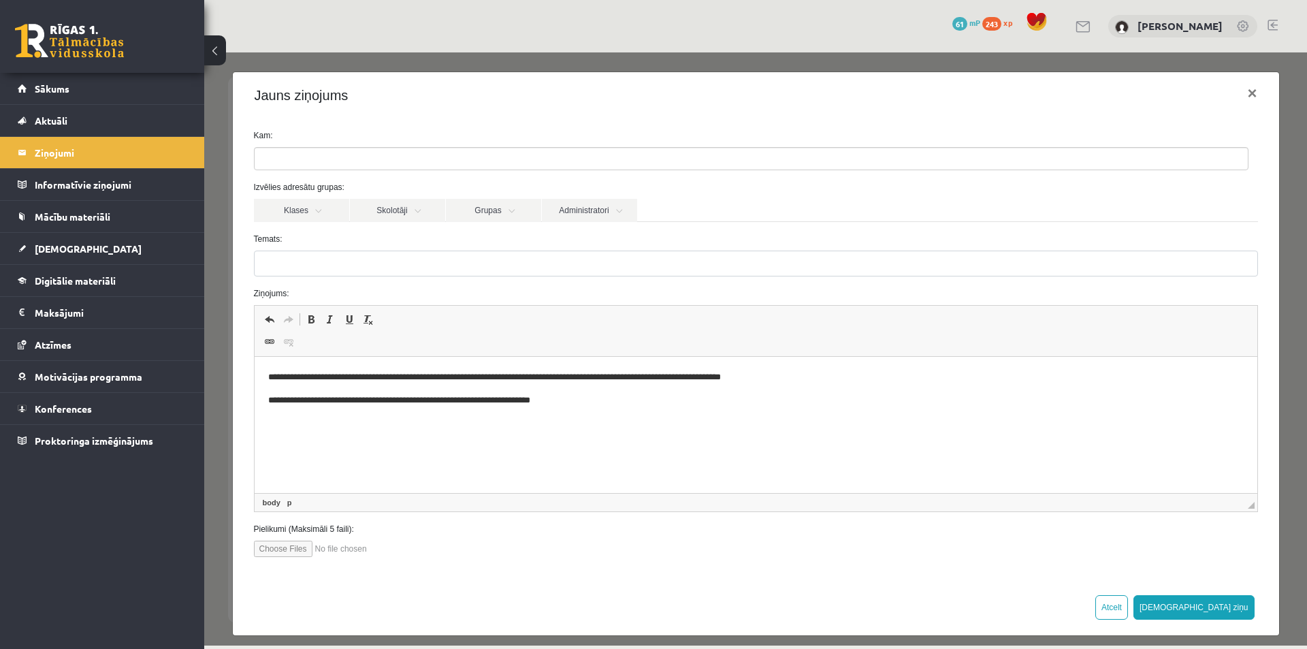
click at [580, 409] on html "**********" at bounding box center [755, 389] width 1003 height 65
click at [395, 211] on link "Skolotāji" at bounding box center [397, 210] width 95 height 23
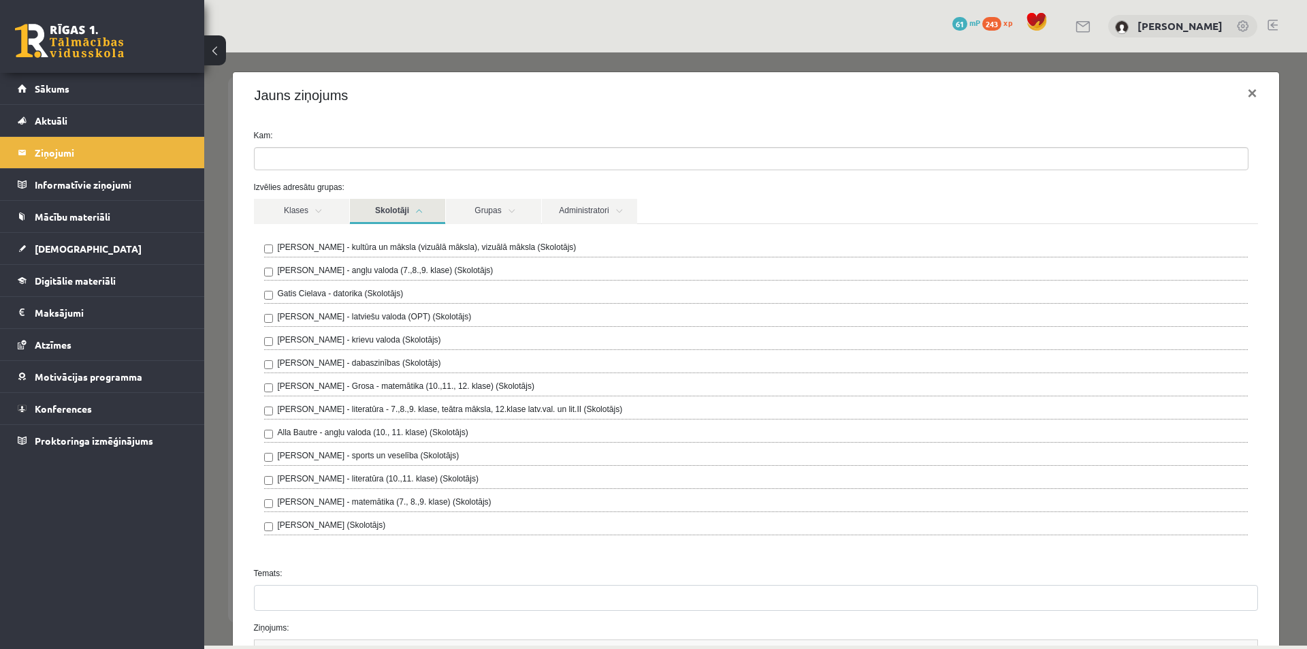
click at [400, 213] on link "Skolotāji" at bounding box center [397, 211] width 95 height 25
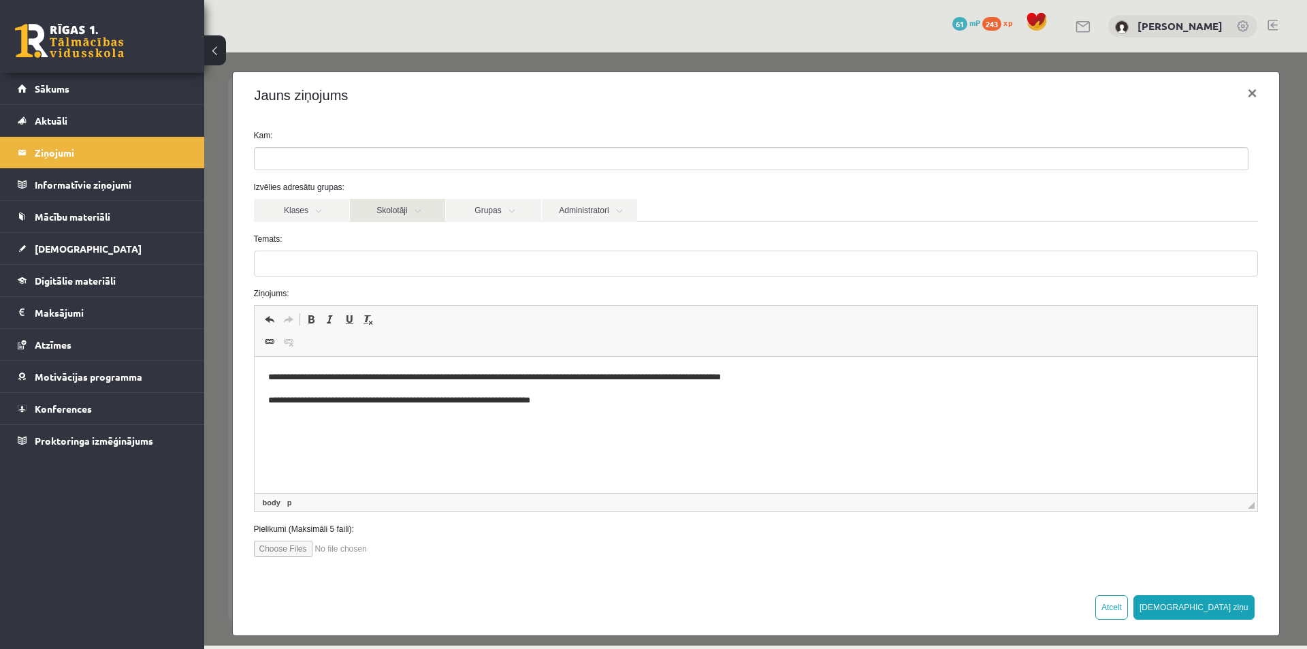
click at [404, 214] on link "Skolotāji" at bounding box center [397, 210] width 95 height 23
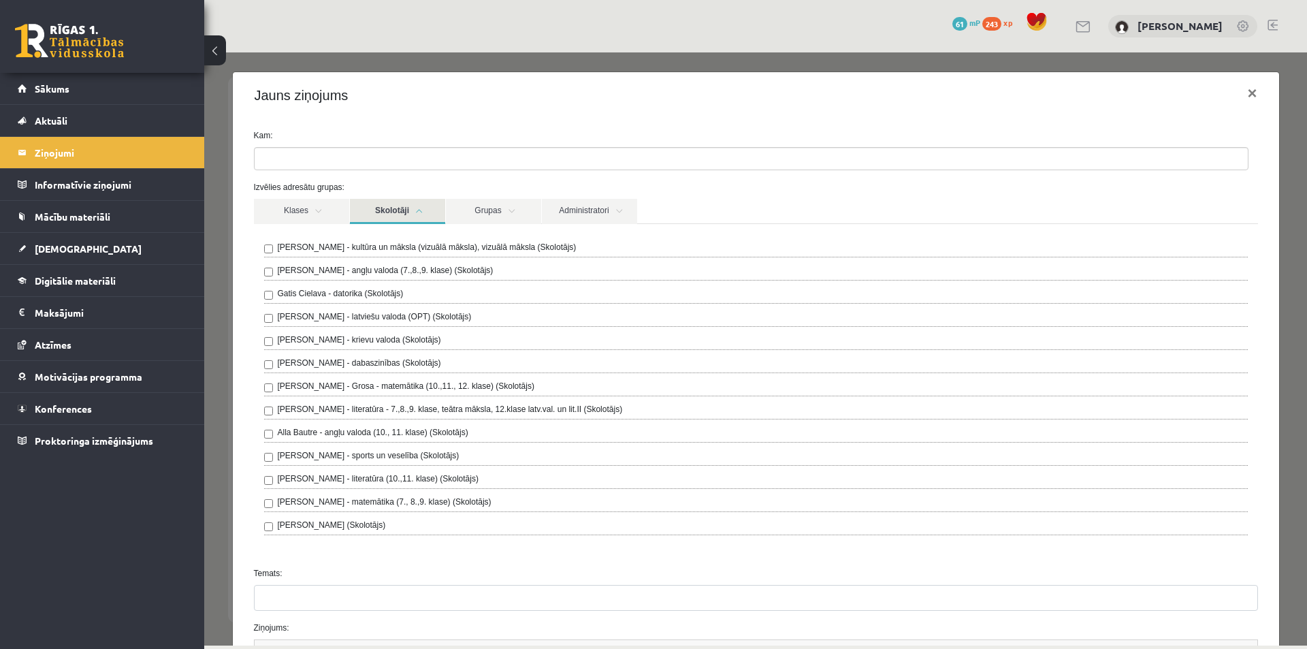
click at [410, 211] on link "Skolotāji" at bounding box center [397, 211] width 95 height 25
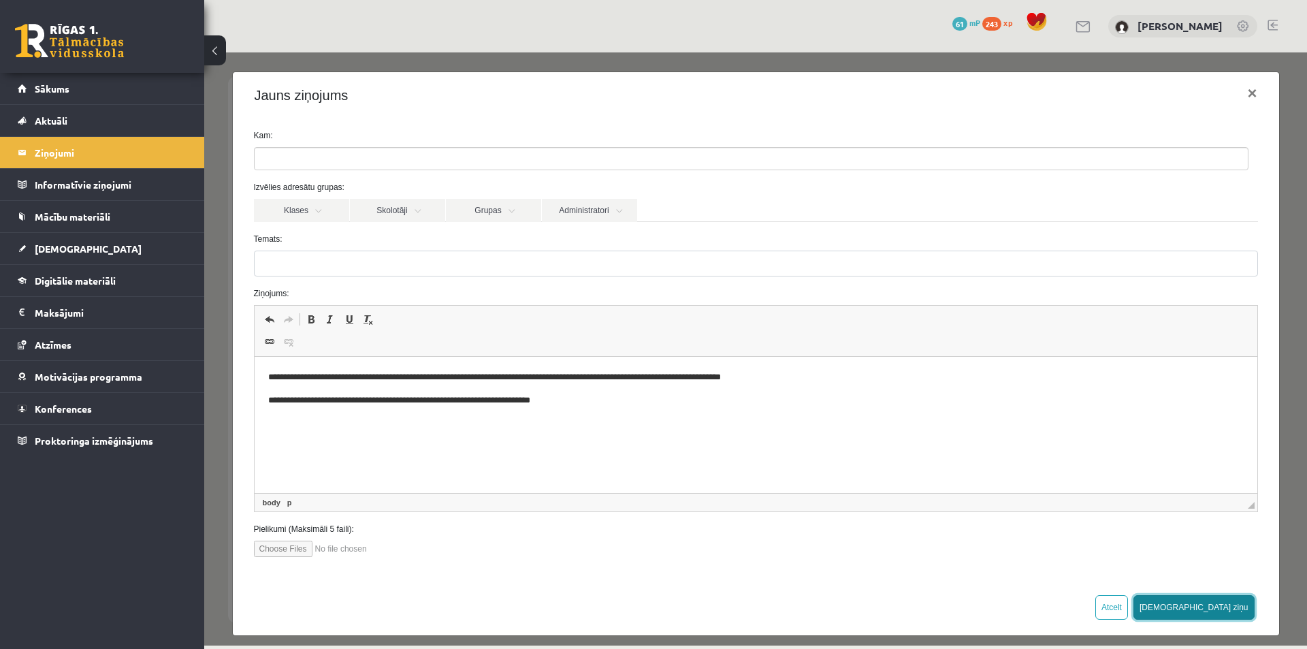
click at [1212, 609] on button "Sūtīt ziņu" at bounding box center [1193, 607] width 121 height 25
click at [1222, 608] on button "Sūtīt ziņu" at bounding box center [1193, 607] width 121 height 25
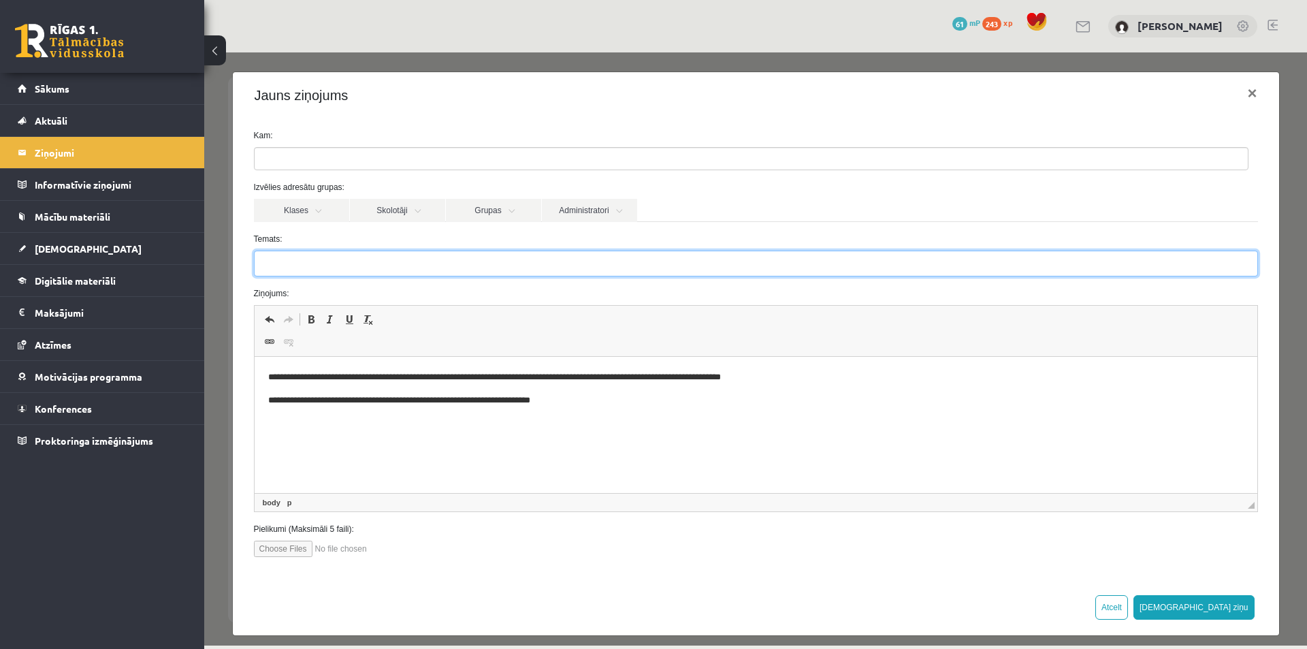
click at [370, 264] on input "Temats:" at bounding box center [756, 263] width 1004 height 26
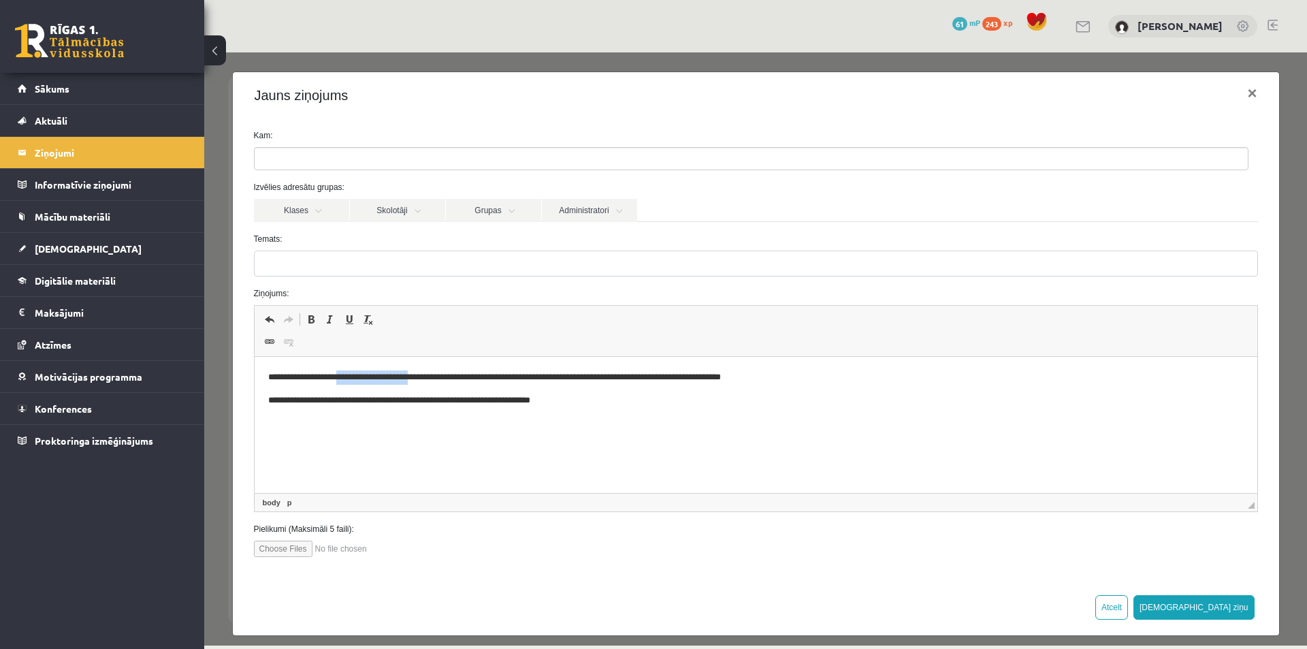
drag, startPoint x: 342, startPoint y: 380, endPoint x: 416, endPoint y: 372, distance: 74.6
click at [427, 373] on p "**********" at bounding box center [750, 377] width 966 height 14
click at [445, 401] on span "Копировать" at bounding box center [462, 403] width 58 height 20
copy p "**********"
click at [334, 265] on input "**********" at bounding box center [756, 263] width 1004 height 26
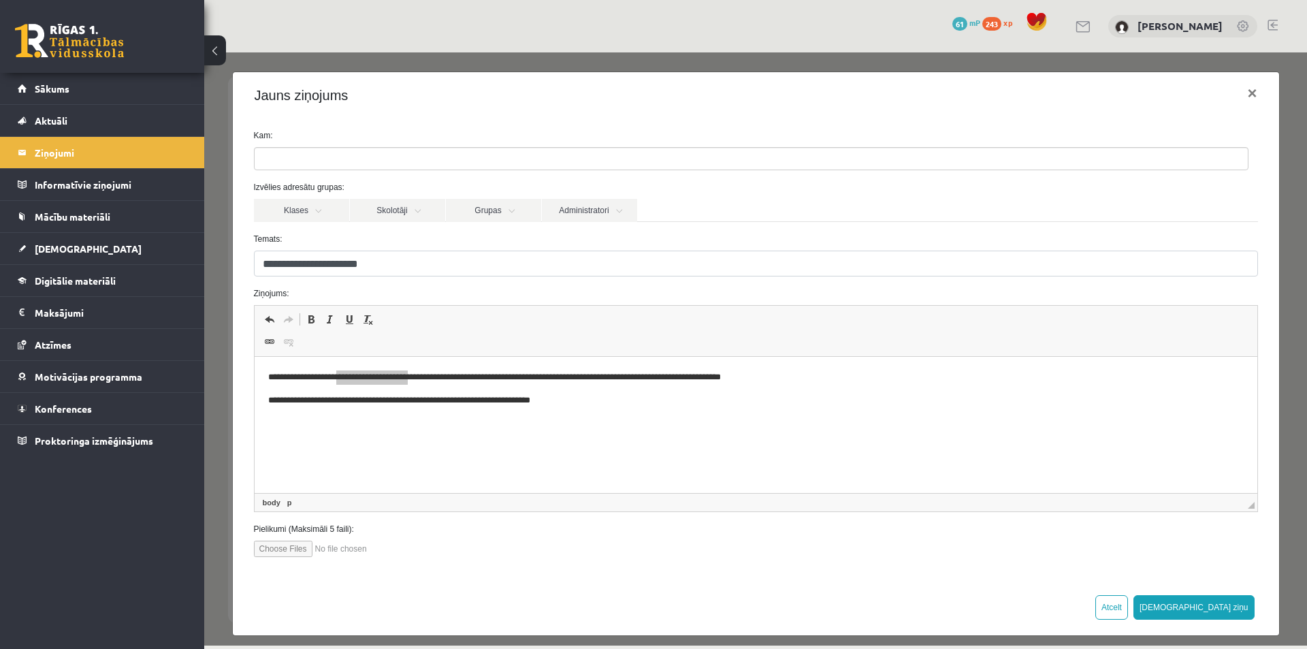
click at [393, 262] on input "**********" at bounding box center [756, 263] width 1004 height 26
drag, startPoint x: 269, startPoint y: 268, endPoint x: 262, endPoint y: 267, distance: 6.8
click at [262, 267] on input "**********" at bounding box center [756, 263] width 1004 height 26
type input "**********"
click at [407, 214] on link "Skolotāji" at bounding box center [397, 210] width 95 height 23
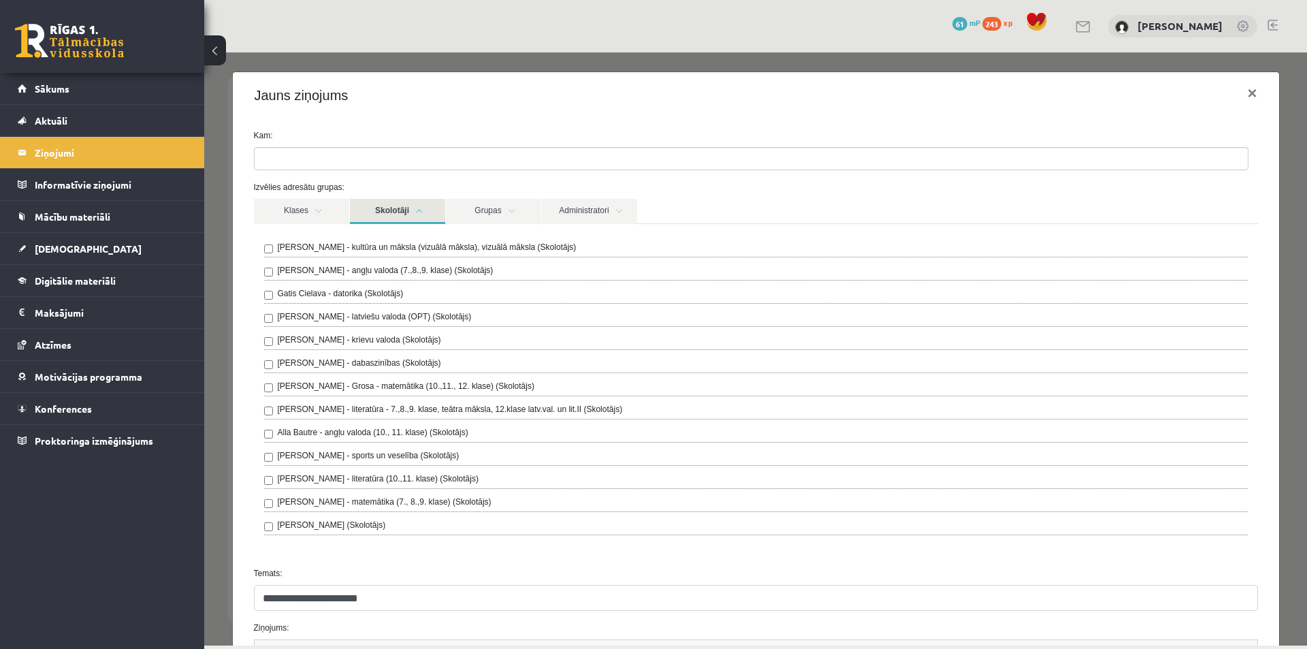
click at [410, 212] on link "Skolotāji" at bounding box center [397, 211] width 95 height 25
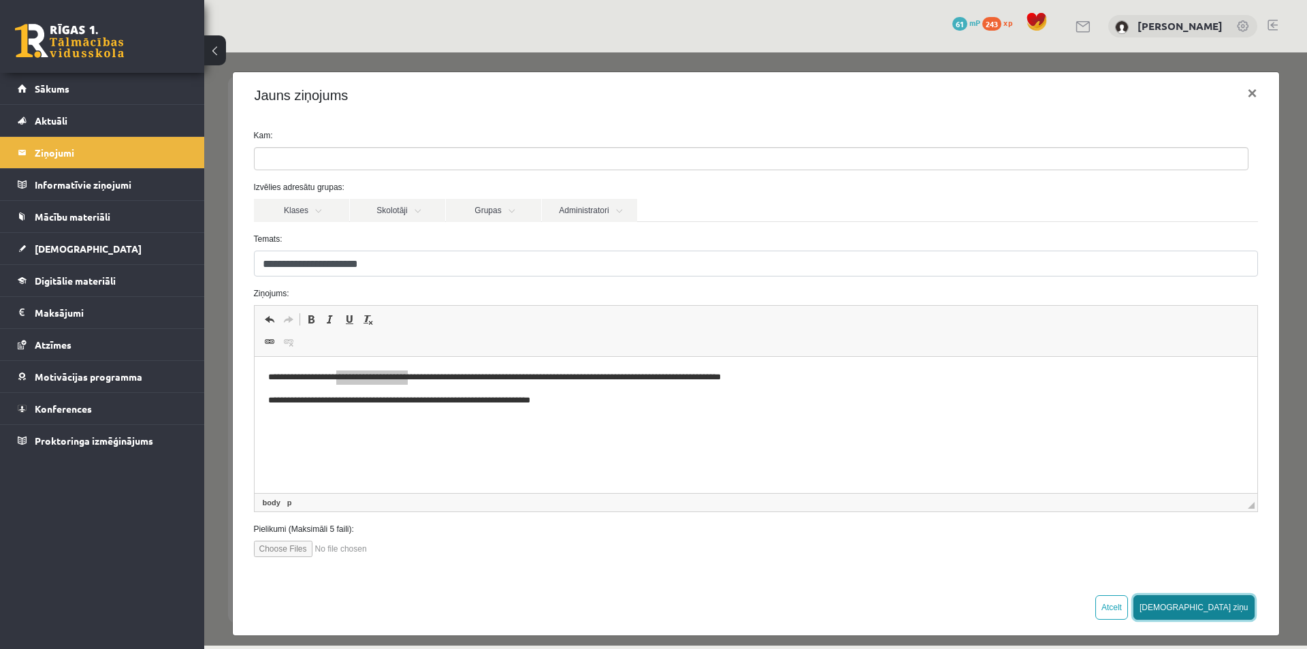
click at [1221, 606] on button "[DEMOGRAPHIC_DATA] ziņu" at bounding box center [1193, 607] width 121 height 25
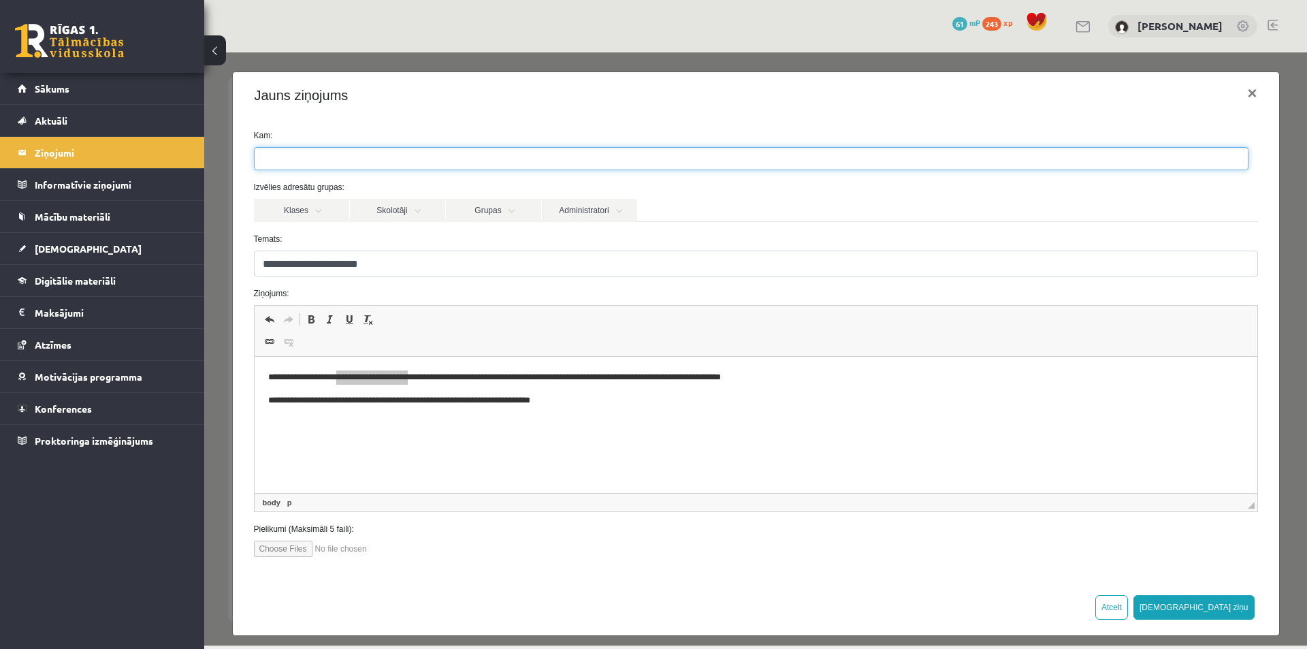
click at [348, 159] on ul at bounding box center [751, 159] width 993 height 22
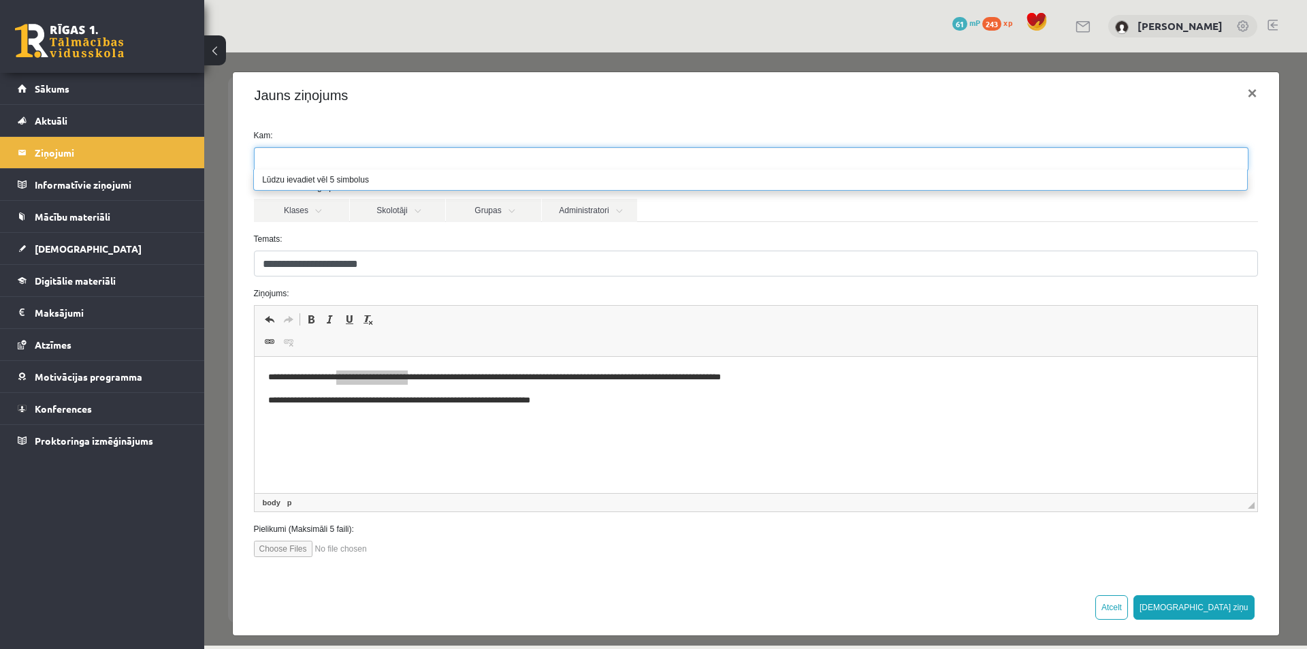
click at [333, 180] on li "Lūdzu ievadiet vēl 5 simbolus" at bounding box center [750, 179] width 993 height 20
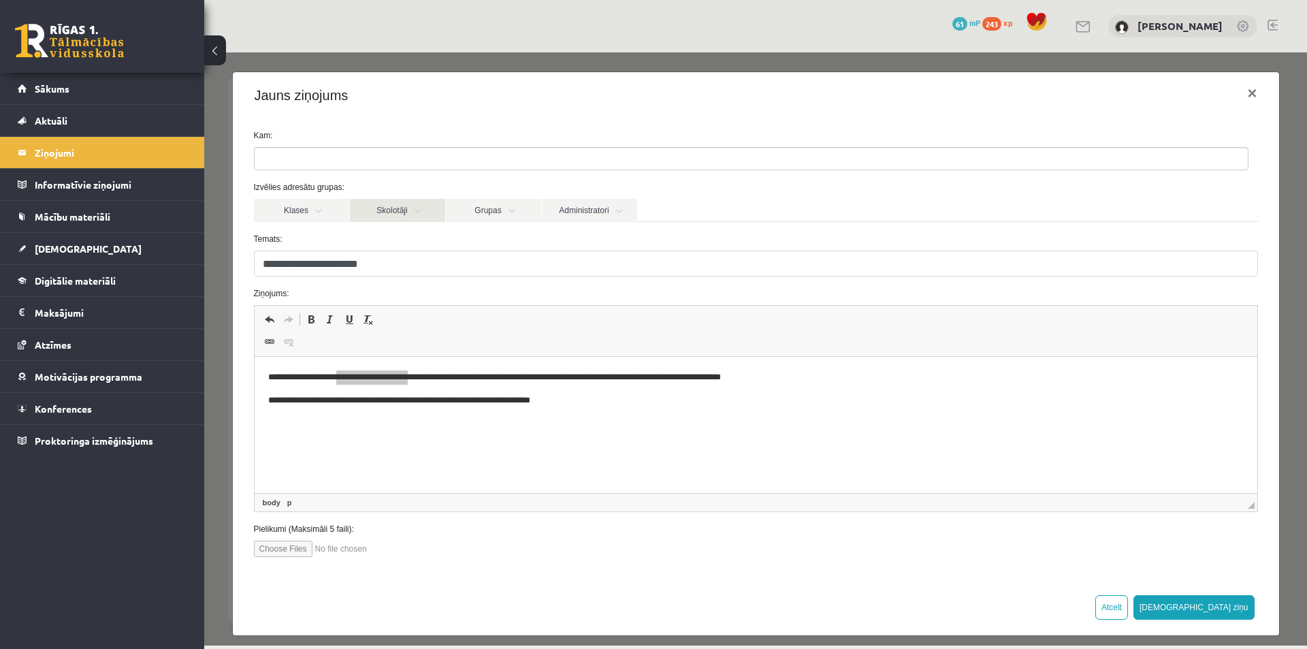
click at [393, 214] on link "Skolotāji" at bounding box center [397, 210] width 95 height 23
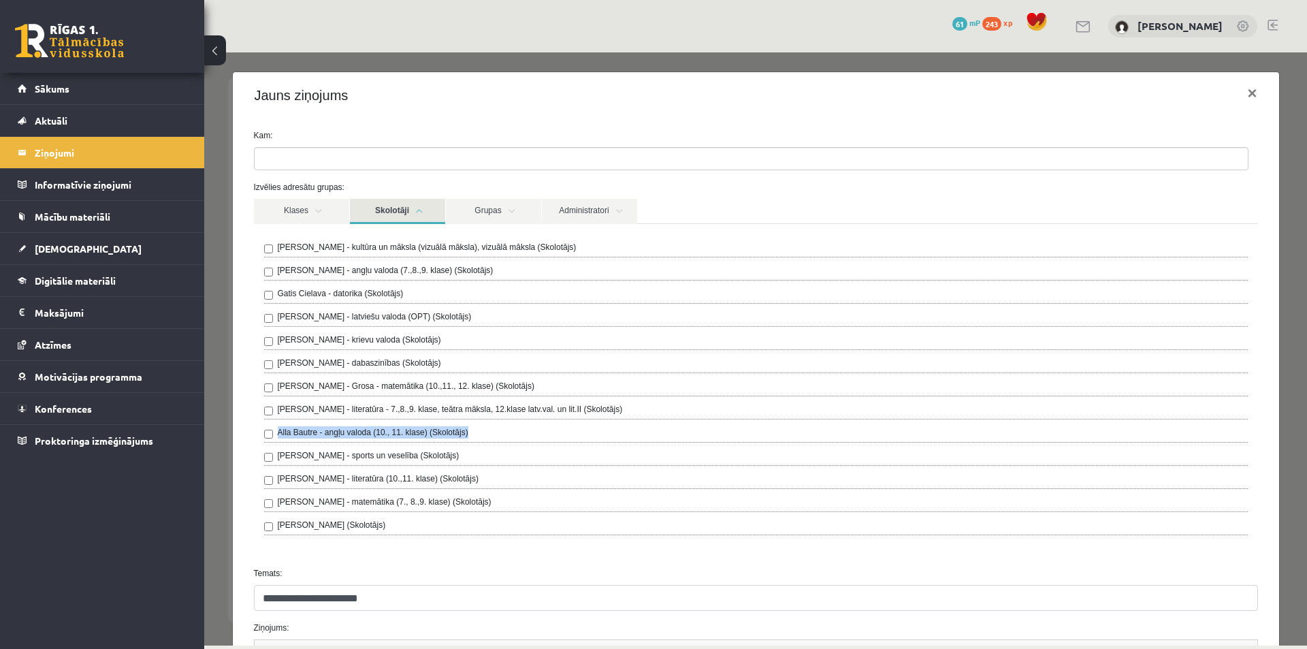
drag, startPoint x: 278, startPoint y: 434, endPoint x: 486, endPoint y: 436, distance: 208.3
click at [489, 437] on div "Alla Bautre - angļu valoda (10., 11. klase) (Skolotājs)" at bounding box center [755, 434] width 983 height 16
copy label "Alla Bautre - angļu valoda (10., 11. klase) (Skolotājs)"
click at [346, 163] on ul at bounding box center [751, 159] width 993 height 22
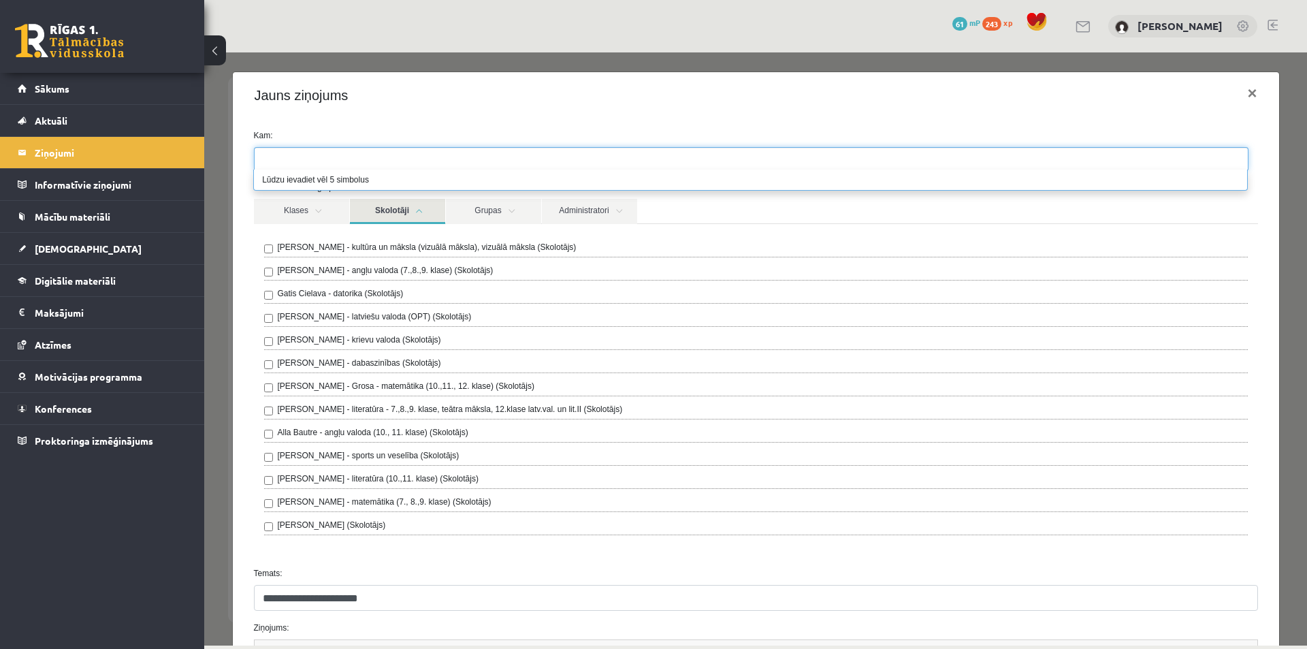
click at [342, 158] on ul at bounding box center [751, 159] width 993 height 22
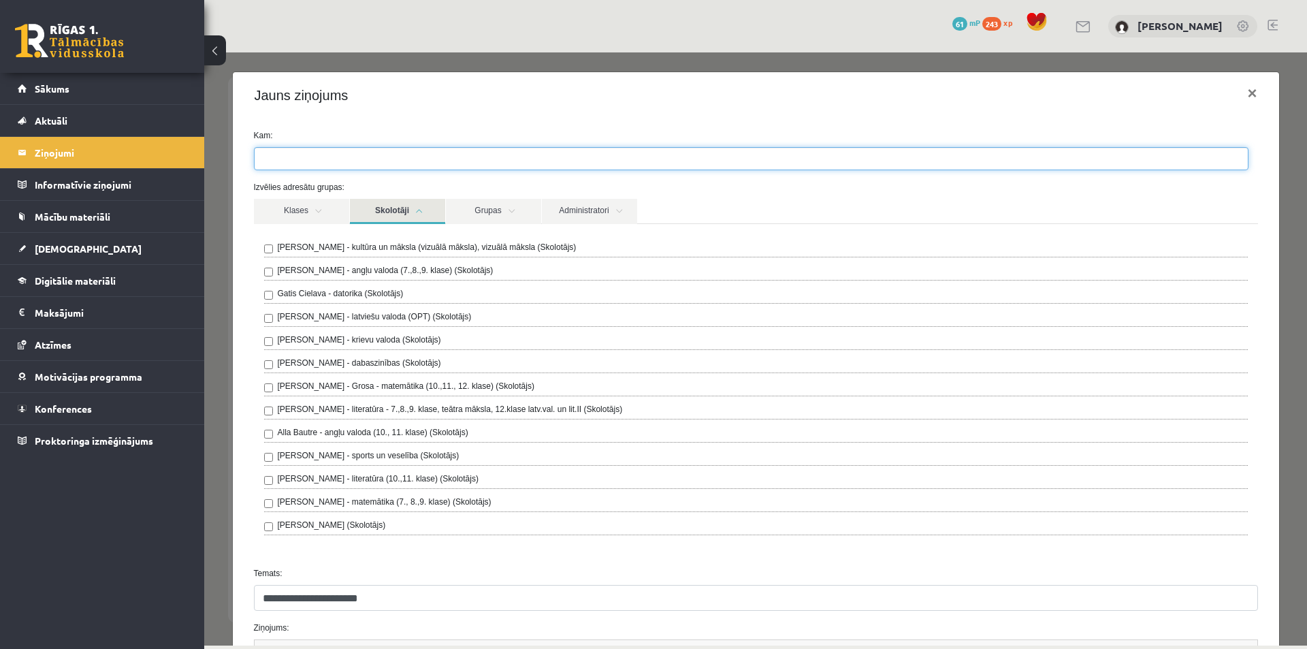
paste input "**********"
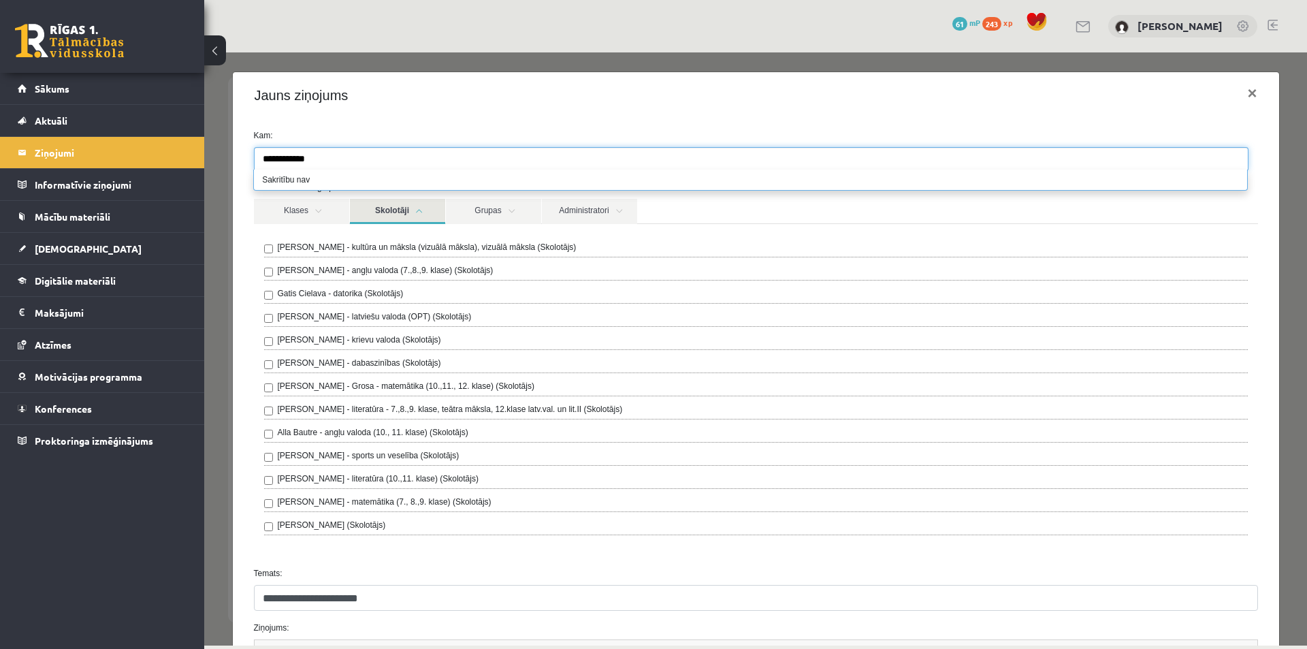
type input "**********"
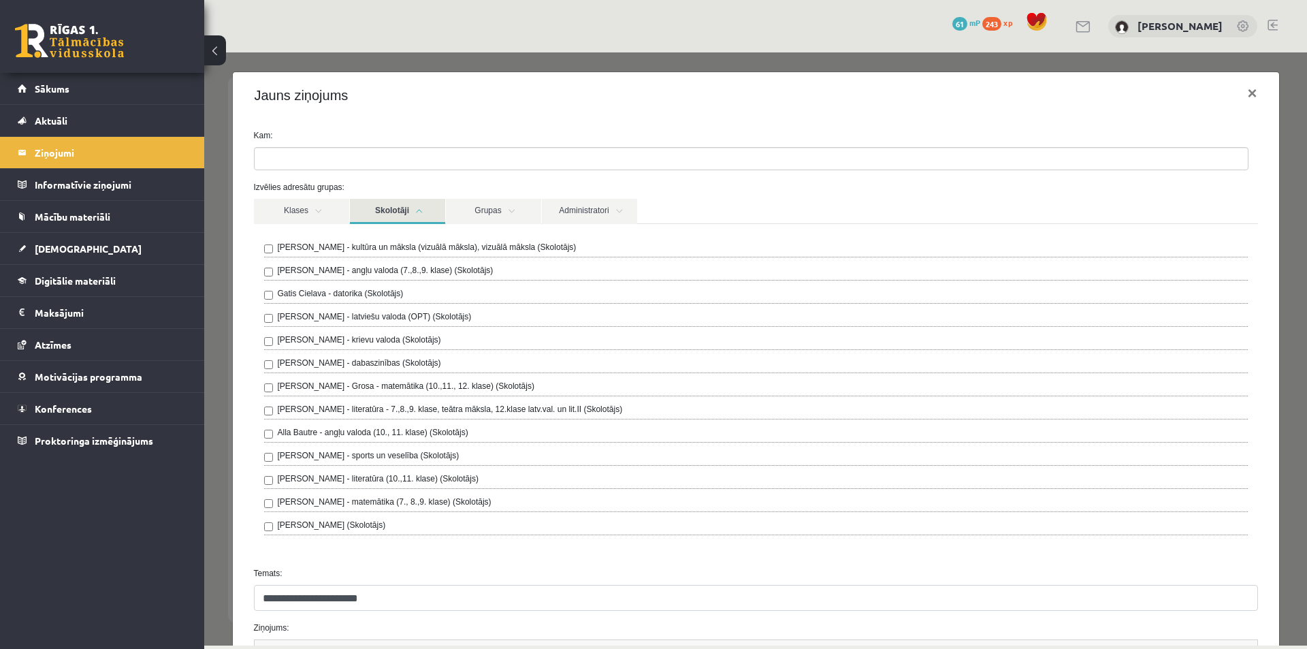
click at [583, 113] on div "Jauns ziņojums ×" at bounding box center [756, 95] width 1046 height 46
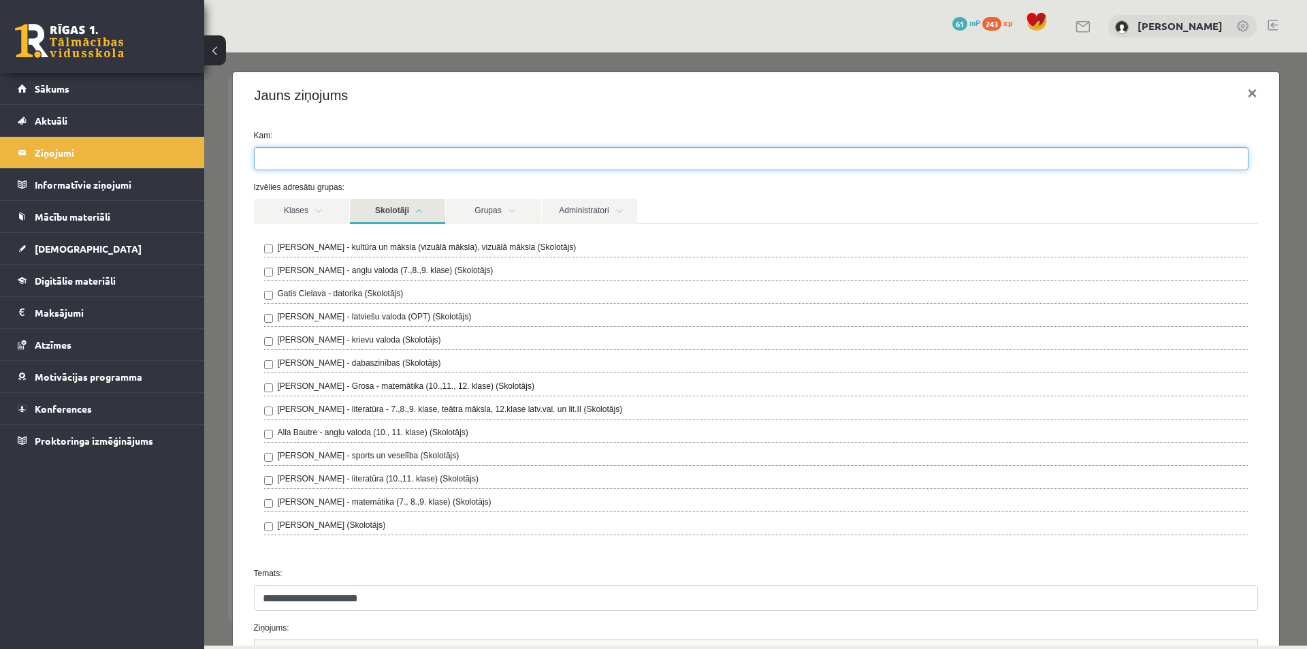
click at [385, 162] on ul at bounding box center [751, 159] width 993 height 22
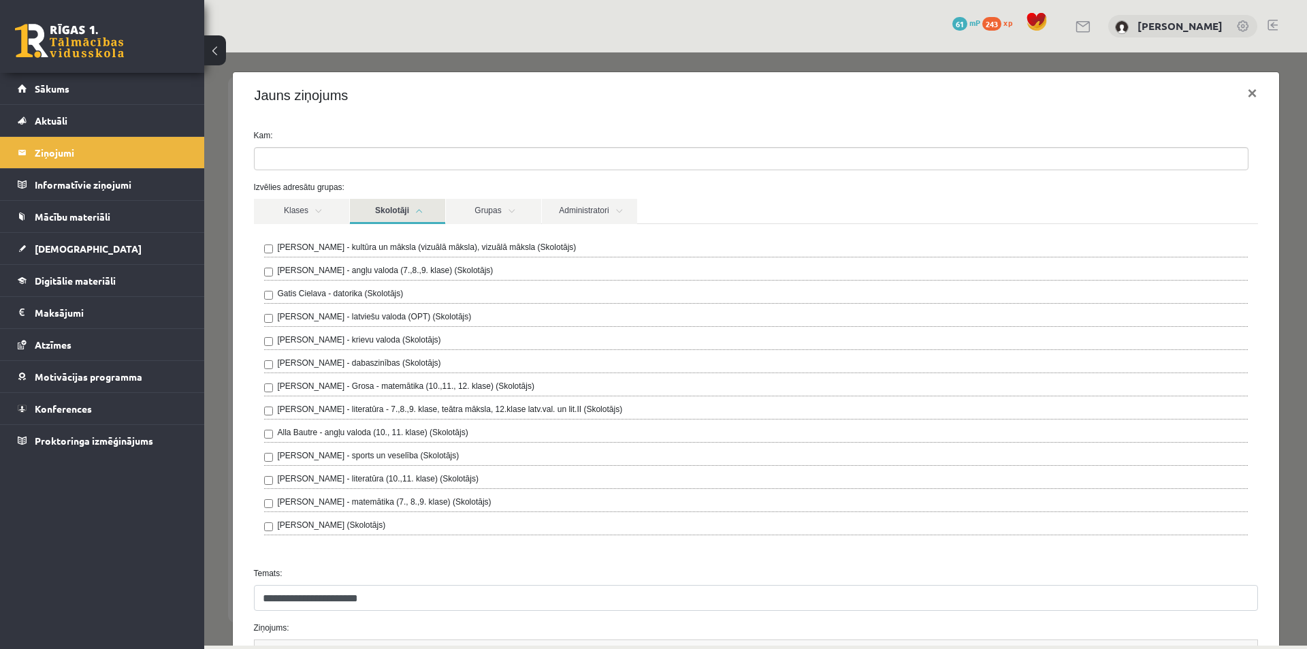
drag, startPoint x: 461, startPoint y: 116, endPoint x: 471, endPoint y: 110, distance: 11.3
click at [461, 115] on div "Jauns ziņojums ×" at bounding box center [756, 95] width 1046 height 46
click at [1243, 91] on button "×" at bounding box center [1251, 93] width 31 height 38
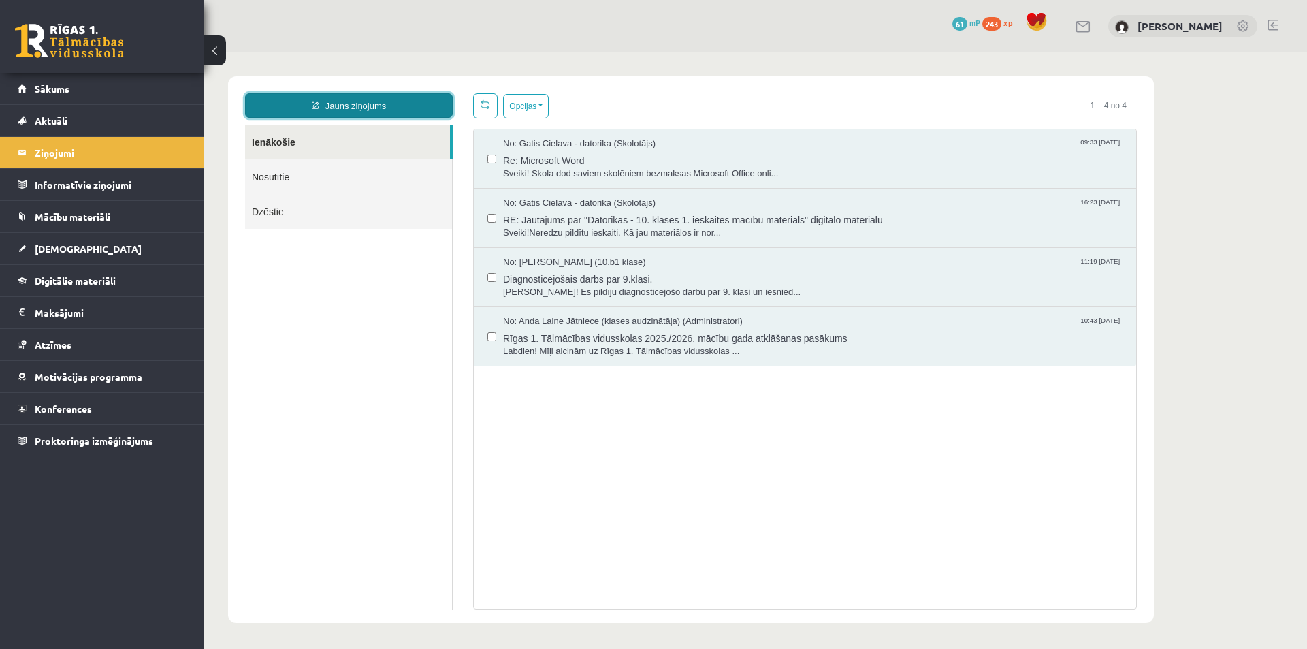
click at [370, 99] on link "Jauns ziņojums" at bounding box center [349, 105] width 208 height 25
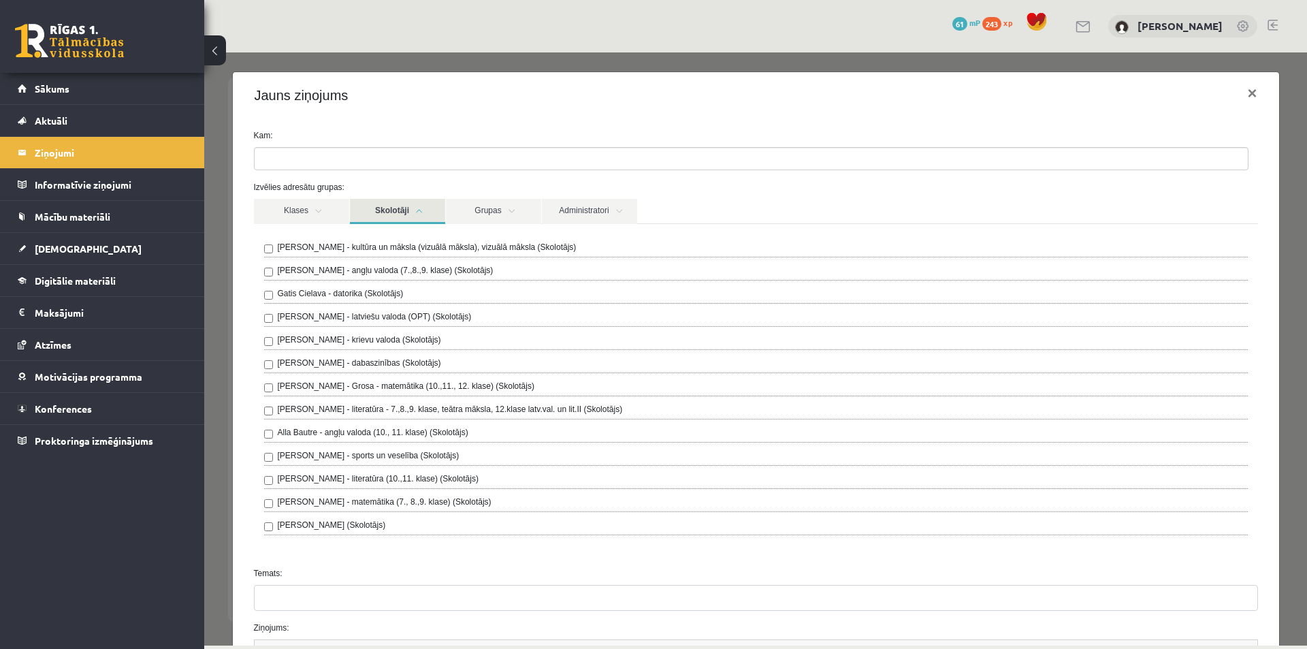
click at [423, 212] on link "Skolotāji" at bounding box center [397, 211] width 95 height 25
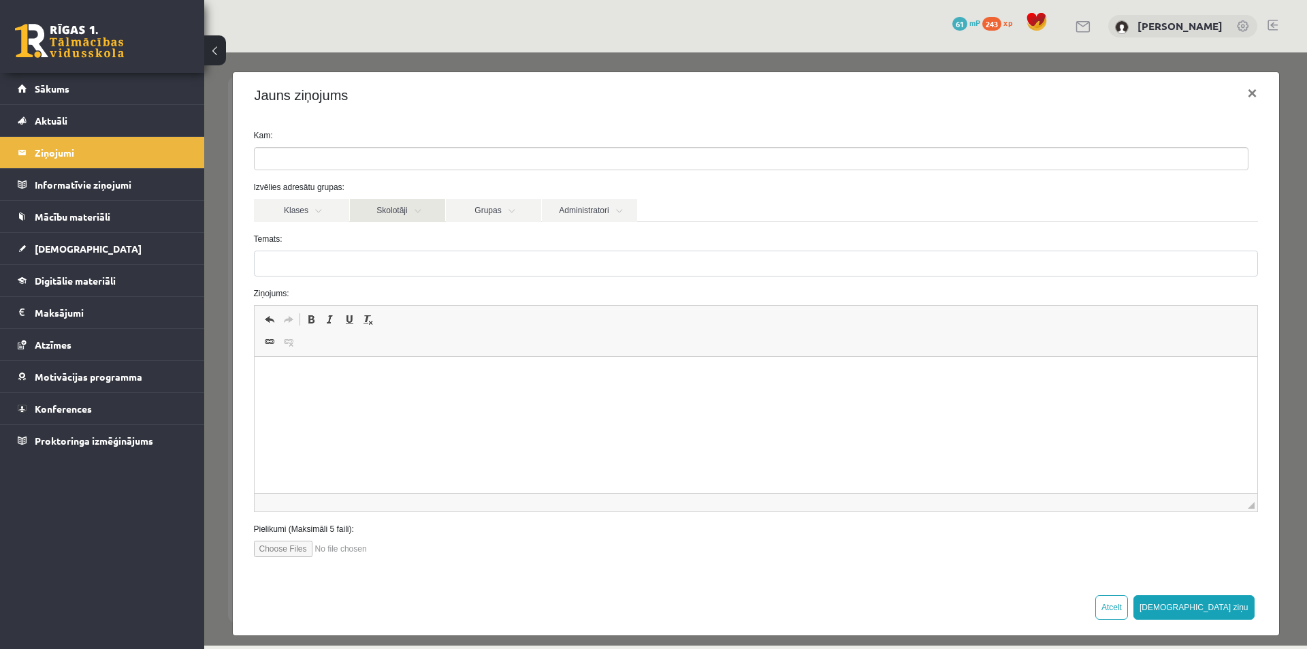
click at [421, 210] on link "Skolotāji" at bounding box center [397, 210] width 95 height 23
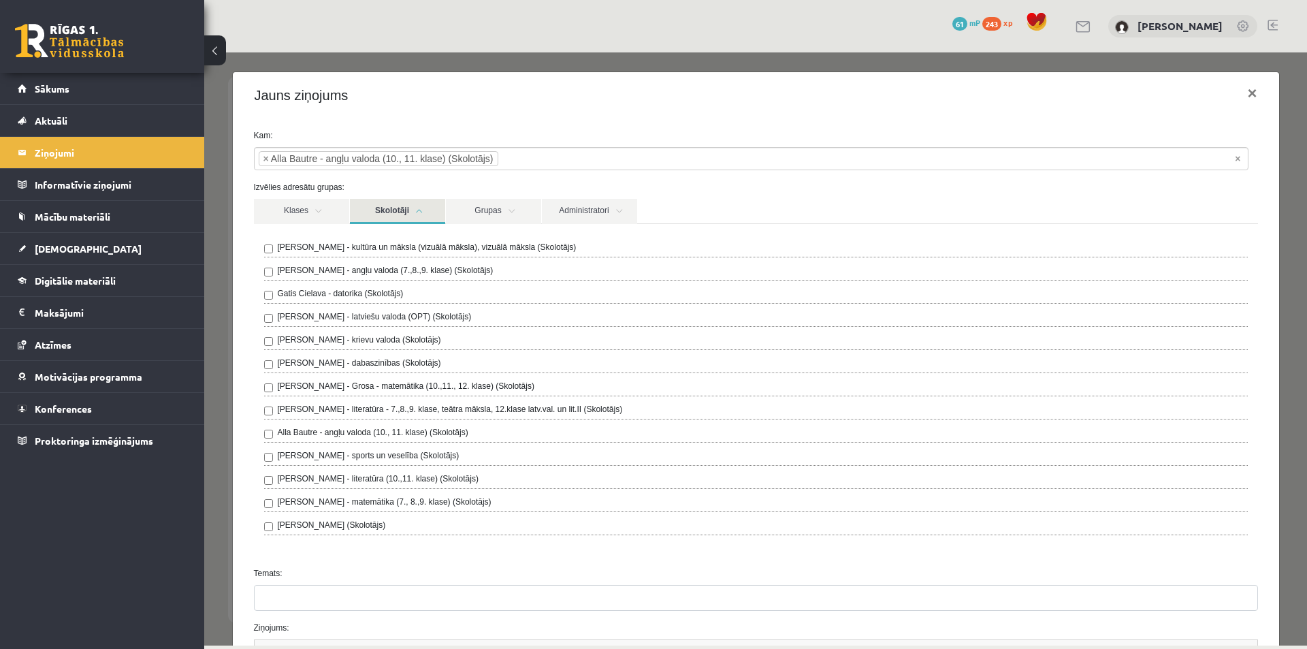
click at [419, 215] on link "Skolotāji" at bounding box center [397, 211] width 95 height 25
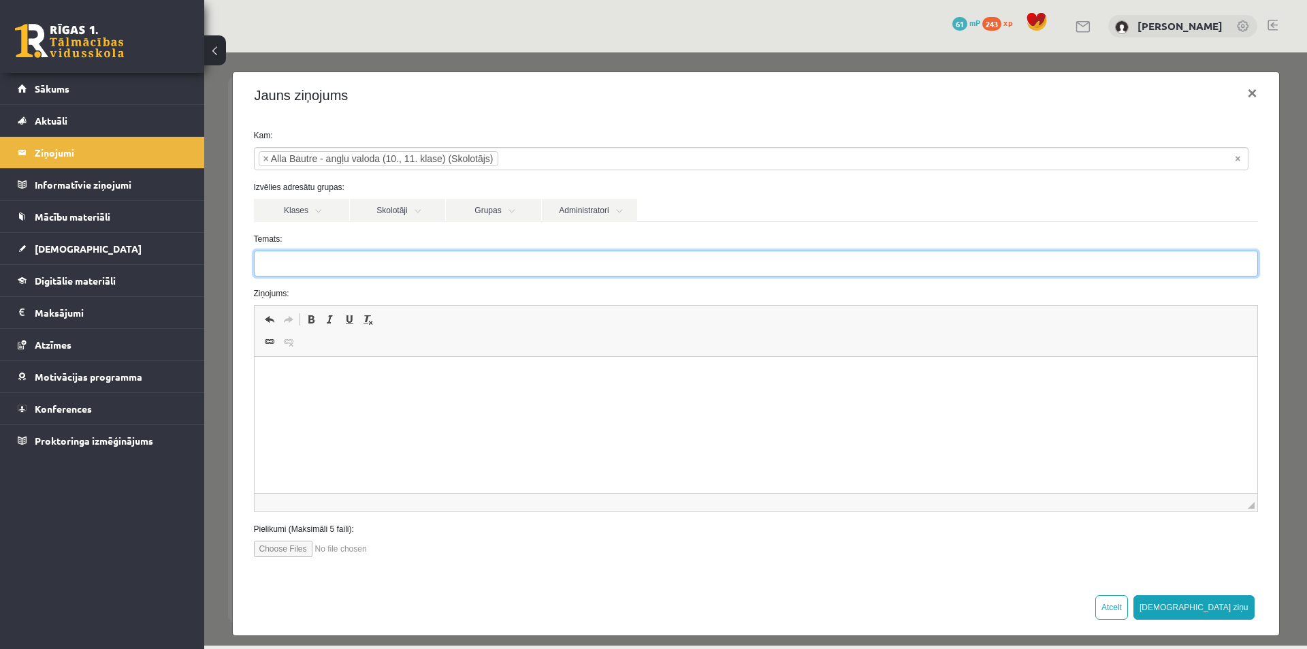
click at [319, 268] on input "Temats:" at bounding box center [756, 263] width 1004 height 26
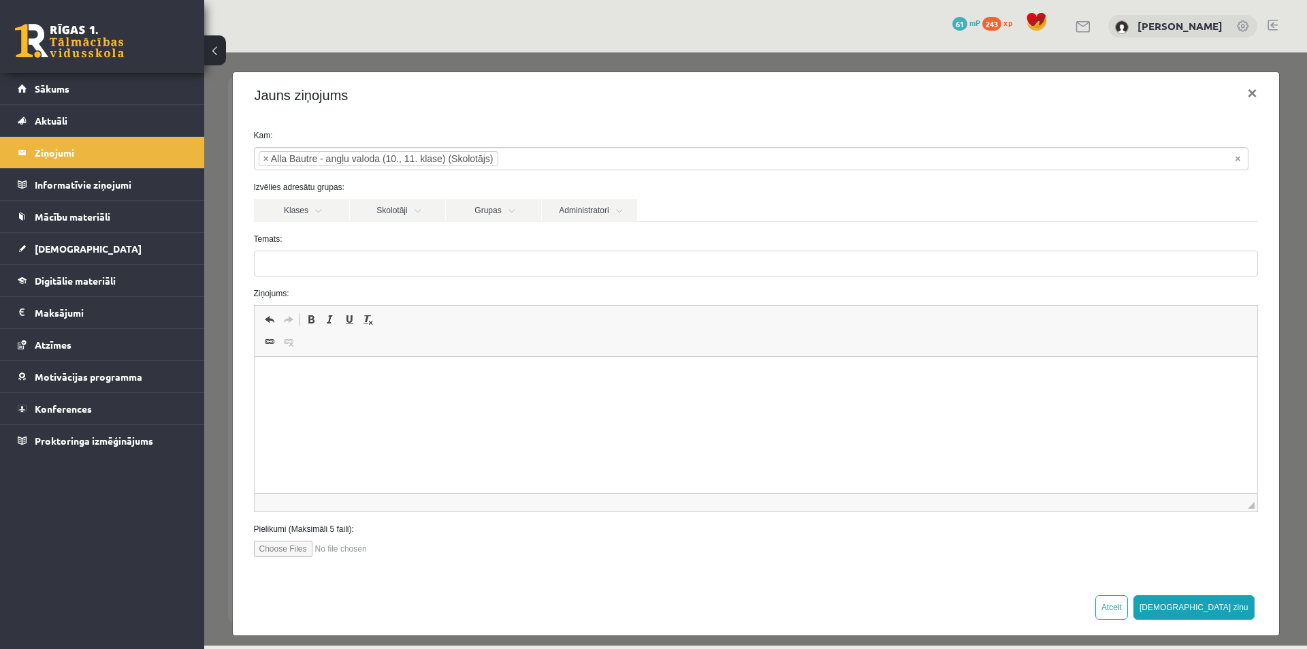
drag, startPoint x: 382, startPoint y: 567, endPoint x: 282, endPoint y: 375, distance: 216.8
click at [297, 397] on html at bounding box center [755, 378] width 1003 height 42
click at [319, 379] on span "Вставить" at bounding box center [323, 384] width 48 height 20
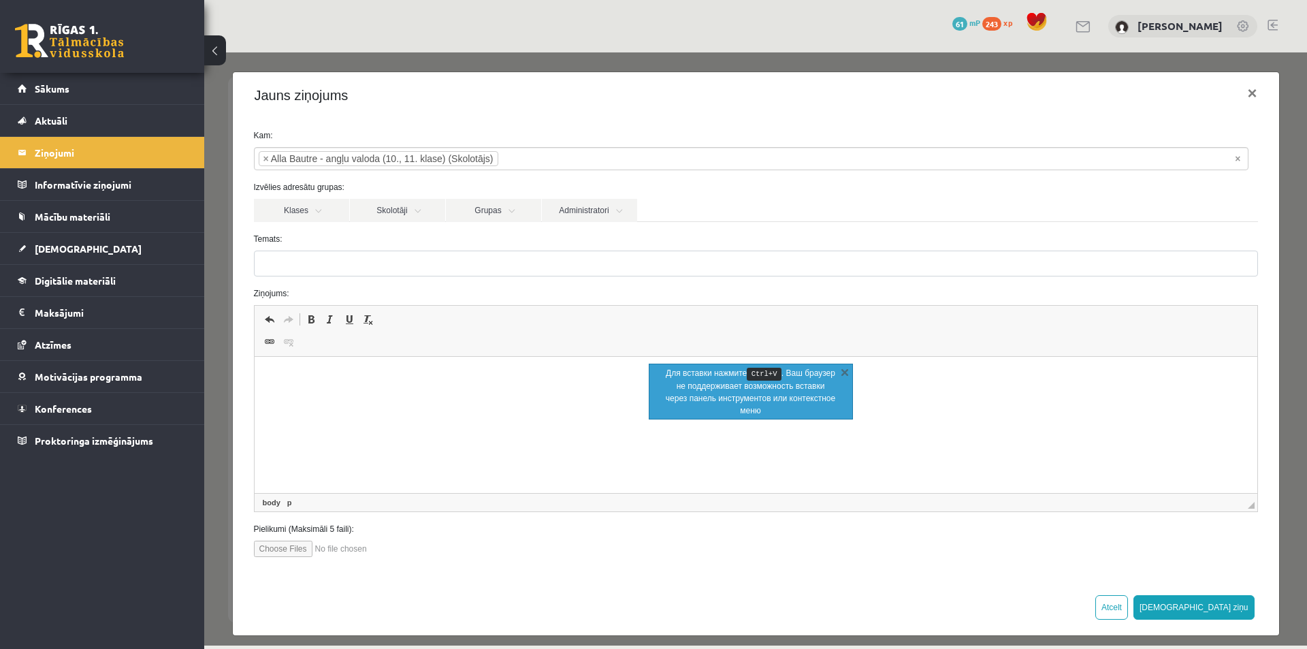
click at [314, 385] on html at bounding box center [755, 378] width 1003 height 42
paste body "Визуальный текстовый редактор, wiswyg-editor-47363995882660-1756896206-817"
drag, startPoint x: 502, startPoint y: 378, endPoint x: 261, endPoint y: 391, distance: 241.3
click at [261, 391] on html "**********" at bounding box center [755, 378] width 1003 height 42
click at [1237, 89] on button "×" at bounding box center [1251, 93] width 31 height 38
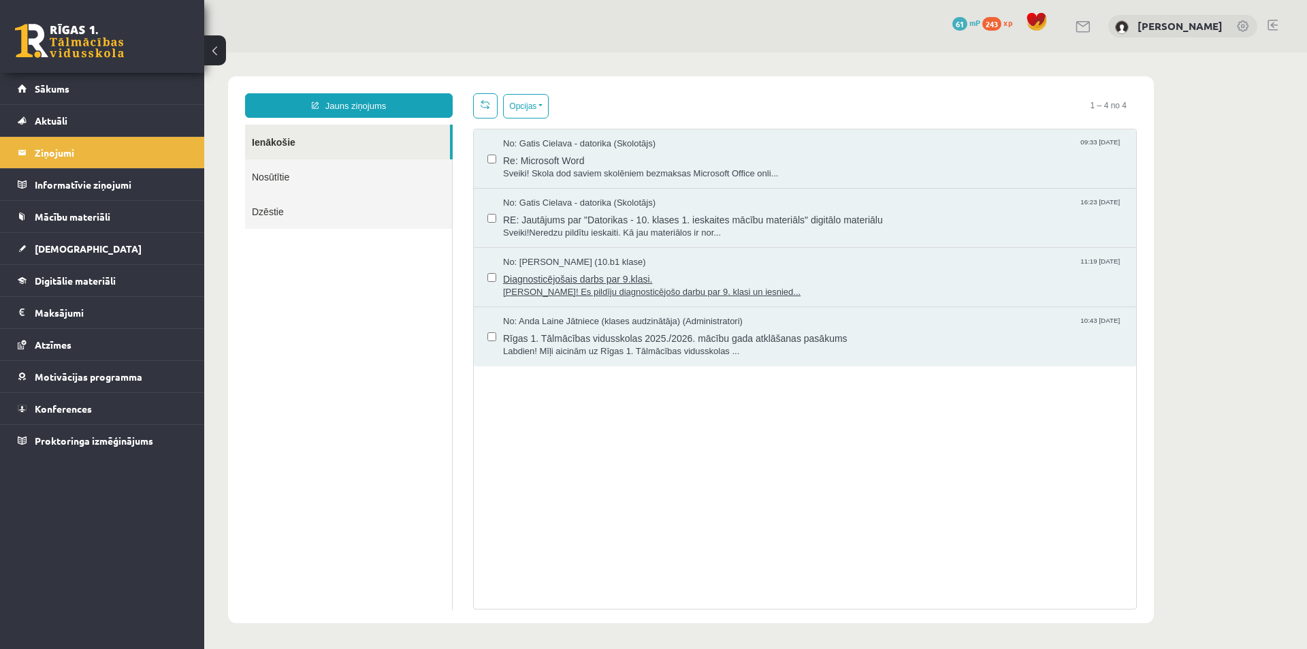
click at [550, 279] on span "Diagnosticējošais darbs par 9.klasi." at bounding box center [812, 277] width 619 height 17
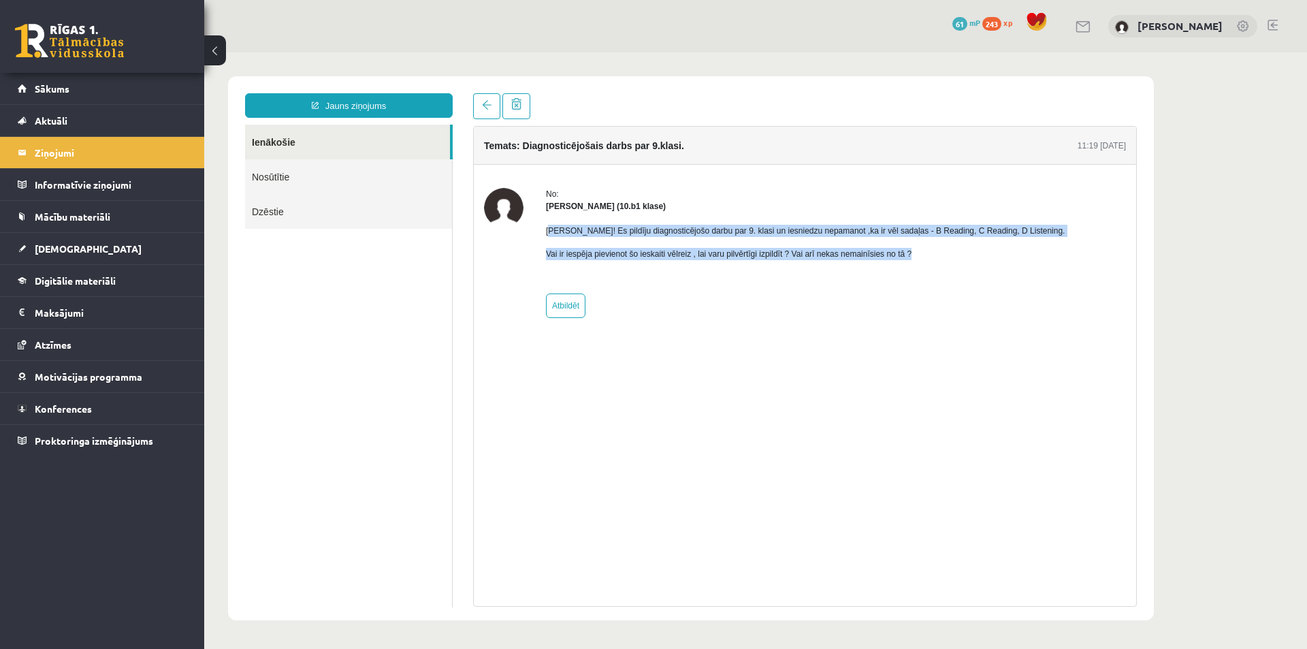
drag, startPoint x: 956, startPoint y: 249, endPoint x: 549, endPoint y: 227, distance: 408.3
click at [549, 227] on div "Sveika! Es pildīju diagnosticējošo darbu par 9. klasi un iesniedzu nepamanot ,k…" at bounding box center [805, 247] width 519 height 71
drag, startPoint x: 592, startPoint y: 233, endPoint x: 551, endPoint y: 227, distance: 41.4
click at [553, 227] on p "Sveika! Es pildīju diagnosticējošo darbu par 9. klasi un iesniedzu nepamanot ,k…" at bounding box center [805, 231] width 519 height 12
drag, startPoint x: 546, startPoint y: 227, endPoint x: 830, endPoint y: 226, distance: 283.8
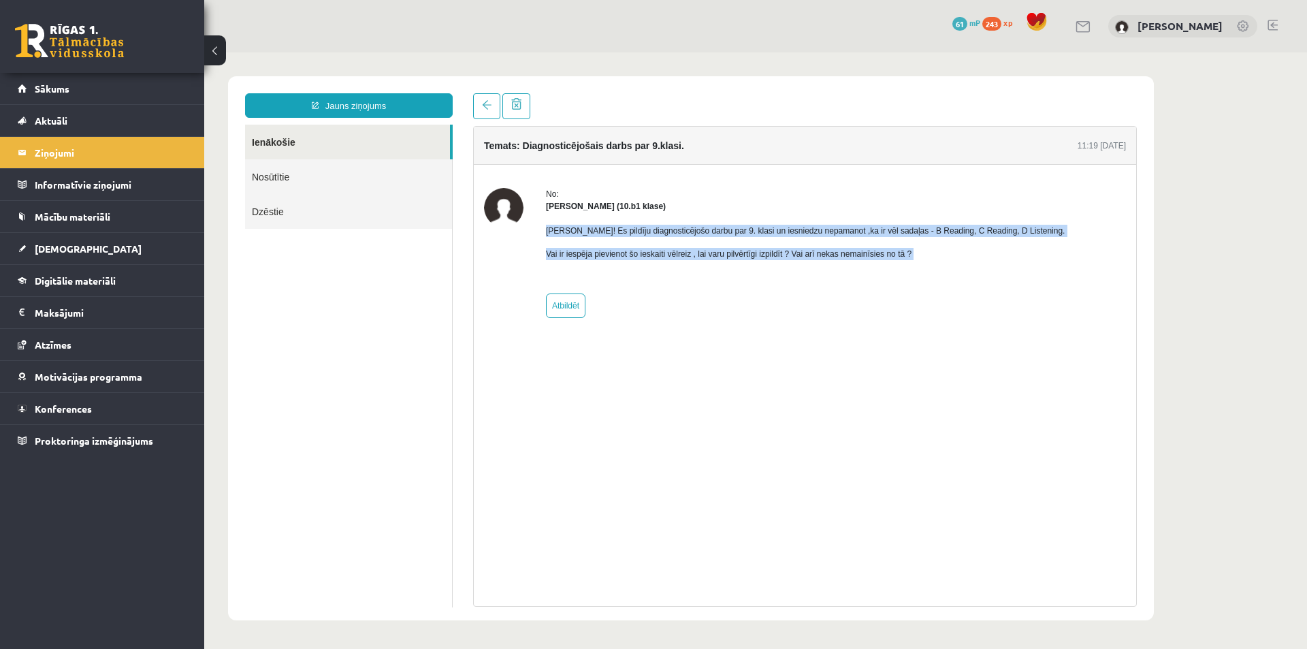
click at [942, 265] on div "Sveika! Es pildīju diagnosticējošo darbu par 9. klasi un iesniedzu nepamanot ,k…" at bounding box center [805, 247] width 519 height 71
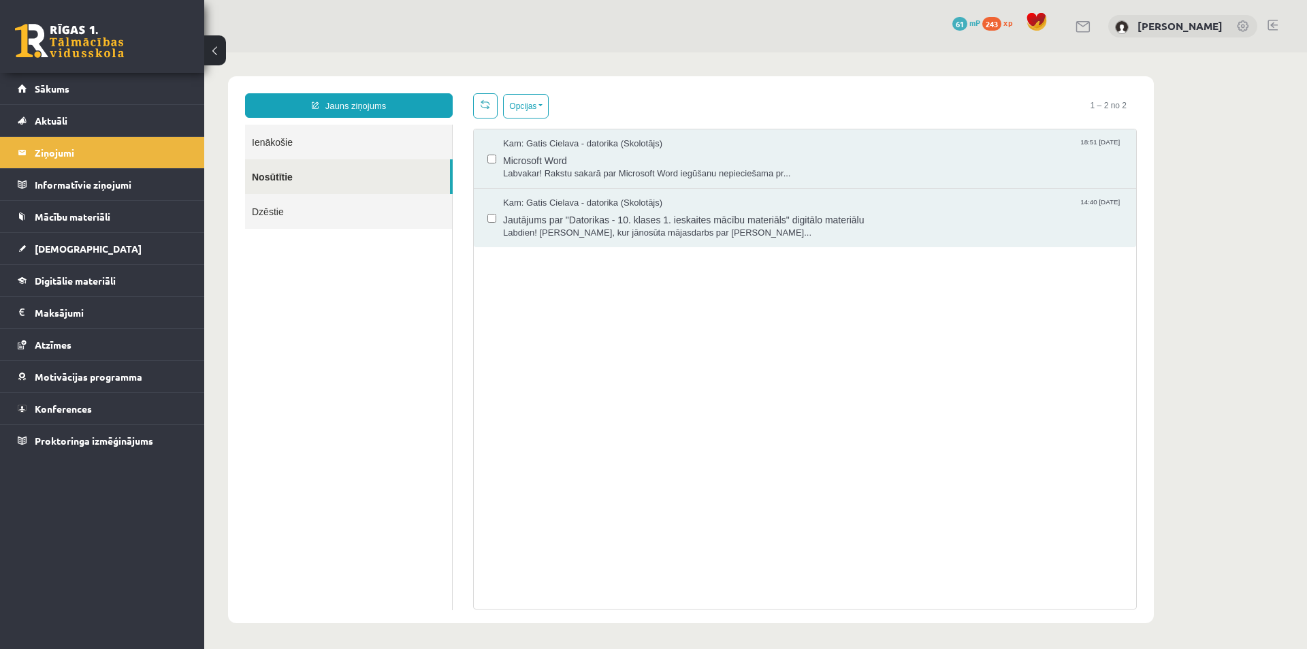
click at [265, 145] on link "Ienākošie" at bounding box center [348, 142] width 207 height 35
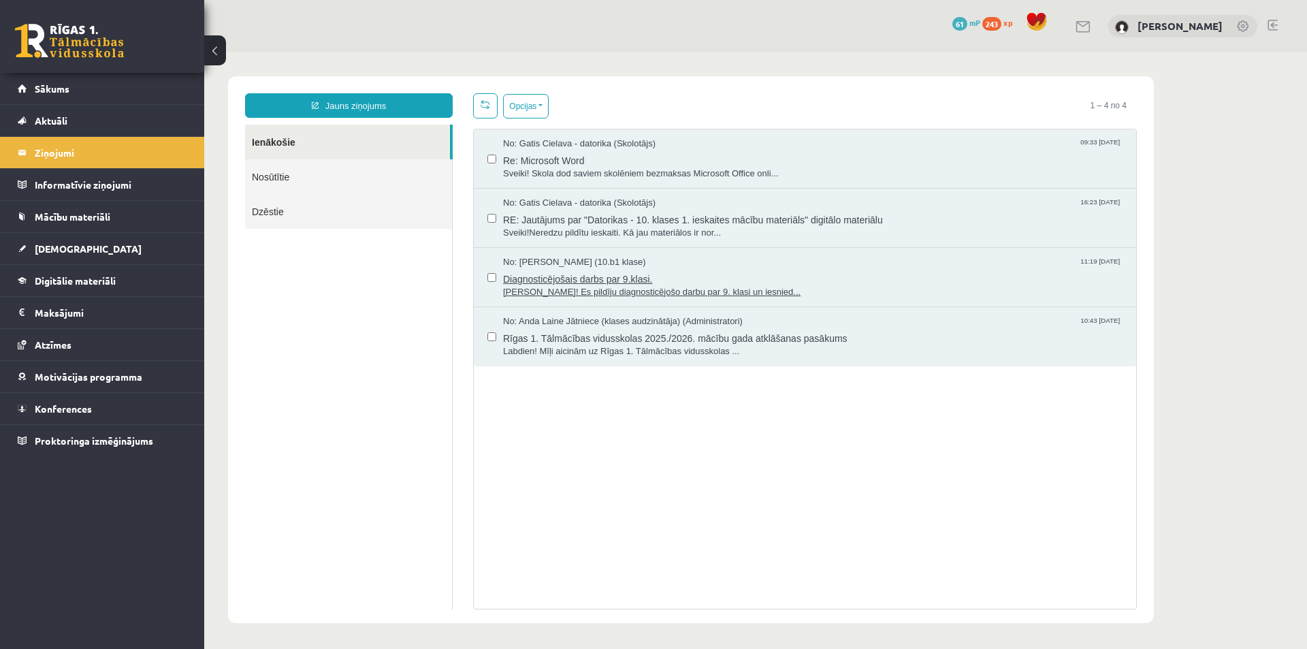
click at [564, 288] on span "Sveika! Es pildīju diagnosticējošo darbu par 9. klasi un iesnied..." at bounding box center [812, 292] width 619 height 13
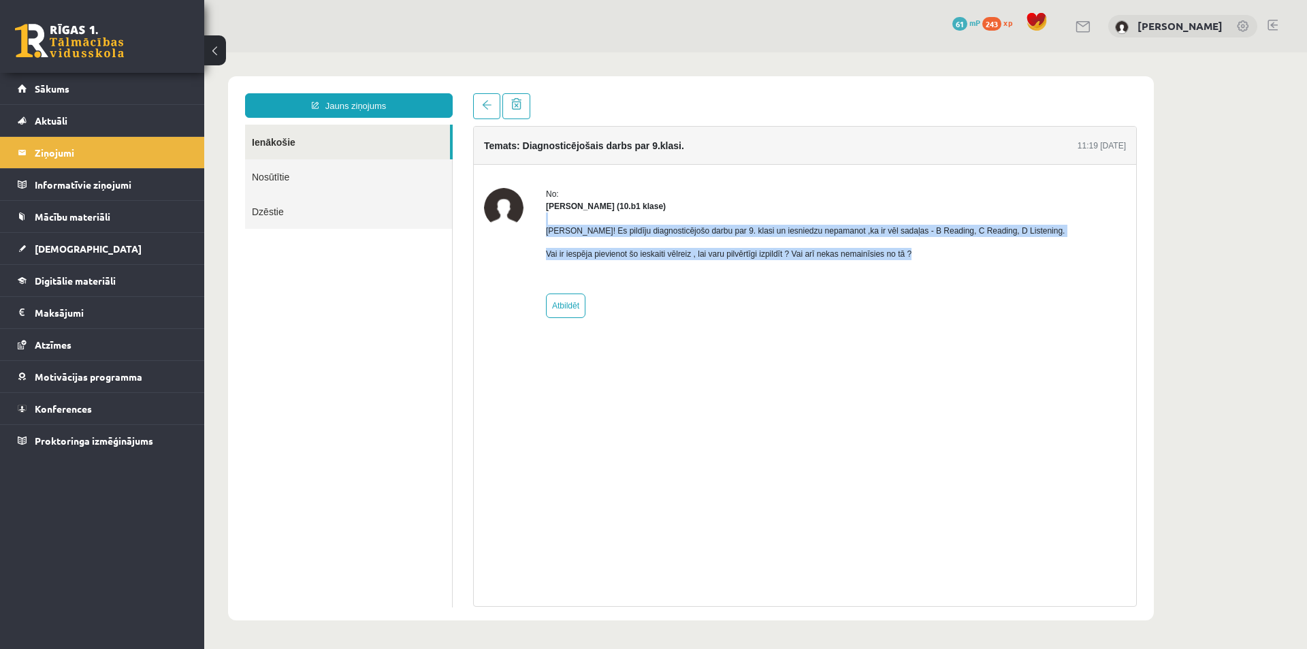
drag, startPoint x: 605, startPoint y: 232, endPoint x: 983, endPoint y: 253, distance: 379.0
click at [983, 254] on div "No: Līva Grosa (10.b1 klase) Sveika! Es pildīju diagnosticējošo darbu par 9. kl…" at bounding box center [805, 253] width 642 height 130
copy div "Sveika! Es pildīju diagnosticējošo darbu par 9. klasi un iesniedzu nepamanot ,k…"
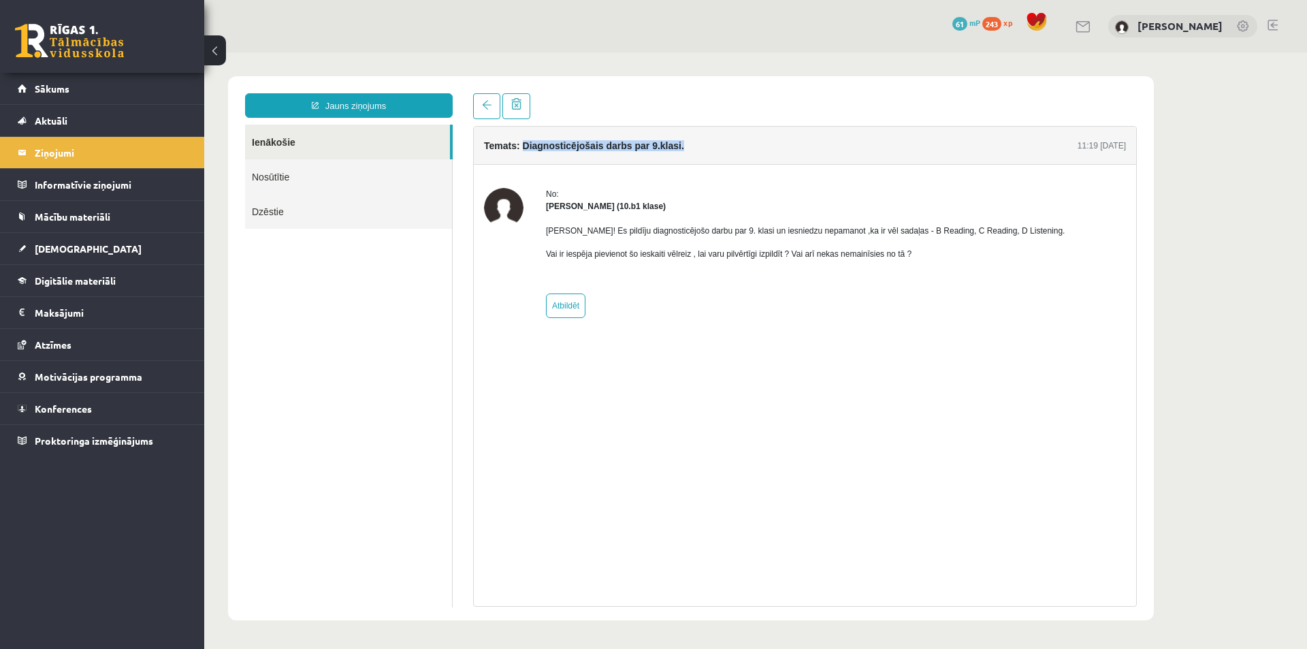
drag, startPoint x: 682, startPoint y: 150, endPoint x: 523, endPoint y: 150, distance: 158.6
click at [523, 150] on div "Temats: Diagnosticējošais darbs par 9.klasi. 11:19 01/09/2025" at bounding box center [805, 146] width 662 height 38
copy h4 "Diagnosticējošais darbs par 9.klasi."
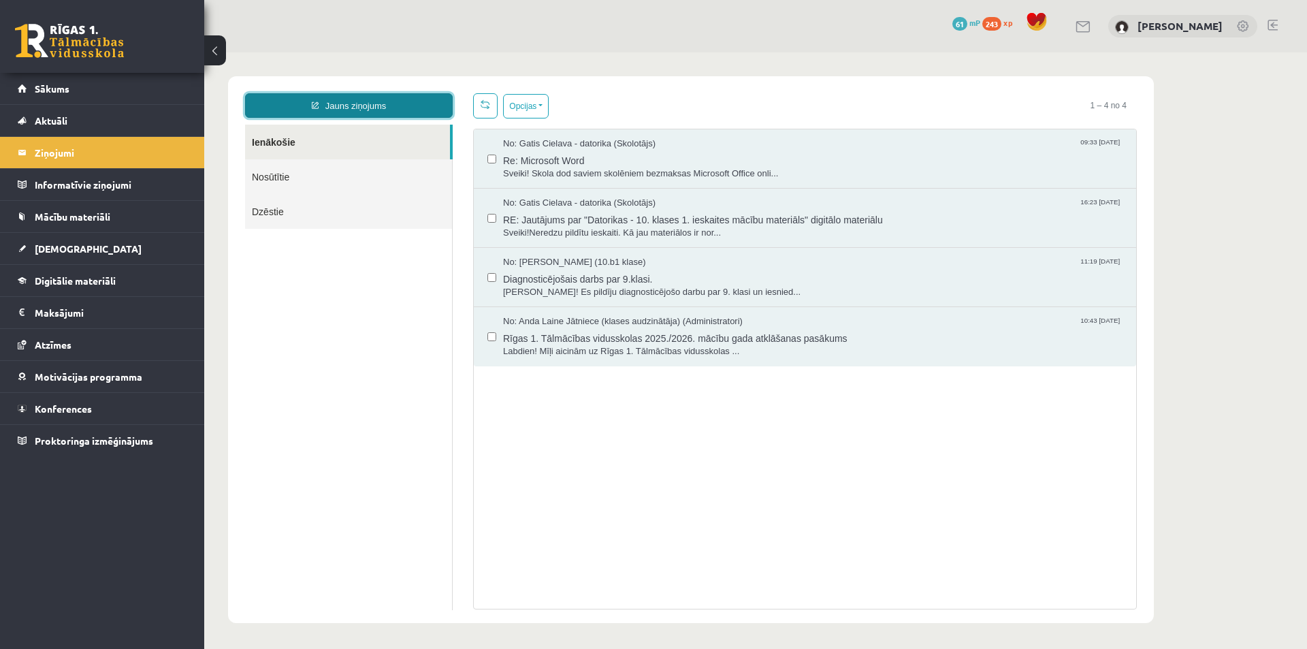
click at [374, 109] on link "Jauns ziņojums" at bounding box center [349, 105] width 208 height 25
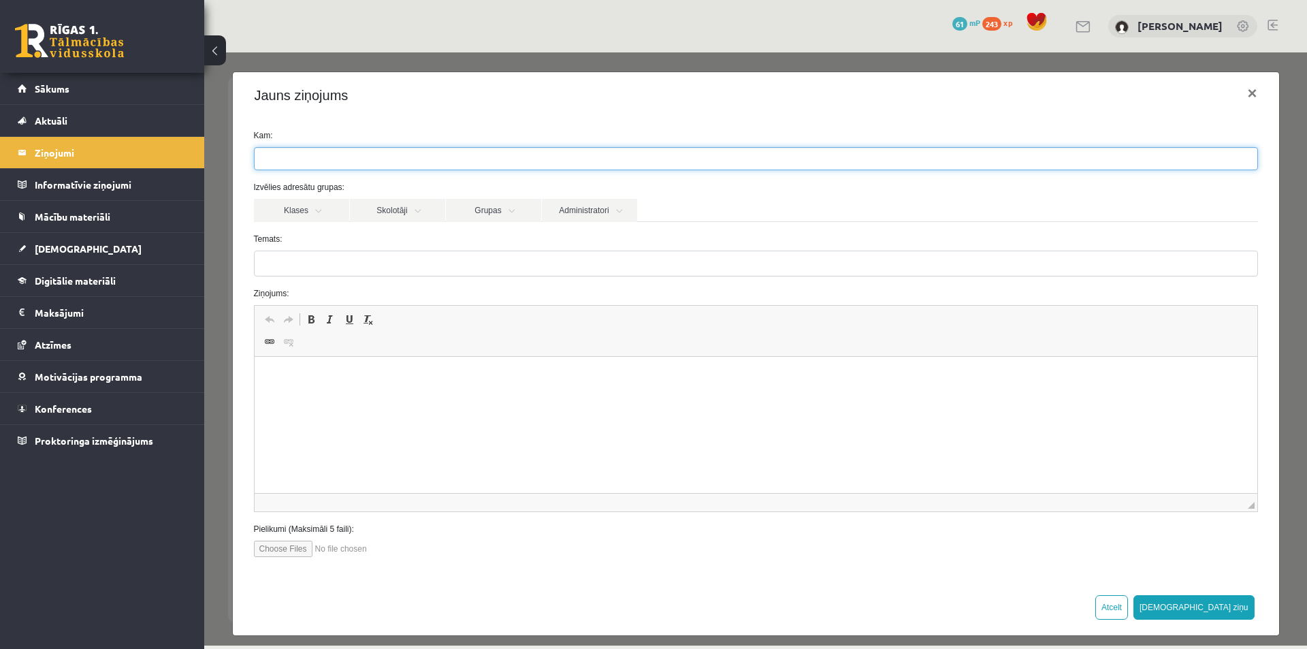
click at [302, 164] on ul at bounding box center [756, 159] width 1003 height 22
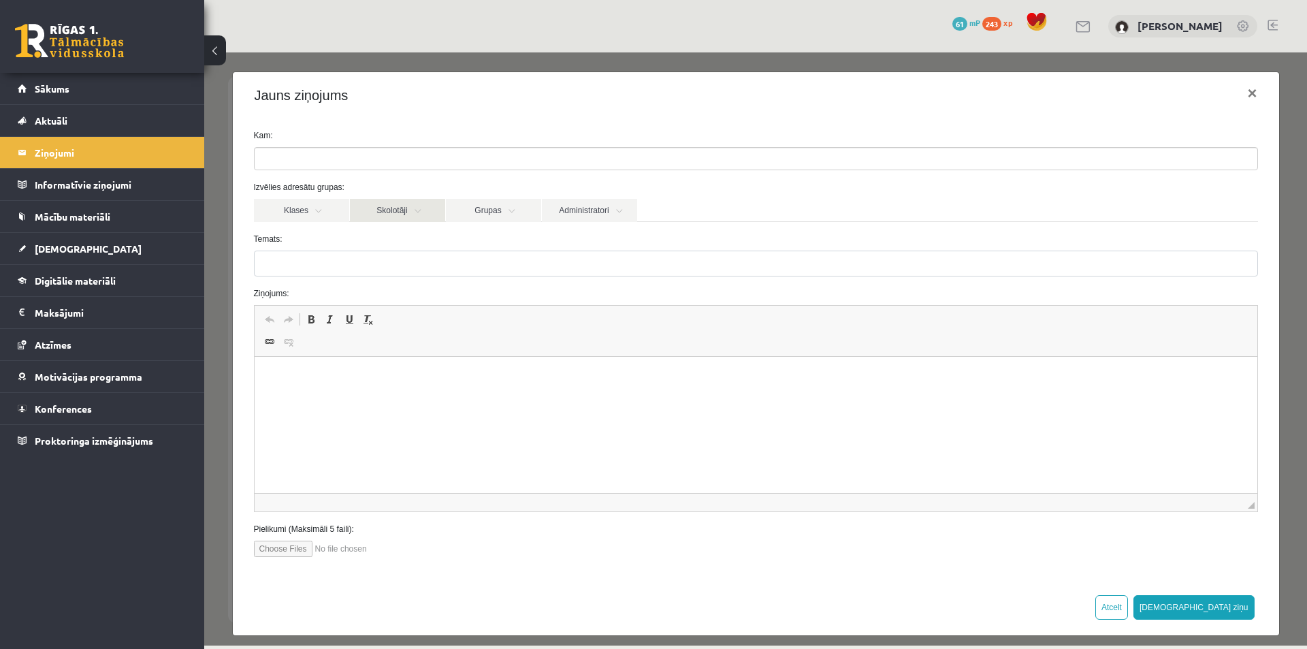
click at [393, 211] on link "Skolotāji" at bounding box center [397, 210] width 95 height 23
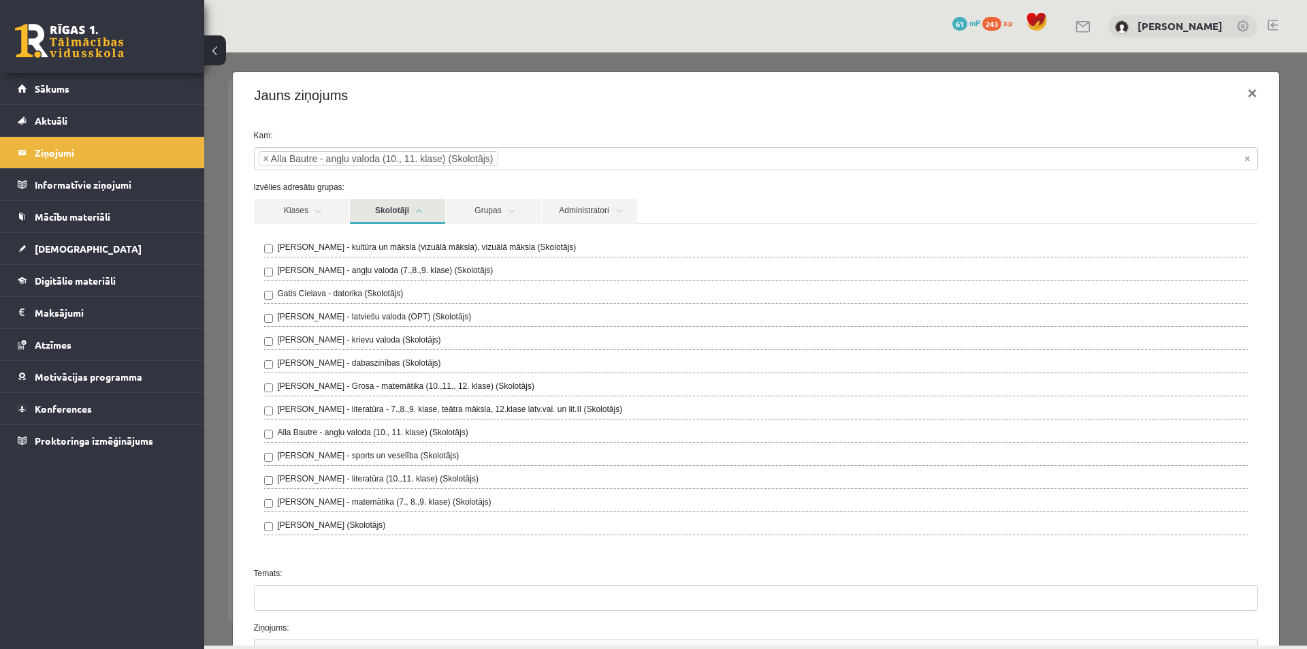
click at [411, 203] on link "Skolotāji" at bounding box center [397, 211] width 95 height 25
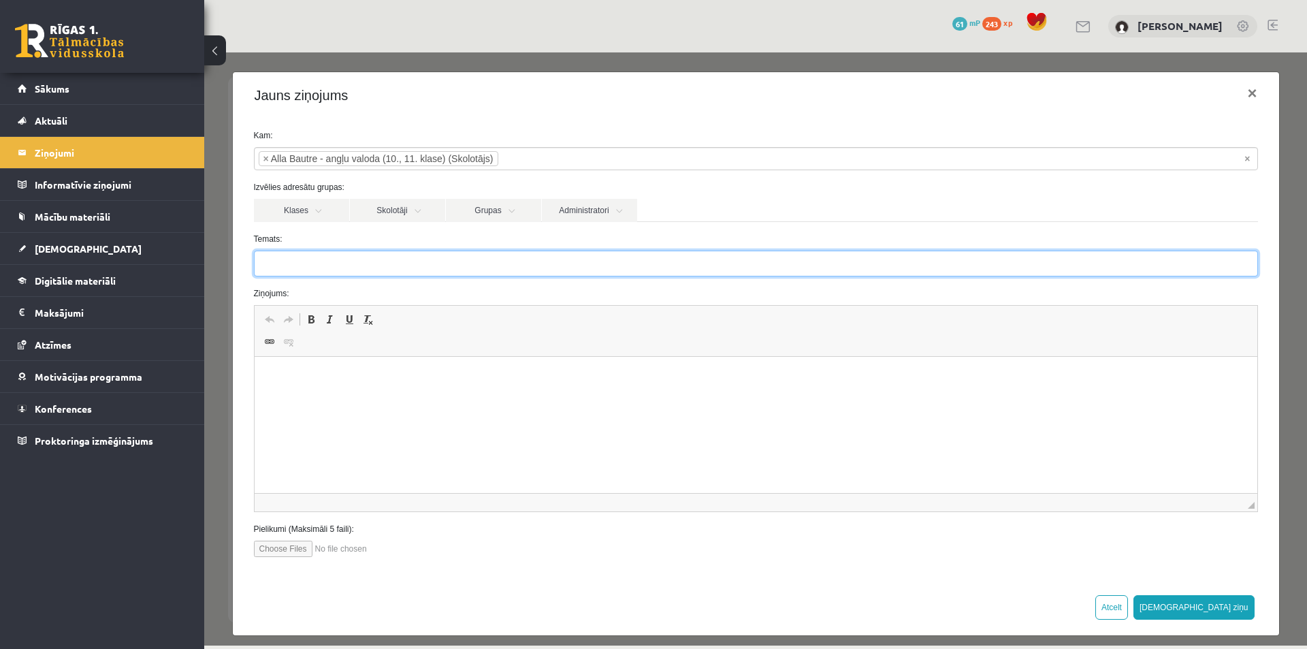
click at [331, 264] on input "Temats:" at bounding box center [756, 263] width 1004 height 26
paste input "**********"
type input "**********"
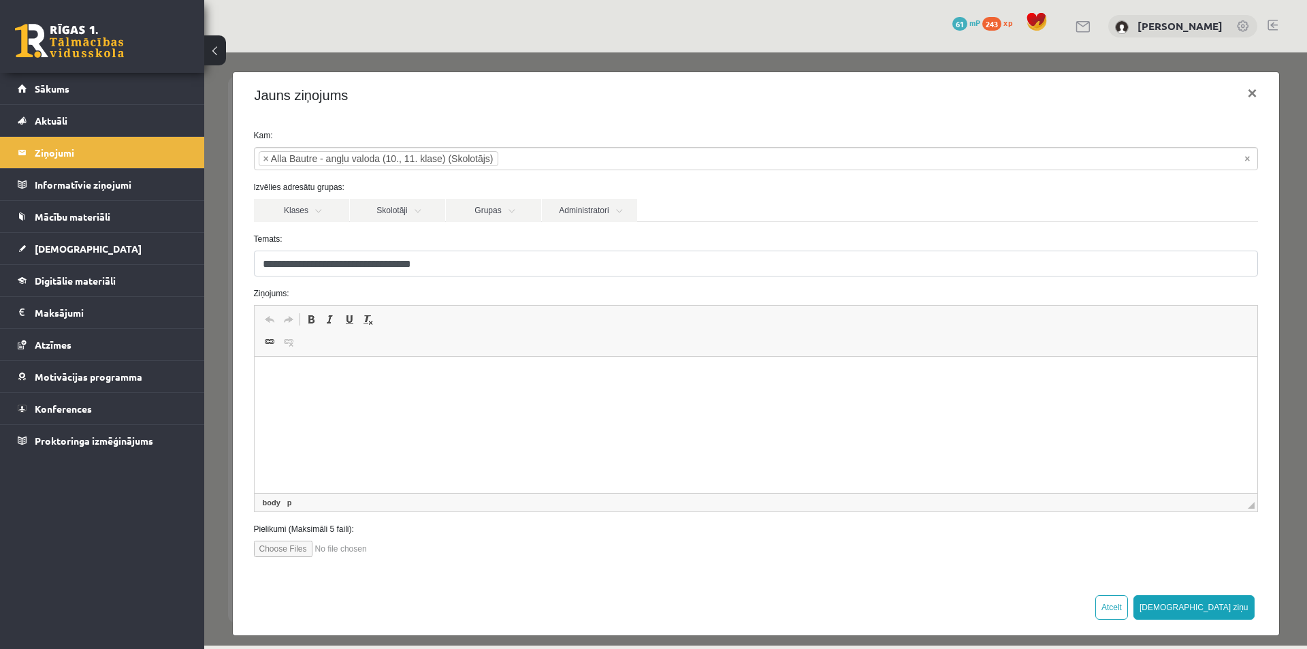
click at [324, 371] on p "Визуальный текстовый редактор, wiswyg-editor-47363943716680-1756896426-370" at bounding box center [754, 377] width 975 height 14
click at [379, 395] on span "Вставить" at bounding box center [393, 388] width 48 height 20
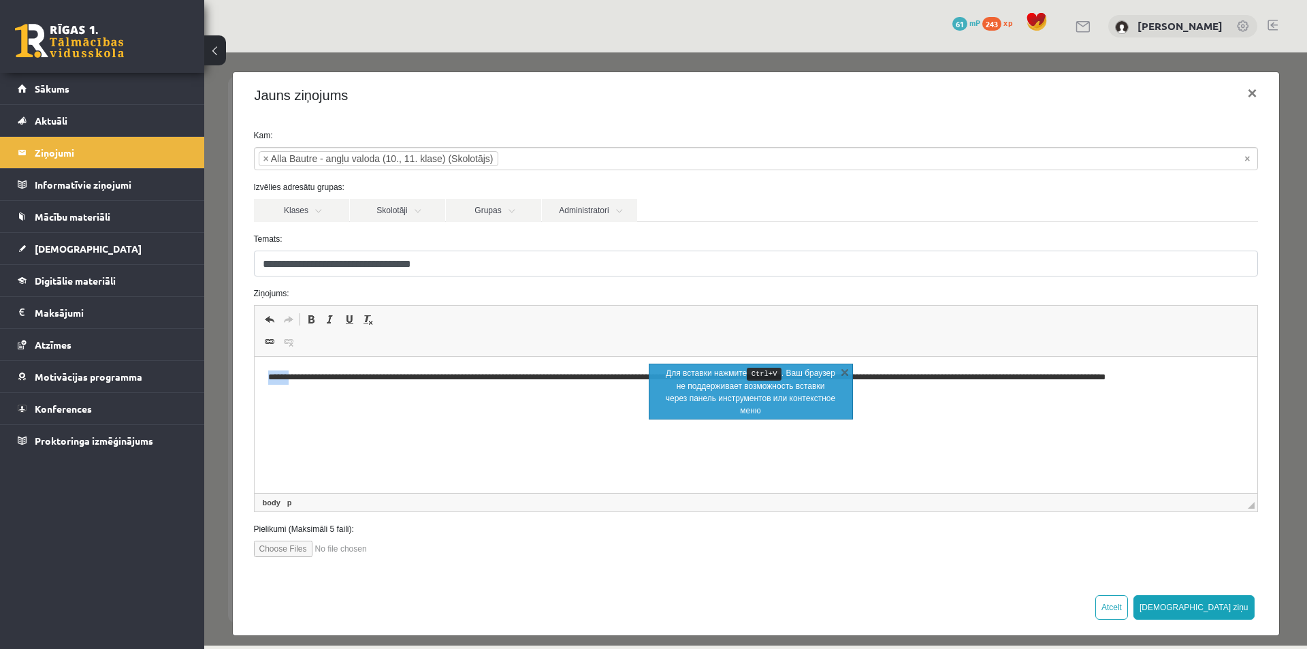
drag, startPoint x: 294, startPoint y: 378, endPoint x: 257, endPoint y: 378, distance: 37.4
click at [257, 378] on html "**********" at bounding box center [755, 378] width 1003 height 42
drag, startPoint x: 411, startPoint y: 376, endPoint x: 954, endPoint y: 379, distance: 543.1
click at [954, 379] on p "**********" at bounding box center [750, 377] width 966 height 14
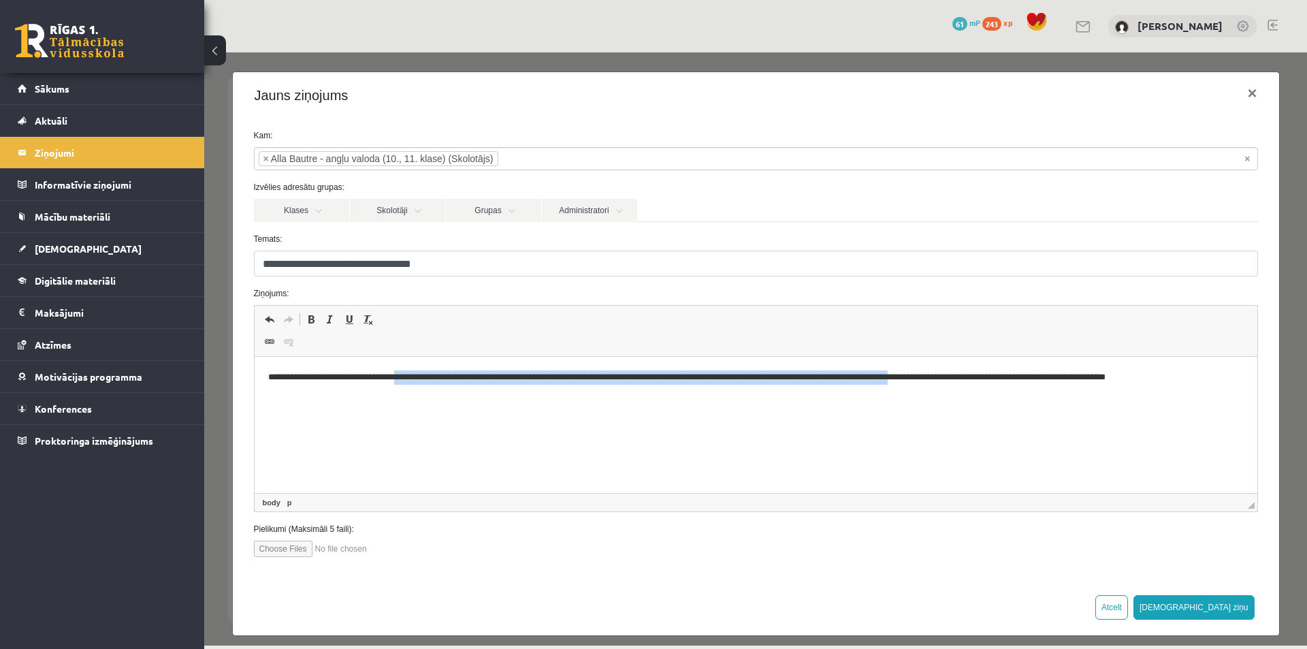
click at [901, 378] on p "**********" at bounding box center [750, 377] width 966 height 14
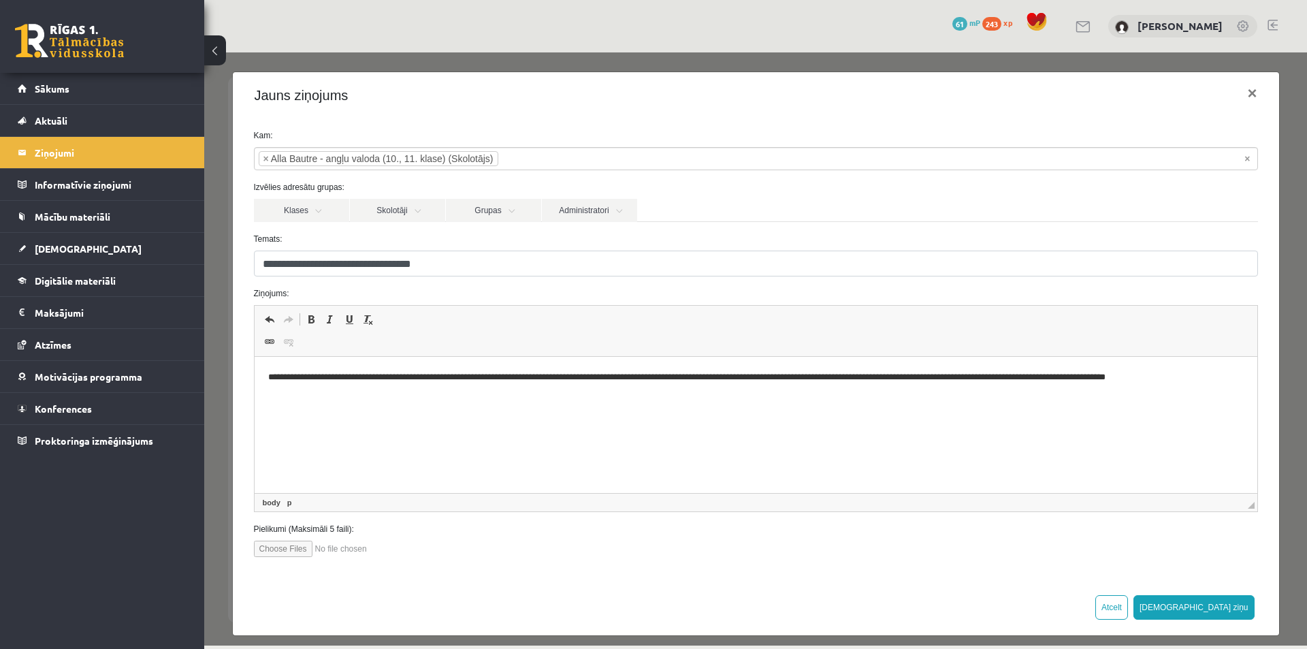
click at [789, 374] on p "**********" at bounding box center [750, 377] width 966 height 14
drag, startPoint x: 1158, startPoint y: 372, endPoint x: 945, endPoint y: 380, distance: 213.2
click at [945, 380] on p "**********" at bounding box center [750, 377] width 966 height 14
click at [969, 372] on p "**********" at bounding box center [750, 377] width 966 height 14
drag, startPoint x: 1199, startPoint y: 374, endPoint x: 1054, endPoint y: 380, distance: 145.1
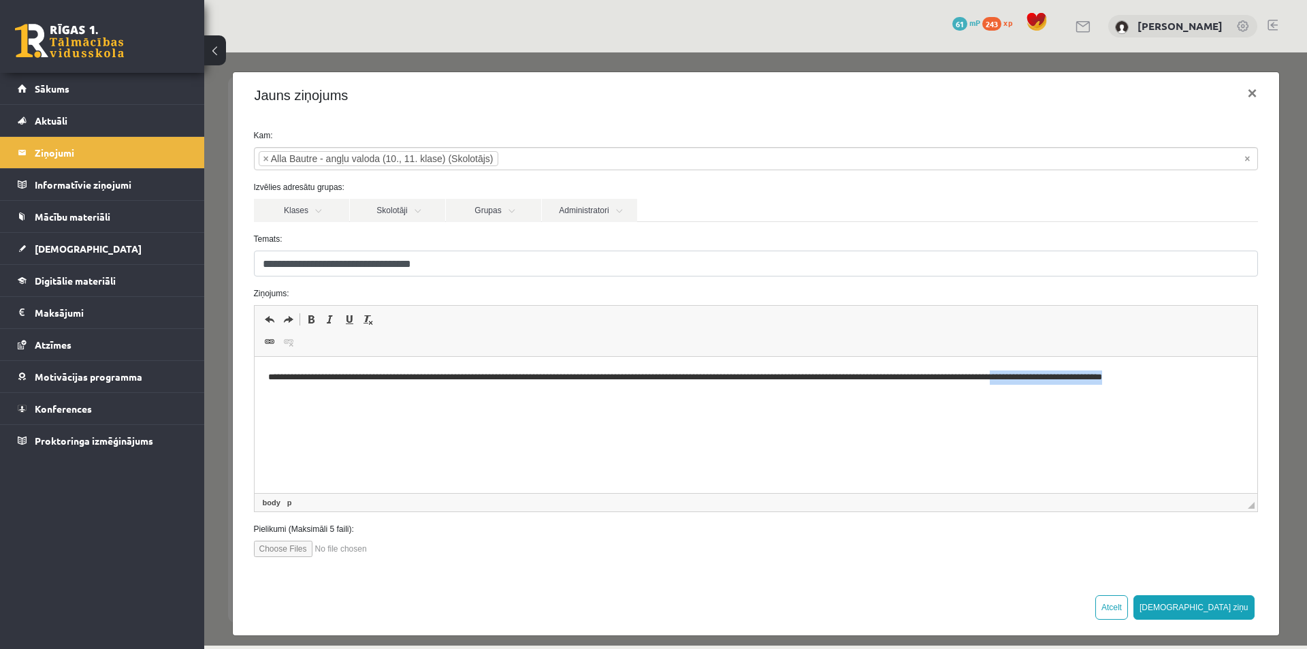
click at [1054, 380] on p "**********" at bounding box center [750, 377] width 966 height 14
click at [1224, 604] on button "Sūtīt ziņu" at bounding box center [1193, 607] width 121 height 25
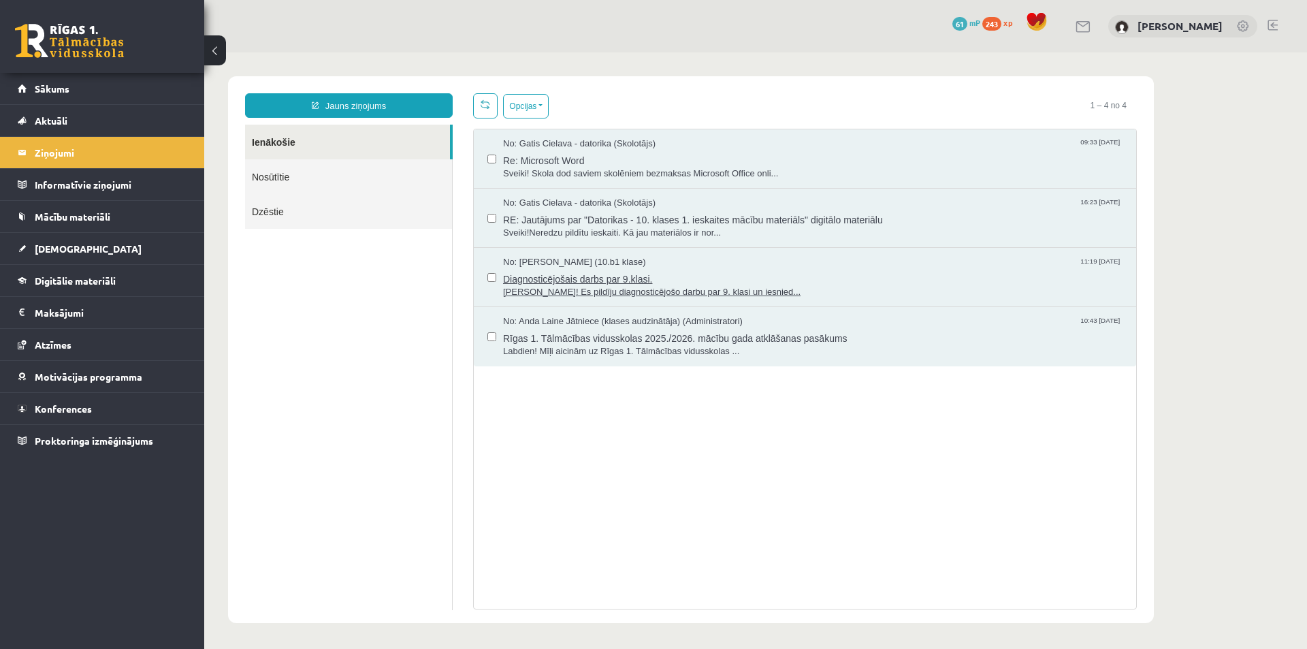
click at [579, 271] on span "Diagnosticējošais darbs par 9.klasi." at bounding box center [812, 277] width 619 height 17
click at [617, 276] on span "Diagnosticējošais darbs par 9.klasi." at bounding box center [812, 277] width 619 height 17
click at [278, 180] on link "Nosūtītie" at bounding box center [348, 176] width 207 height 35
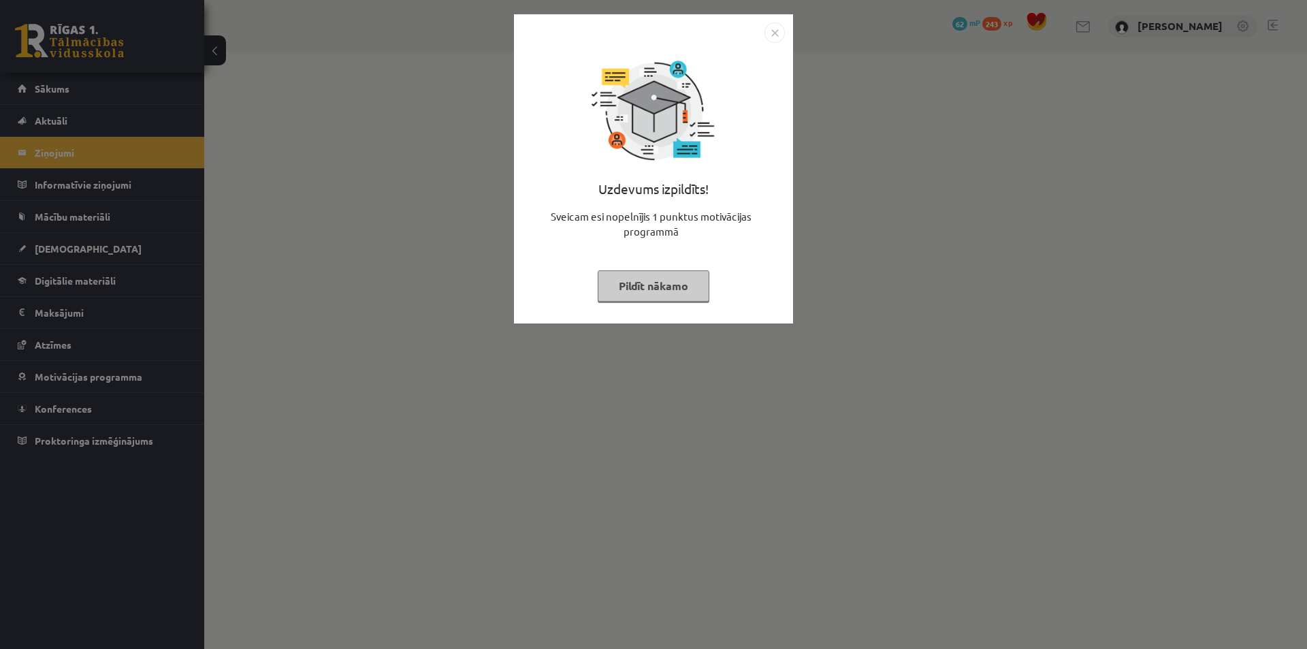
click at [669, 285] on button "Pildīt nākamo" at bounding box center [654, 285] width 112 height 31
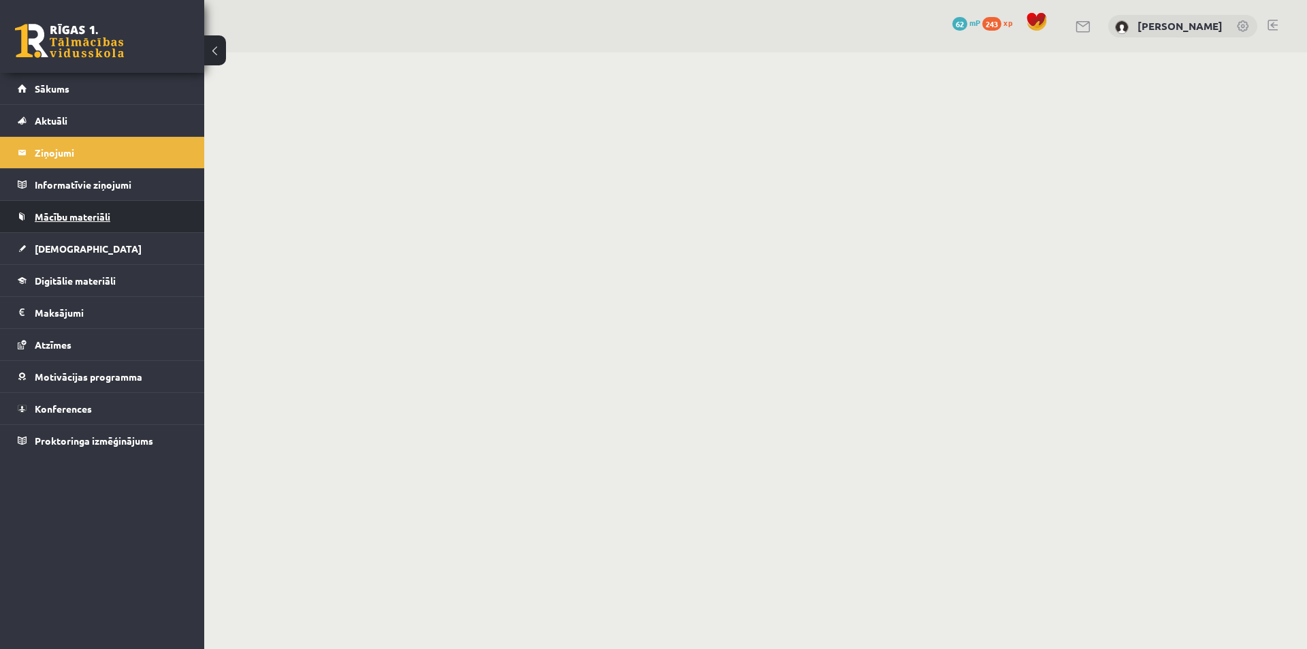
click at [91, 214] on span "Mācību materiāli" at bounding box center [73, 216] width 76 height 12
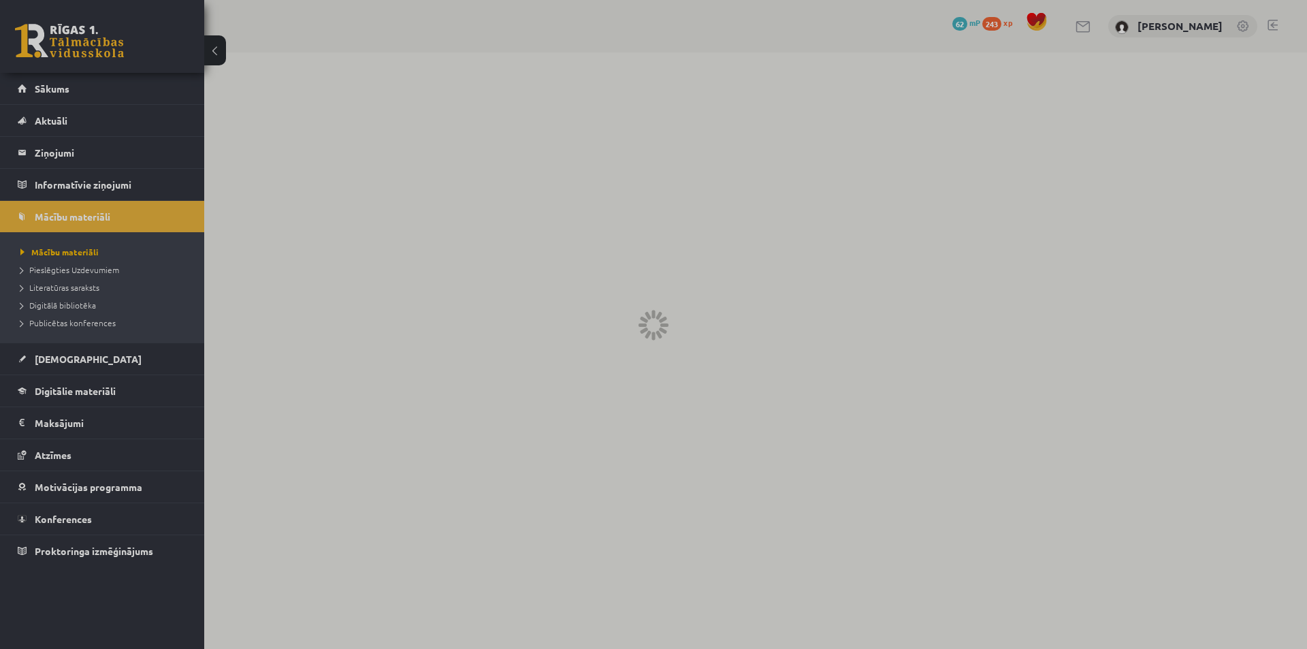
click at [53, 97] on div at bounding box center [653, 324] width 1307 height 649
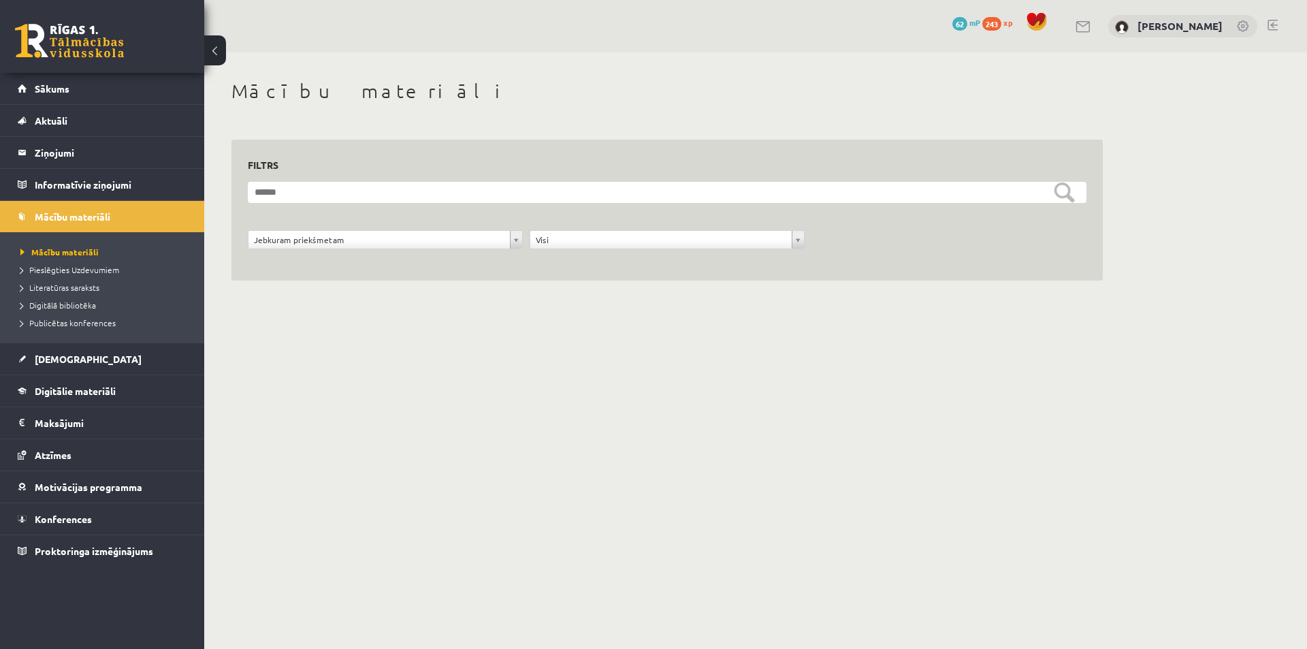
drag, startPoint x: 793, startPoint y: 551, endPoint x: 791, endPoint y: 542, distance: 9.1
click at [793, 551] on body "0 Dāvanas 62 mP 243 xp [PERSON_NAME] Sākums Aktuāli Kā mācīties eSKOLĀ Kontakti…" at bounding box center [653, 324] width 1307 height 649
click at [59, 390] on span "Digitālie materiāli" at bounding box center [75, 391] width 81 height 12
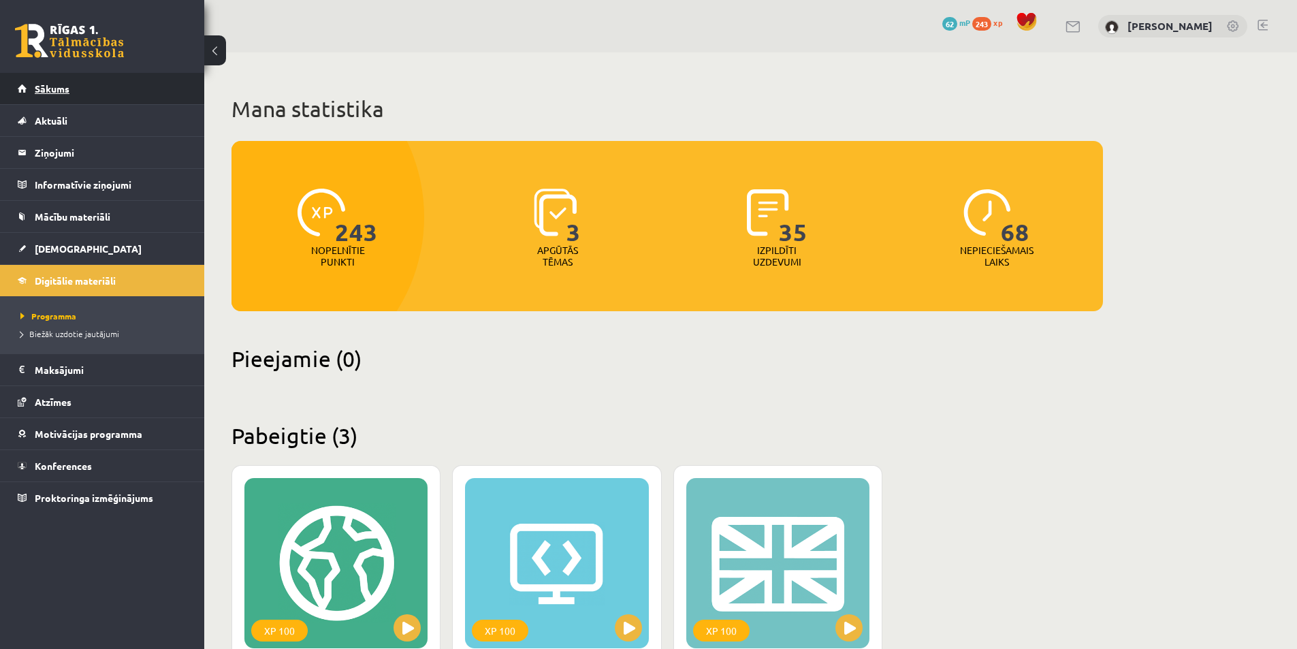
click at [62, 82] on link "Sākums" at bounding box center [102, 88] width 169 height 31
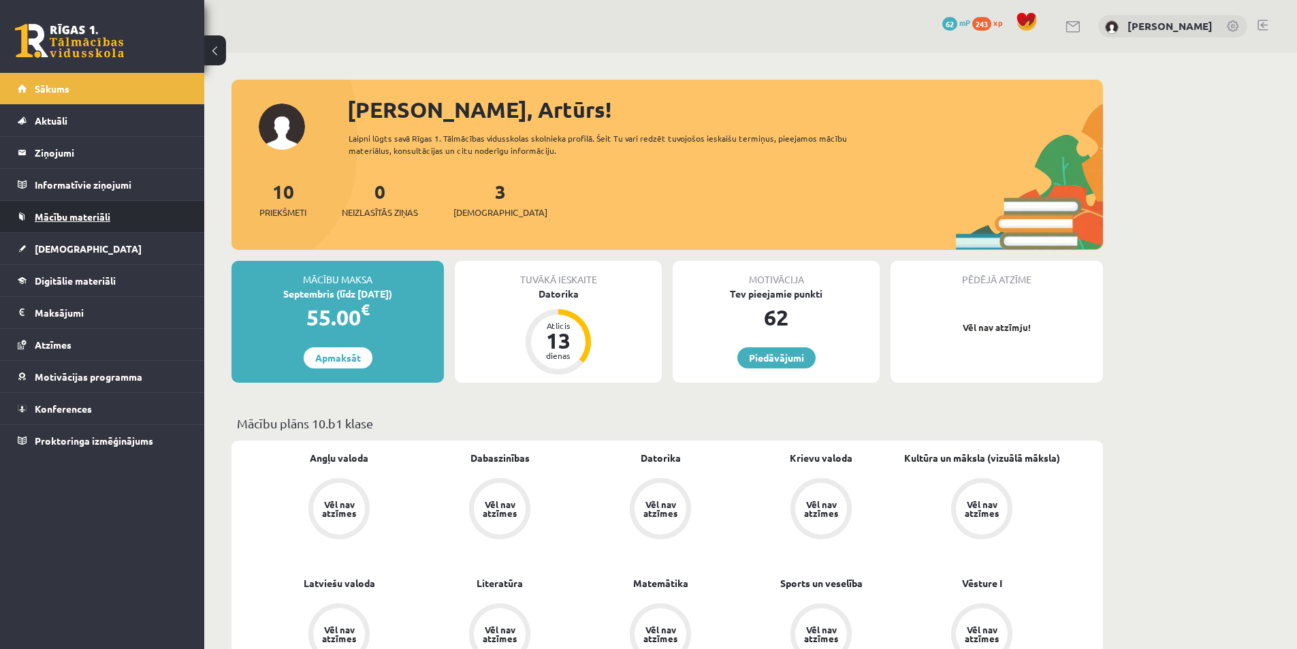
click at [80, 216] on span "Mācību materiāli" at bounding box center [73, 216] width 76 height 12
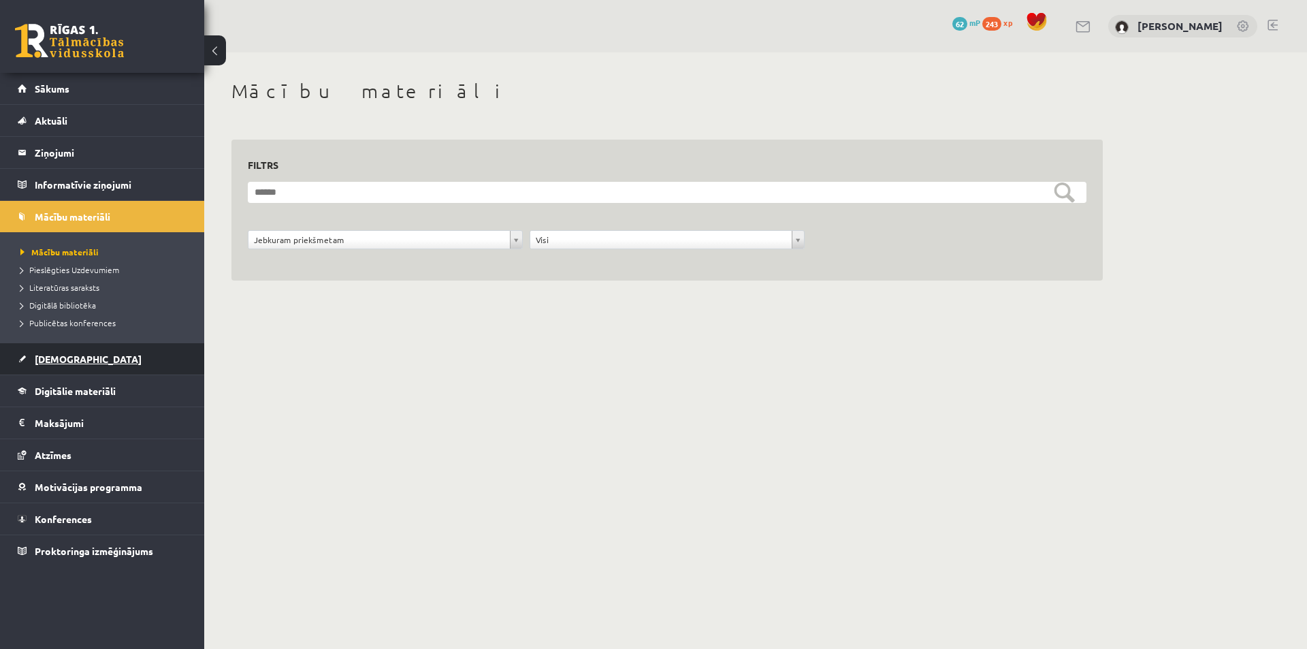
click at [54, 353] on span "[DEMOGRAPHIC_DATA]" at bounding box center [88, 359] width 107 height 12
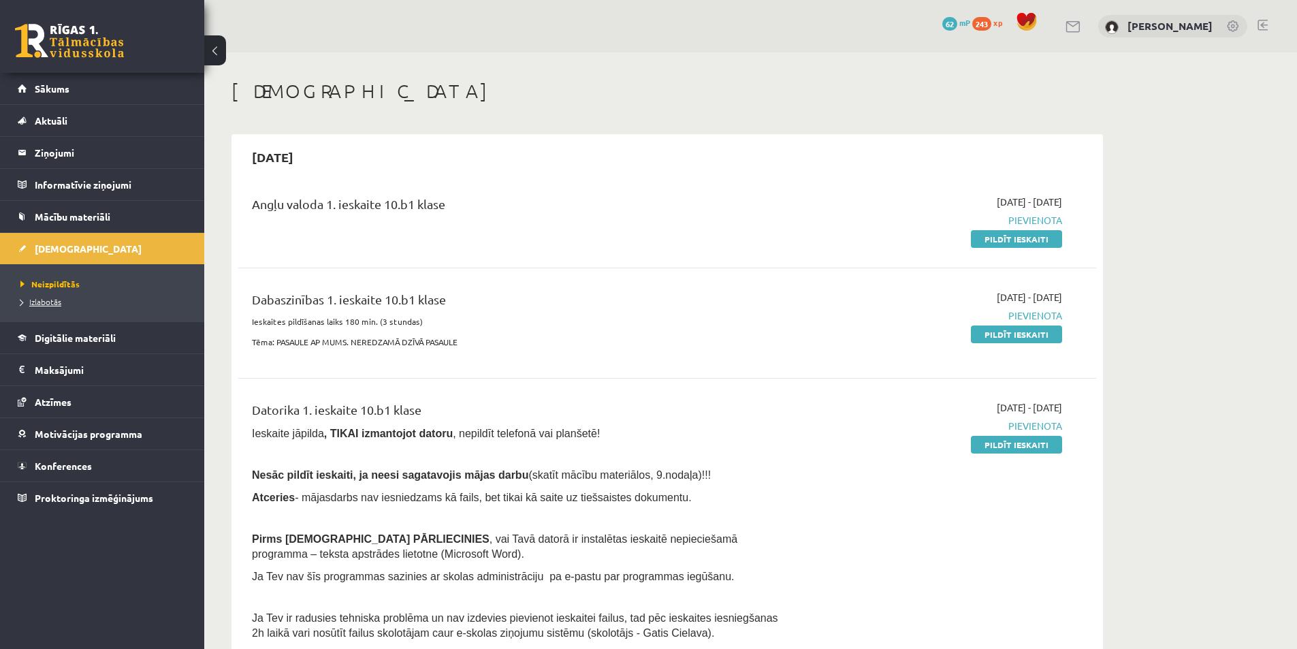
click at [44, 303] on span "Izlabotās" at bounding box center [40, 301] width 41 height 11
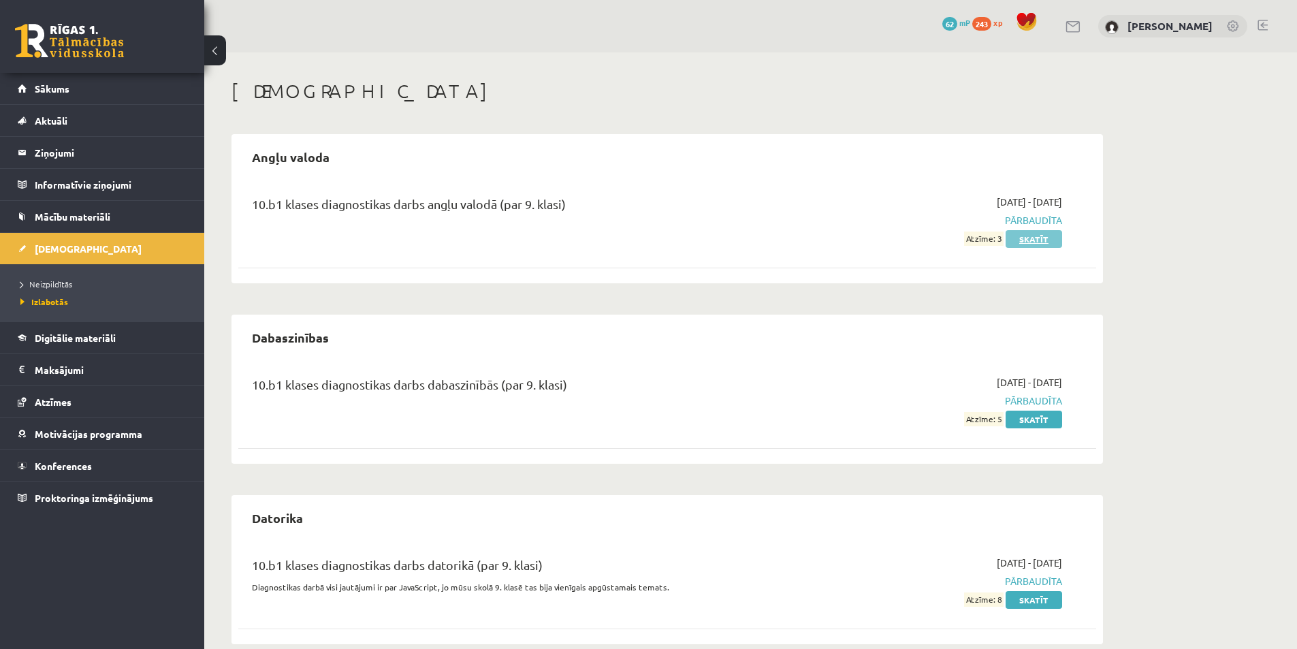
click at [1025, 240] on link "Skatīt" at bounding box center [1033, 239] width 56 height 18
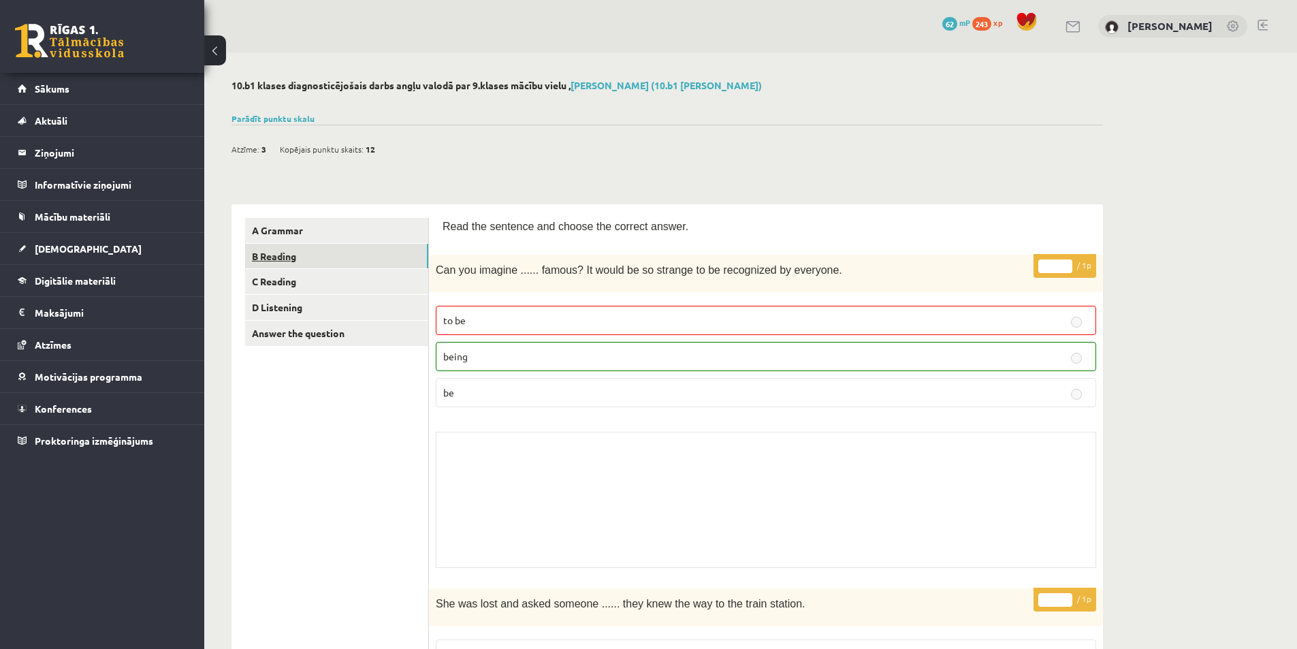
click at [293, 261] on link "B Reading" at bounding box center [336, 256] width 183 height 25
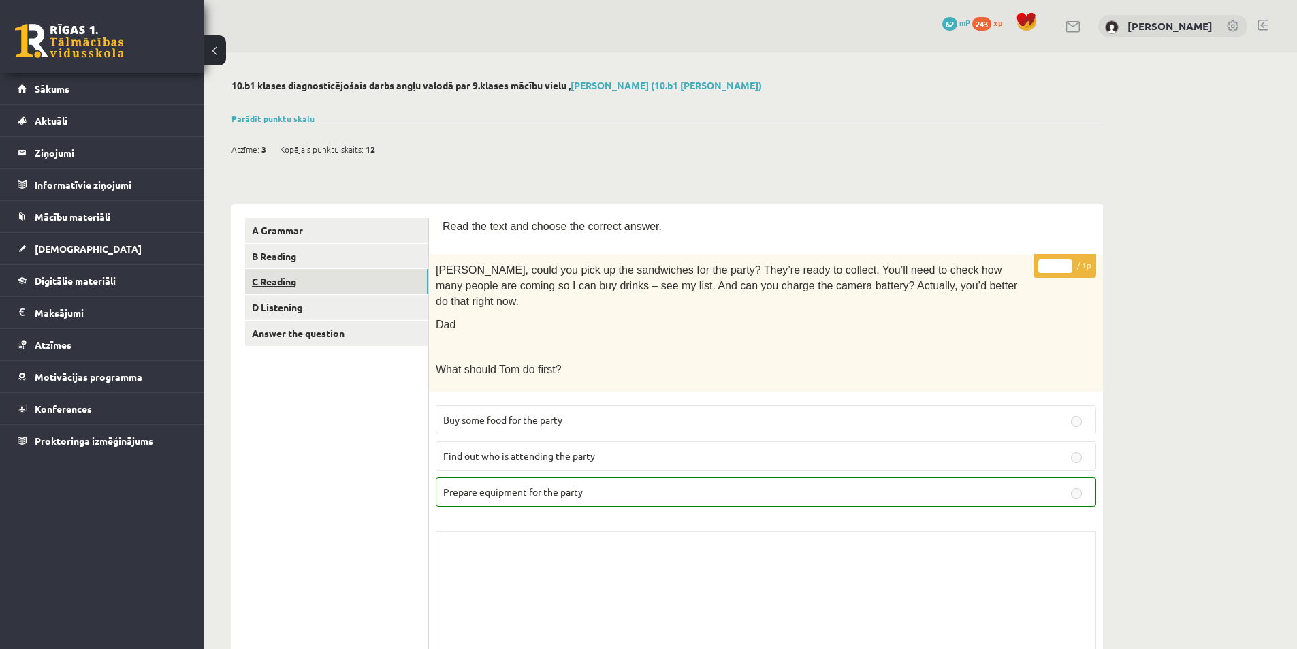
click at [284, 287] on link "C Reading" at bounding box center [336, 281] width 183 height 25
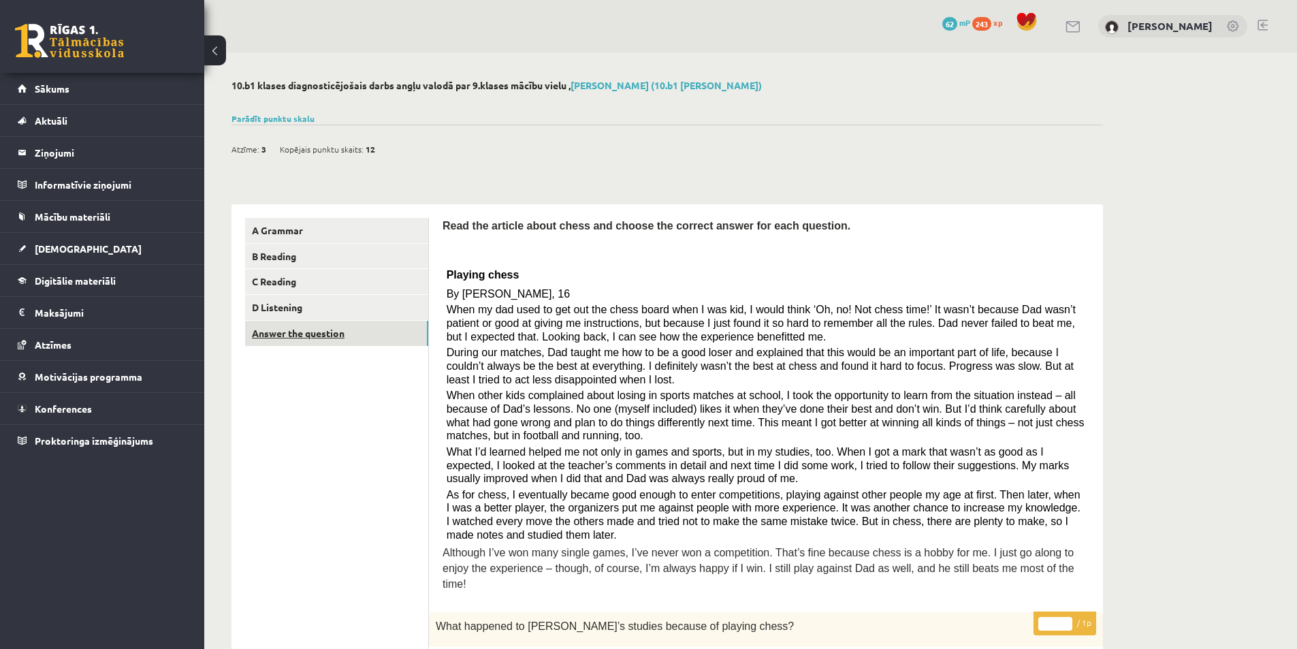
click at [286, 325] on link "Answer the question" at bounding box center [336, 333] width 183 height 25
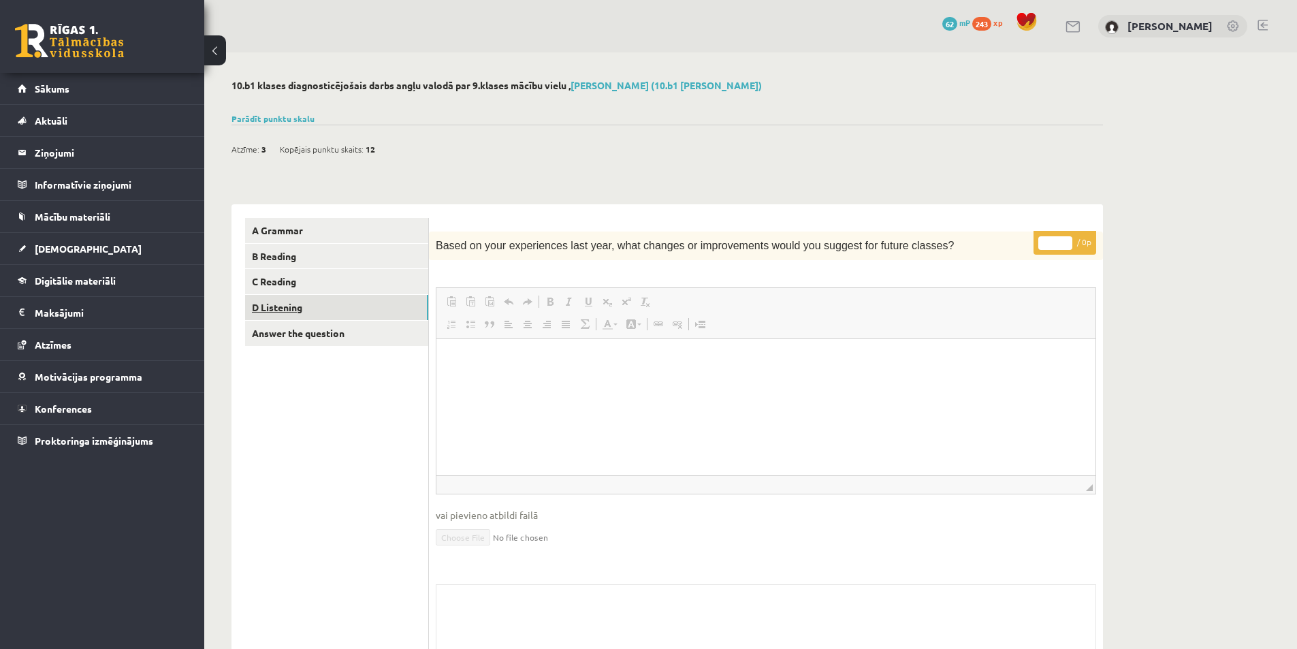
click at [291, 312] on link "D Listening" at bounding box center [336, 307] width 183 height 25
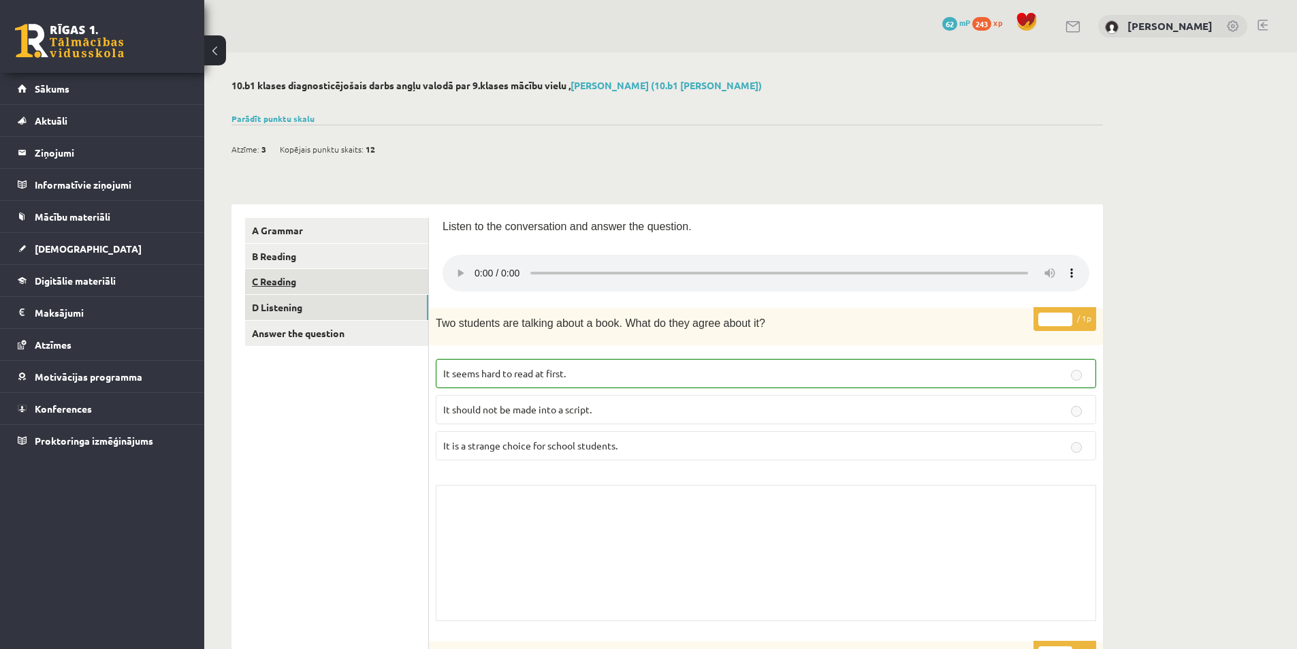
click at [284, 285] on link "C Reading" at bounding box center [336, 281] width 183 height 25
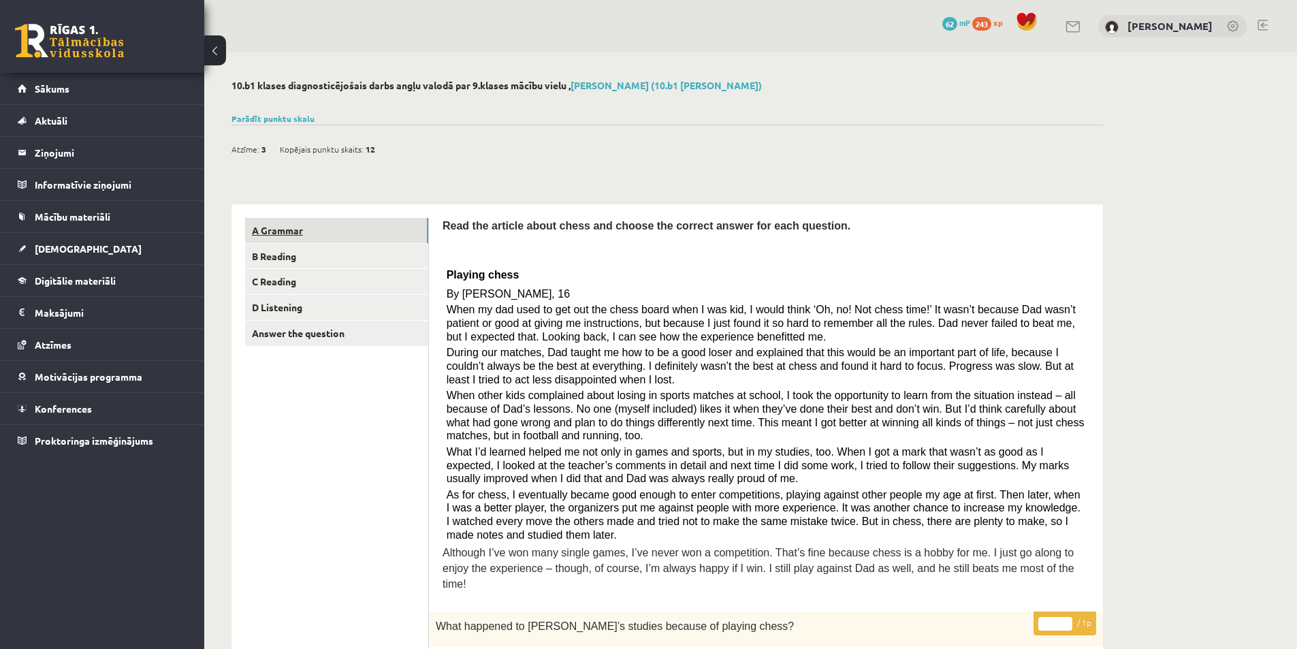
click at [304, 237] on link "A Grammar" at bounding box center [336, 230] width 183 height 25
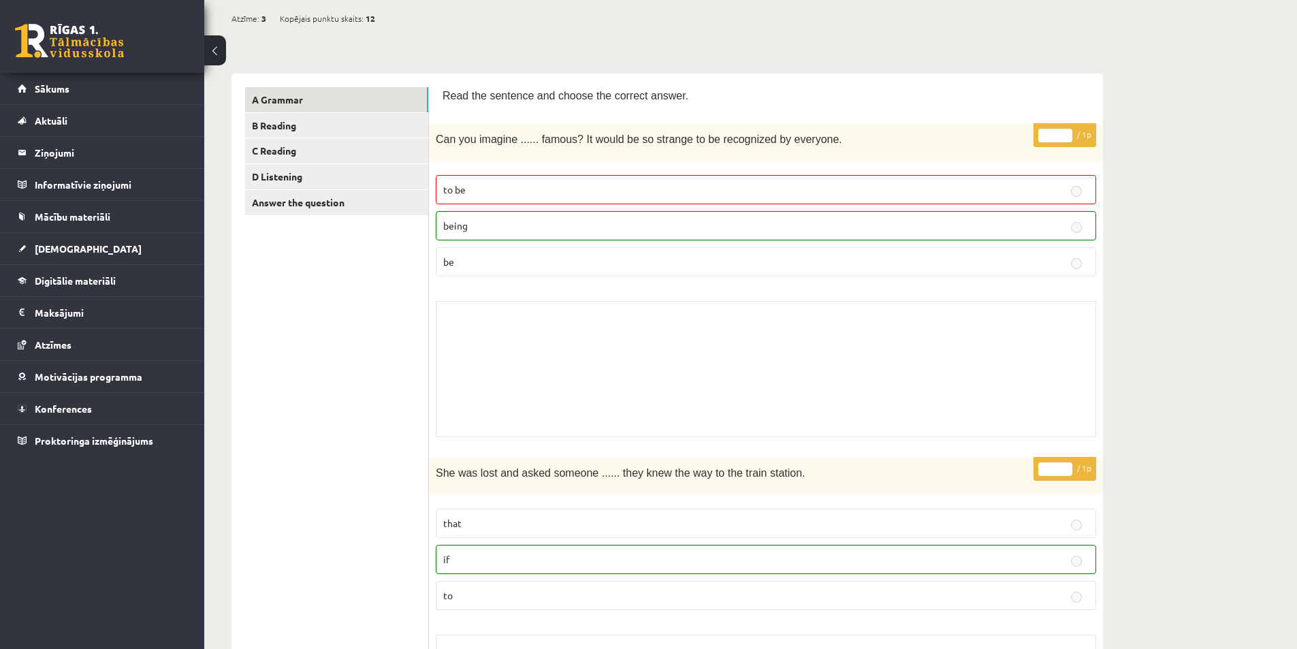
scroll to position [136, 0]
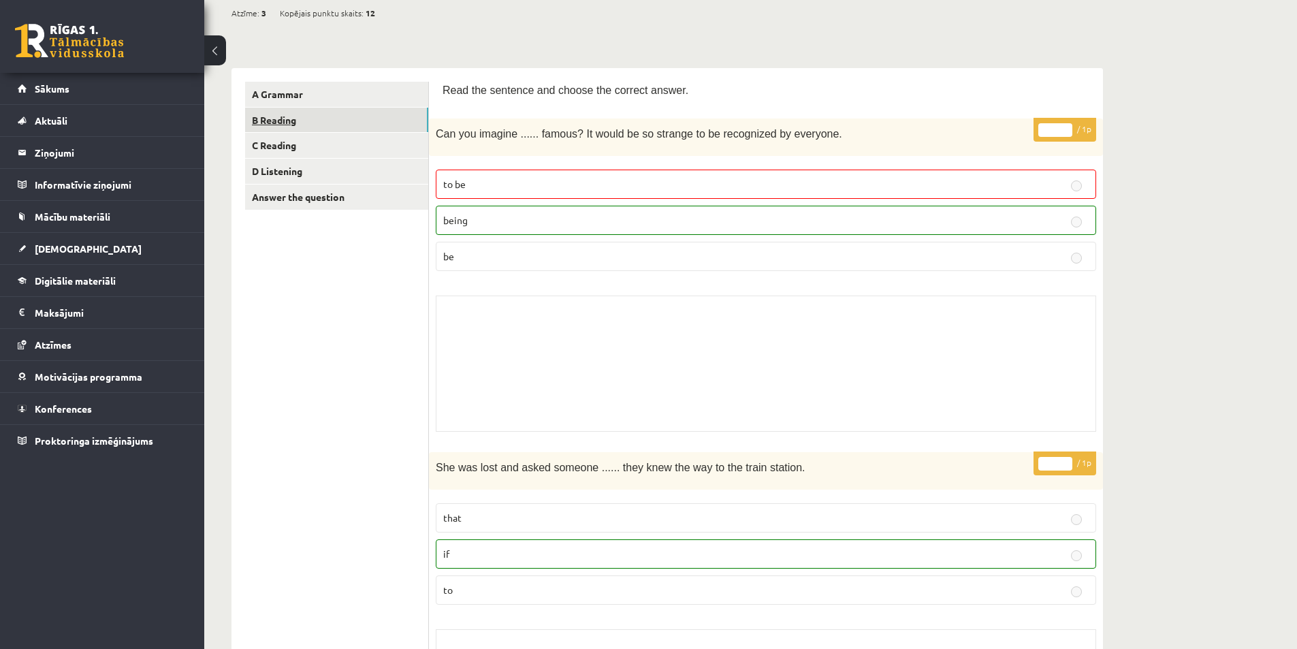
click at [289, 122] on link "B Reading" at bounding box center [336, 120] width 183 height 25
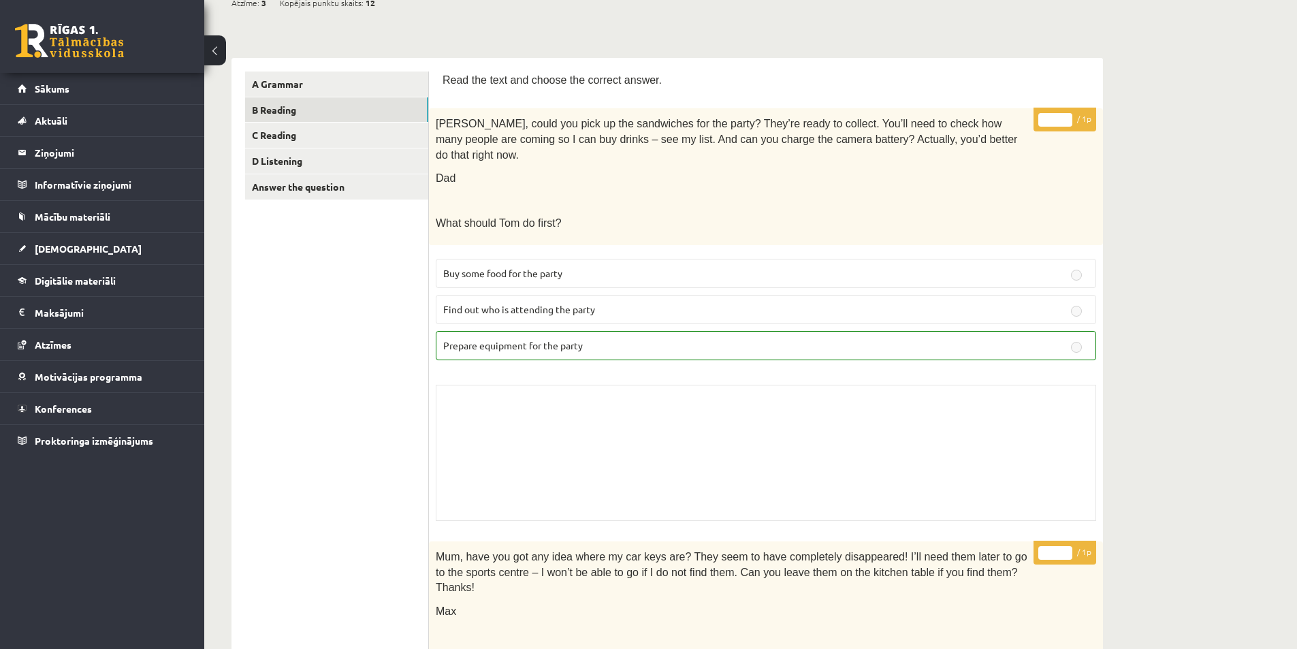
scroll to position [0, 0]
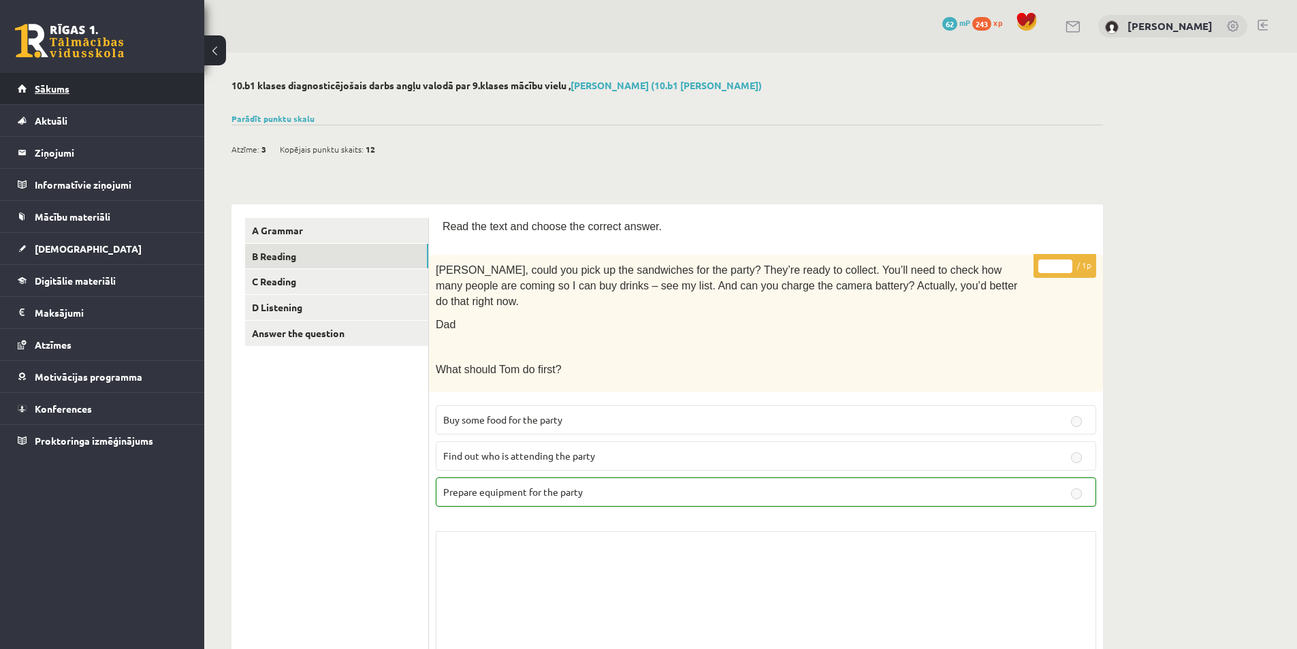
click at [37, 82] on link "Sākums" at bounding box center [102, 88] width 169 height 31
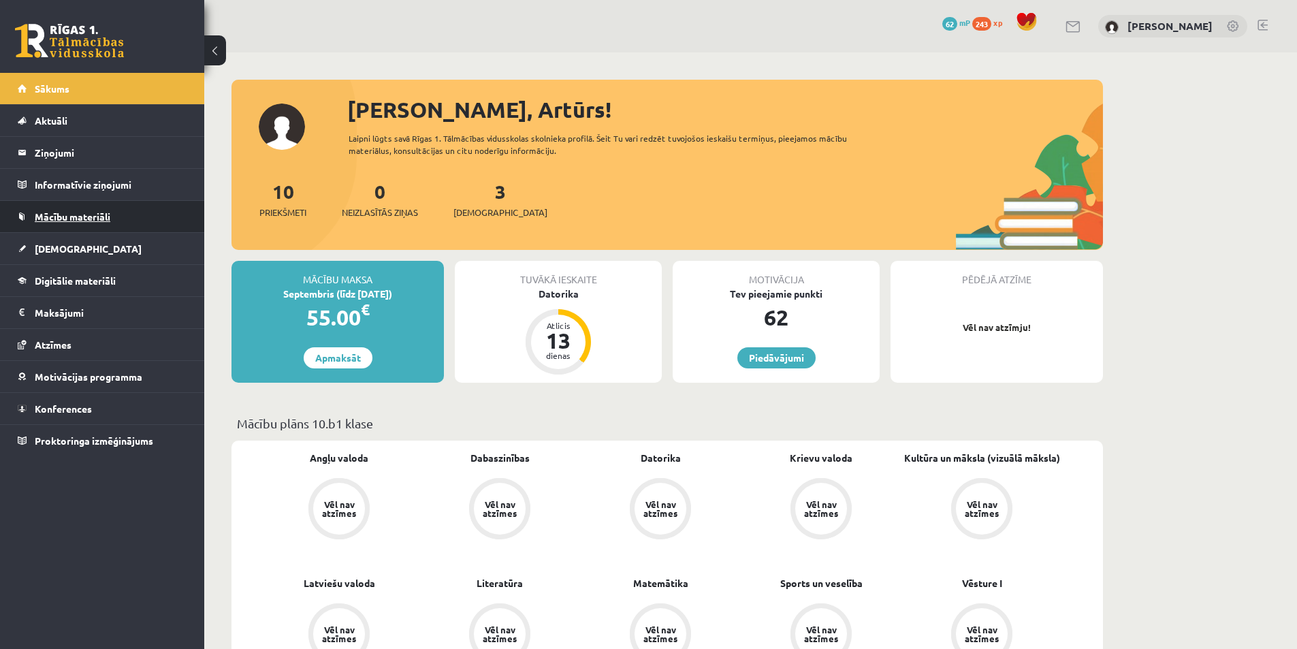
click at [81, 218] on span "Mācību materiāli" at bounding box center [73, 216] width 76 height 12
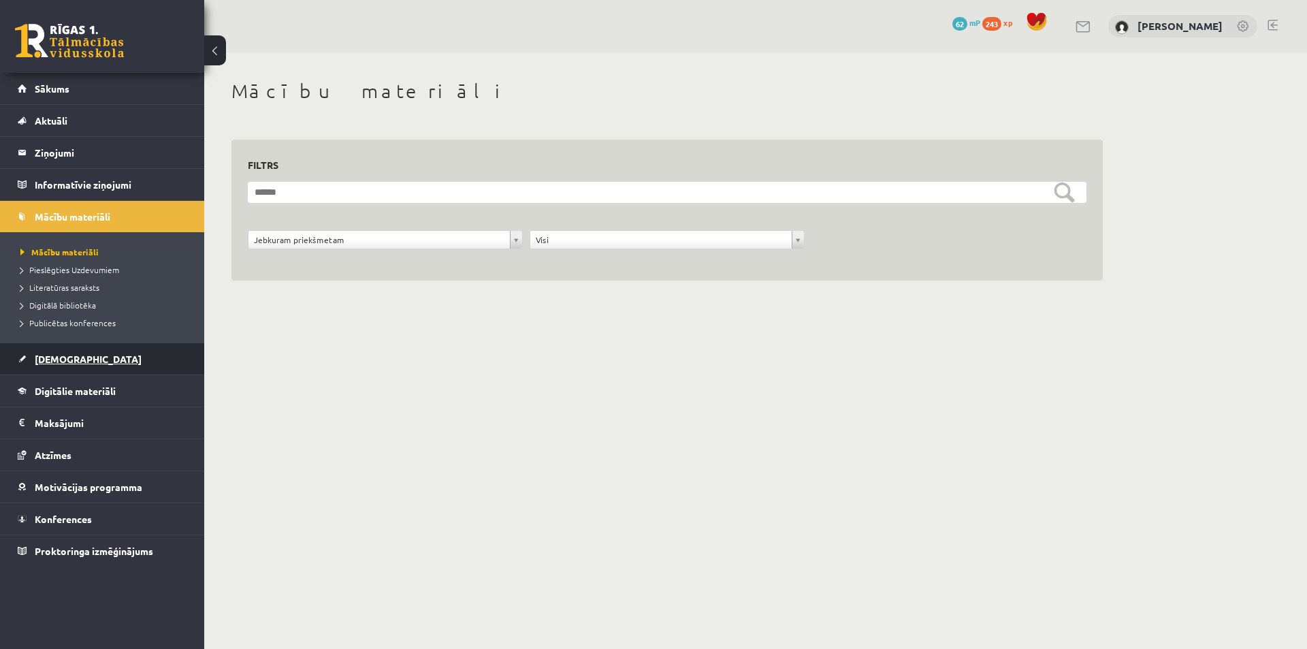
click at [52, 359] on span "[DEMOGRAPHIC_DATA]" at bounding box center [88, 359] width 107 height 12
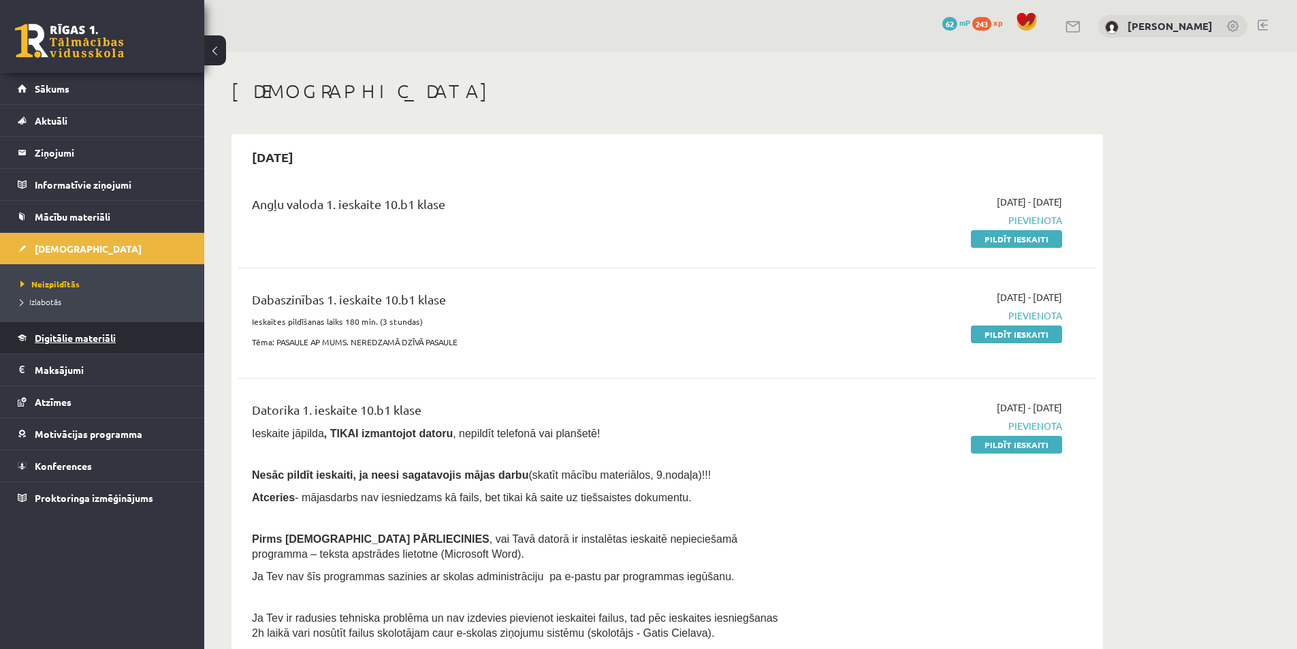
click at [82, 333] on span "Digitālie materiāli" at bounding box center [75, 337] width 81 height 12
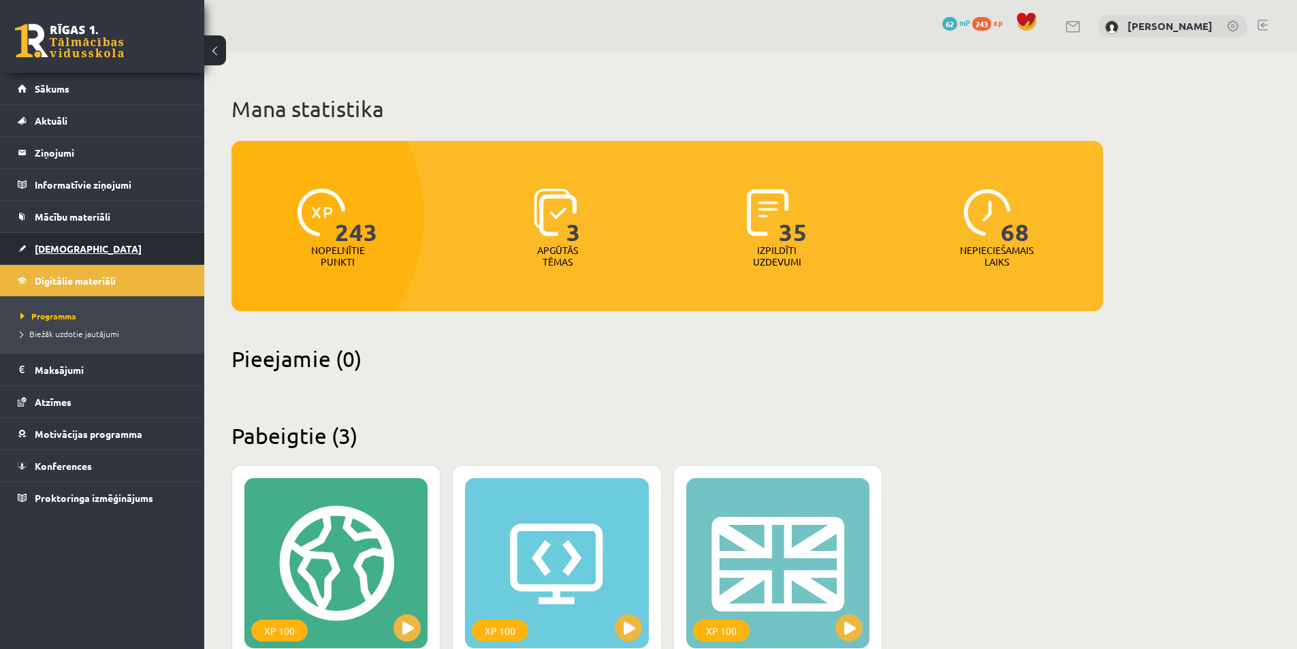
click at [54, 246] on span "[DEMOGRAPHIC_DATA]" at bounding box center [88, 248] width 107 height 12
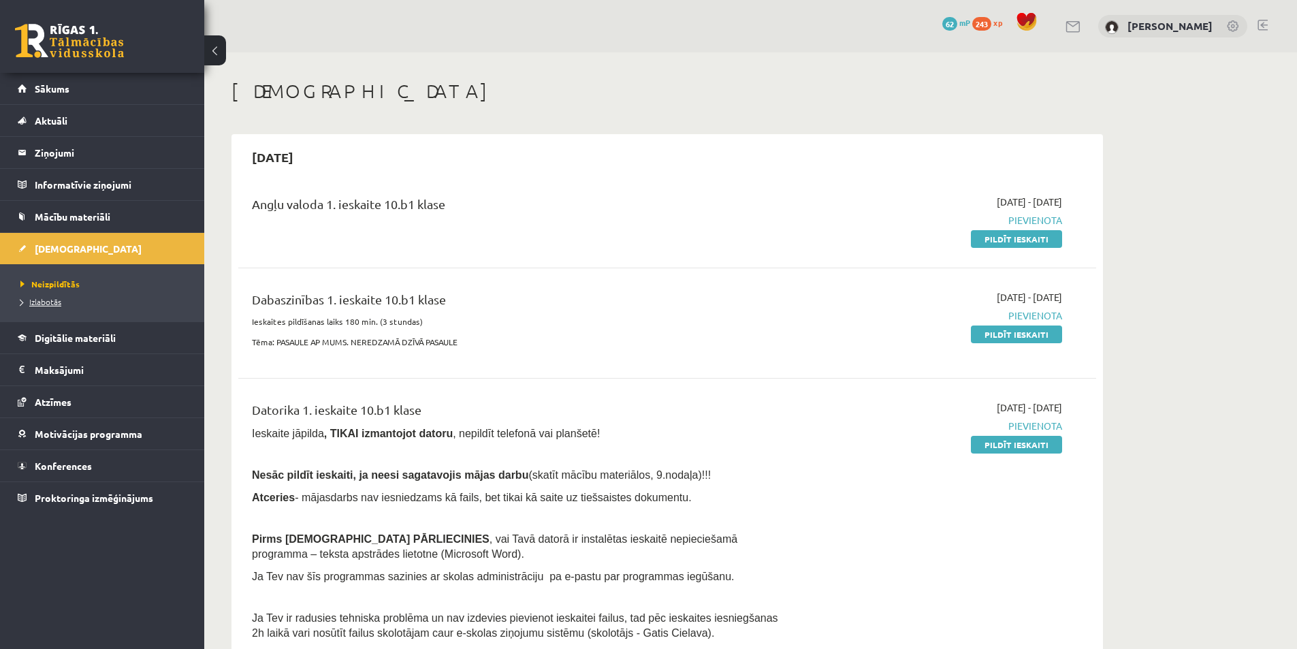
click at [44, 304] on span "Izlabotās" at bounding box center [40, 301] width 41 height 11
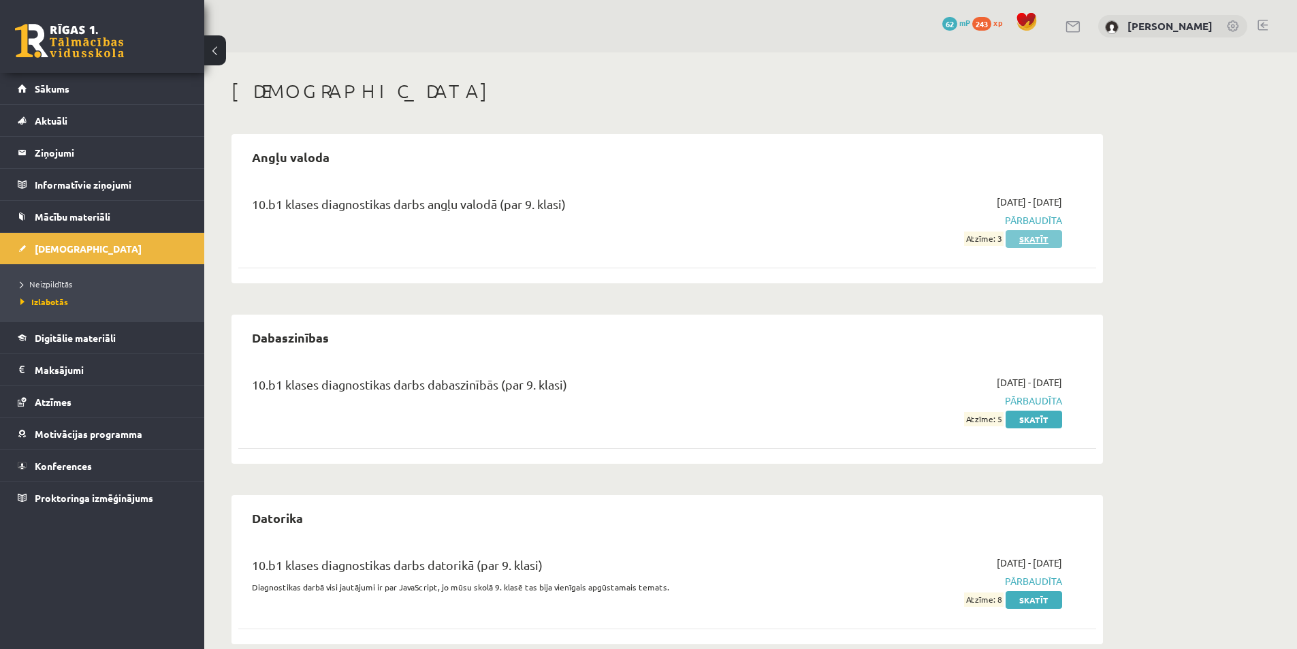
click at [1024, 237] on link "Skatīt" at bounding box center [1033, 239] width 56 height 18
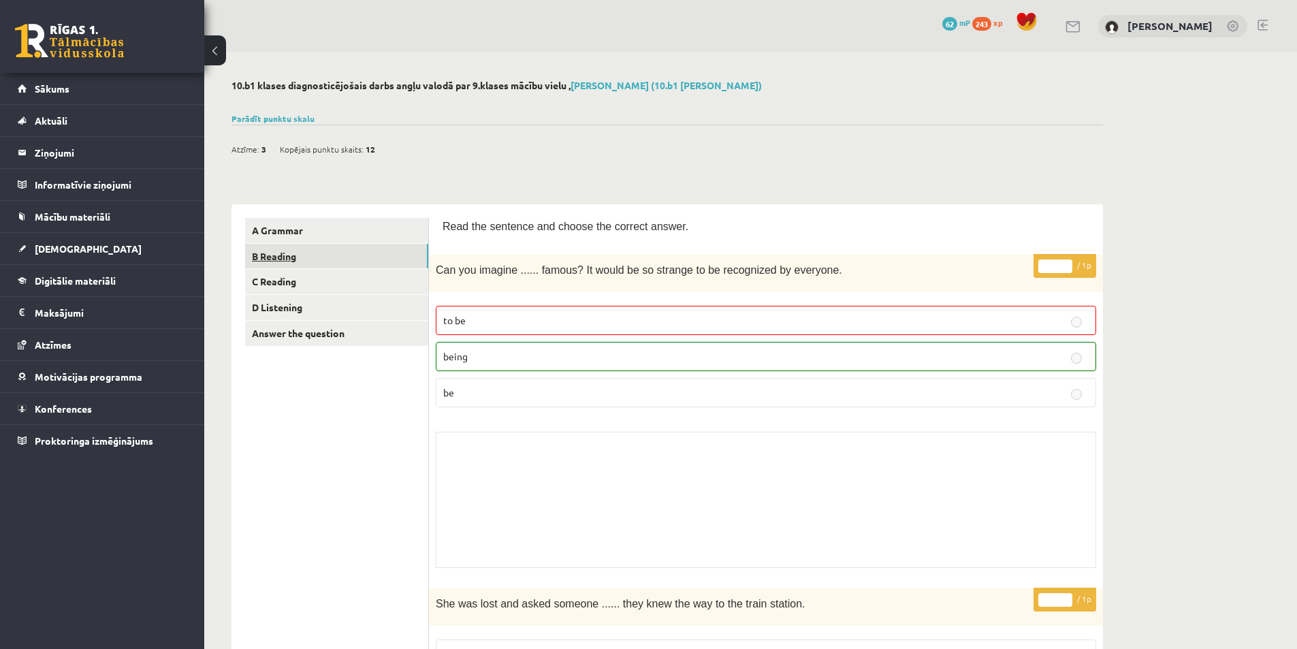
click at [280, 257] on link "B Reading" at bounding box center [336, 256] width 183 height 25
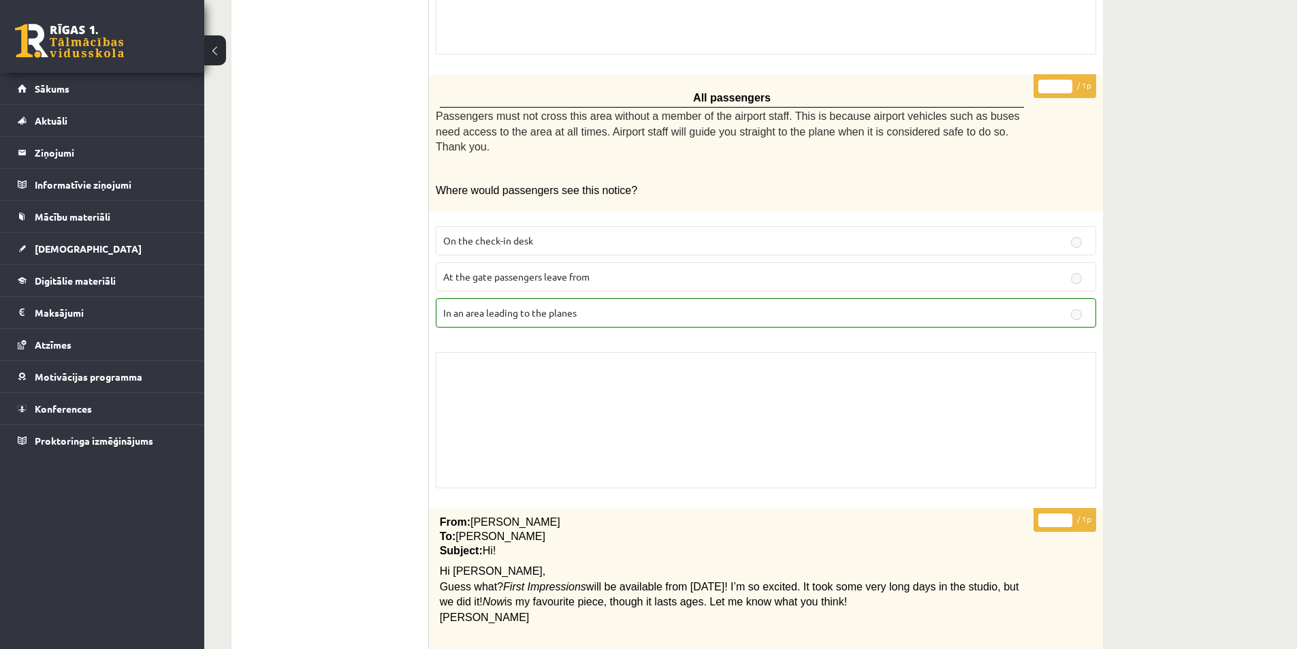
scroll to position [2172, 0]
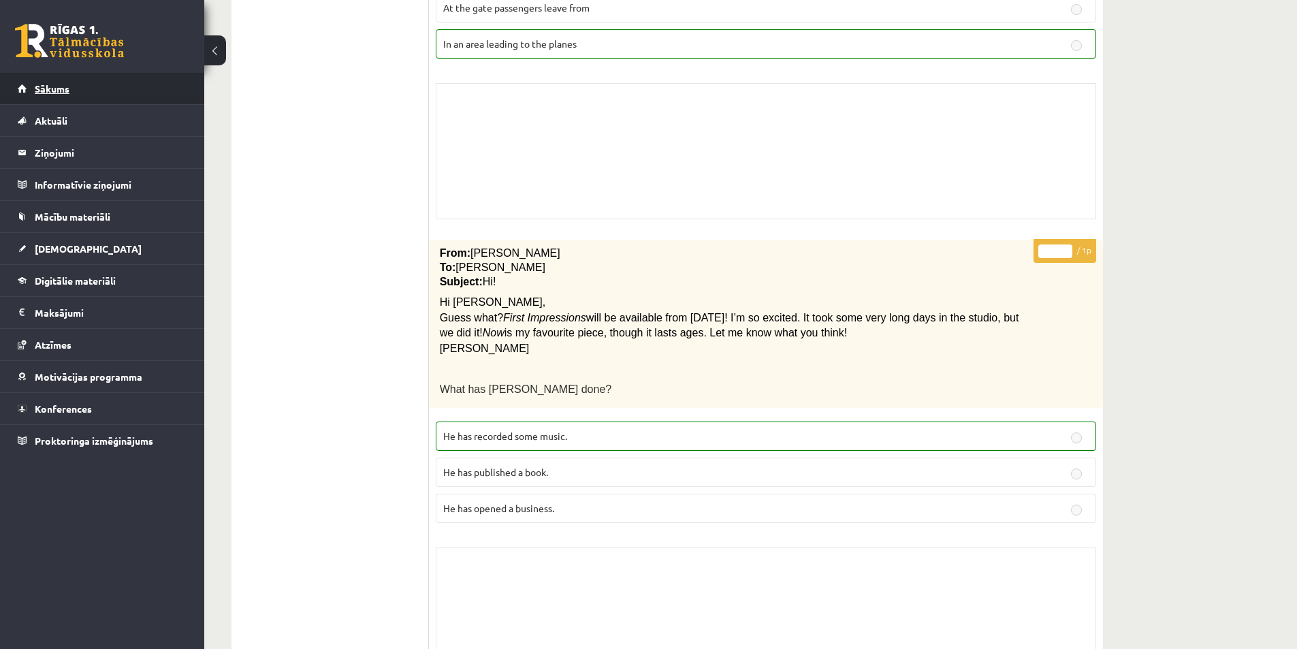
click at [73, 88] on link "Sākums" at bounding box center [102, 88] width 169 height 31
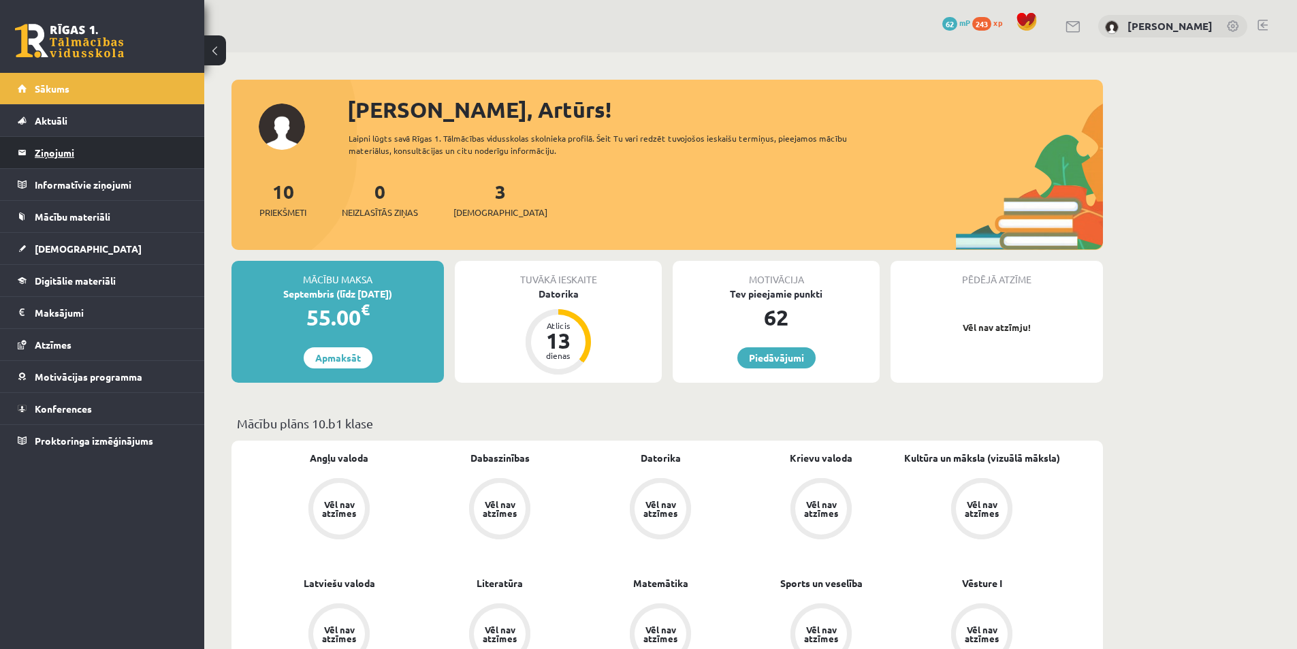
click at [64, 159] on legend "Ziņojumi 0" at bounding box center [111, 152] width 152 height 31
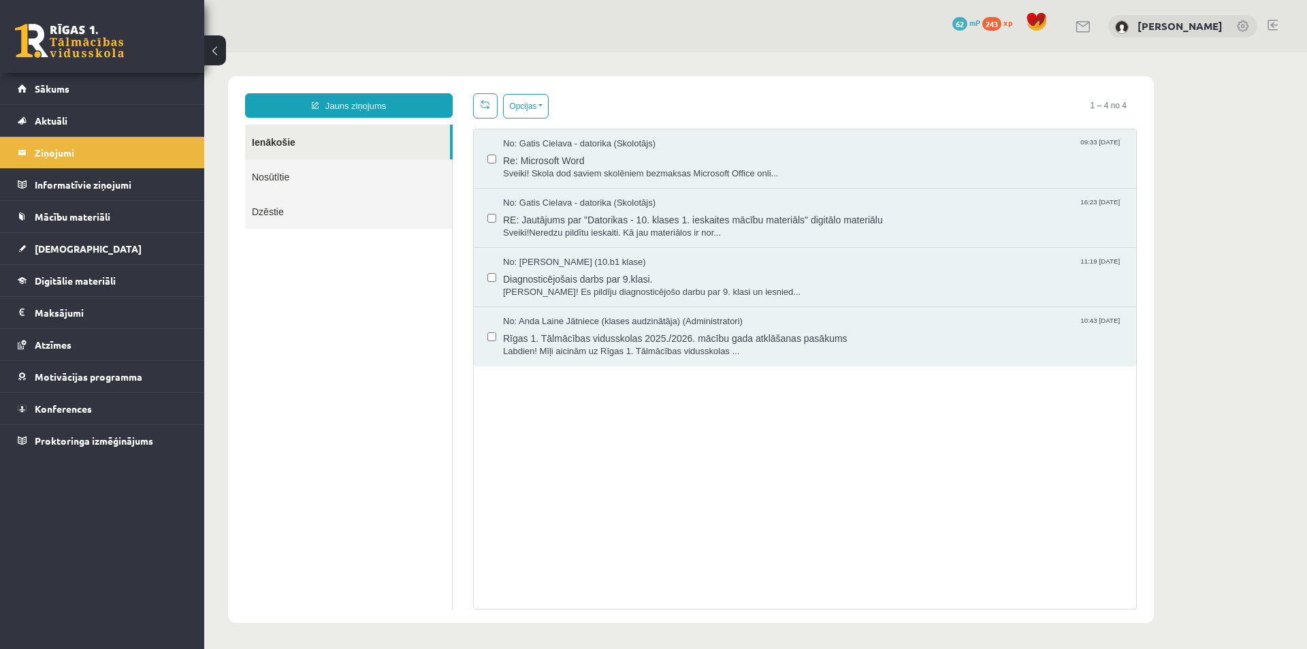
click at [265, 180] on link "Nosūtītie" at bounding box center [348, 176] width 207 height 35
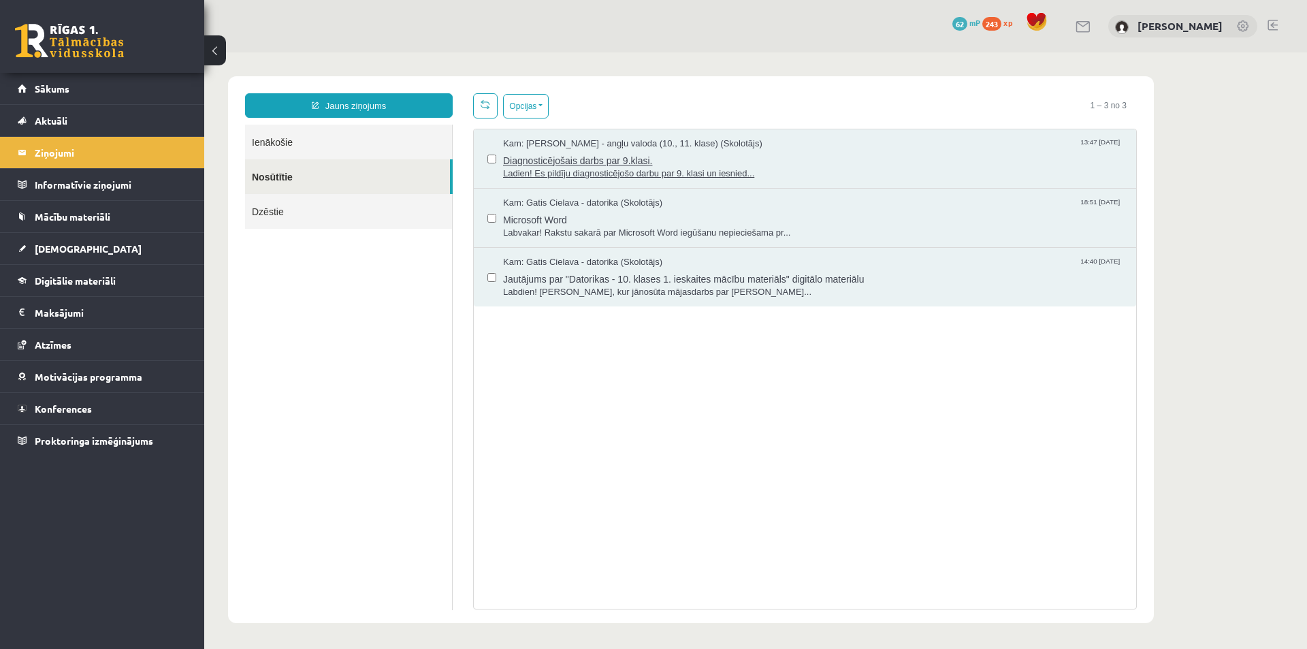
click at [568, 165] on span "Diagnosticējošais darbs par 9.klasi." at bounding box center [812, 158] width 619 height 17
click at [74, 149] on legend "Ziņojumi 0" at bounding box center [111, 152] width 152 height 31
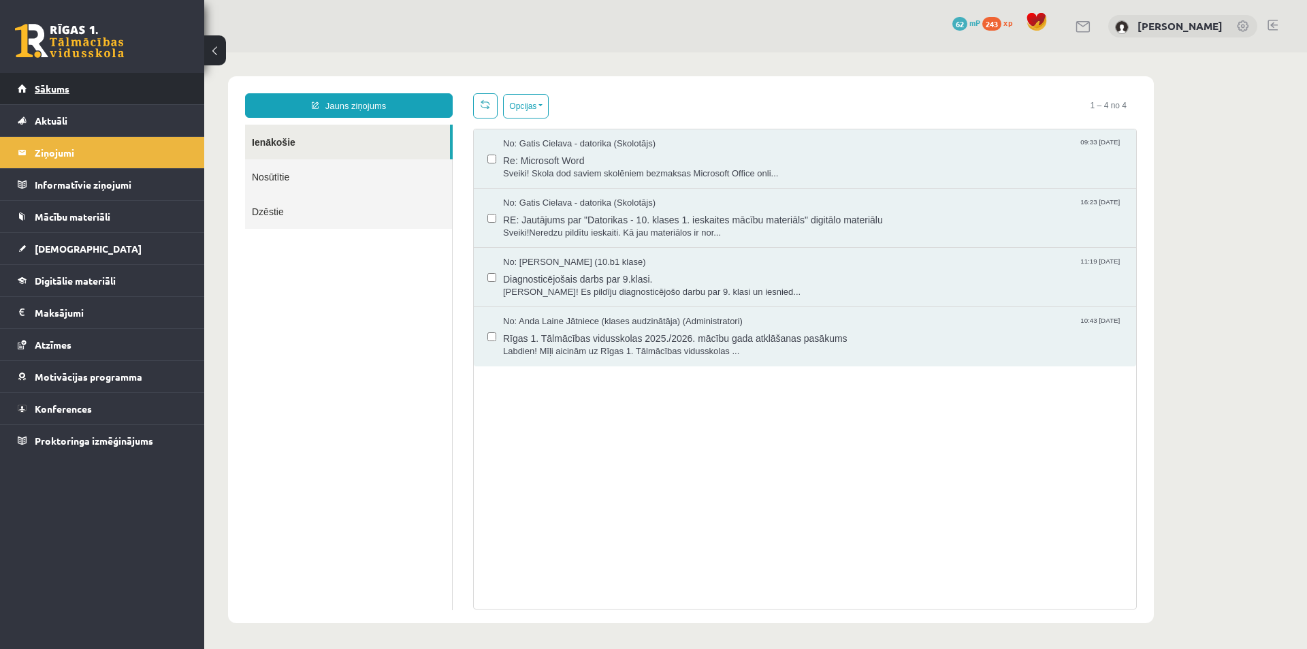
click at [73, 93] on link "Sākums" at bounding box center [102, 88] width 169 height 31
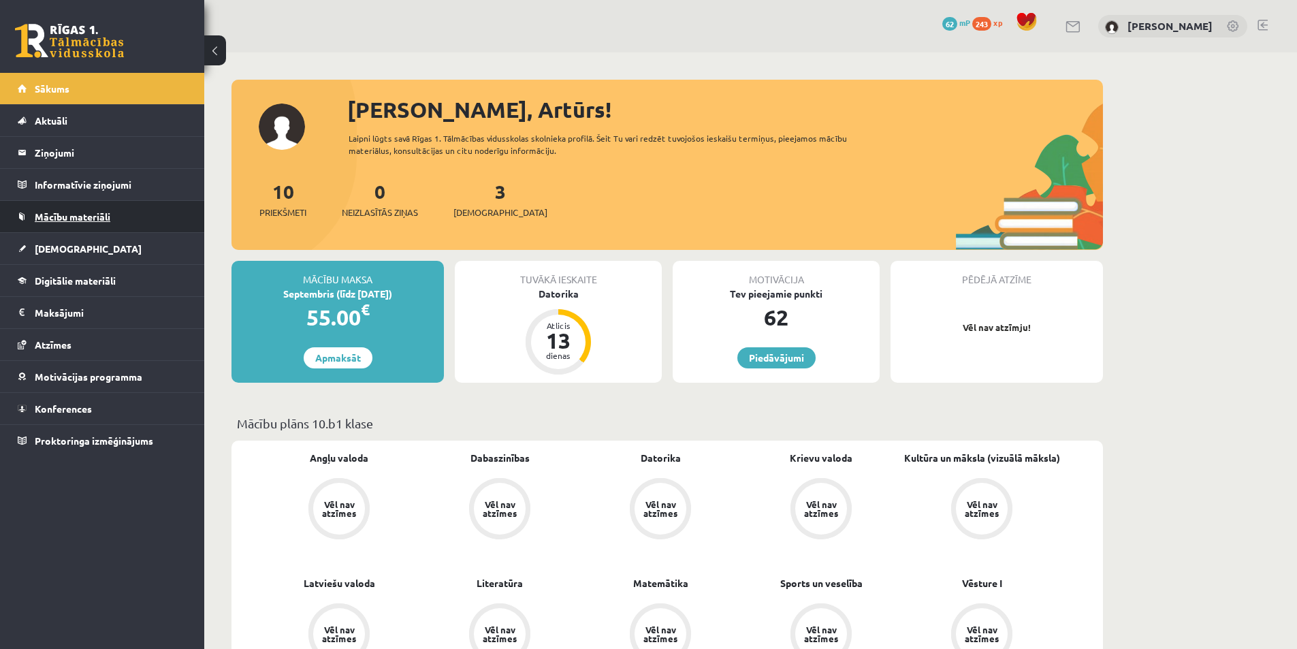
click at [71, 210] on link "Mācību materiāli" at bounding box center [102, 216] width 169 height 31
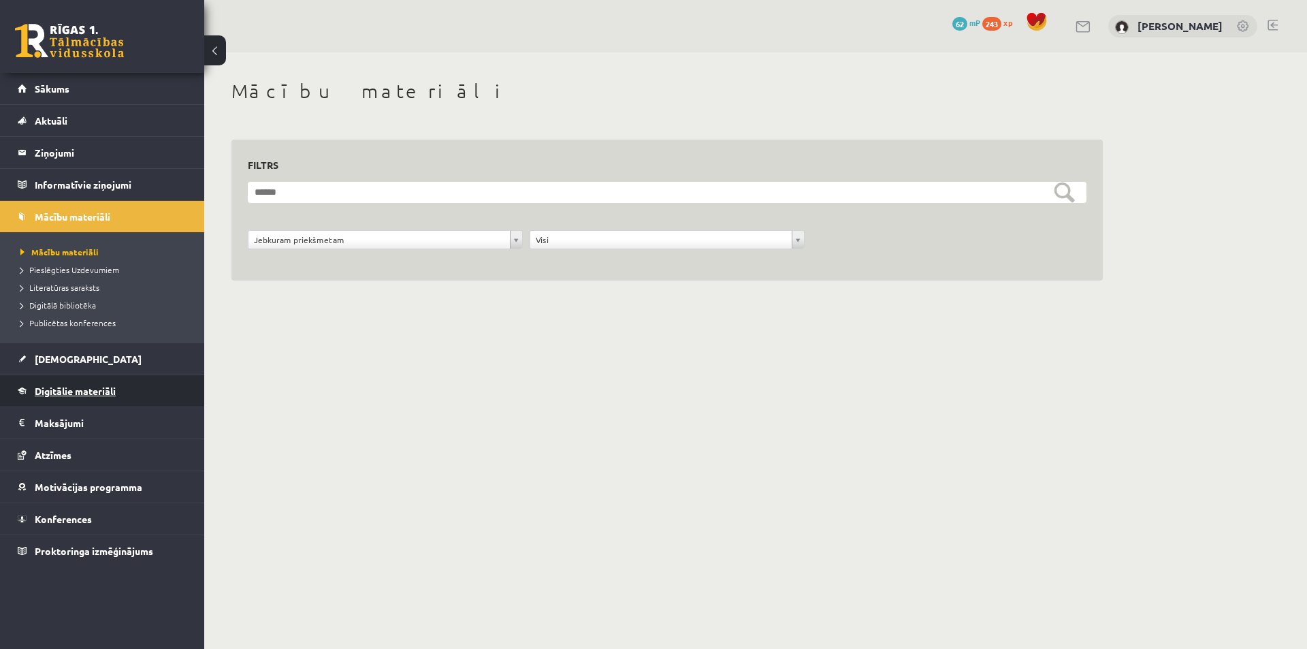
click at [74, 392] on span "Digitālie materiāli" at bounding box center [75, 391] width 81 height 12
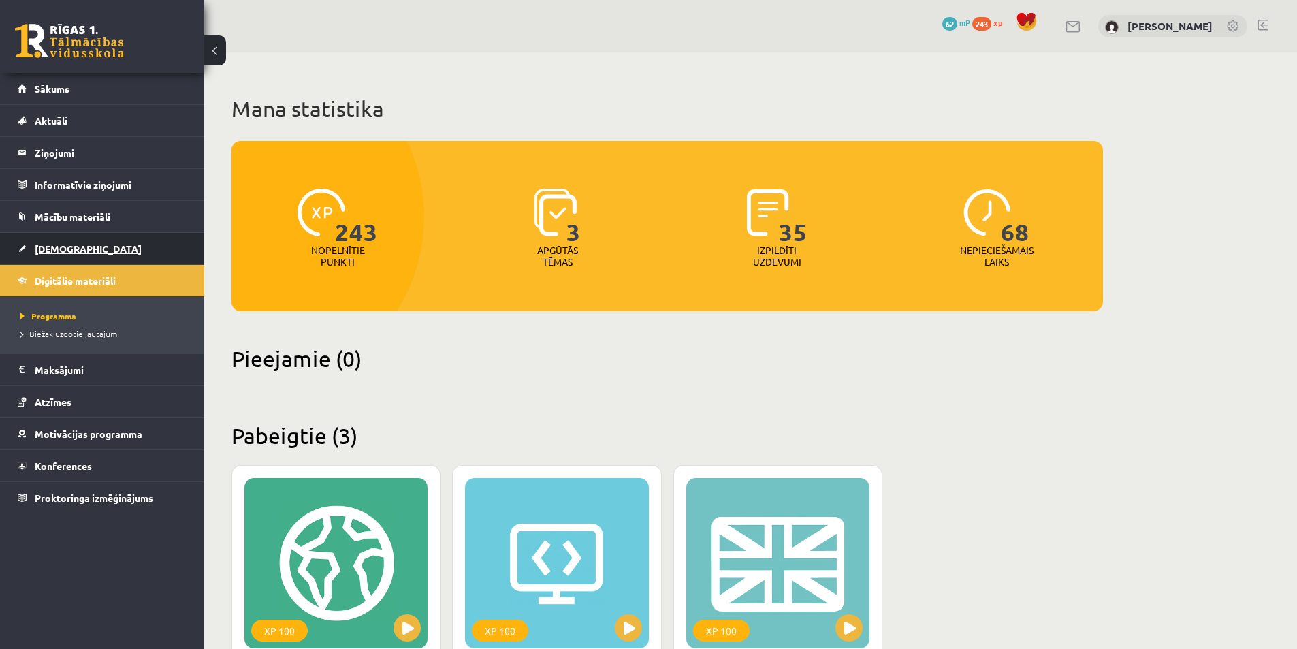
click at [46, 251] on span "[DEMOGRAPHIC_DATA]" at bounding box center [88, 248] width 107 height 12
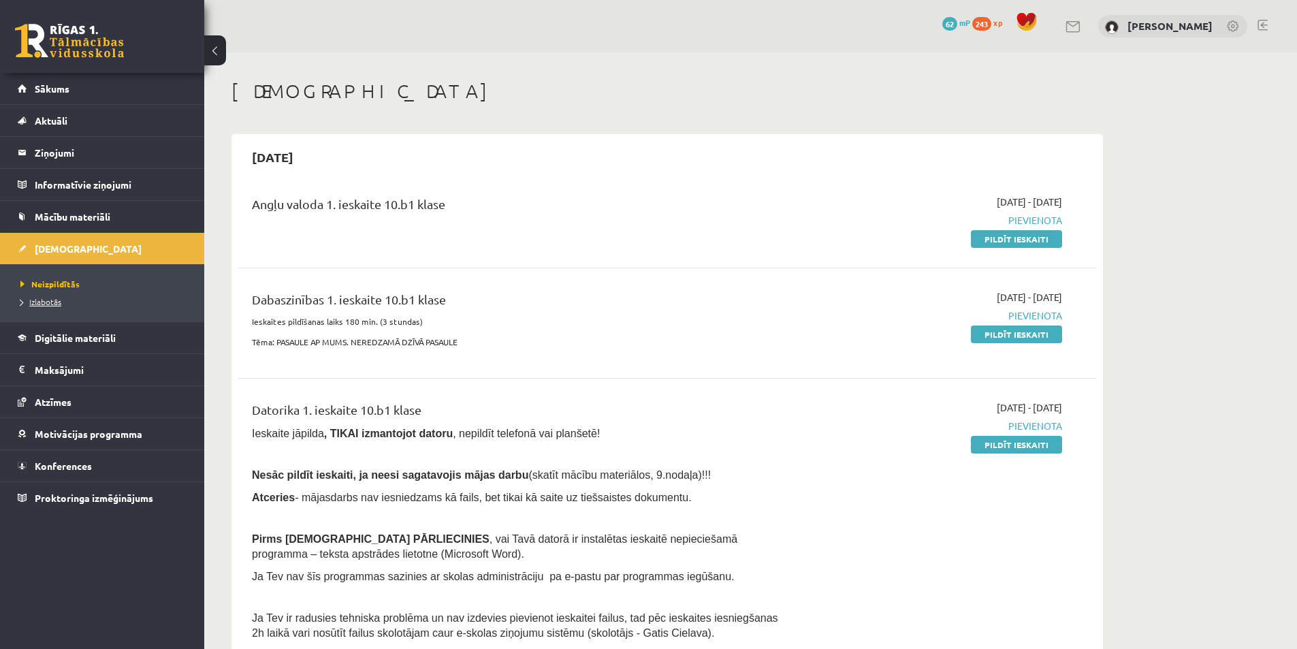
click at [52, 305] on span "Izlabotās" at bounding box center [40, 301] width 41 height 11
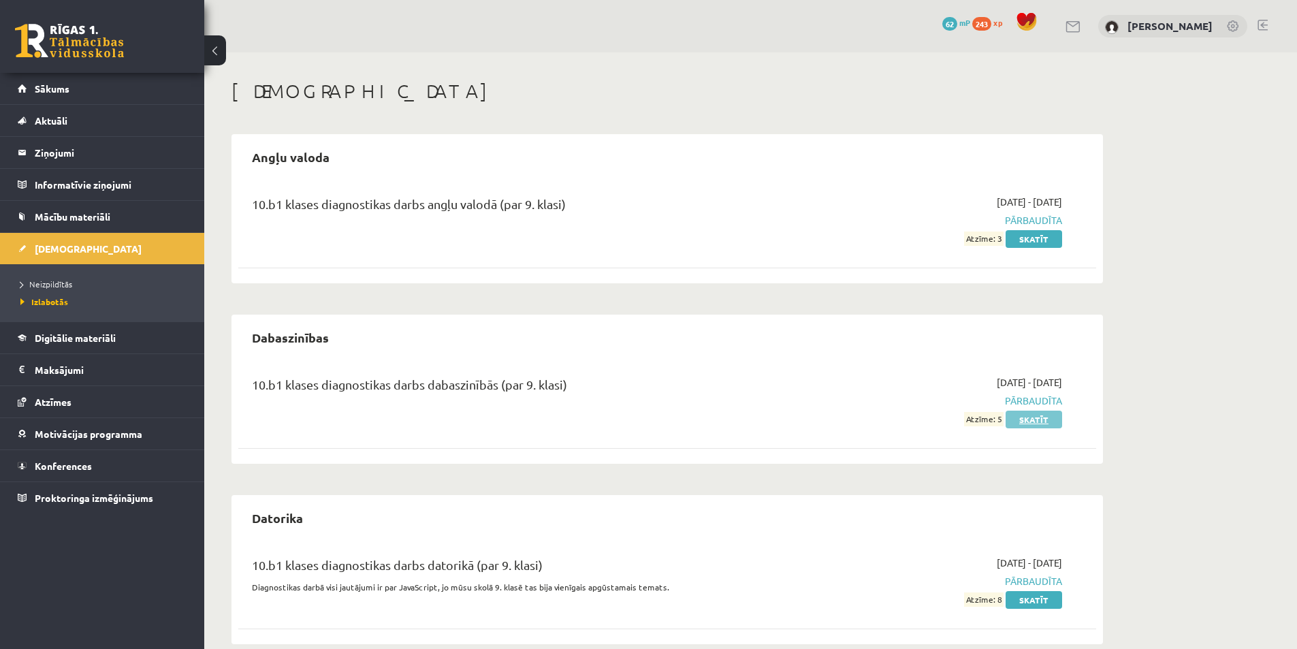
click at [1043, 419] on link "Skatīt" at bounding box center [1033, 419] width 56 height 18
click at [1039, 244] on link "Skatīt" at bounding box center [1033, 239] width 56 height 18
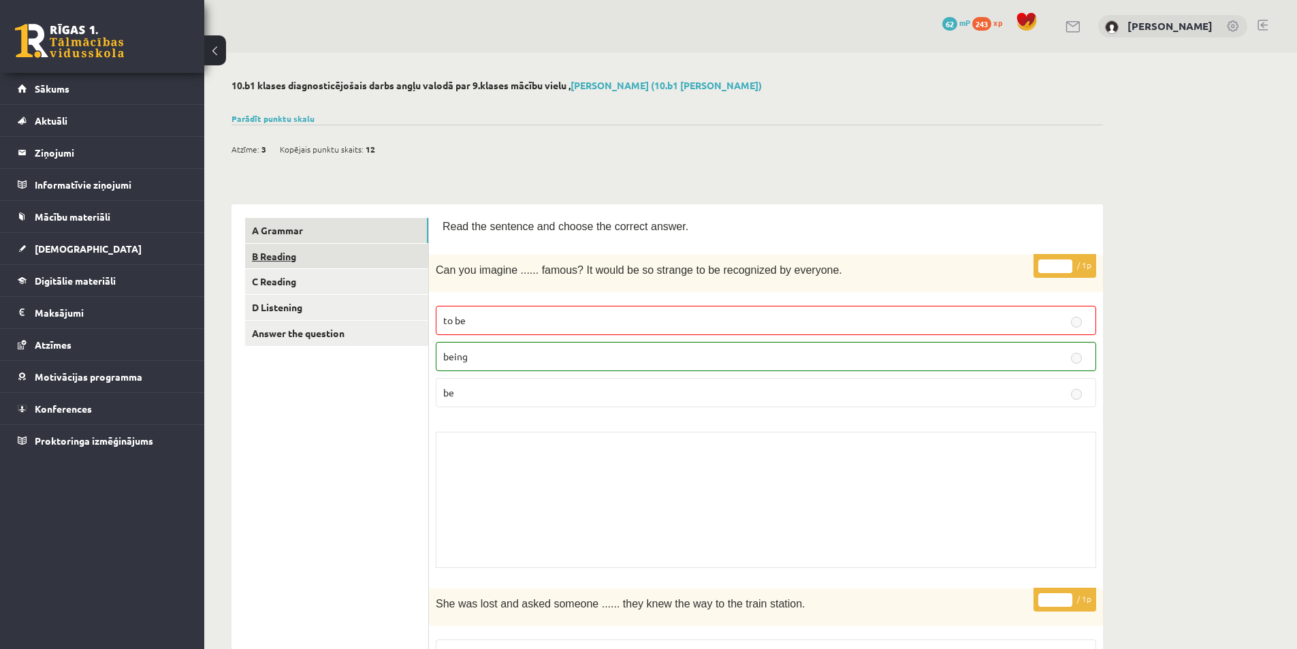
click at [312, 250] on link "B Reading" at bounding box center [336, 256] width 183 height 25
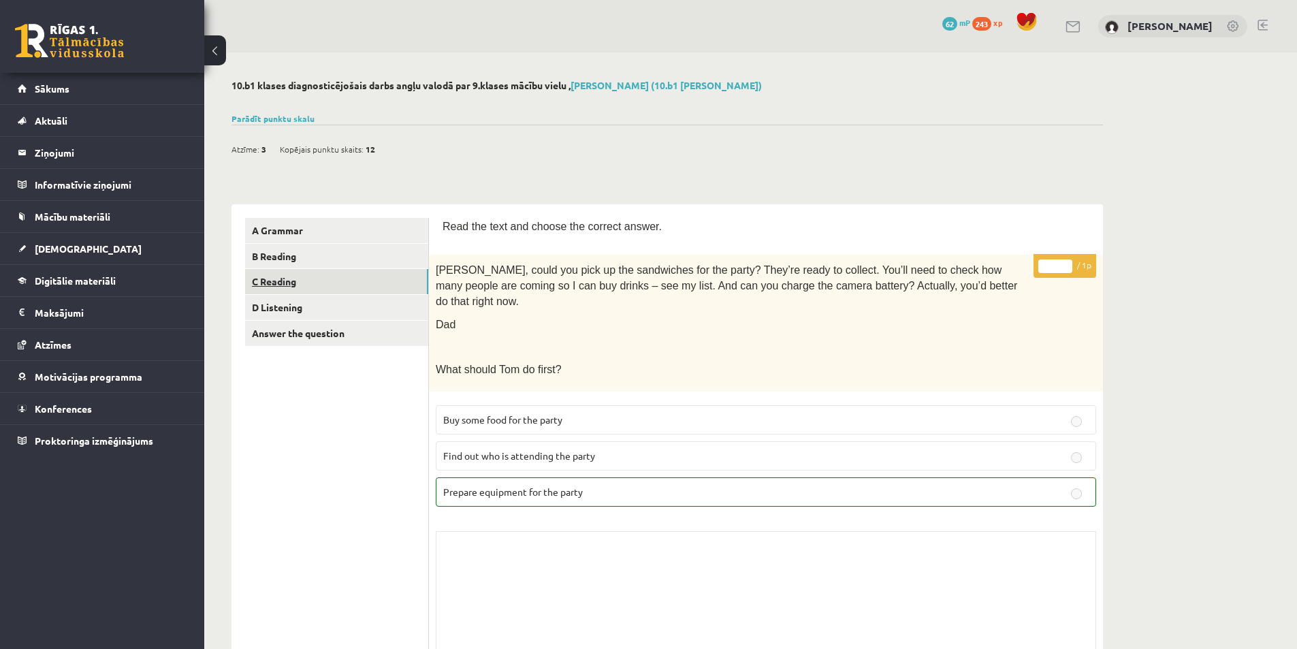
click at [289, 287] on link "C Reading" at bounding box center [336, 281] width 183 height 25
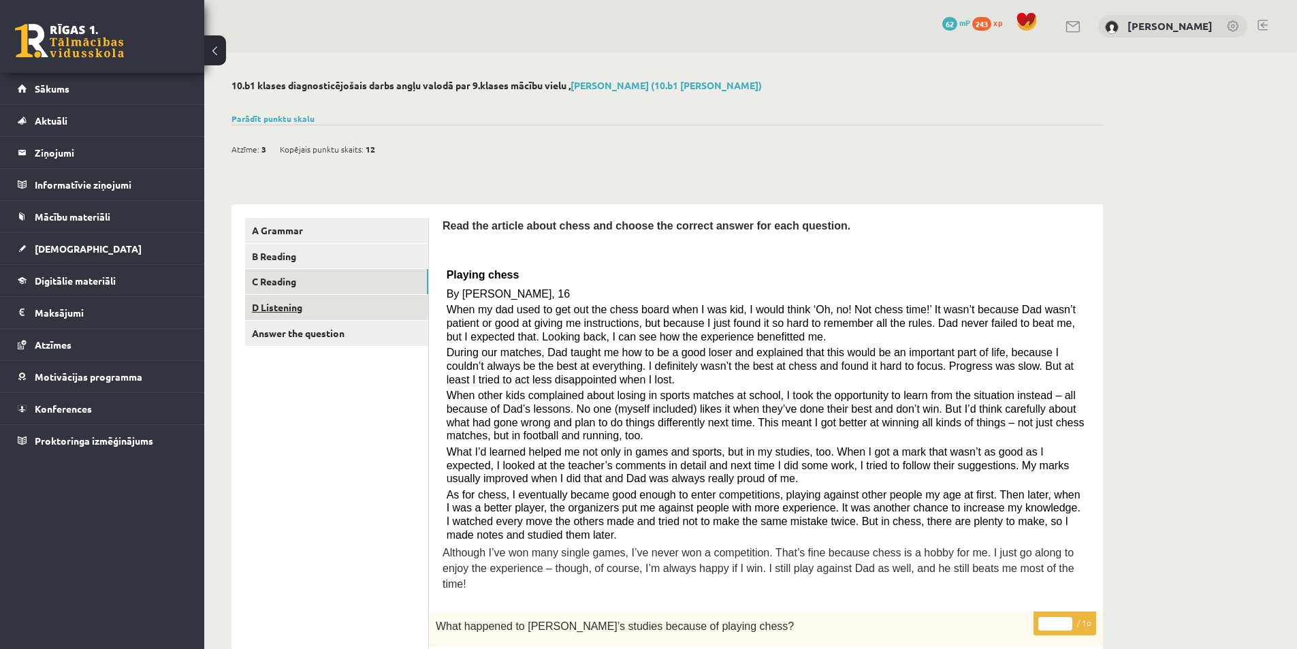
click at [286, 295] on link "D Listening" at bounding box center [336, 307] width 183 height 25
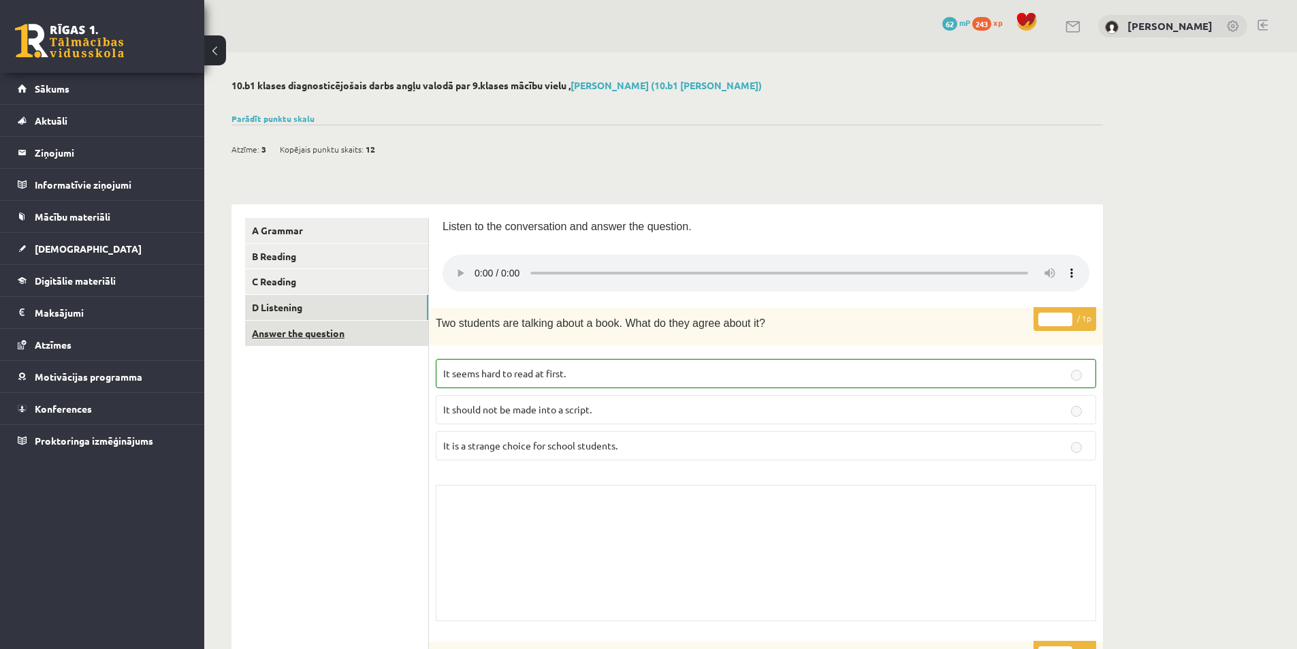
click at [297, 336] on link "Answer the question" at bounding box center [336, 333] width 183 height 25
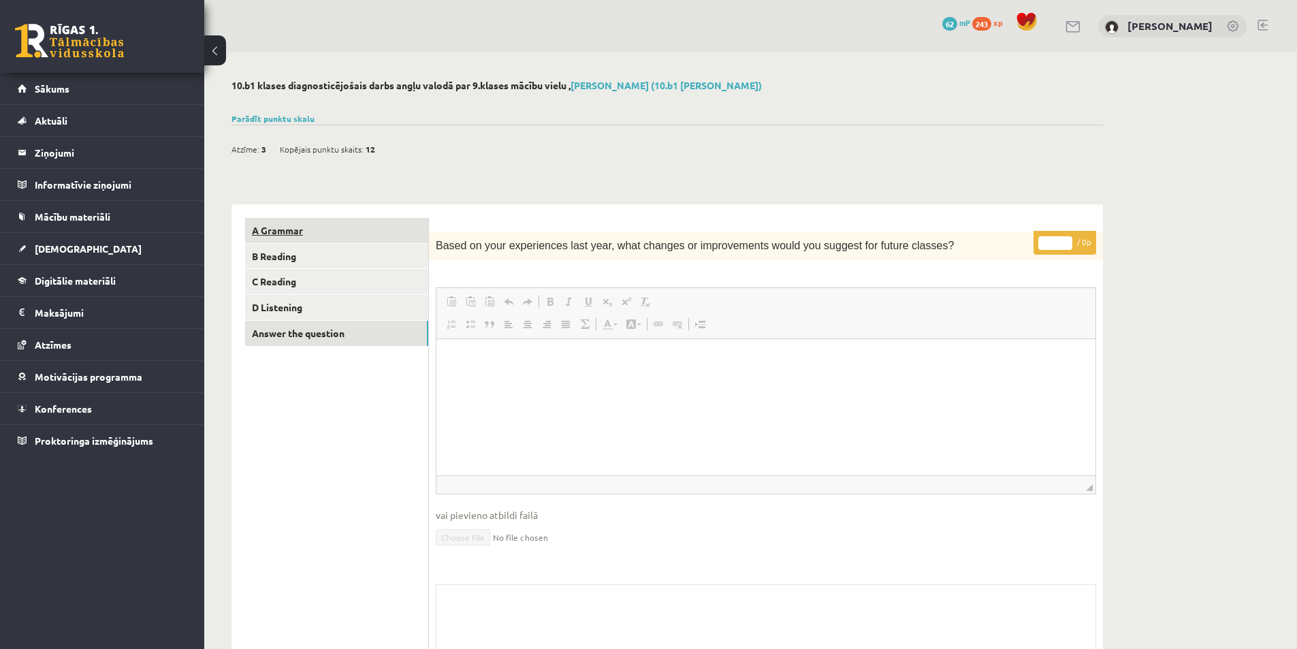
click at [285, 236] on link "A Grammar" at bounding box center [336, 230] width 183 height 25
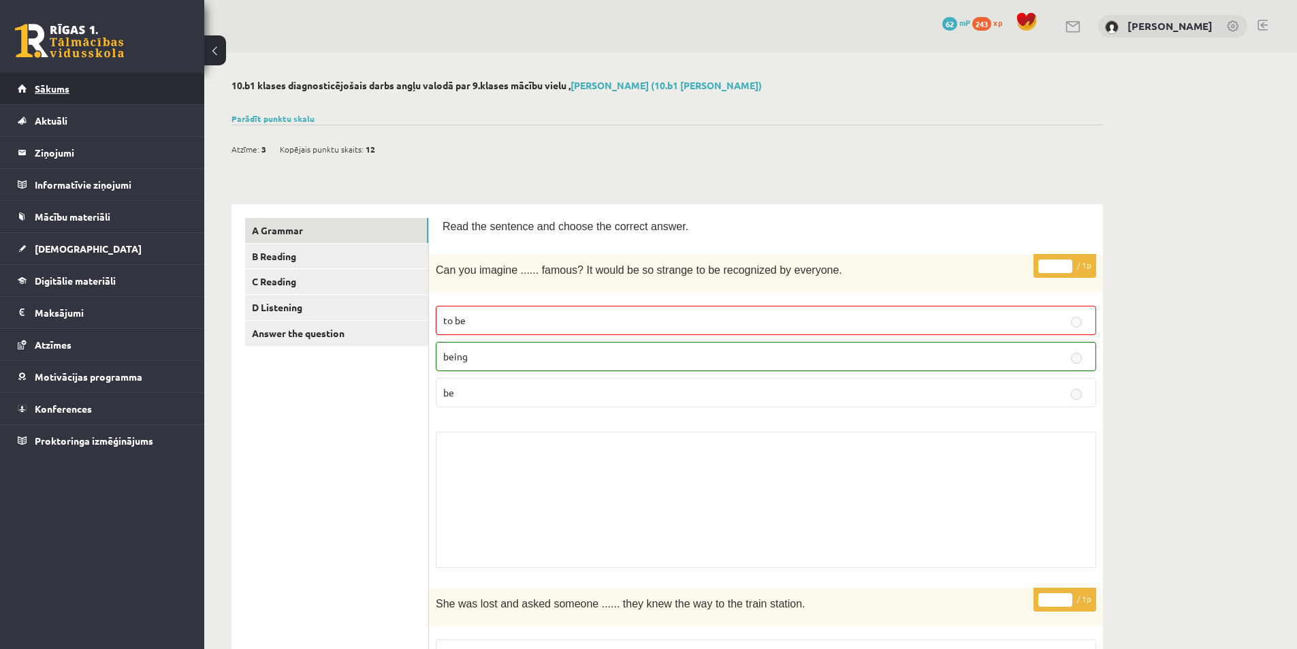
click at [88, 83] on link "Sākums" at bounding box center [102, 88] width 169 height 31
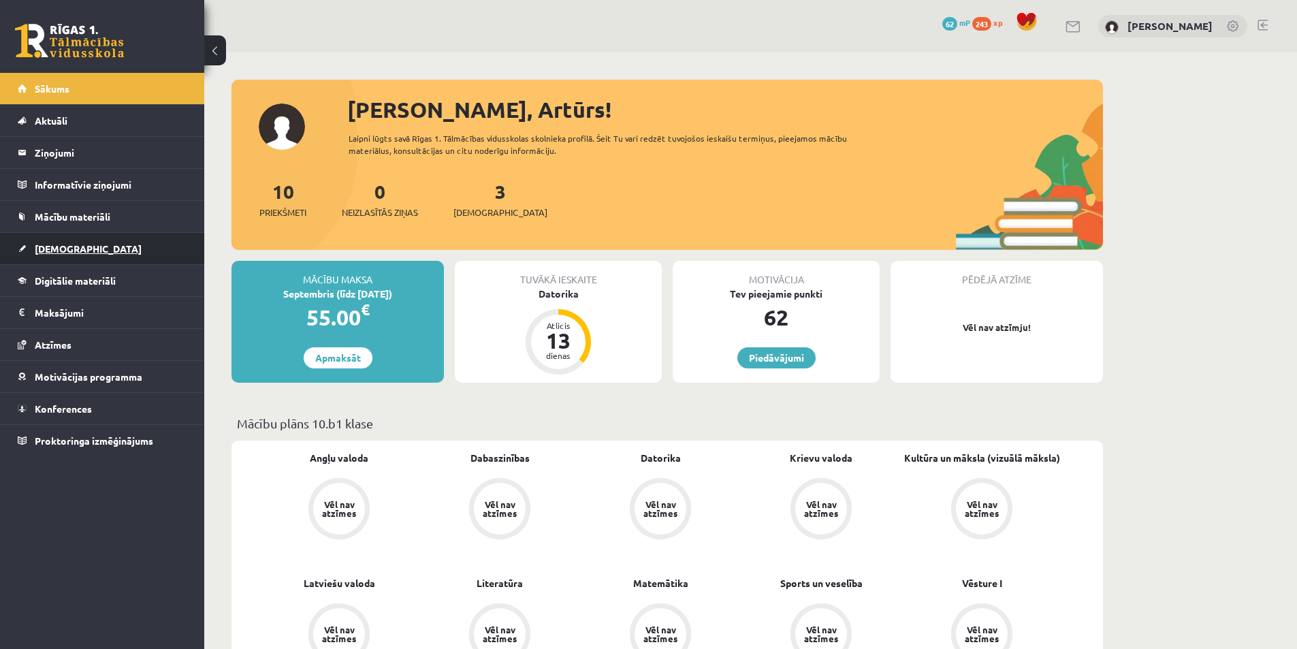
click at [47, 259] on link "[DEMOGRAPHIC_DATA]" at bounding box center [102, 248] width 169 height 31
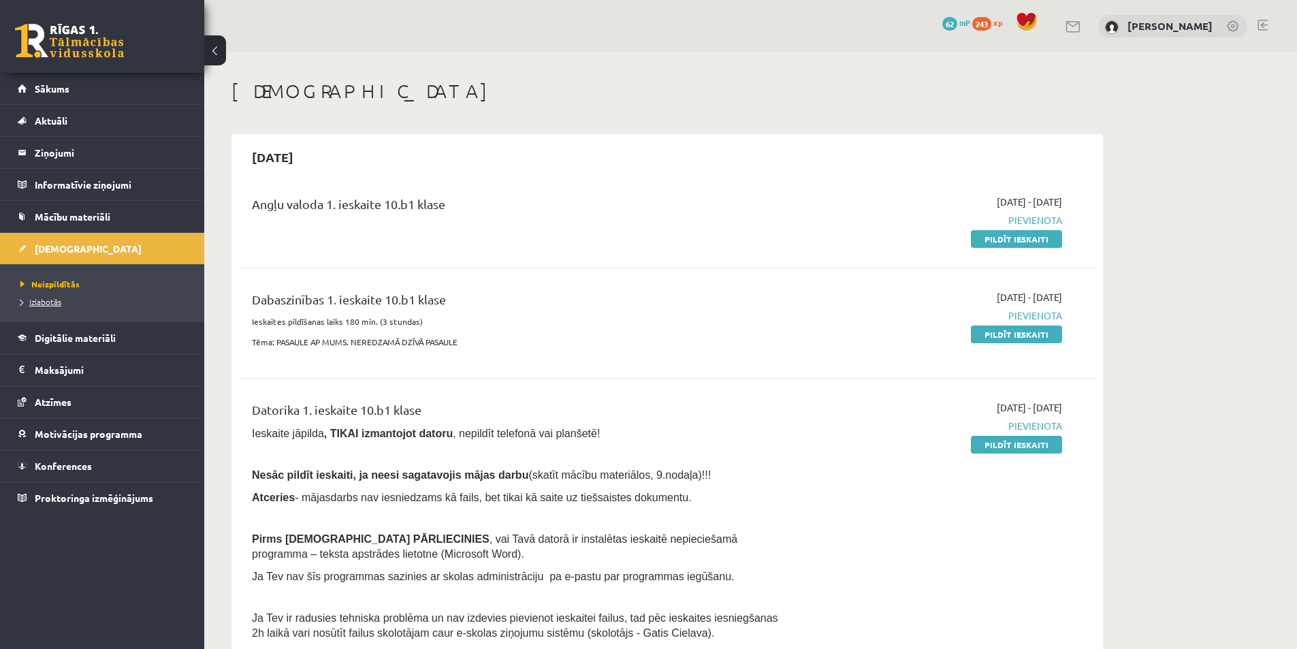
click at [44, 302] on span "Izlabotās" at bounding box center [40, 301] width 41 height 11
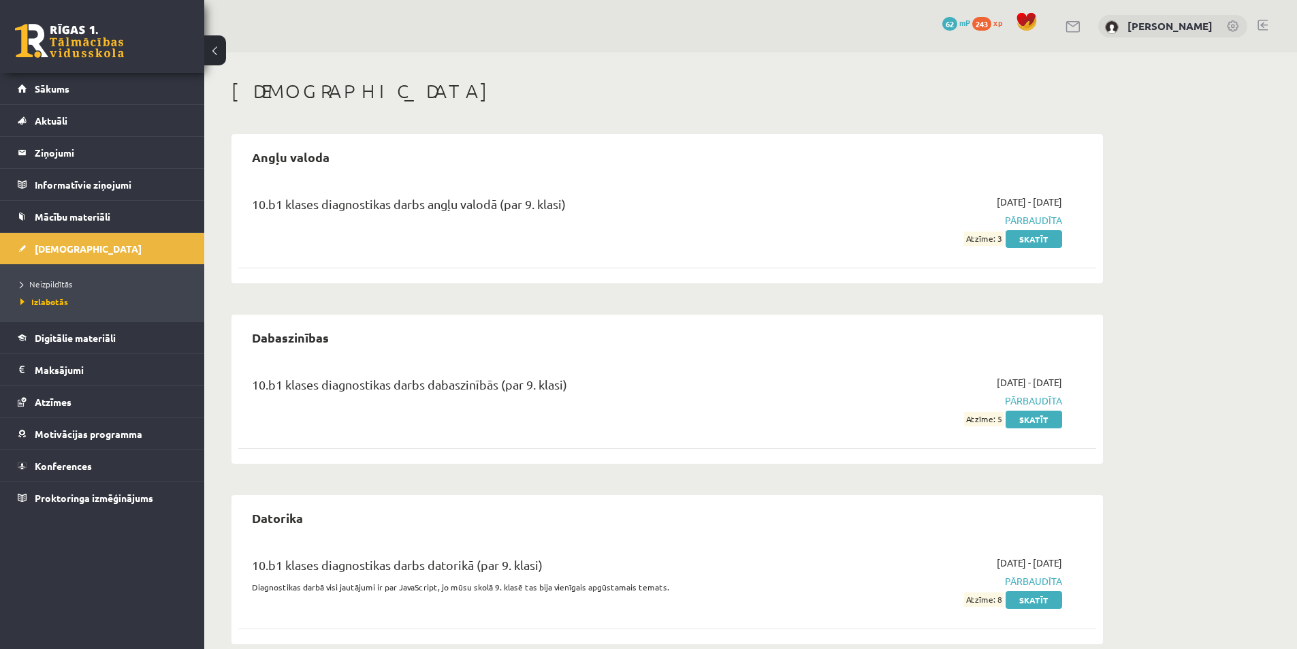
click at [1043, 229] on div "2025-09-01 - 2025-09-15 Pārbaudīta Atzīme: 3 Skatīt" at bounding box center [933, 220] width 277 height 51
click at [1045, 238] on link "Skatīt" at bounding box center [1033, 239] width 56 height 18
click at [1034, 233] on link "Skatīt" at bounding box center [1033, 239] width 56 height 18
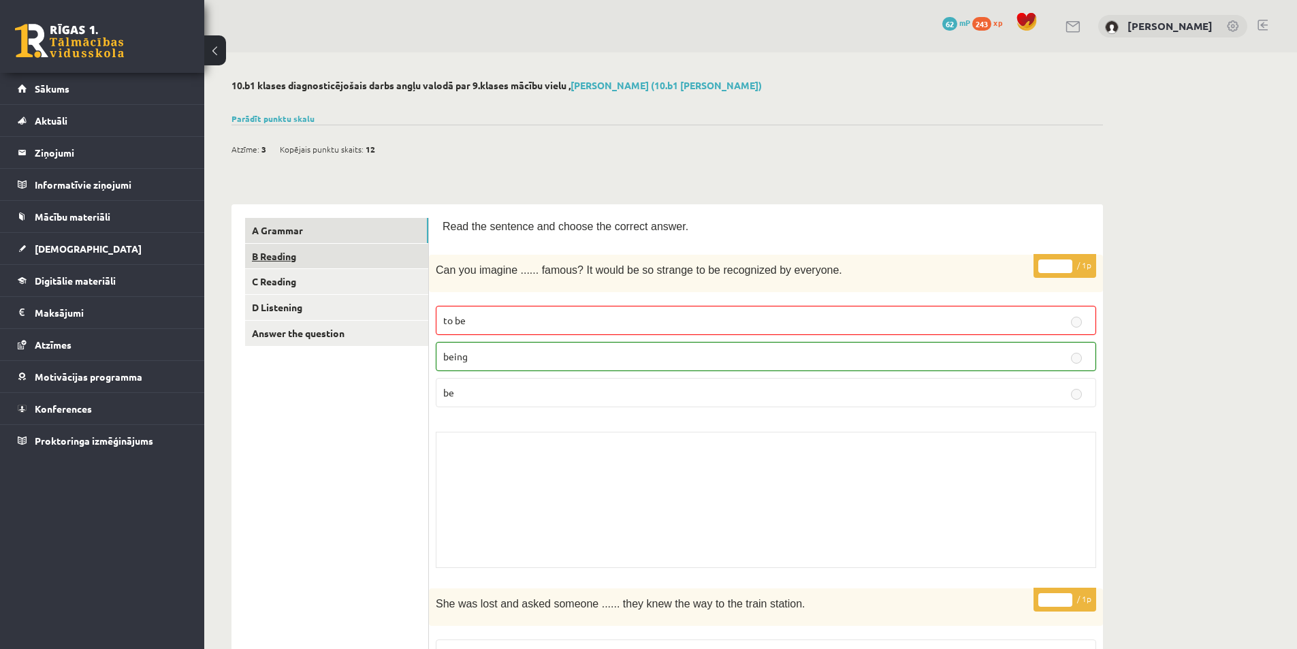
click at [296, 260] on link "B Reading" at bounding box center [336, 256] width 183 height 25
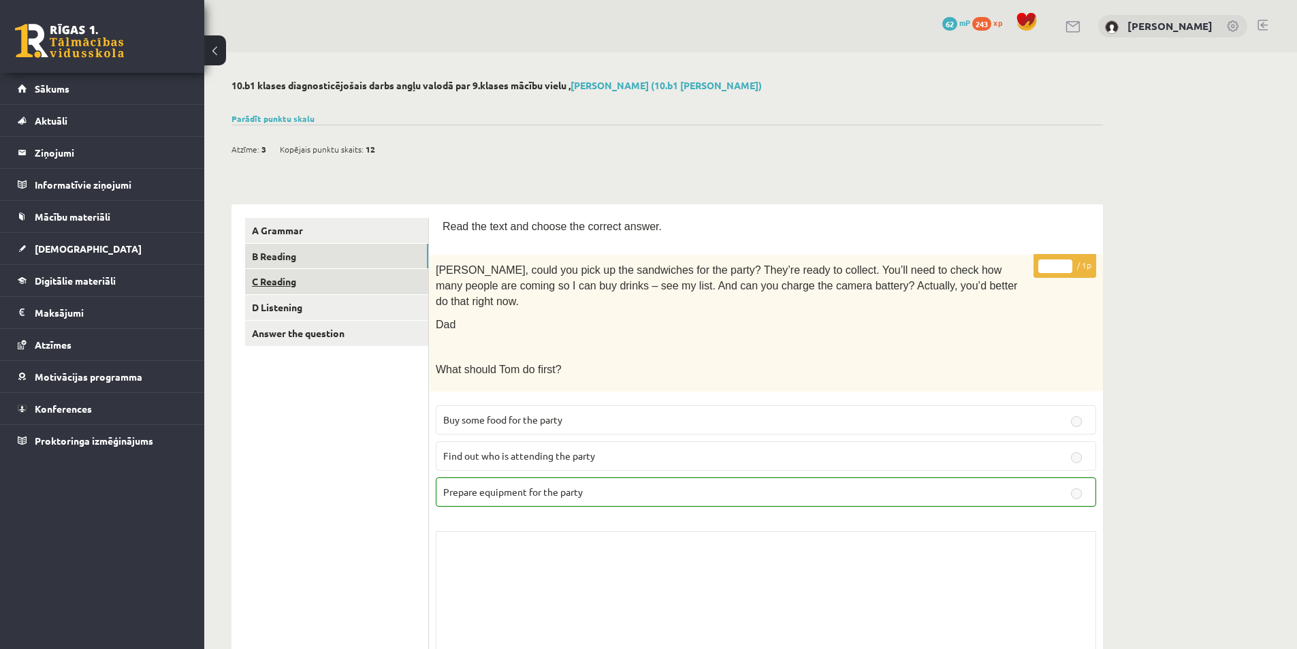
click at [283, 282] on link "C Reading" at bounding box center [336, 281] width 183 height 25
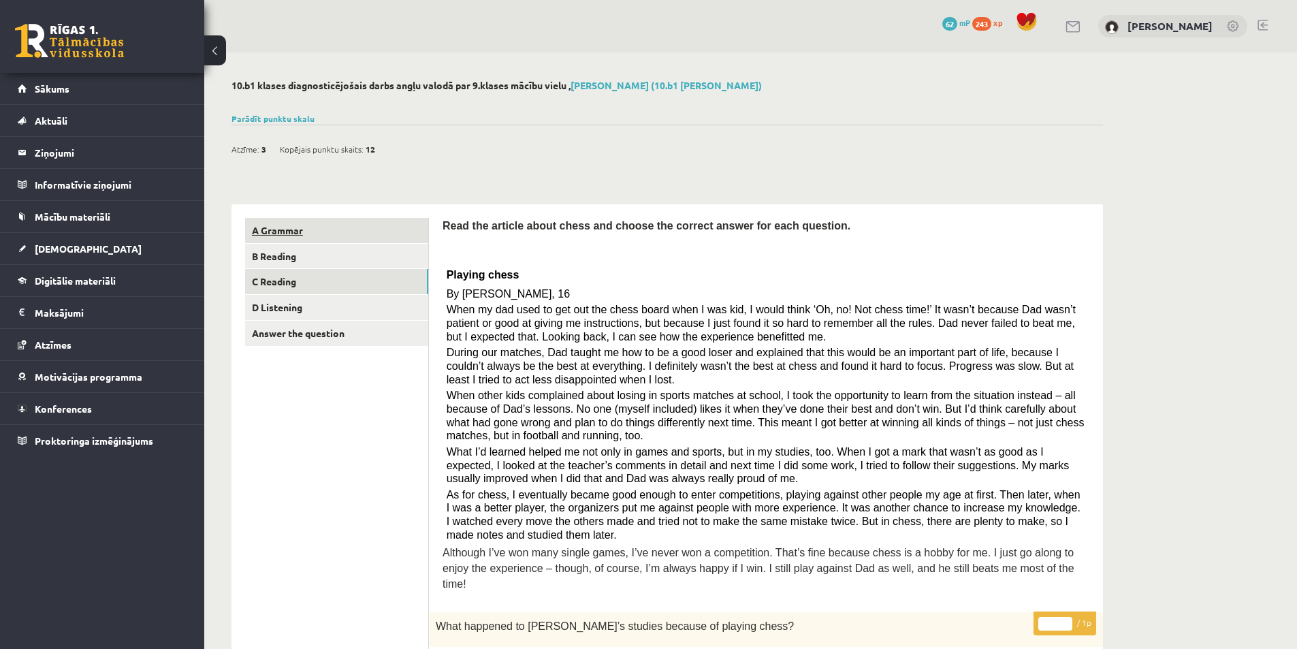
click at [263, 223] on link "A Grammar" at bounding box center [336, 230] width 183 height 25
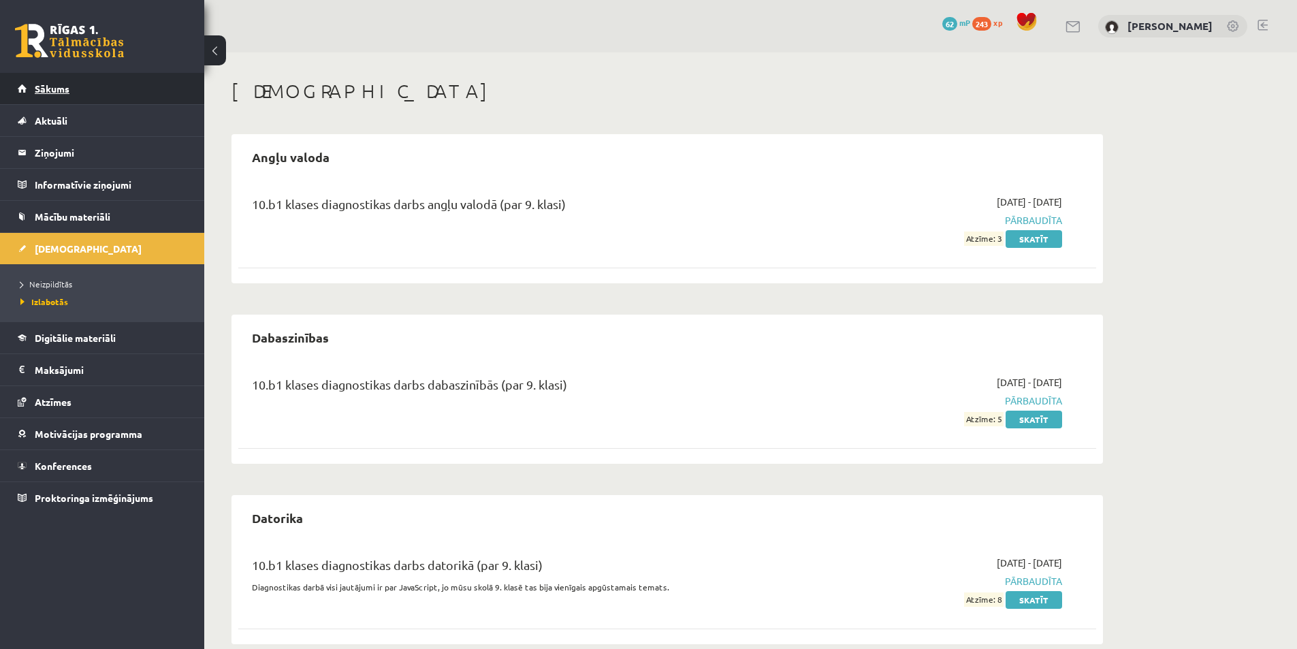
click at [31, 88] on link "Sākums" at bounding box center [102, 88] width 169 height 31
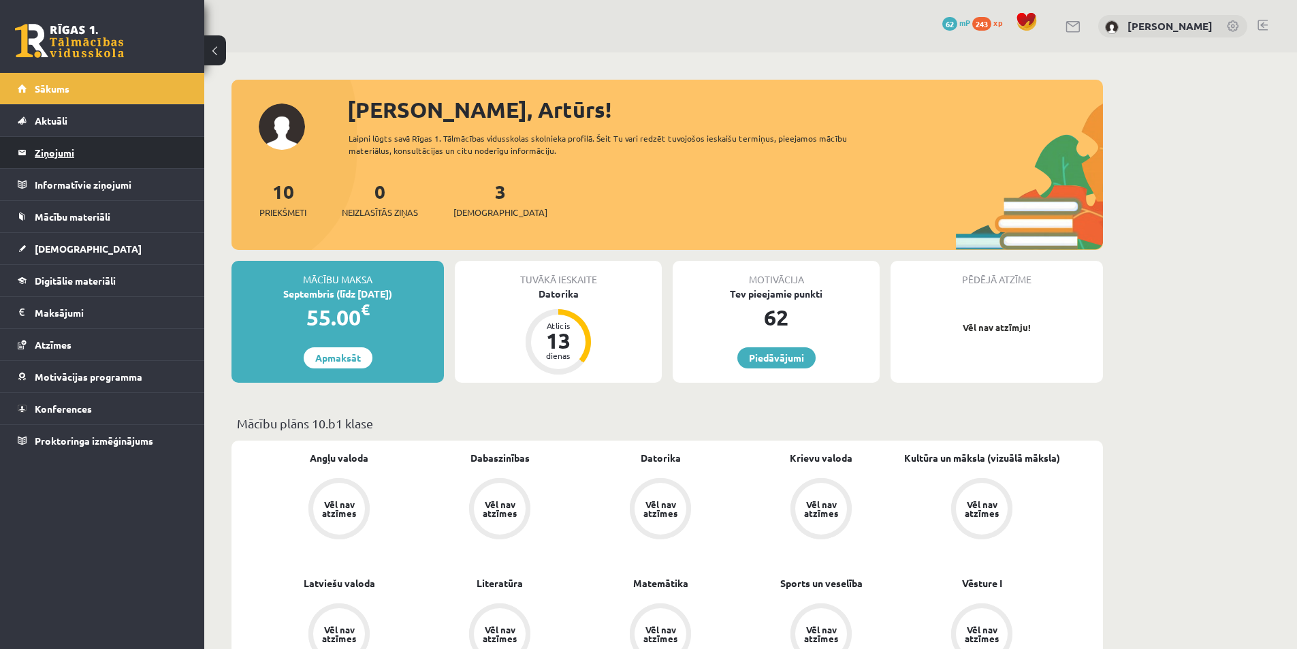
click at [50, 163] on legend "Ziņojumi 0" at bounding box center [111, 152] width 152 height 31
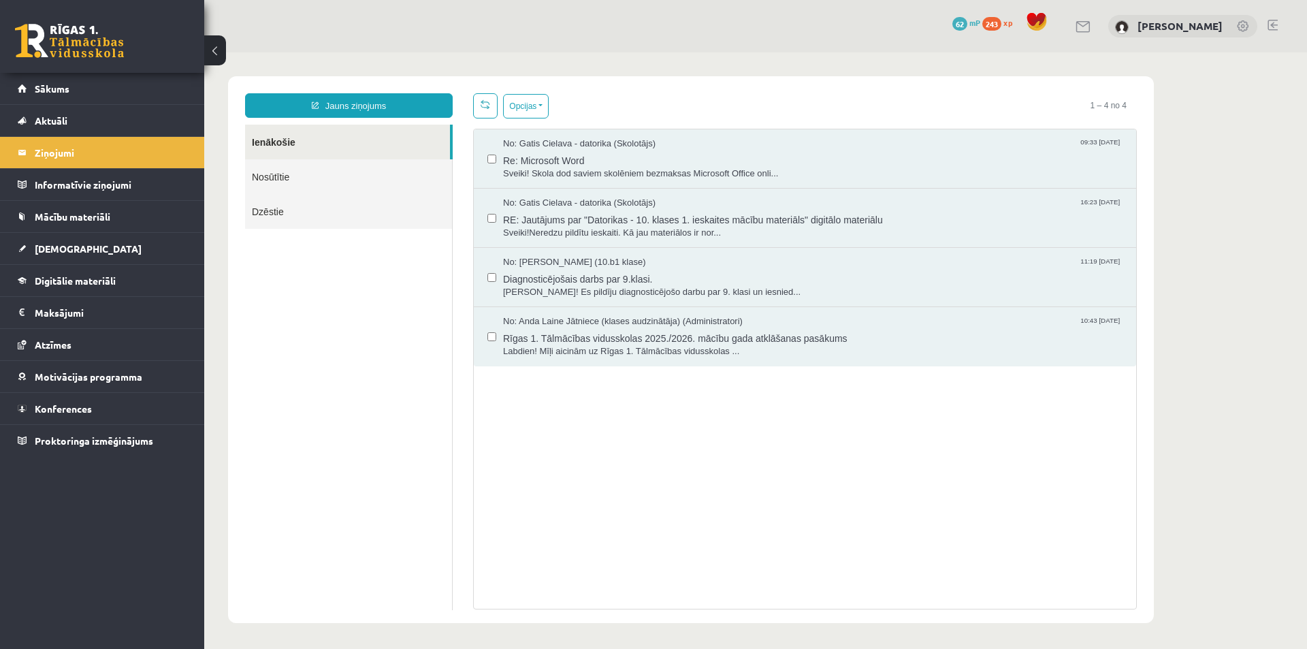
click at [270, 178] on link "Nosūtītie" at bounding box center [348, 176] width 207 height 35
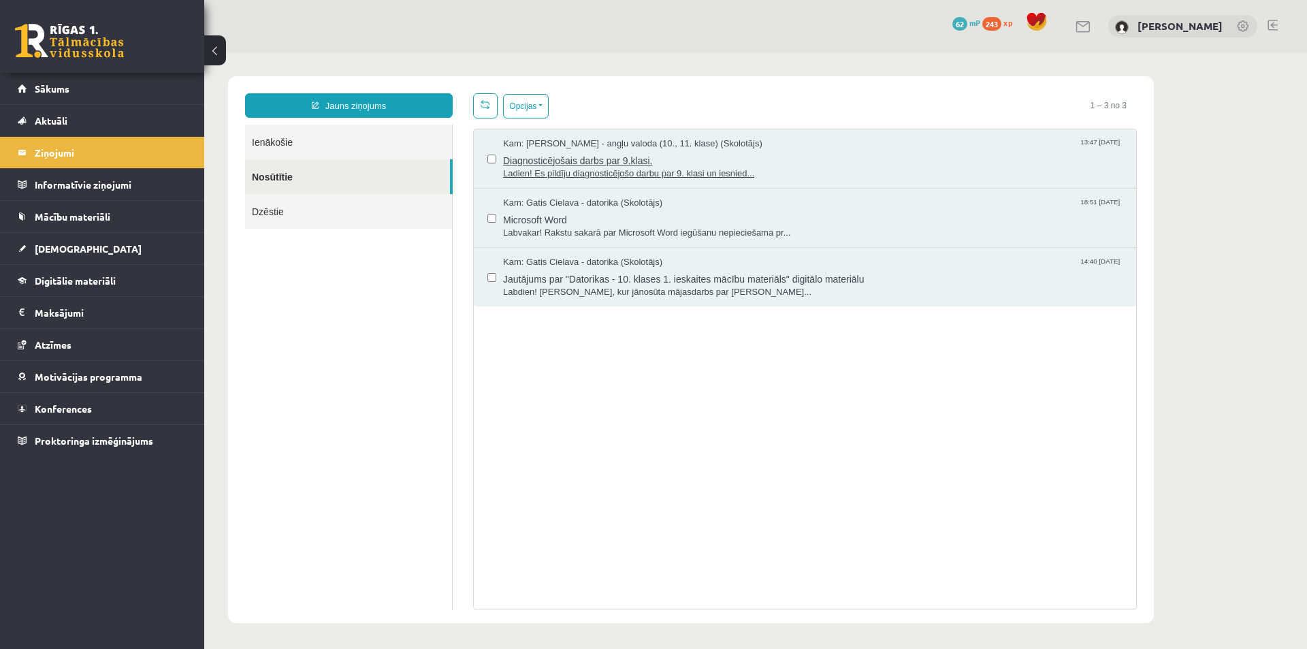
click at [546, 162] on span "Diagnosticējošais darbs par 9.klasi." at bounding box center [812, 158] width 619 height 17
click at [54, 89] on span "Sākums" at bounding box center [52, 88] width 35 height 12
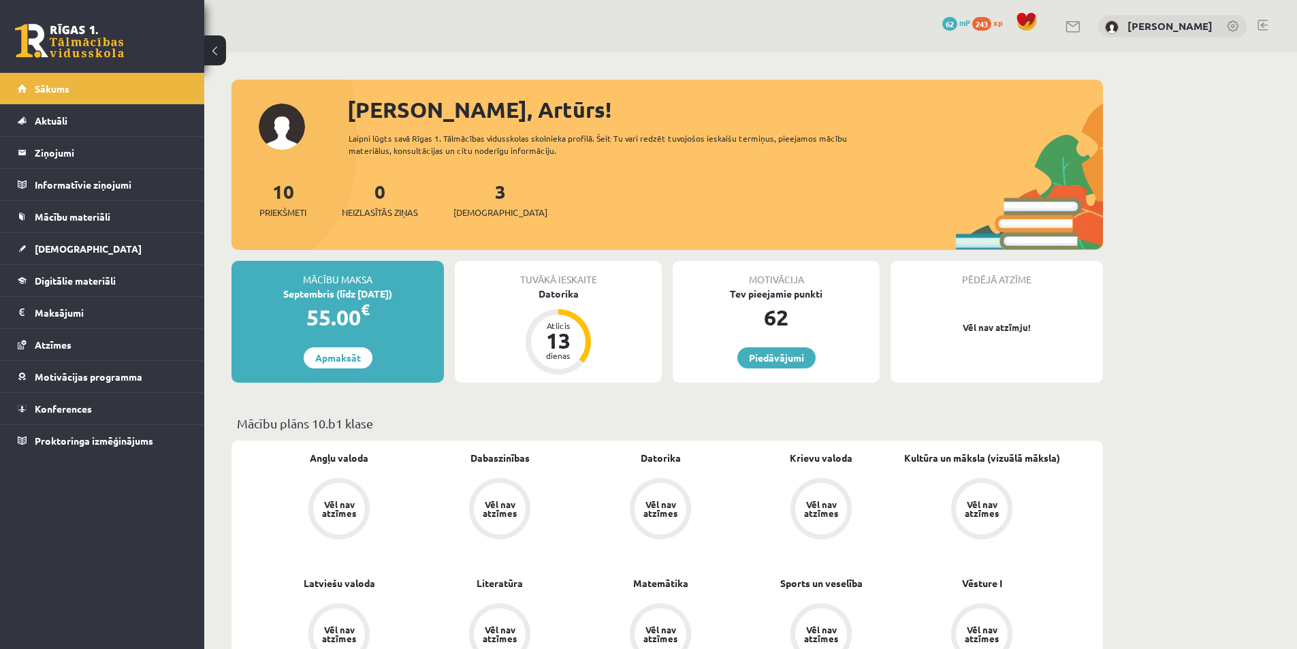
drag, startPoint x: 116, startPoint y: 83, endPoint x: 1164, endPoint y: 219, distance: 1056.9
click at [472, 216] on span "[DEMOGRAPHIC_DATA]" at bounding box center [500, 213] width 94 height 14
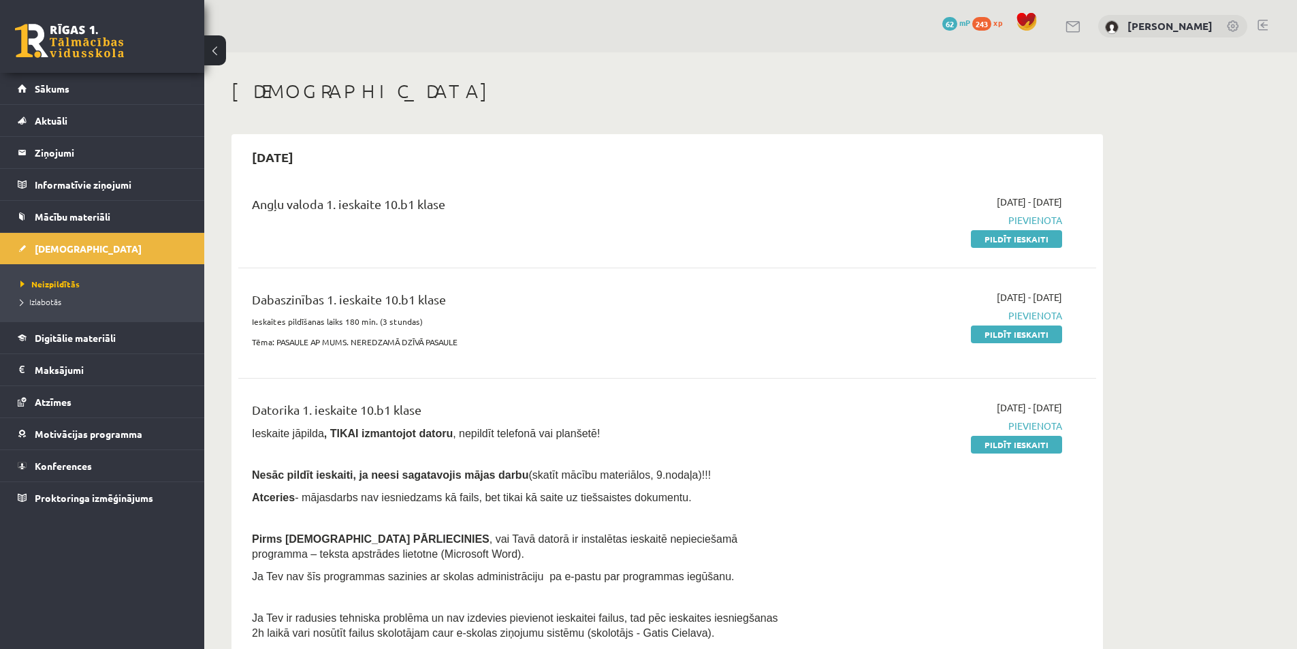
click at [115, 35] on link at bounding box center [69, 41] width 109 height 34
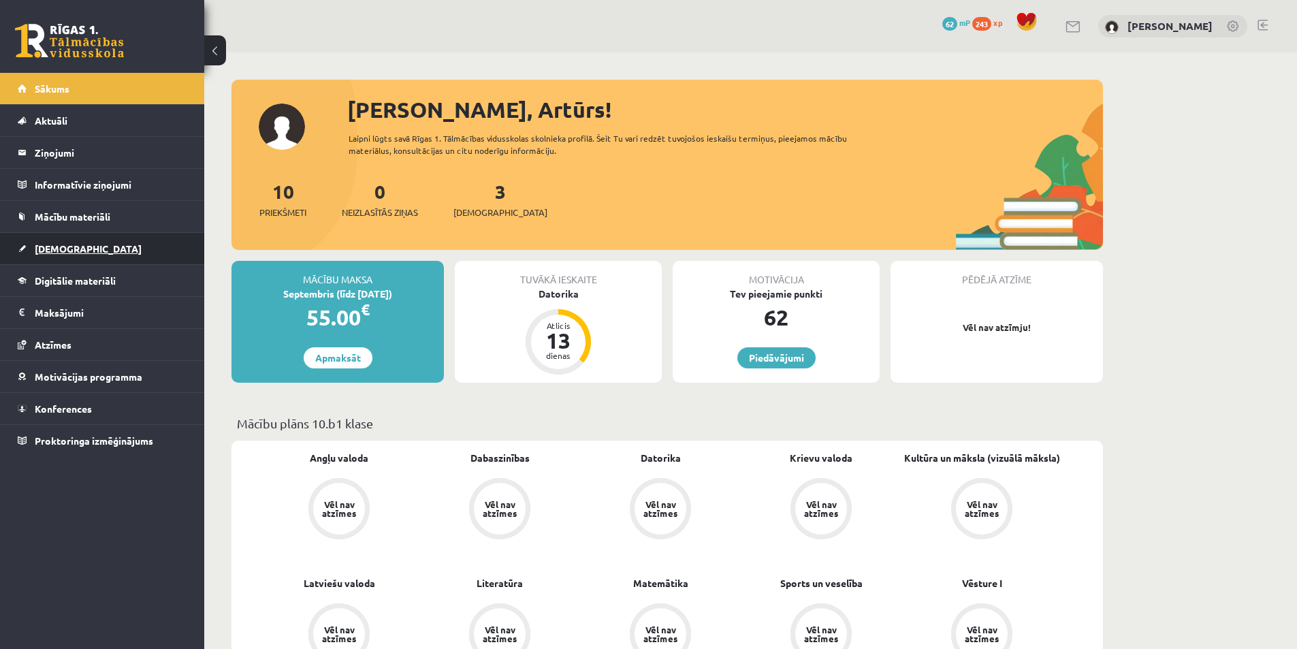
click at [62, 239] on link "[DEMOGRAPHIC_DATA]" at bounding box center [102, 248] width 169 height 31
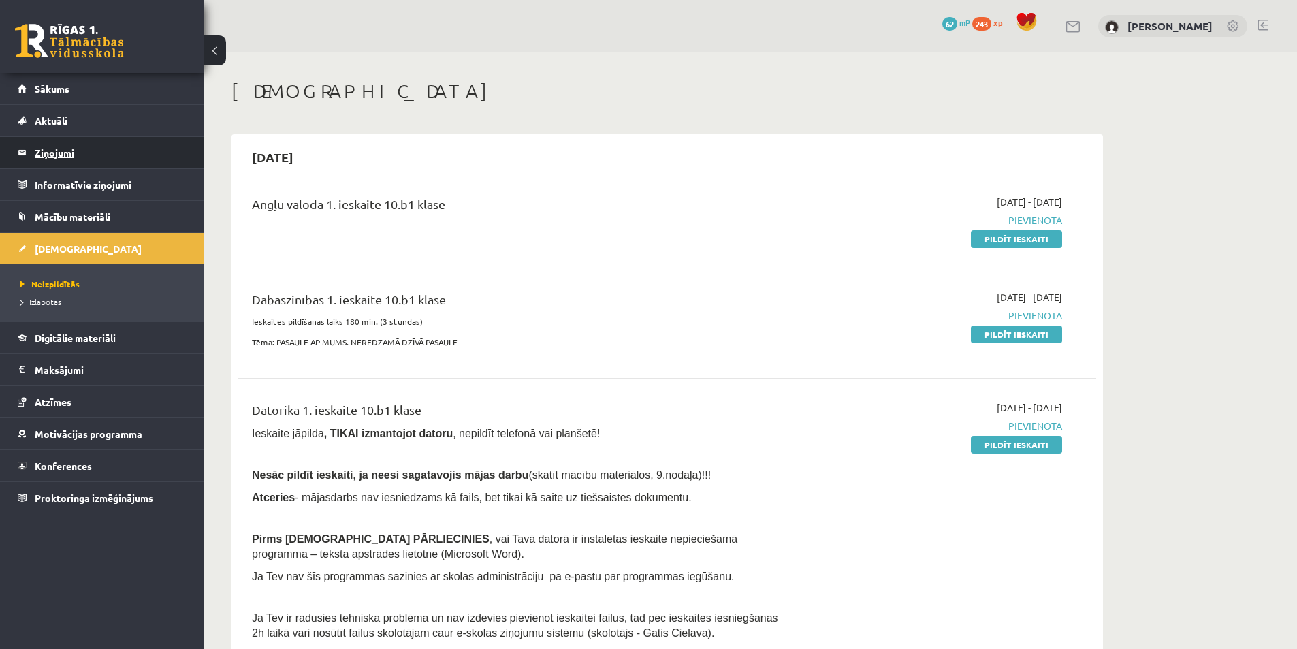
click at [59, 155] on legend "Ziņojumi 0" at bounding box center [111, 152] width 152 height 31
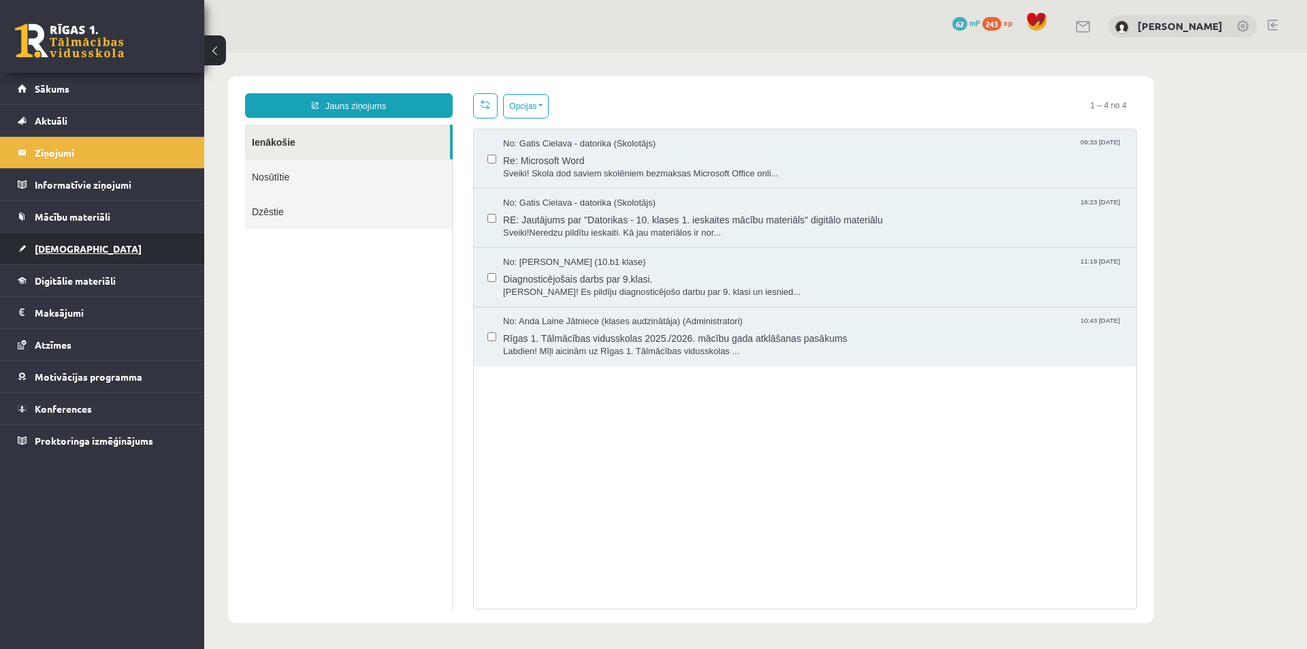
click at [52, 255] on link "[DEMOGRAPHIC_DATA]" at bounding box center [102, 248] width 169 height 31
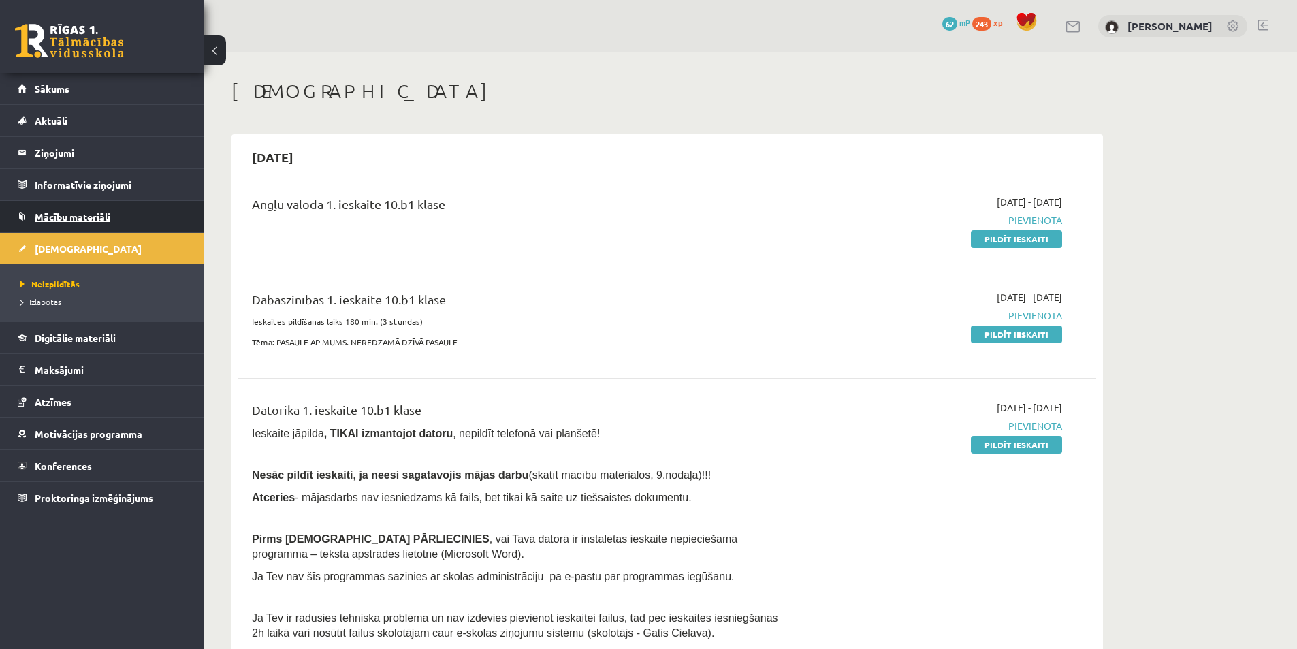
click at [65, 214] on span "Mācību materiāli" at bounding box center [73, 216] width 76 height 12
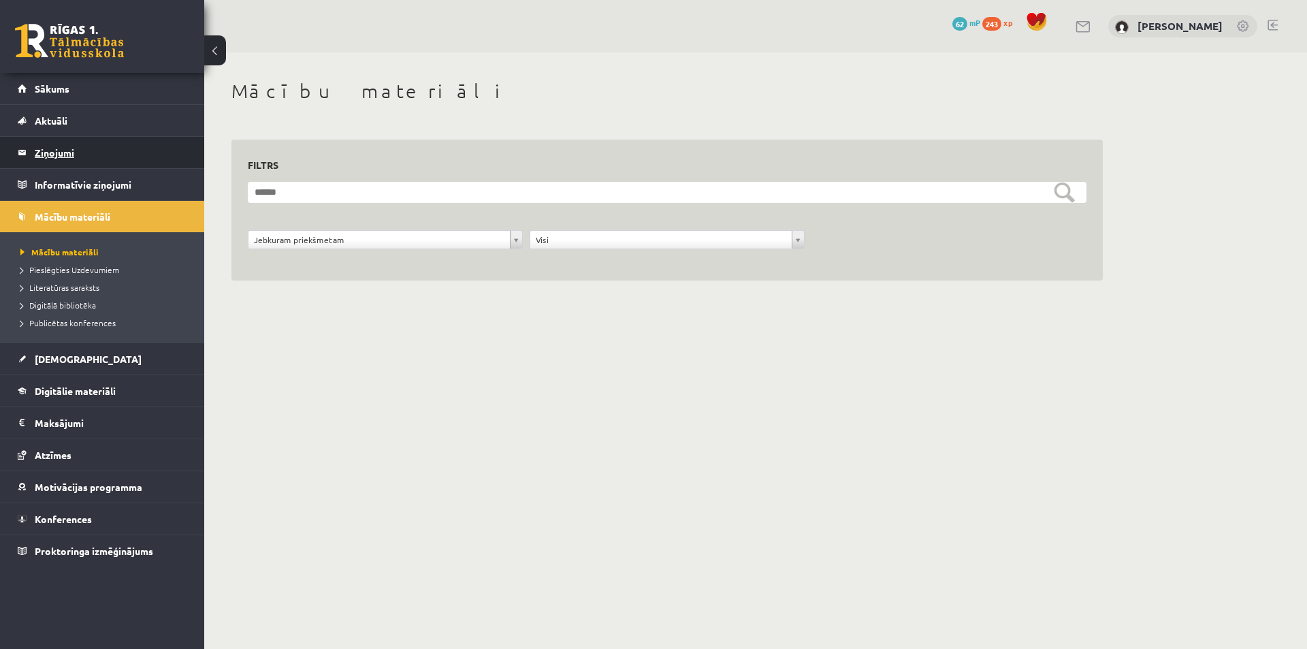
click at [61, 157] on legend "Ziņojumi 0" at bounding box center [111, 152] width 152 height 31
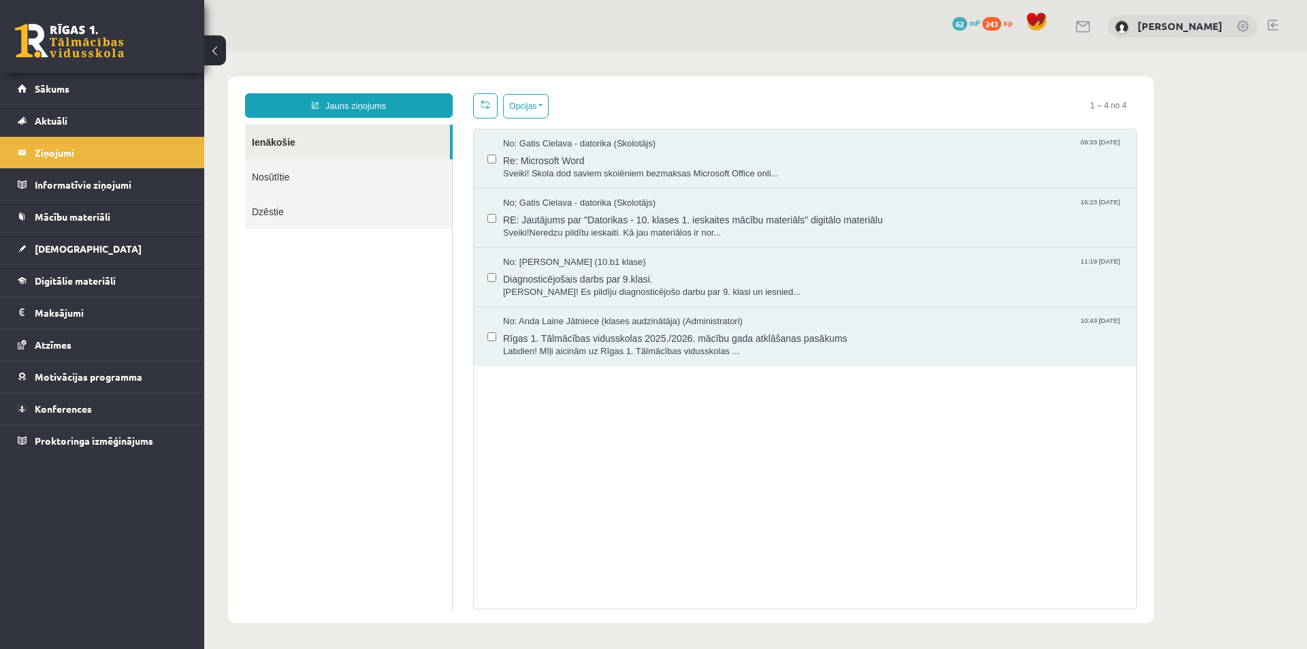
click at [287, 181] on link "Nosūtītie" at bounding box center [348, 176] width 207 height 35
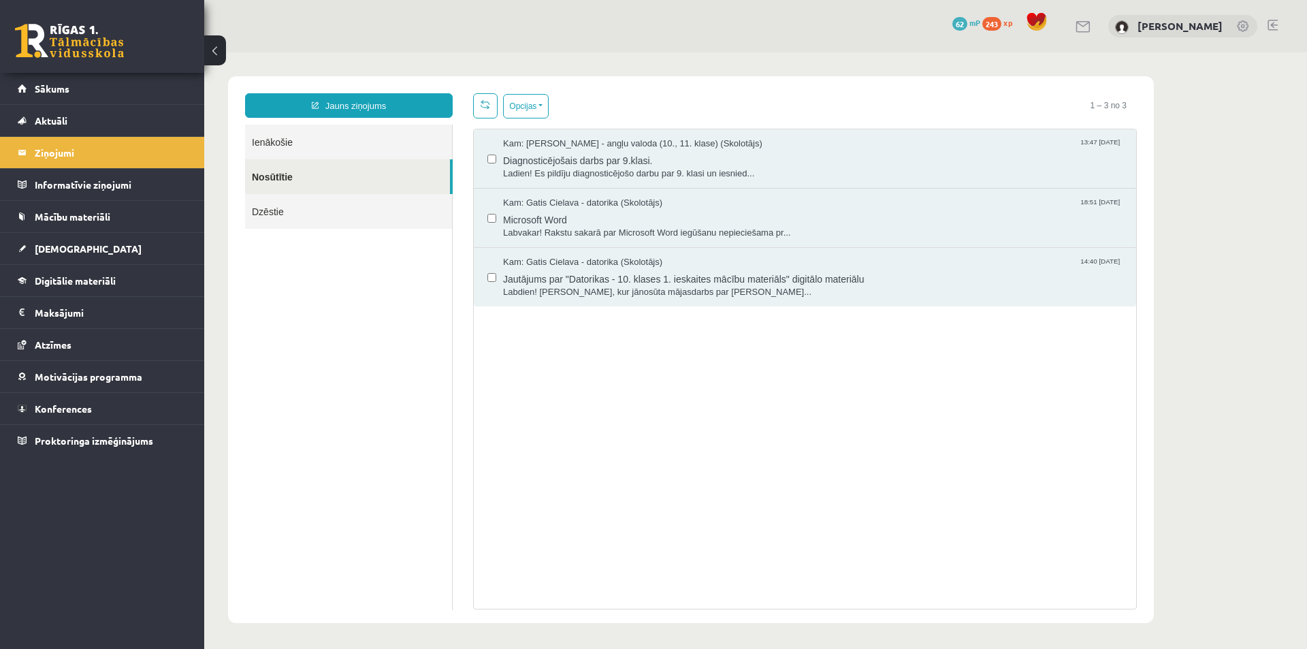
click at [303, 148] on link "Ienākošie" at bounding box center [348, 142] width 207 height 35
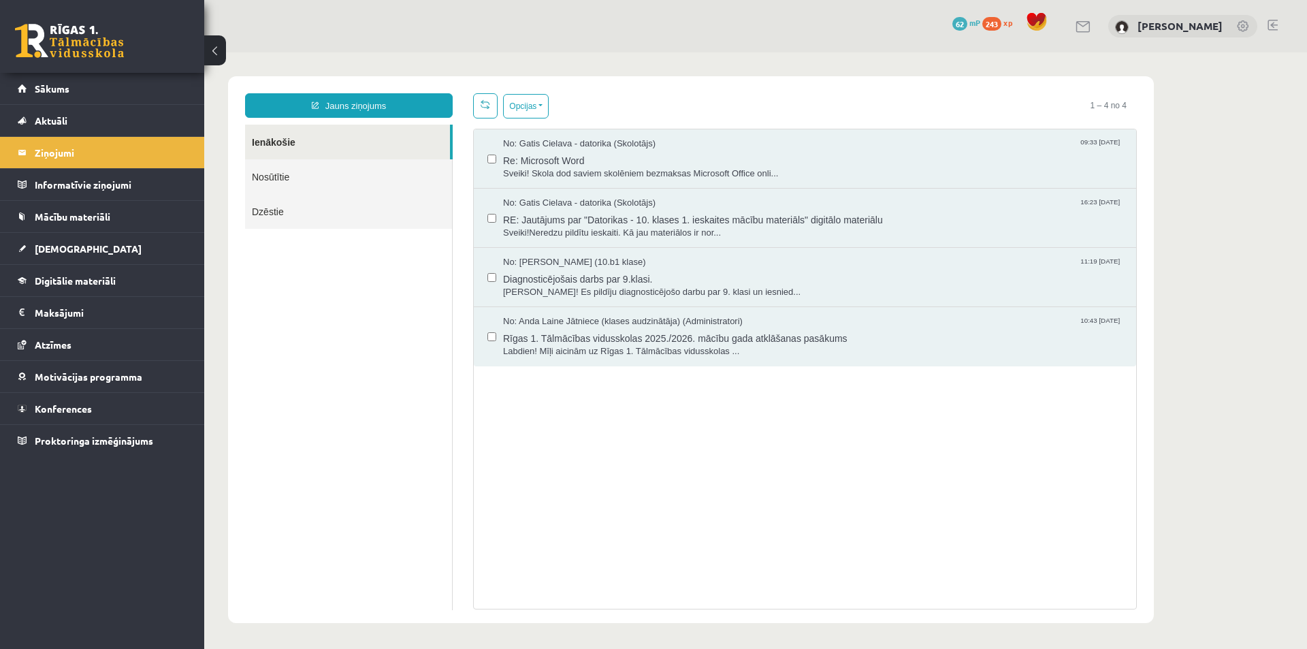
drag, startPoint x: 593, startPoint y: 252, endPoint x: 602, endPoint y: 243, distance: 12.0
drag, startPoint x: 602, startPoint y: 243, endPoint x: 405, endPoint y: 448, distance: 284.0
click at [395, 450] on ul "Ienākošie Nosūtītie Dzēstie" at bounding box center [349, 367] width 208 height 485
click at [284, 146] on link "Ienākošie" at bounding box center [347, 142] width 205 height 35
click at [63, 46] on link at bounding box center [69, 41] width 109 height 34
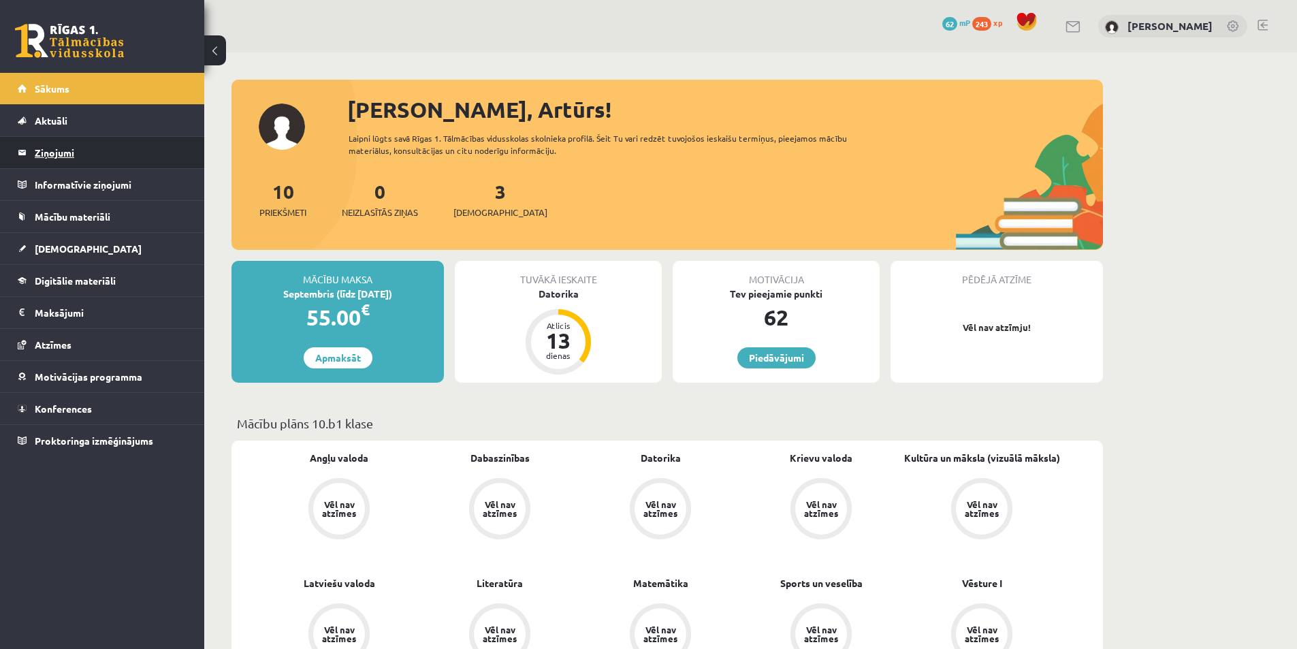
click at [35, 152] on legend "Ziņojumi 0" at bounding box center [111, 152] width 152 height 31
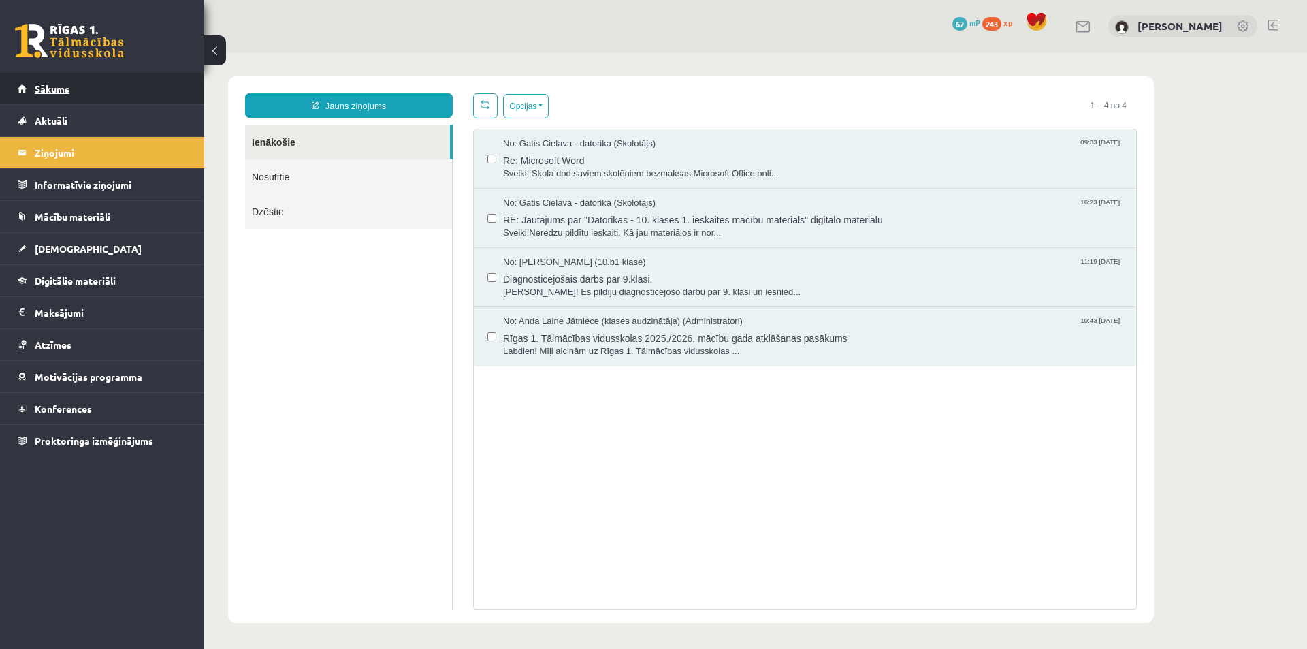
click at [46, 89] on span "Sākums" at bounding box center [52, 88] width 35 height 12
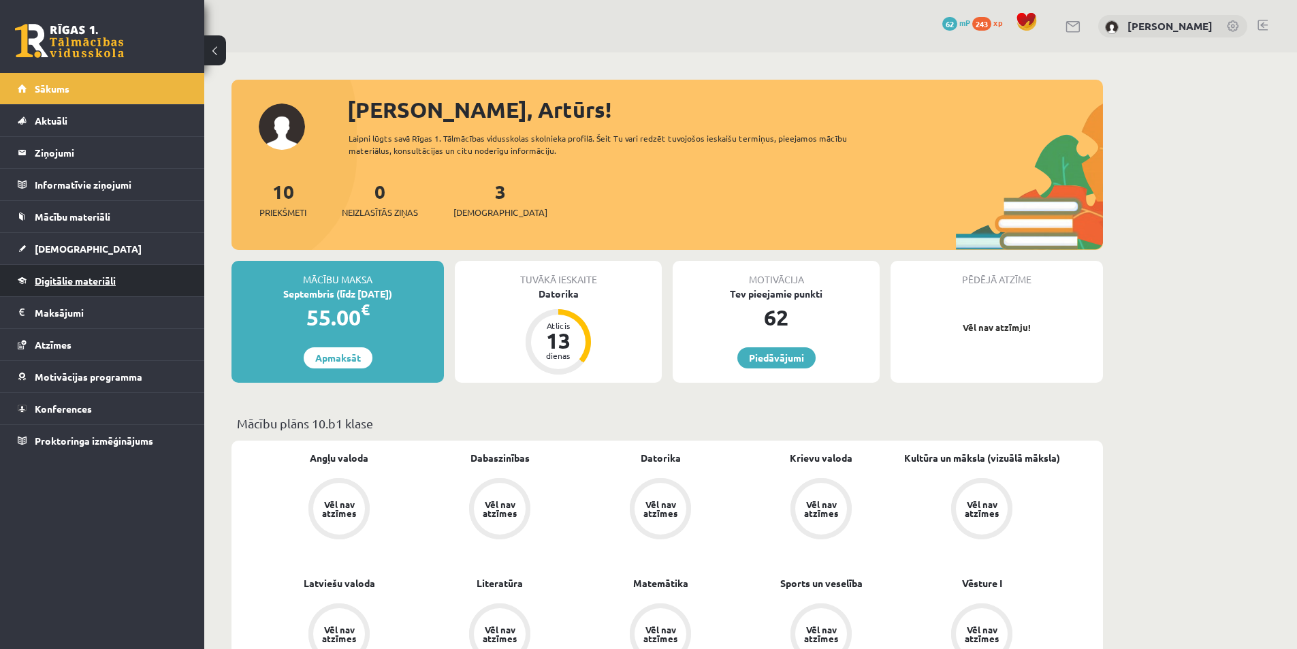
click at [67, 287] on link "Digitālie materiāli" at bounding box center [102, 280] width 169 height 31
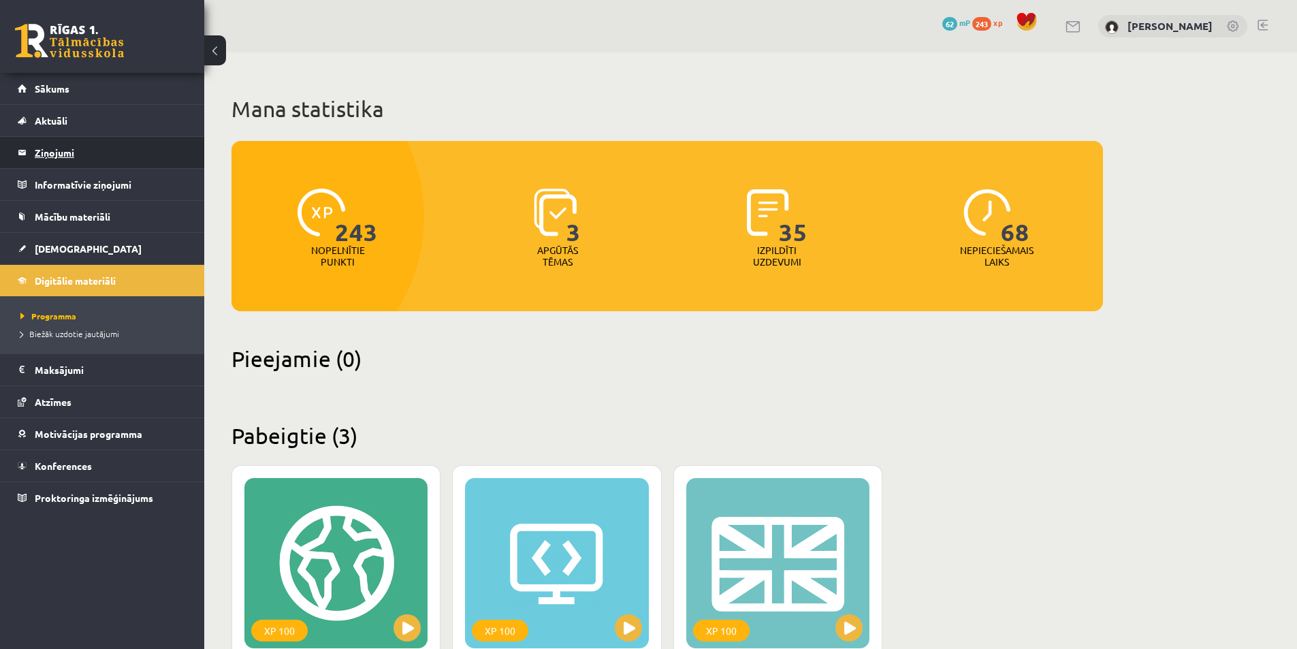
click at [82, 149] on legend "Ziņojumi 0" at bounding box center [111, 152] width 152 height 31
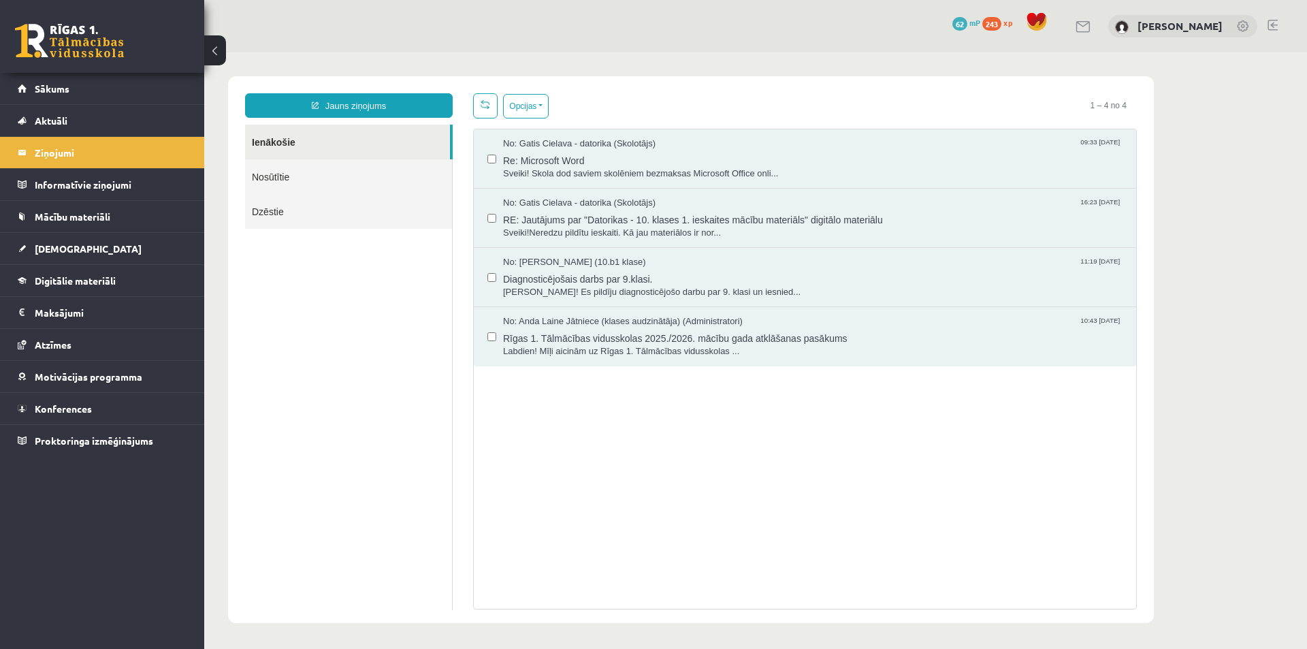
click at [298, 182] on link "Nosūtītie" at bounding box center [348, 176] width 207 height 35
click at [280, 172] on link "Nosūtītie" at bounding box center [348, 176] width 207 height 35
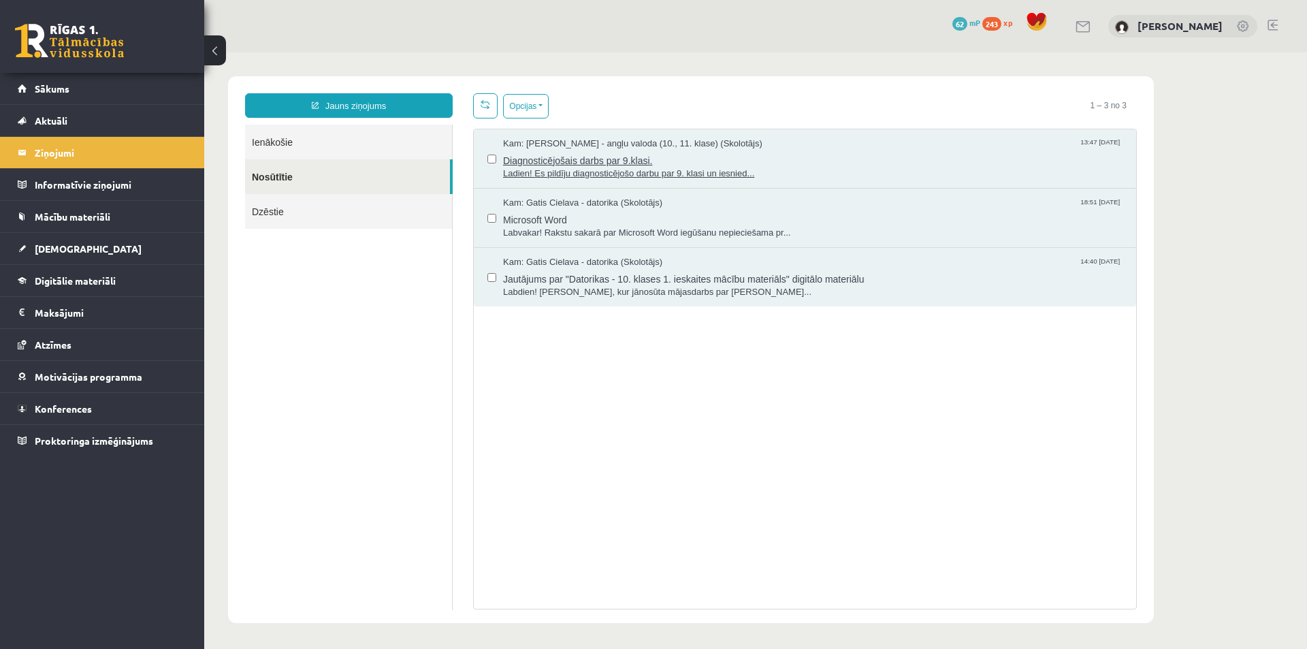
click at [643, 141] on span "Kam: [PERSON_NAME] - angļu valoda (10., 11. klase) (Skolotājs)" at bounding box center [632, 143] width 259 height 13
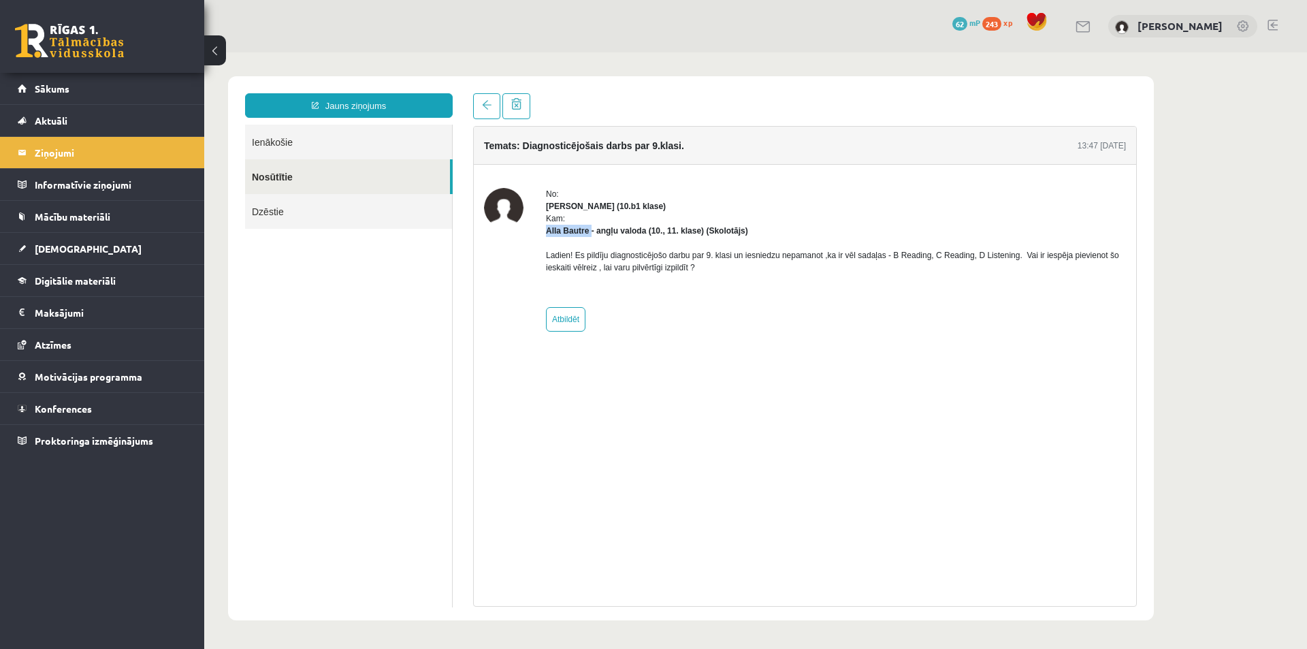
drag, startPoint x: 539, startPoint y: 228, endPoint x: 591, endPoint y: 235, distance: 52.8
click at [591, 235] on div "No: [PERSON_NAME] (10.b1 klase) Kam: [PERSON_NAME] - angļu valoda (10., 11. kla…" at bounding box center [805, 260] width 642 height 144
copy strong "[PERSON_NAME]"
click at [80, 149] on legend "Ziņojumi 0" at bounding box center [111, 152] width 152 height 31
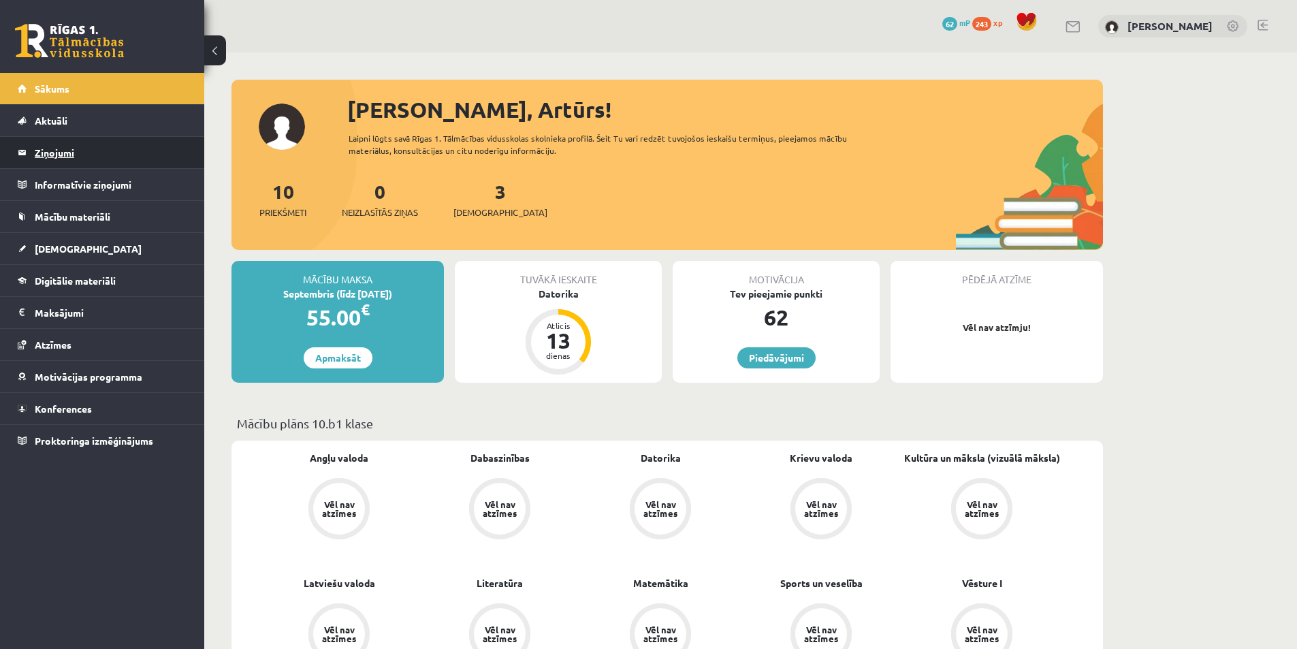
click at [36, 150] on legend "Ziņojumi 0" at bounding box center [111, 152] width 152 height 31
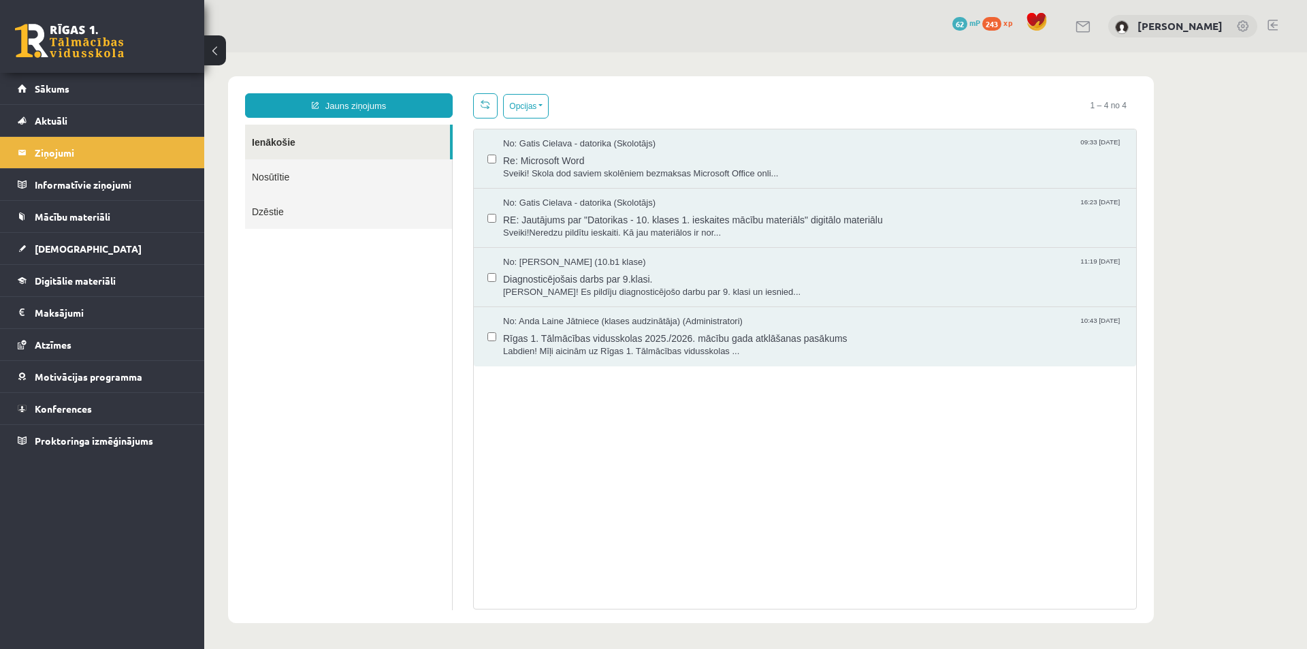
click at [285, 191] on link "Nosūtītie" at bounding box center [348, 176] width 207 height 35
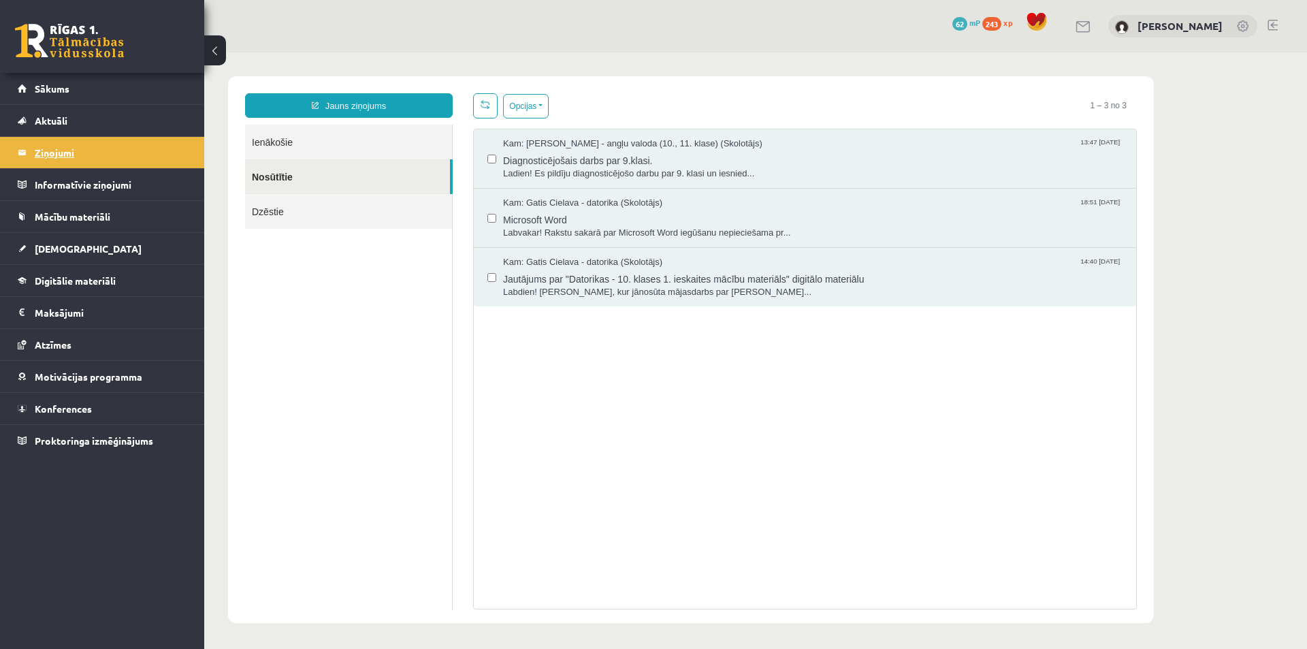
click at [76, 154] on legend "Ziņojumi 0" at bounding box center [111, 152] width 152 height 31
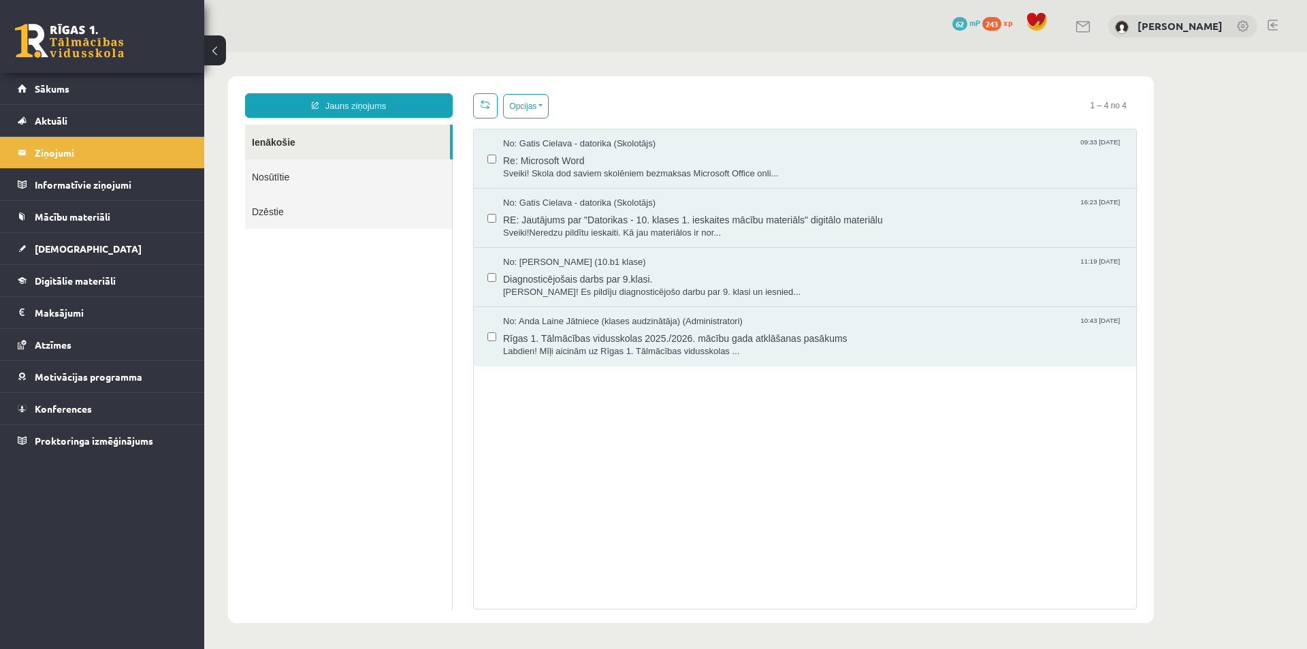
drag, startPoint x: 628, startPoint y: 197, endPoint x: 330, endPoint y: 180, distance: 298.5
click at [330, 180] on link "Nosūtītie" at bounding box center [348, 176] width 207 height 35
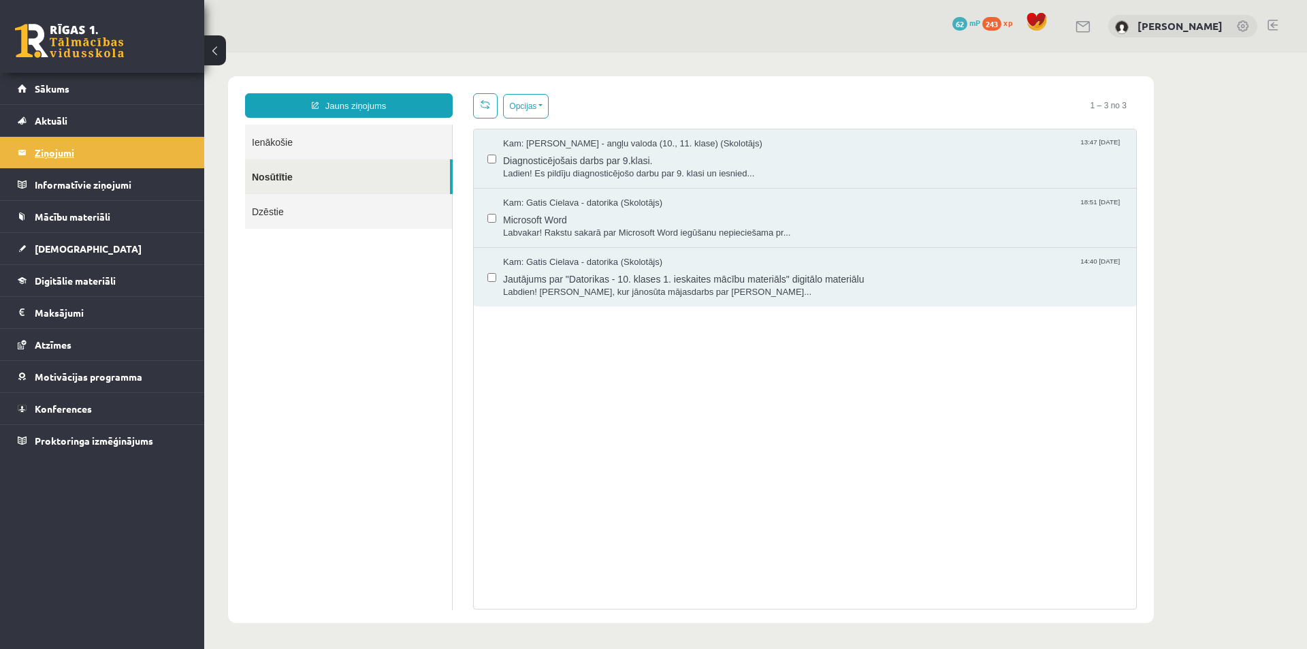
click at [75, 152] on legend "Ziņojumi 0" at bounding box center [111, 152] width 152 height 31
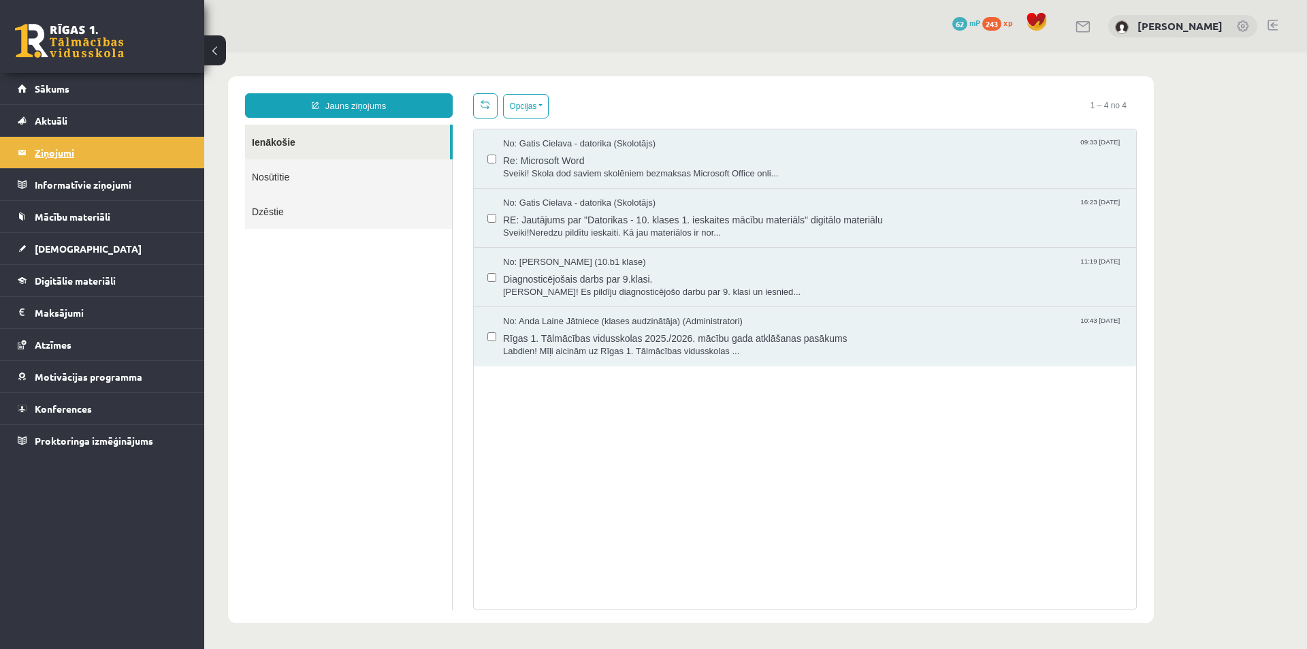
click at [65, 159] on legend "Ziņojumi 0" at bounding box center [111, 152] width 152 height 31
click at [64, 250] on span "[DEMOGRAPHIC_DATA]" at bounding box center [88, 248] width 107 height 12
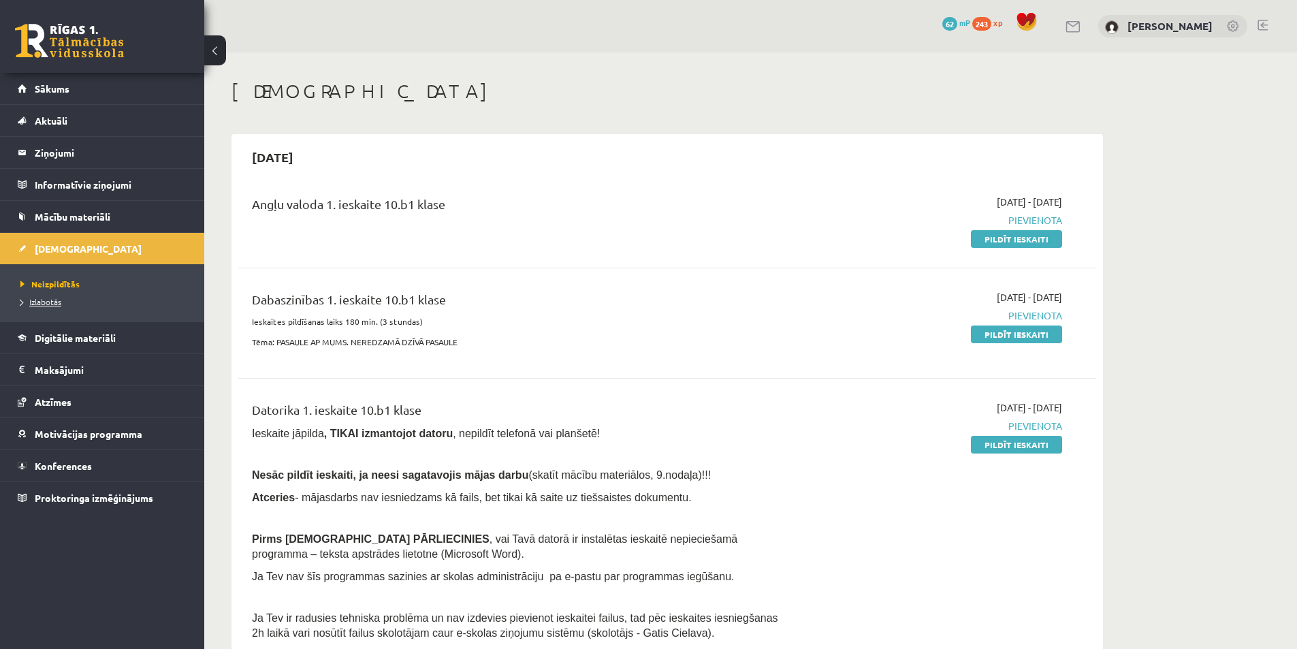
click at [56, 301] on span "Izlabotās" at bounding box center [40, 301] width 41 height 11
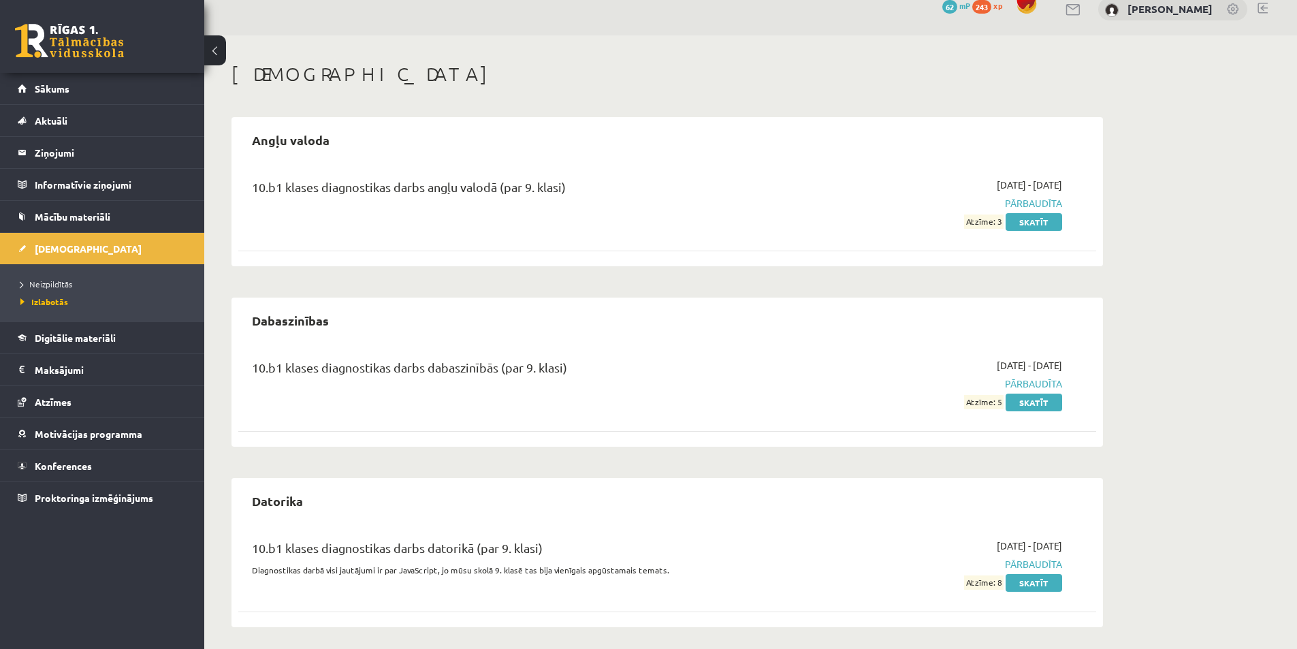
scroll to position [22, 0]
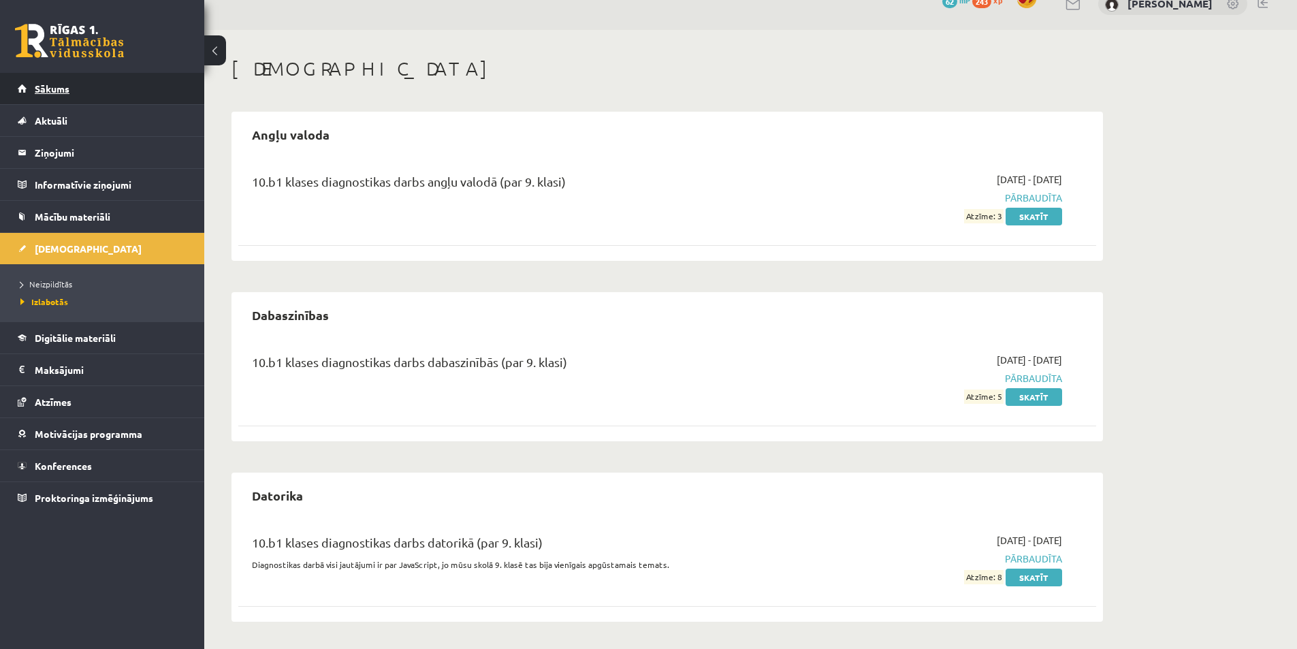
click at [64, 88] on span "Sākums" at bounding box center [52, 88] width 35 height 12
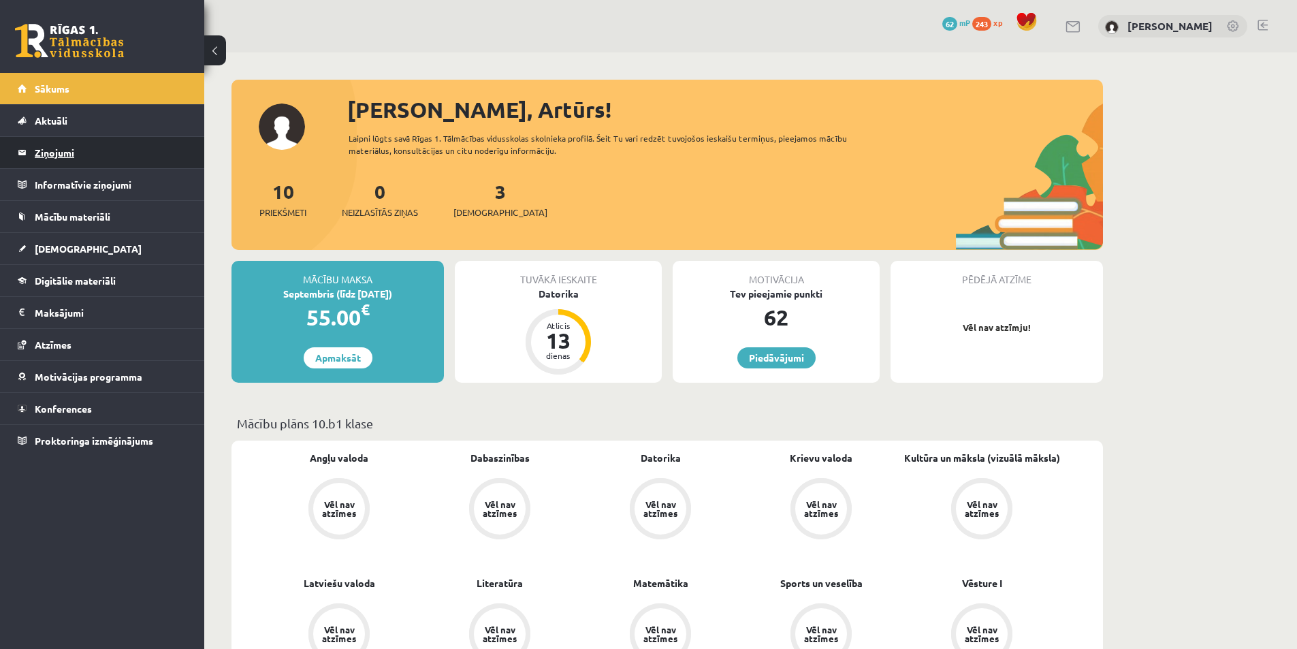
click at [50, 147] on legend "Ziņojumi 0" at bounding box center [111, 152] width 152 height 31
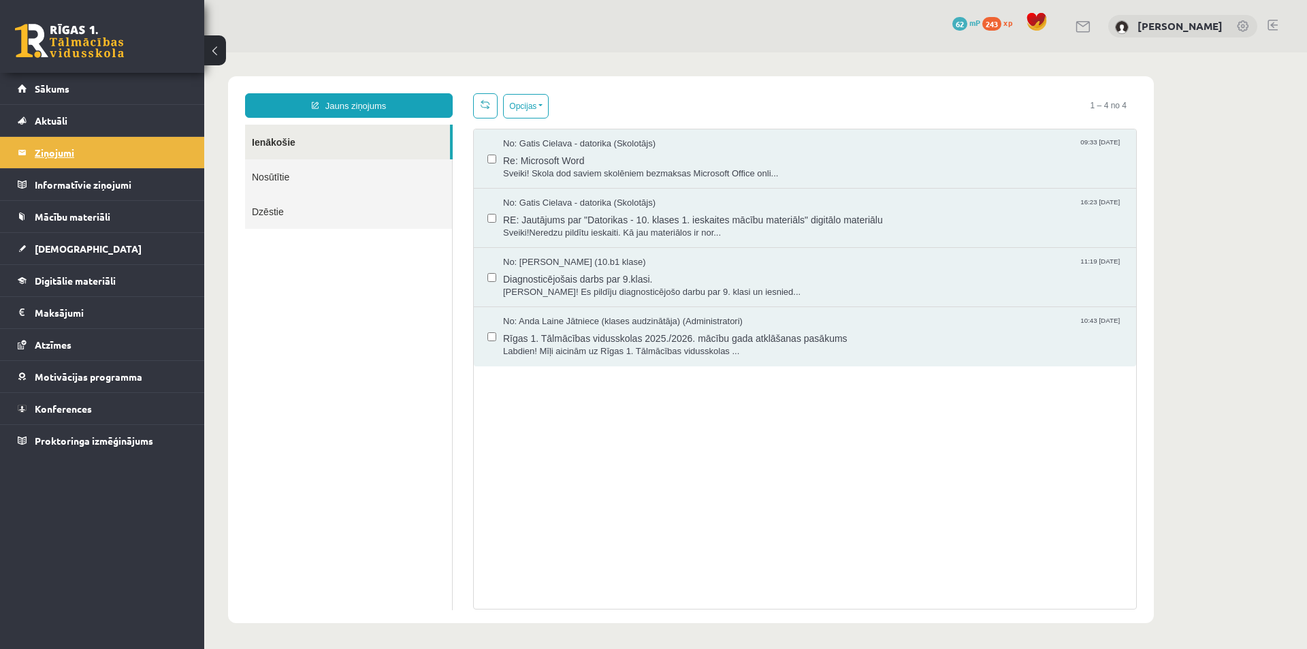
click at [53, 157] on legend "Ziņojumi 0" at bounding box center [111, 152] width 152 height 31
click at [44, 255] on link "[DEMOGRAPHIC_DATA]" at bounding box center [102, 248] width 169 height 31
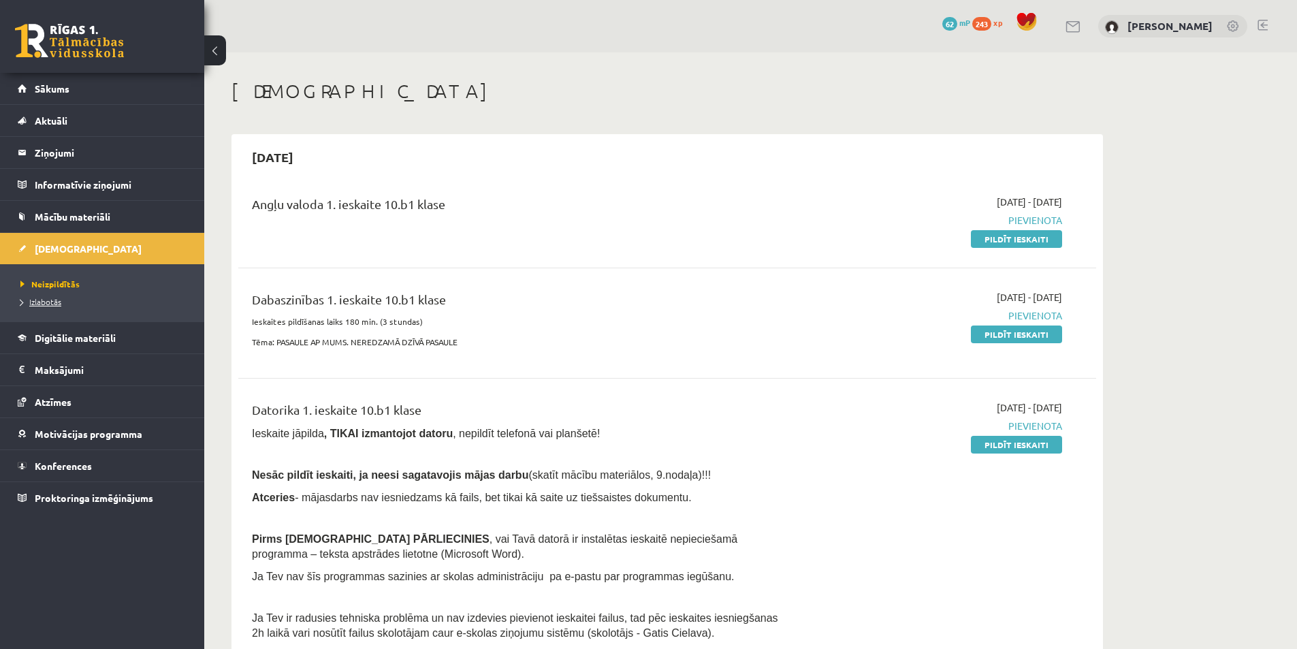
click at [49, 299] on span "Izlabotās" at bounding box center [40, 301] width 41 height 11
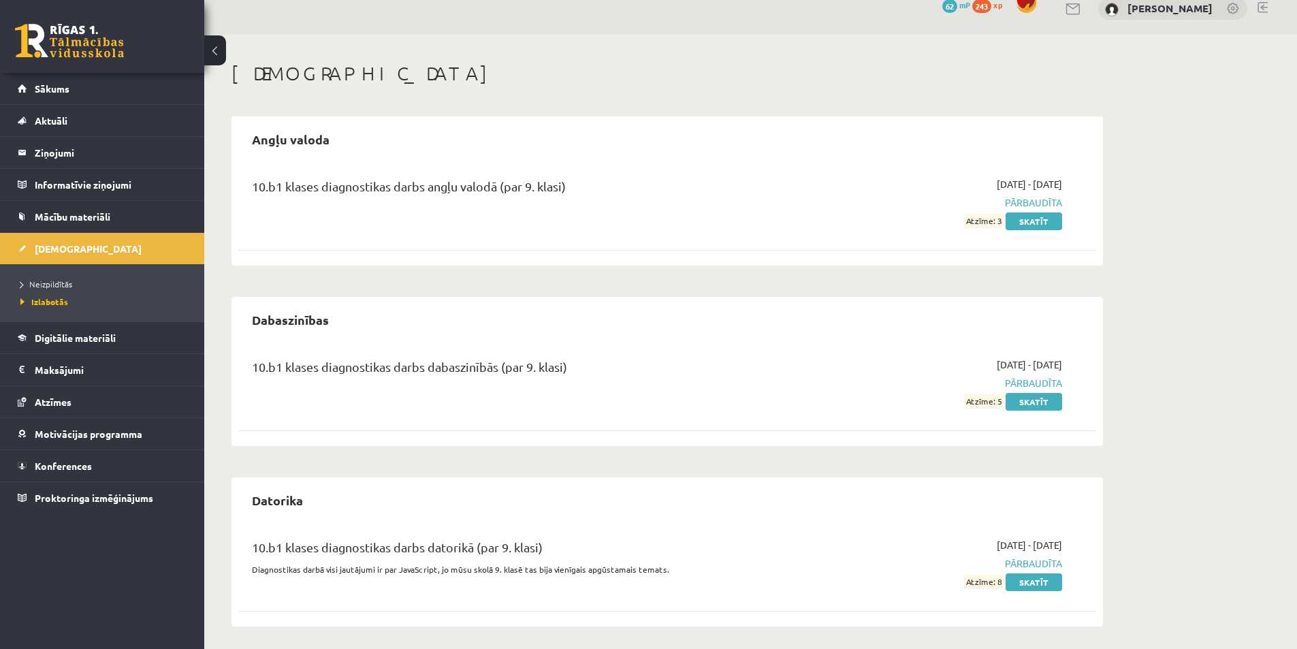
scroll to position [22, 0]
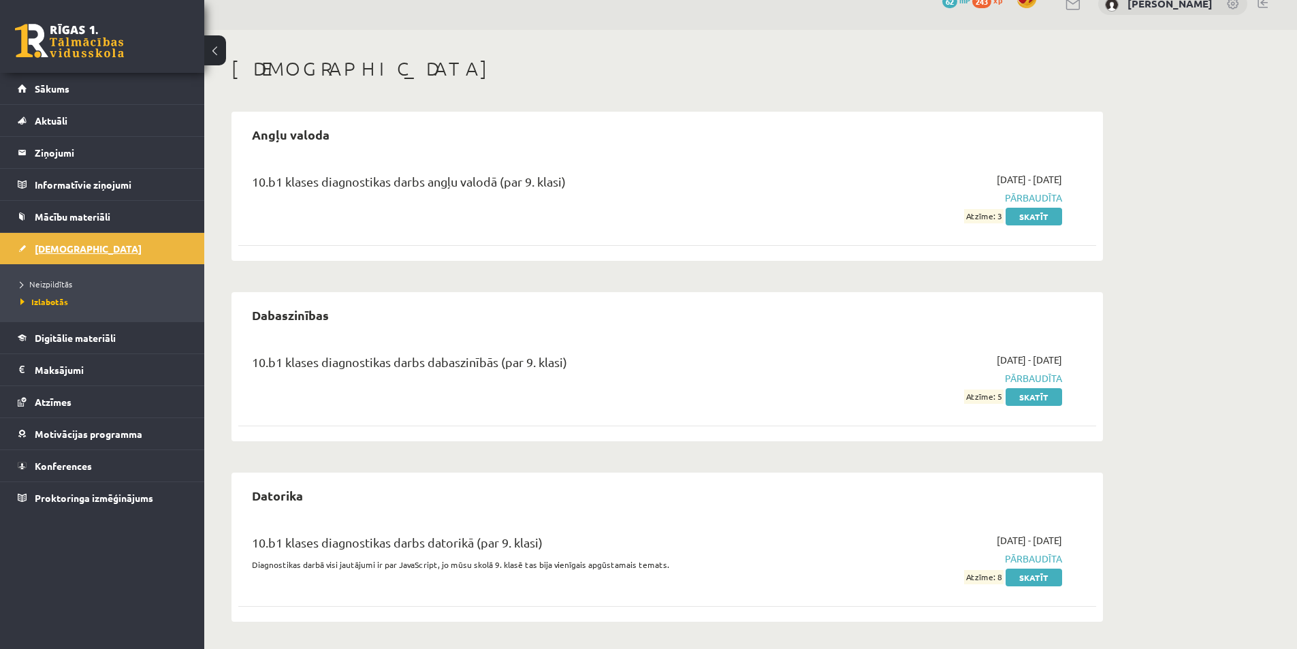
click at [52, 250] on span "[DEMOGRAPHIC_DATA]" at bounding box center [88, 248] width 107 height 12
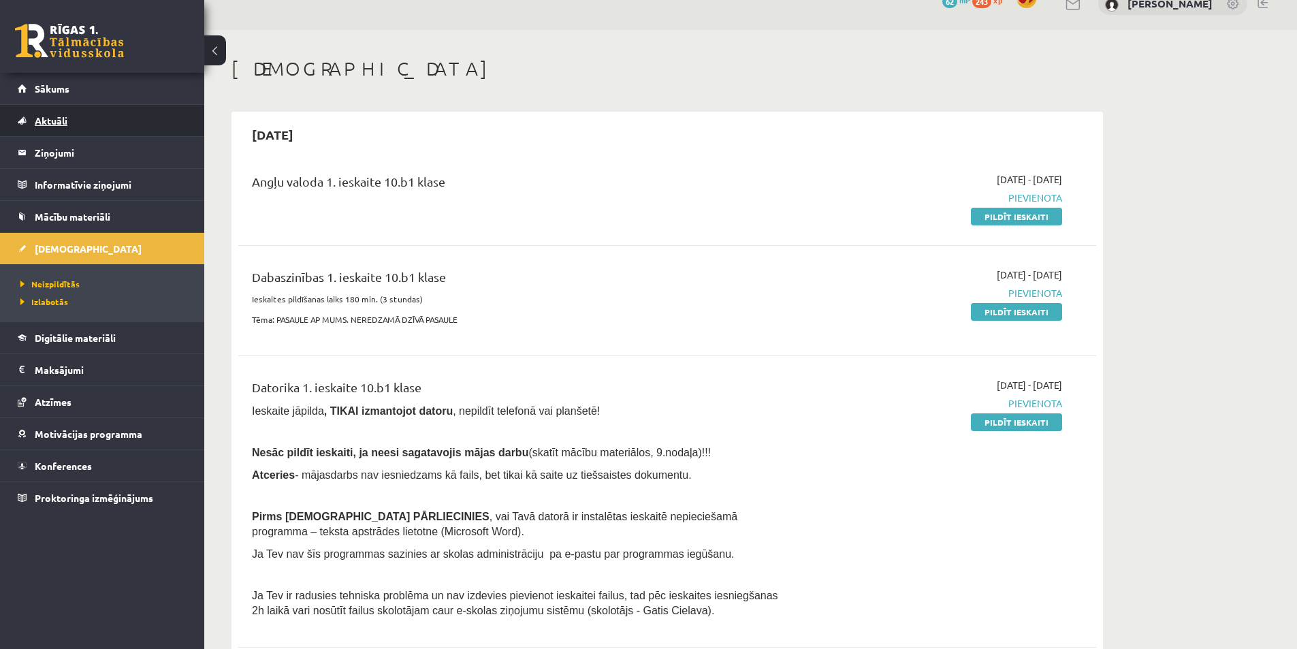
click at [60, 123] on span "Aktuāli" at bounding box center [51, 120] width 33 height 12
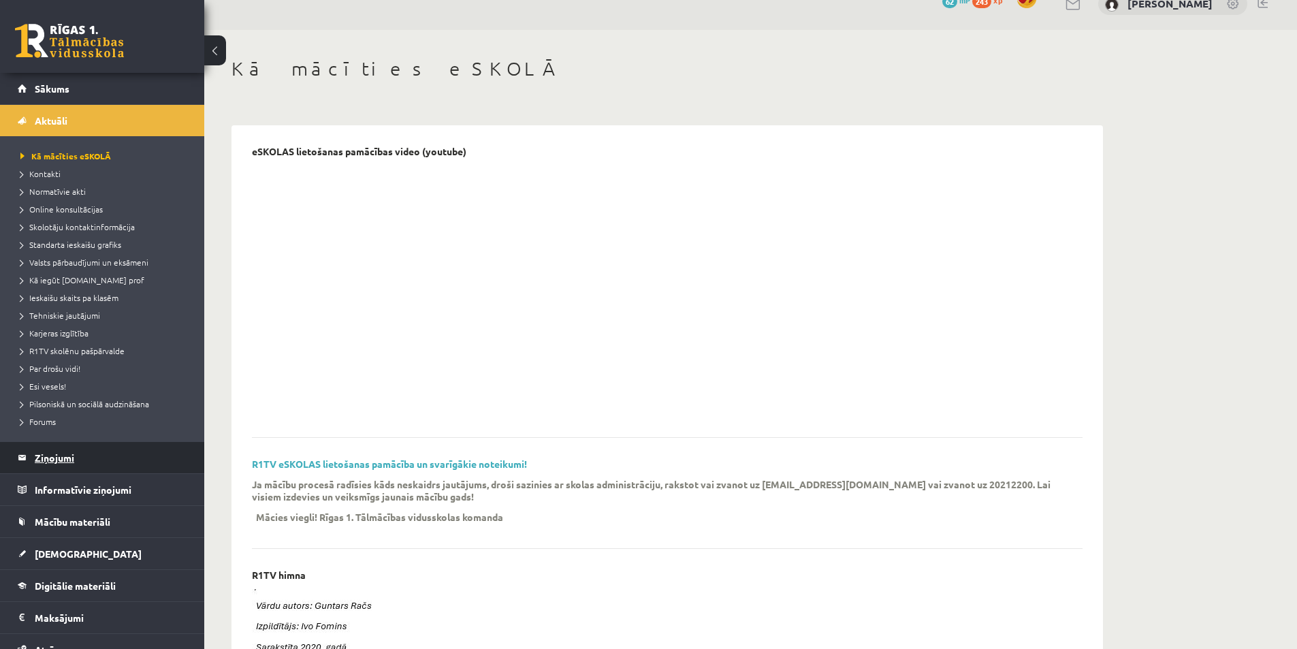
click at [74, 455] on legend "Ziņojumi 0" at bounding box center [111, 457] width 152 height 31
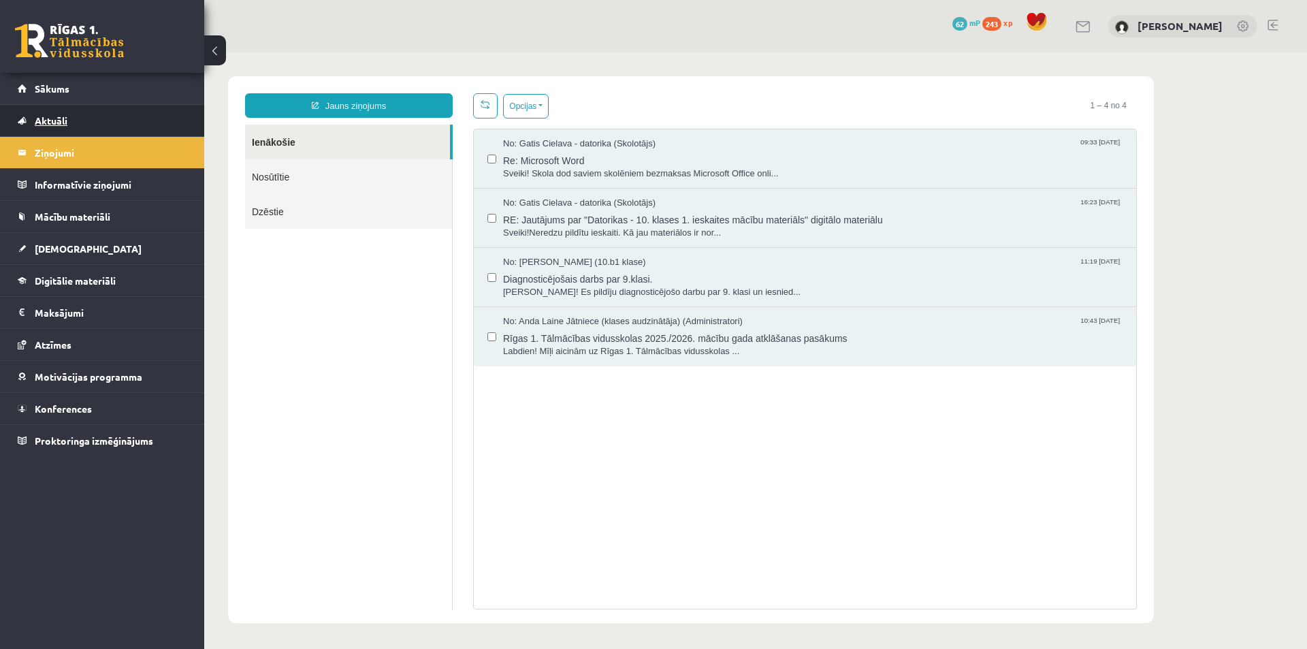
click at [63, 108] on link "Aktuāli" at bounding box center [102, 120] width 169 height 31
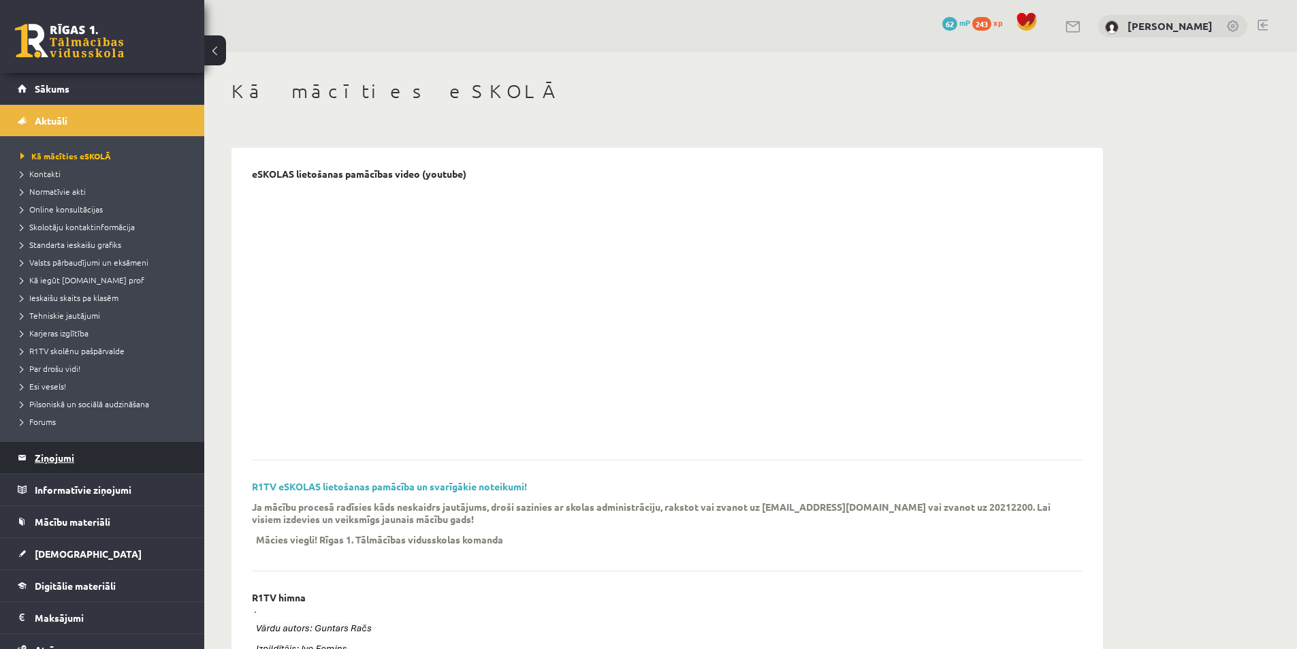
click at [63, 460] on legend "Ziņojumi 0" at bounding box center [111, 457] width 152 height 31
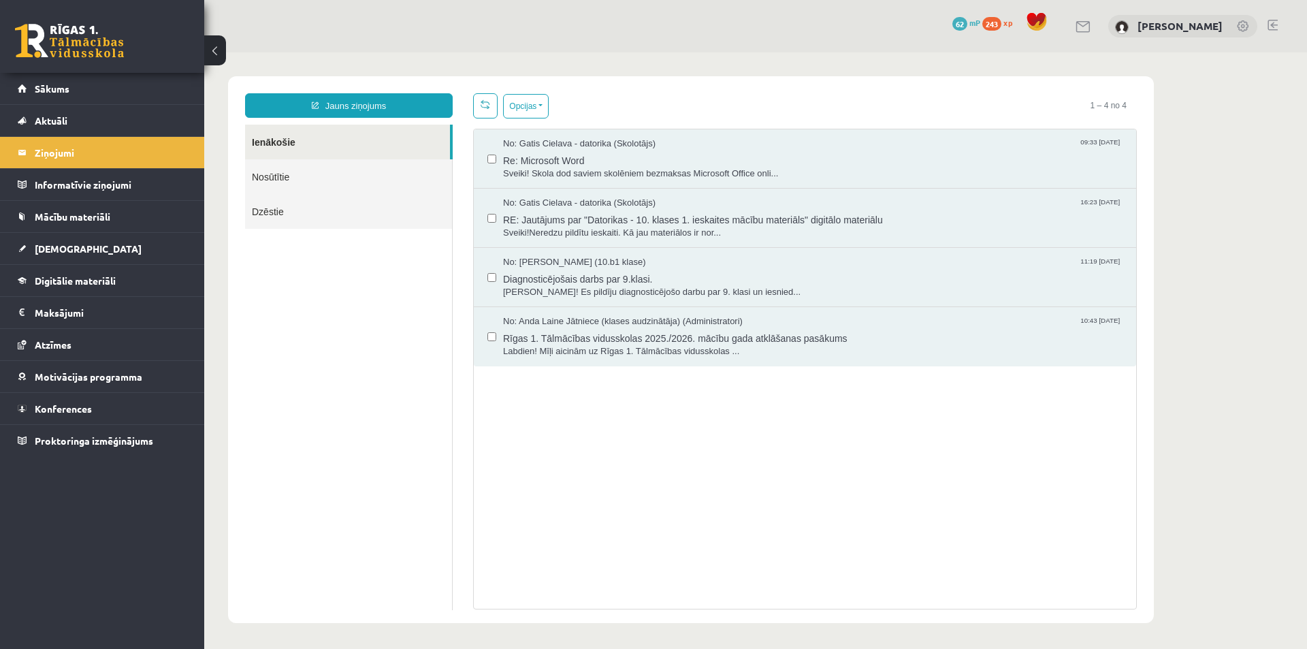
click at [327, 177] on link "Nosūtītie" at bounding box center [348, 176] width 207 height 35
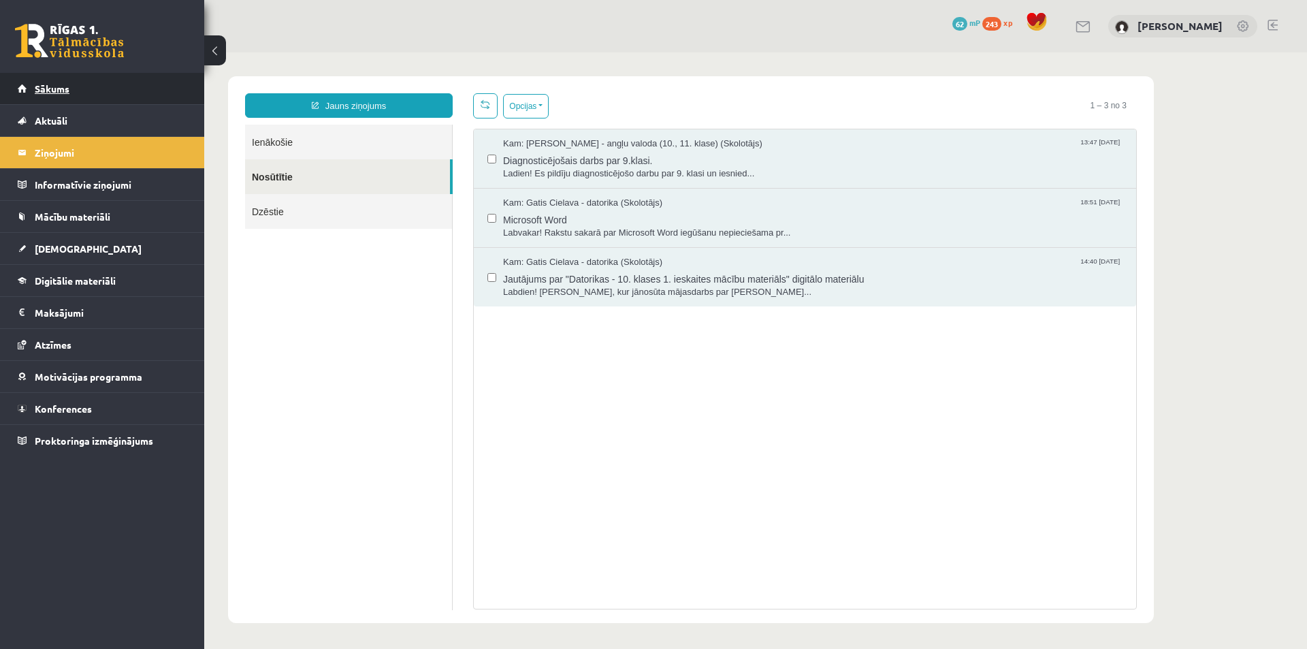
click at [74, 93] on link "Sākums" at bounding box center [102, 88] width 169 height 31
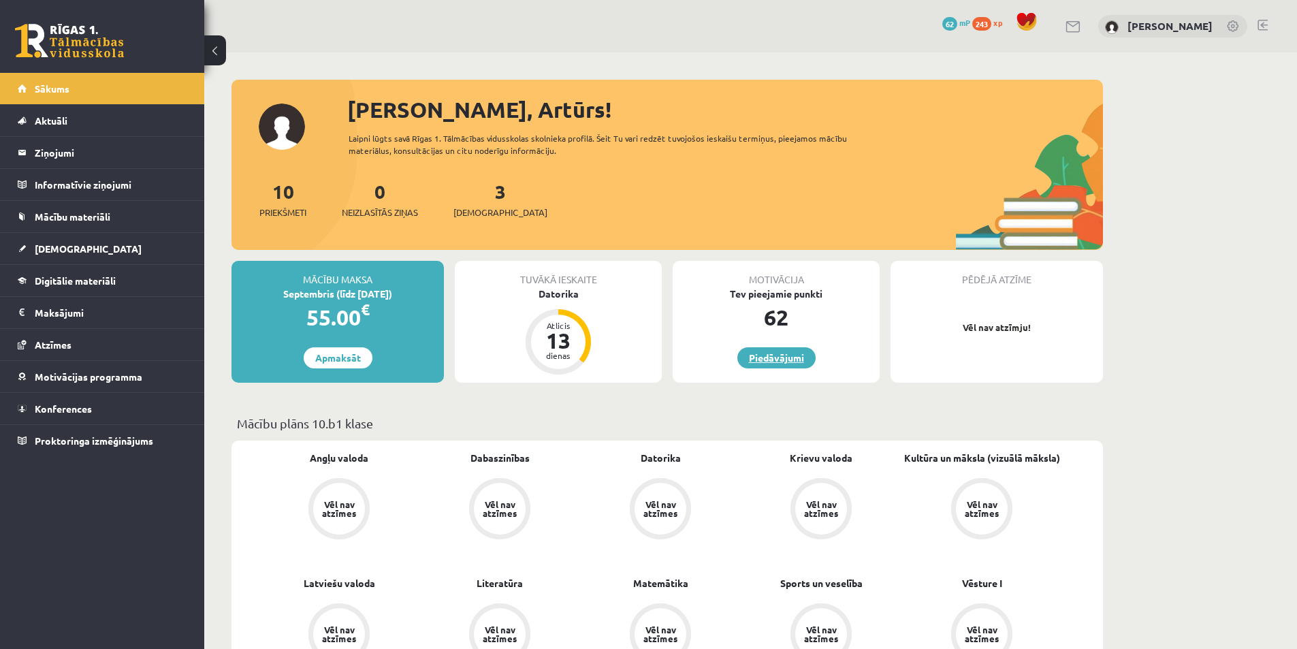
click at [792, 358] on link "Piedāvājumi" at bounding box center [776, 357] width 78 height 21
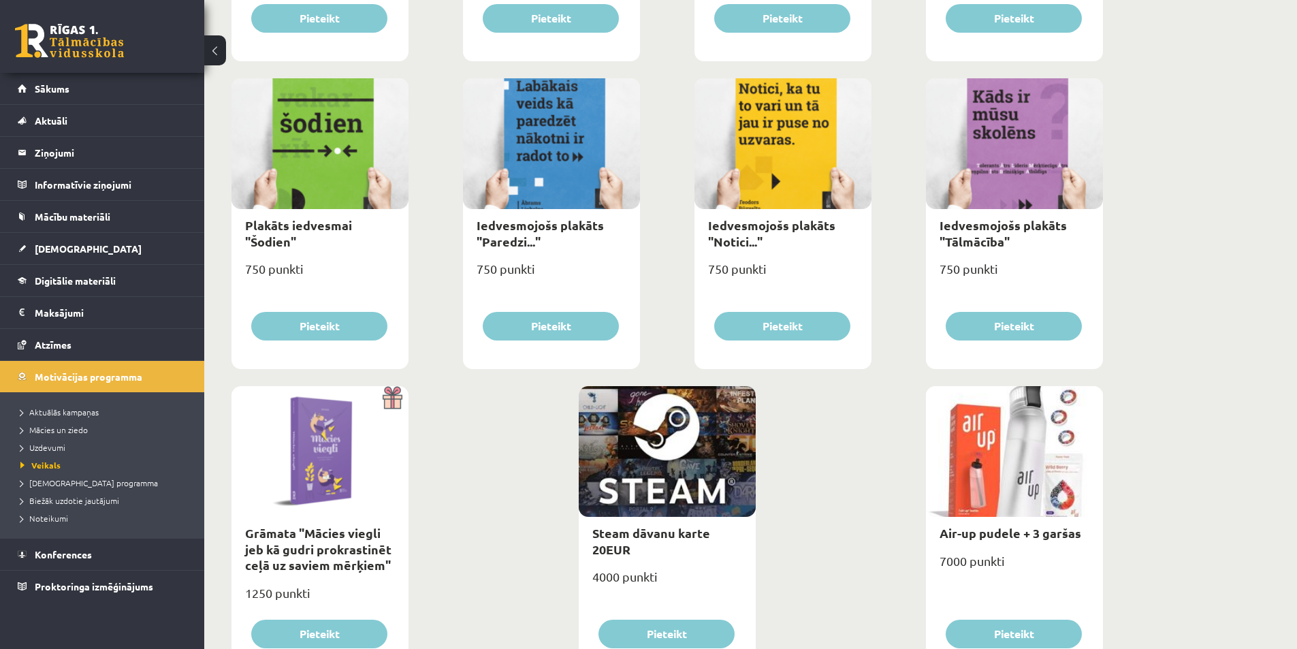
scroll to position [1442, 0]
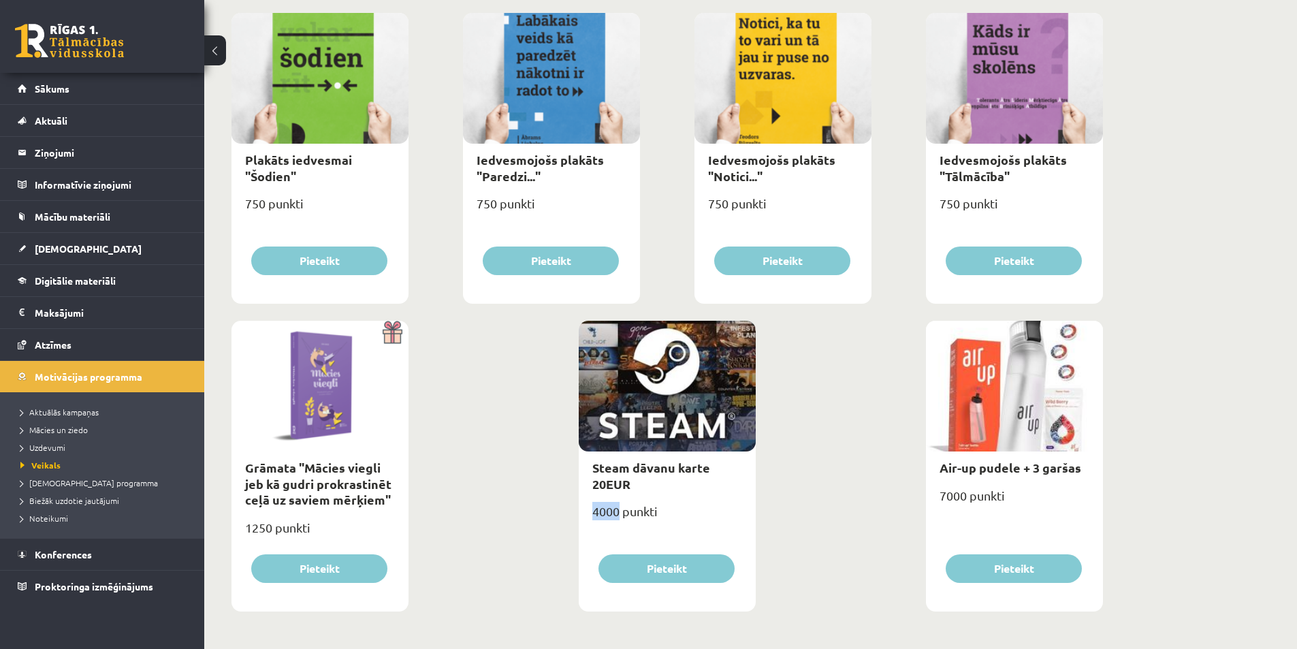
drag, startPoint x: 594, startPoint y: 509, endPoint x: 618, endPoint y: 503, distance: 24.6
click at [618, 503] on div "4000 punkti" at bounding box center [667, 517] width 177 height 34
click at [689, 478] on div "Steam dāvanu karte 20EUR" at bounding box center [667, 475] width 177 height 48
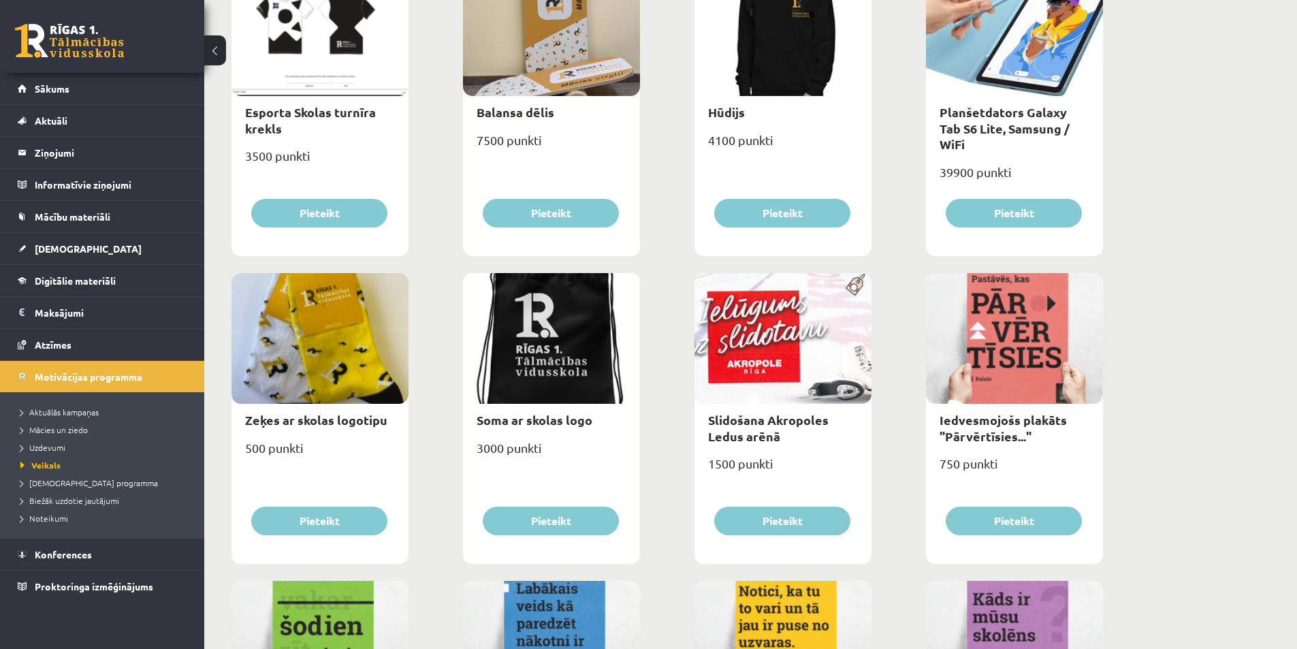
scroll to position [898, 0]
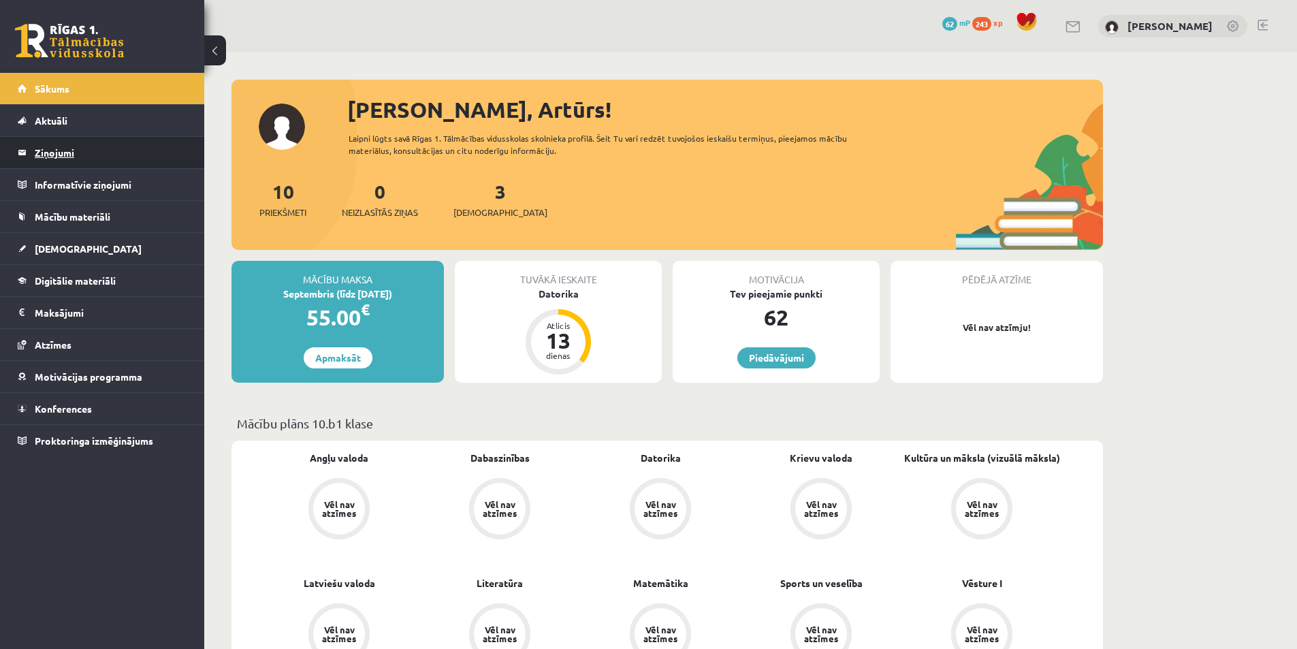
click at [61, 146] on legend "Ziņojumi 0" at bounding box center [111, 152] width 152 height 31
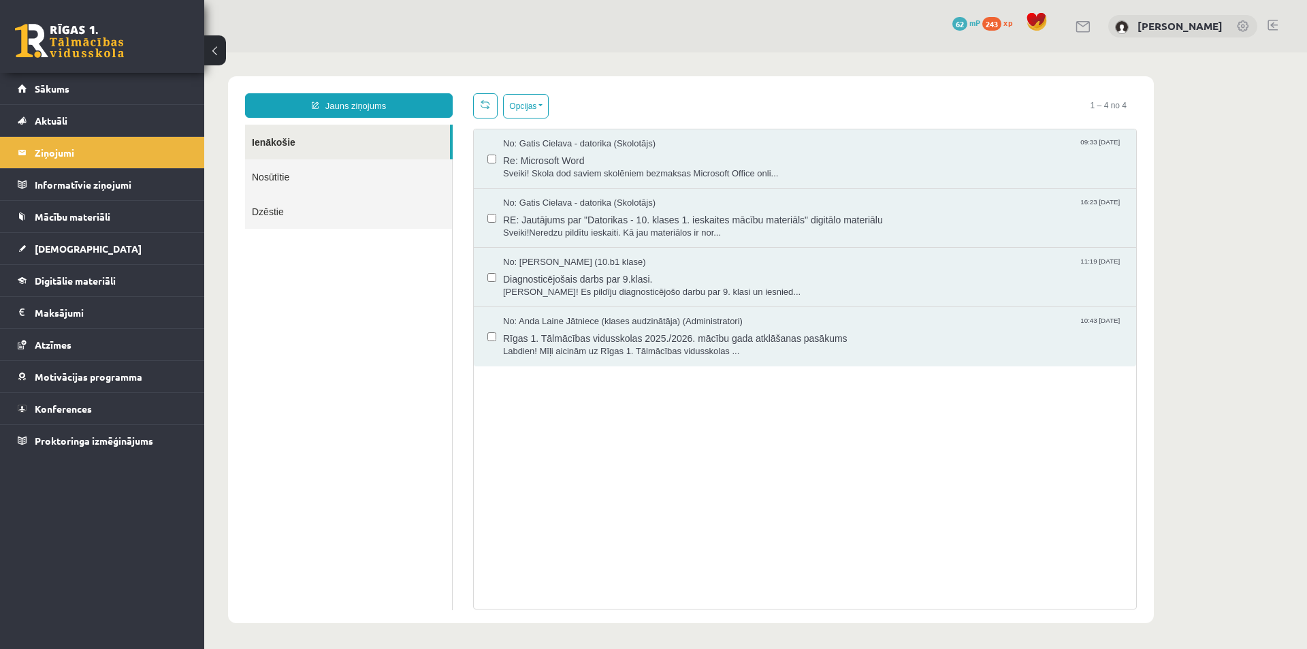
click at [265, 161] on link "Nosūtītie" at bounding box center [348, 176] width 207 height 35
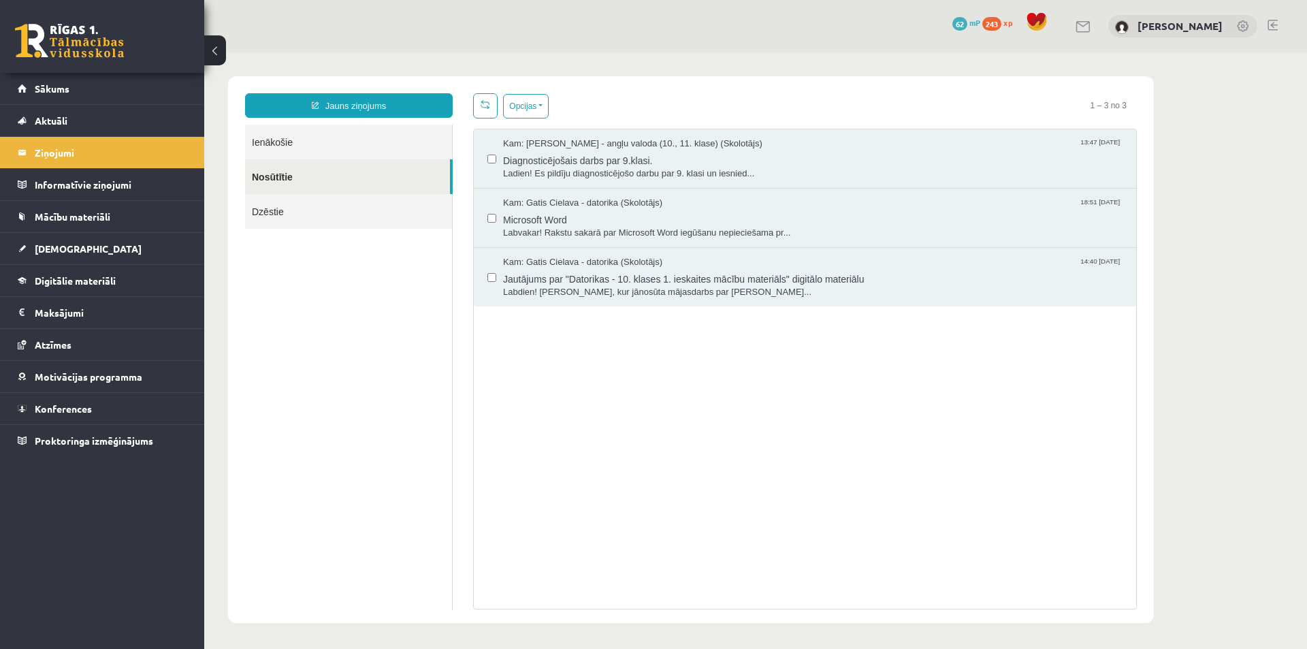
click at [282, 132] on link "Ienākošie" at bounding box center [348, 142] width 207 height 35
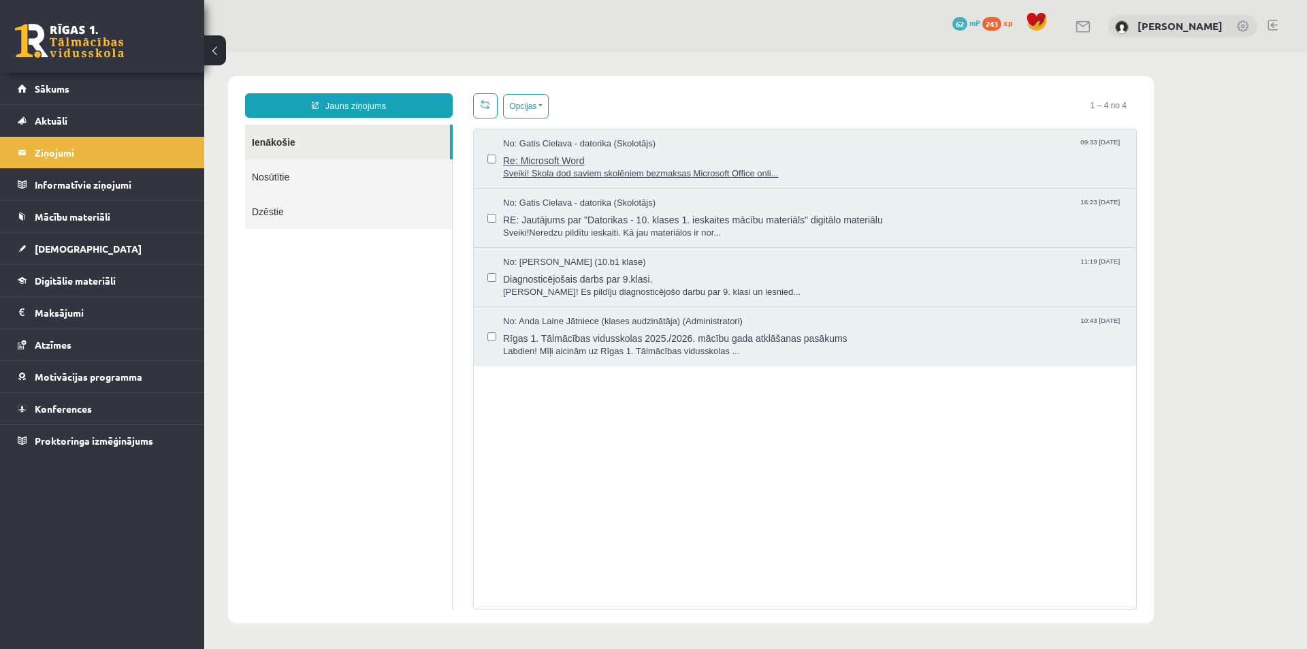
click at [635, 163] on span "Re: Microsoft Word" at bounding box center [812, 158] width 619 height 17
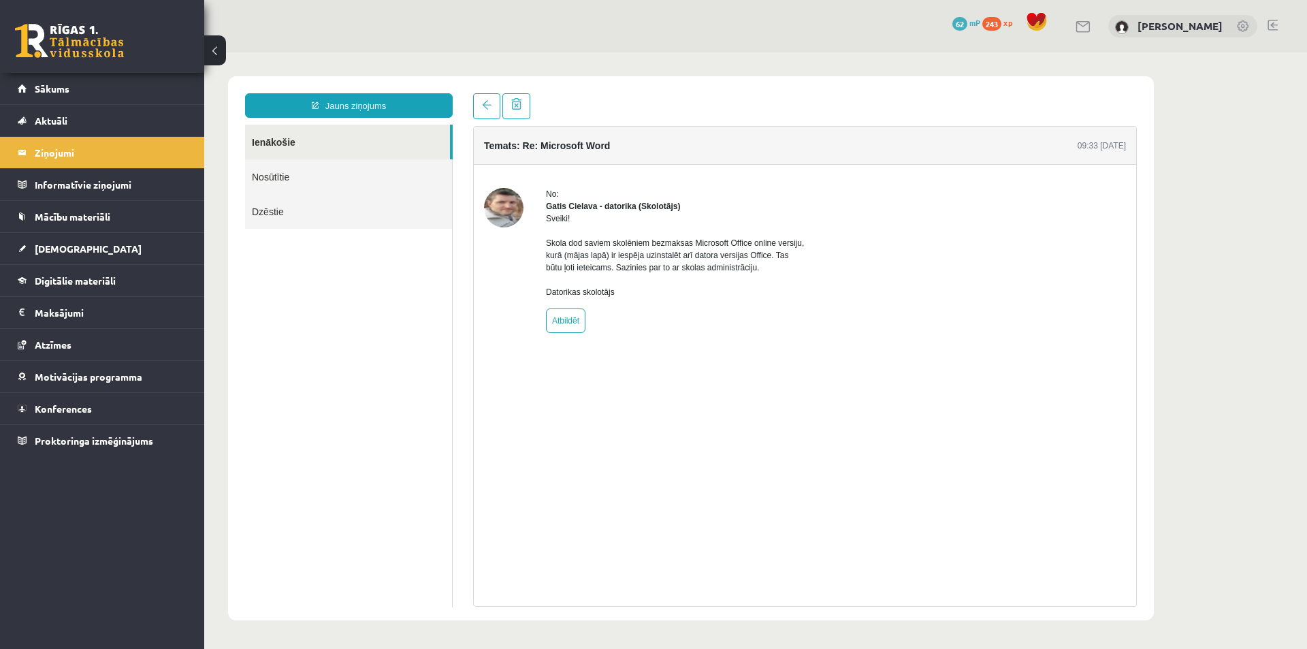
click at [505, 206] on img at bounding box center [503, 207] width 39 height 39
click at [578, 201] on strong "Gatis Cielava - datorika (Skolotājs)" at bounding box center [613, 206] width 134 height 10
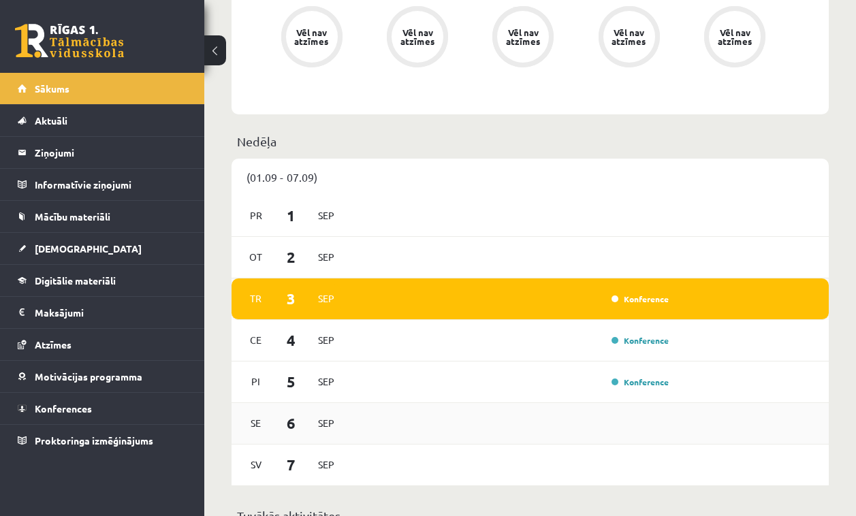
scroll to position [817, 0]
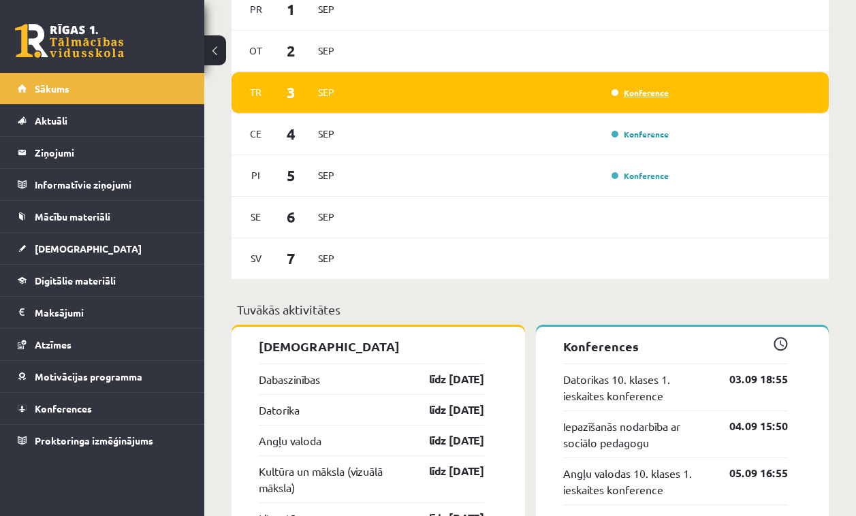
click at [655, 93] on link "Konference" at bounding box center [639, 92] width 57 height 11
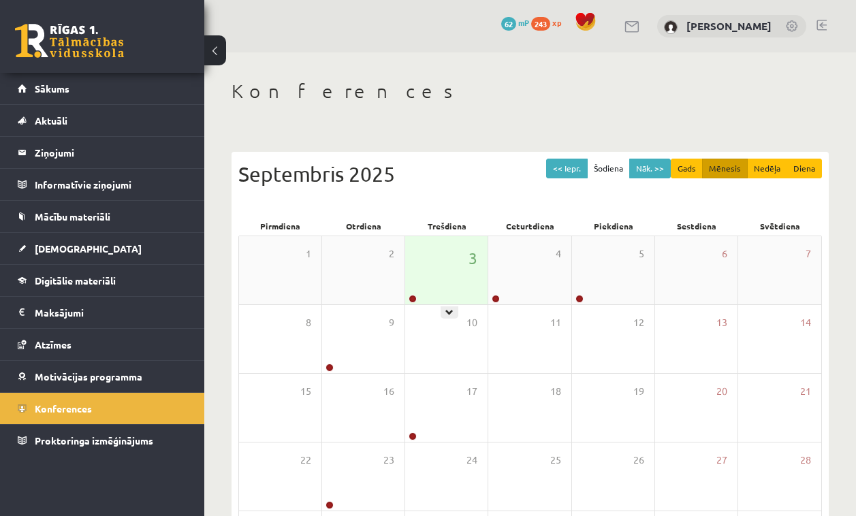
click at [445, 271] on div "3" at bounding box center [446, 270] width 82 height 68
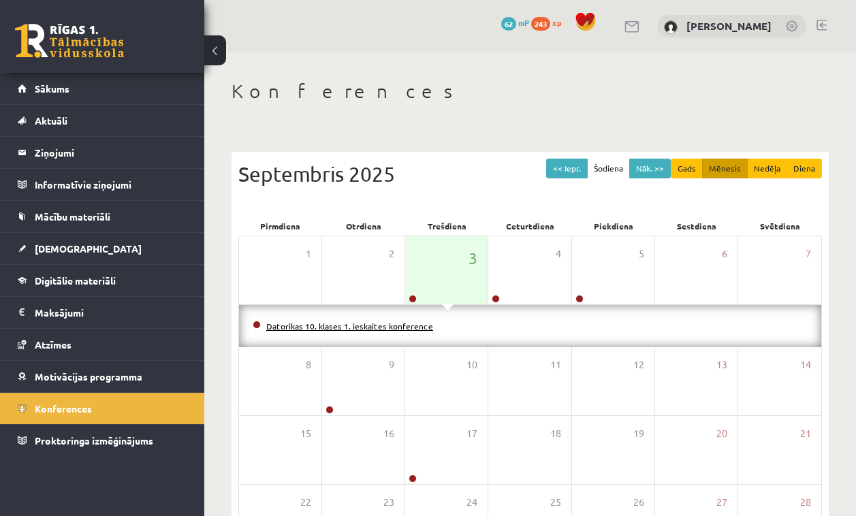
click at [358, 323] on link "Datorikas 10. klases 1. ieskaites konference" at bounding box center [349, 326] width 167 height 11
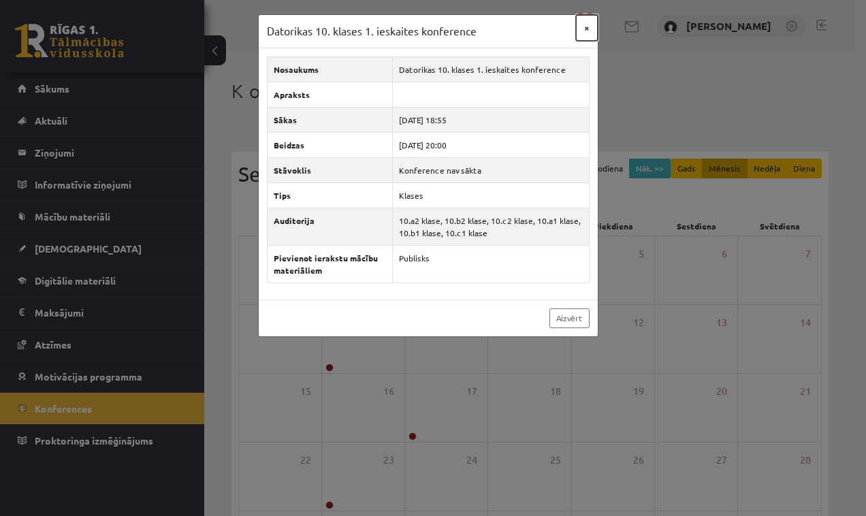
click at [581, 32] on button "×" at bounding box center [587, 28] width 22 height 26
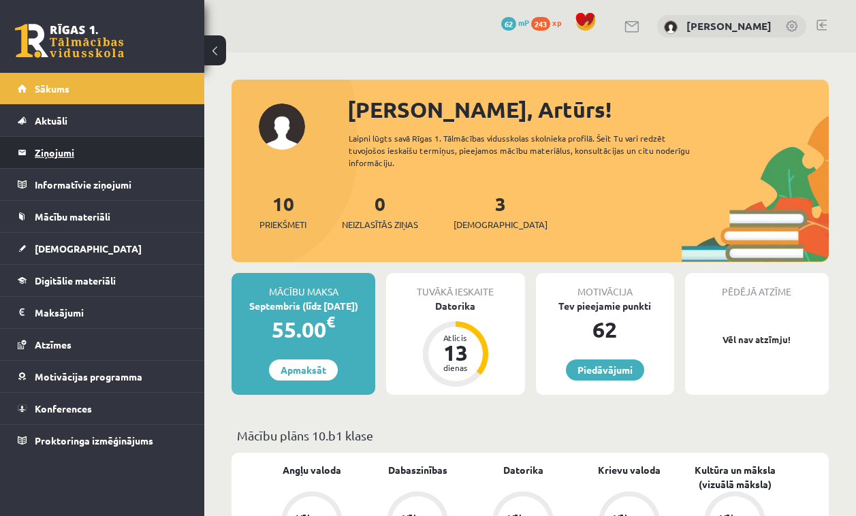
click at [67, 148] on legend "Ziņojumi 0" at bounding box center [111, 152] width 152 height 31
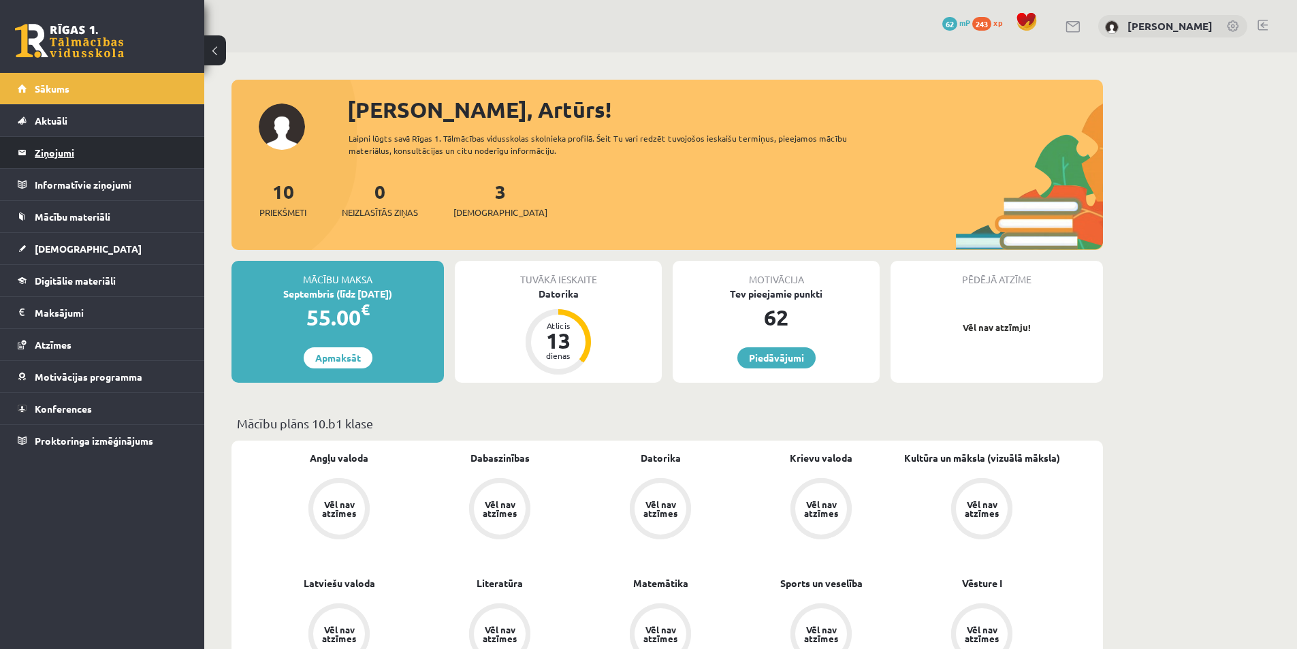
click at [32, 154] on link "Ziņojumi 0" at bounding box center [102, 152] width 169 height 31
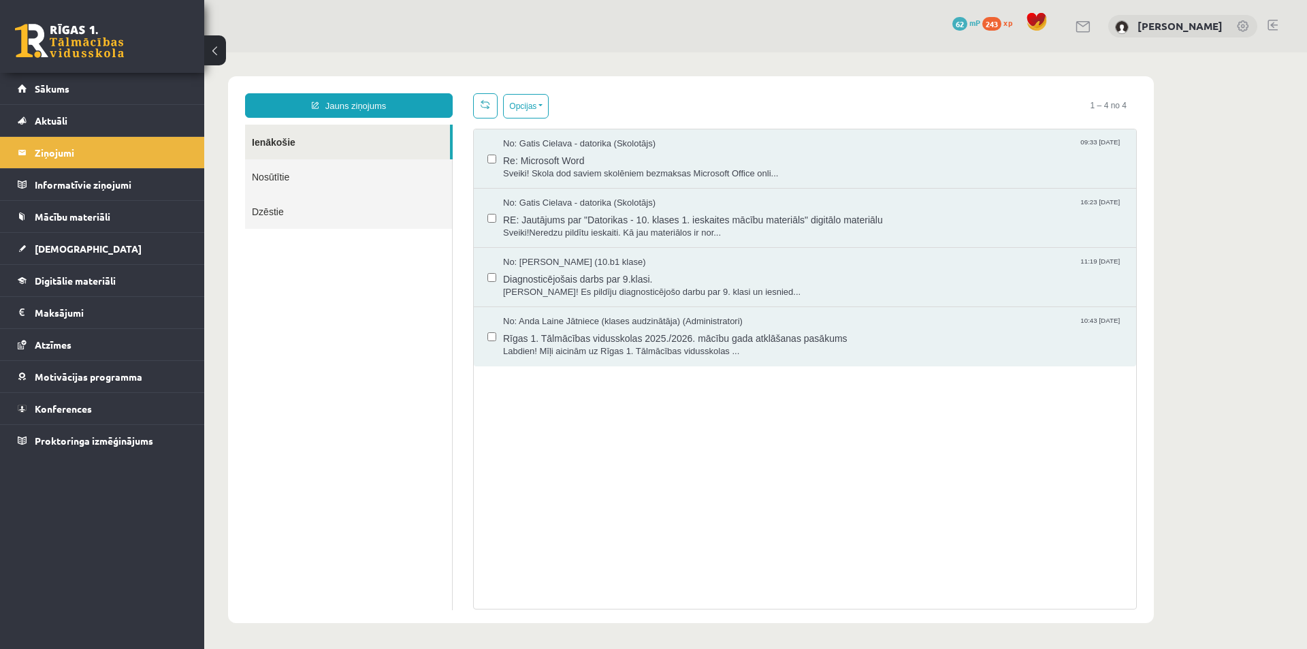
click at [337, 186] on link "Nosūtītie" at bounding box center [348, 176] width 207 height 35
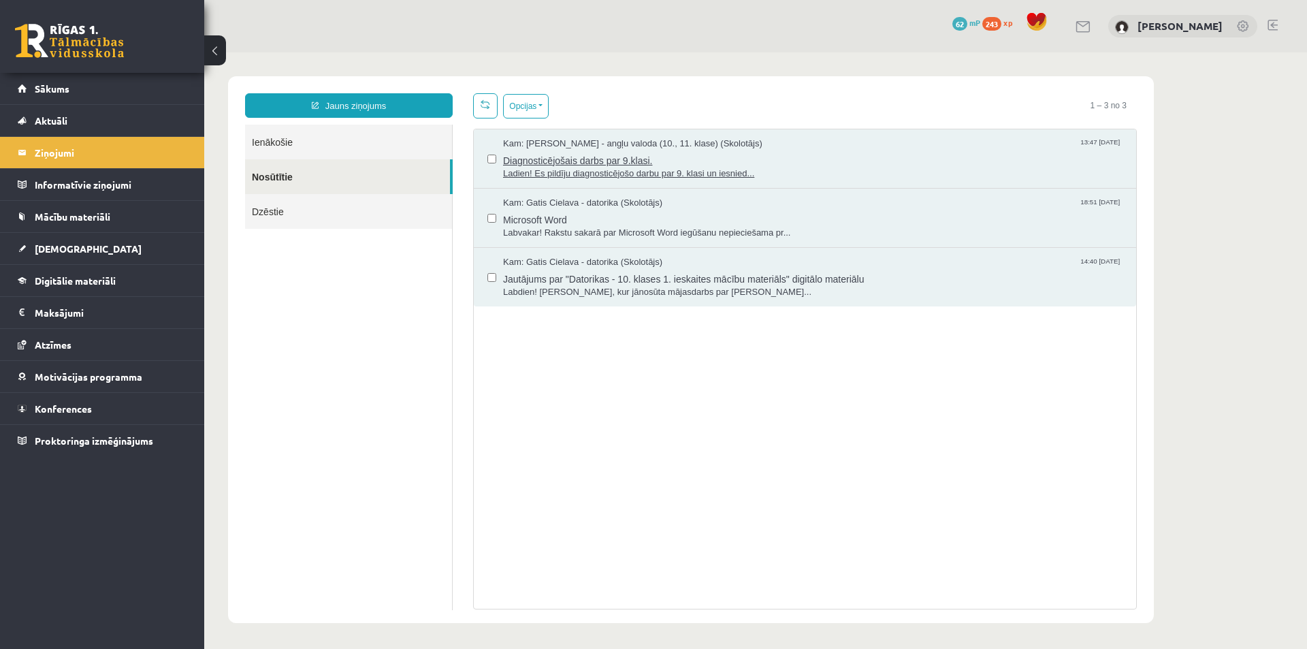
click at [635, 159] on span "Diagnosticējošais darbs par 9.klasi." at bounding box center [812, 158] width 619 height 17
click at [61, 151] on legend "Ziņojumi 0" at bounding box center [111, 152] width 152 height 31
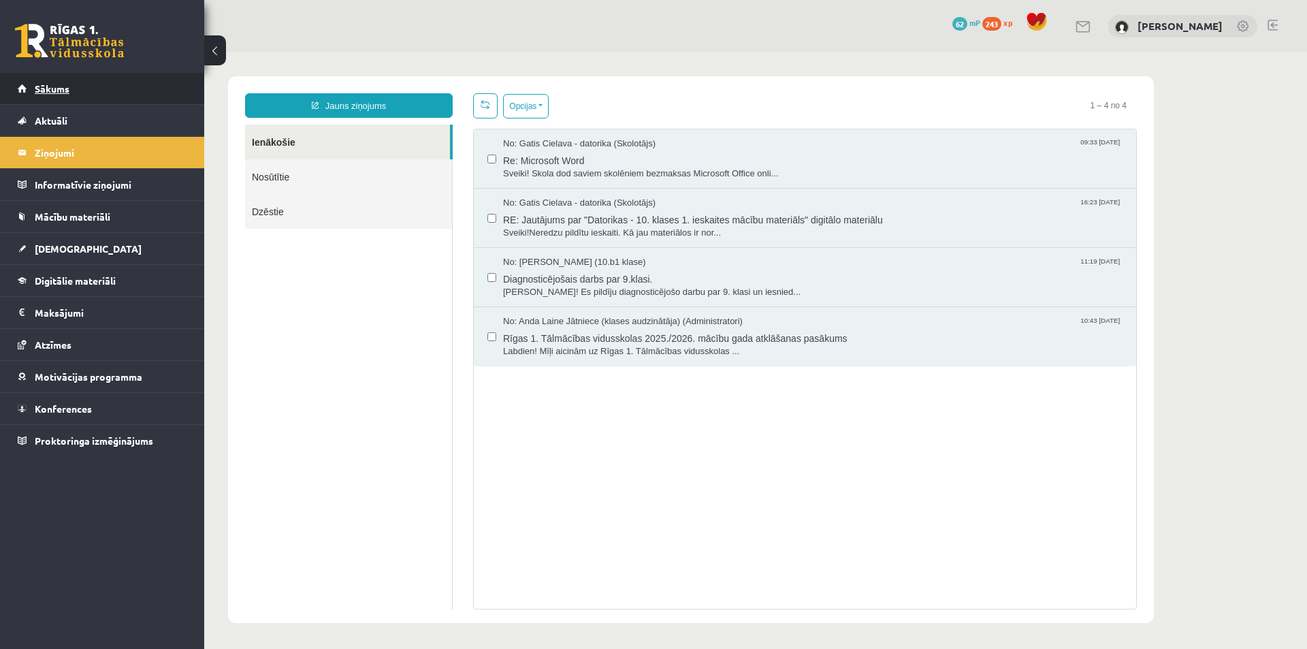
click at [82, 83] on link "Sākums" at bounding box center [102, 88] width 169 height 31
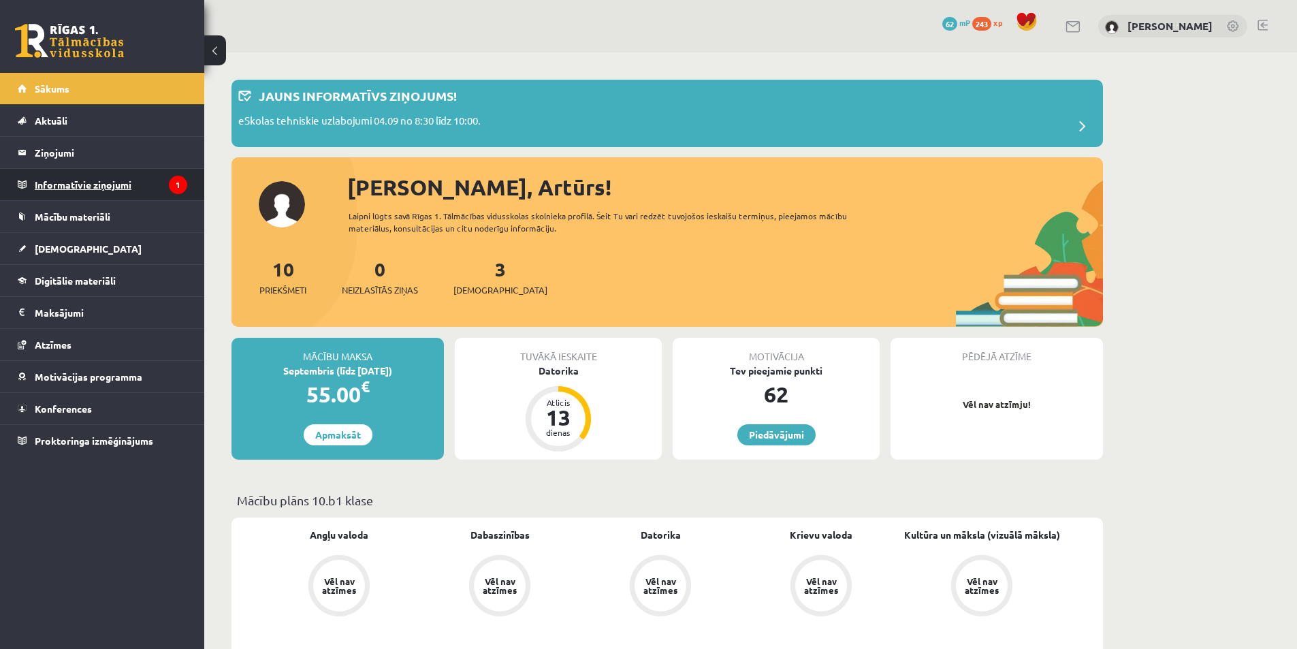
click at [89, 180] on legend "Informatīvie ziņojumi 1" at bounding box center [111, 184] width 152 height 31
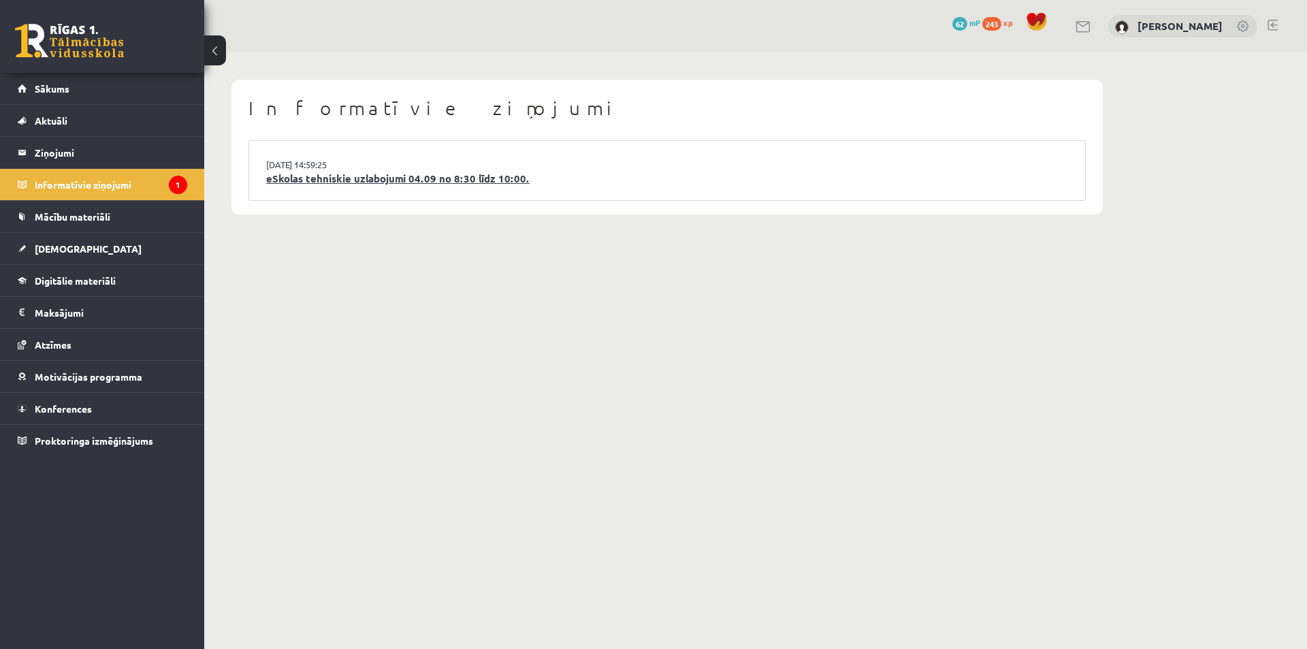
click at [381, 180] on link "eSkolas tehniskie uzlabojumi 04.09 no 8:30 līdz 10:00." at bounding box center [667, 179] width 802 height 16
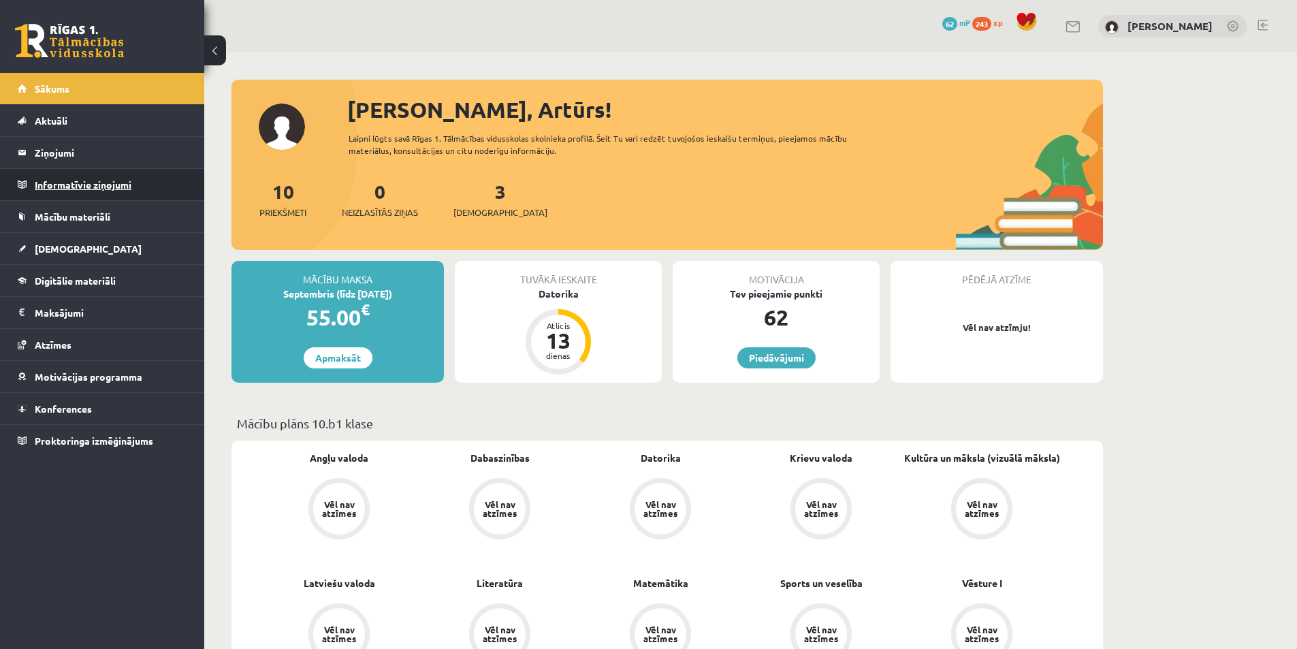
click at [115, 187] on legend "Informatīvie ziņojumi 0" at bounding box center [111, 184] width 152 height 31
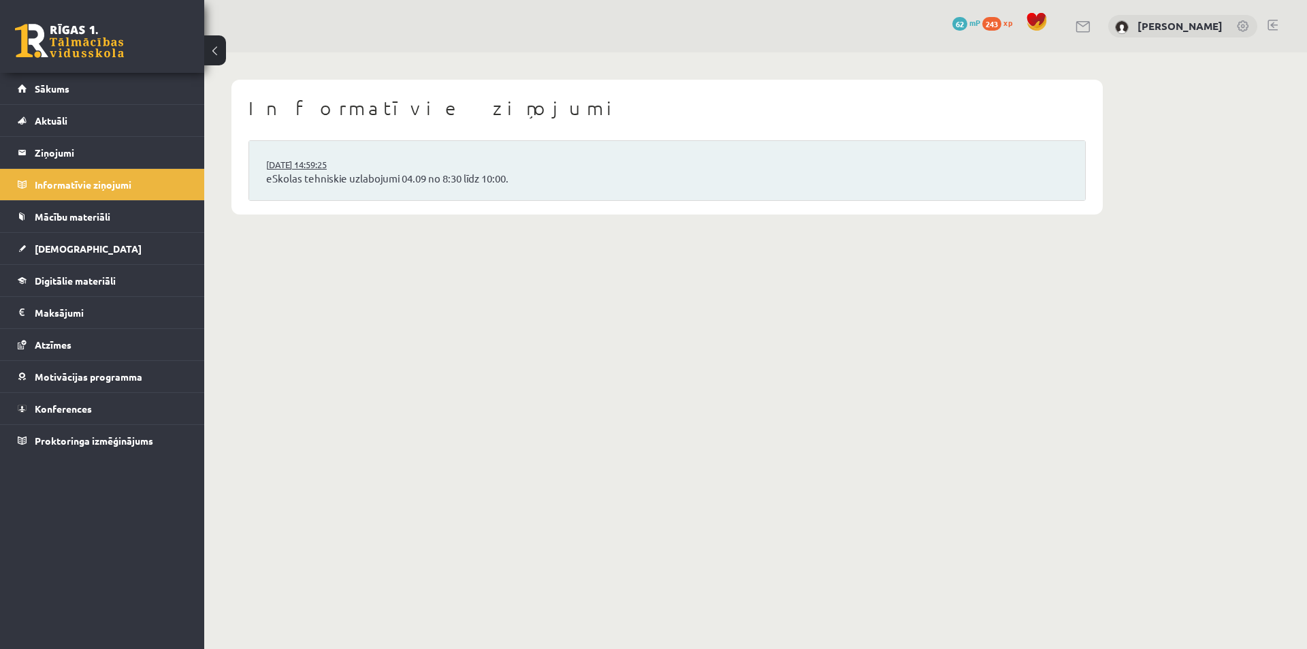
click at [316, 169] on link "[DATE] 14:59:25" at bounding box center [317, 165] width 102 height 14
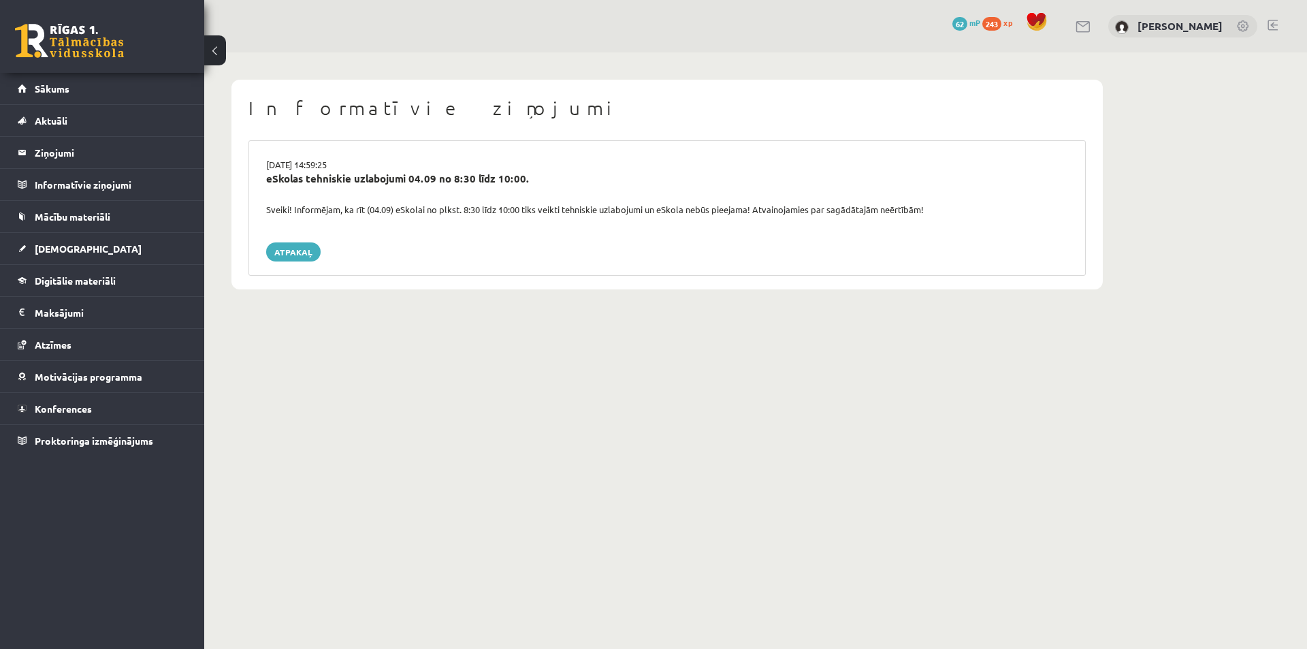
click at [389, 173] on div "eSkolas tehniskie uzlabojumi 04.09 no 8:30 līdz 10:00." at bounding box center [667, 179] width 802 height 16
click at [59, 159] on legend "Ziņojumi 0" at bounding box center [111, 152] width 152 height 31
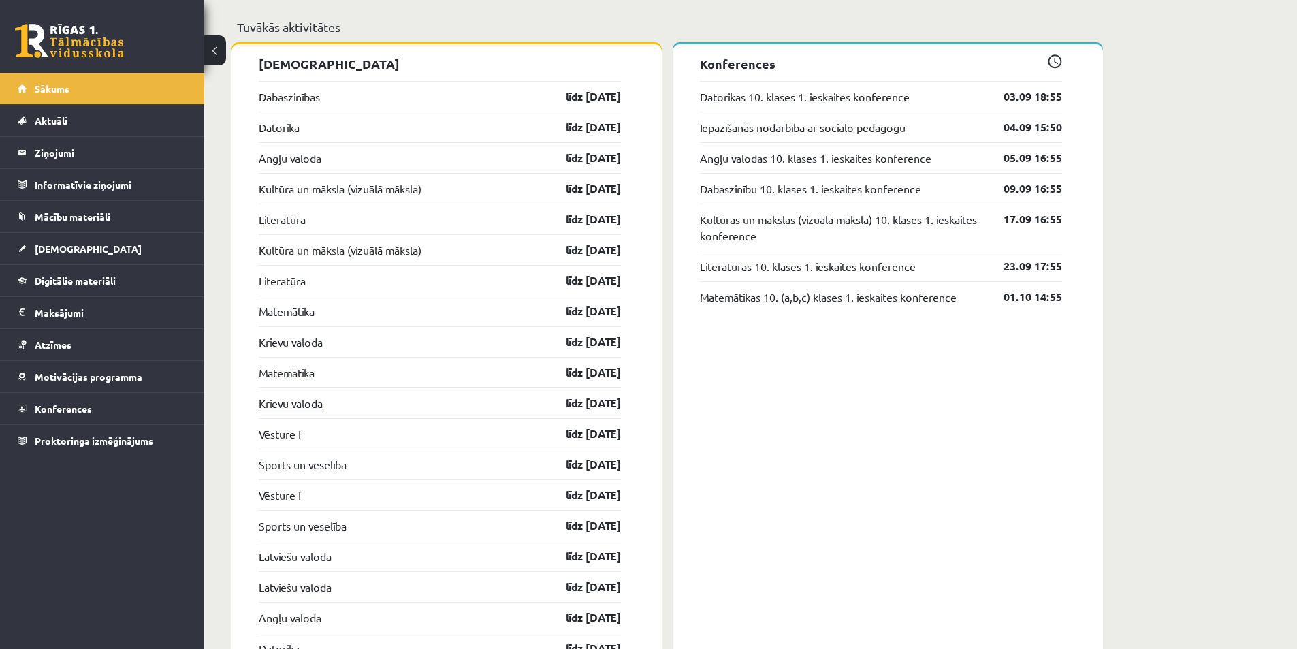
scroll to position [1089, 0]
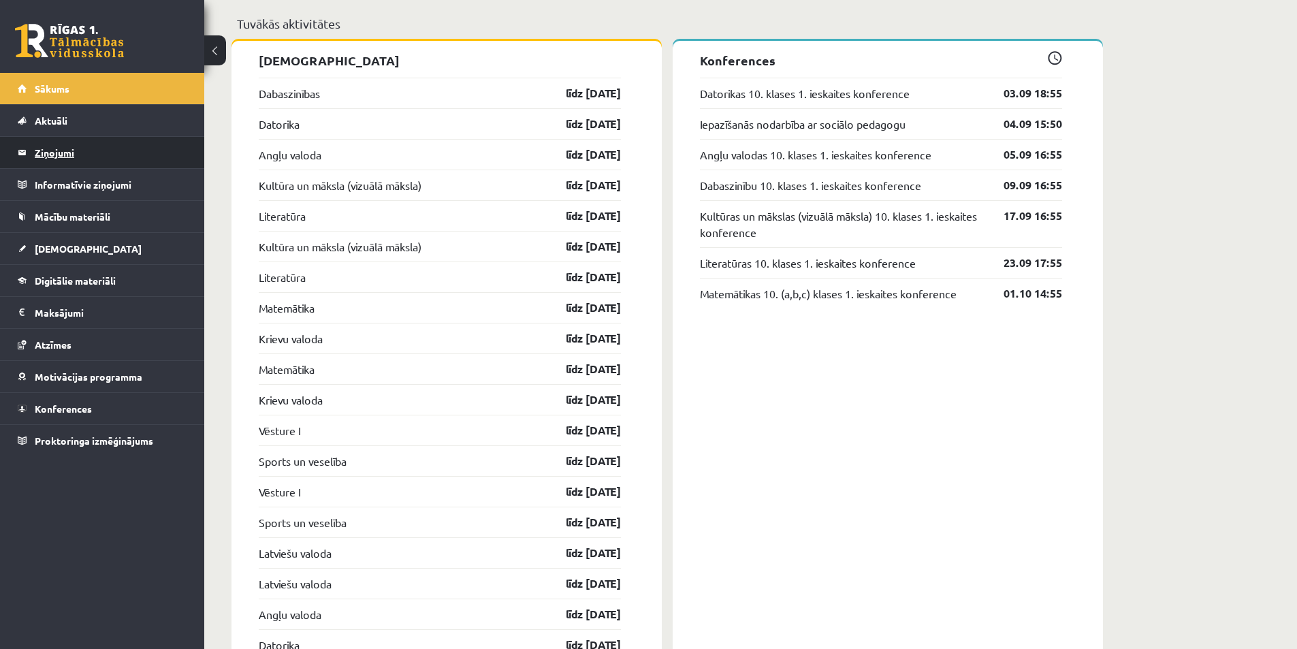
click at [47, 153] on legend "Ziņojumi 0" at bounding box center [111, 152] width 152 height 31
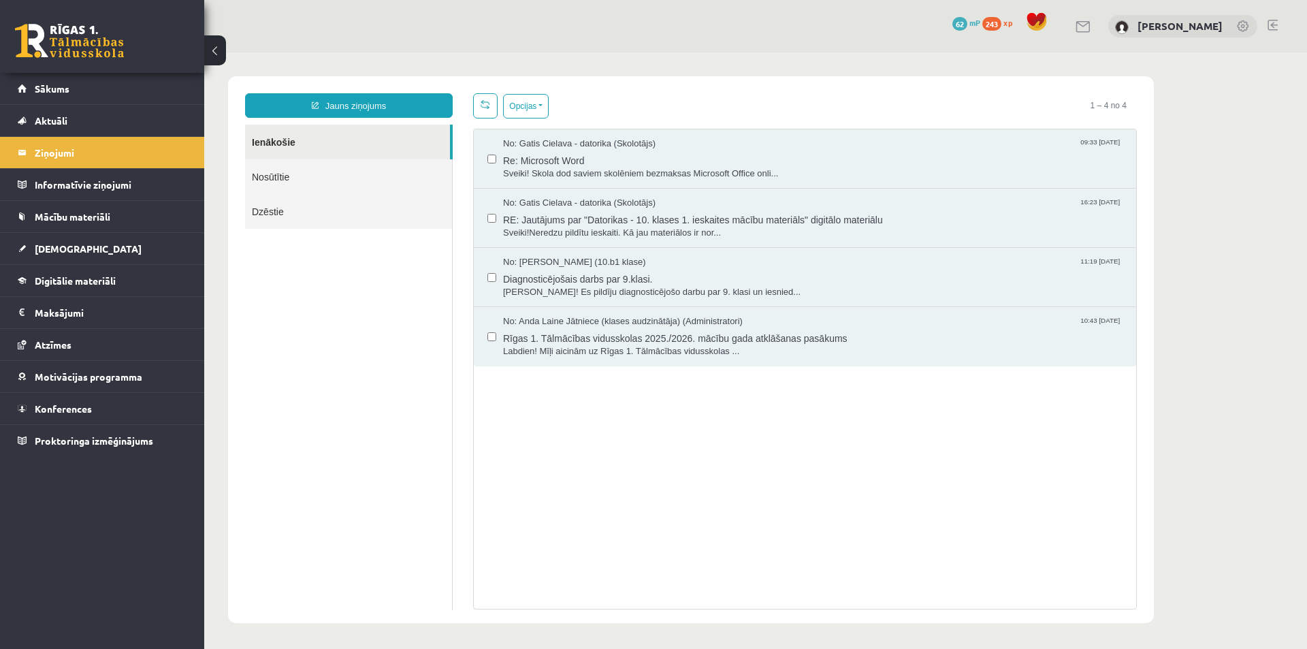
click at [337, 184] on link "Nosūtītie" at bounding box center [348, 176] width 207 height 35
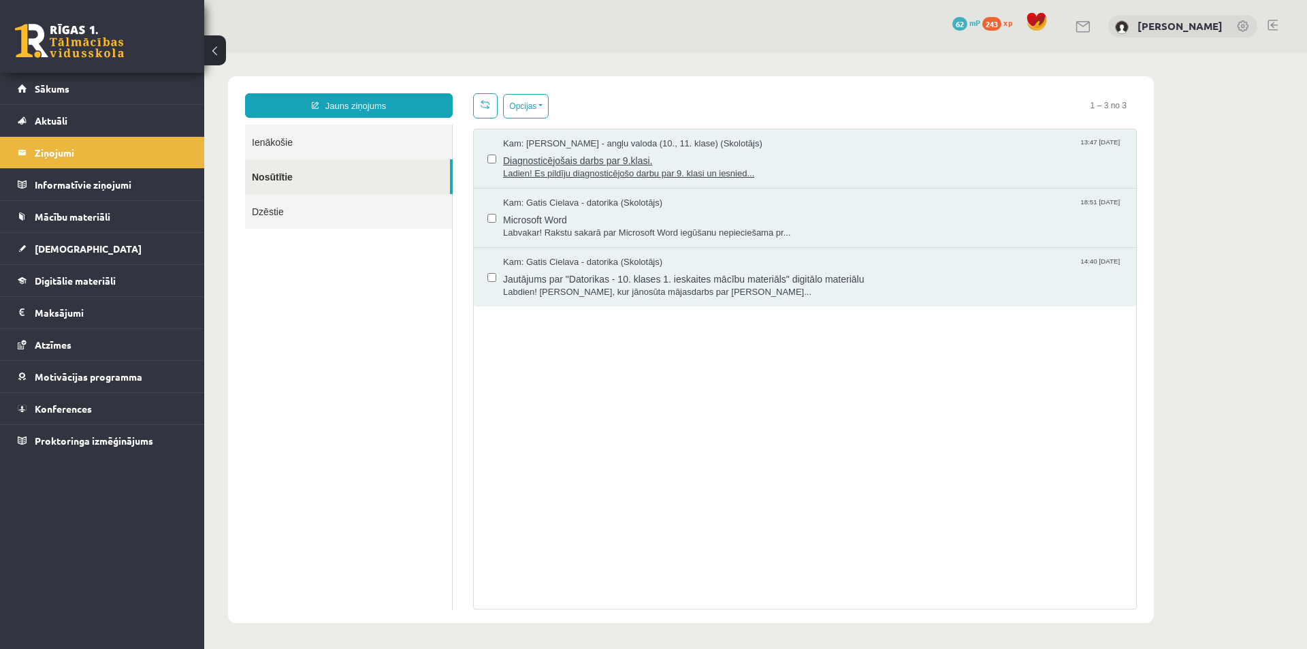
click at [578, 173] on span "Ladien! Es pildīju diagnosticējošo darbu par 9. klasi un iesnied..." at bounding box center [812, 173] width 619 height 13
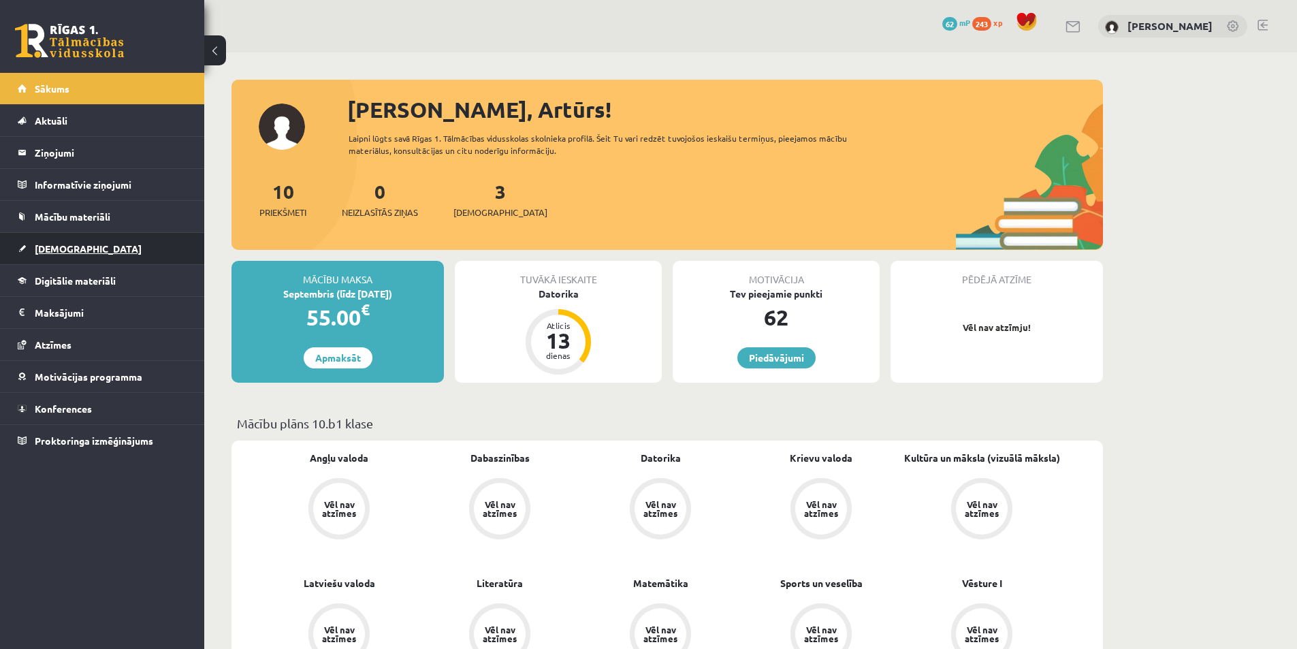
click at [58, 241] on link "[DEMOGRAPHIC_DATA]" at bounding box center [102, 248] width 169 height 31
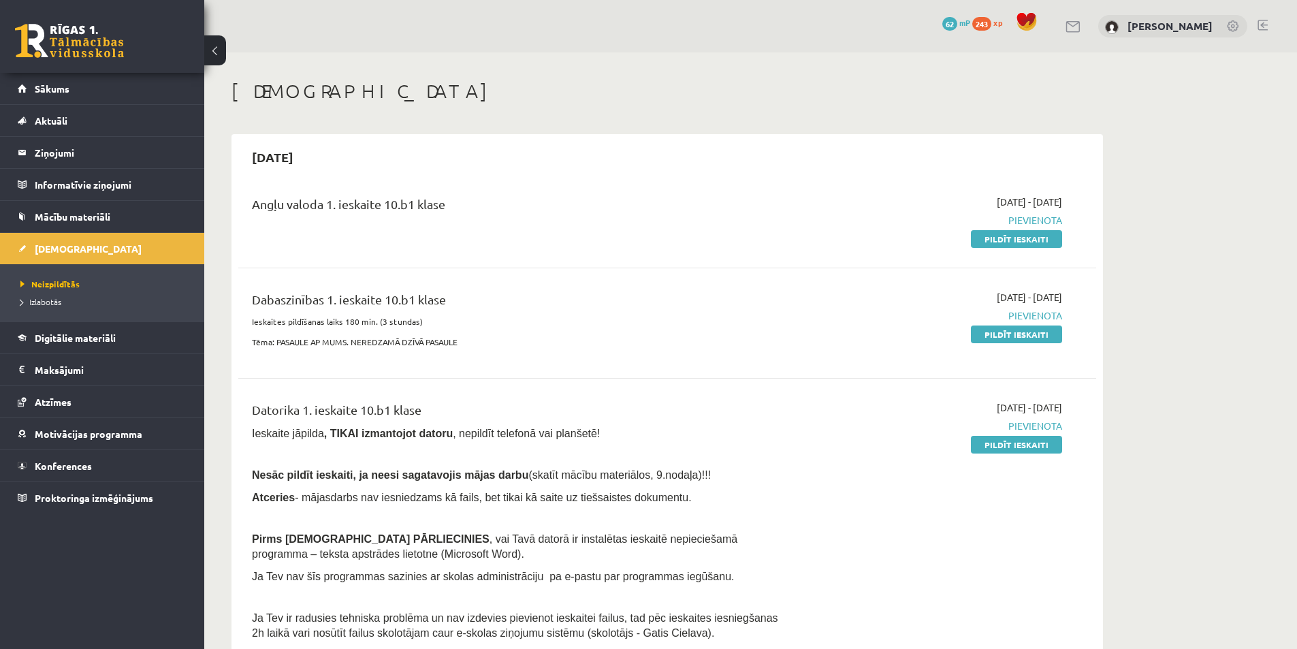
drag, startPoint x: 76, startPoint y: 300, endPoint x: 108, endPoint y: 291, distance: 33.8
click at [76, 300] on link "Izlabotās" at bounding box center [105, 301] width 170 height 12
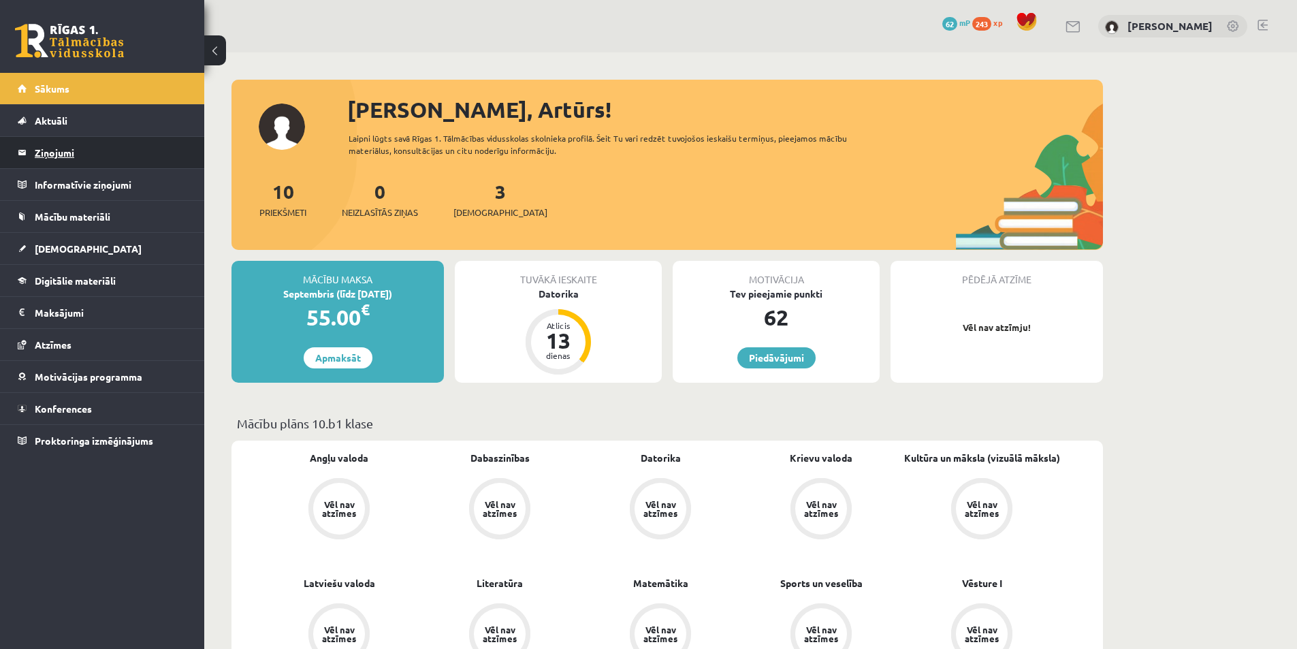
click at [59, 151] on legend "Ziņojumi 0" at bounding box center [111, 152] width 152 height 31
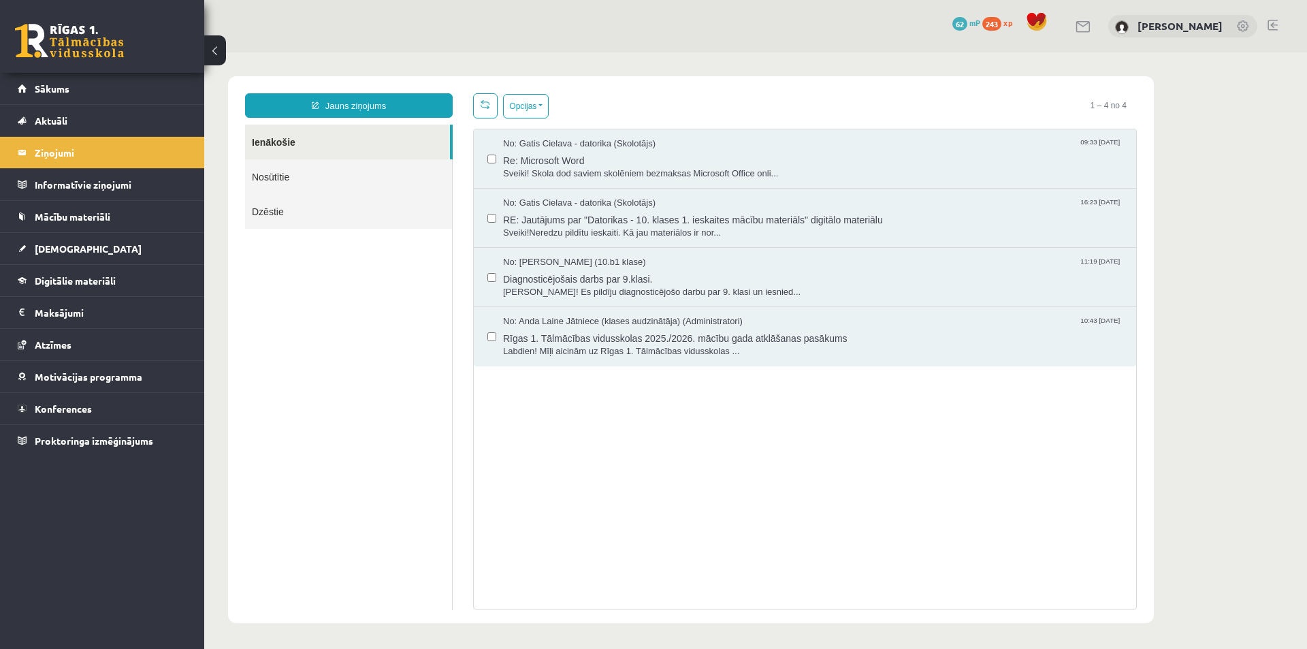
click at [278, 173] on link "Nosūtītie" at bounding box center [348, 176] width 207 height 35
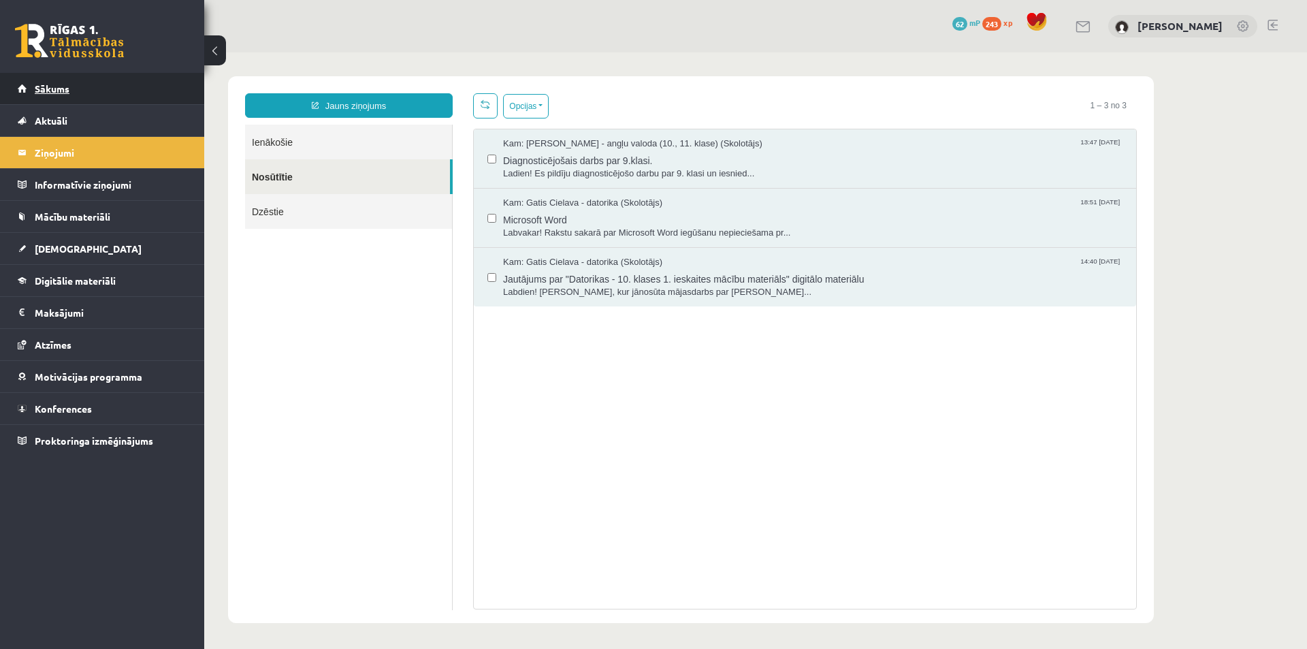
click at [69, 99] on link "Sākums" at bounding box center [102, 88] width 169 height 31
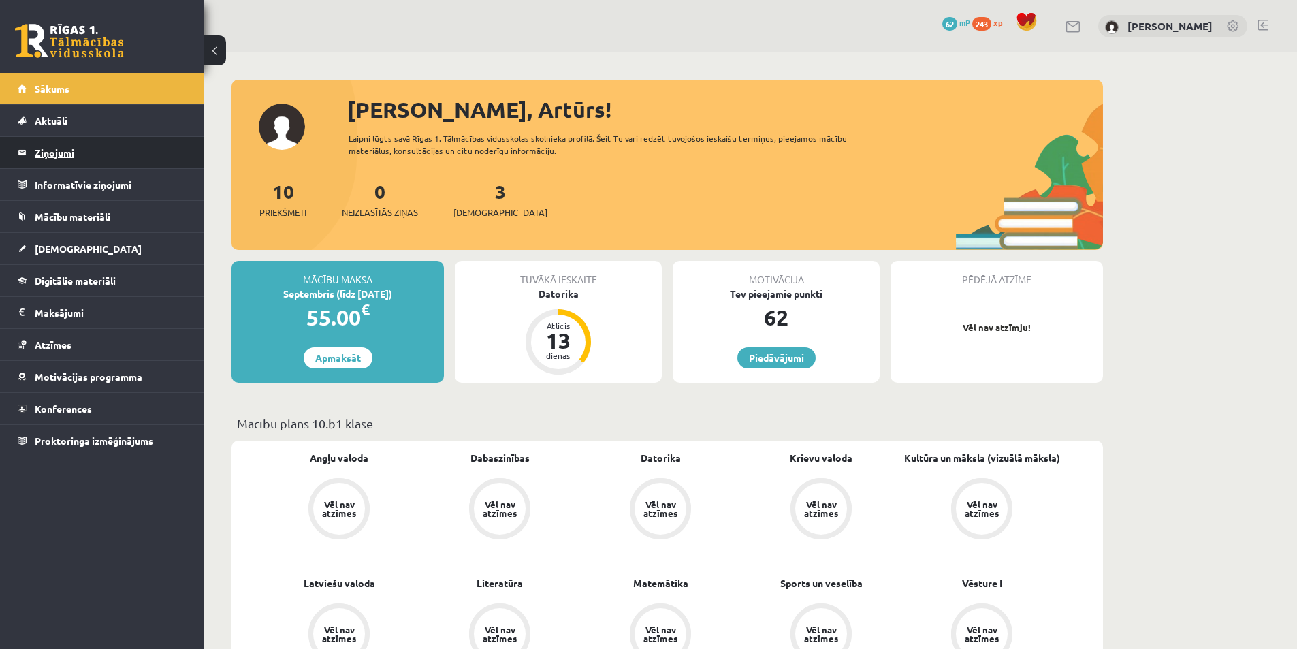
click at [67, 153] on legend "Ziņojumi 0" at bounding box center [111, 152] width 152 height 31
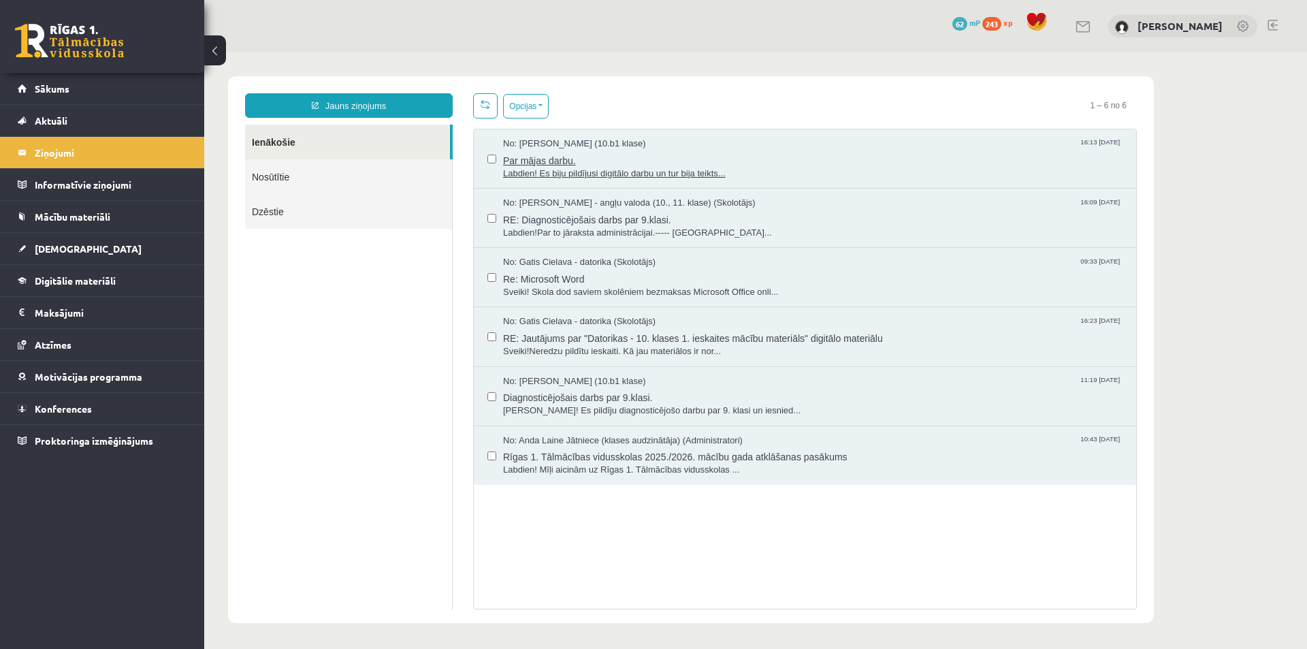
click at [544, 161] on span "Par mājas darbu." at bounding box center [812, 158] width 619 height 17
click at [562, 212] on span "RE: Diagnosticējošais darbs par 9.klasi." at bounding box center [812, 218] width 619 height 17
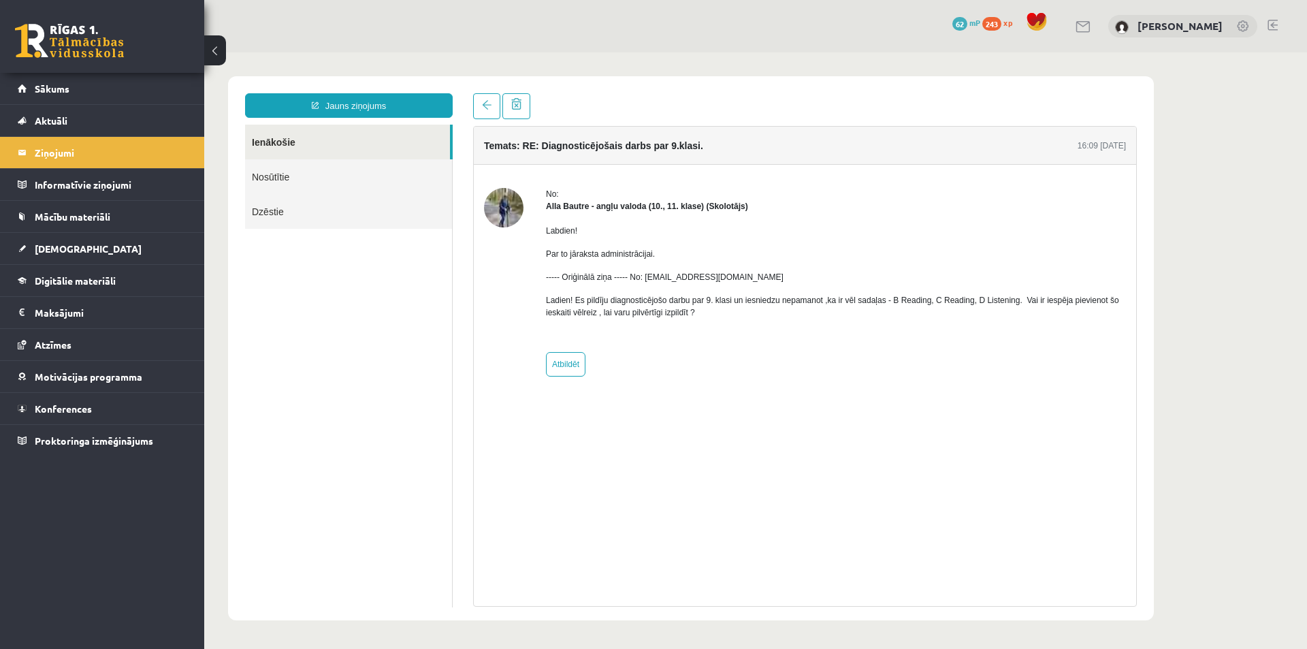
drag, startPoint x: 548, startPoint y: 299, endPoint x: 705, endPoint y: 312, distance: 157.7
click at [705, 312] on p "Ladien! Es pildīju diagnosticējošo darbu par 9. klasi un iesniedzu nepamanot ,k…" at bounding box center [836, 306] width 580 height 25
click at [534, 305] on div "No: [PERSON_NAME] - angļu valoda (10., 11. klase) (Skolotājs) Labdien! Par to j…" at bounding box center [805, 282] width 642 height 189
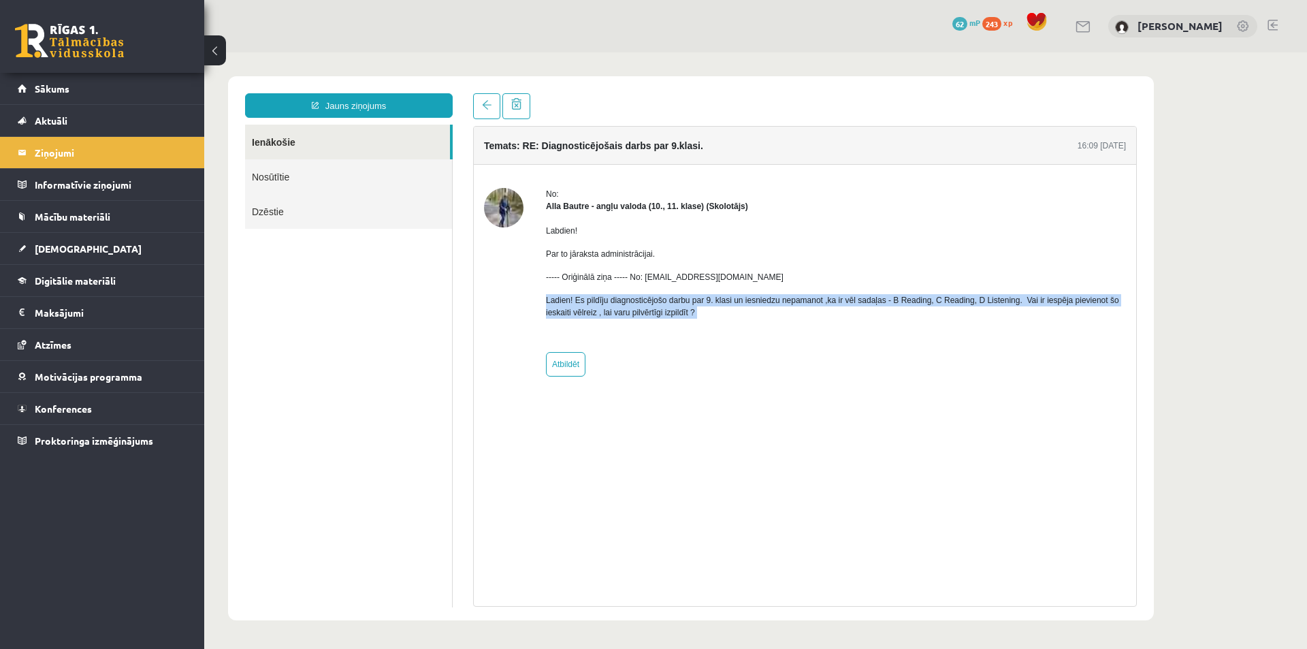
drag, startPoint x: 539, startPoint y: 299, endPoint x: 723, endPoint y: 319, distance: 184.8
click at [723, 319] on div "No: [PERSON_NAME] - angļu valoda (10., 11. klase) (Skolotājs) Labdien! Par to j…" at bounding box center [805, 282] width 642 height 189
copy p "Ladien! Es pildīju diagnosticējošo darbu par 9. klasi un iesniedzu nepamanot ,k…"
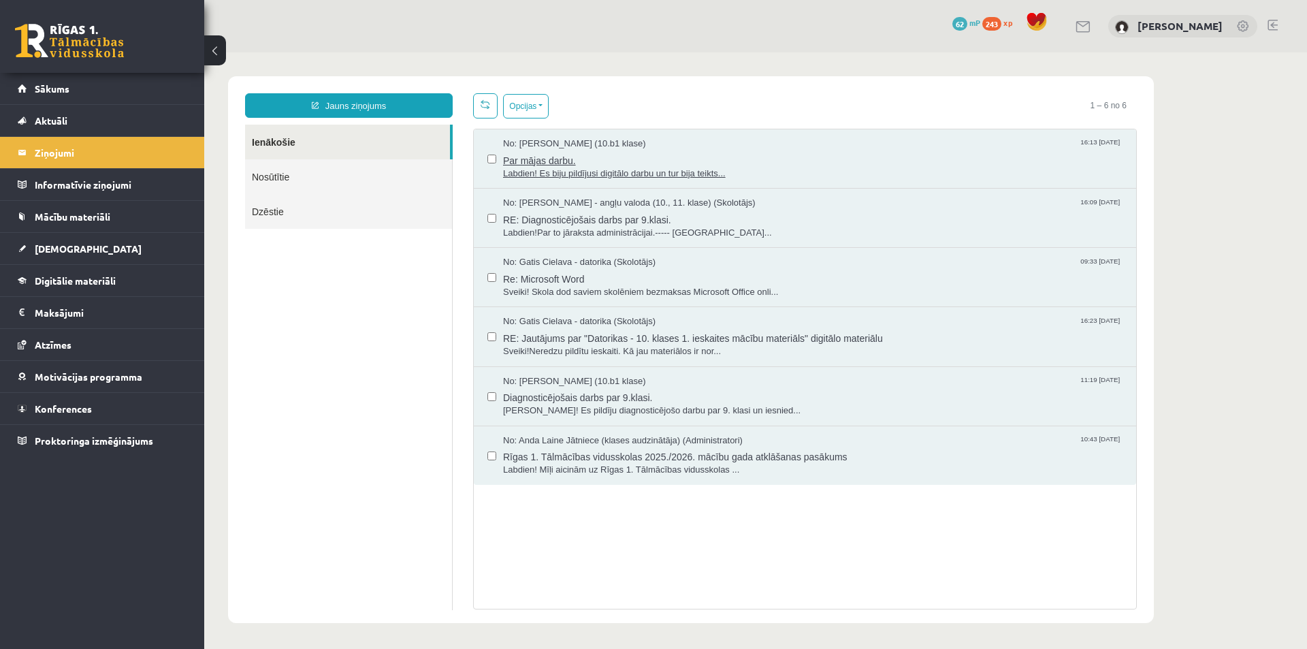
click at [534, 167] on span "Labdien! Es biju pildījusi digitālo darbu un tur bija teikts..." at bounding box center [812, 173] width 619 height 13
click at [561, 221] on span "RE: Diagnosticējošais darbs par 9.klasi." at bounding box center [812, 218] width 619 height 17
click at [544, 286] on span "Sveiki! Skola dod saviem skolēniem bezmaksas Microsoft Office onli..." at bounding box center [812, 292] width 619 height 13
click at [521, 336] on span "RE: Jautājums par "Datorikas - 10. klases 1. ieskaites mācību materiāls" digitā…" at bounding box center [812, 336] width 619 height 17
click at [607, 210] on span "RE: Diagnosticējošais darbs par 9.klasi." at bounding box center [812, 218] width 619 height 17
